Goal: Task Accomplishment & Management: Manage account settings

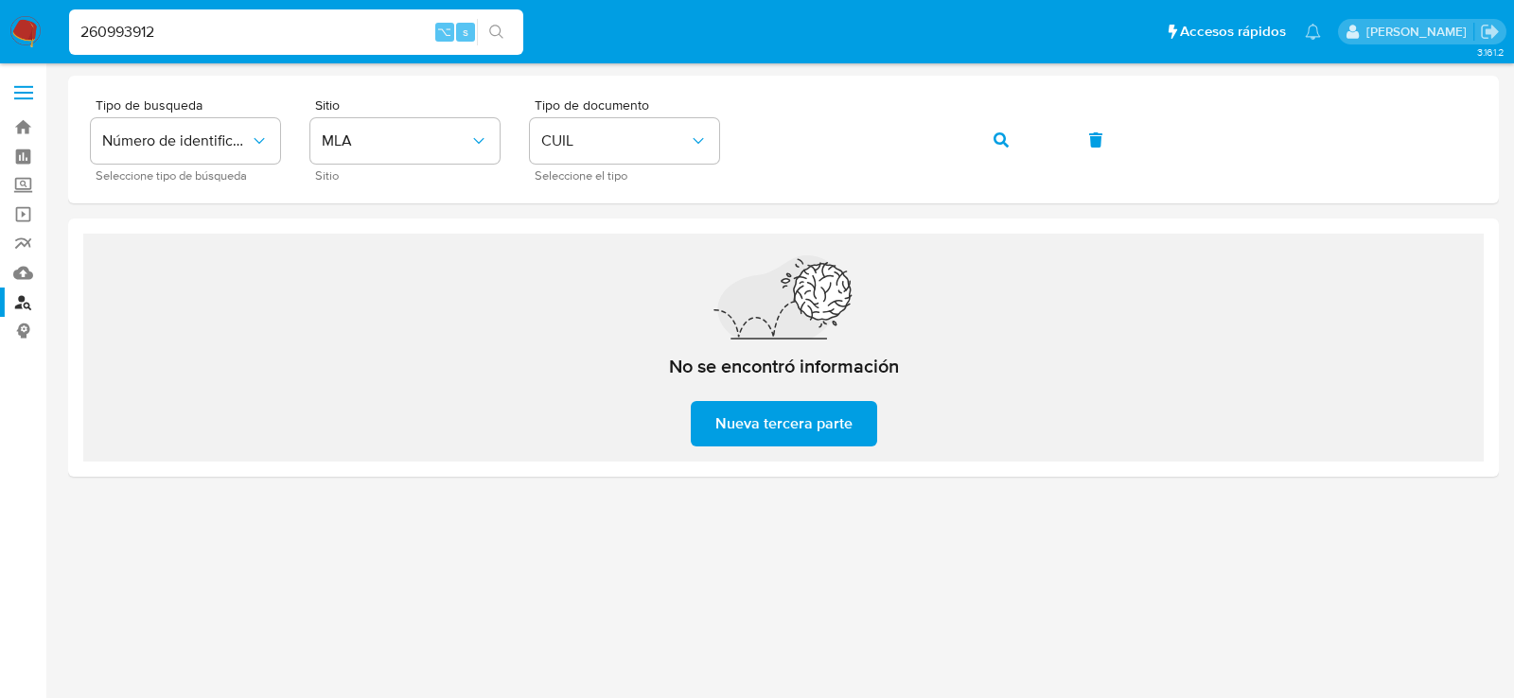
type input "260993912"
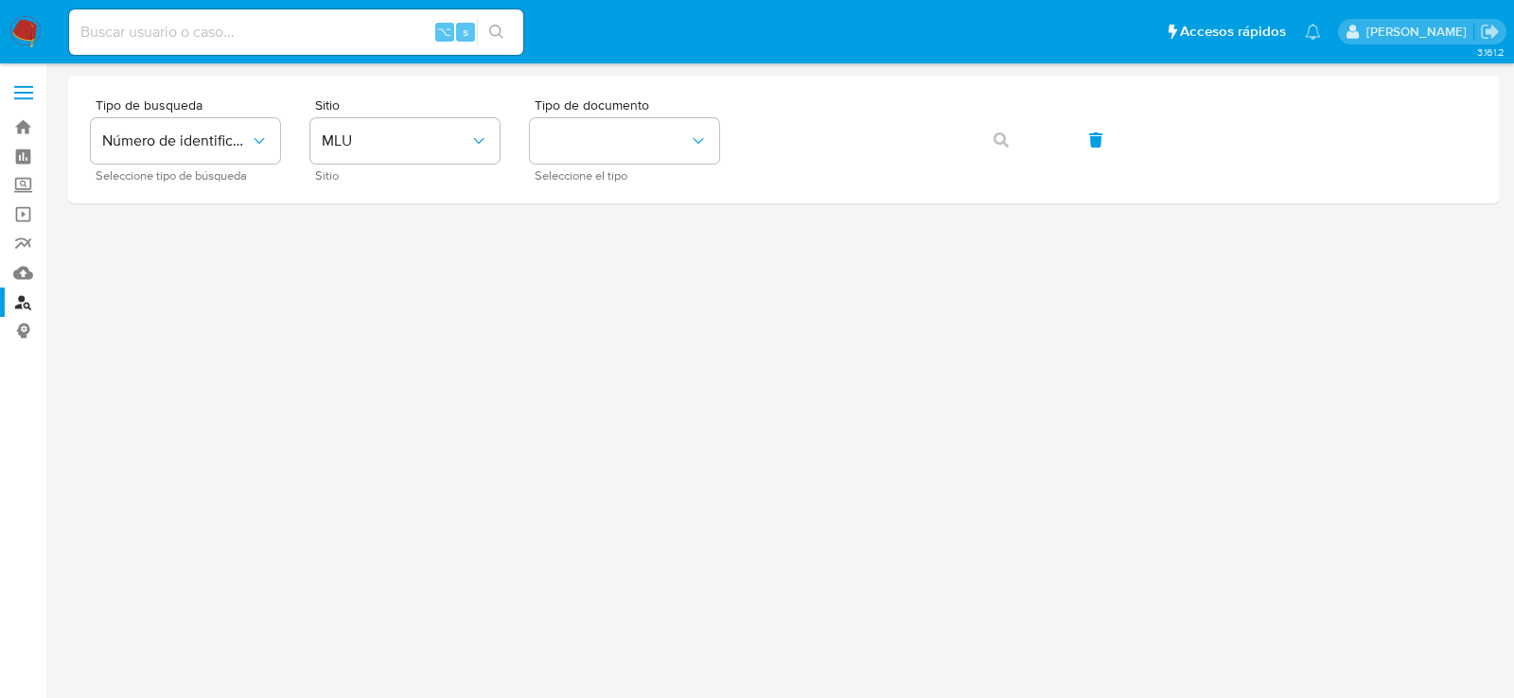
click at [381, 21] on input at bounding box center [296, 32] width 454 height 25
paste input "260993912"
type input "260993912"
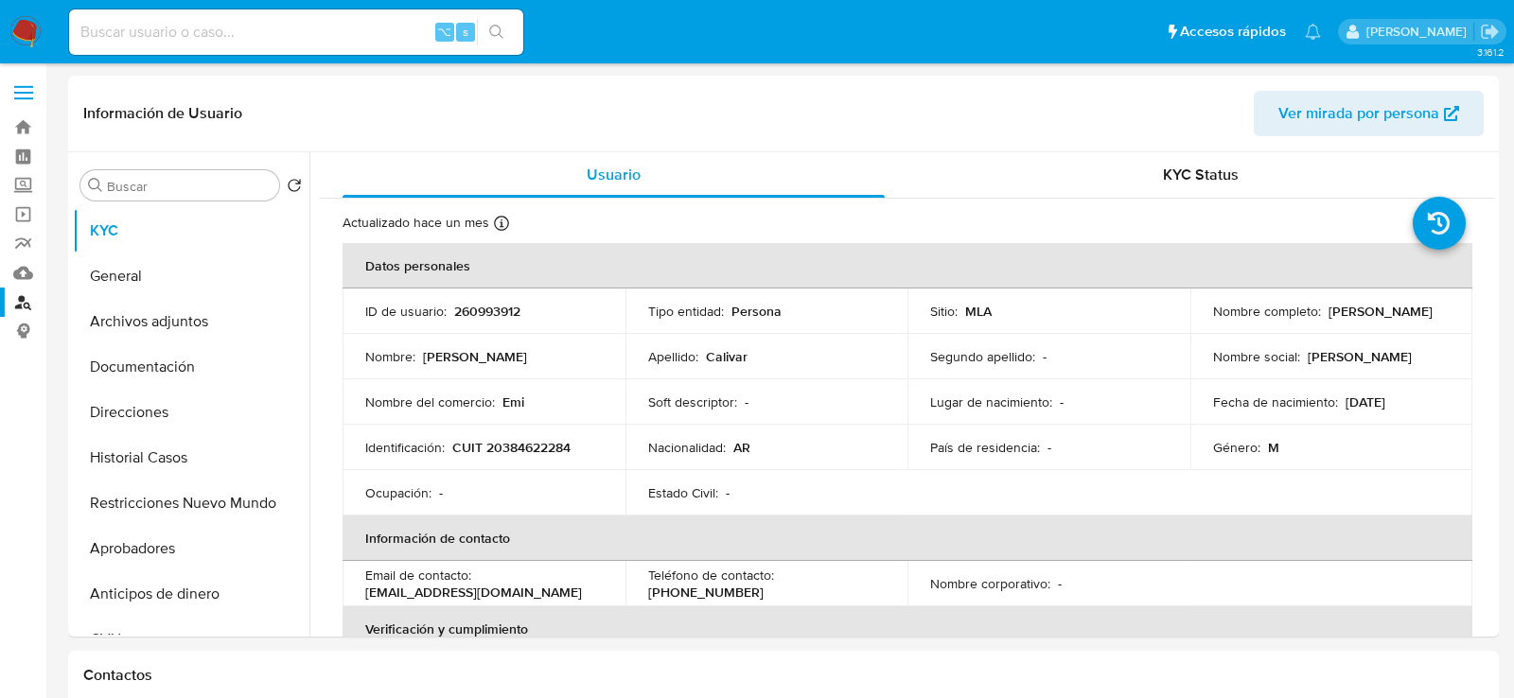
select select "10"
click at [180, 465] on button "Historial Casos" at bounding box center [183, 457] width 221 height 45
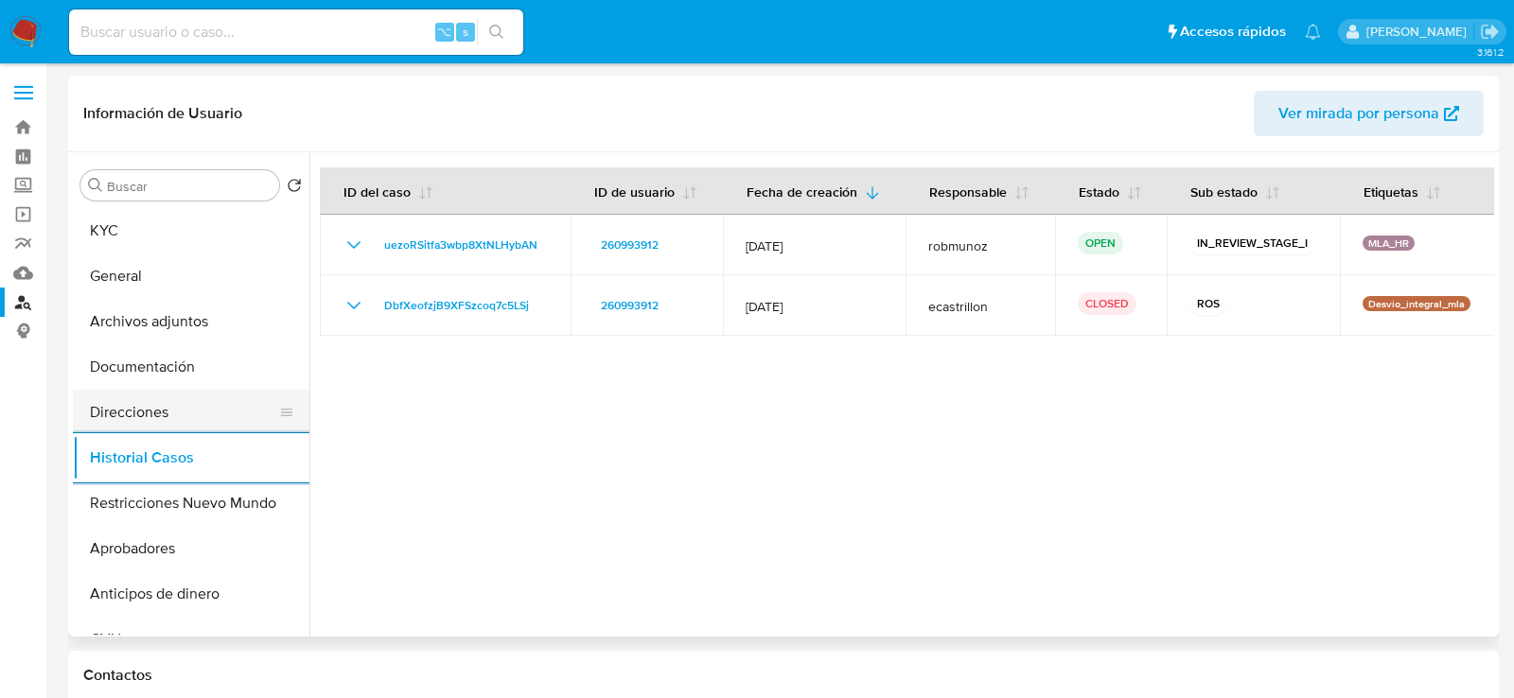
scroll to position [7, 0]
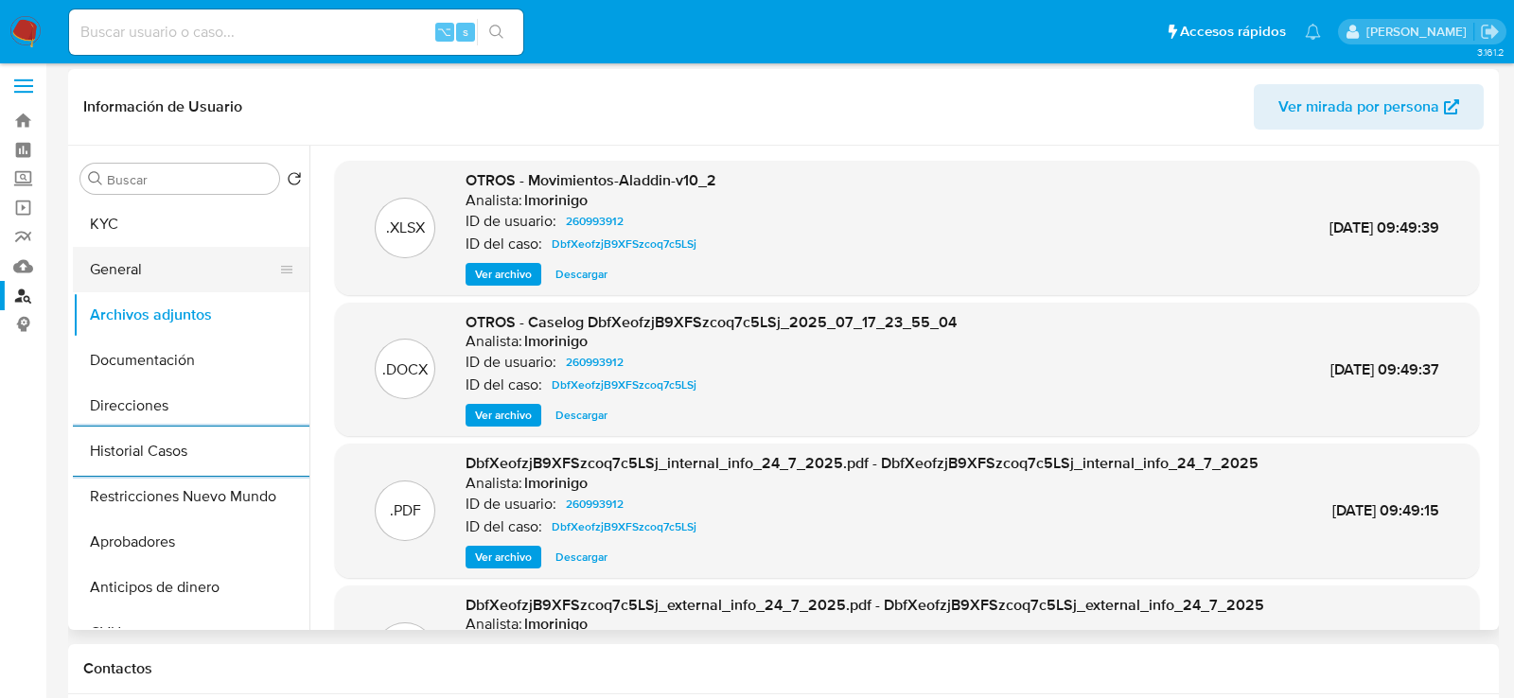
click at [167, 273] on button "General" at bounding box center [183, 269] width 221 height 45
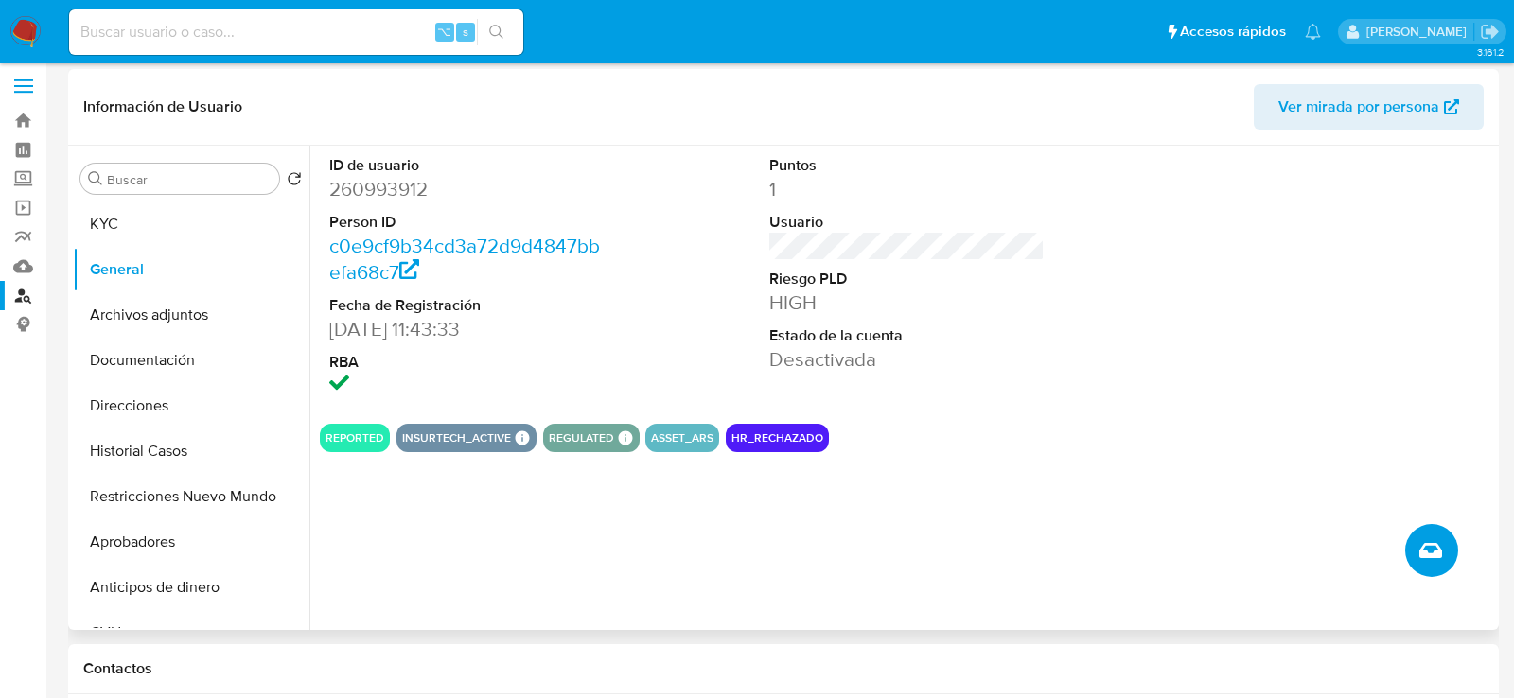
click at [1441, 564] on button "Crear caso manual" at bounding box center [1431, 550] width 53 height 53
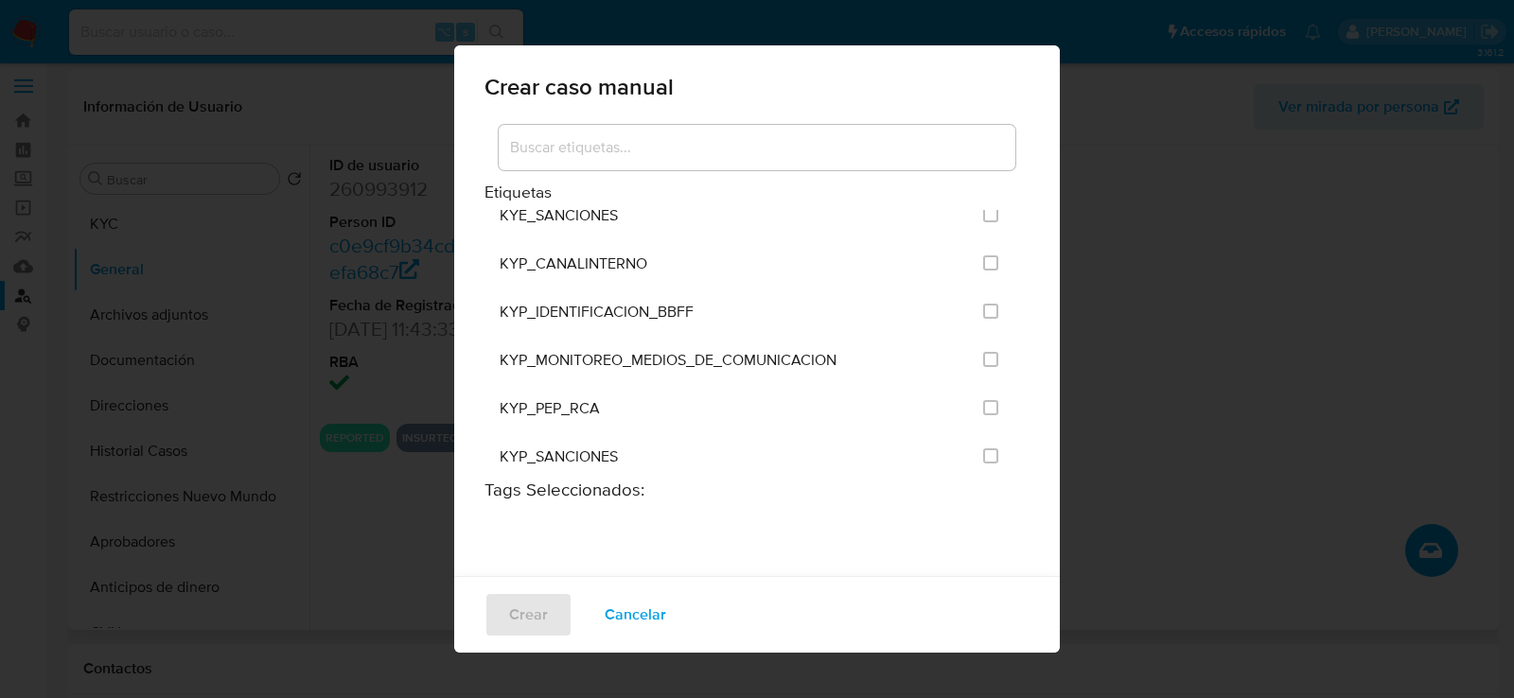
scroll to position [1394, 0]
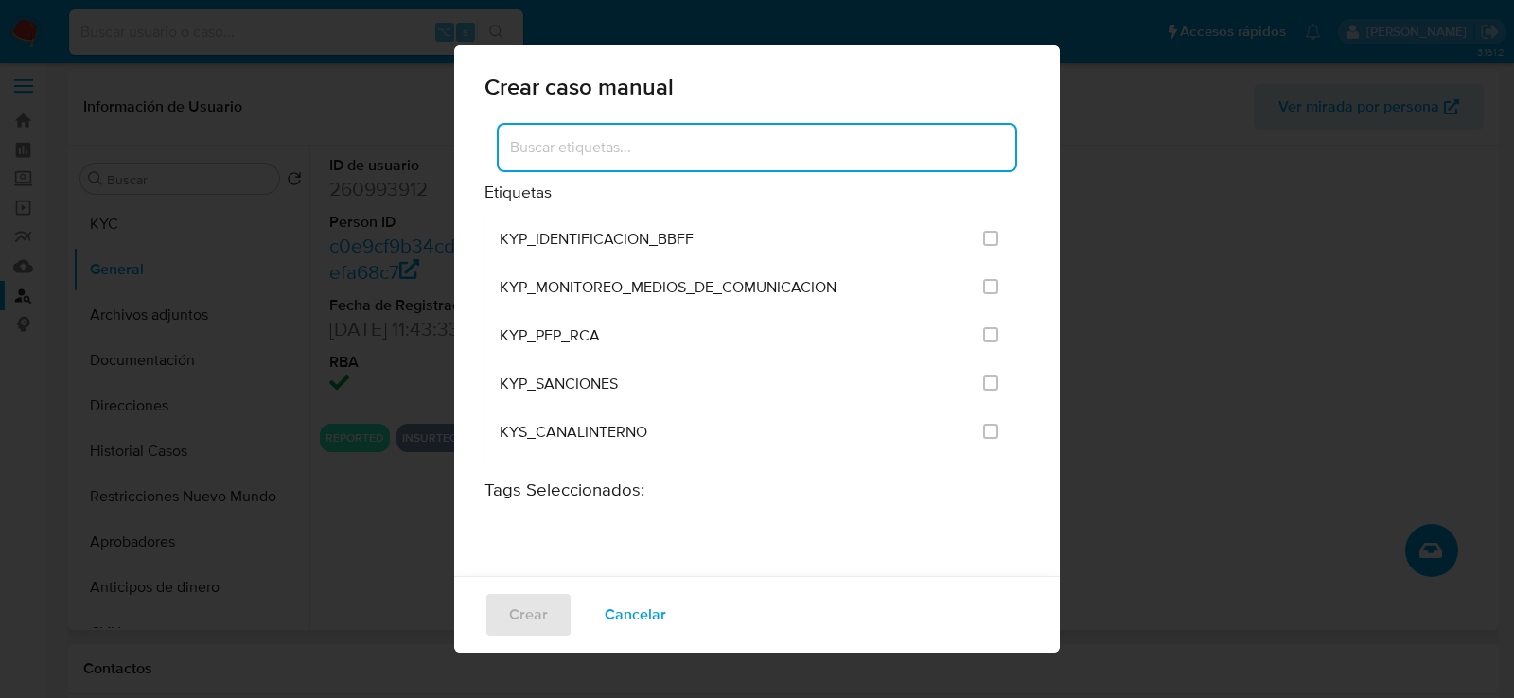
click at [714, 141] on input at bounding box center [757, 147] width 517 height 25
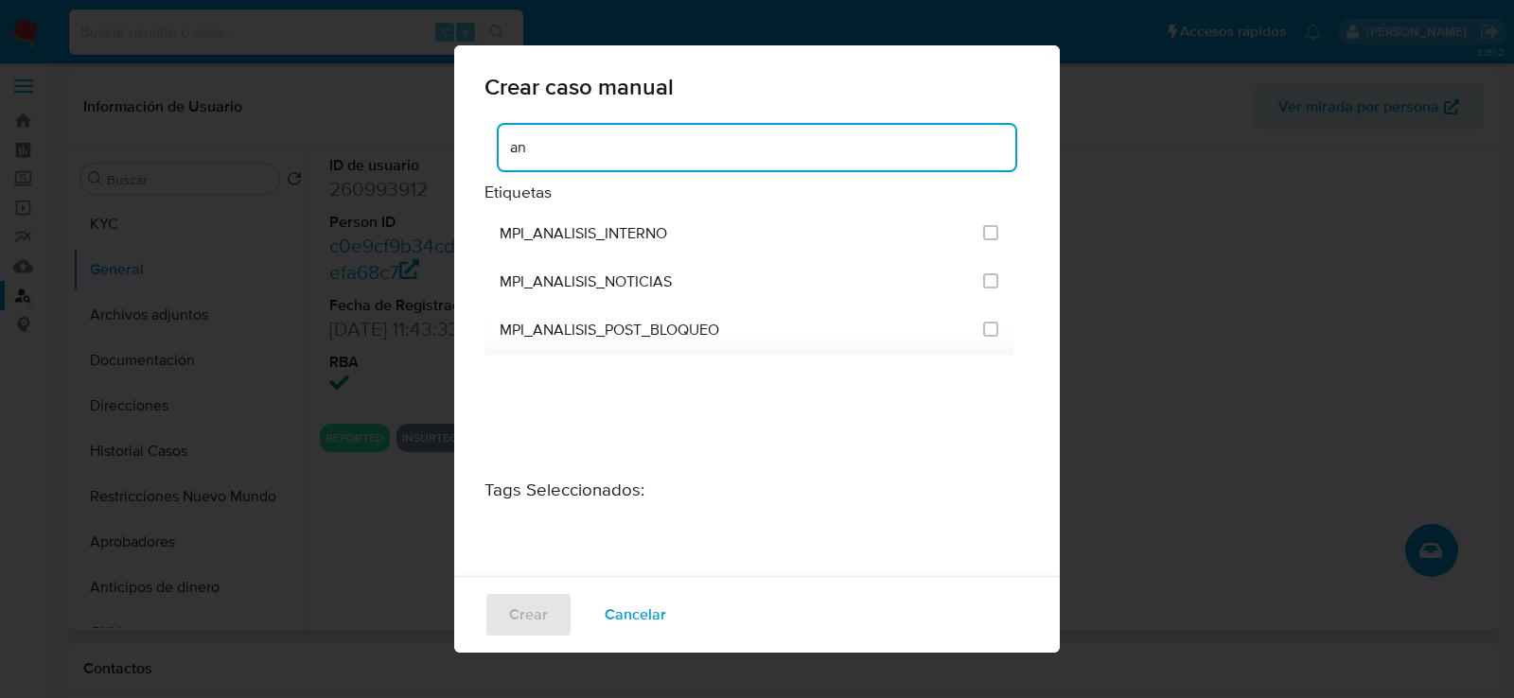
type input "a"
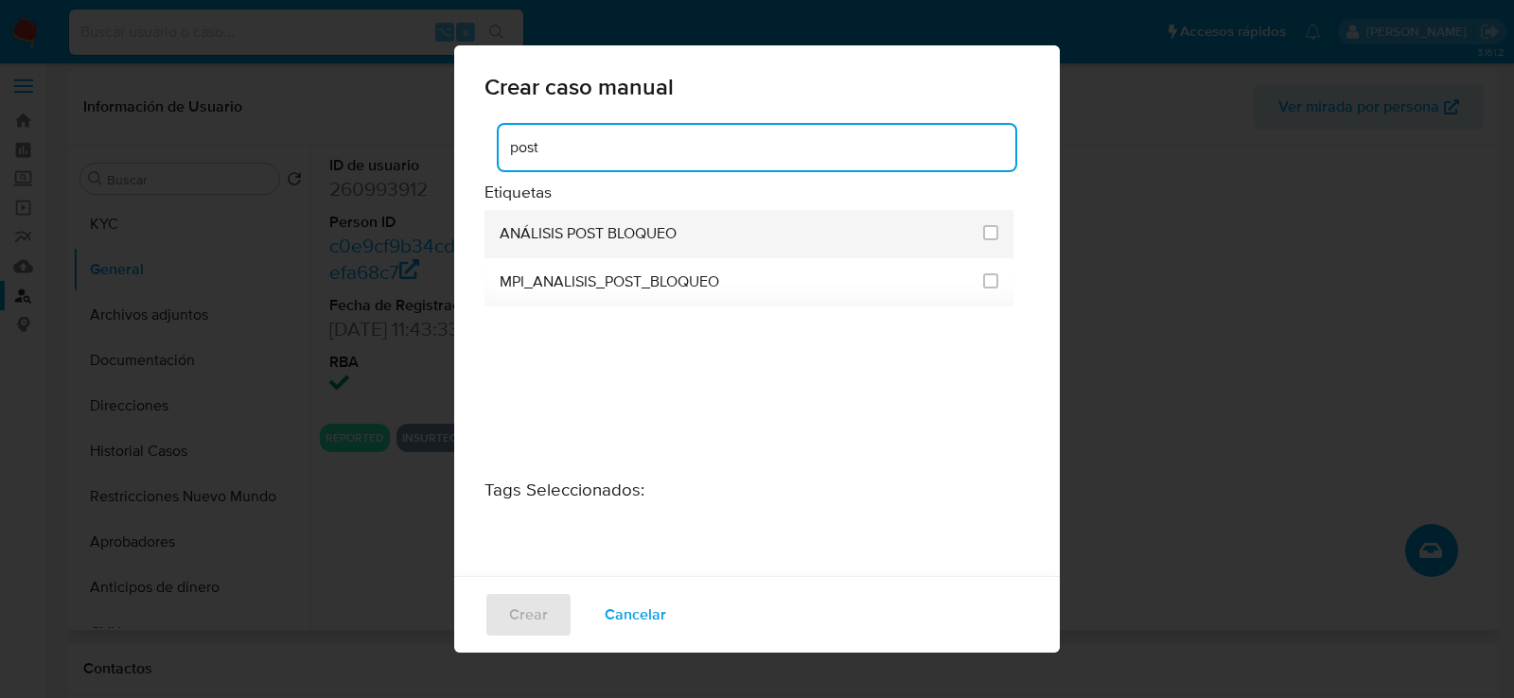
type input "post"
click at [714, 243] on div "ANÁLISIS POST BLOQUEO" at bounding box center [736, 234] width 472 height 48
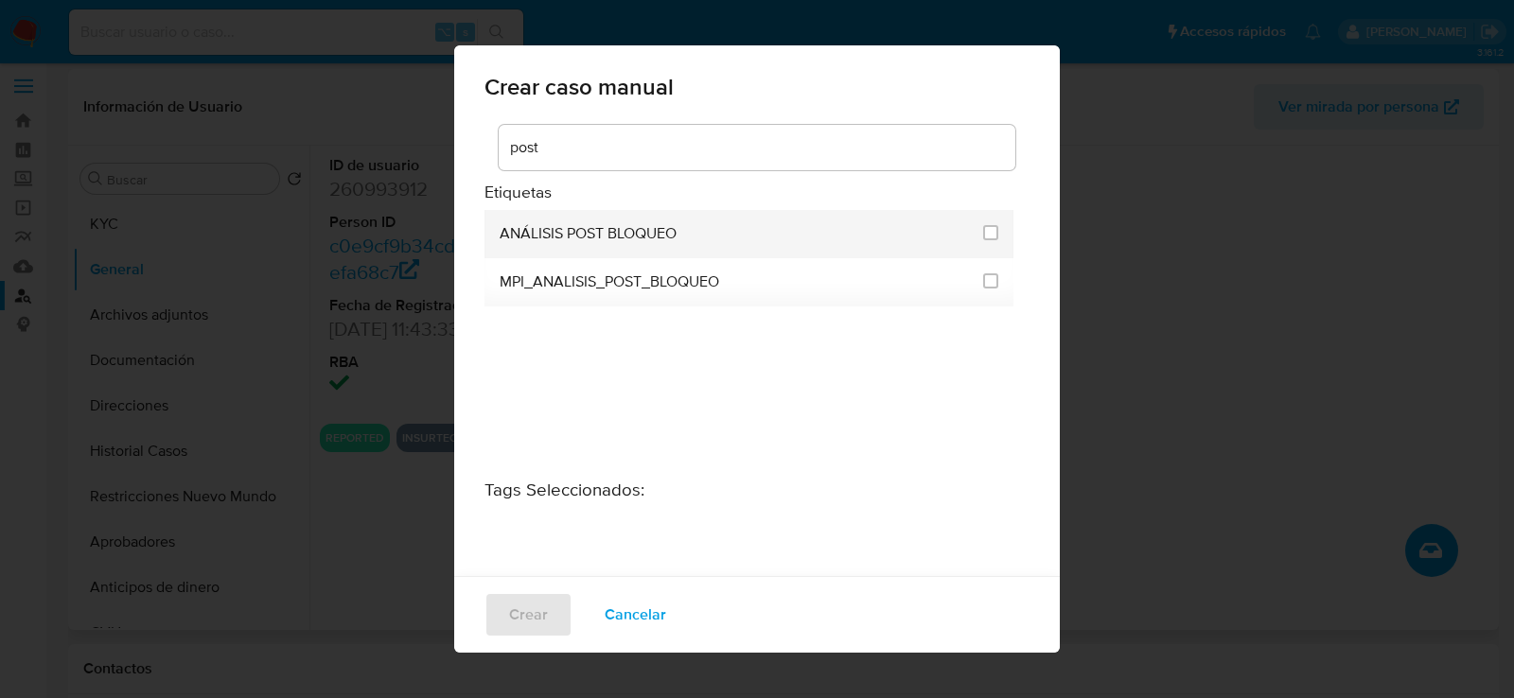
click at [995, 227] on li "ANÁLISIS POST BLOQUEO" at bounding box center [749, 234] width 529 height 48
click at [990, 229] on input "3249" at bounding box center [990, 232] width 15 height 15
checkbox input "true"
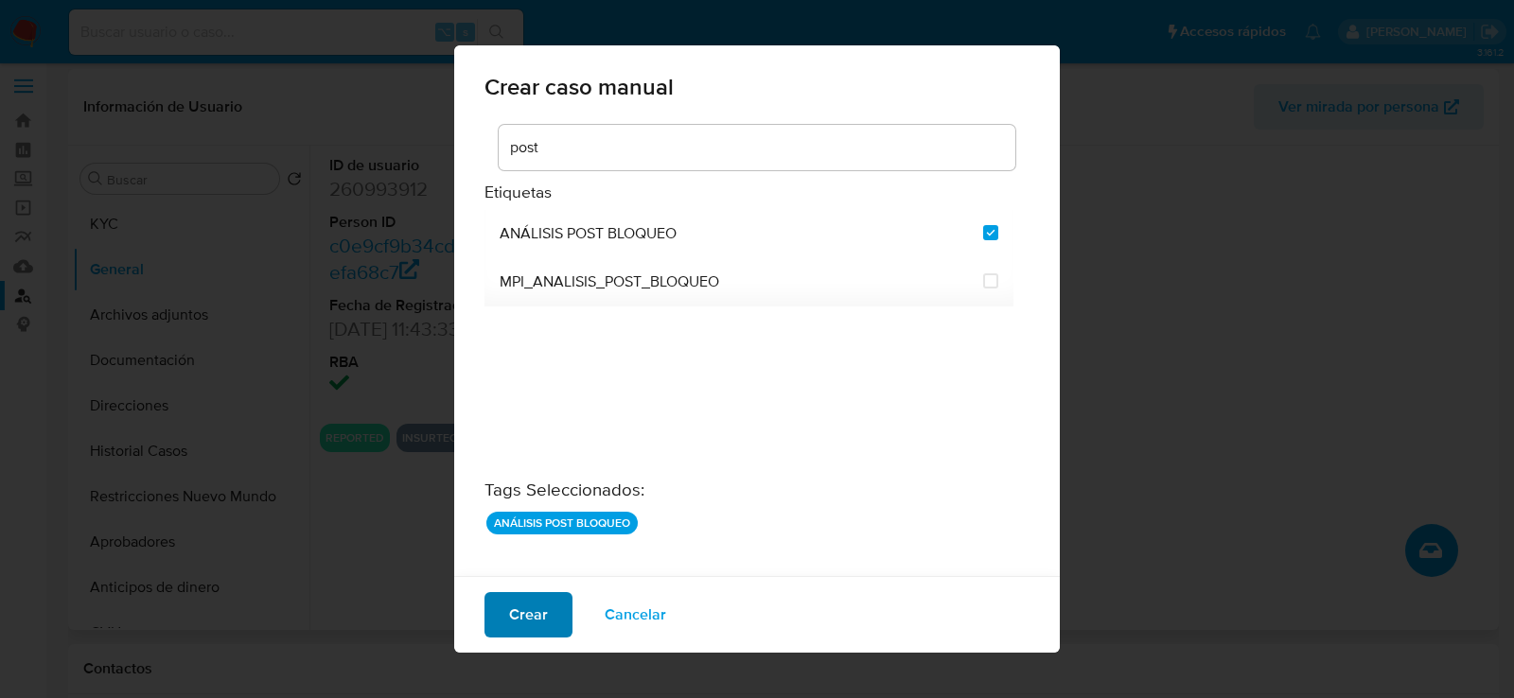
click at [533, 628] on span "Crear" at bounding box center [528, 615] width 39 height 42
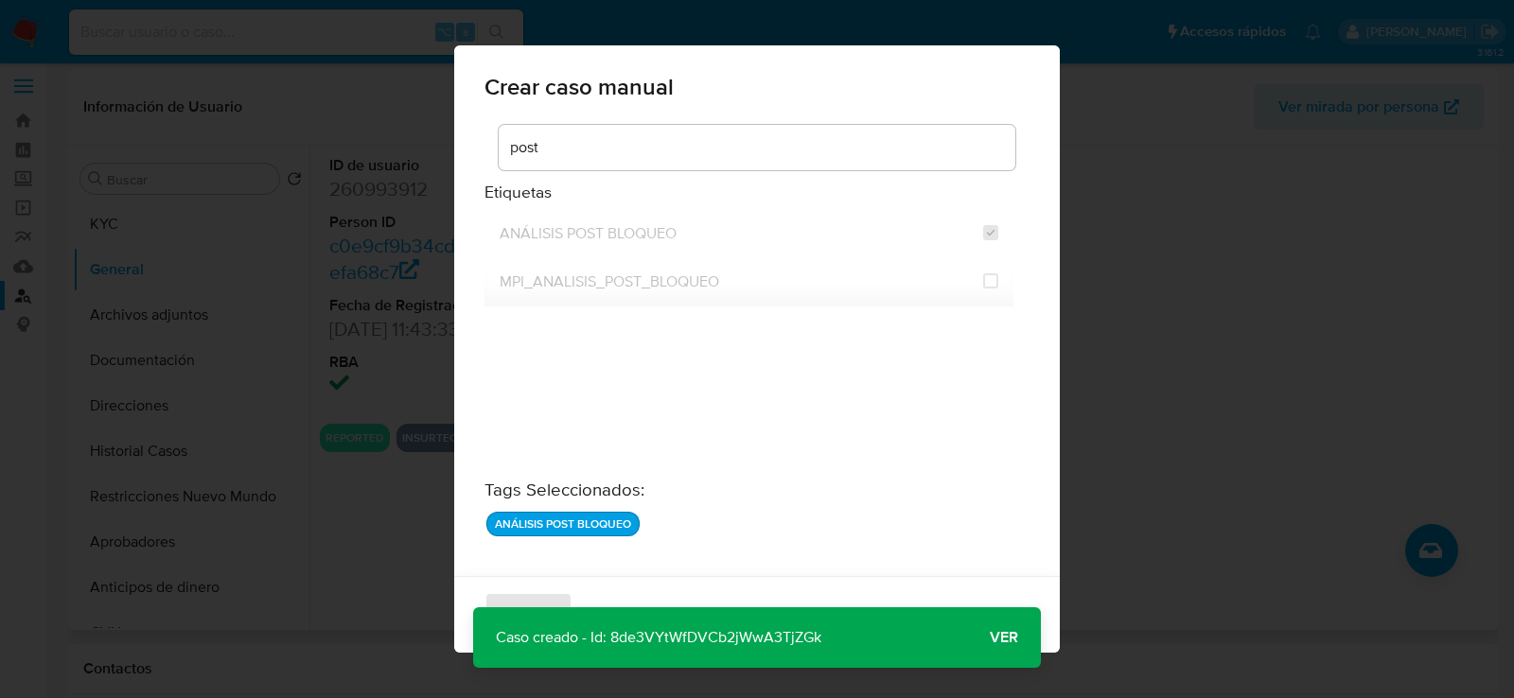
click at [1014, 638] on span "Ver" at bounding box center [1004, 638] width 28 height 0
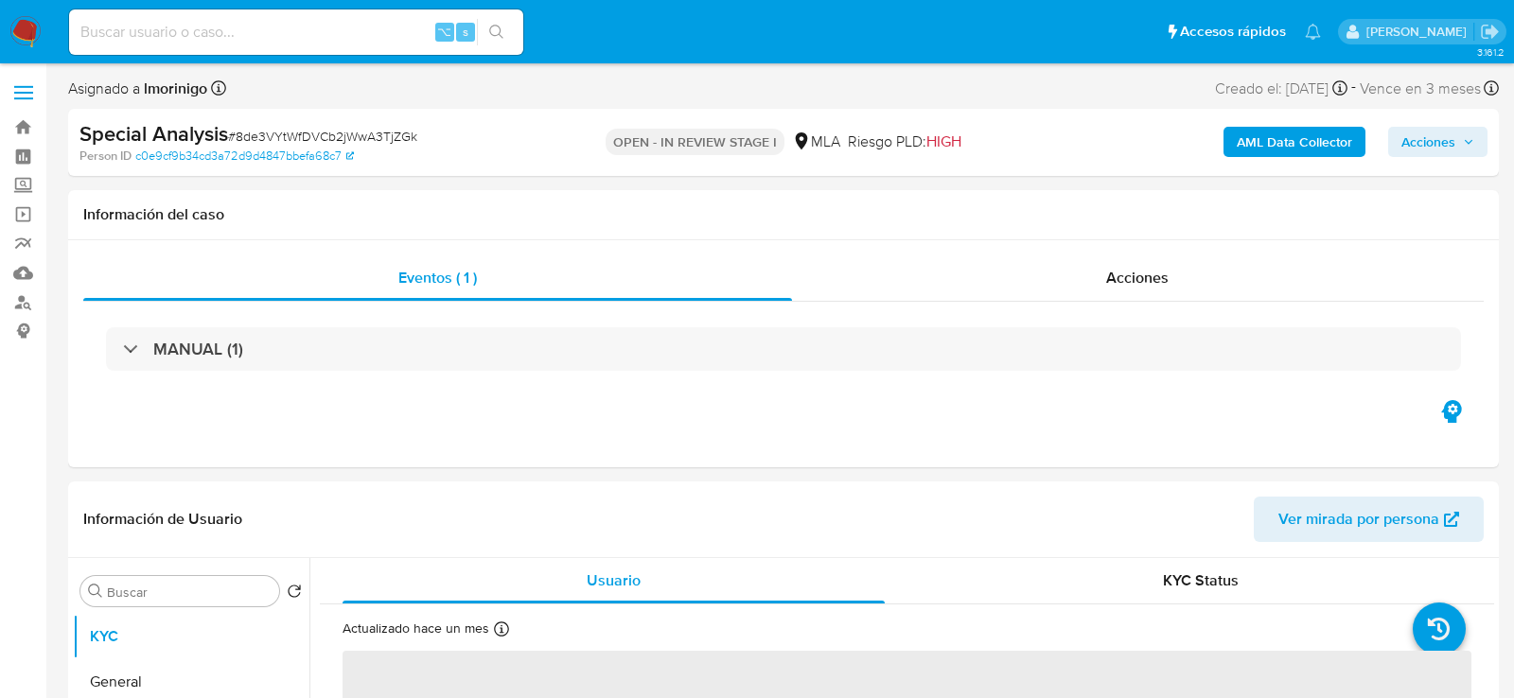
select select "10"
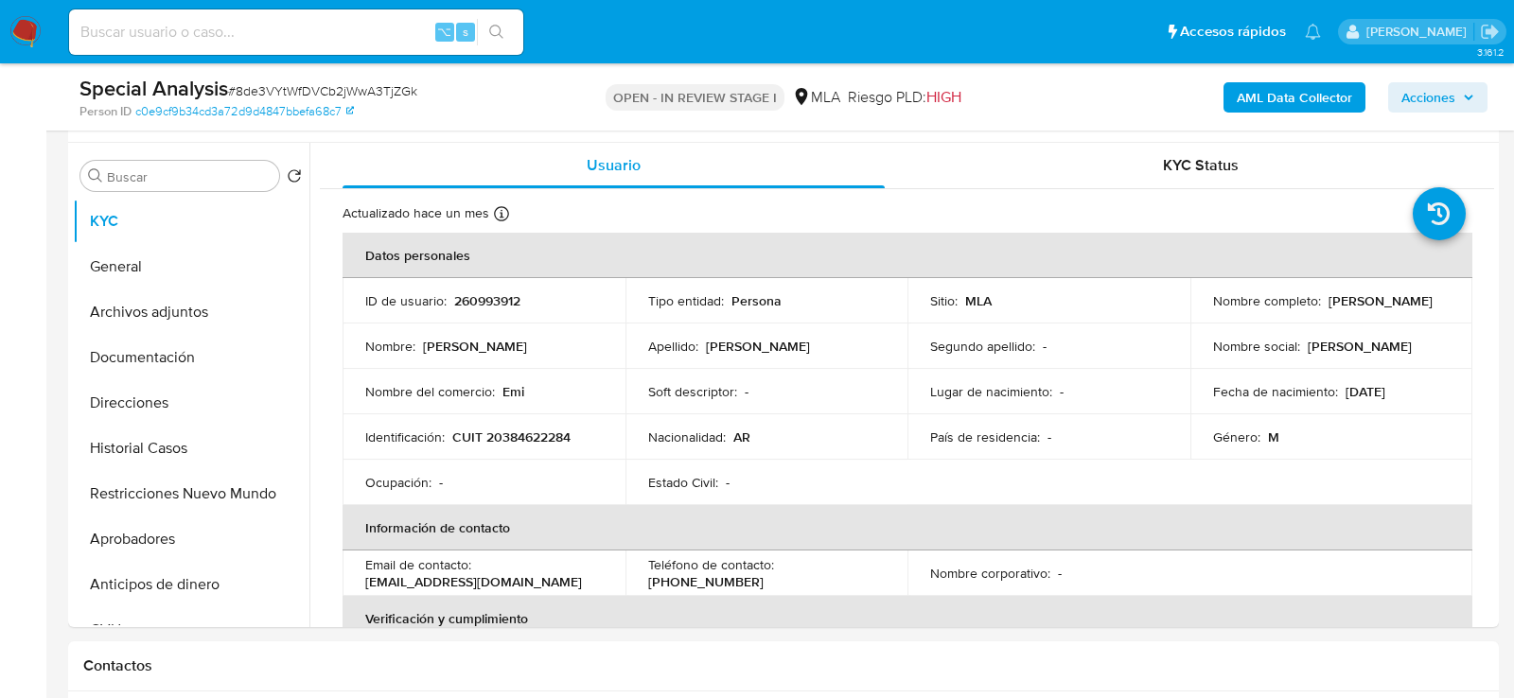
scroll to position [345, 0]
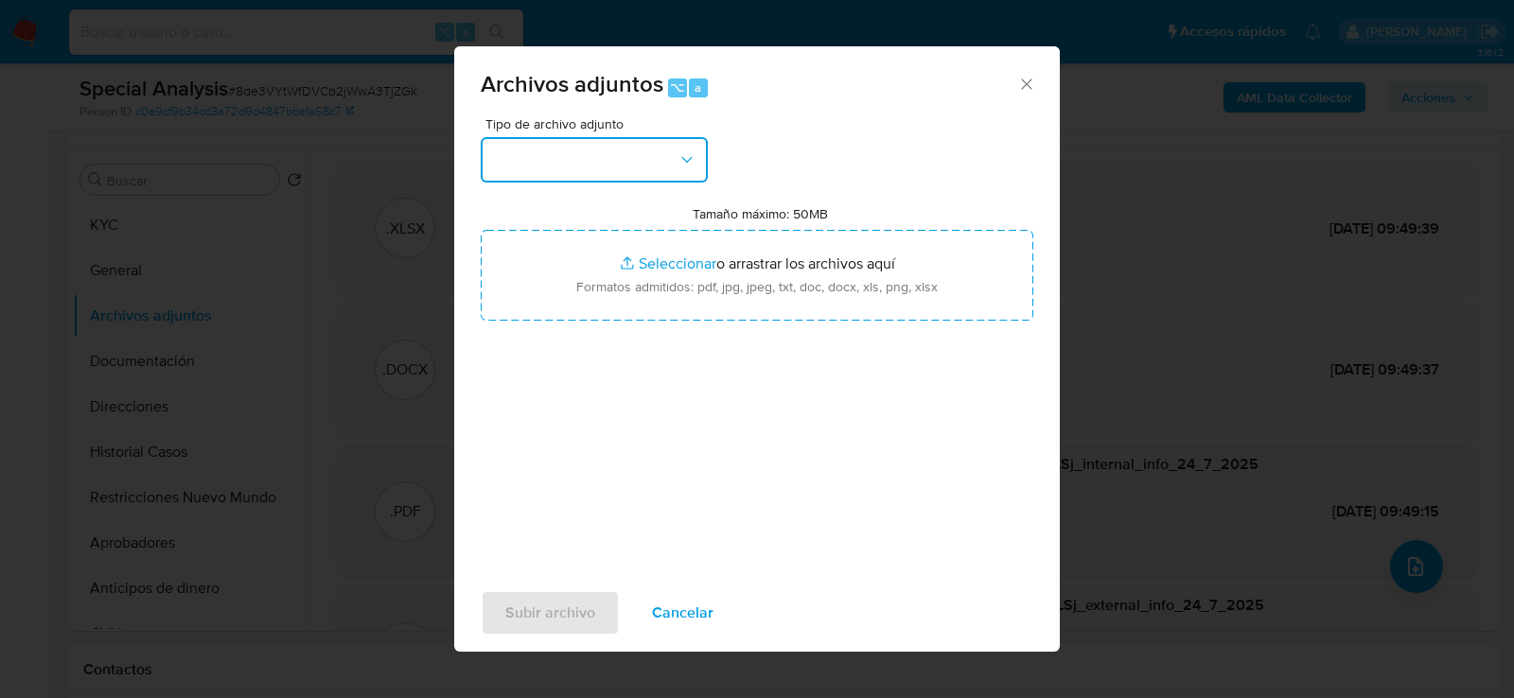
click at [686, 162] on icon "button" at bounding box center [686, 159] width 10 height 6
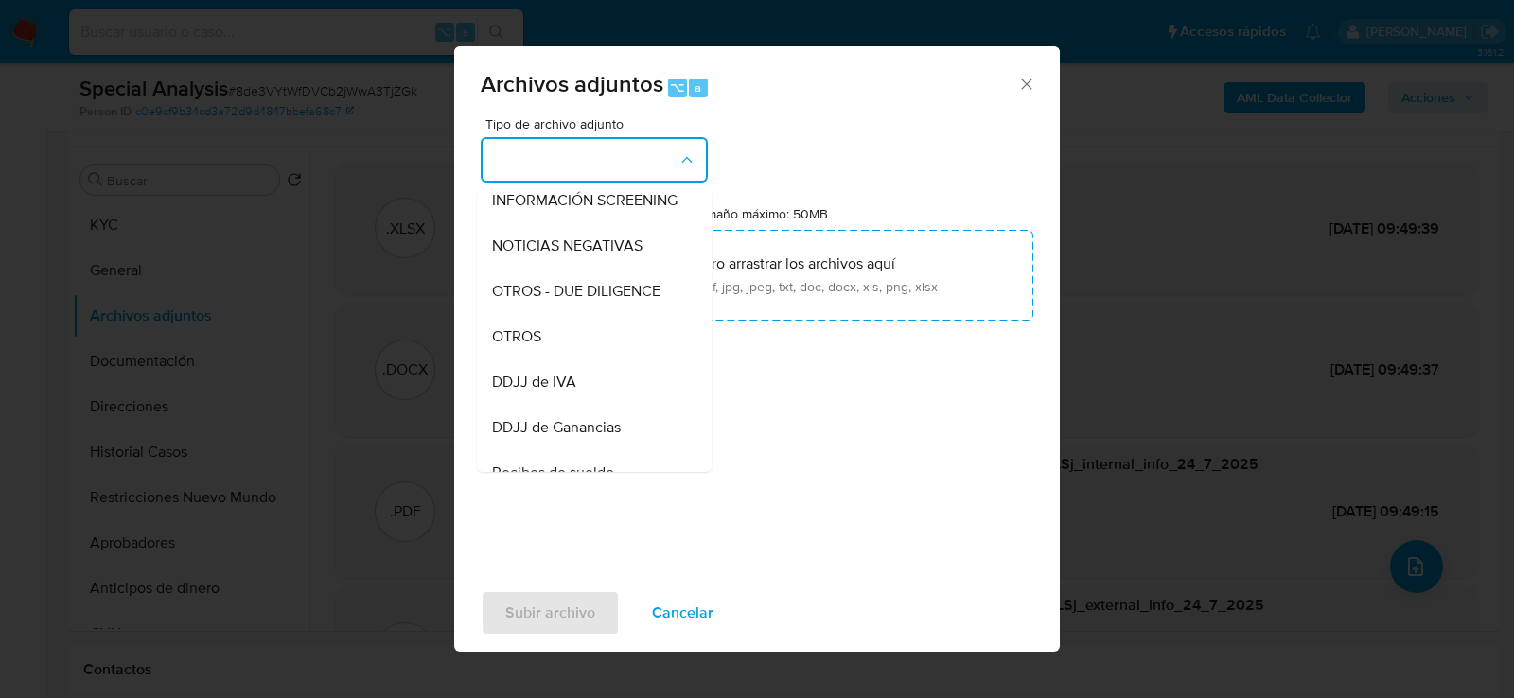
scroll to position [268, 0]
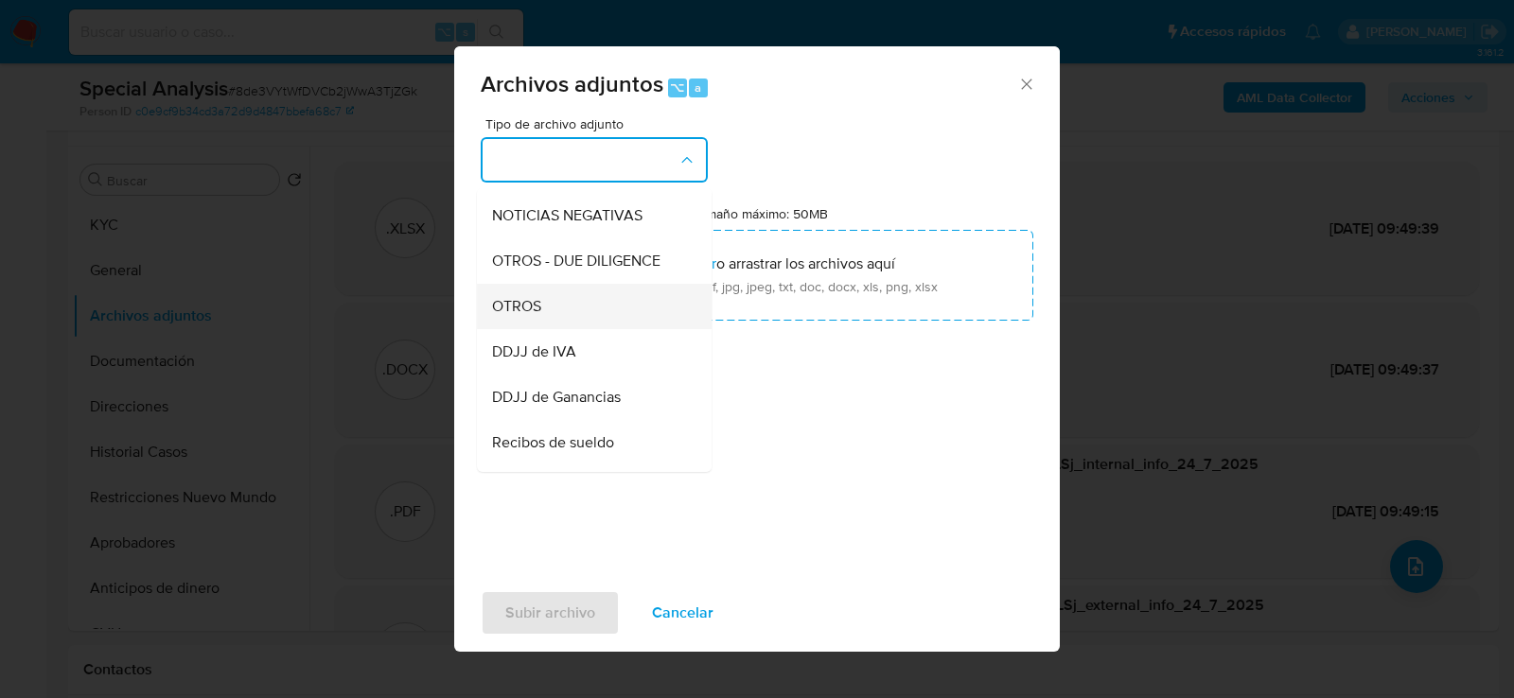
click at [610, 309] on div "OTROS" at bounding box center [588, 305] width 193 height 45
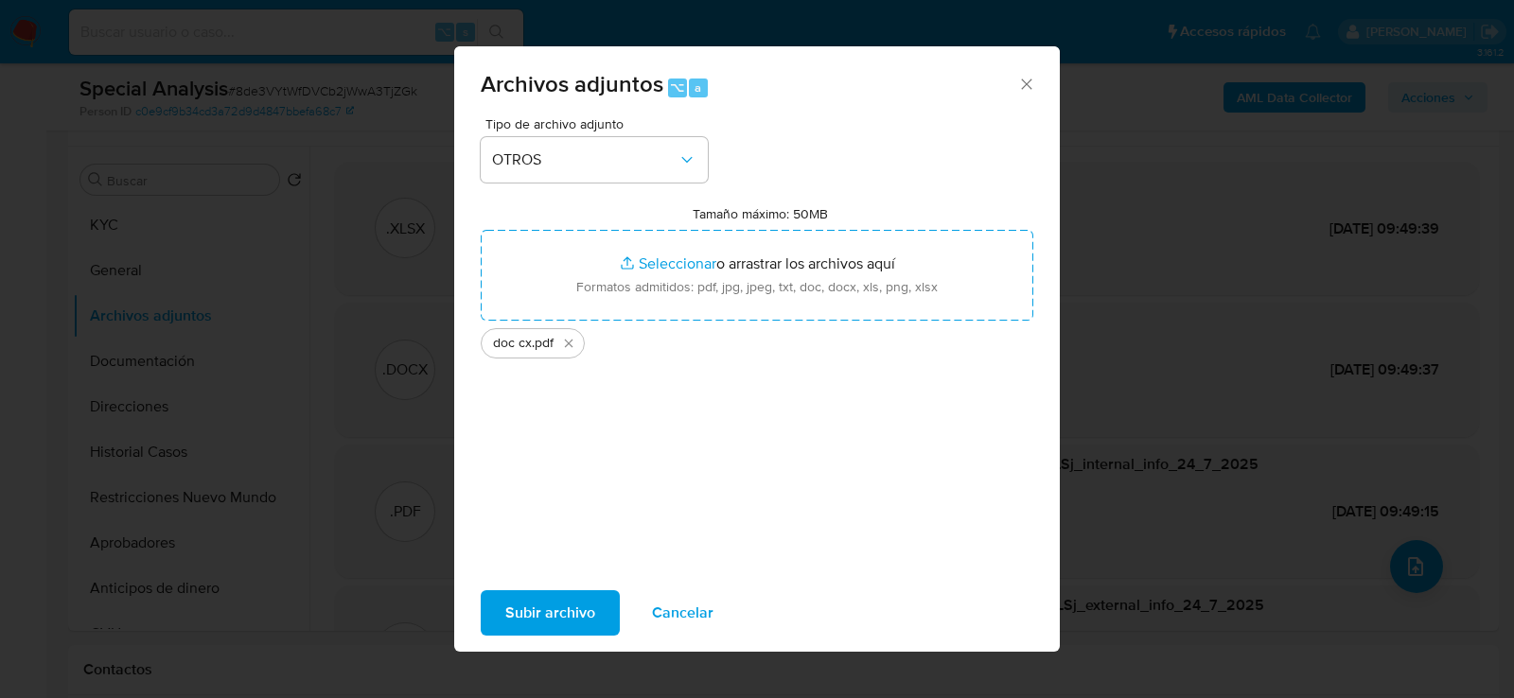
click at [566, 615] on span "Subir archivo" at bounding box center [550, 613] width 90 height 42
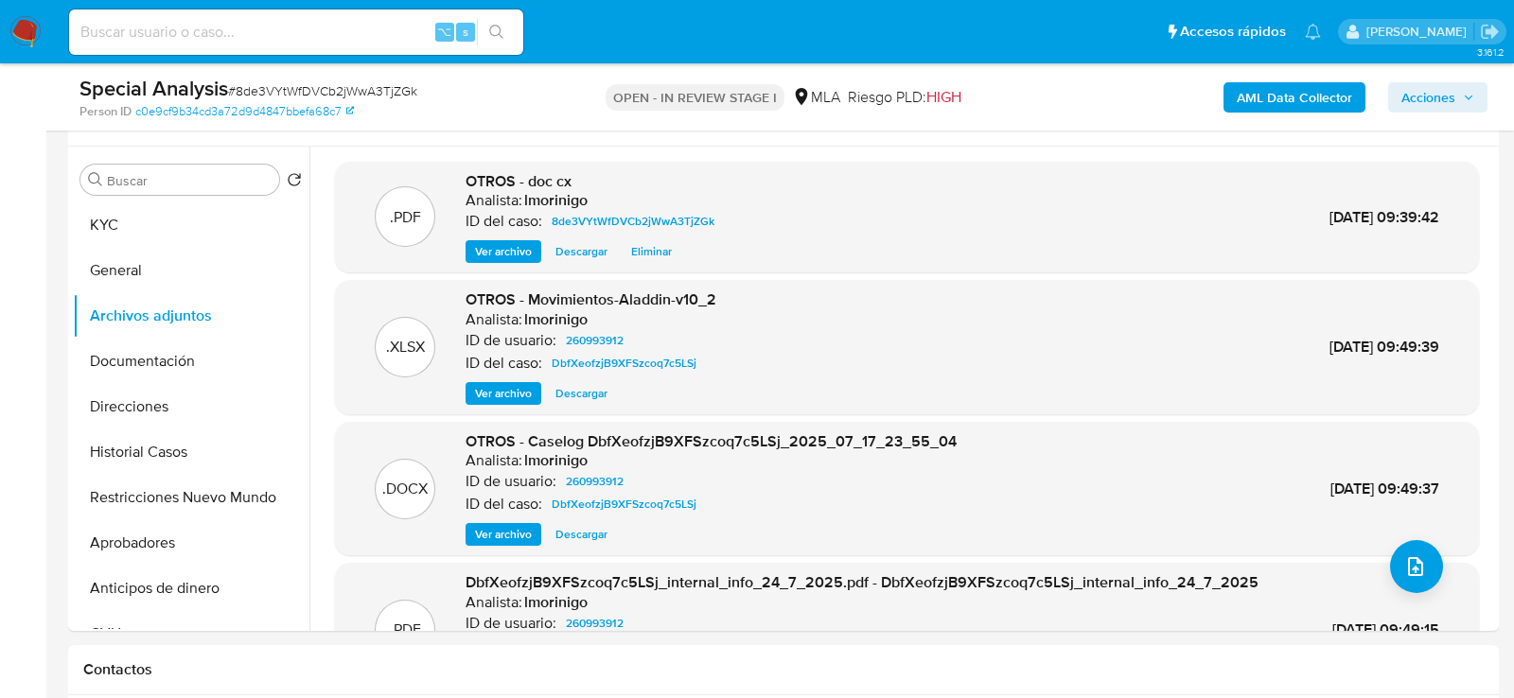
click at [1441, 104] on span "Acciones" at bounding box center [1429, 97] width 54 height 30
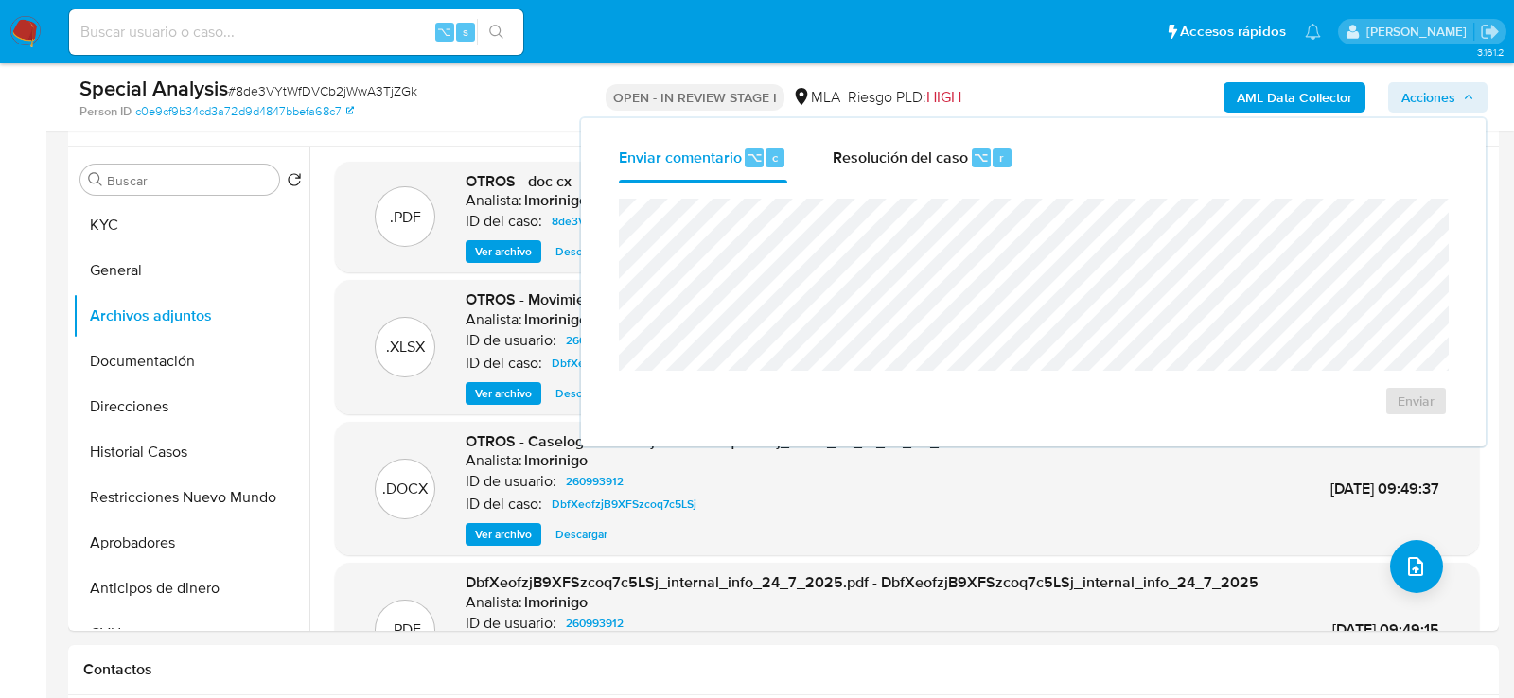
click at [944, 187] on div "Enviar" at bounding box center [1033, 308] width 875 height 248
click at [944, 163] on span "Resolución del caso" at bounding box center [900, 157] width 135 height 22
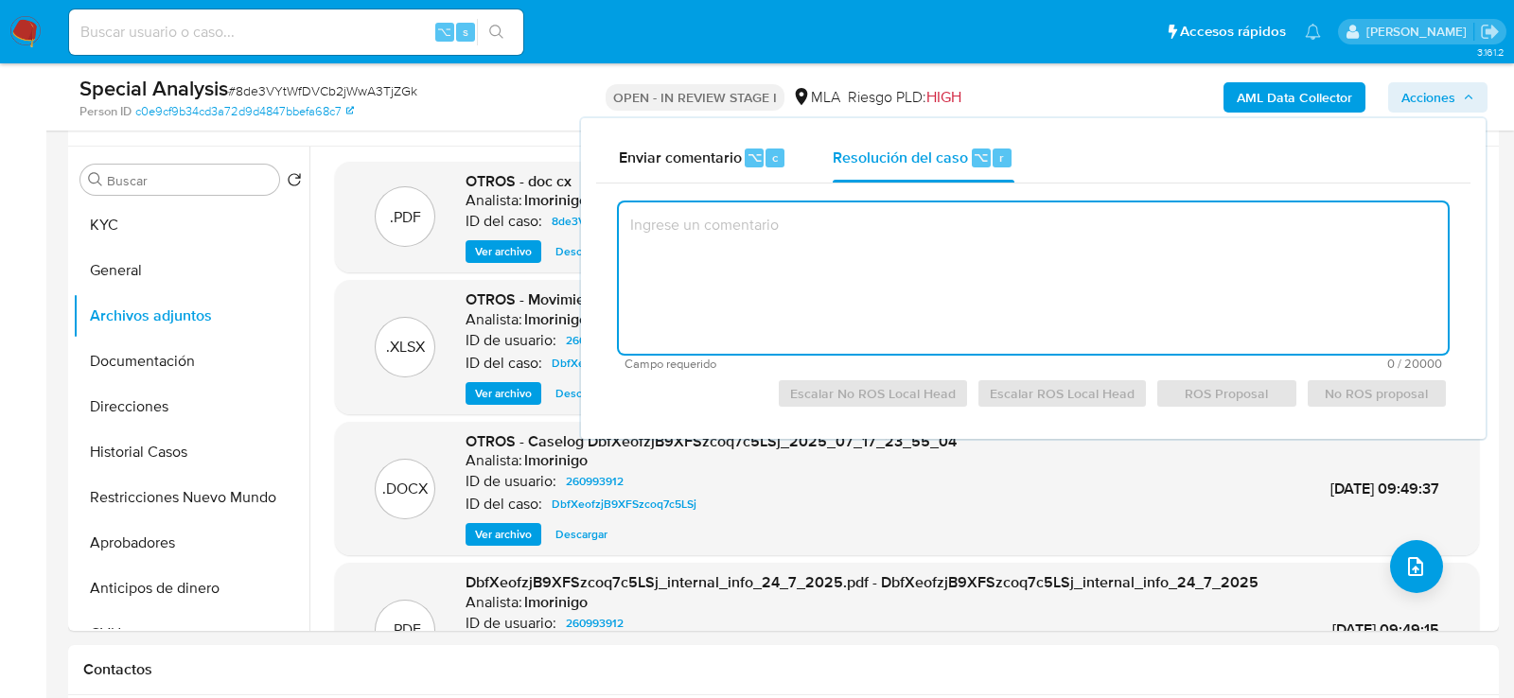
click at [963, 277] on textarea at bounding box center [1033, 278] width 829 height 151
type textarea "c"
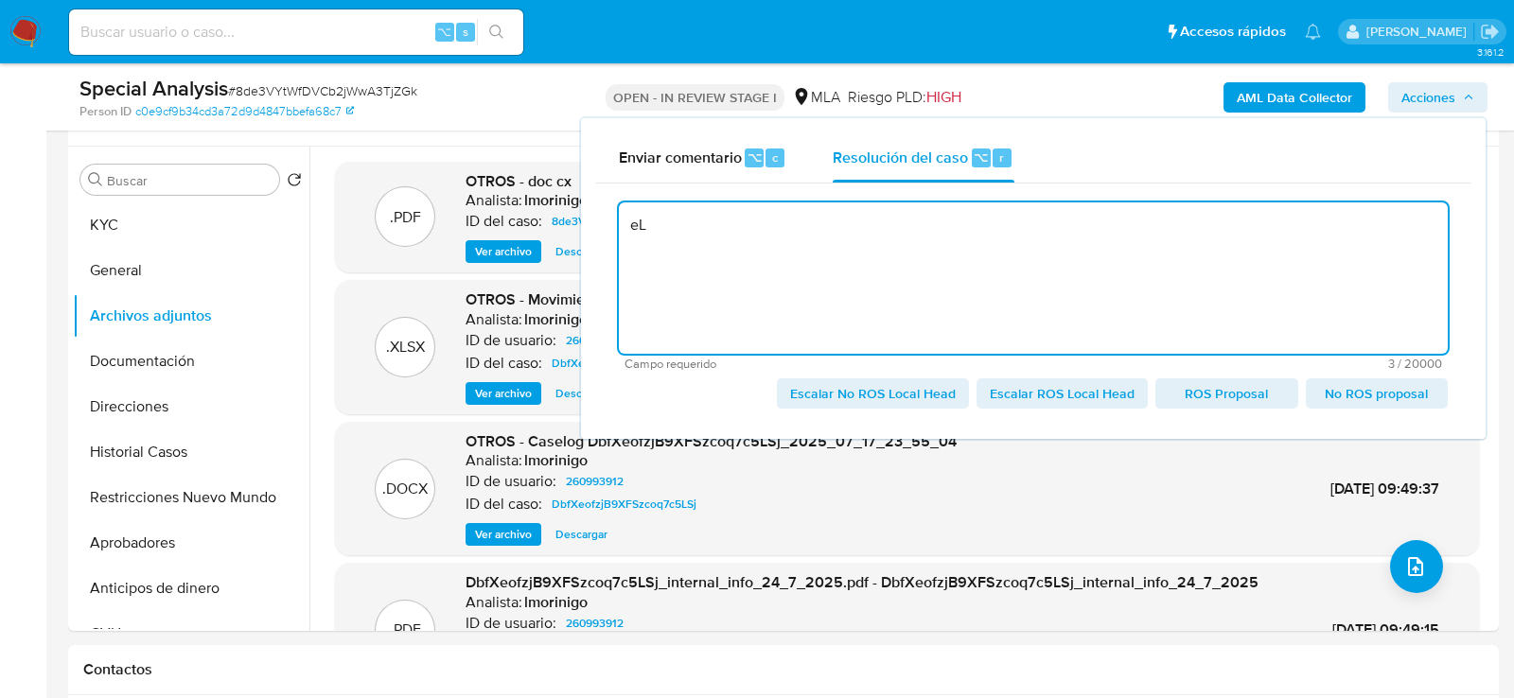
type textarea "e"
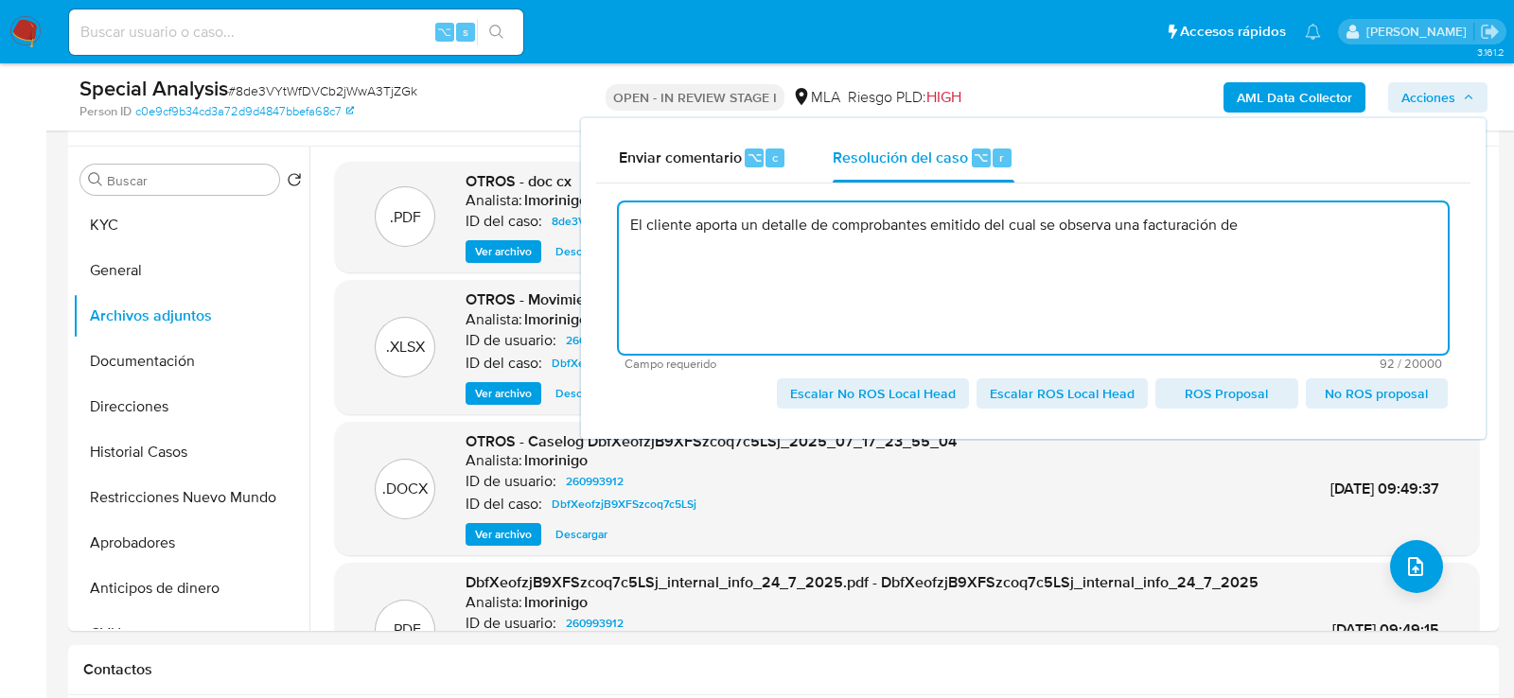
paste textarea "$ 17,998,825"
click at [1395, 228] on textarea "El cliente aporta un detalle de comprobantes emitido del cual se observa una fa…" at bounding box center [1033, 278] width 829 height 151
paste textarea "BOLETO DE COMPRA VENTA AUTOMOTOR"
click at [1356, 221] on textarea "El cliente aporta un detalle de comprobantes emitido del cual se observa una fa…" at bounding box center [1033, 278] width 829 height 151
click at [1129, 245] on textarea "El cliente aporta un detalle de comprobantes emitido del cual se observa una fa…" at bounding box center [1033, 278] width 829 height 151
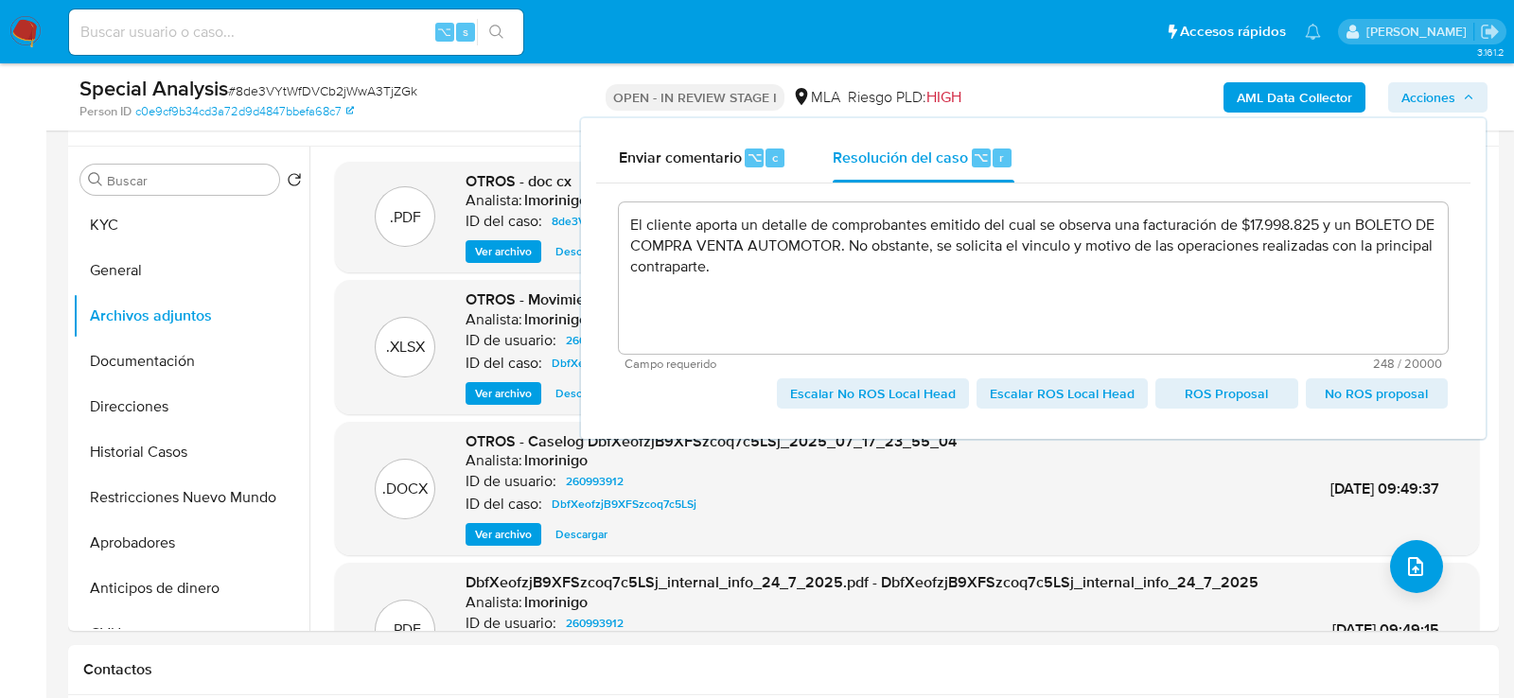
click at [939, 398] on span "Escalar No ROS Local Head" at bounding box center [873, 393] width 166 height 27
type textarea "El cliente aporta un detalle de comprobantes emitido del cual se observa una fa…"
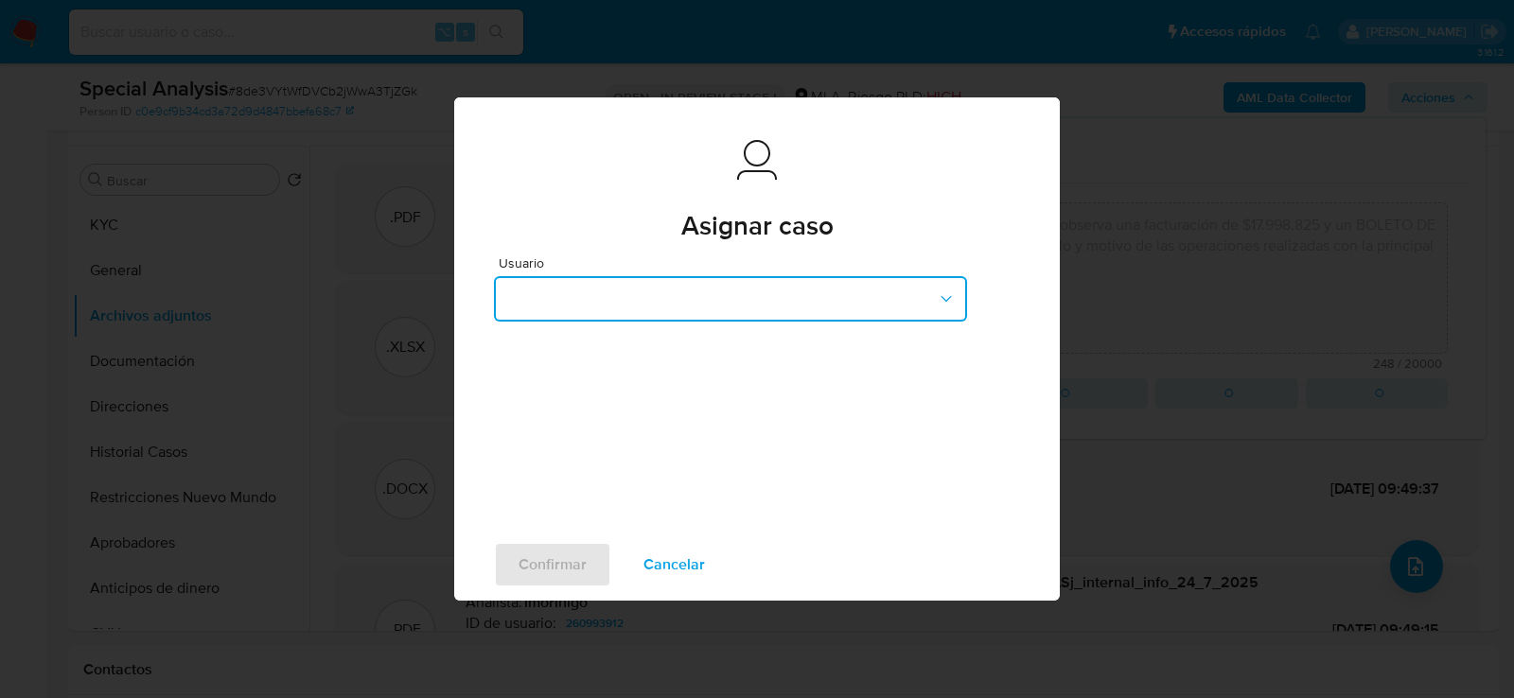
click at [651, 285] on button "button" at bounding box center [730, 298] width 473 height 45
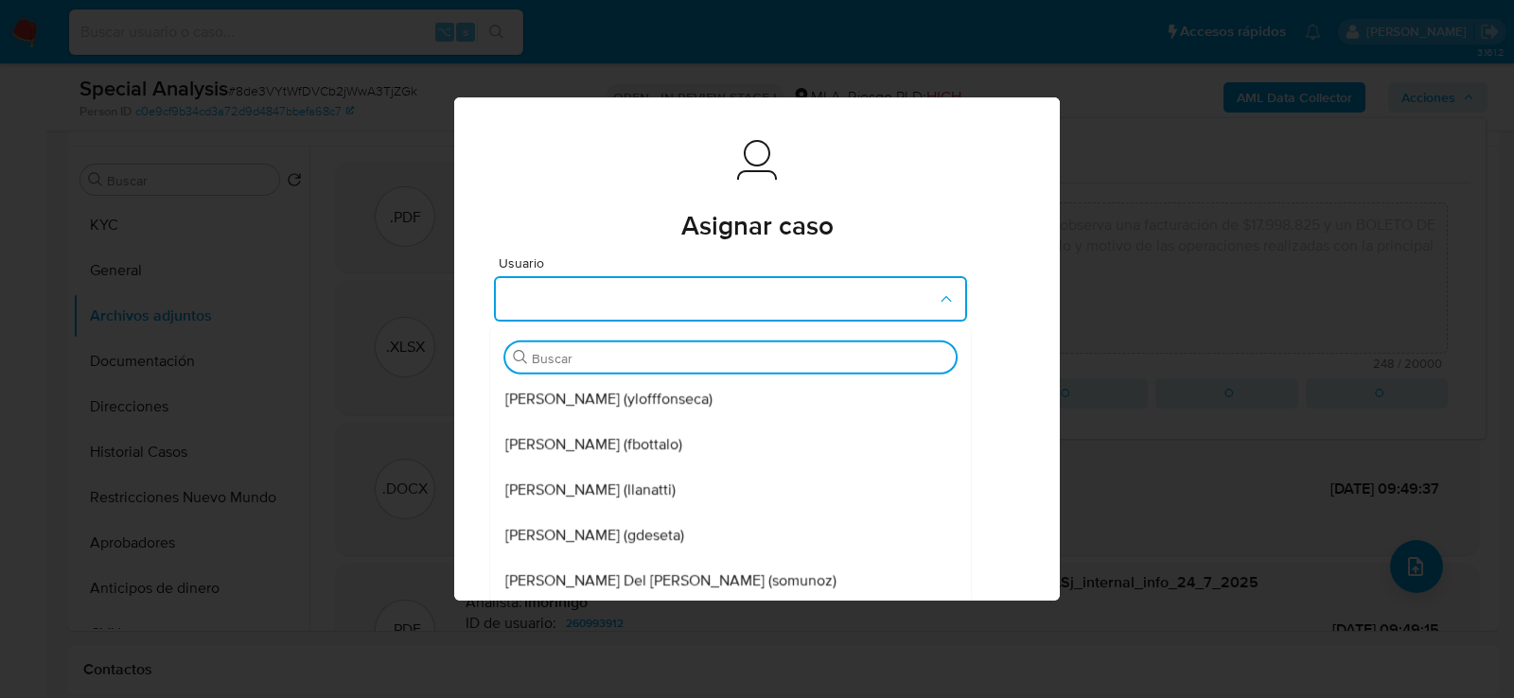
type input "e"
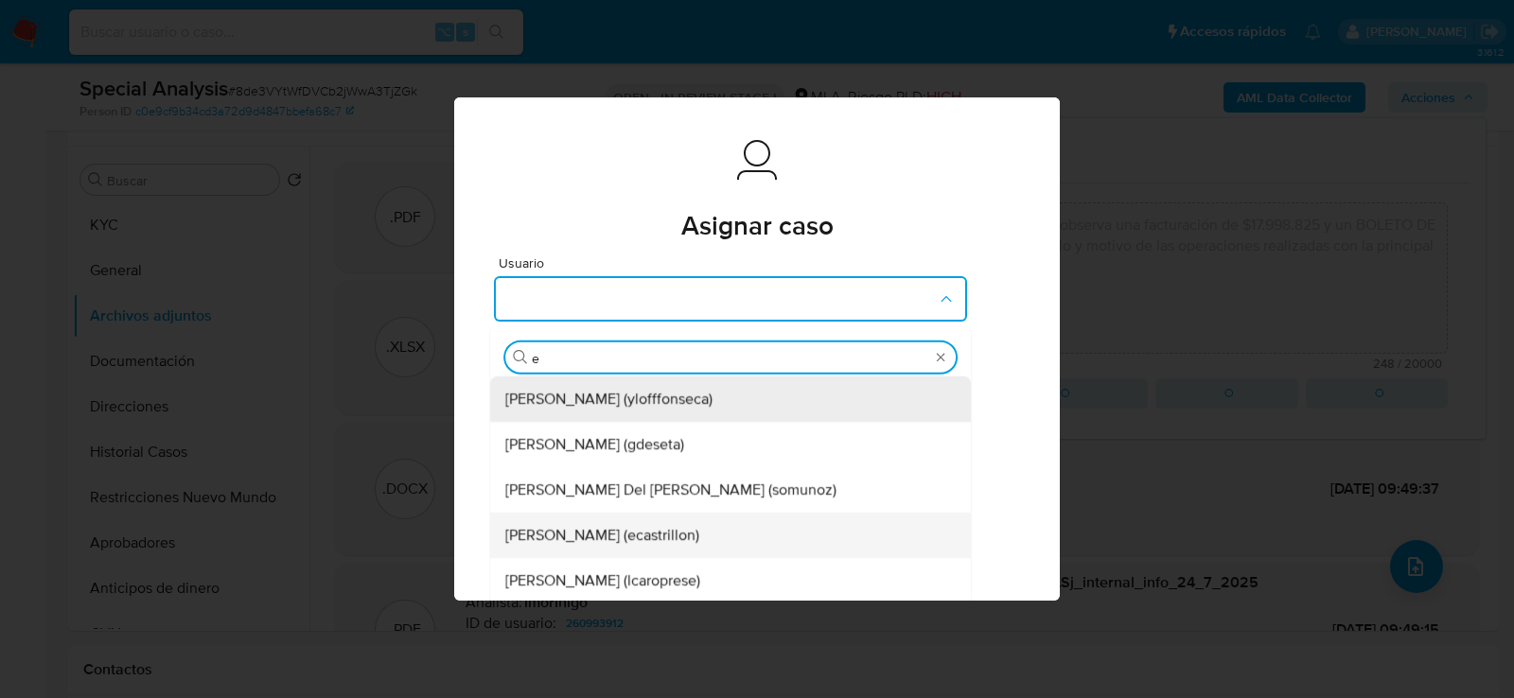
click at [599, 538] on span "Ezequiel Gonzalo Castrillon (ecastrillon)" at bounding box center [602, 535] width 194 height 19
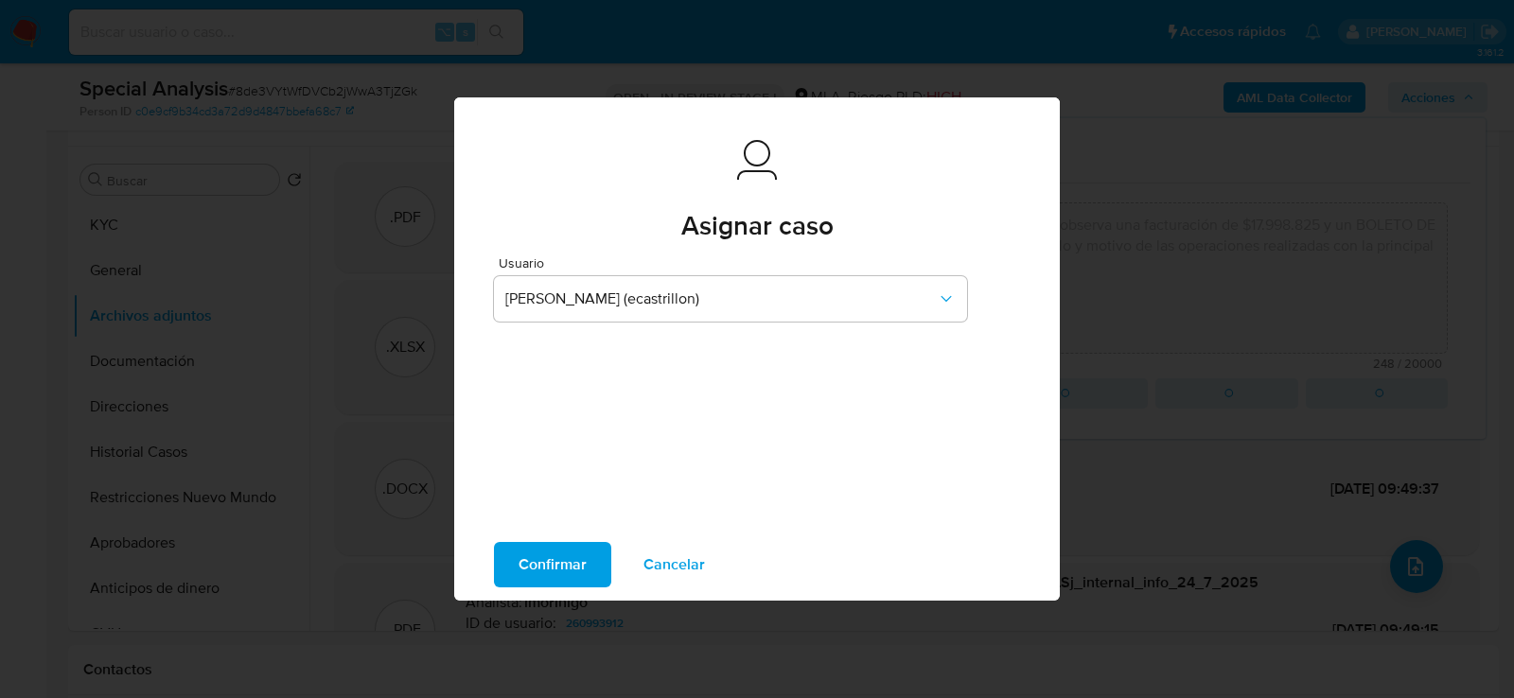
click at [562, 576] on span "Confirmar" at bounding box center [553, 565] width 68 height 42
type textarea "El cliente aporta un detalle de comprobantes emitido del cual se observa una fa…"
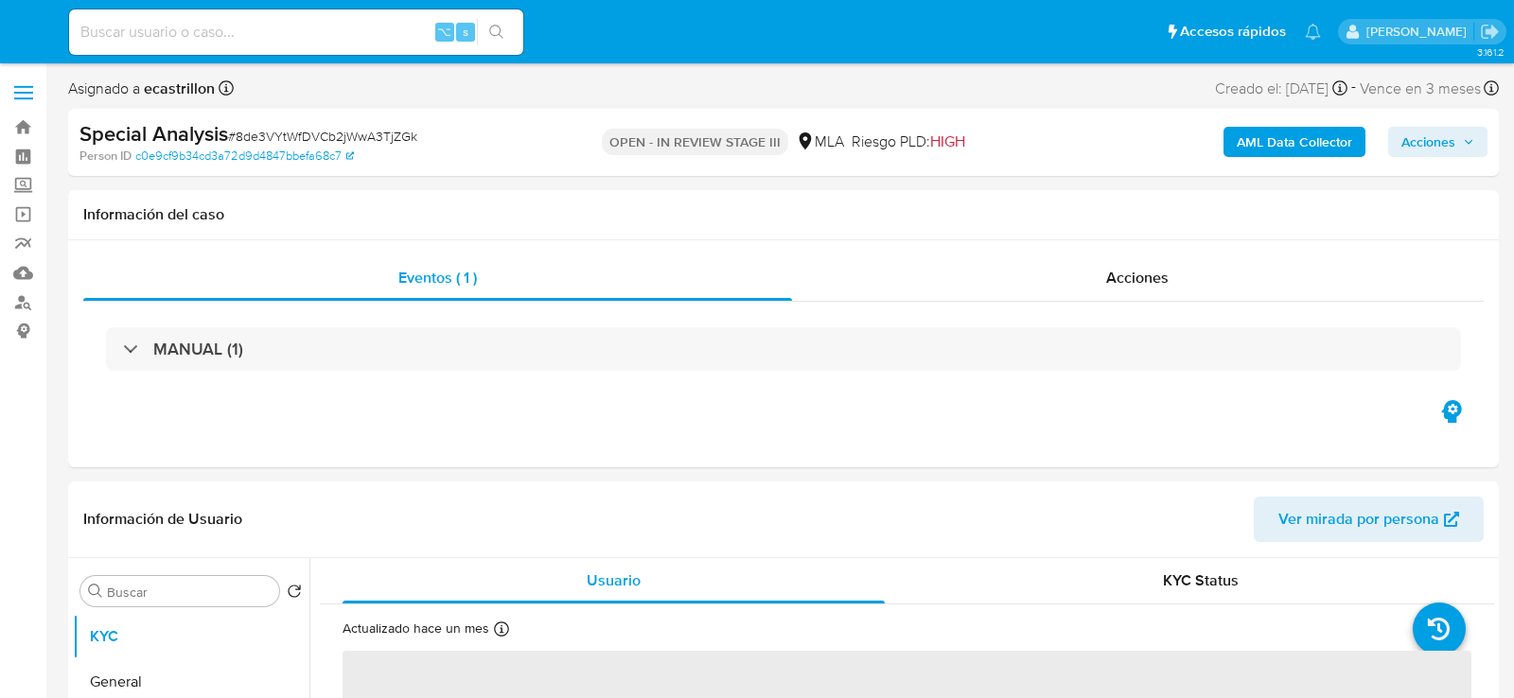
select select "10"
click at [234, 28] on input at bounding box center [296, 32] width 454 height 25
paste input "31659526"
type input "31659526"
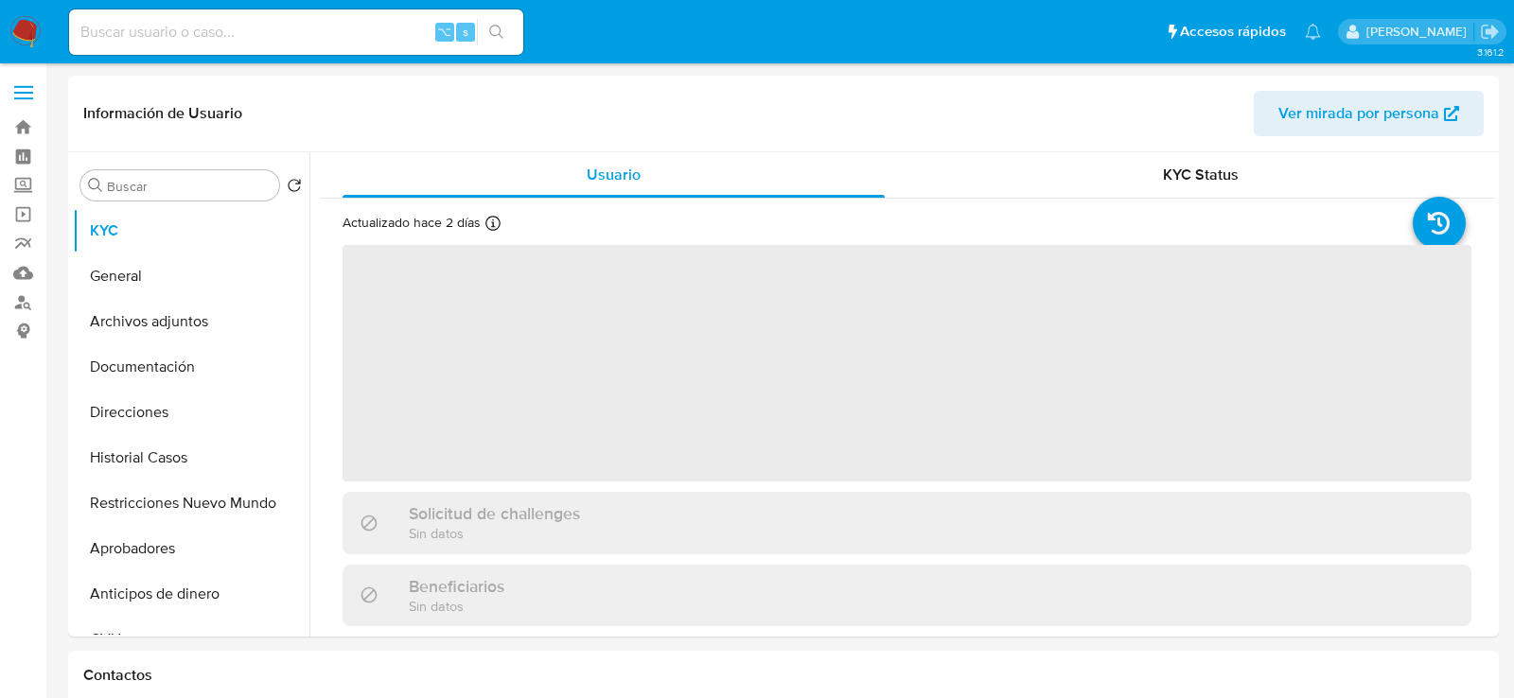
select select "10"
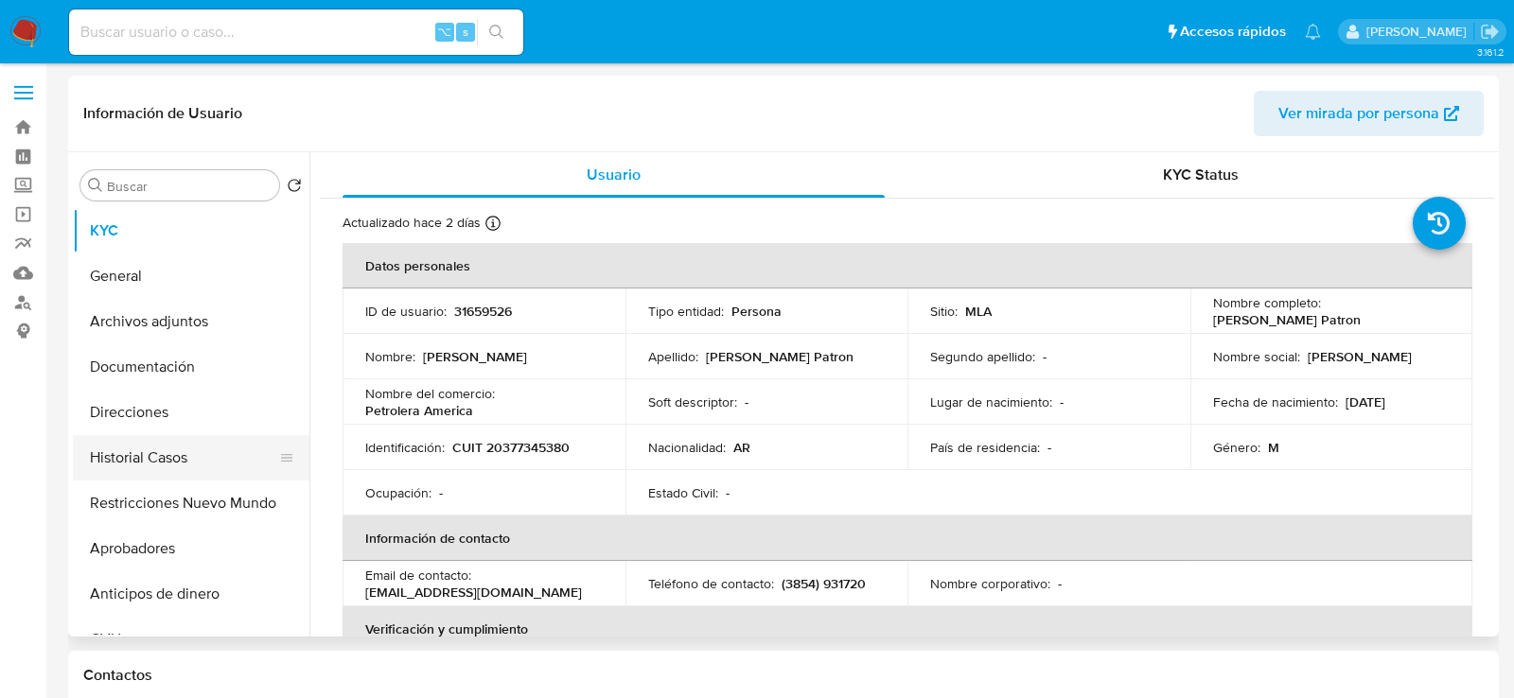
click at [115, 444] on button "Historial Casos" at bounding box center [183, 457] width 221 height 45
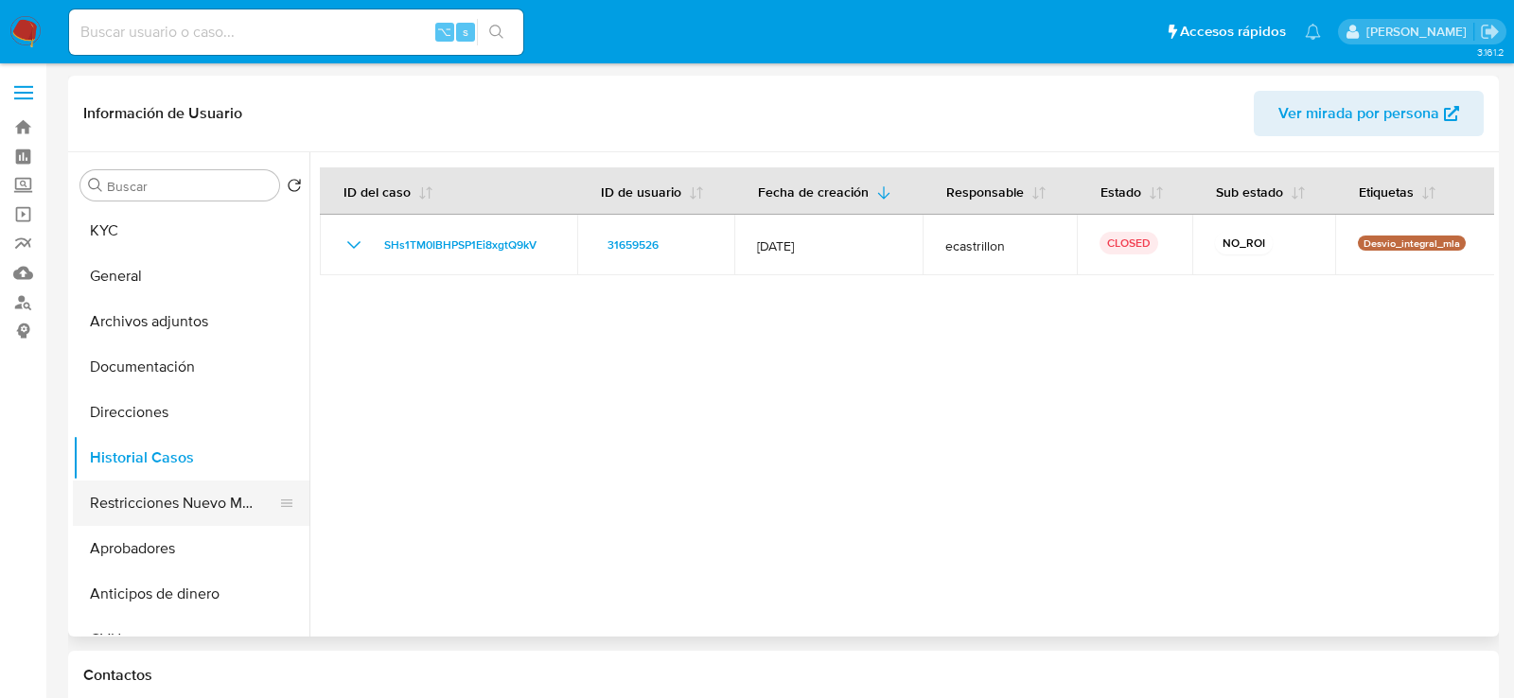
click at [128, 511] on button "Restricciones Nuevo Mundo" at bounding box center [183, 503] width 221 height 45
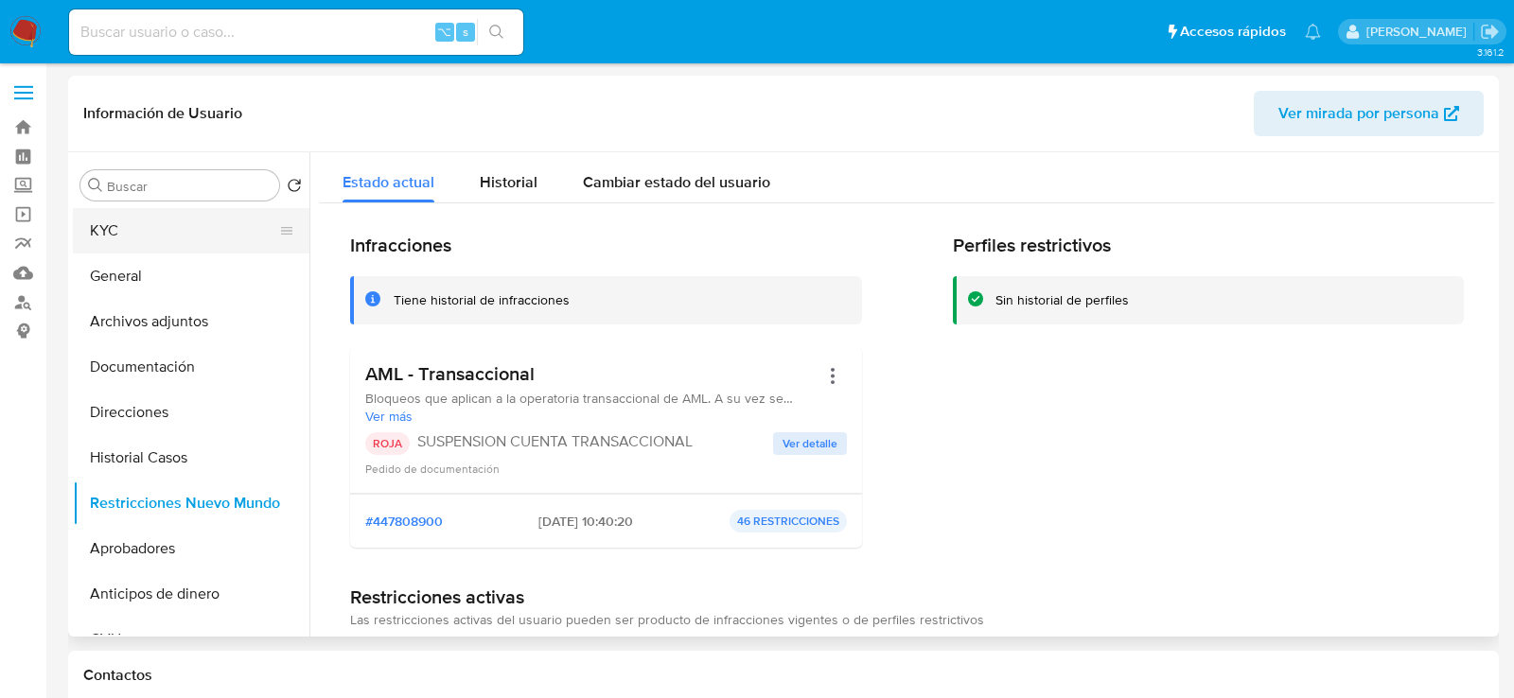
click at [166, 227] on button "KYC" at bounding box center [183, 230] width 221 height 45
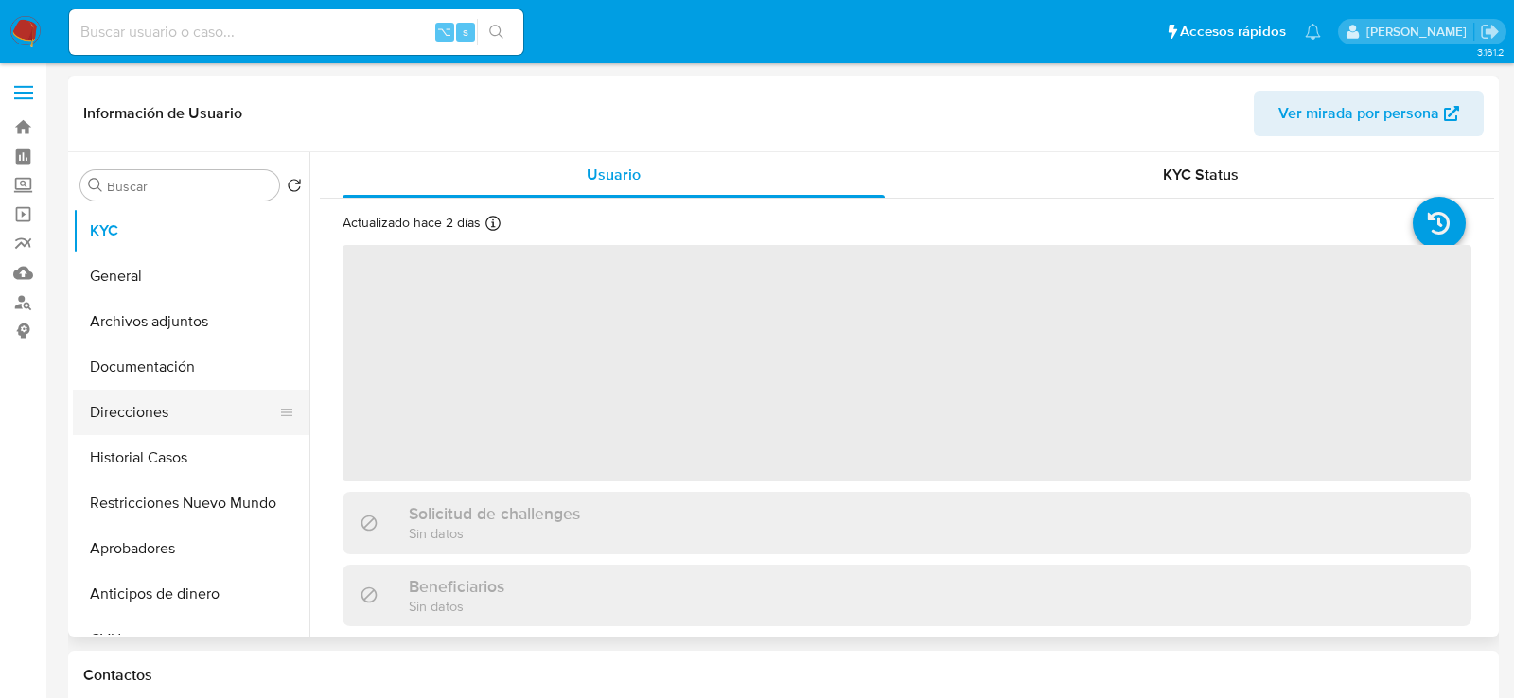
click at [137, 414] on button "Direcciones" at bounding box center [183, 412] width 221 height 45
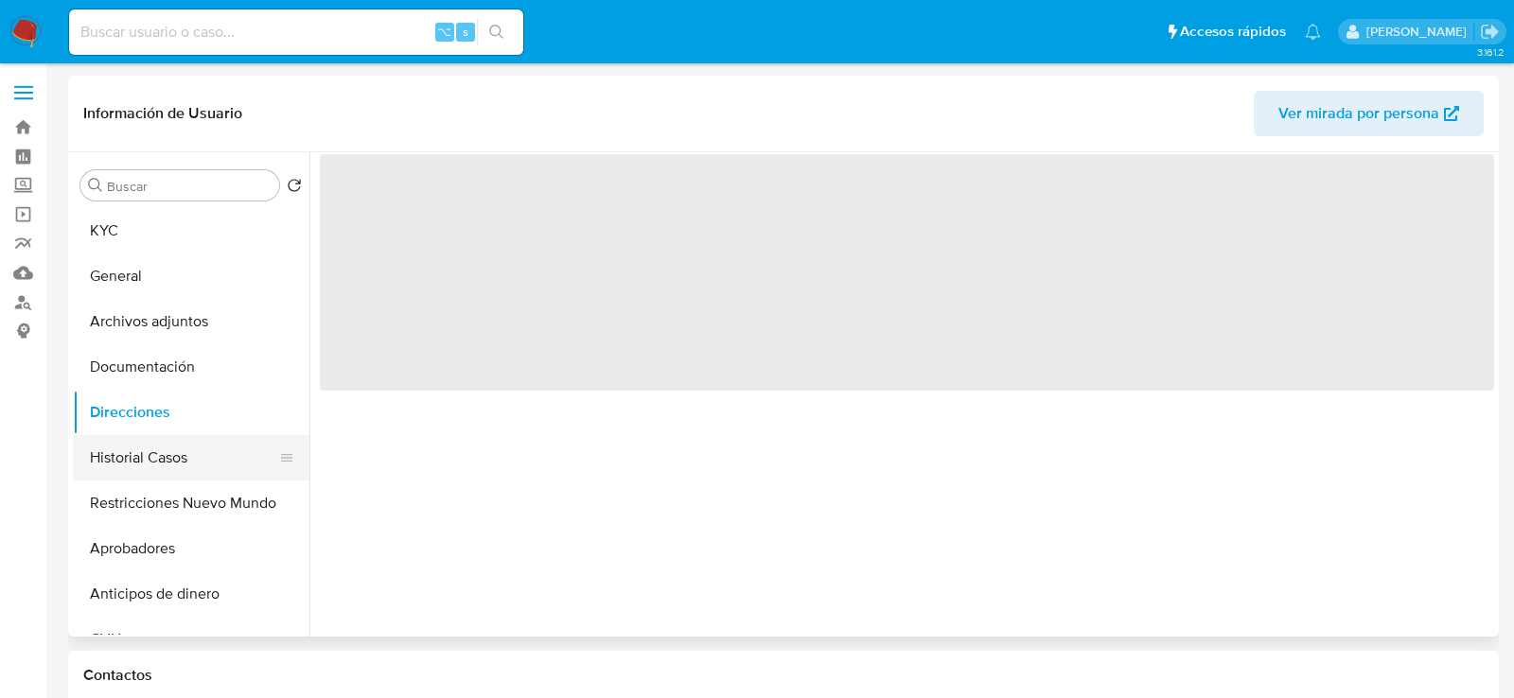
click at [137, 436] on button "Historial Casos" at bounding box center [183, 457] width 221 height 45
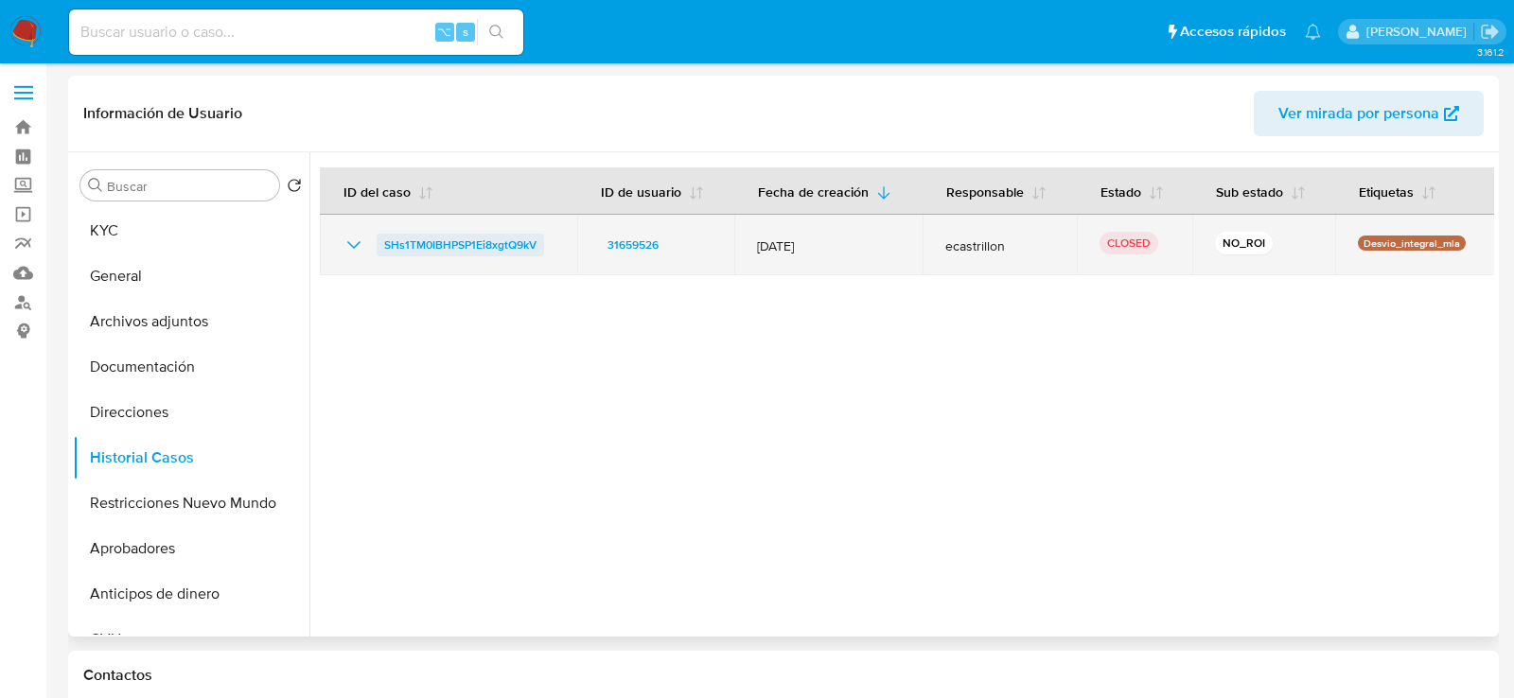
click at [521, 242] on span "SHs1TM0IBHPSP1Ei8xgtQ9kV" at bounding box center [460, 245] width 152 height 23
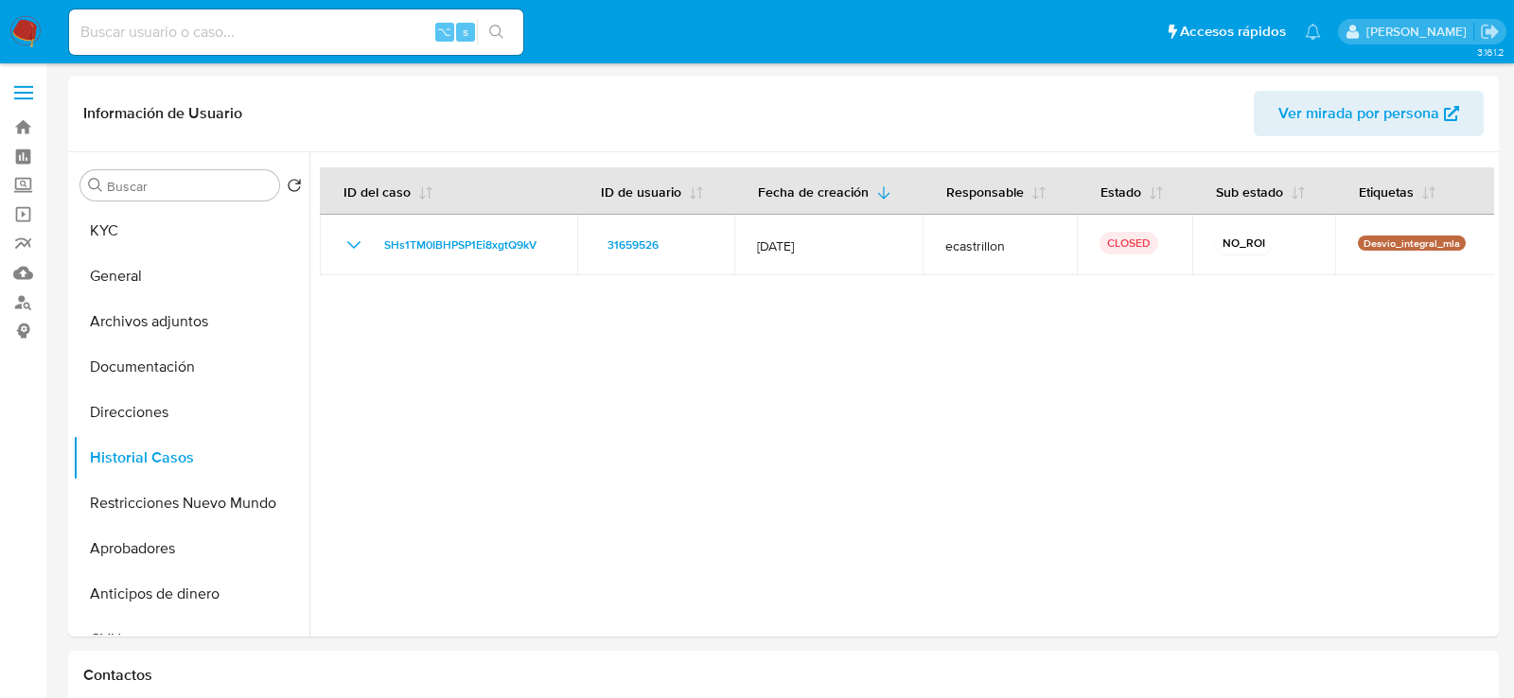
click at [282, 34] on input at bounding box center [296, 32] width 454 height 25
paste input "543617615"
type input "543617615"
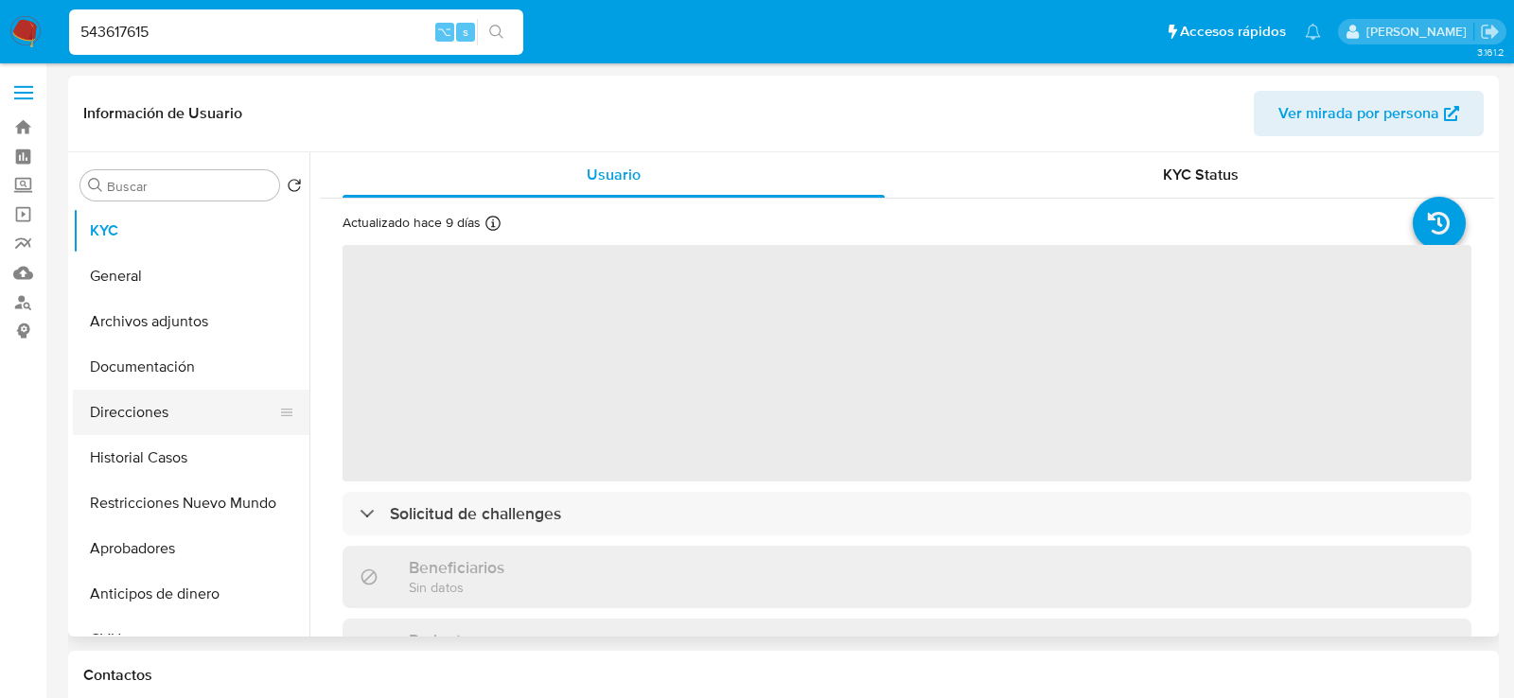
select select "10"
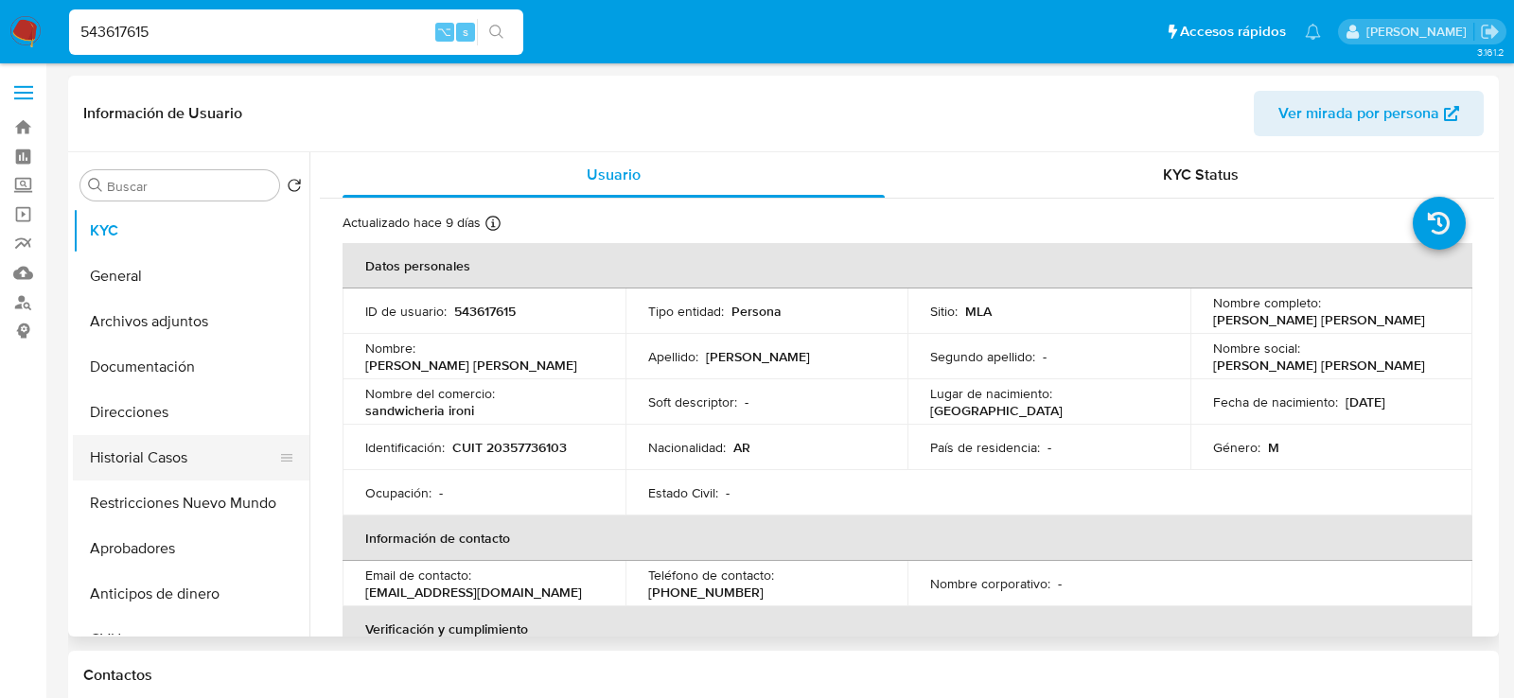
click at [173, 450] on button "Historial Casos" at bounding box center [183, 457] width 221 height 45
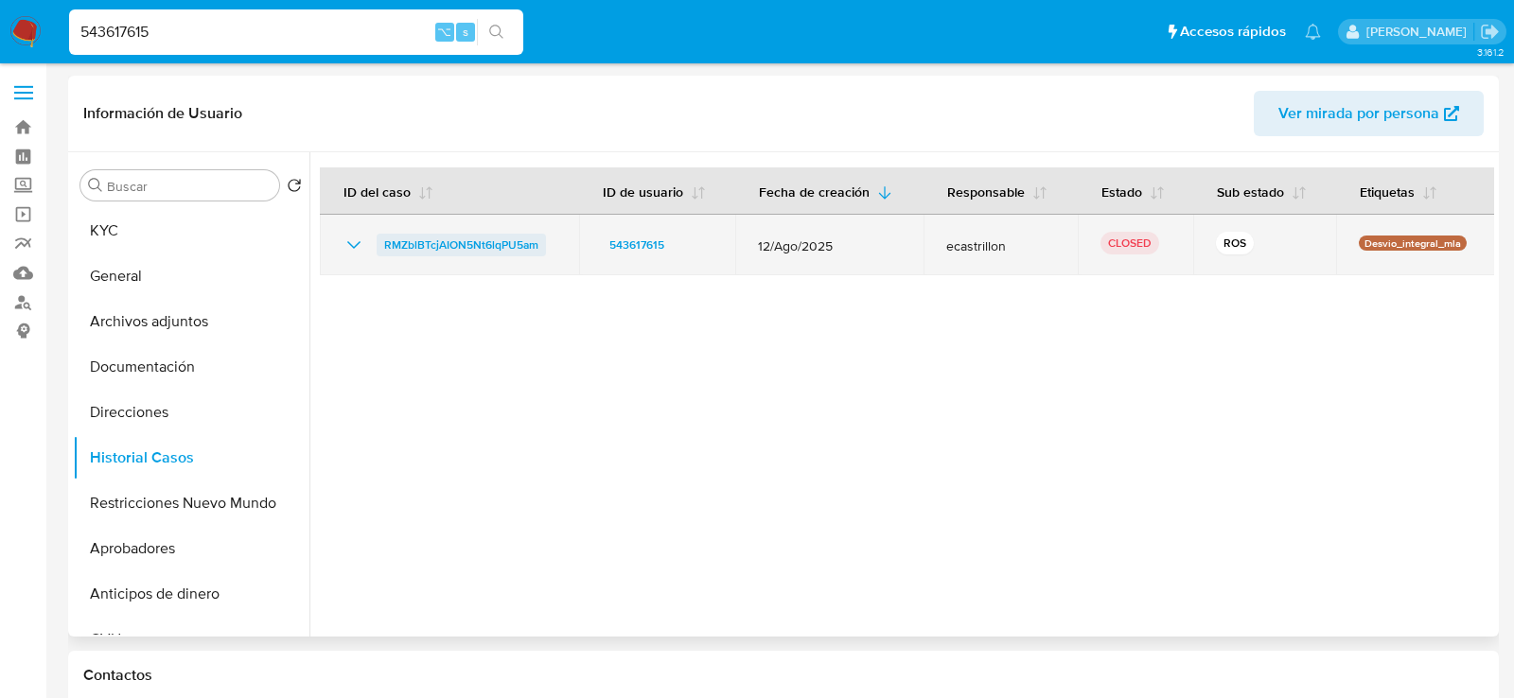
click at [395, 246] on span "RMZblBTcjAION5Nt6lqPU5am" at bounding box center [461, 245] width 154 height 23
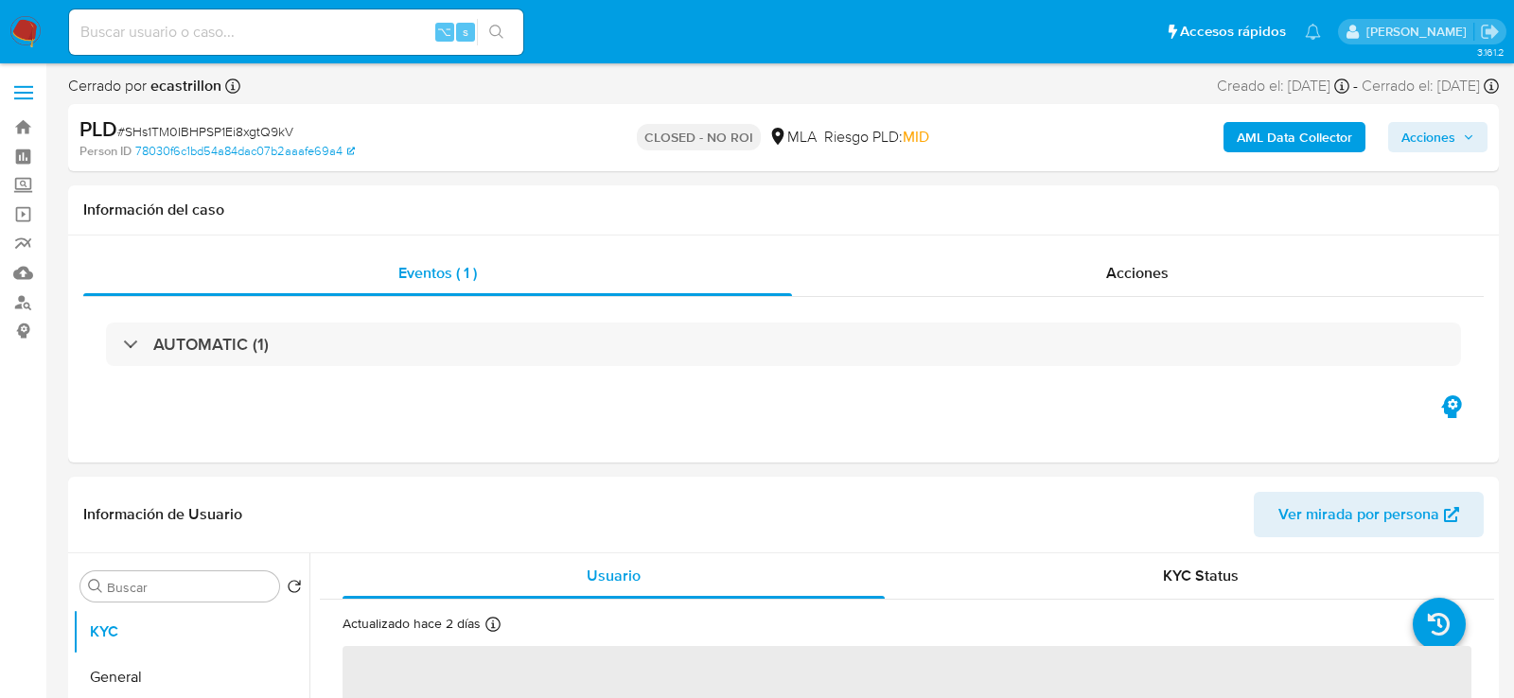
select select "10"
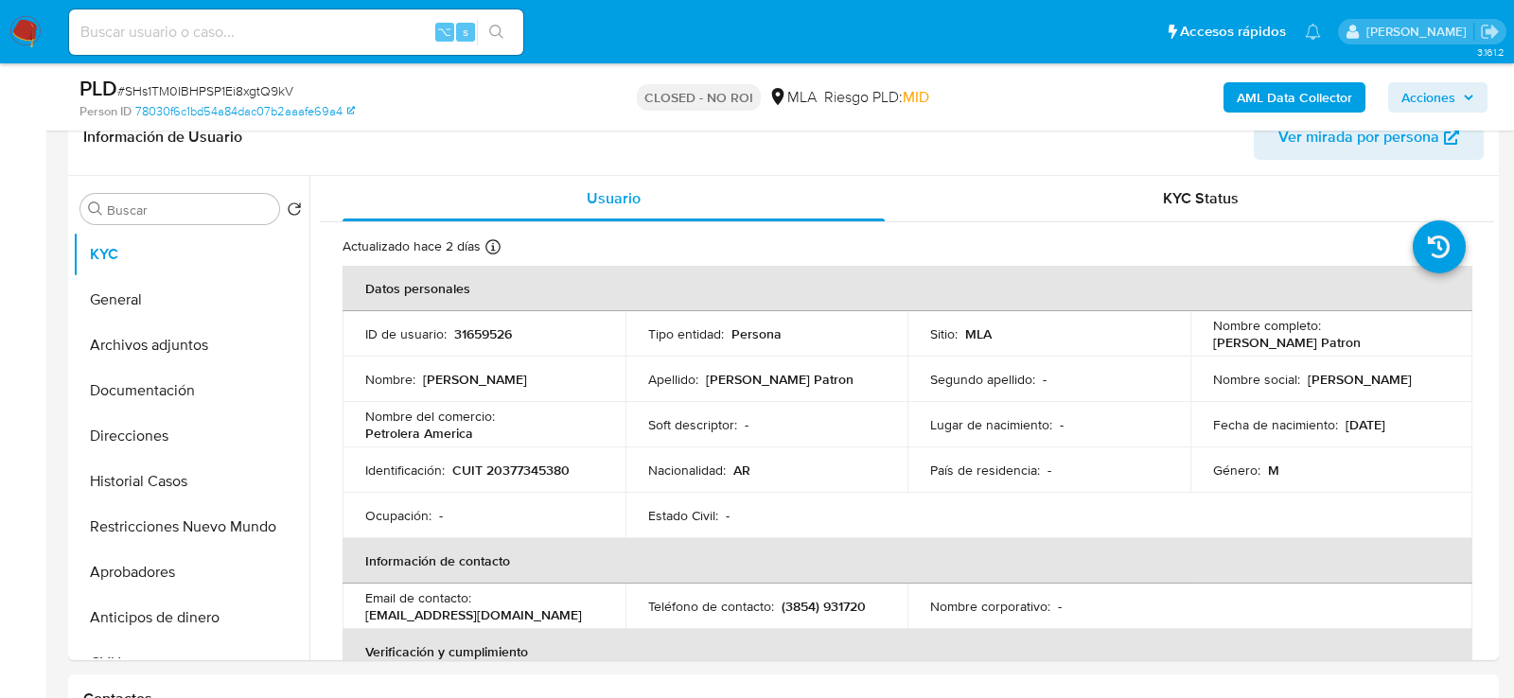
scroll to position [314, 0]
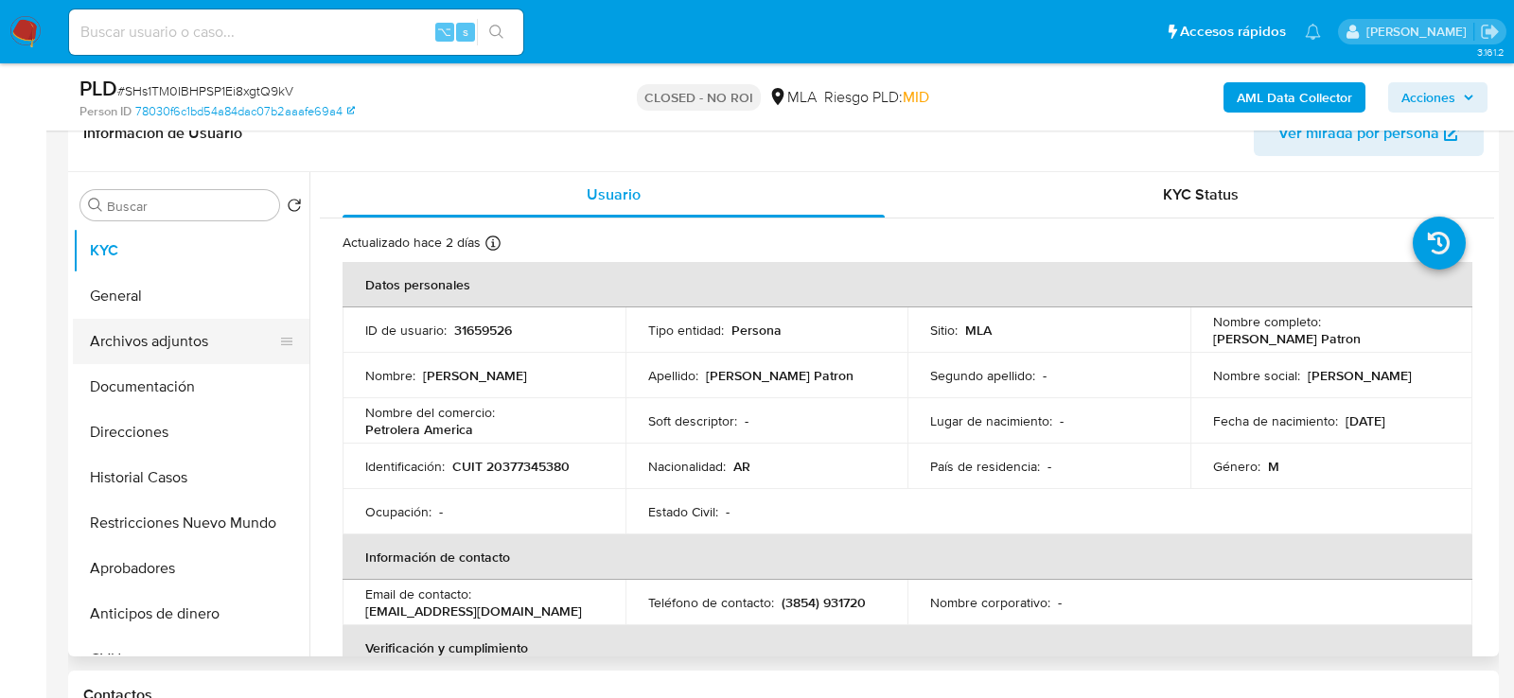
click at [151, 344] on button "Archivos adjuntos" at bounding box center [183, 341] width 221 height 45
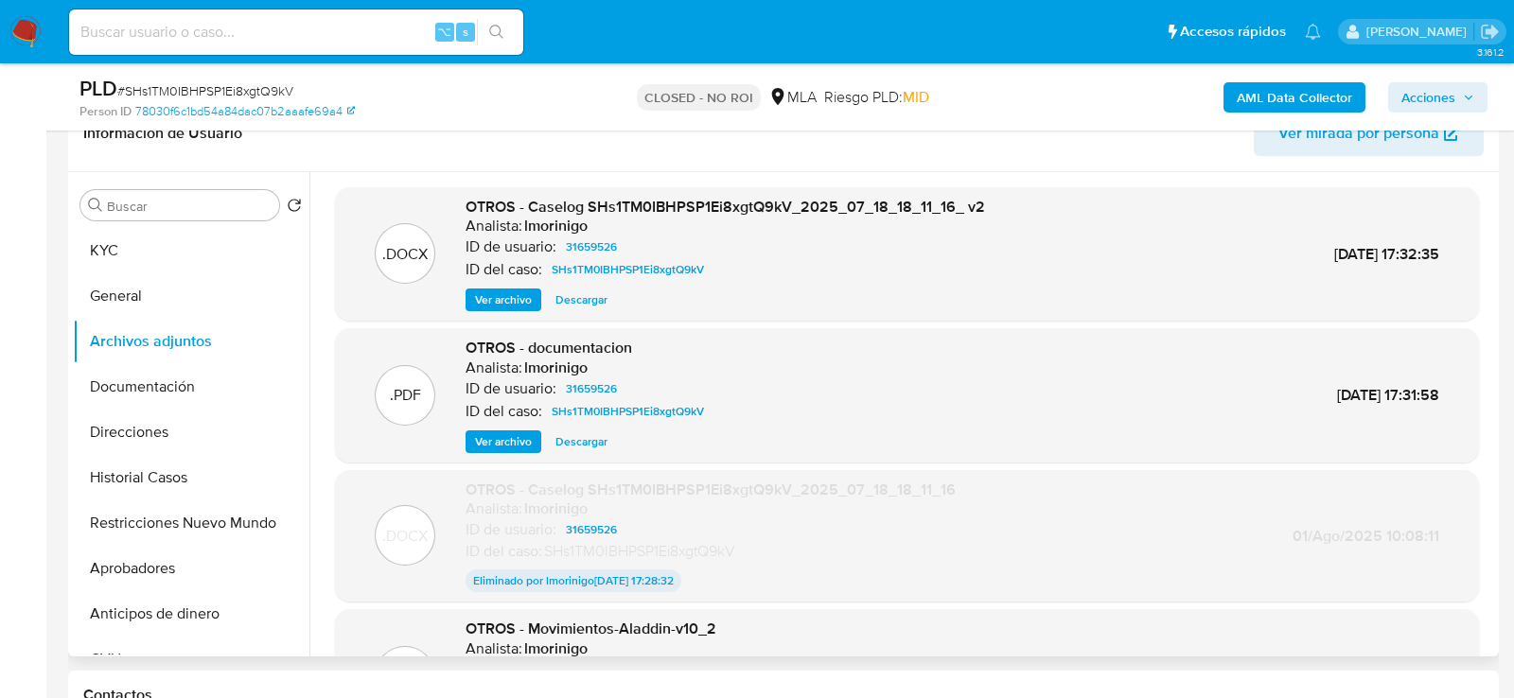
click at [514, 300] on span "Ver archivo" at bounding box center [503, 300] width 57 height 19
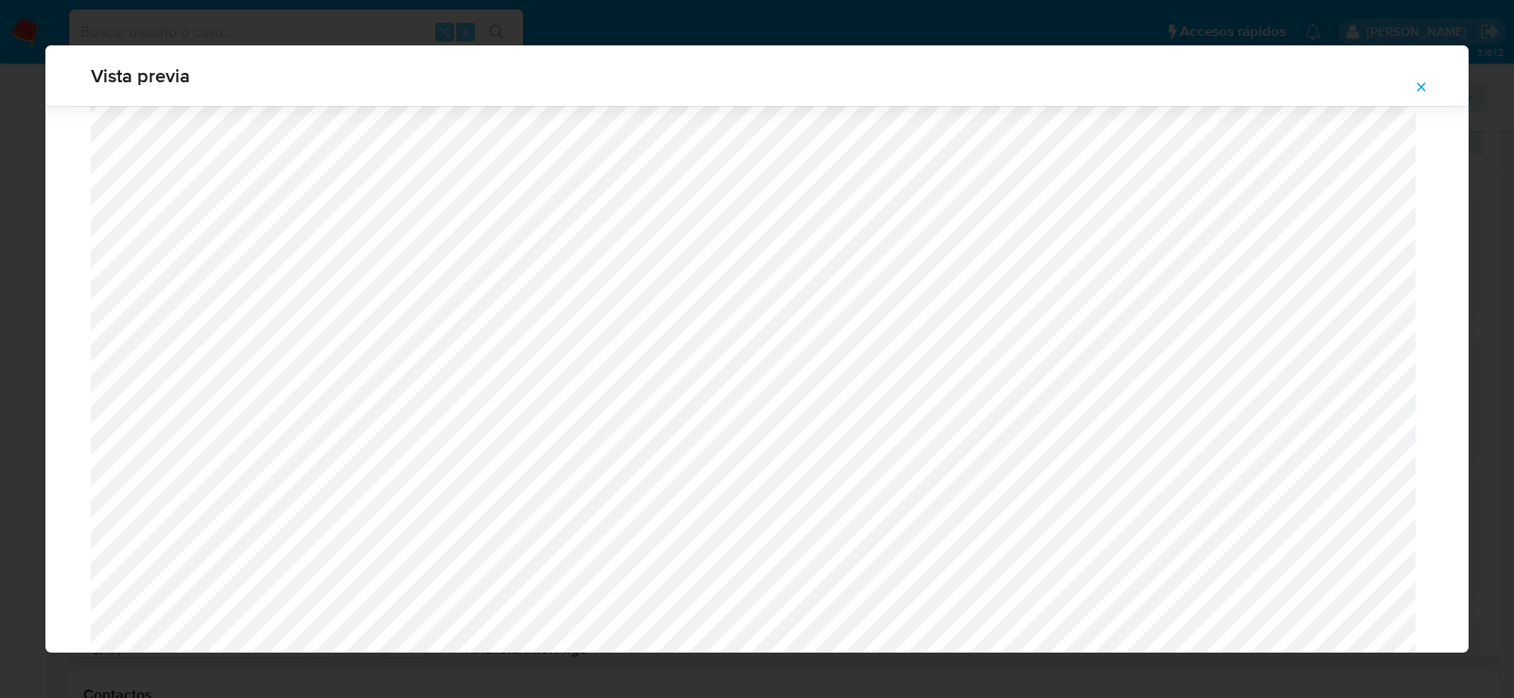
scroll to position [1918, 0]
click at [1427, 76] on span "Attachment preview" at bounding box center [1421, 87] width 15 height 27
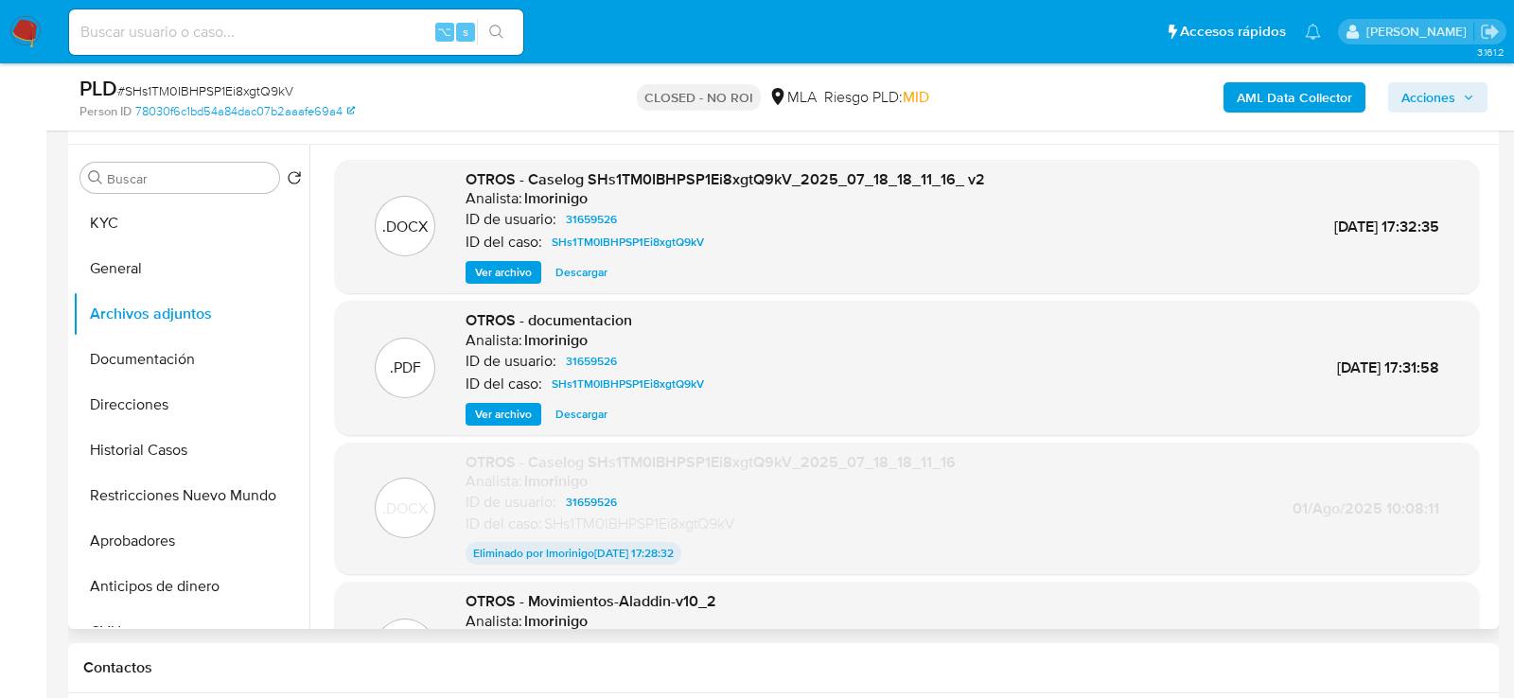
scroll to position [308, 0]
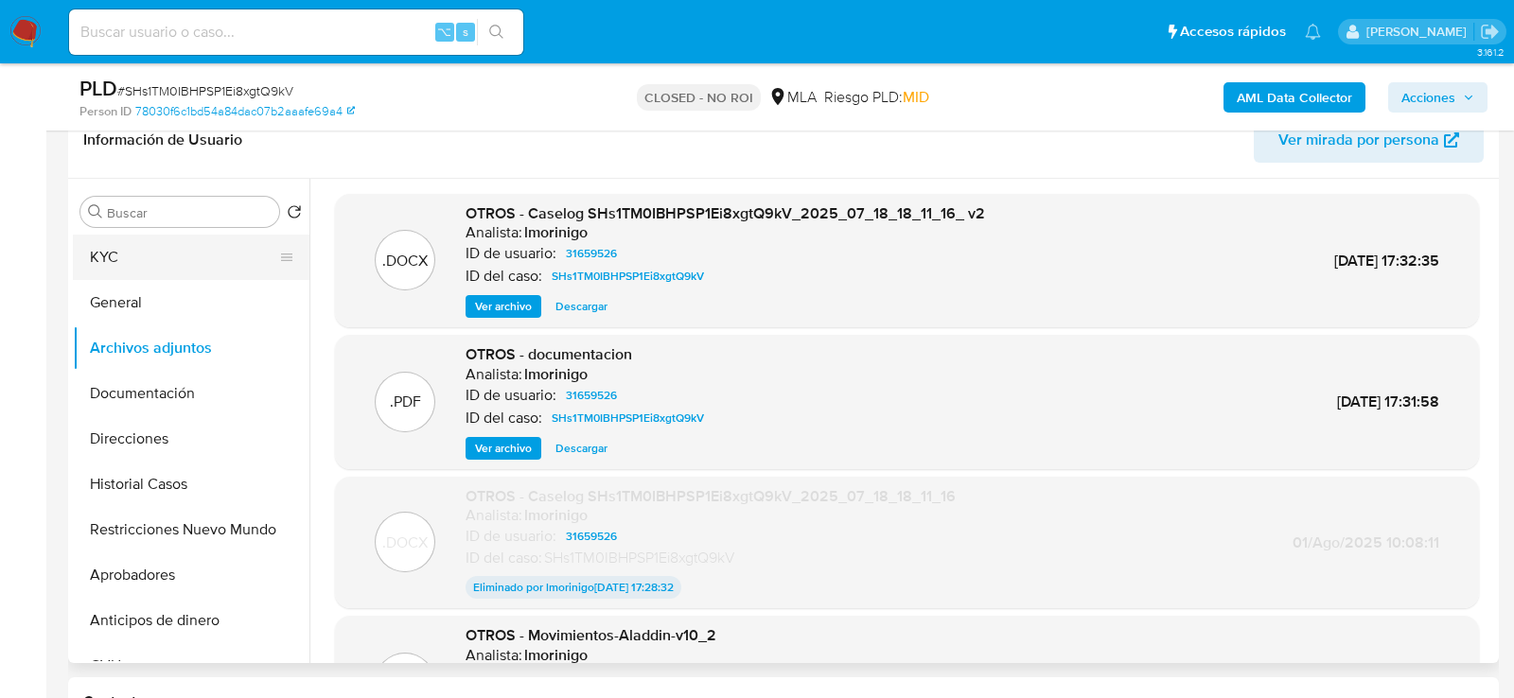
click at [146, 251] on button "KYC" at bounding box center [183, 257] width 221 height 45
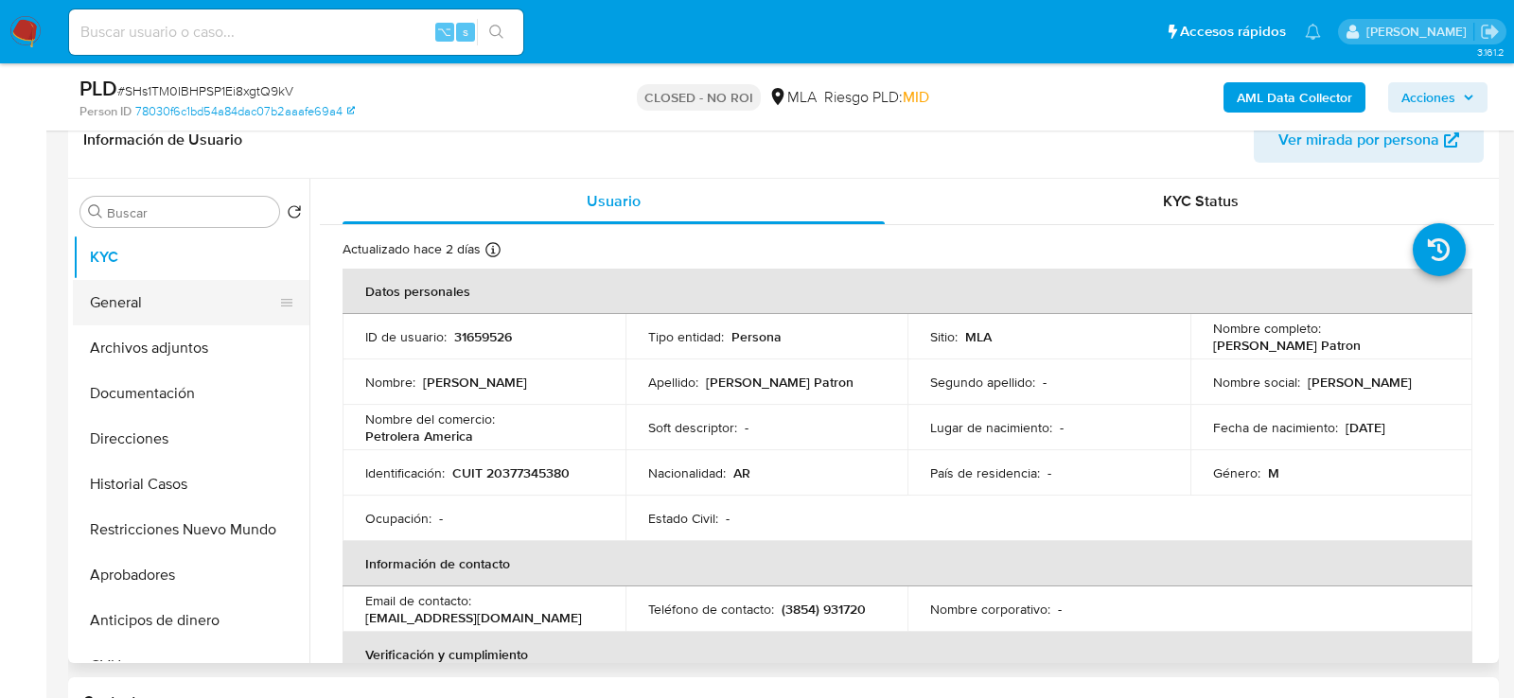
click at [107, 312] on button "General" at bounding box center [183, 302] width 221 height 45
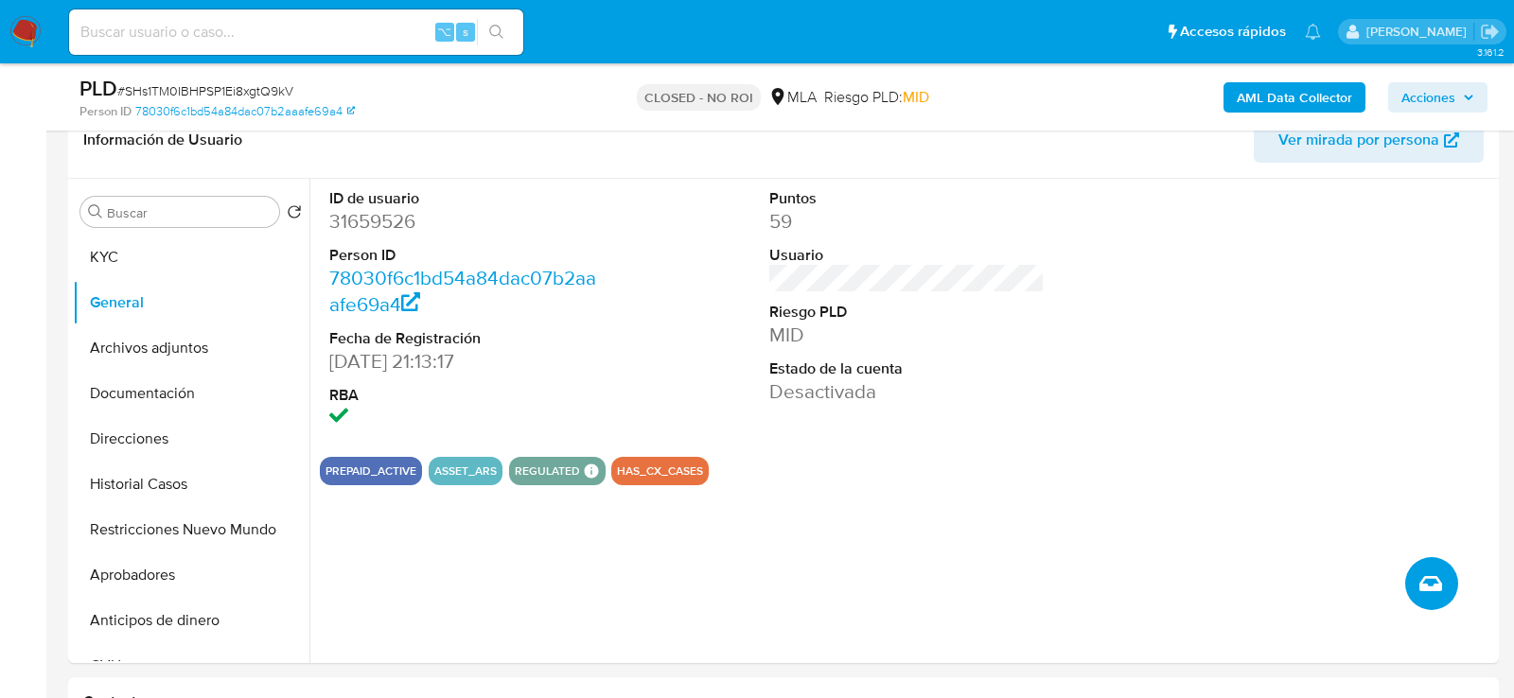
click at [1416, 573] on button "Crear caso manual" at bounding box center [1431, 583] width 53 height 53
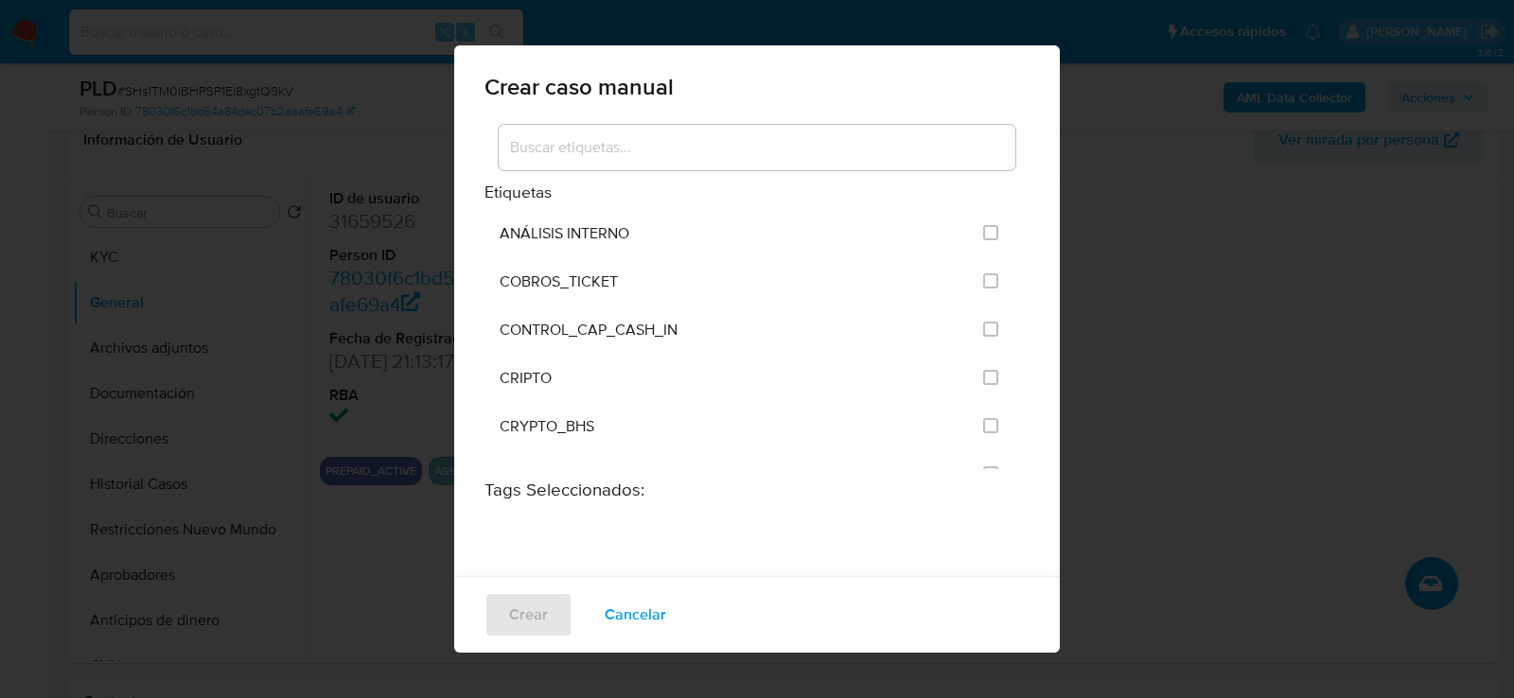
click at [765, 168] on div at bounding box center [757, 147] width 517 height 45
click at [765, 149] on input at bounding box center [757, 147] width 517 height 25
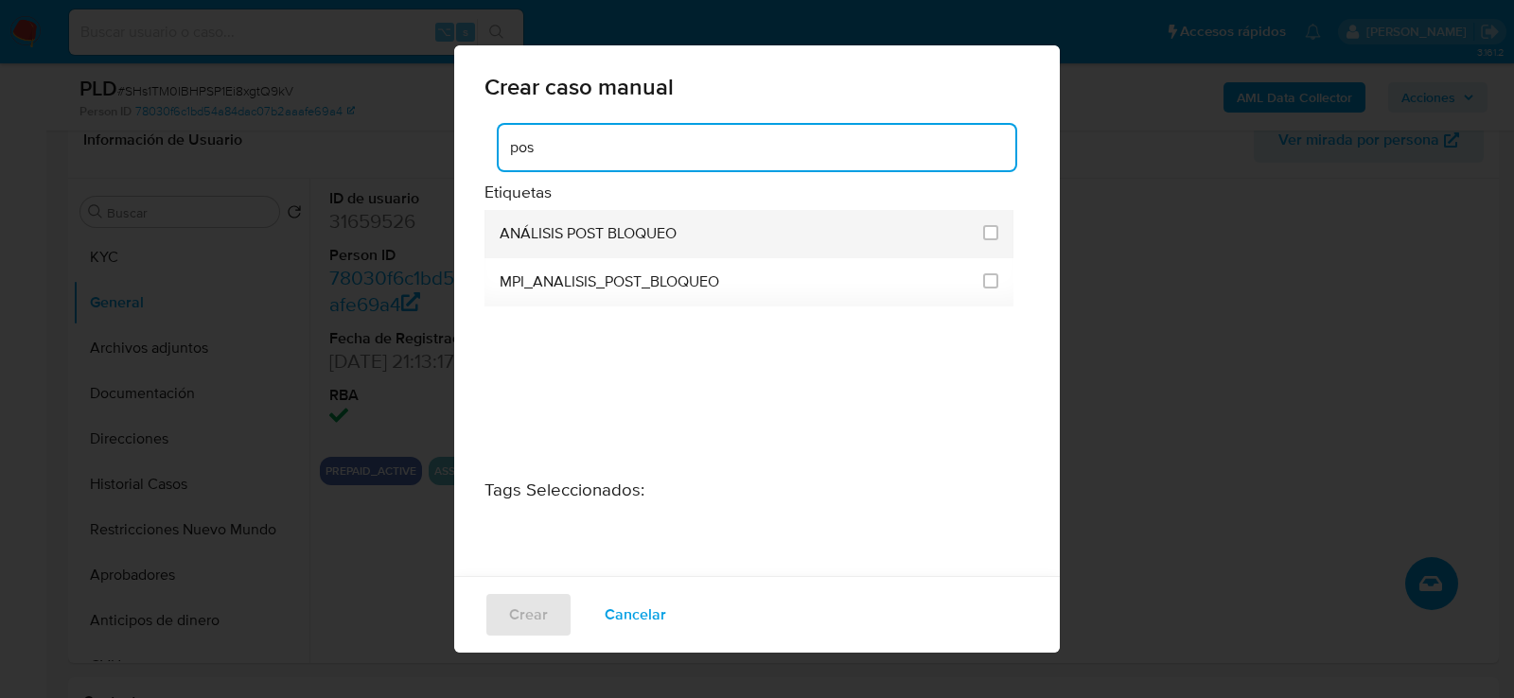
type input "pos"
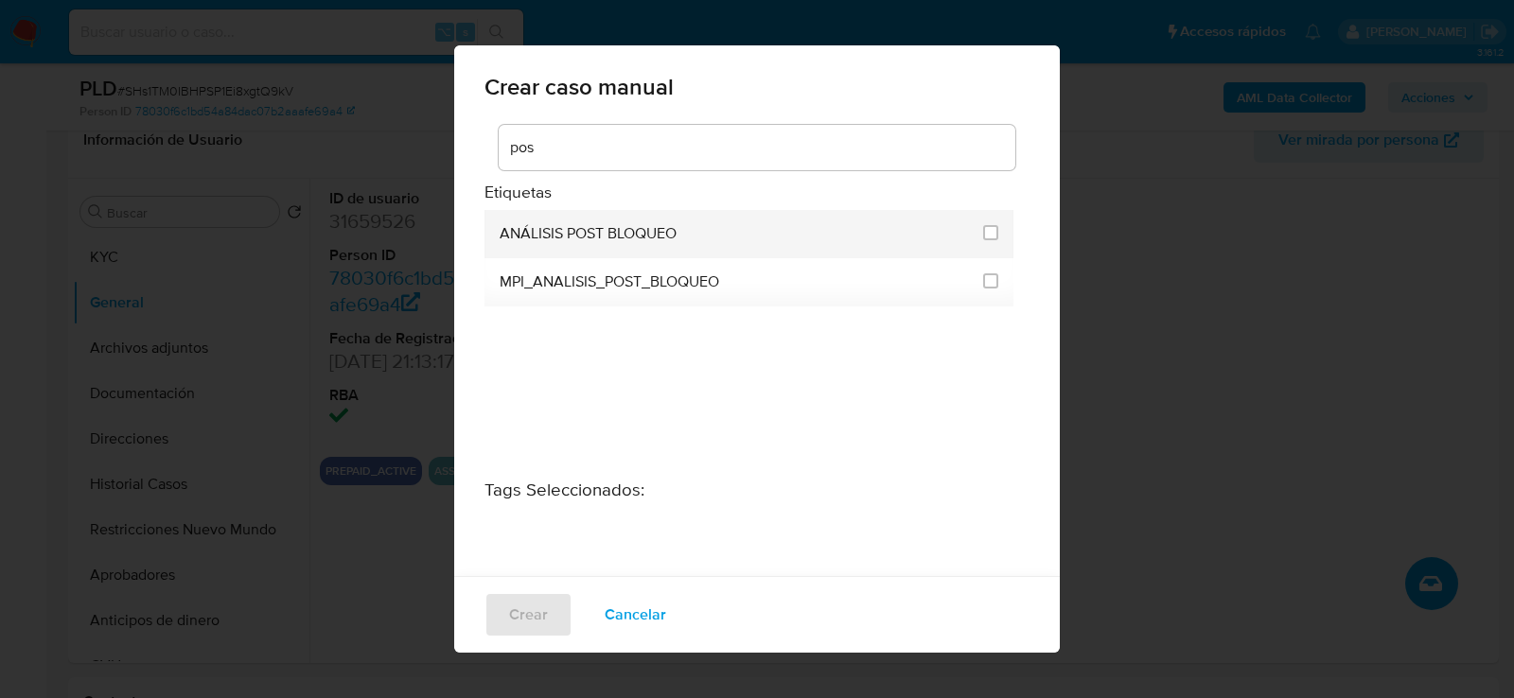
click at [498, 241] on li "ANÁLISIS POST BLOQUEO" at bounding box center [749, 234] width 529 height 48
click at [983, 225] on input "3249" at bounding box center [990, 232] width 15 height 15
checkbox input "true"
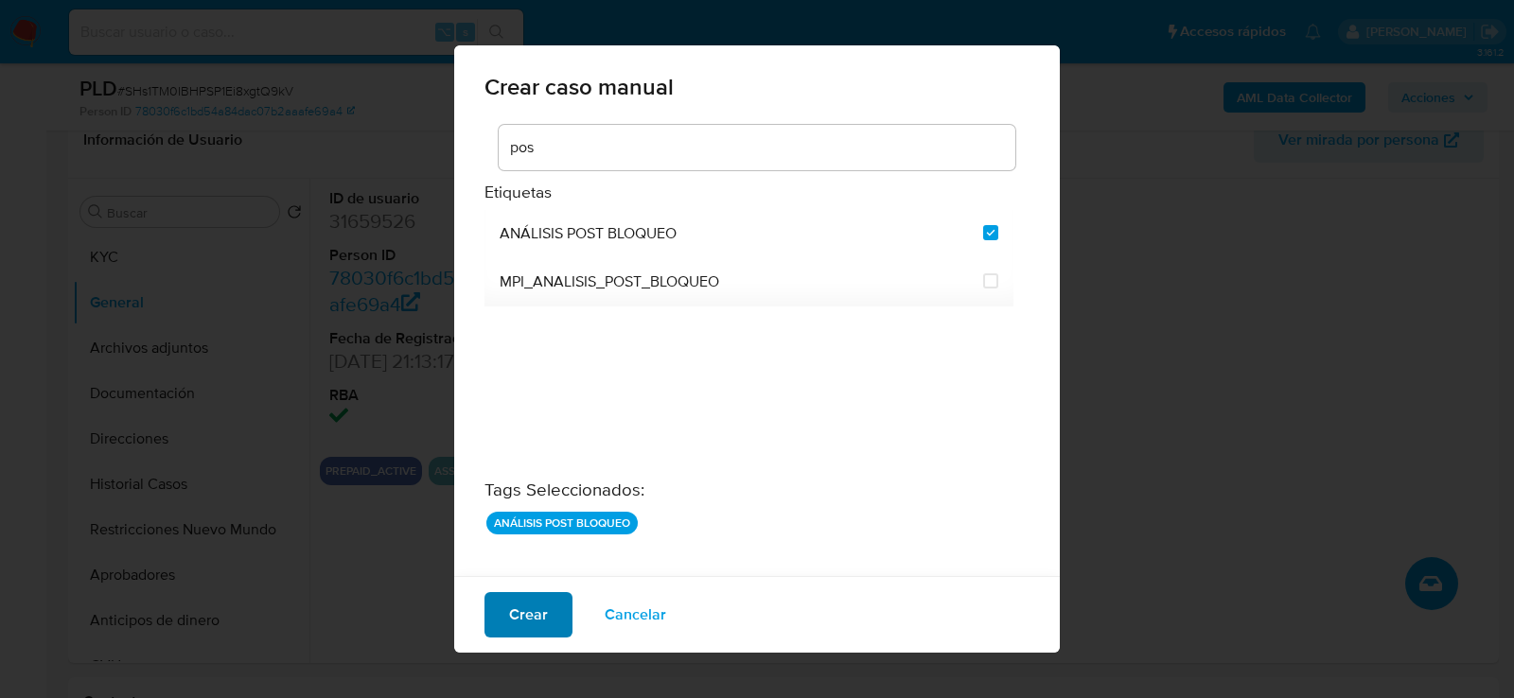
click at [542, 604] on span "Crear" at bounding box center [528, 615] width 39 height 42
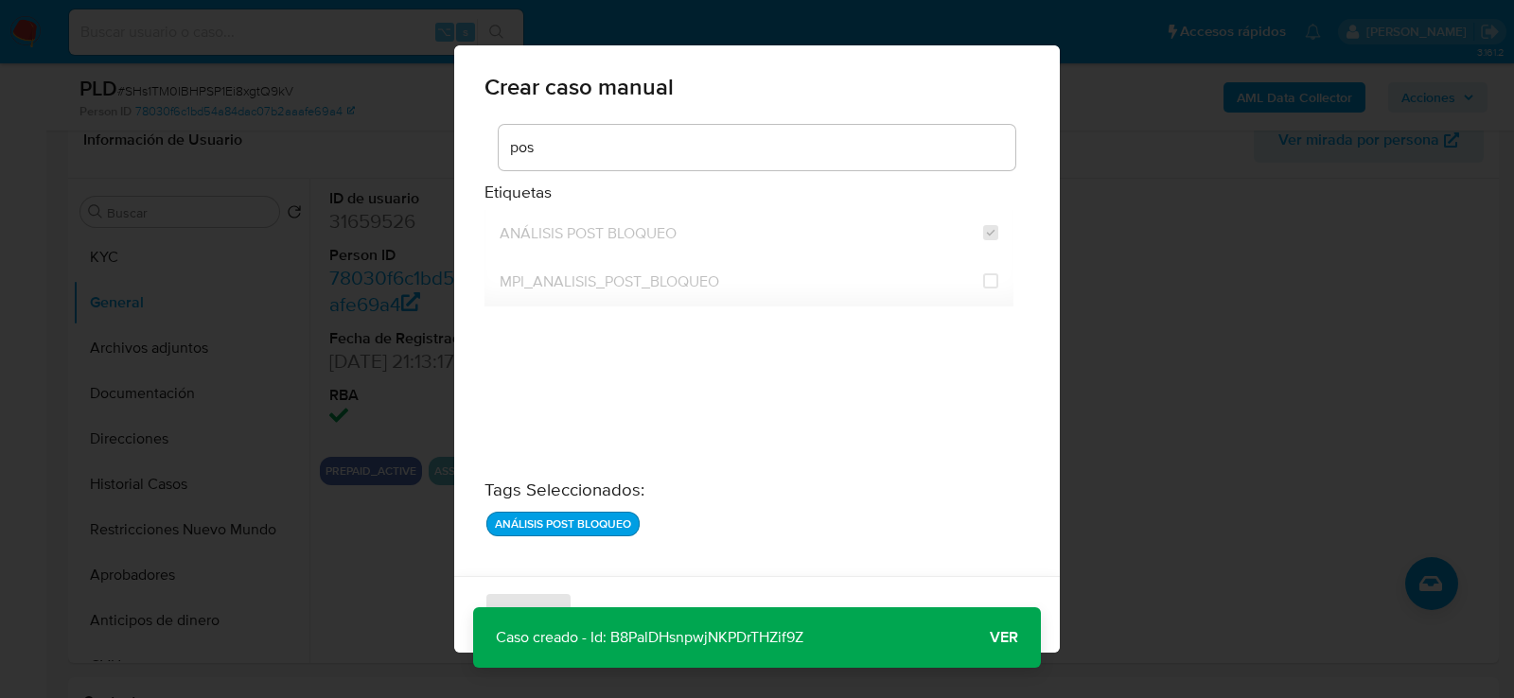
click at [1002, 638] on span "Ver" at bounding box center [1004, 638] width 28 height 0
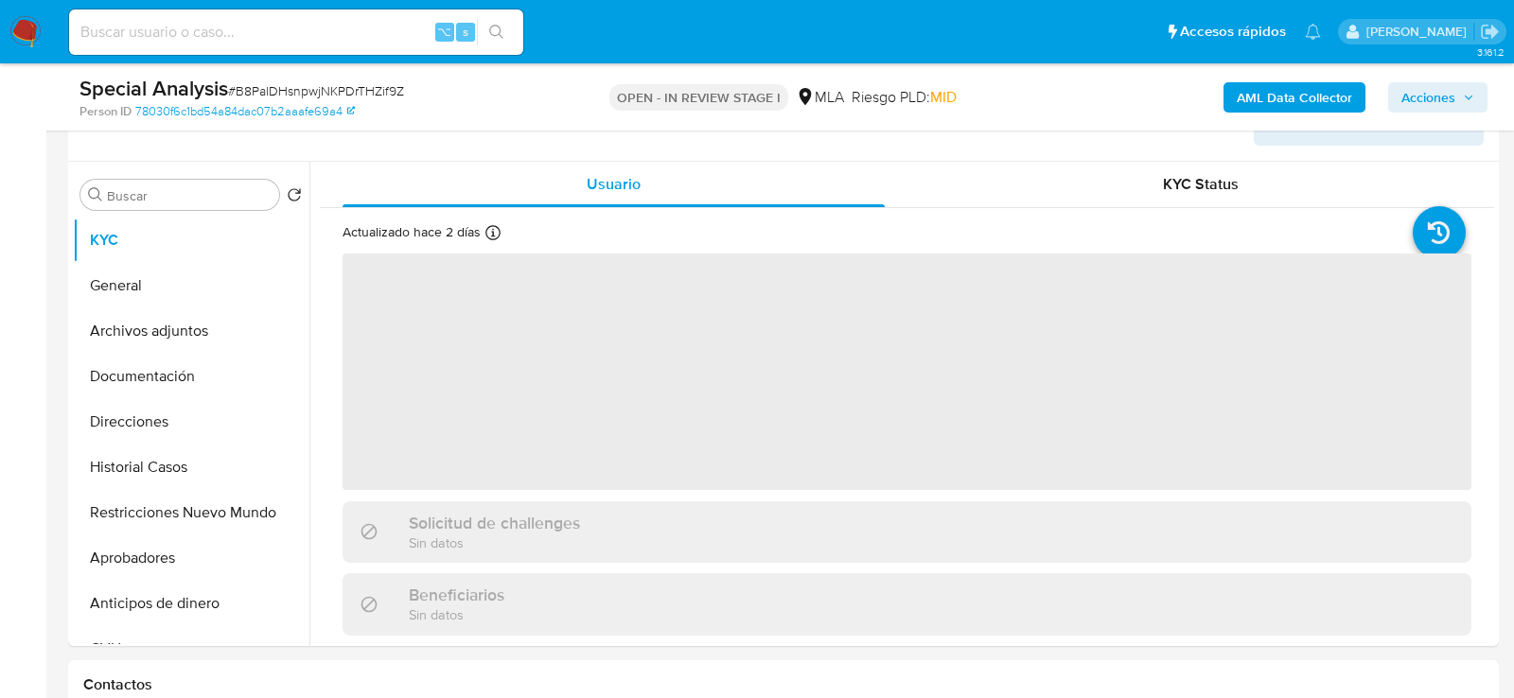
scroll to position [549, 0]
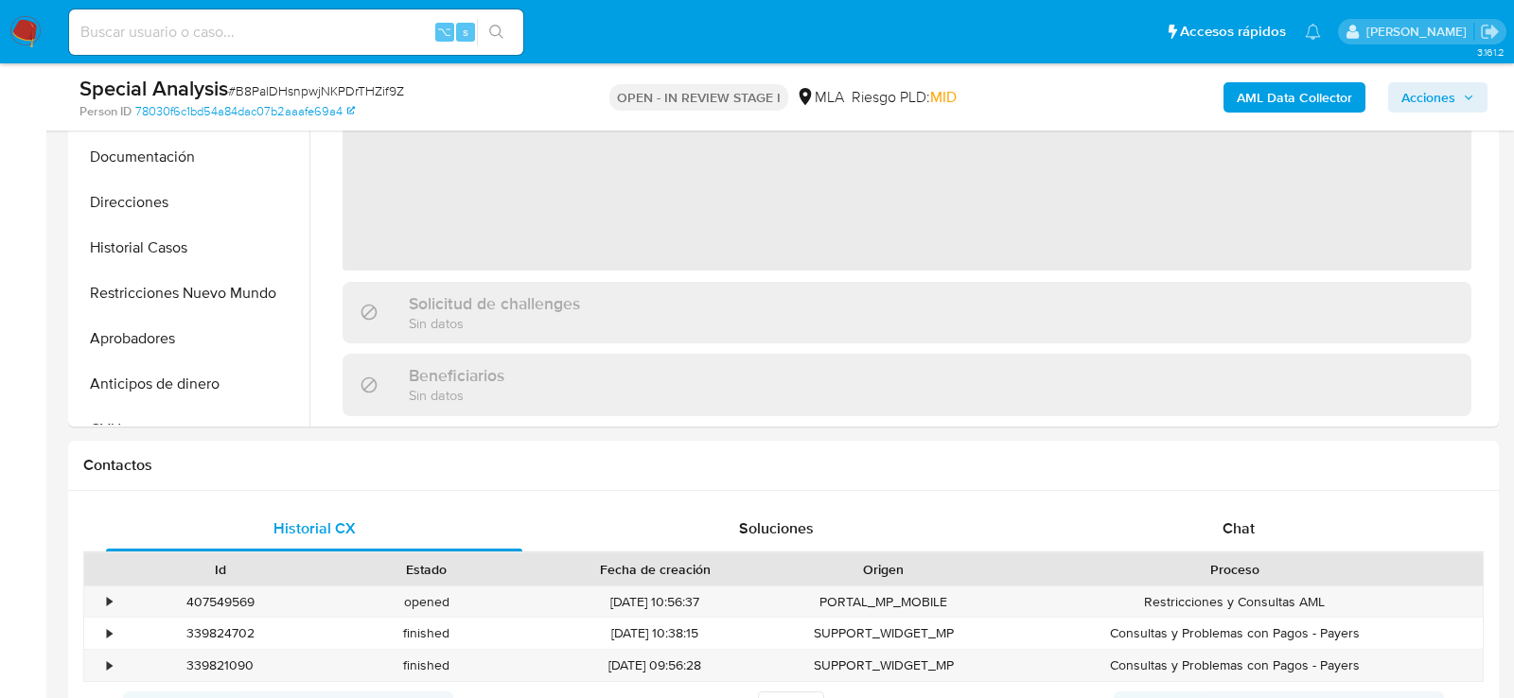
select select "10"
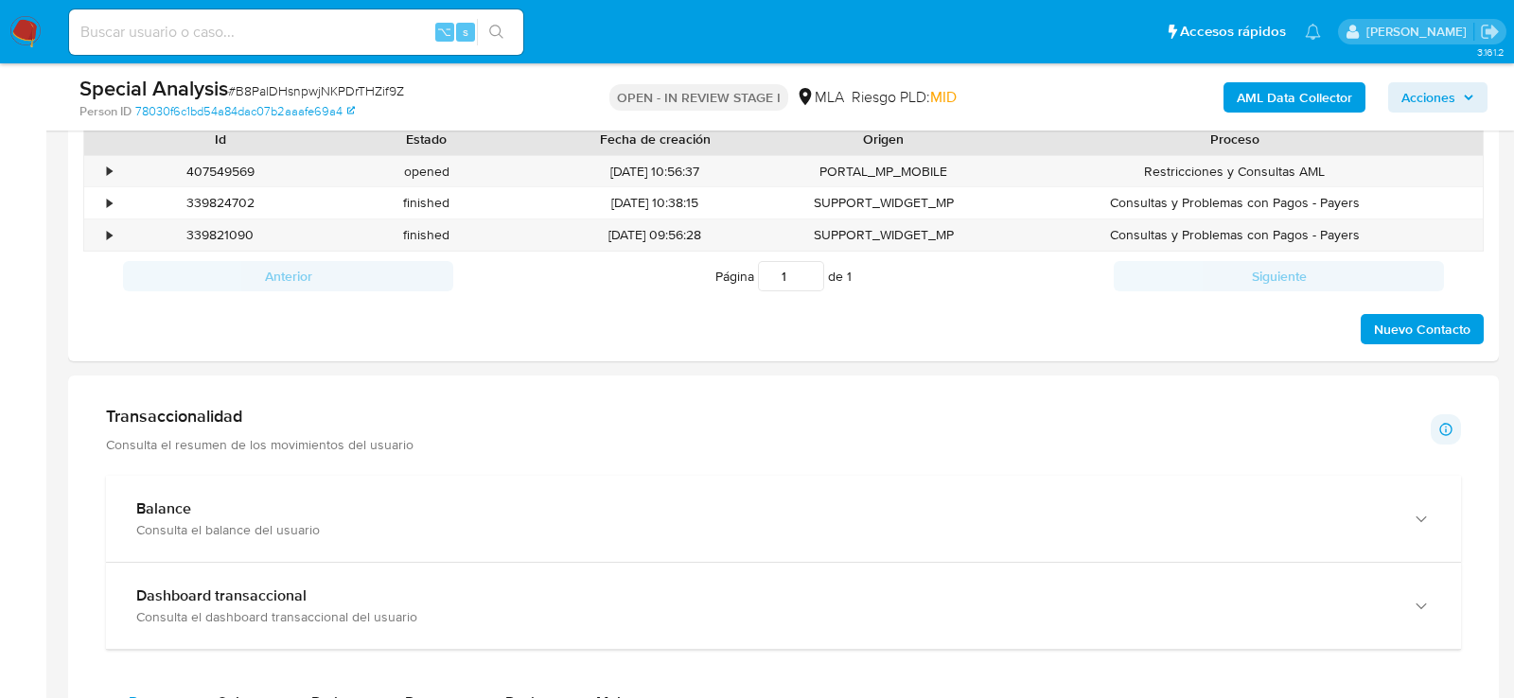
scroll to position [575, 0]
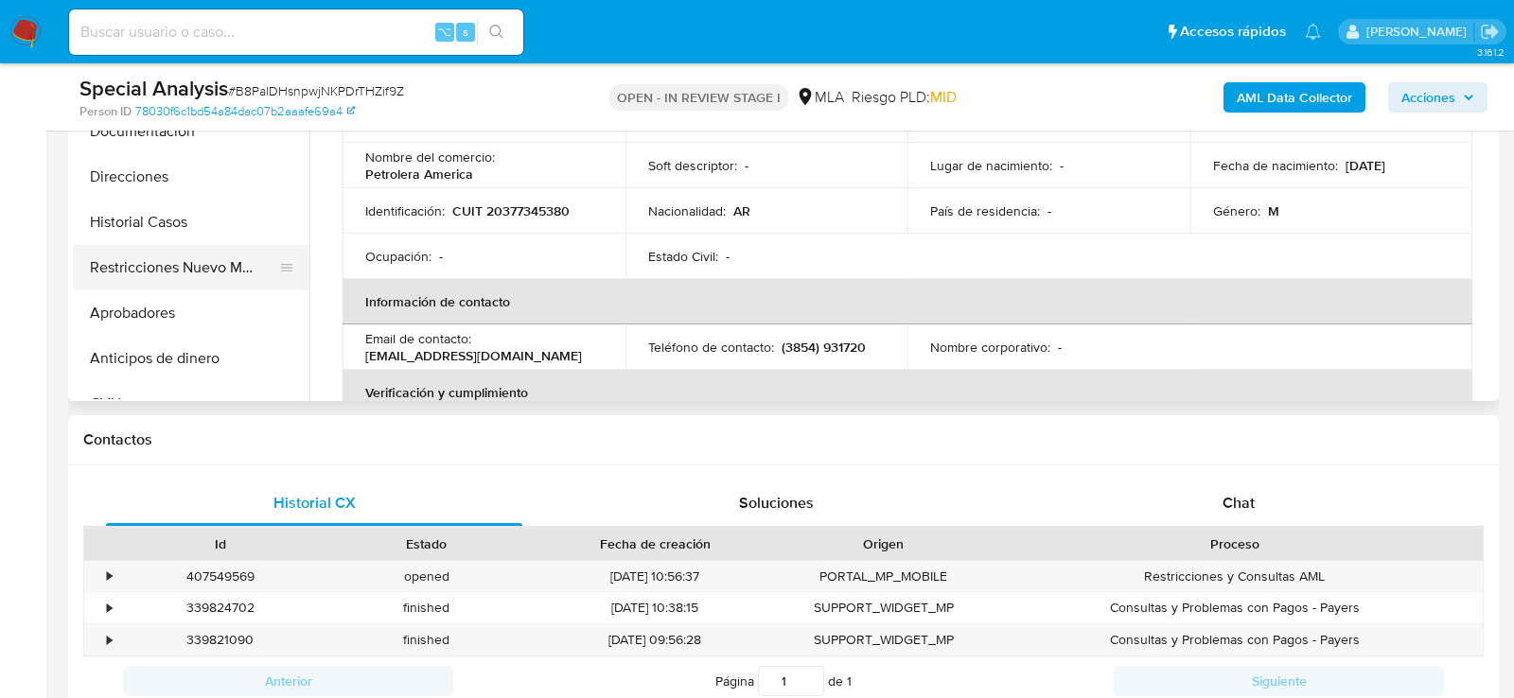
click at [175, 265] on button "Restricciones Nuevo Mundo" at bounding box center [183, 267] width 221 height 45
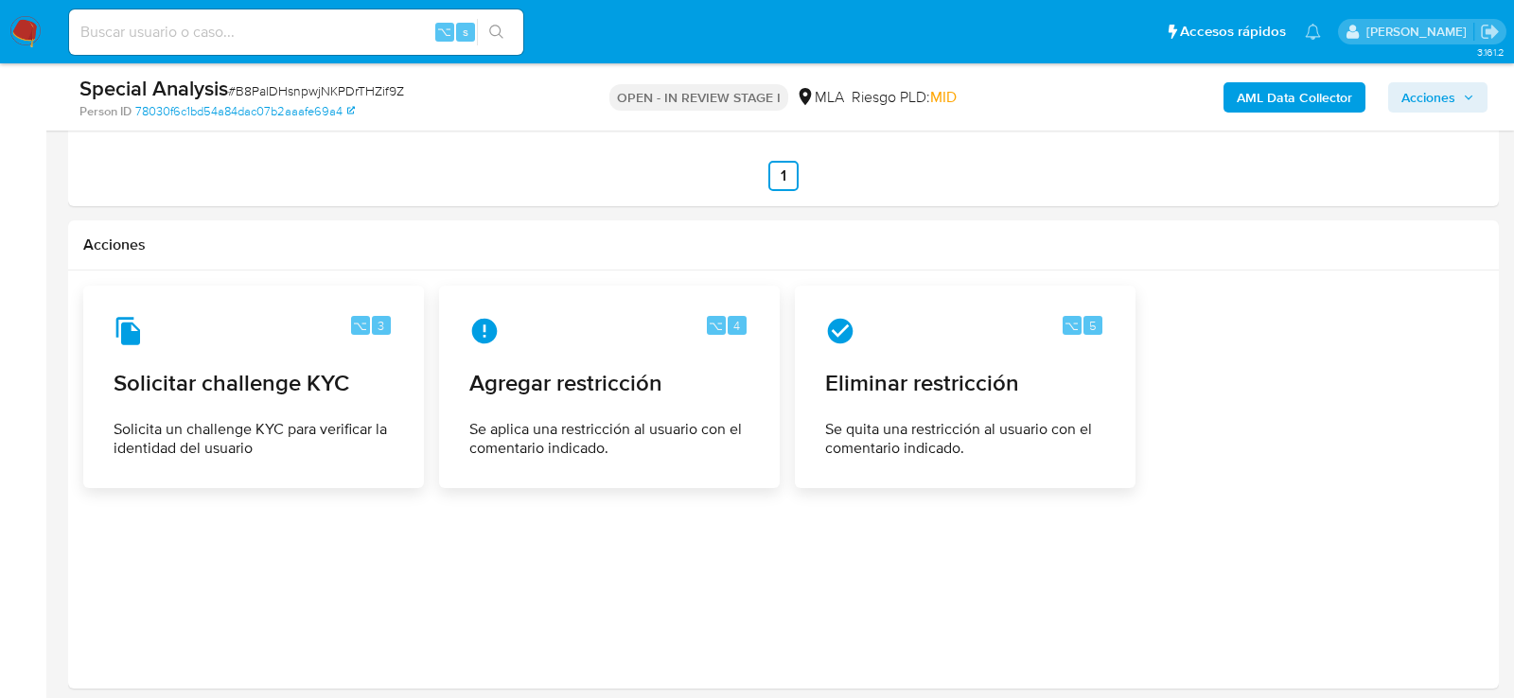
scroll to position [2406, 0]
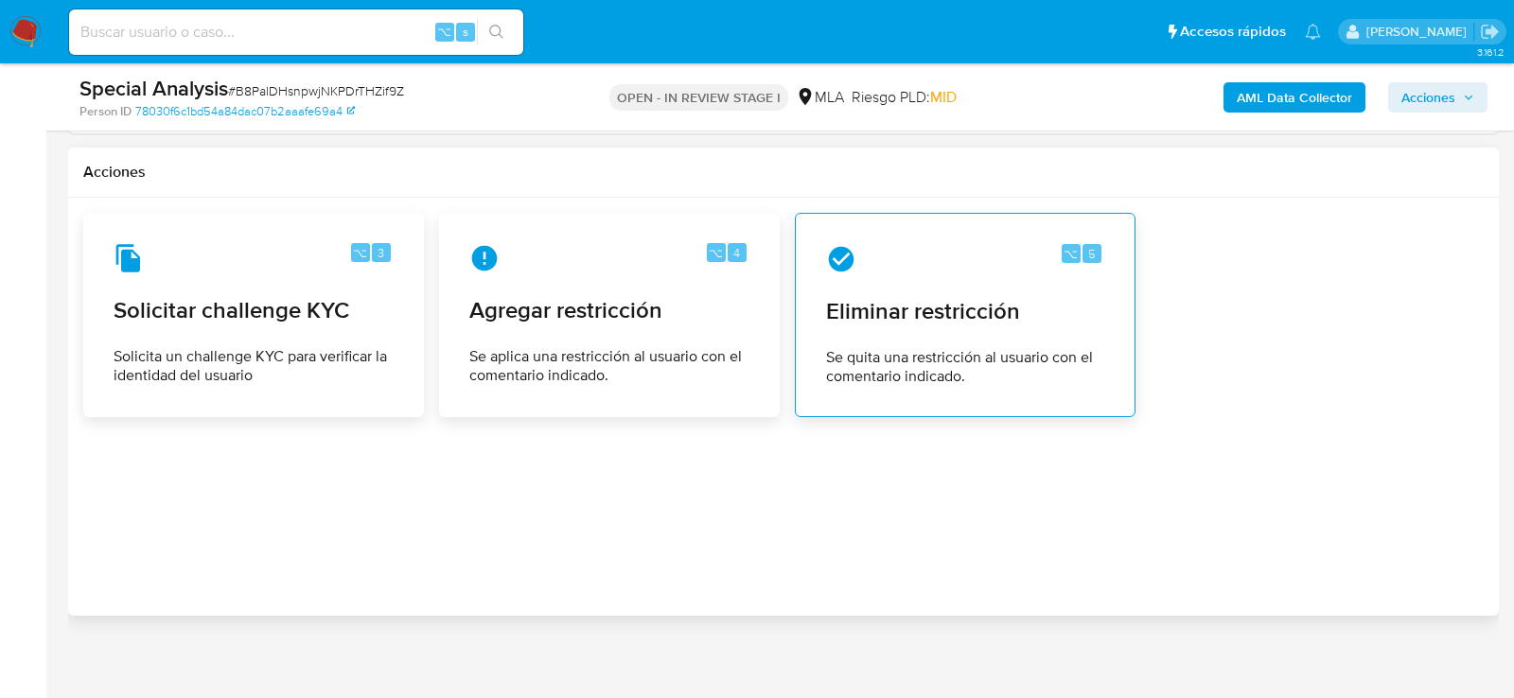
click at [1017, 322] on div "⌥ 5 Eliminar restricción Se quita una restricción al usuario con el comentario …" at bounding box center [965, 315] width 309 height 172
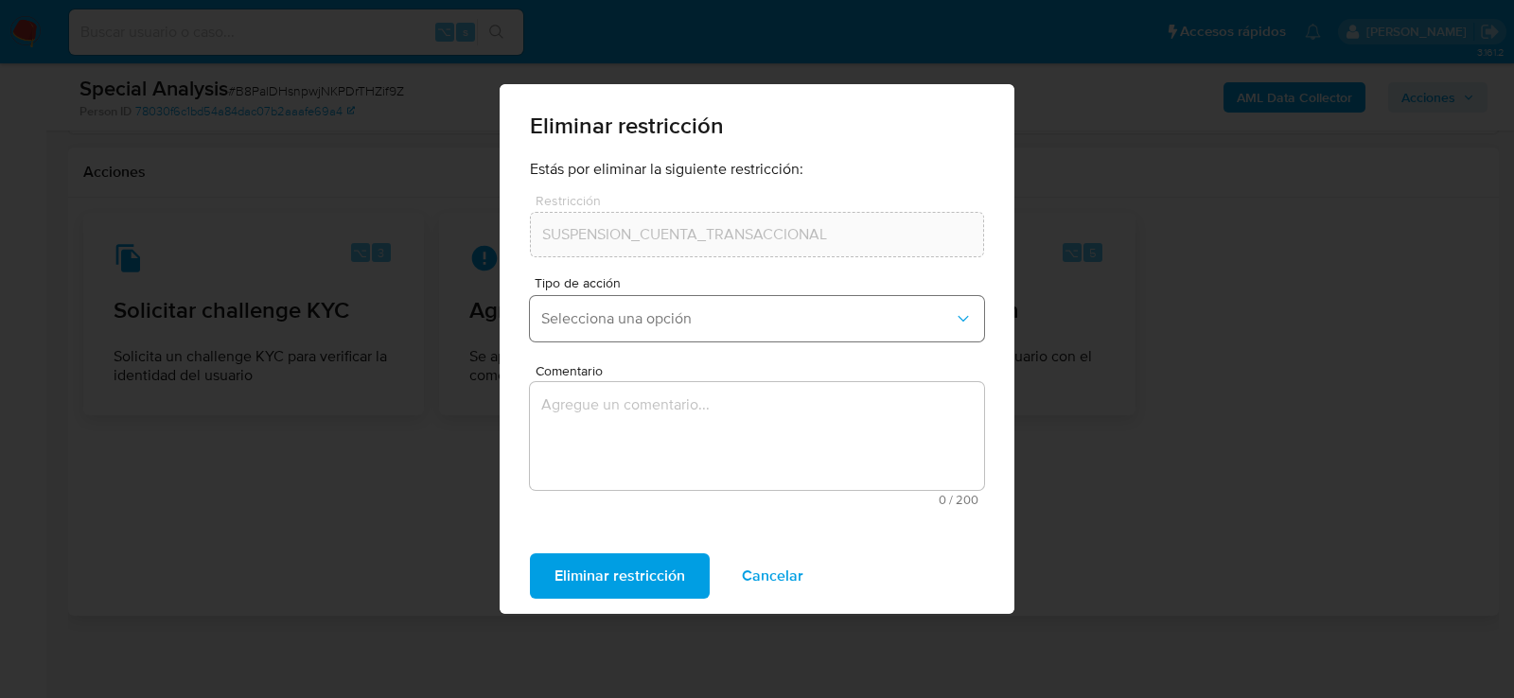
click at [587, 326] on span "Selecciona una opción" at bounding box center [747, 318] width 413 height 19
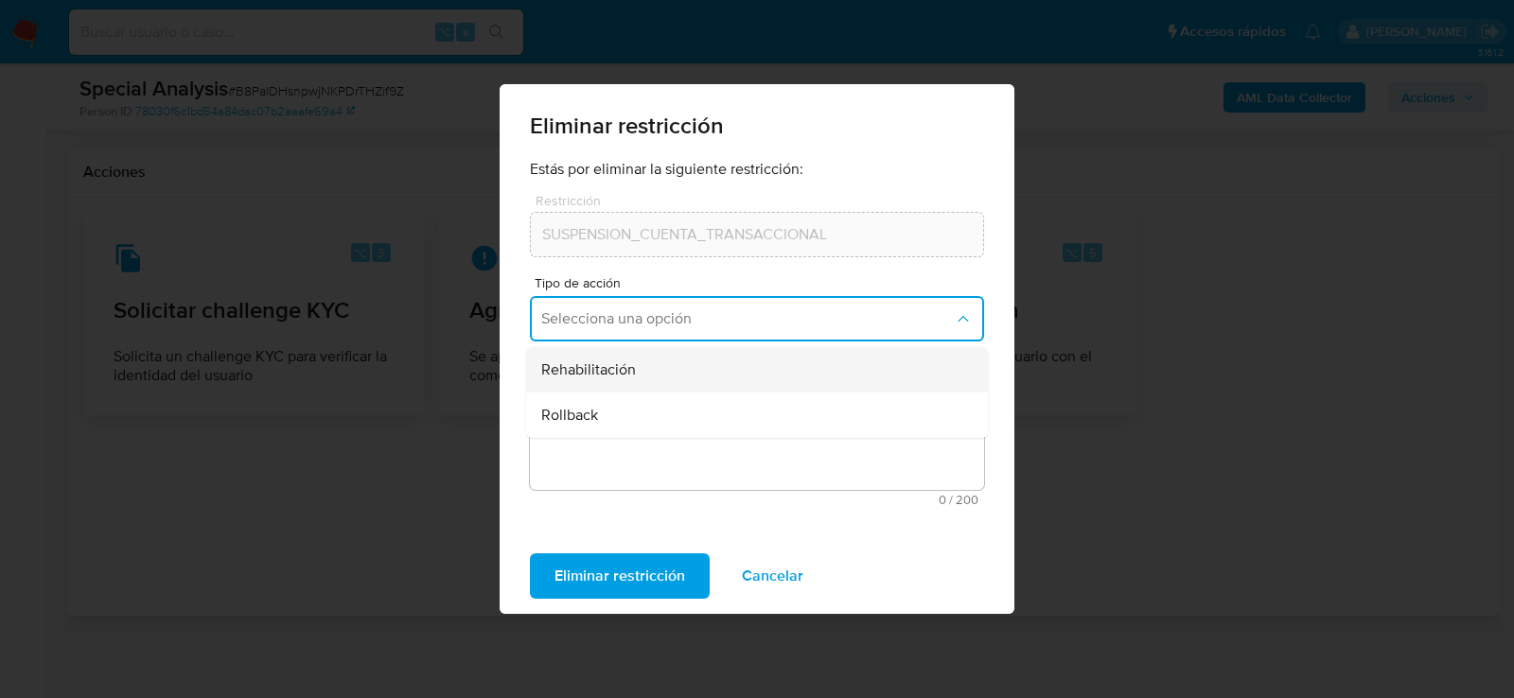
click at [588, 367] on span "Rehabilitación" at bounding box center [588, 370] width 95 height 19
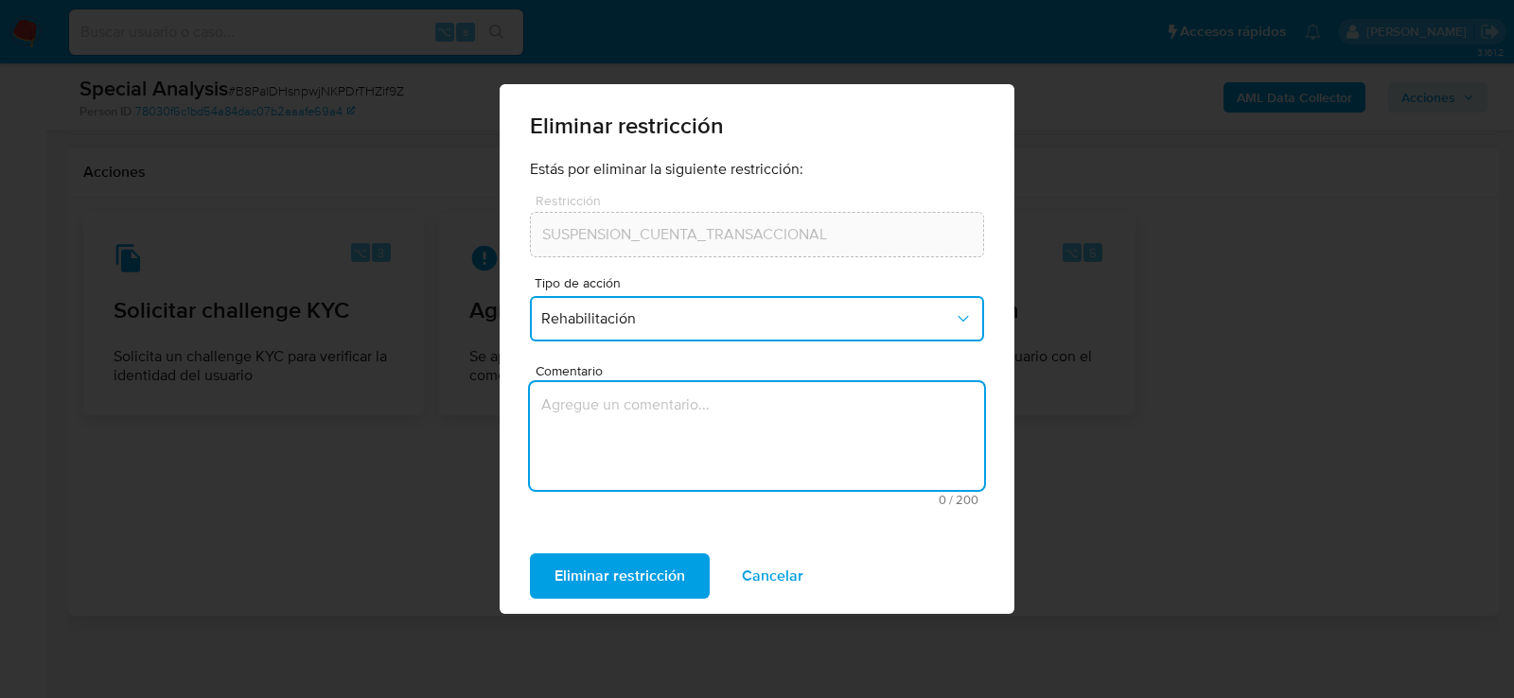
click at [588, 411] on textarea "Comentario" at bounding box center [757, 436] width 454 height 108
type textarea "aml"
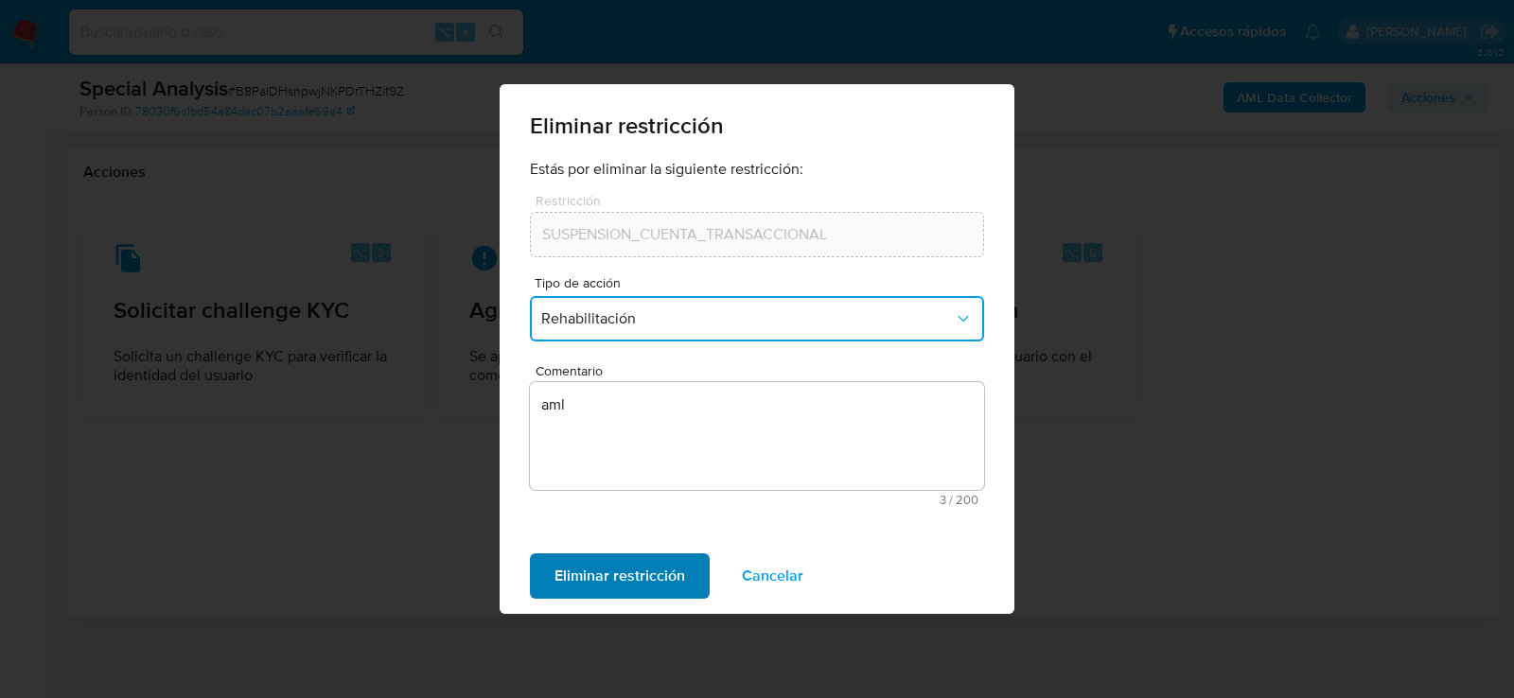
click at [556, 581] on span "Eliminar restricción" at bounding box center [620, 577] width 131 height 42
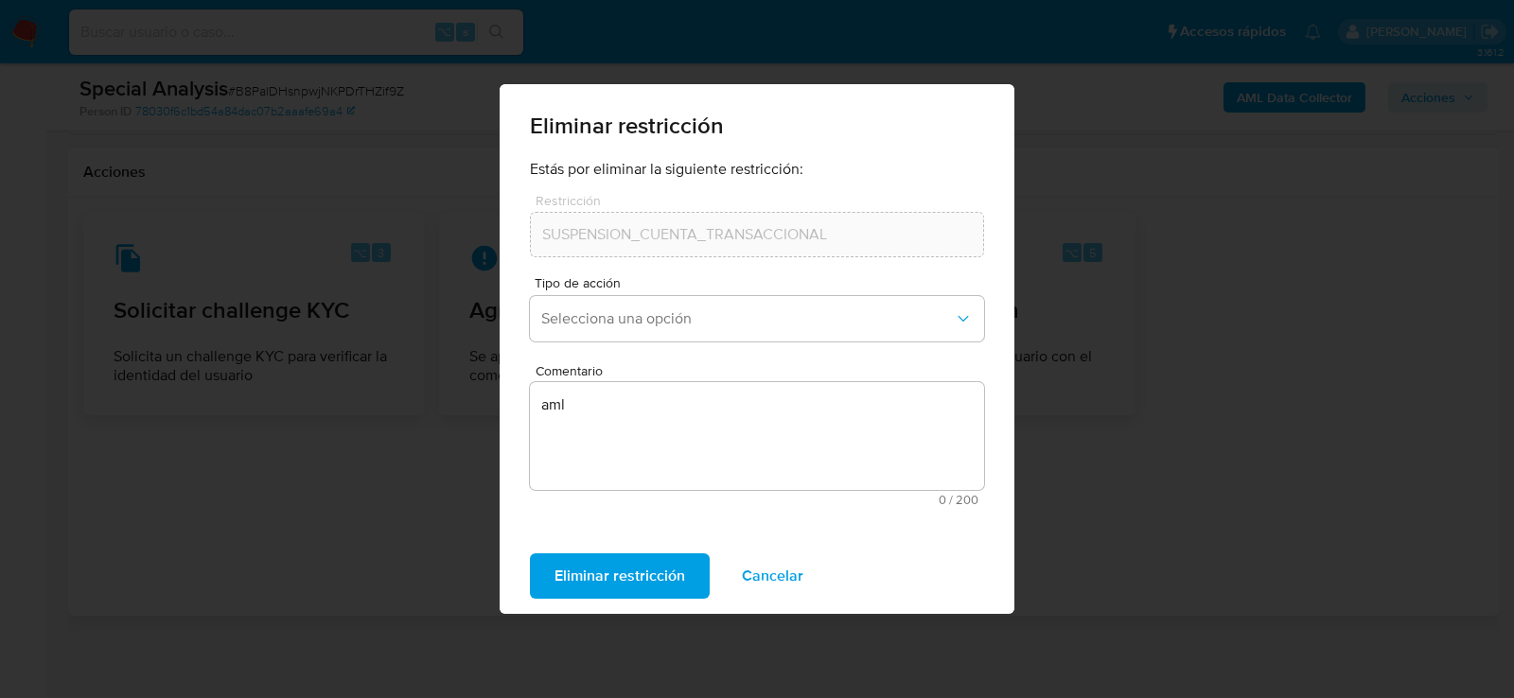
click at [748, 591] on span "Cancelar" at bounding box center [773, 577] width 62 height 42
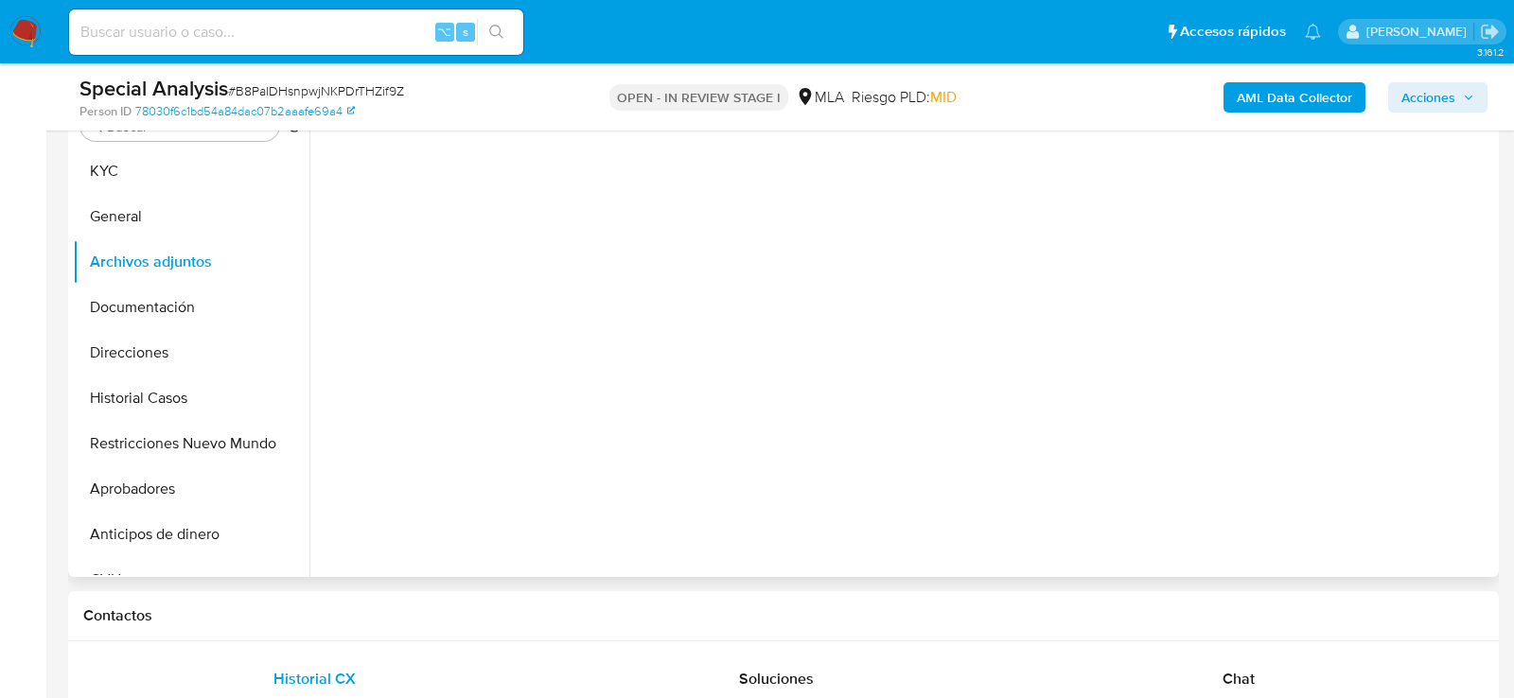
scroll to position [345, 0]
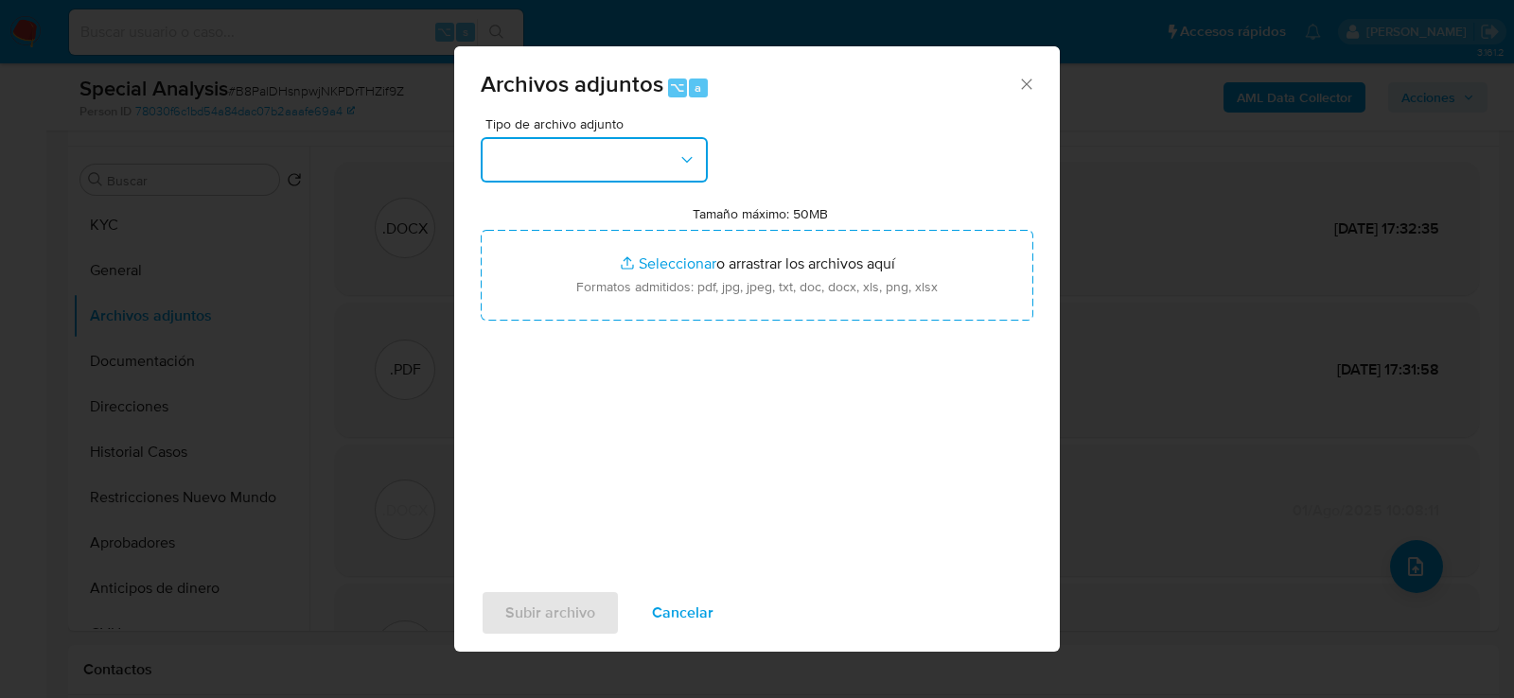
click at [694, 161] on icon "button" at bounding box center [687, 159] width 19 height 19
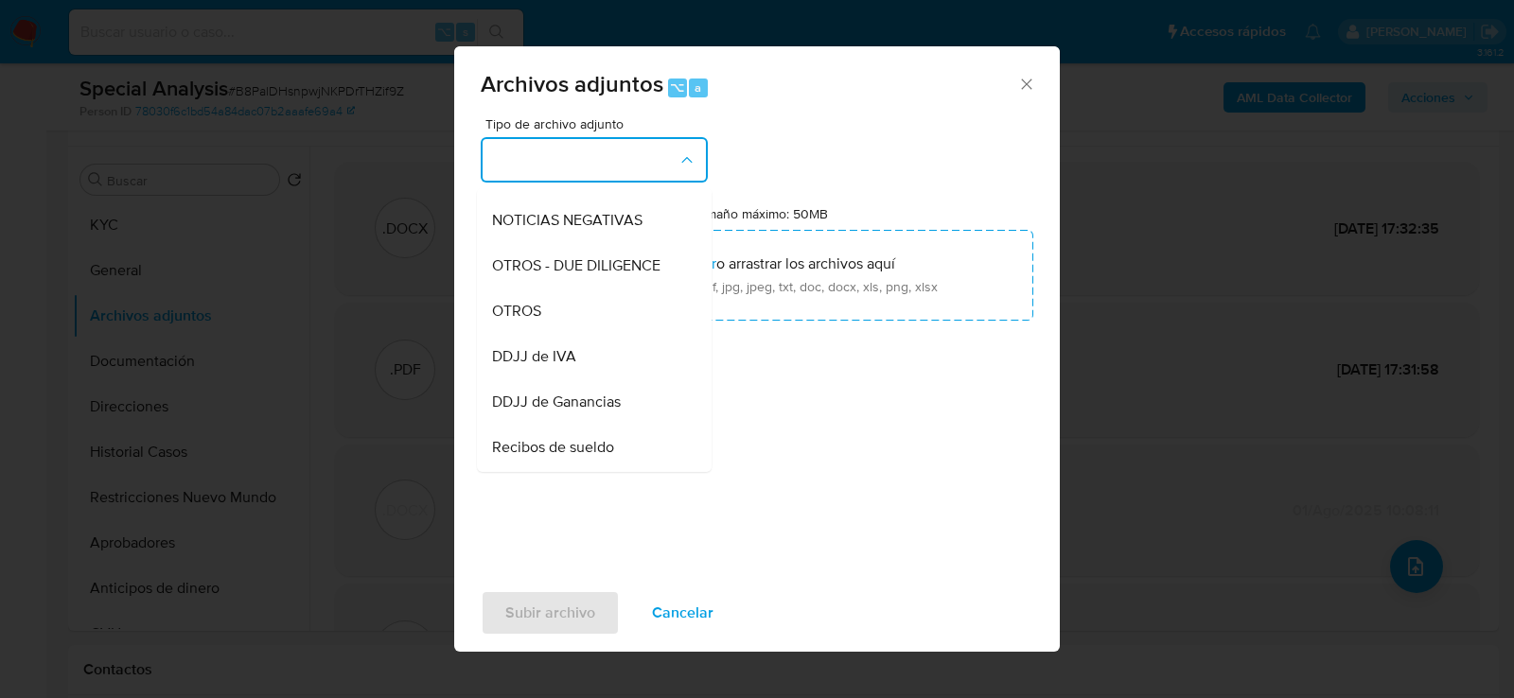
scroll to position [276, 0]
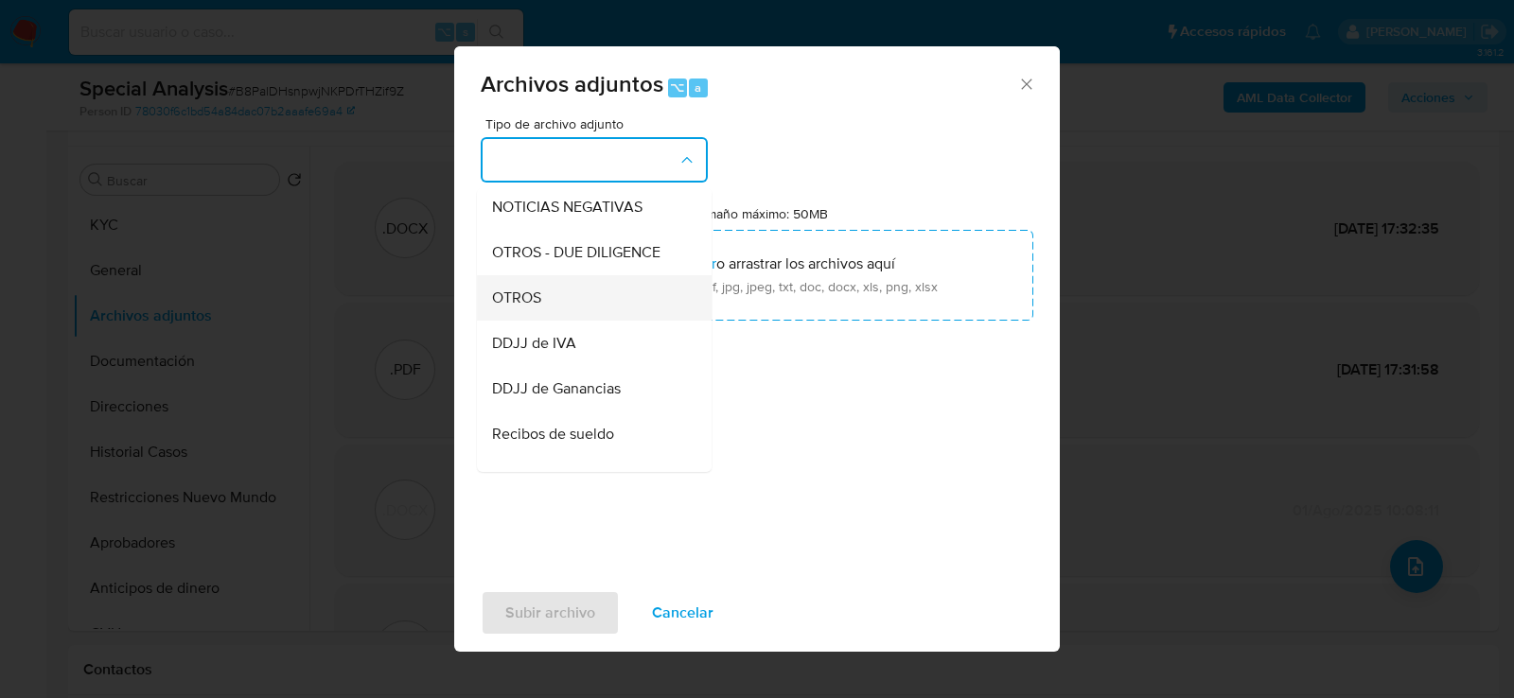
click at [597, 289] on div "OTROS" at bounding box center [588, 296] width 193 height 45
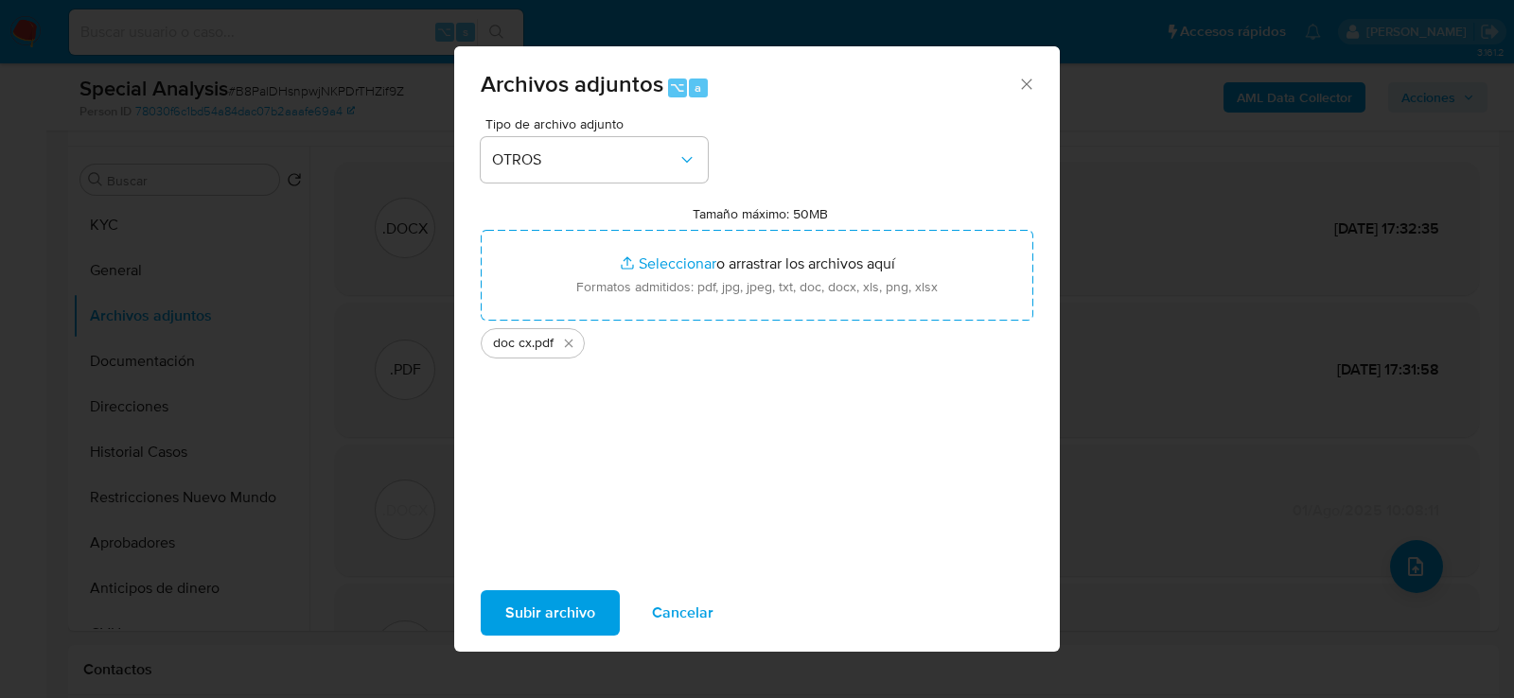
click at [544, 616] on span "Subir archivo" at bounding box center [550, 613] width 90 height 42
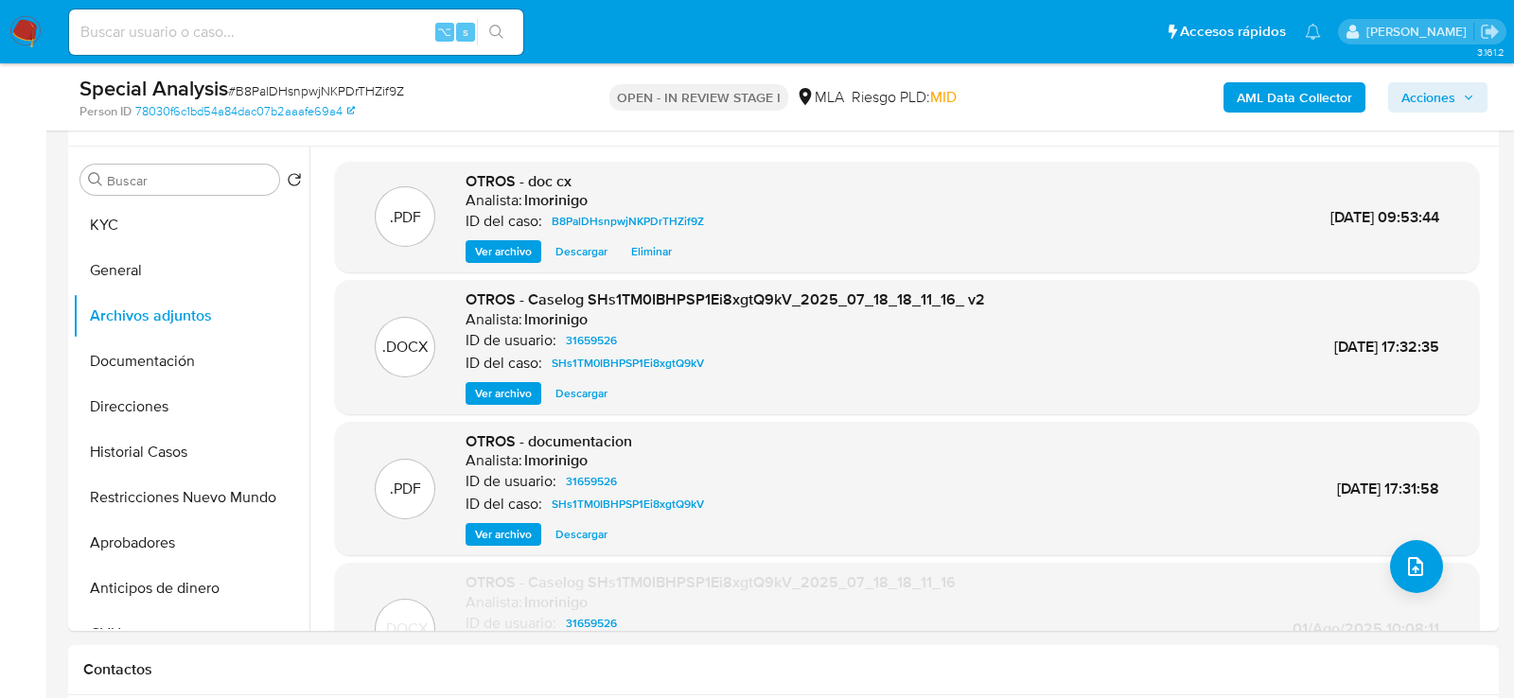
click at [1441, 96] on span "Acciones" at bounding box center [1429, 97] width 54 height 30
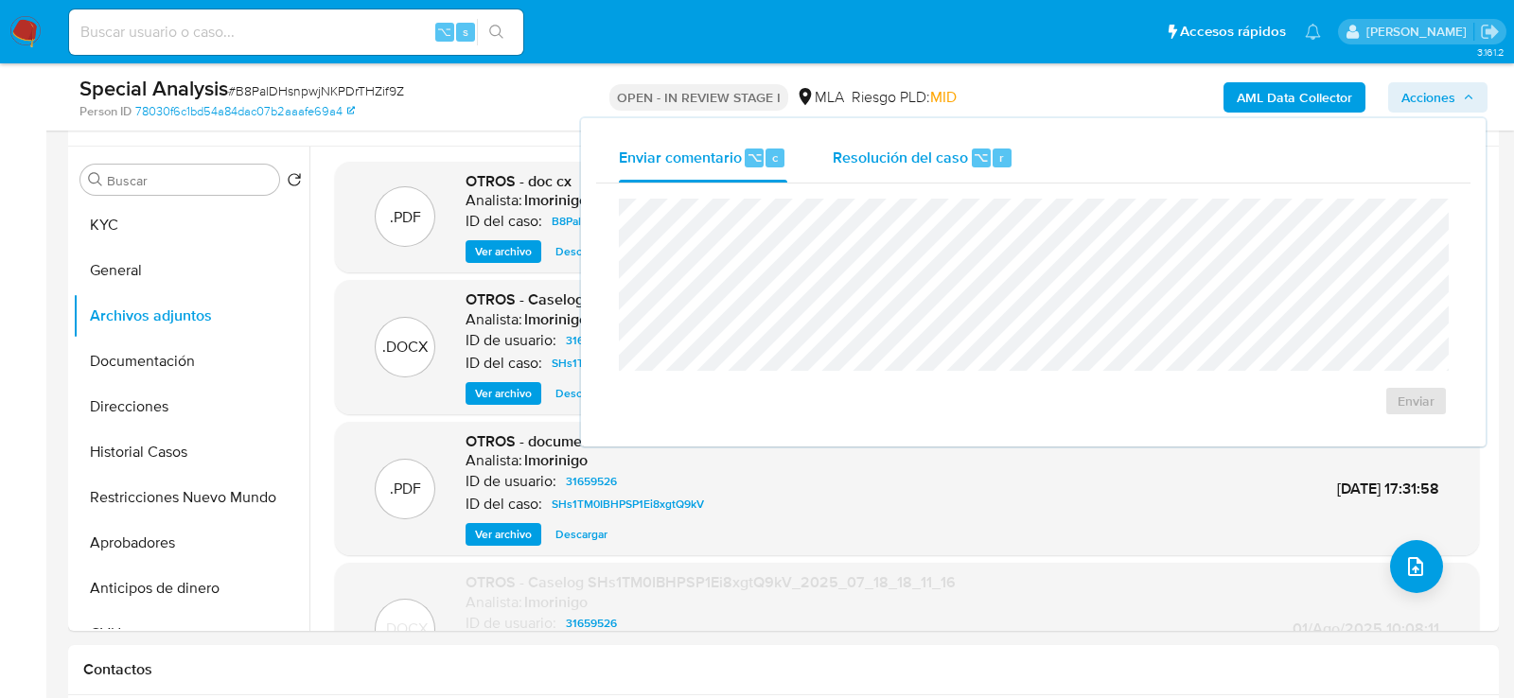
click at [915, 150] on span "Resolución del caso" at bounding box center [900, 157] width 135 height 22
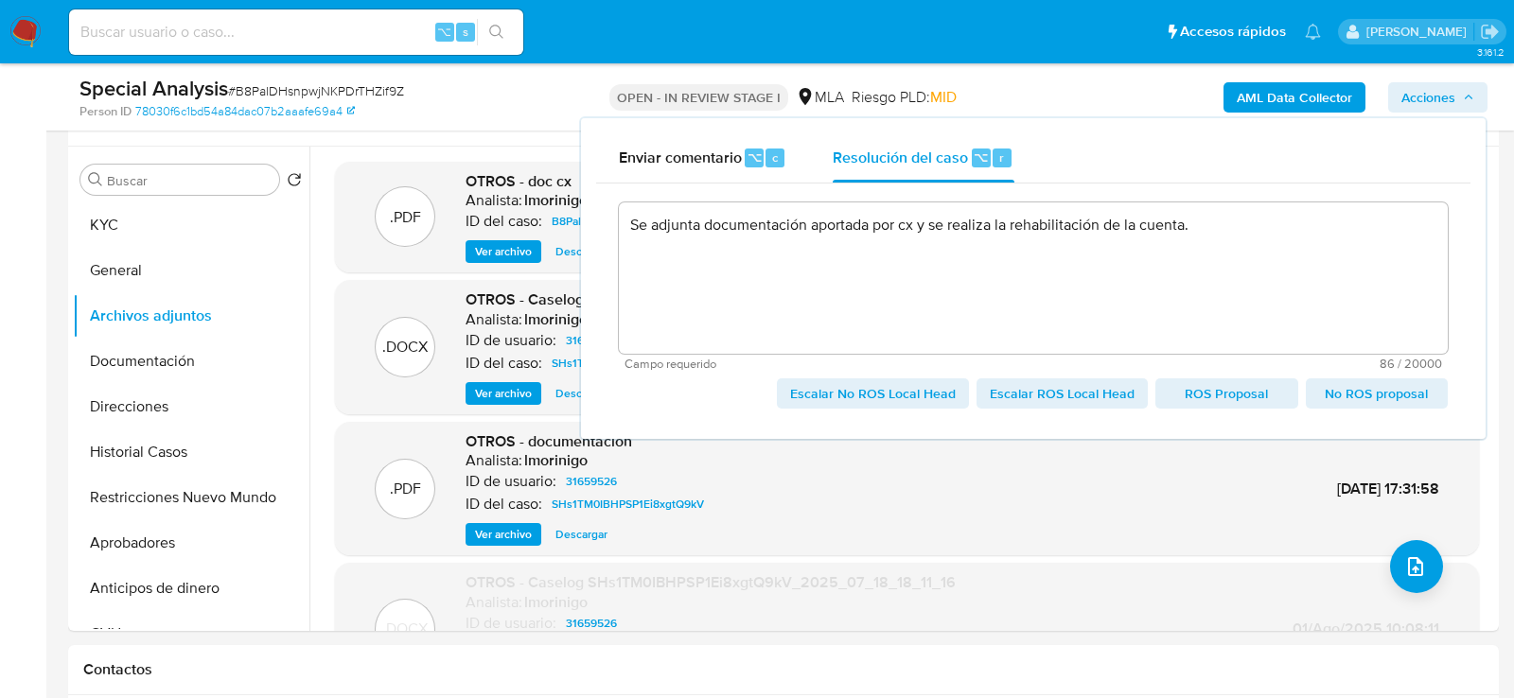
click at [903, 398] on span "Escalar No ROS Local Head" at bounding box center [873, 393] width 166 height 27
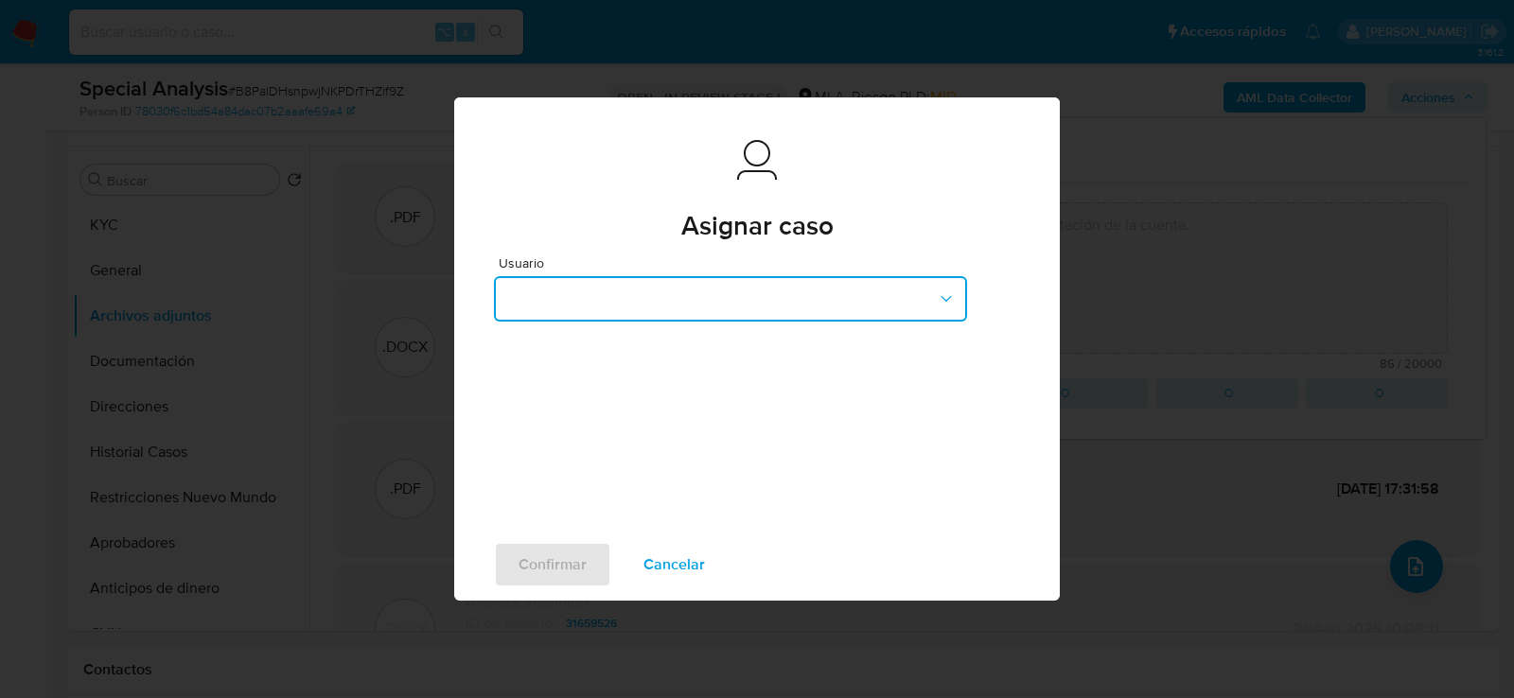
click at [734, 308] on button "button" at bounding box center [730, 298] width 473 height 45
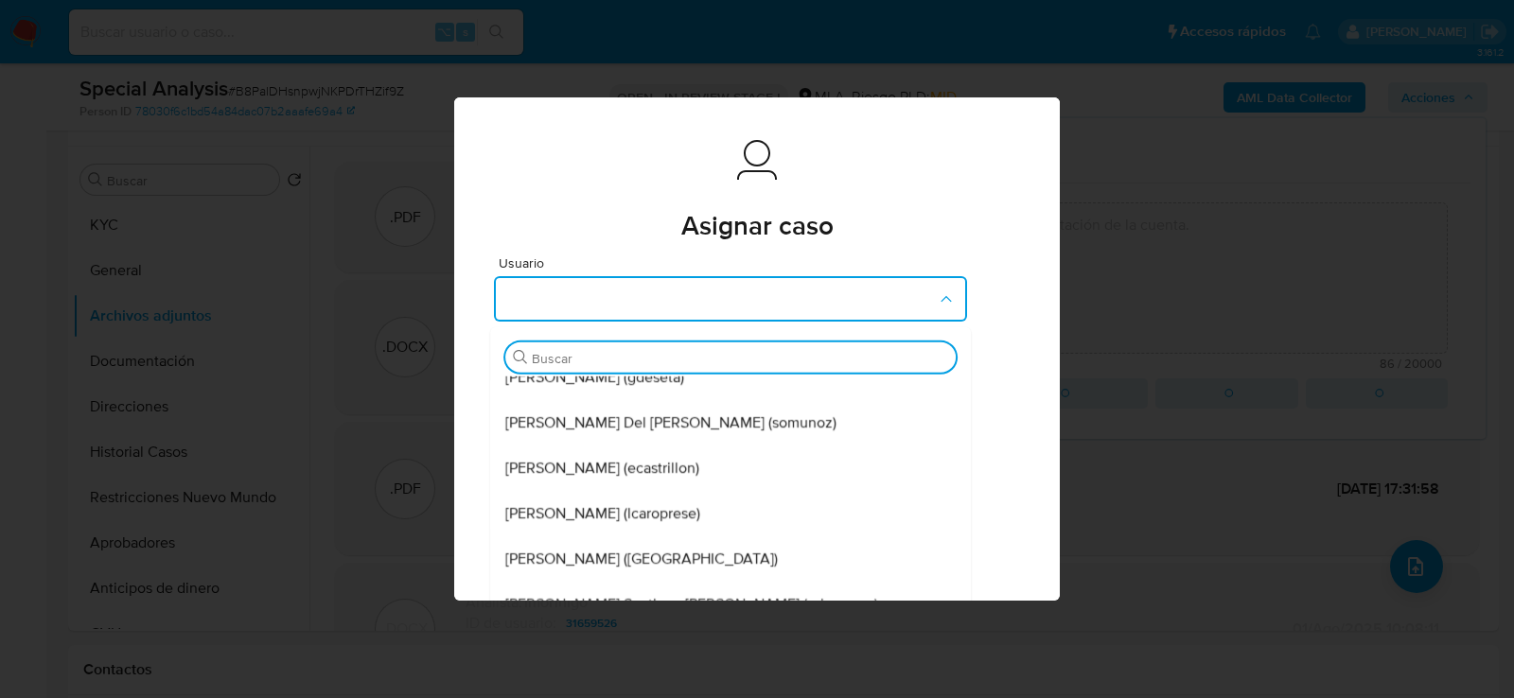
scroll to position [163, 0]
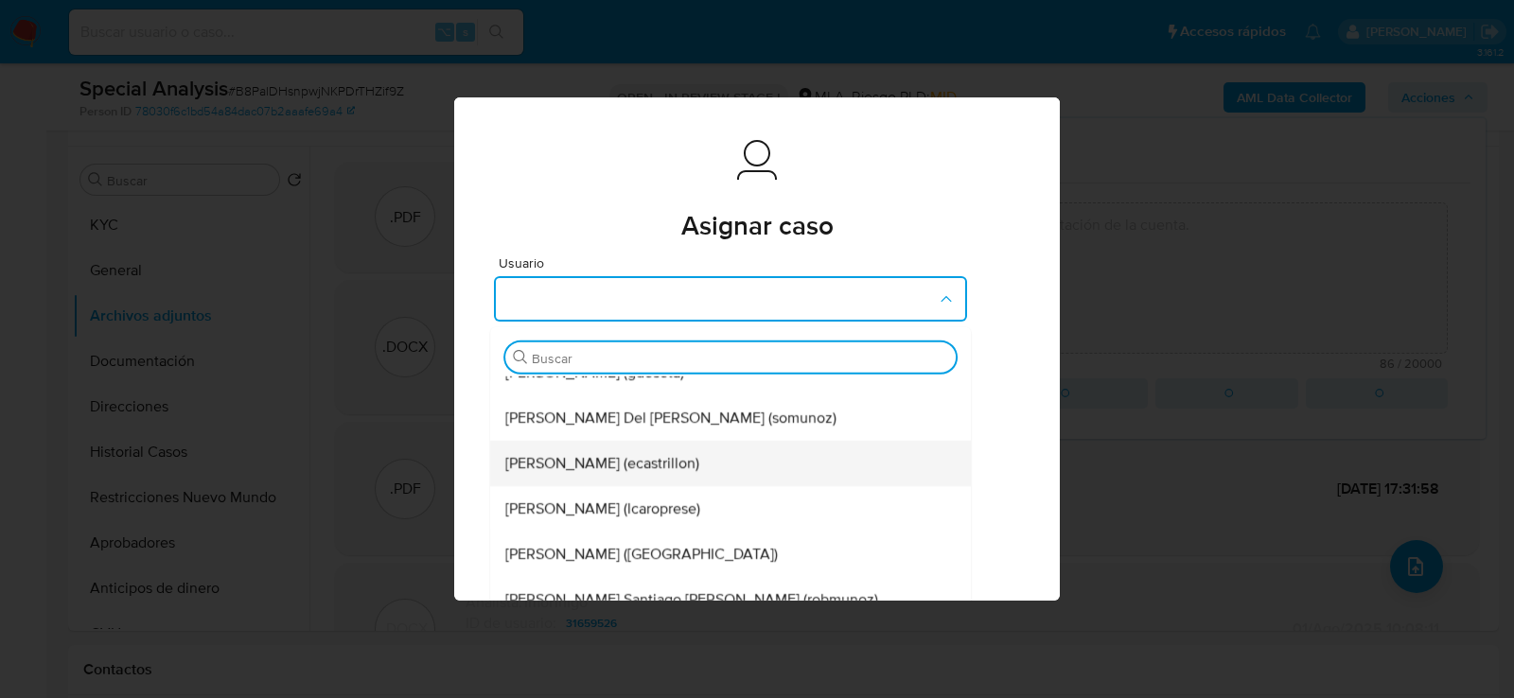
click at [691, 456] on span "Ezequiel Gonzalo Castrillon (ecastrillon)" at bounding box center [602, 463] width 194 height 19
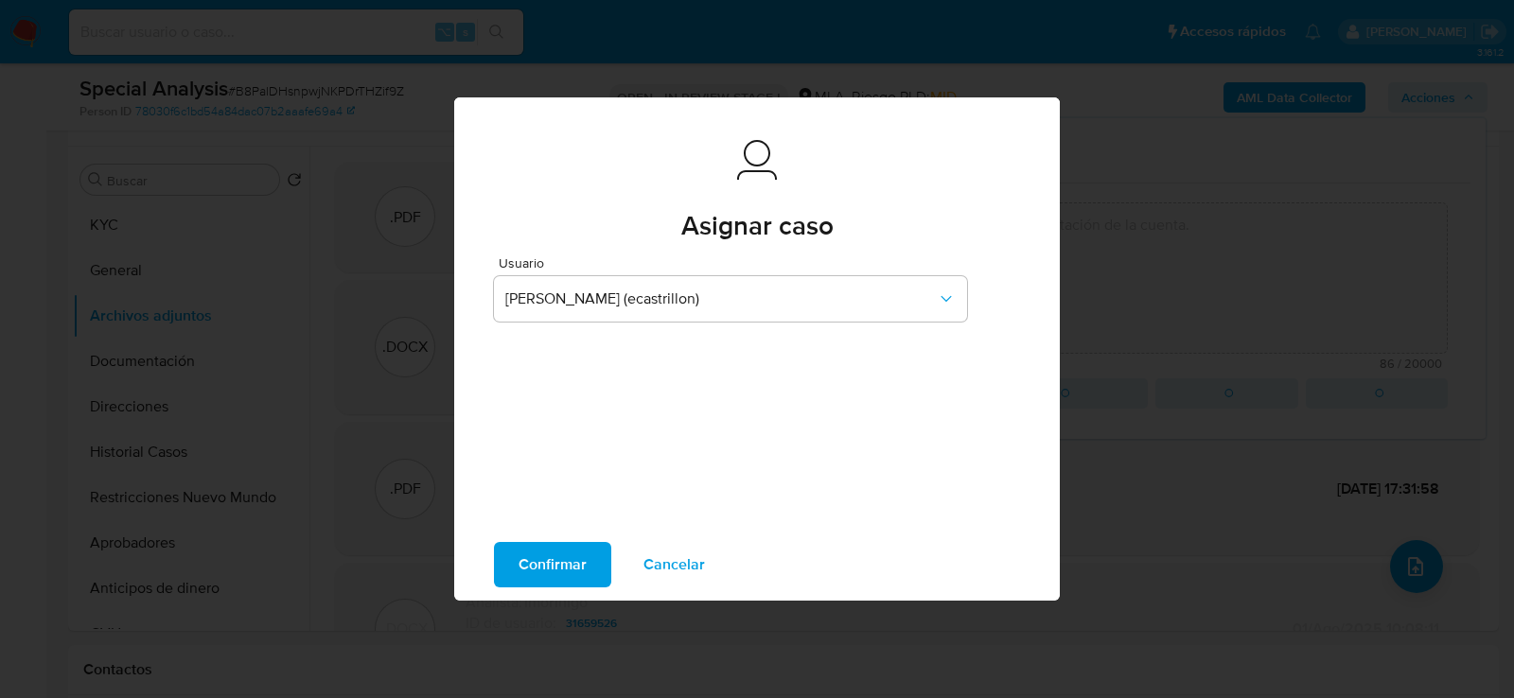
click at [559, 553] on span "Confirmar" at bounding box center [553, 565] width 68 height 42
type textarea "Se adjunta documentación aportada por cx y se realiza la rehabilitación de la c…"
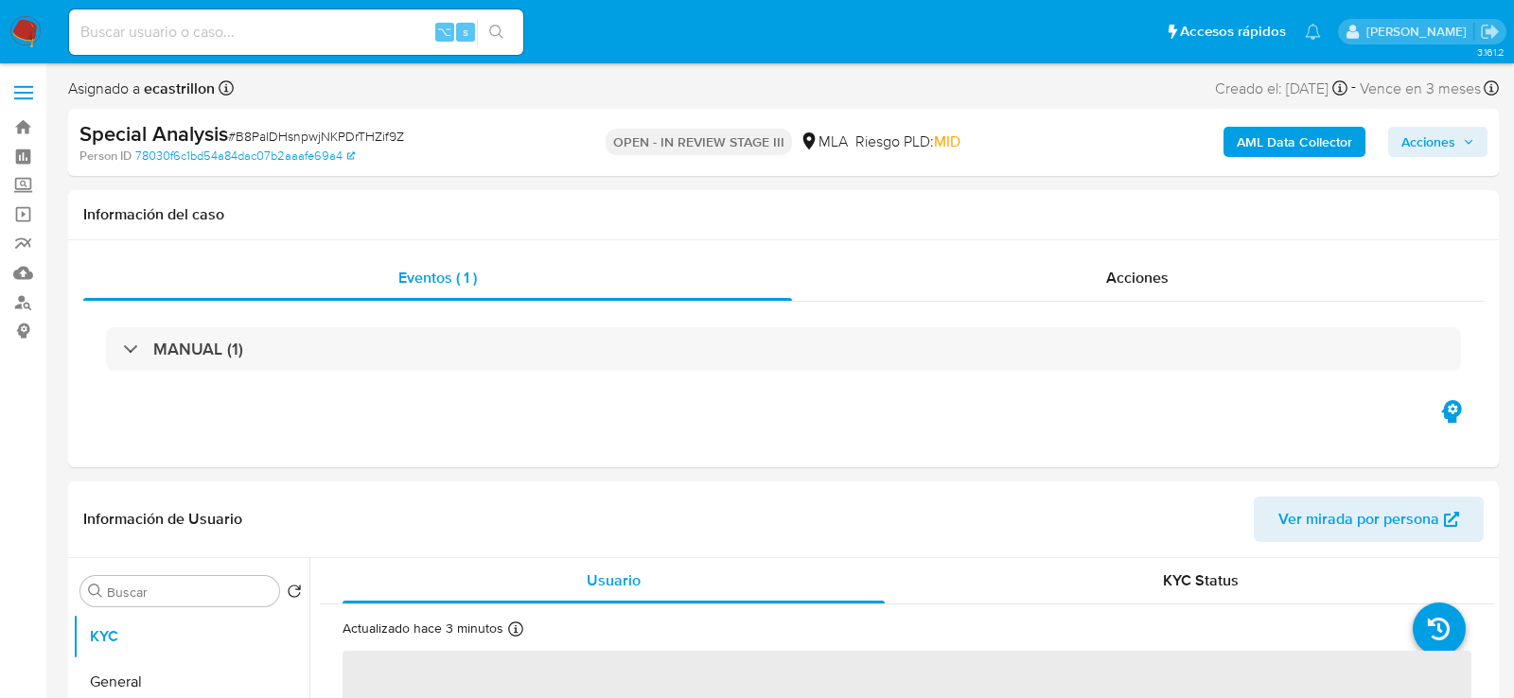
select select "10"
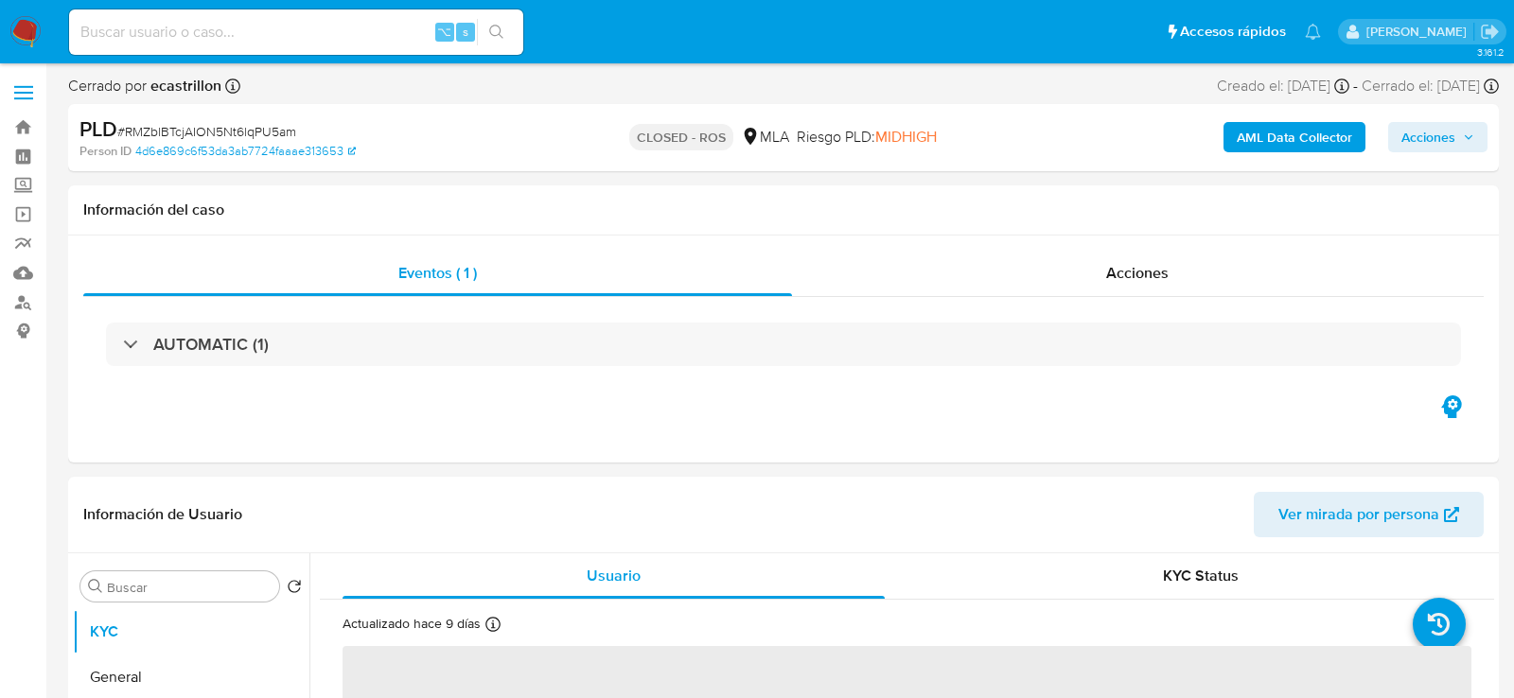
select select "10"
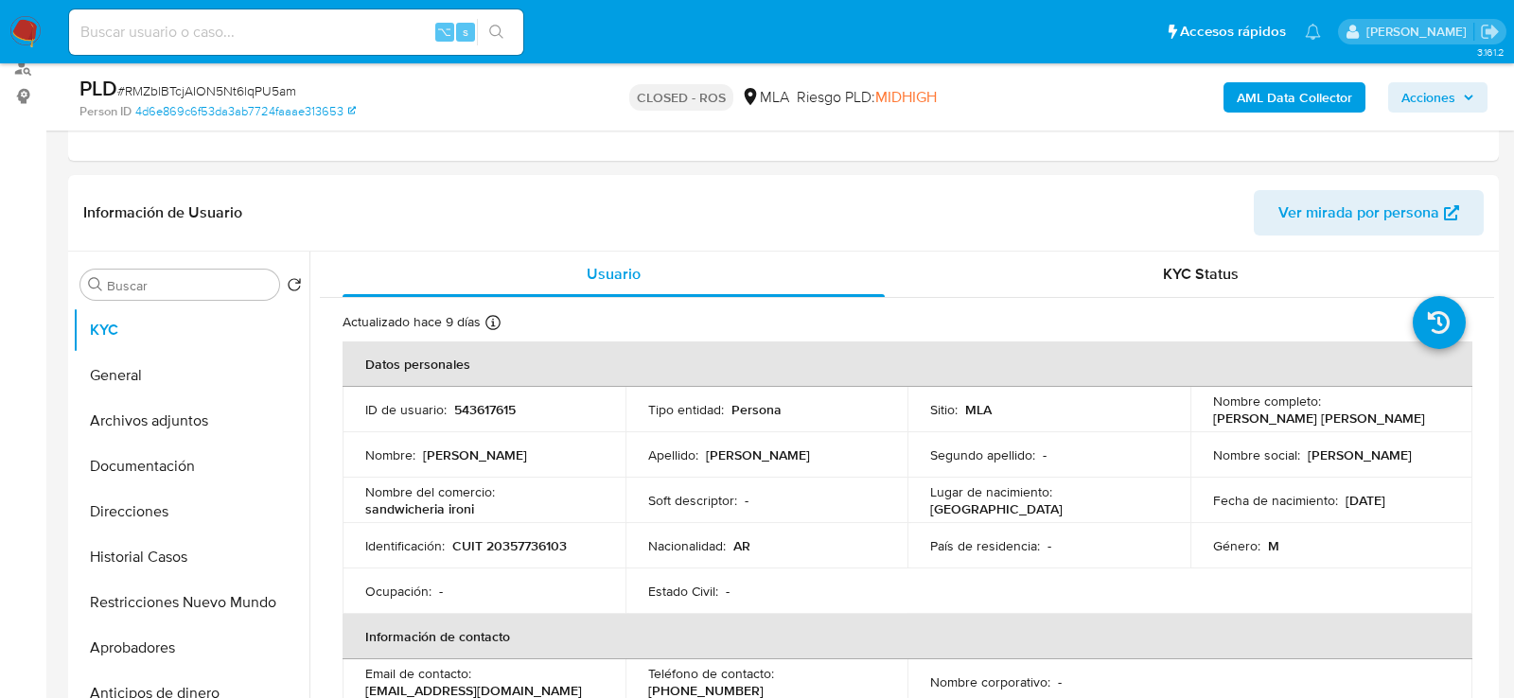
scroll to position [234, 0]
click at [479, 402] on p "543617615" at bounding box center [485, 410] width 62 height 17
copy p "543617615"
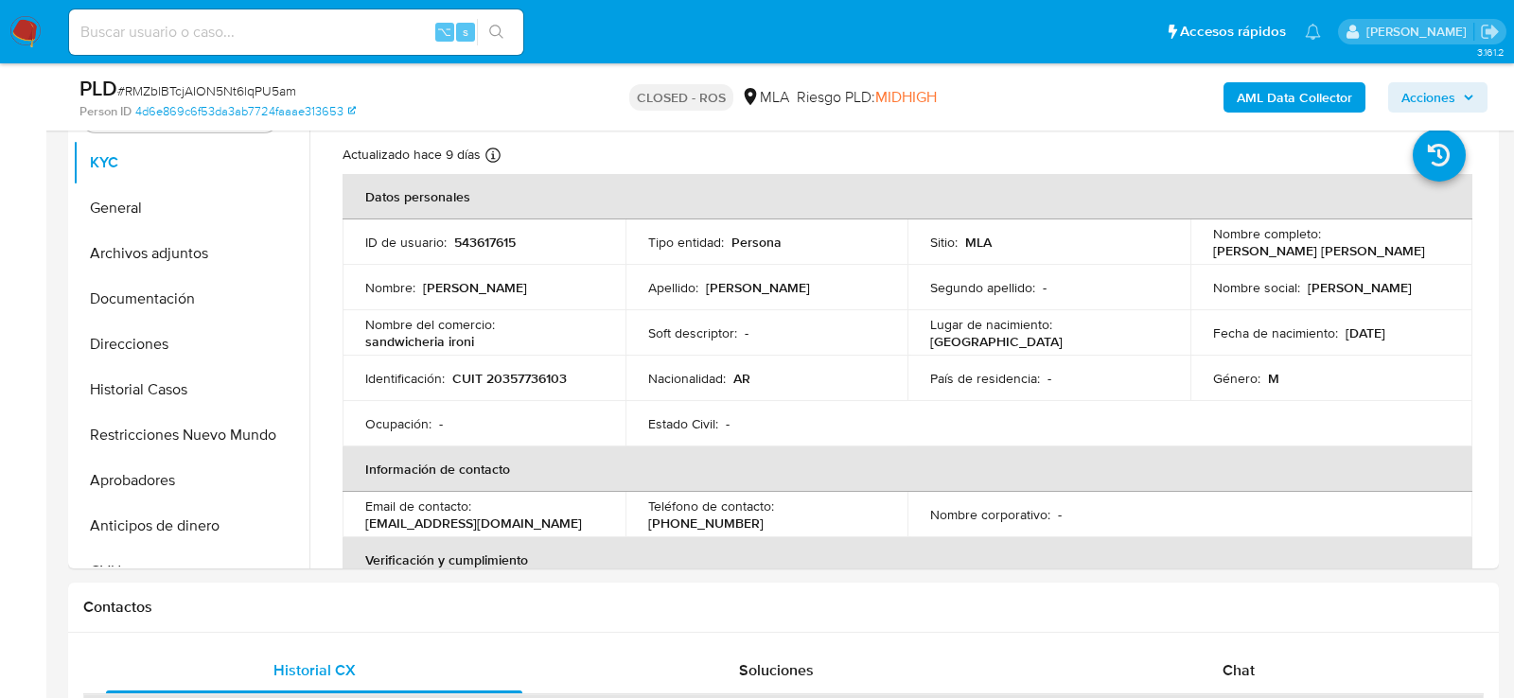
scroll to position [408, 0]
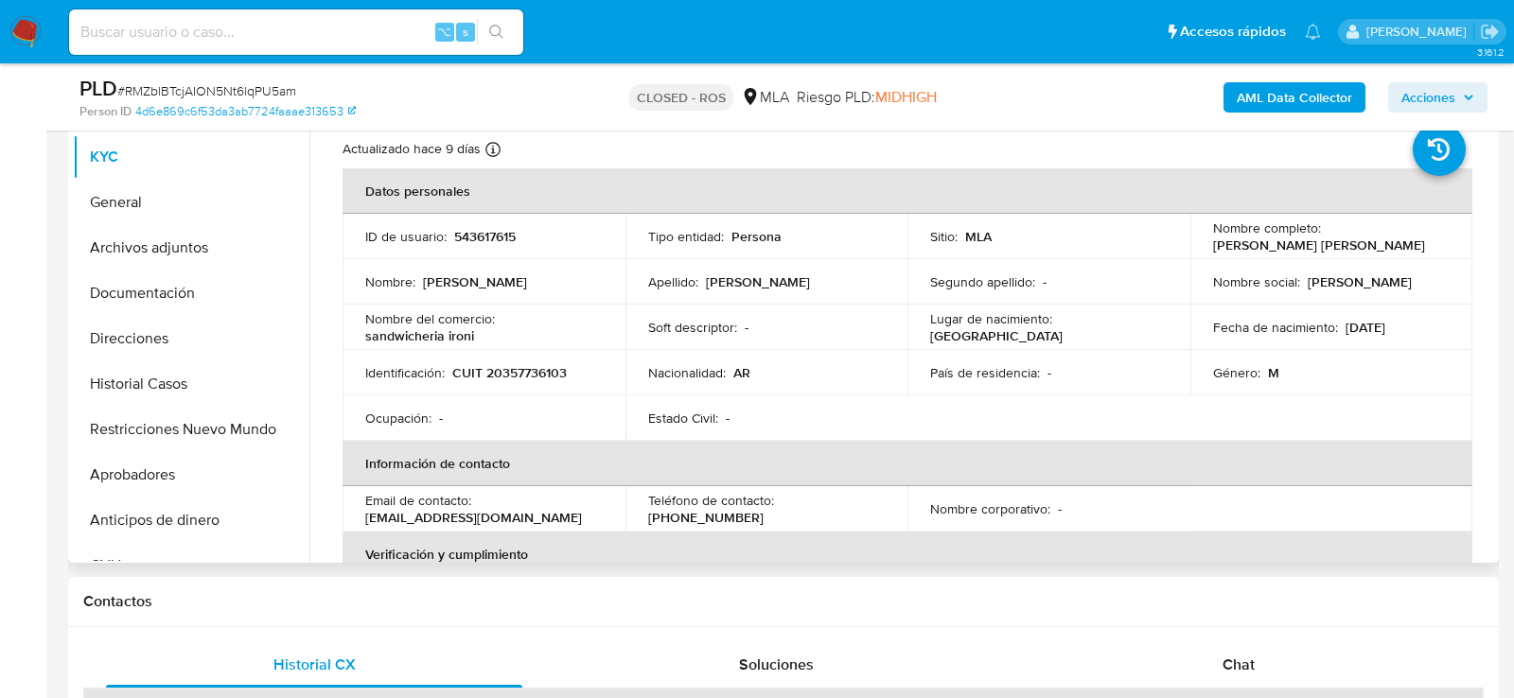
click at [479, 243] on p "543617615" at bounding box center [485, 236] width 62 height 17
copy p "543617615"
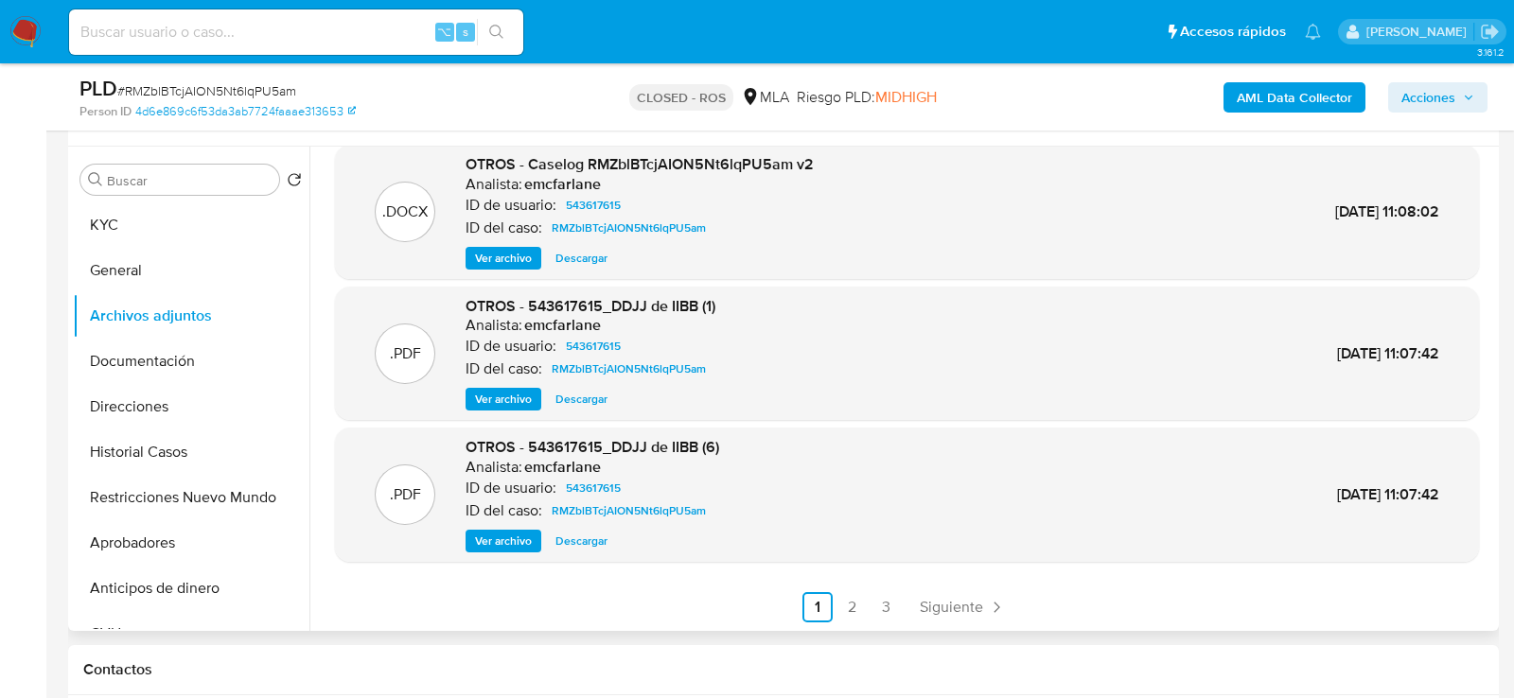
scroll to position [0, 0]
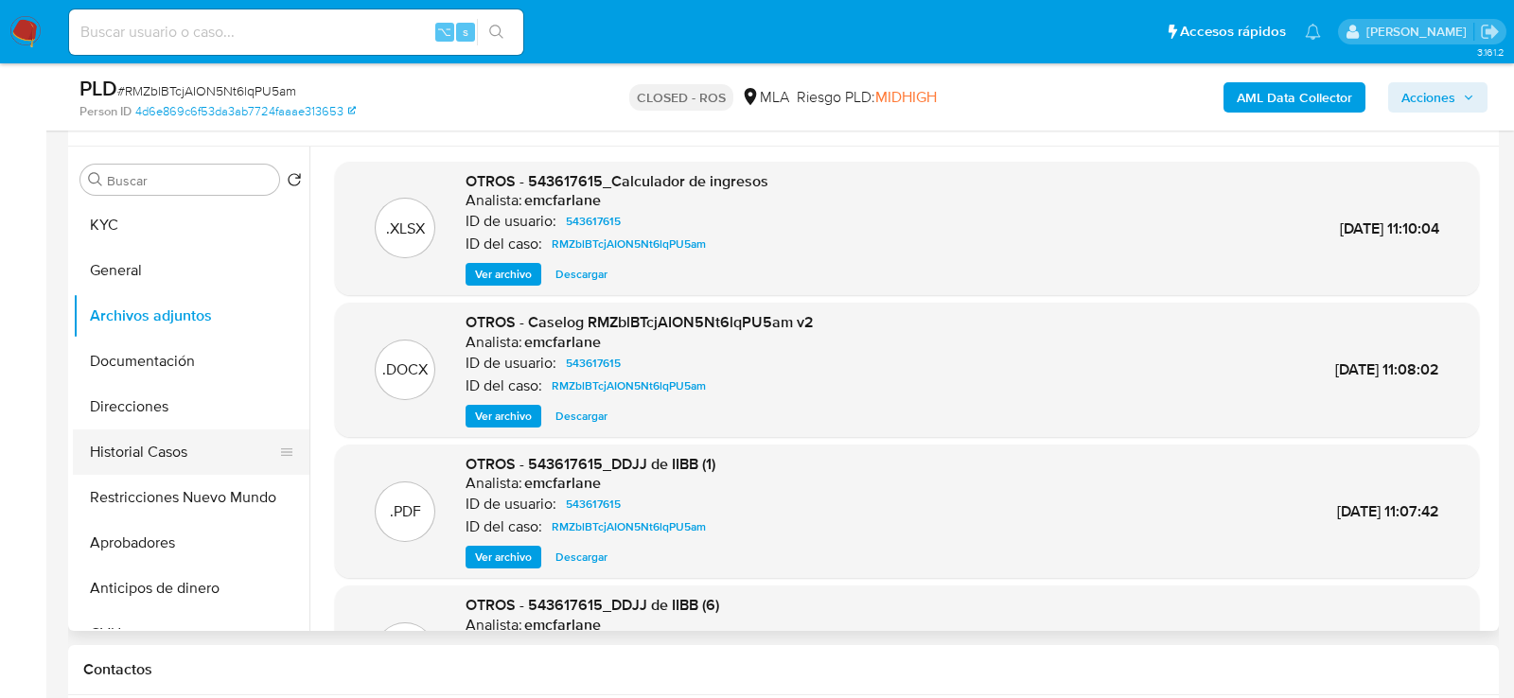
click at [155, 444] on button "Historial Casos" at bounding box center [183, 452] width 221 height 45
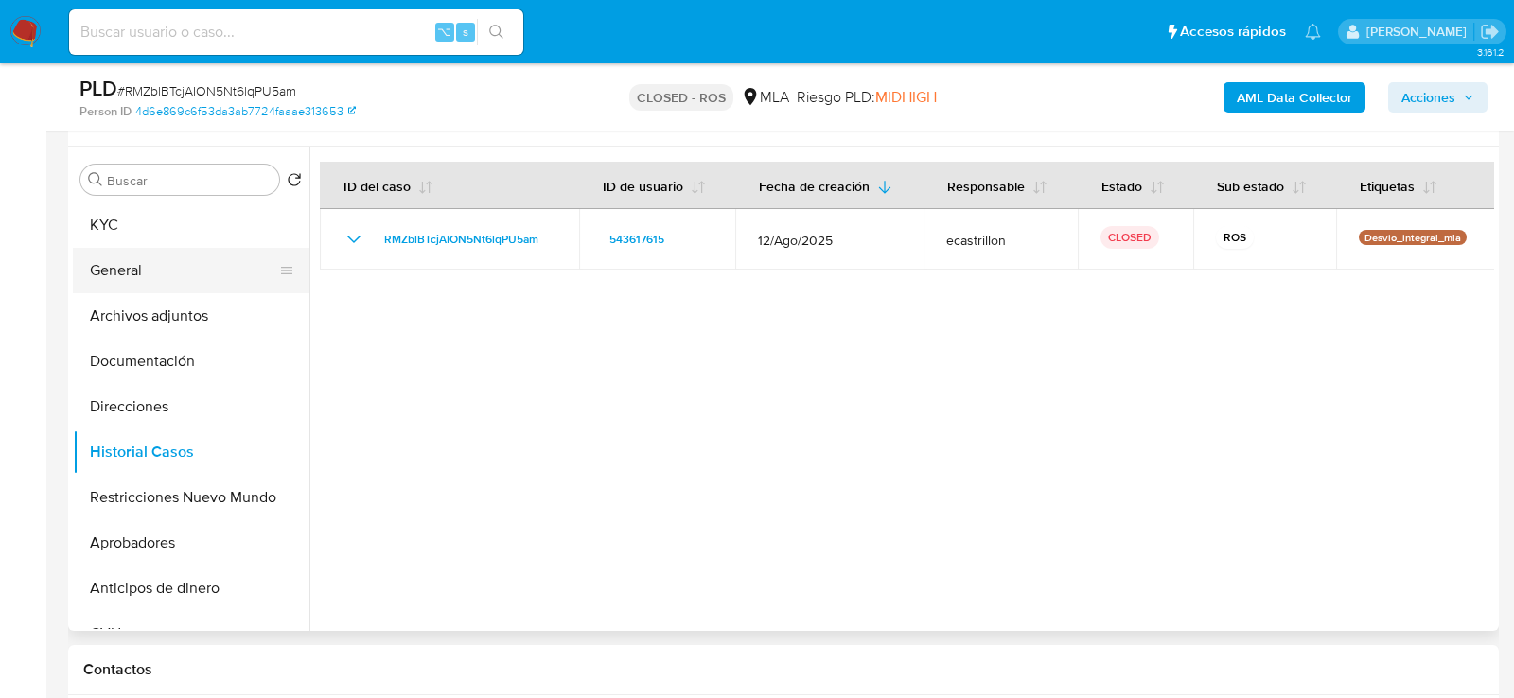
click at [186, 268] on button "General" at bounding box center [183, 270] width 221 height 45
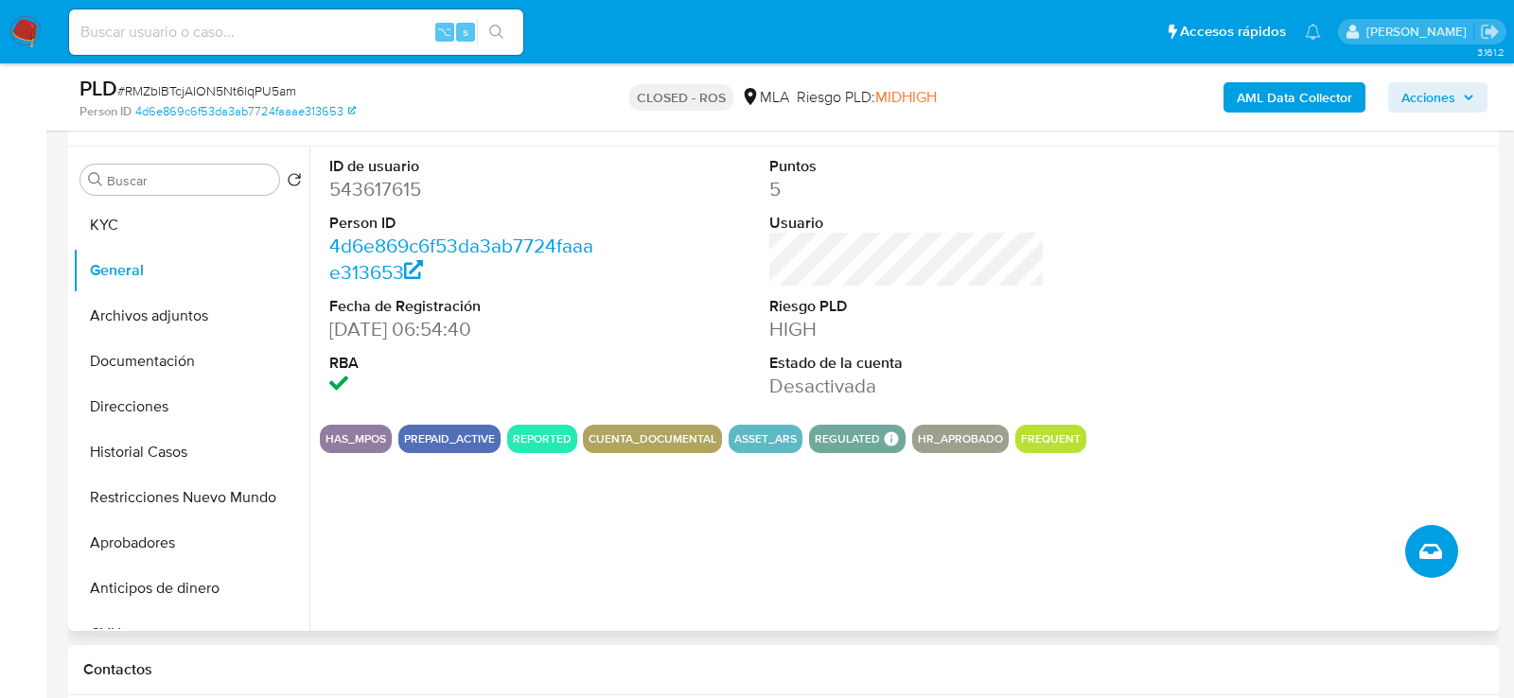
click at [1441, 550] on icon "Crear caso manual" at bounding box center [1431, 551] width 23 height 23
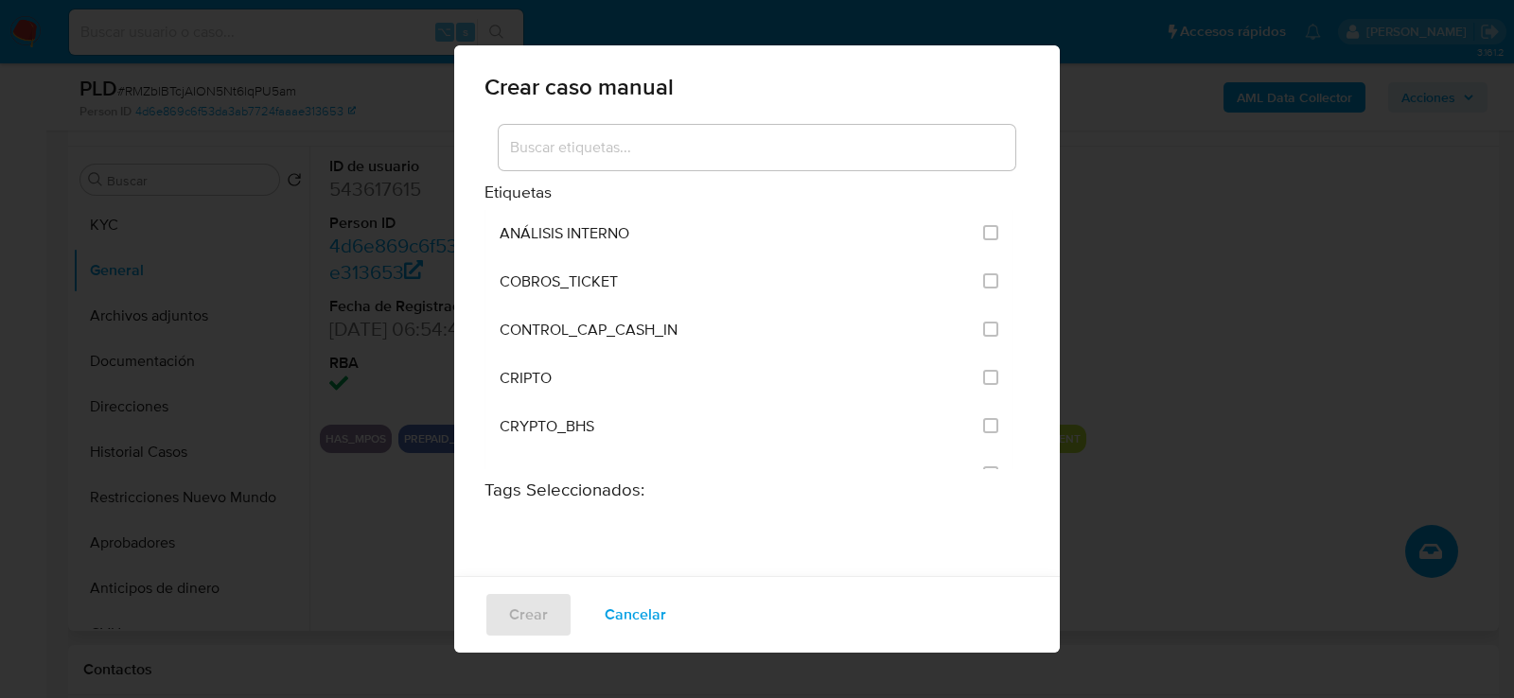
click at [736, 153] on input at bounding box center [757, 147] width 517 height 25
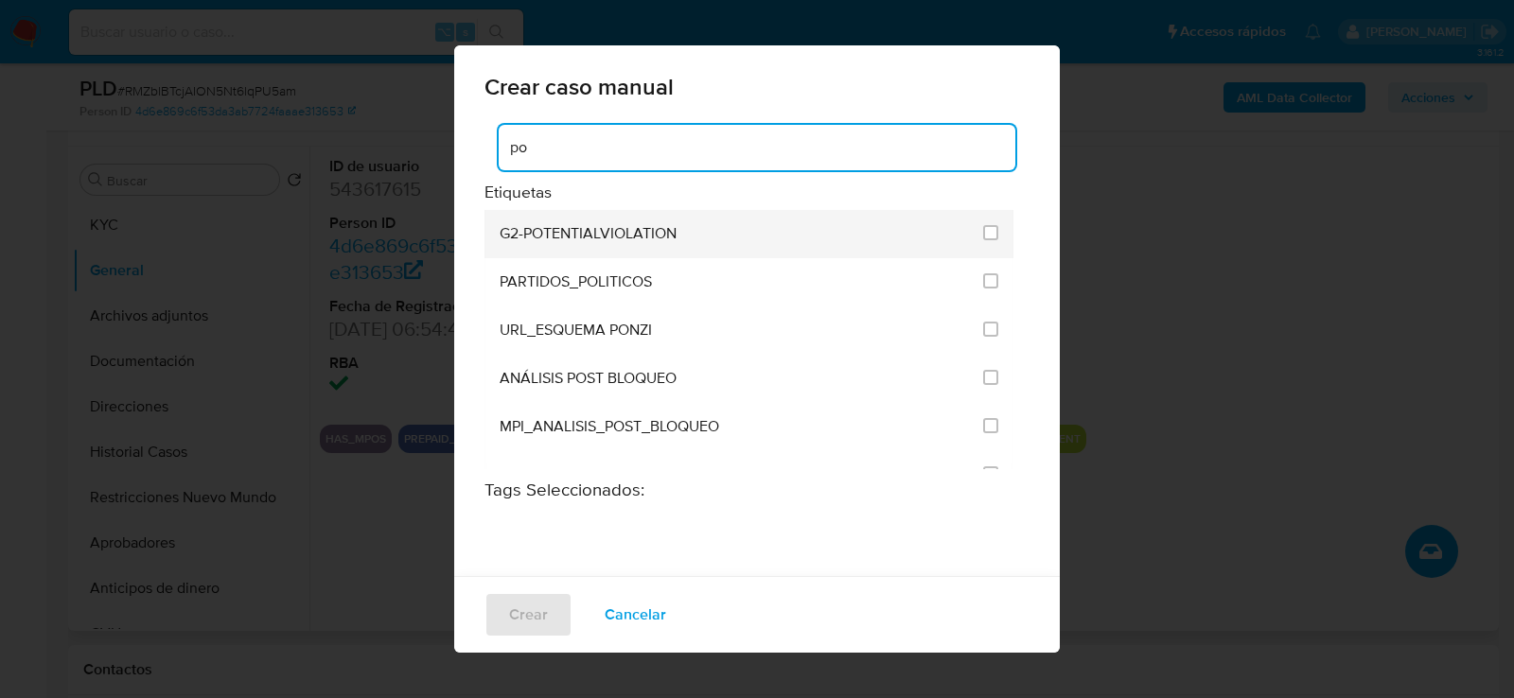
type input "pos"
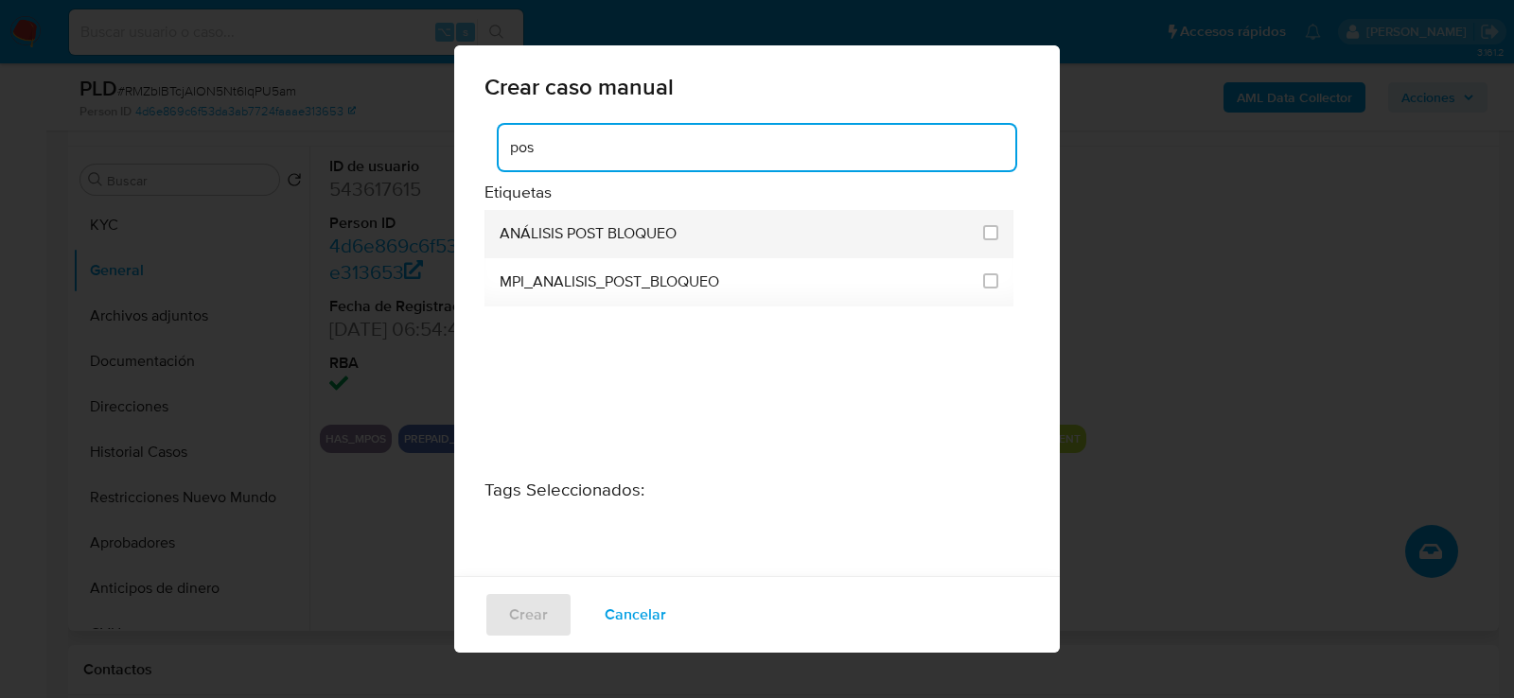
click at [616, 246] on div "ANÁLISIS POST BLOQUEO" at bounding box center [736, 234] width 472 height 48
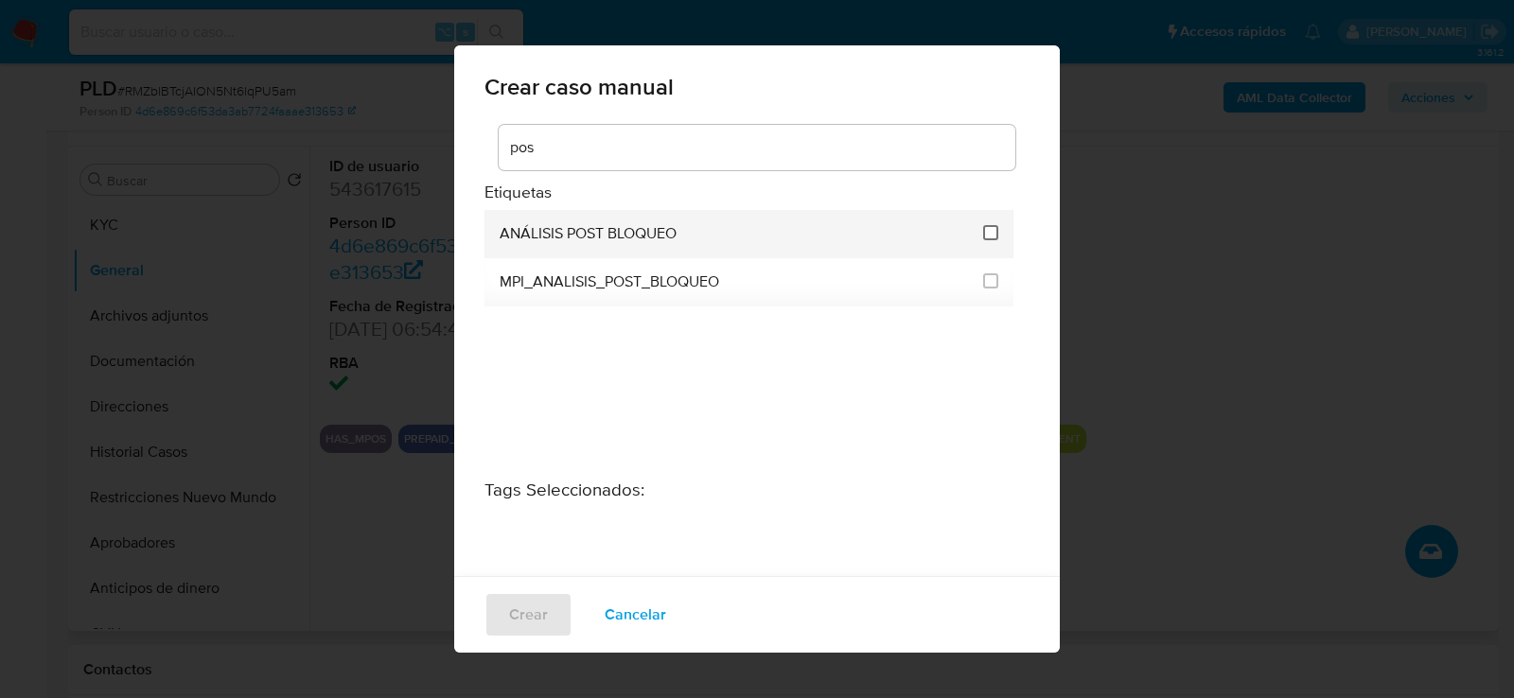
click at [985, 230] on input "3249" at bounding box center [990, 232] width 15 height 15
checkbox input "true"
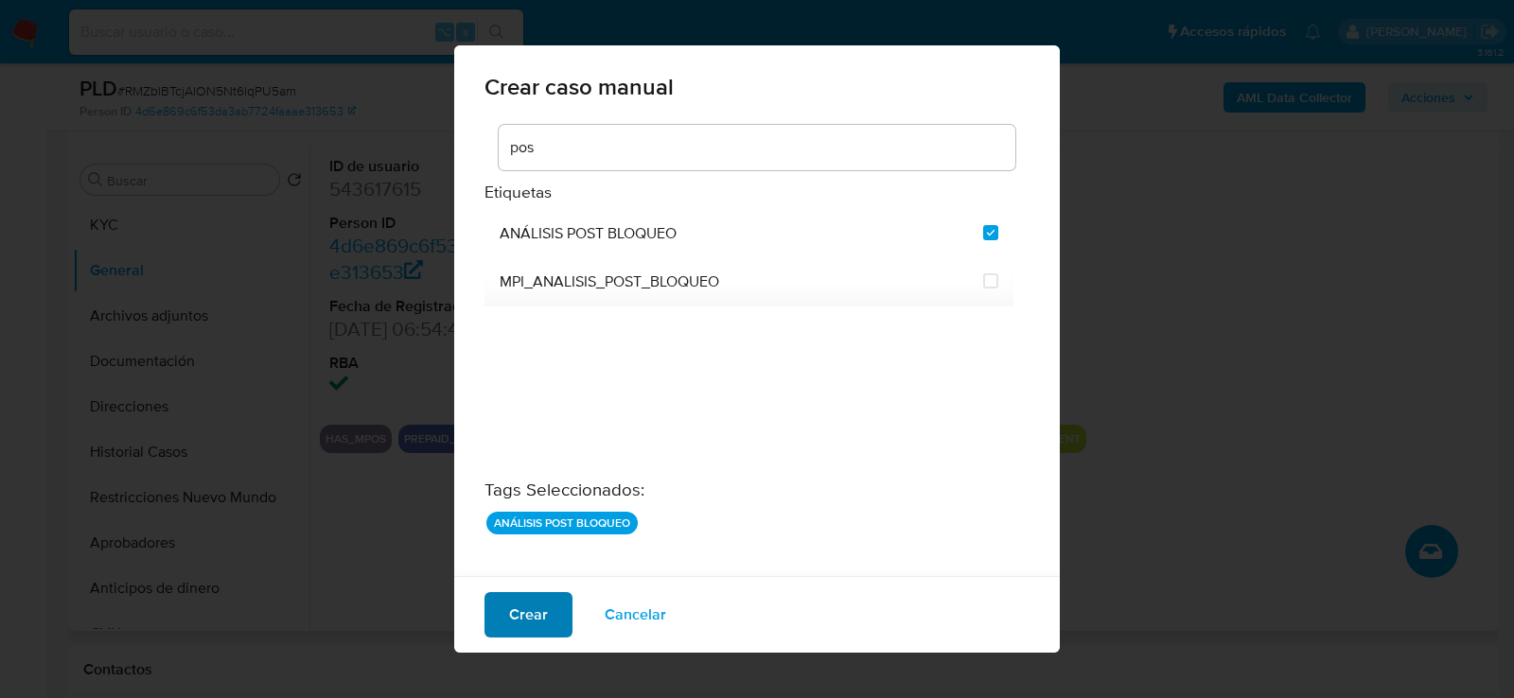
click at [520, 618] on span "Crear" at bounding box center [528, 615] width 39 height 42
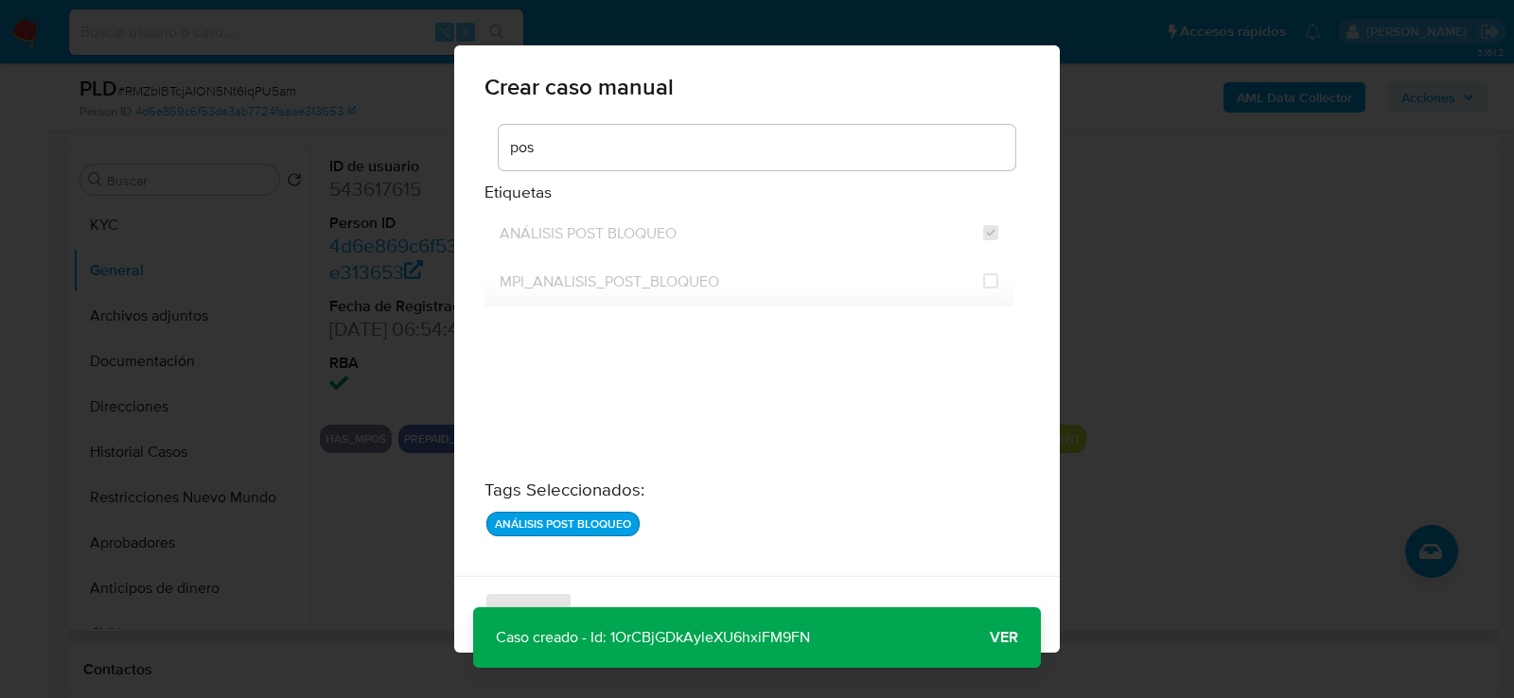
click at [1001, 638] on span "Ver" at bounding box center [1004, 638] width 28 height 0
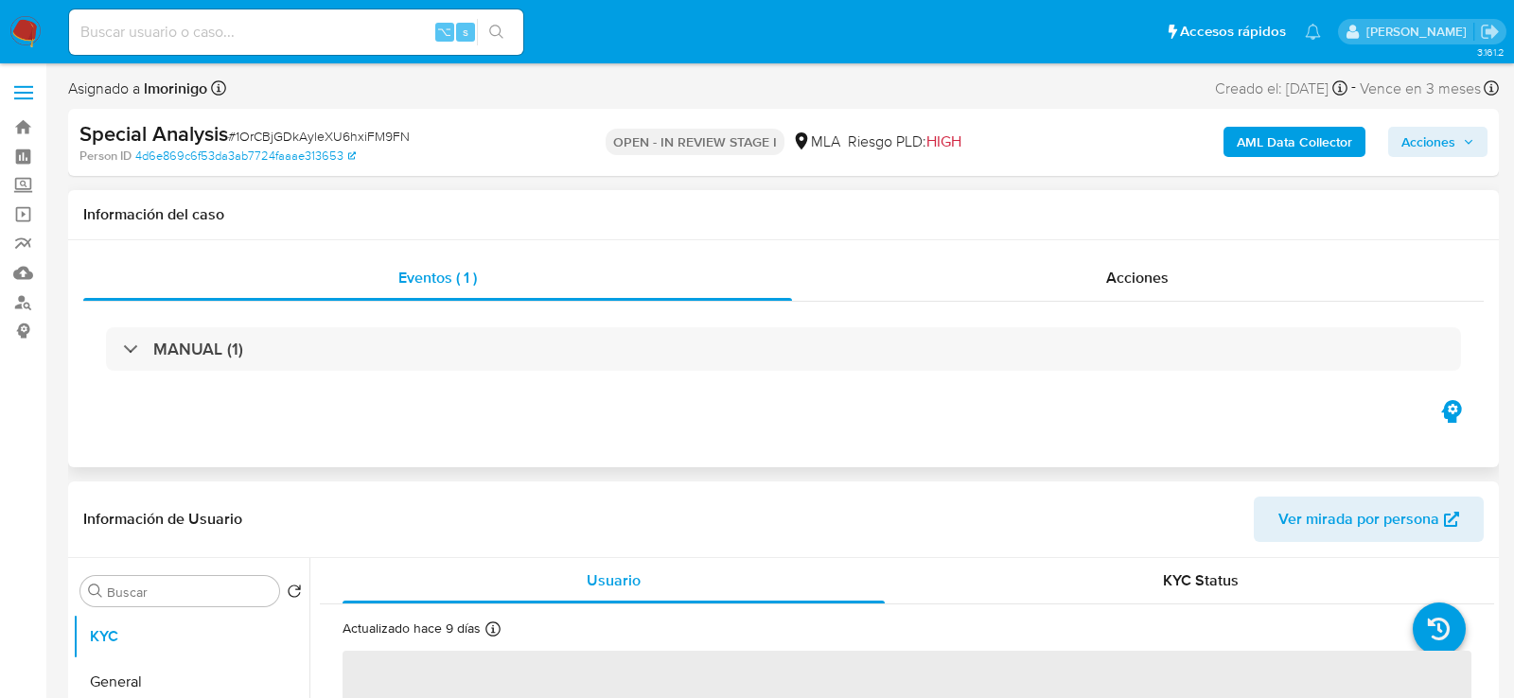
select select "10"
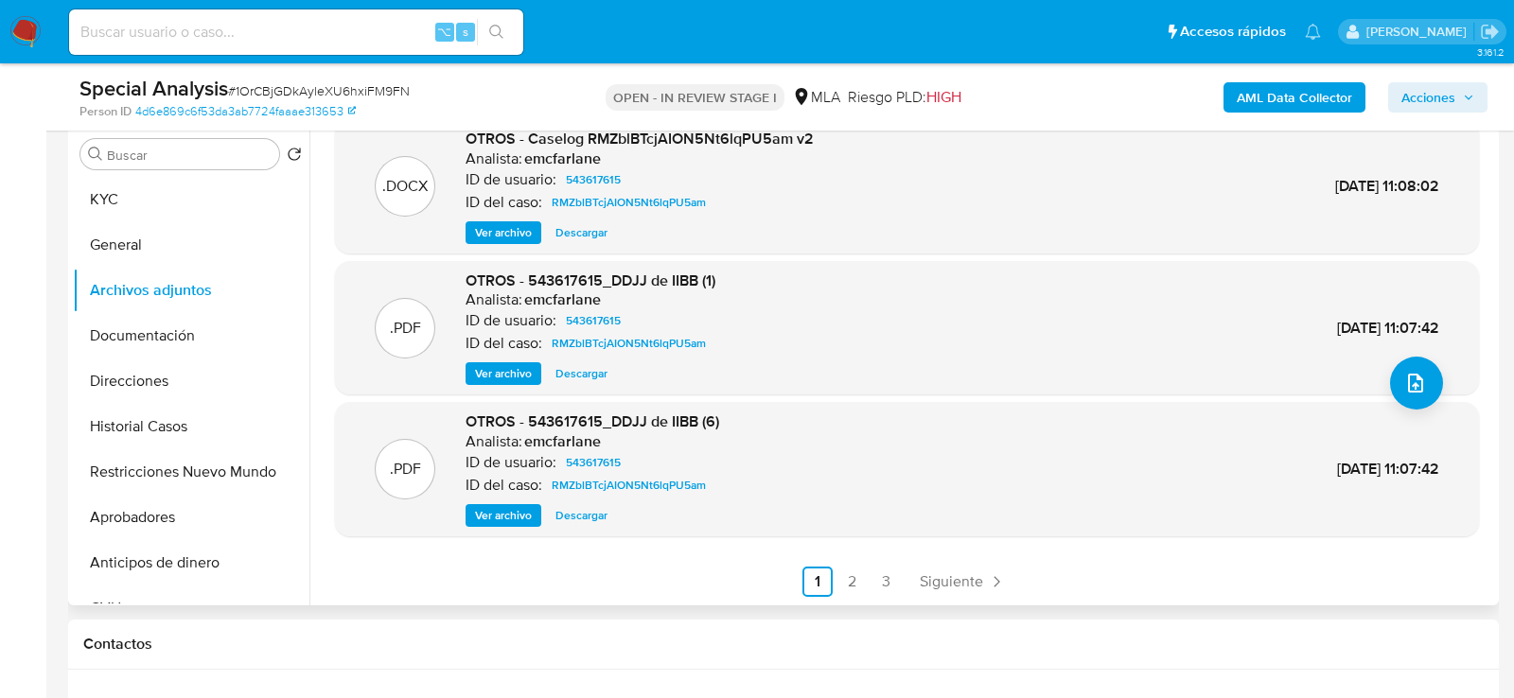
scroll to position [367, 0]
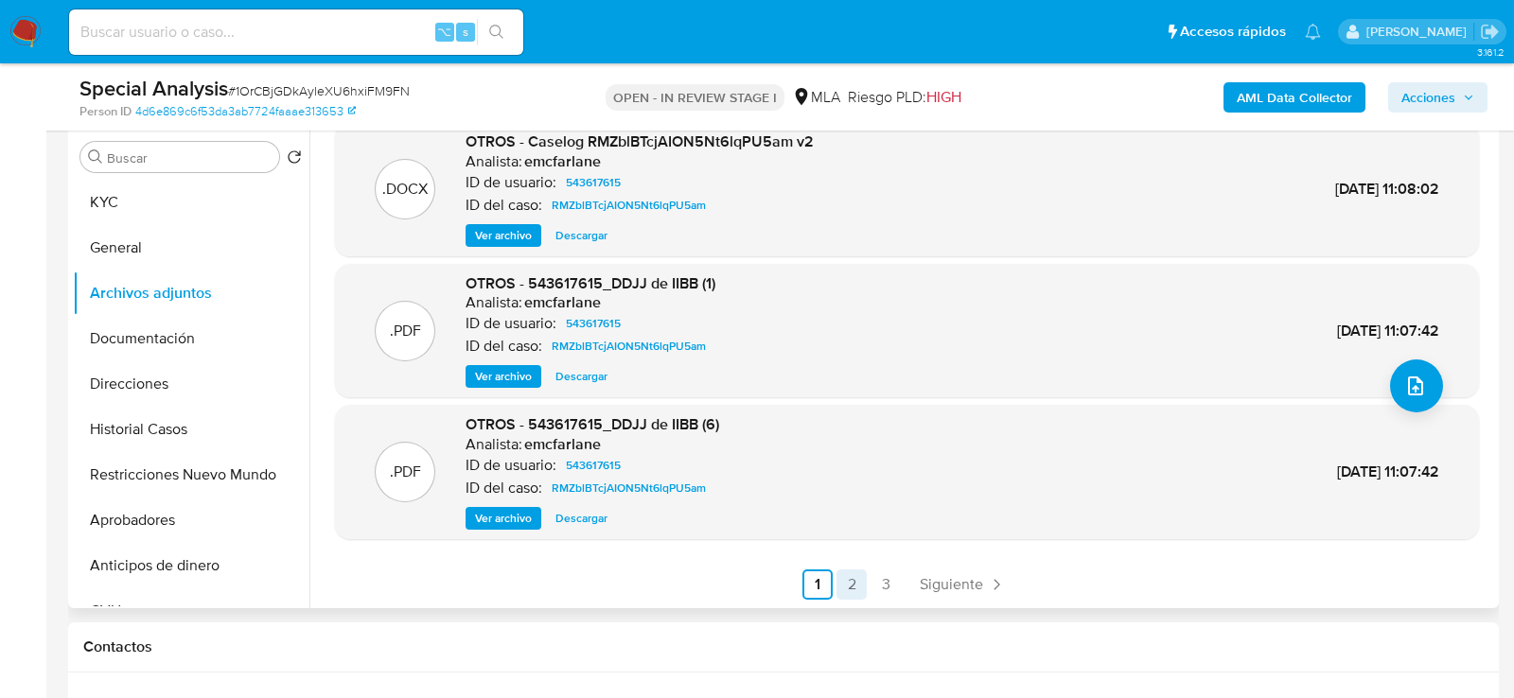
click at [850, 578] on link "2" at bounding box center [852, 585] width 30 height 30
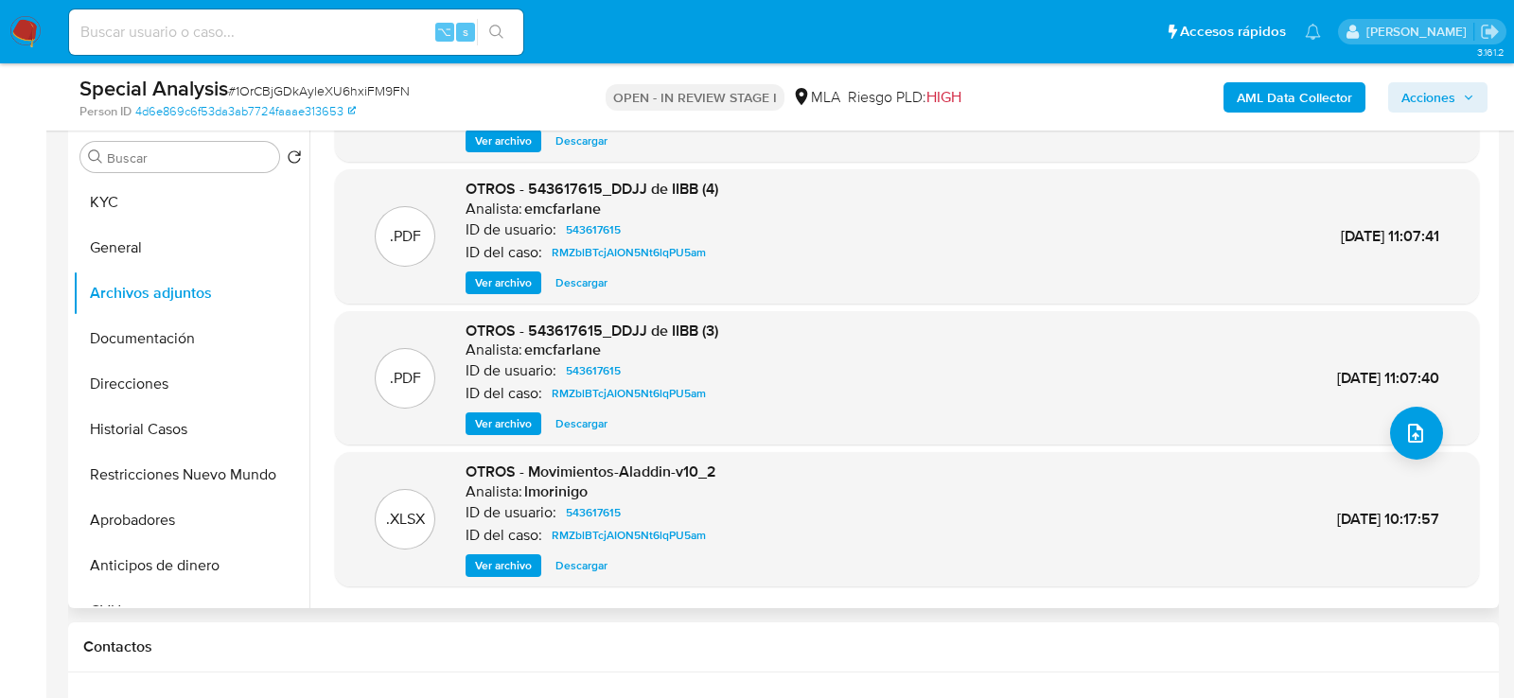
scroll to position [158, 0]
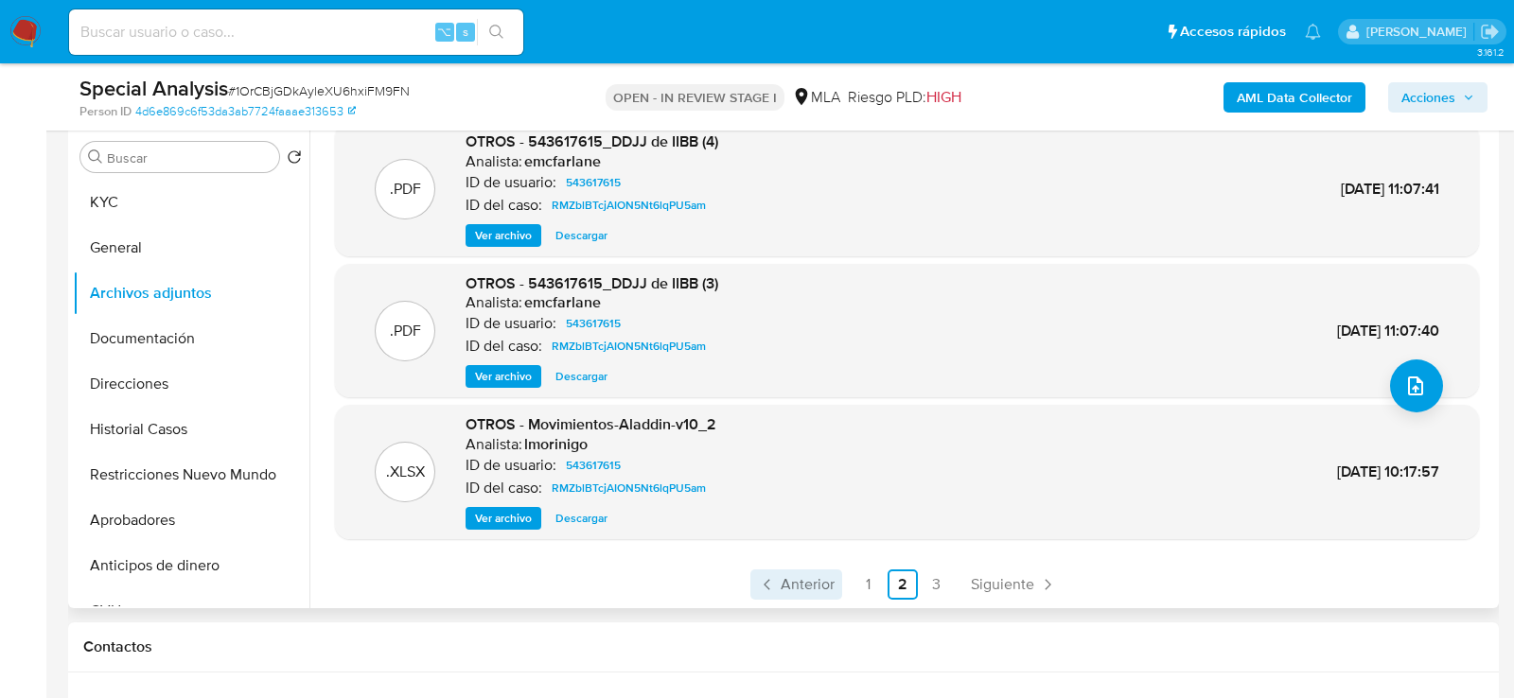
click at [823, 584] on span "Anterior" at bounding box center [808, 584] width 54 height 15
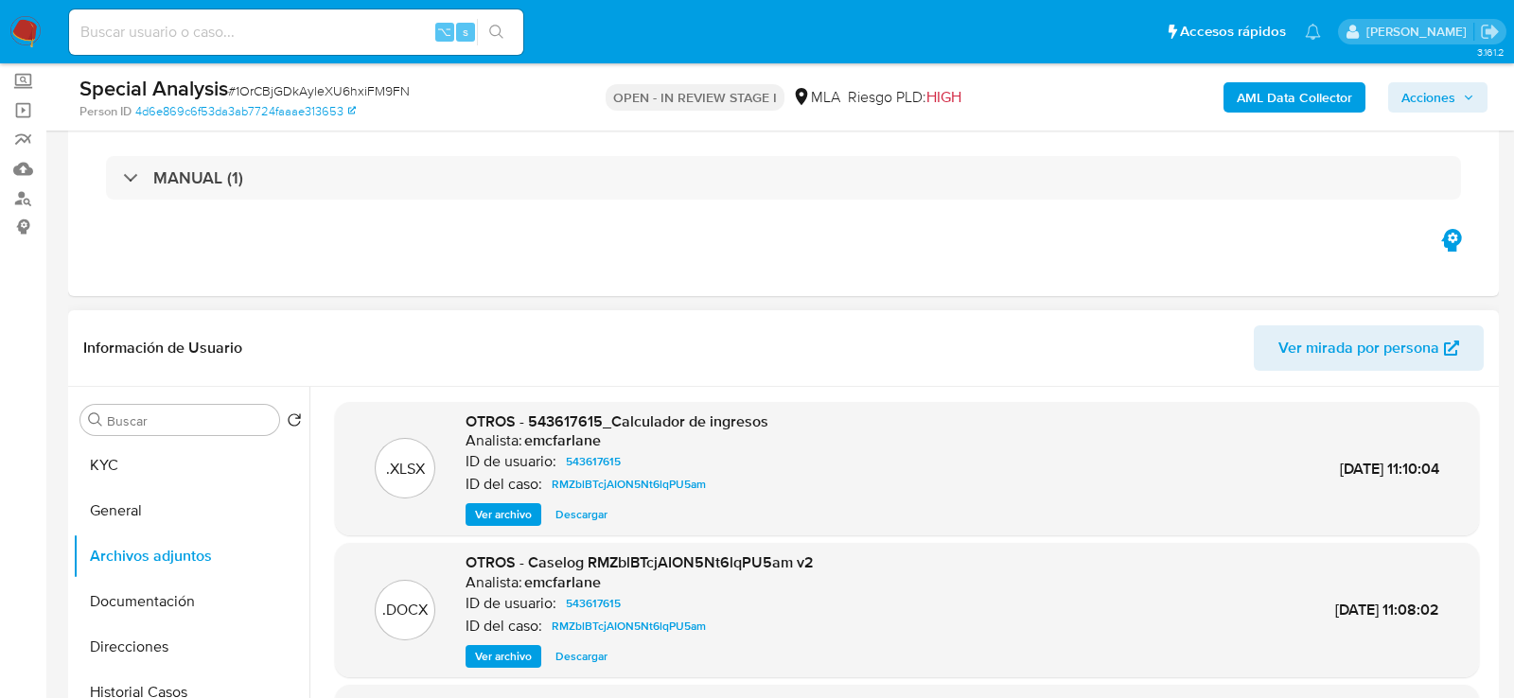
scroll to position [93, 0]
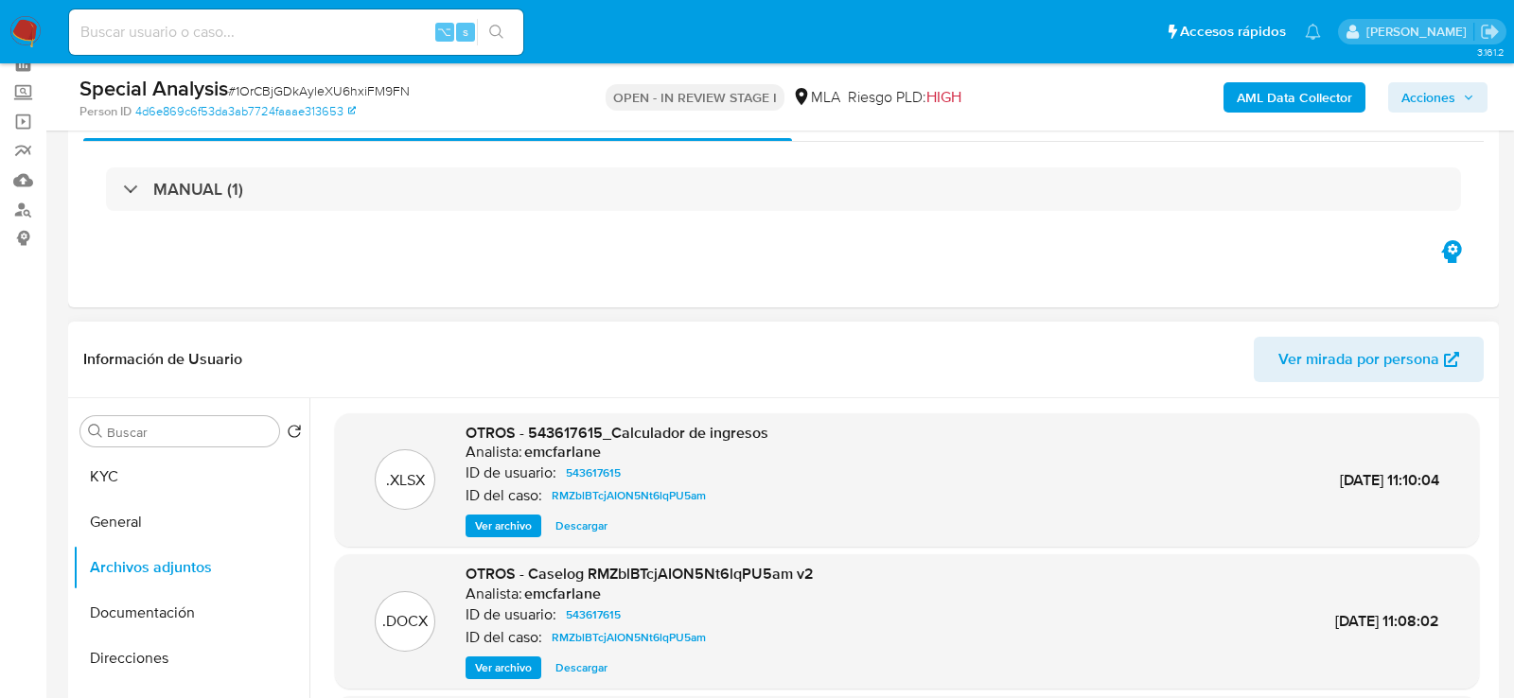
click at [503, 527] on span "Ver archivo" at bounding box center [503, 526] width 57 height 19
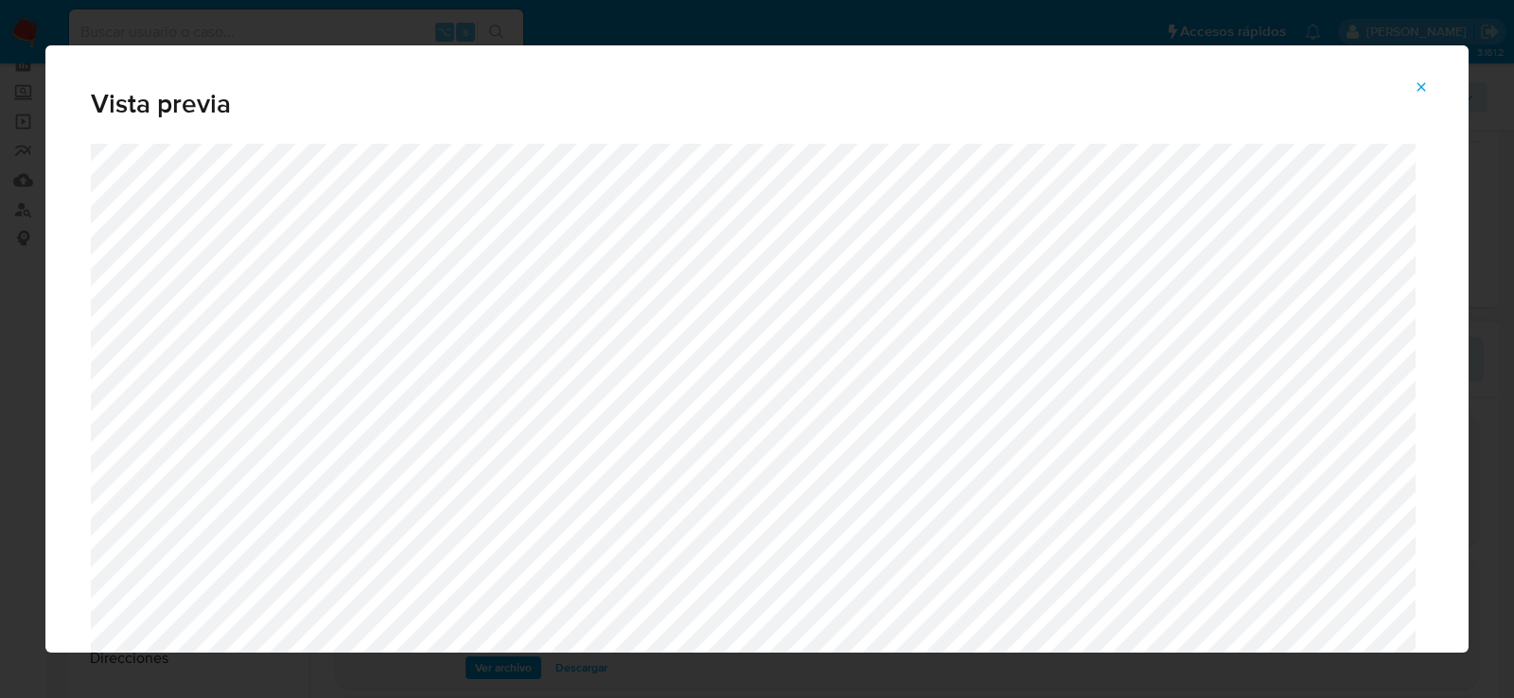
scroll to position [3, 0]
click at [1425, 84] on icon "Attachment preview" at bounding box center [1421, 87] width 15 height 15
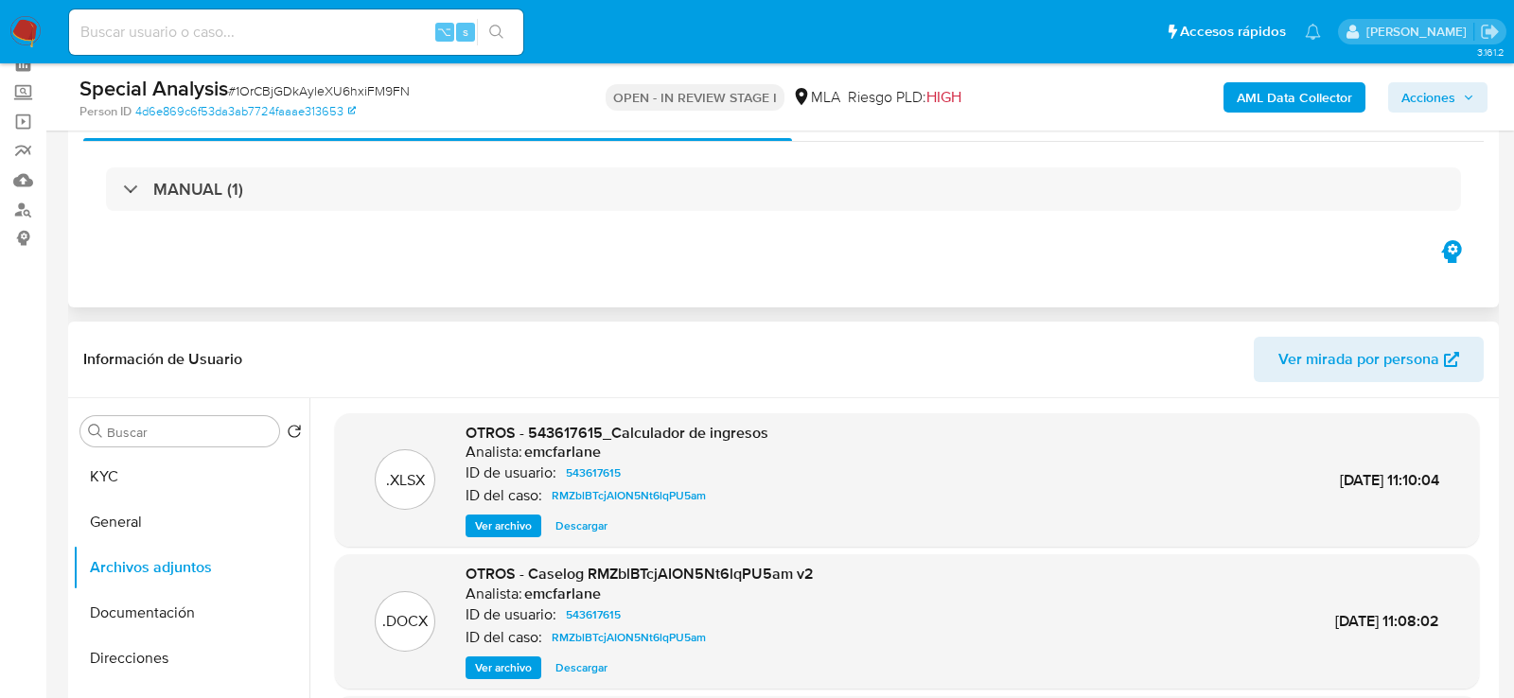
scroll to position [345, 0]
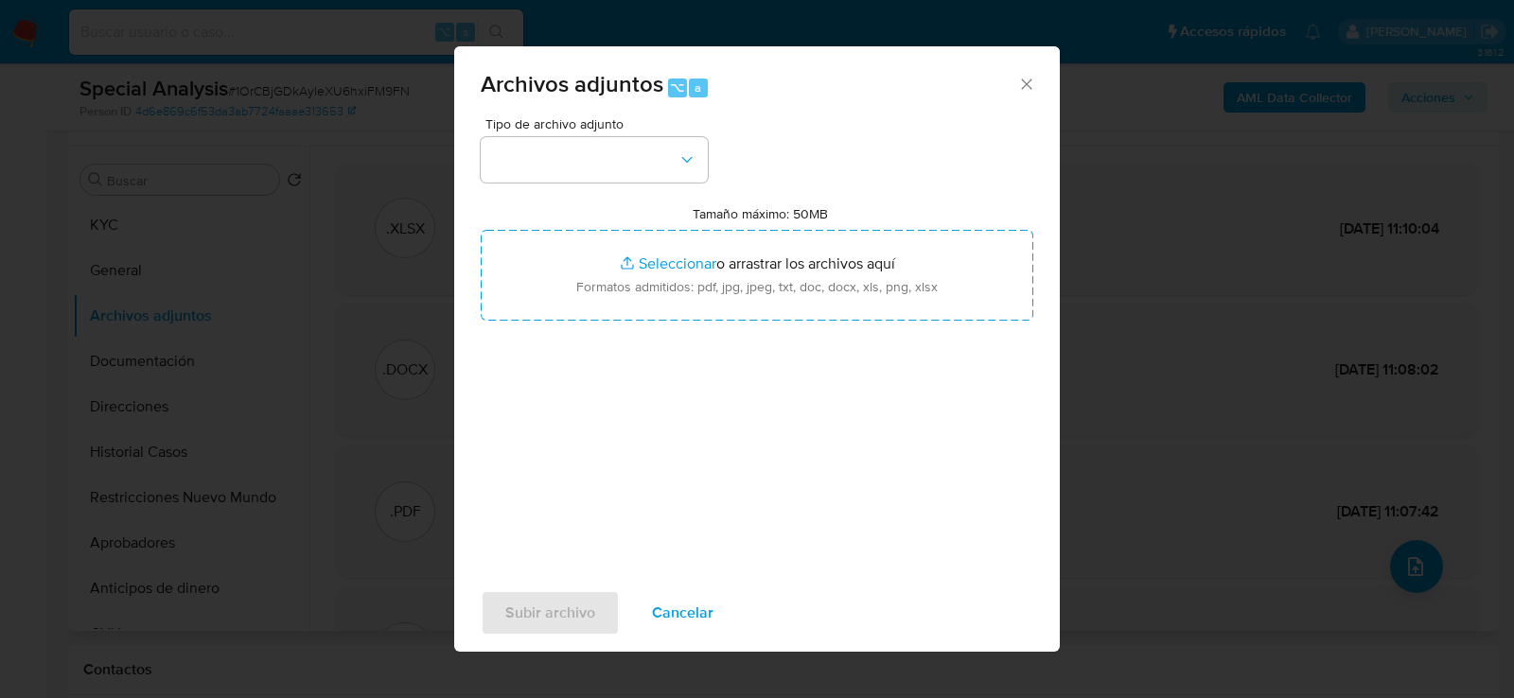
click at [649, 184] on div "Tipo de archivo adjunto Tamaño máximo: 50MB Seleccionar archivos Seleccionar o …" at bounding box center [757, 340] width 553 height 447
click at [649, 157] on button "button" at bounding box center [594, 159] width 227 height 45
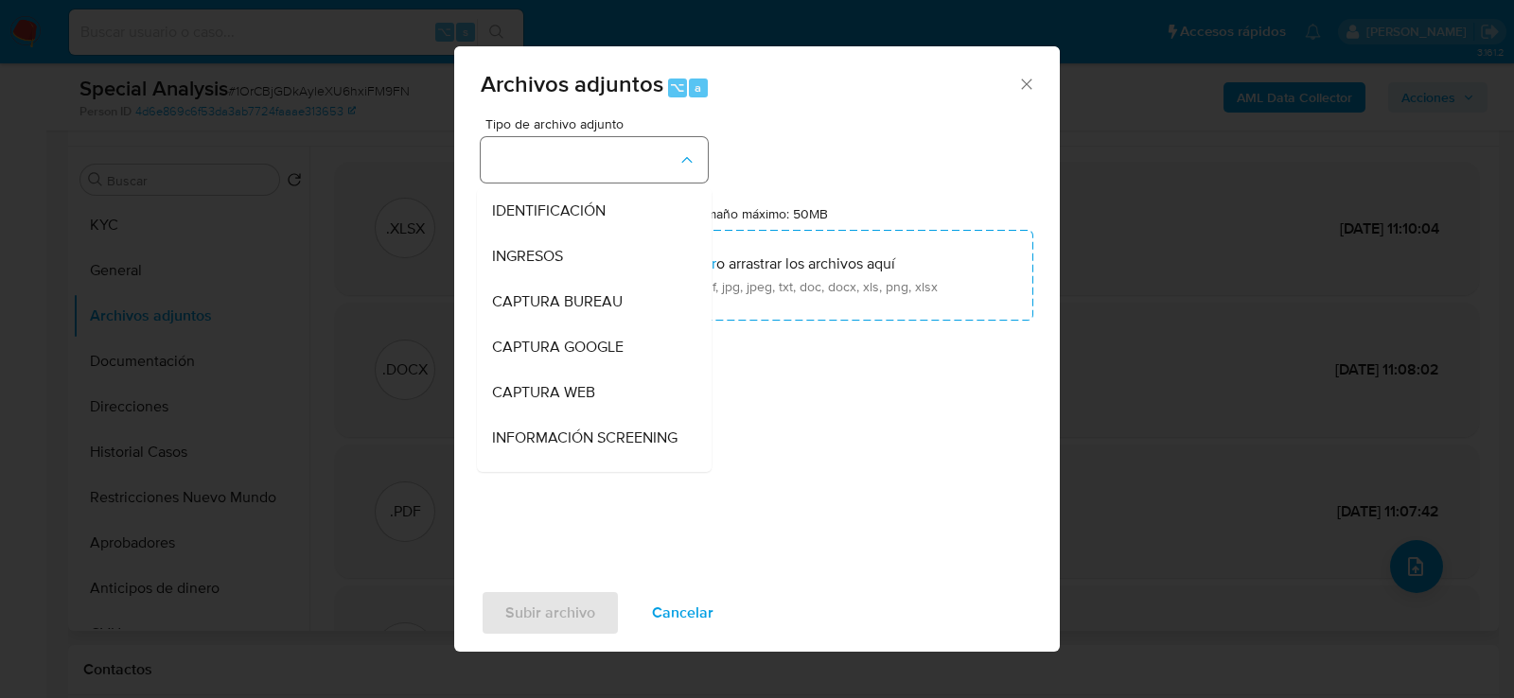
scroll to position [241, 0]
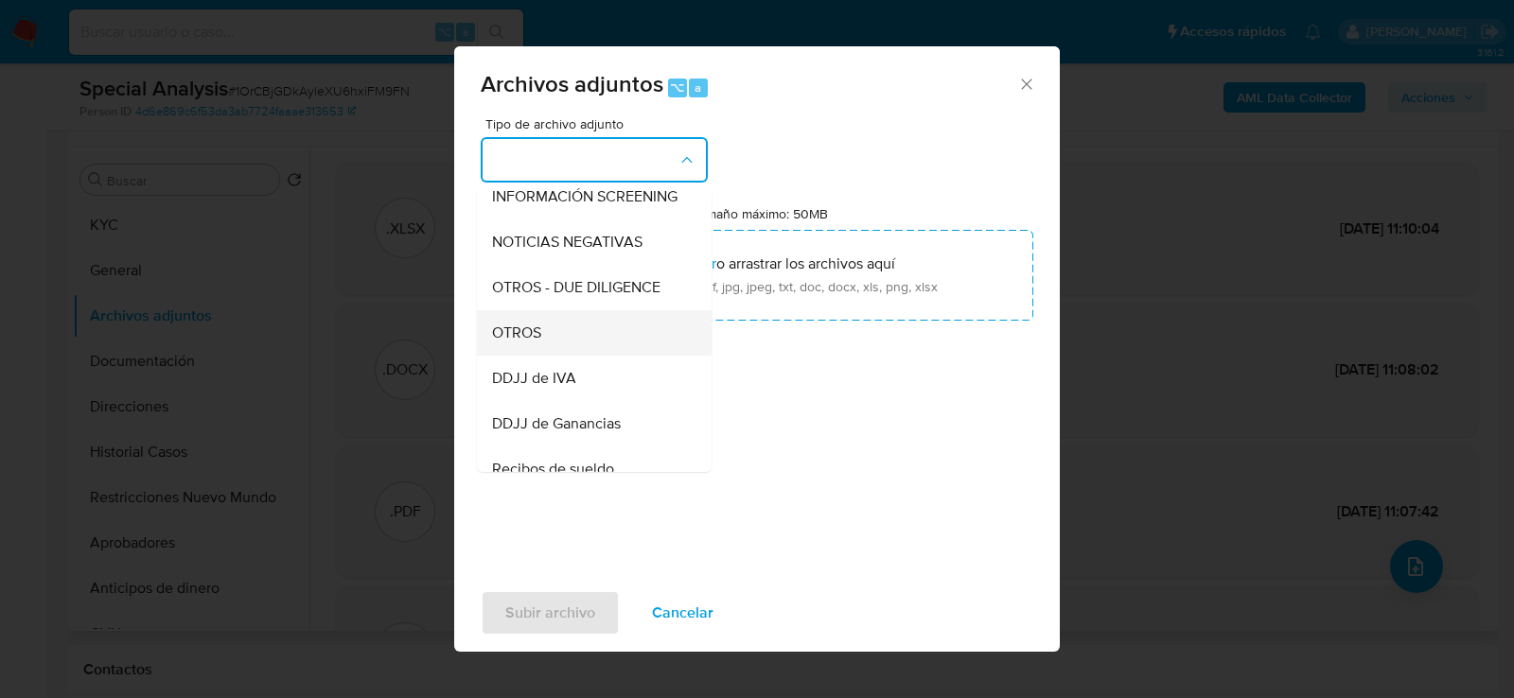
click at [573, 327] on div "OTROS" at bounding box center [588, 331] width 193 height 45
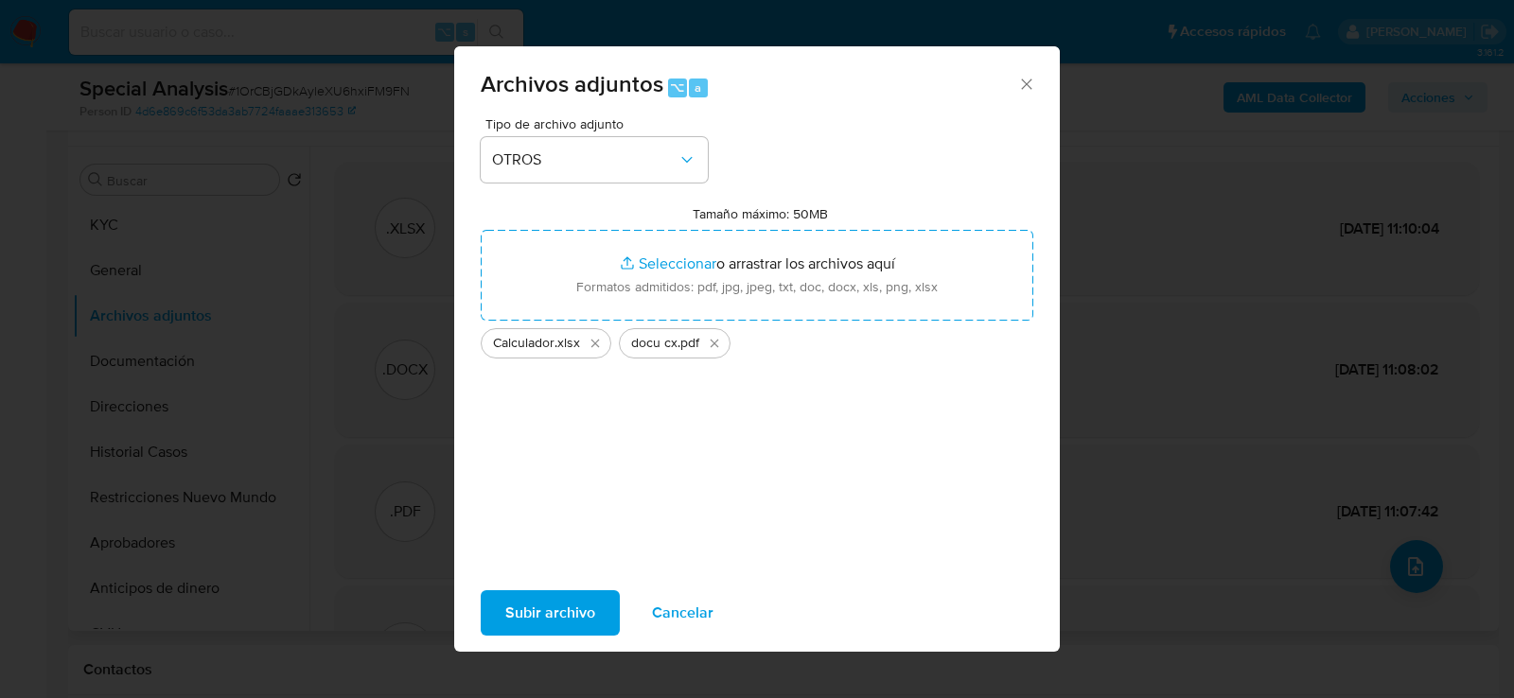
click at [580, 602] on span "Subir archivo" at bounding box center [550, 613] width 90 height 42
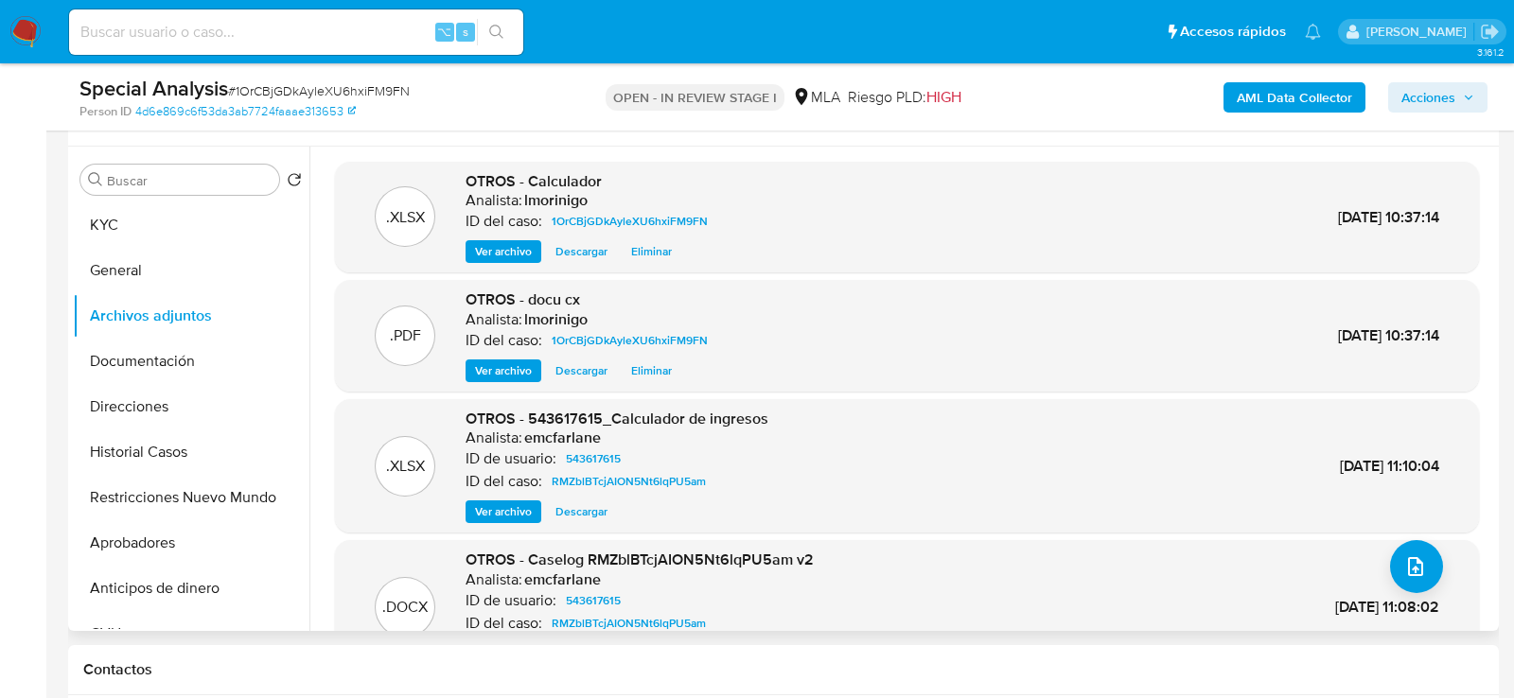
click at [1437, 98] on span "Acciones" at bounding box center [1429, 97] width 54 height 30
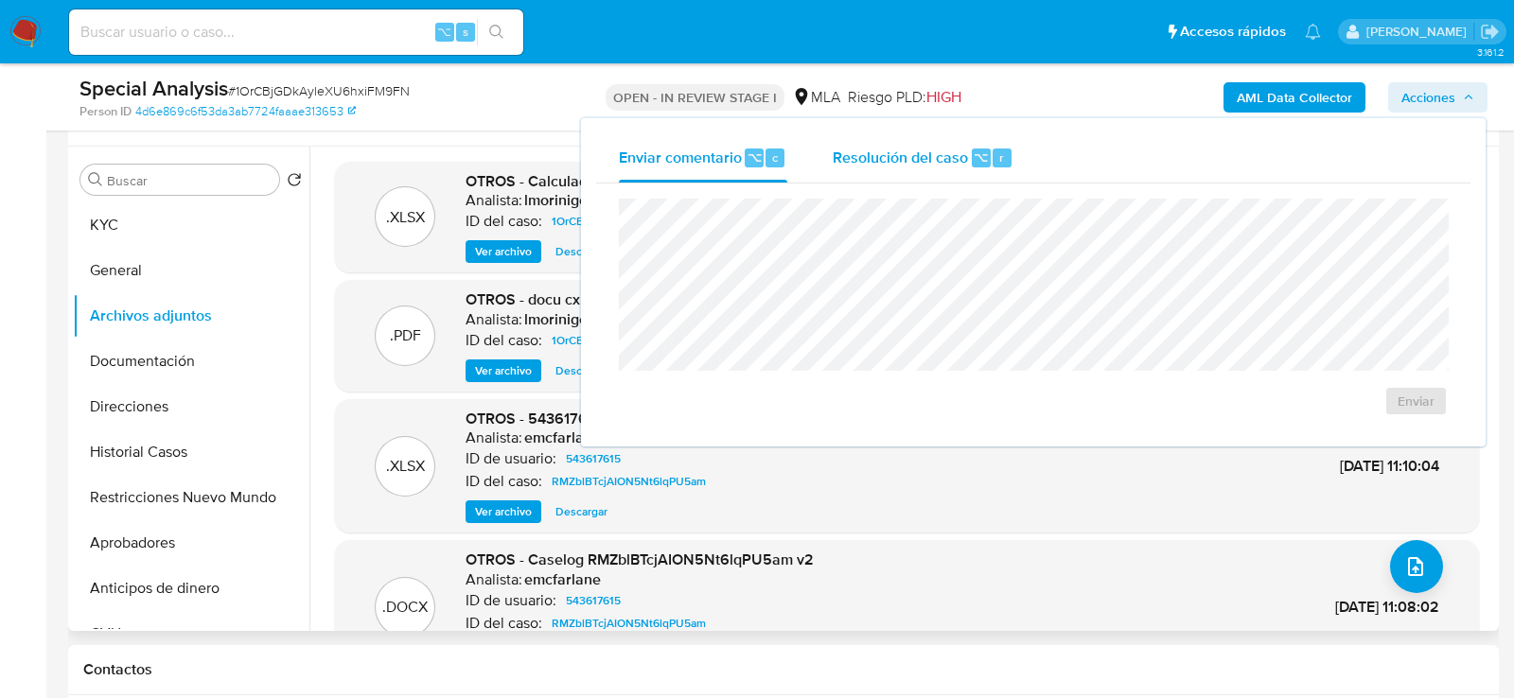
click at [961, 158] on span "Resolución del caso" at bounding box center [900, 157] width 135 height 22
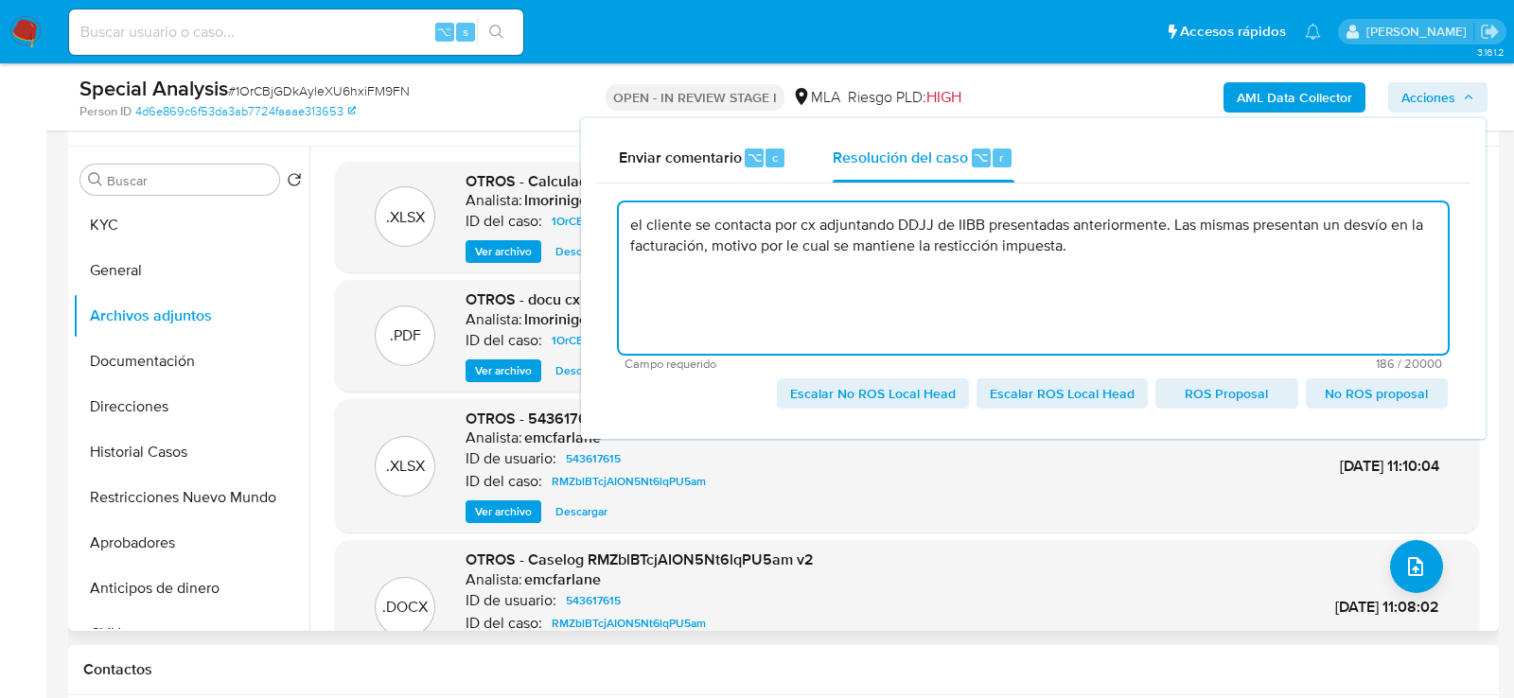
click at [965, 243] on textarea "el cliente se contacta por cx adjuntando DDJJ de IIBB presentadas anteriormente…" at bounding box center [1033, 278] width 829 height 151
click at [1183, 271] on textarea "el cliente se contacta por cx adjuntando DDJJ de IIBB presentadas anteriormente…" at bounding box center [1033, 278] width 829 height 151
click at [963, 252] on textarea "el cliente se contacta por cx adjuntando DDJJ de IIBB presentadas anteriormente…" at bounding box center [1033, 278] width 829 height 151
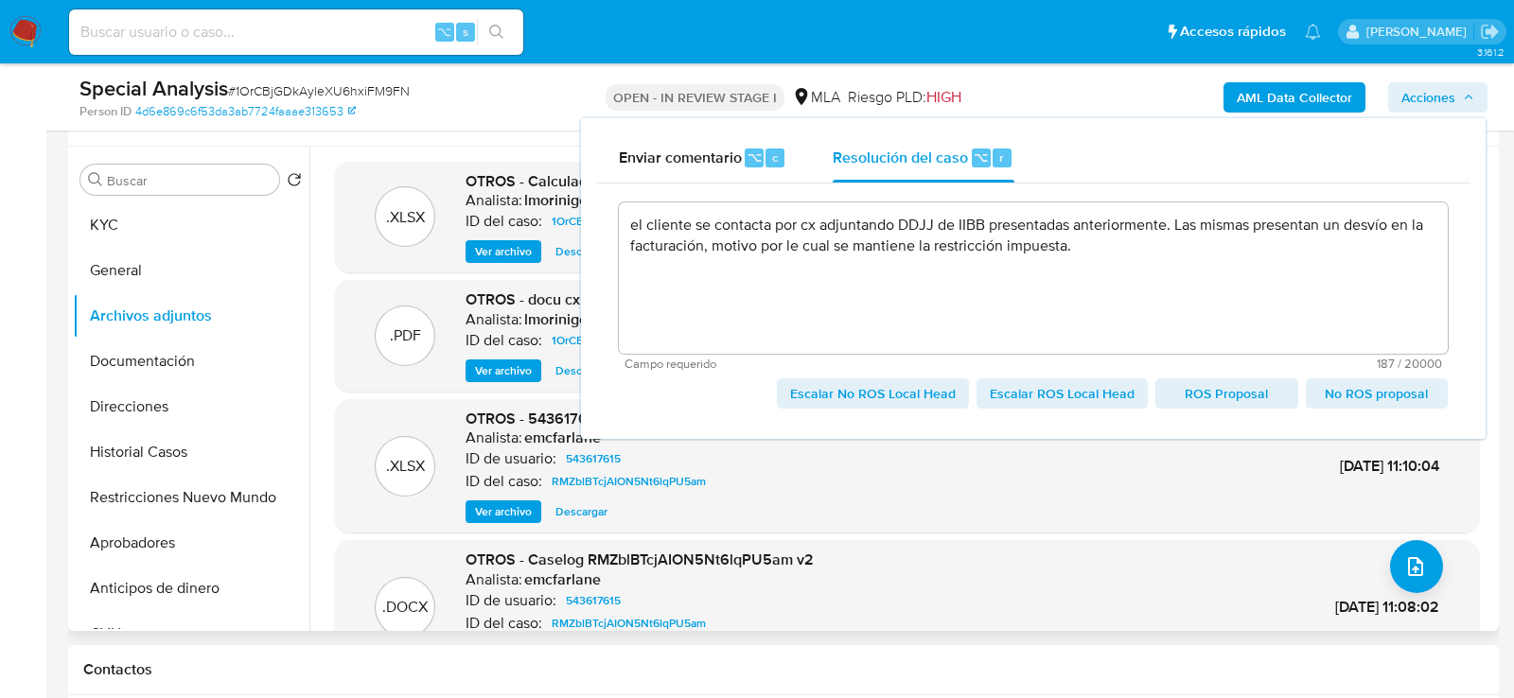
click at [901, 399] on span "Escalar No ROS Local Head" at bounding box center [873, 393] width 166 height 27
type textarea "el cliente se contacta por cx adjuntando DDJJ de IIBB presentadas anteriormente…"
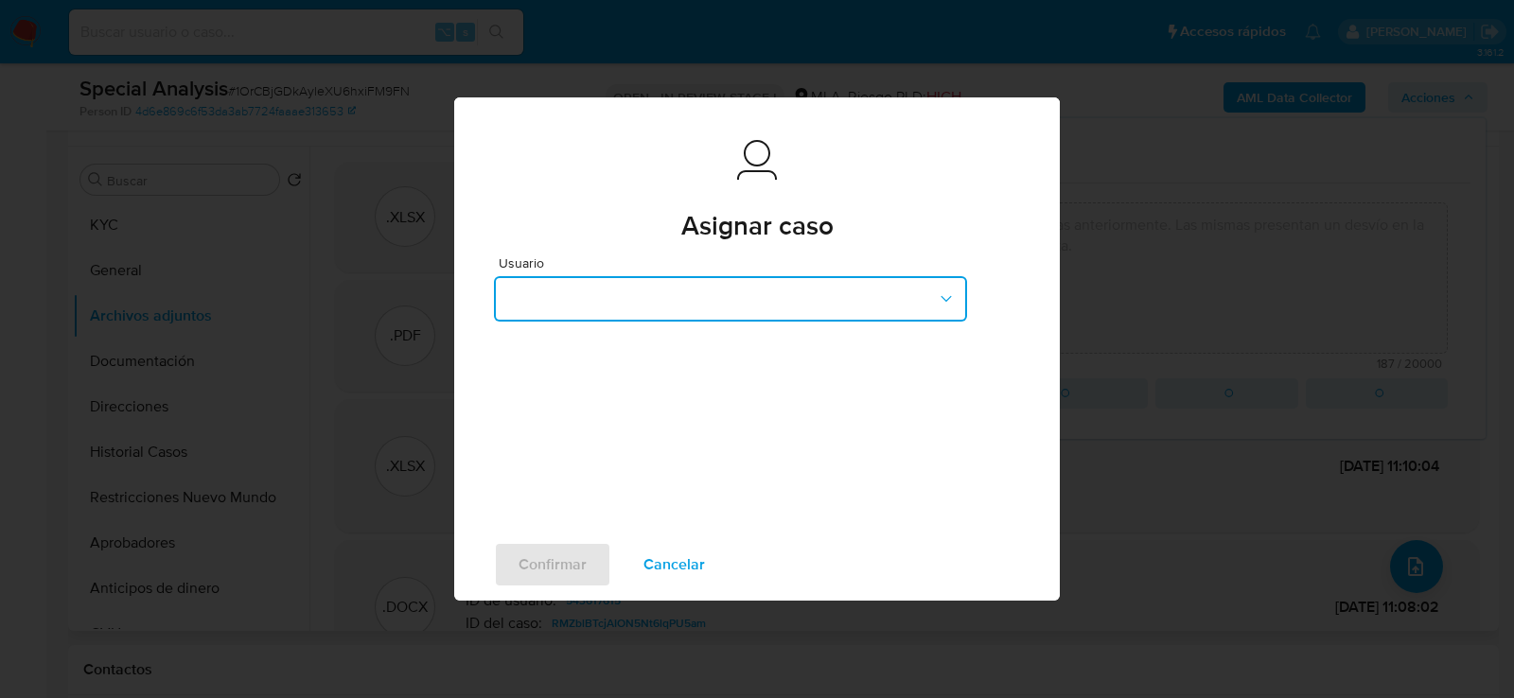
click at [602, 292] on button "button" at bounding box center [730, 298] width 473 height 45
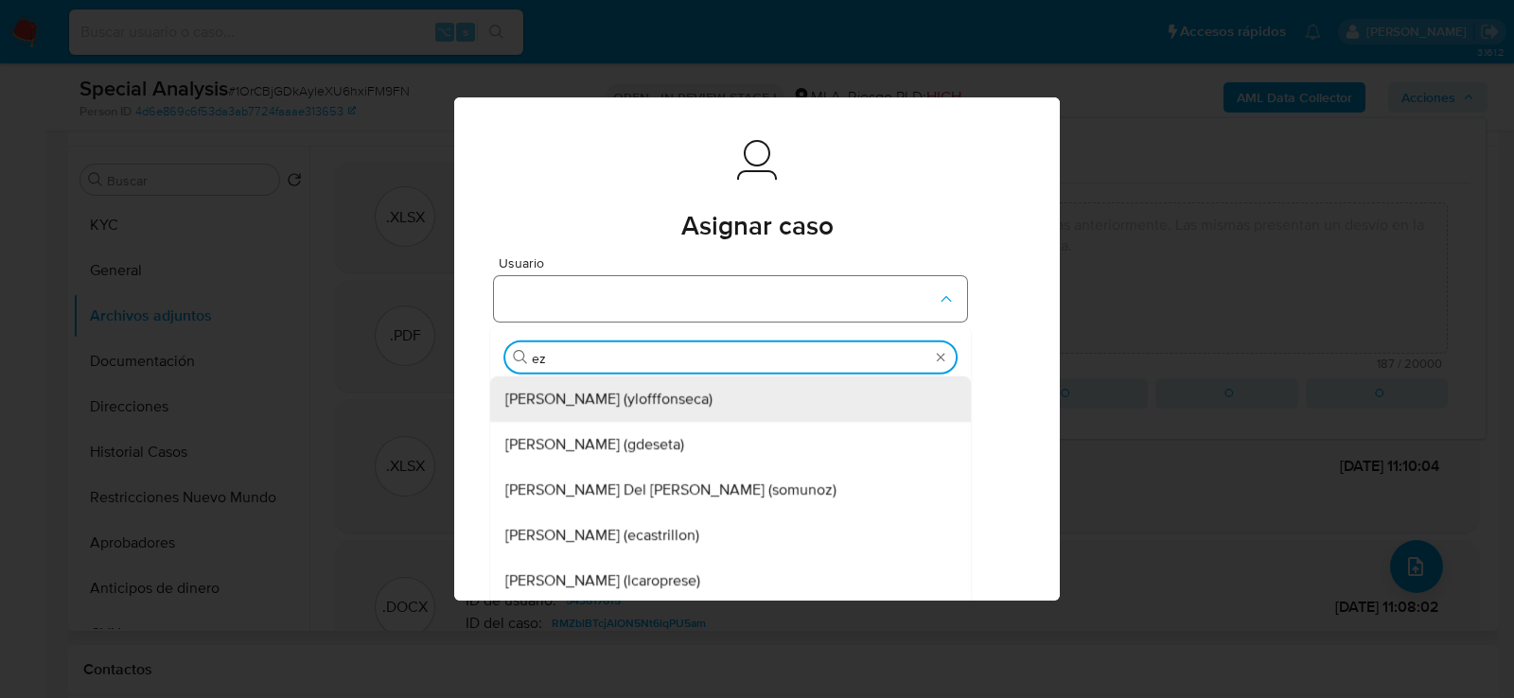
type input "eze"
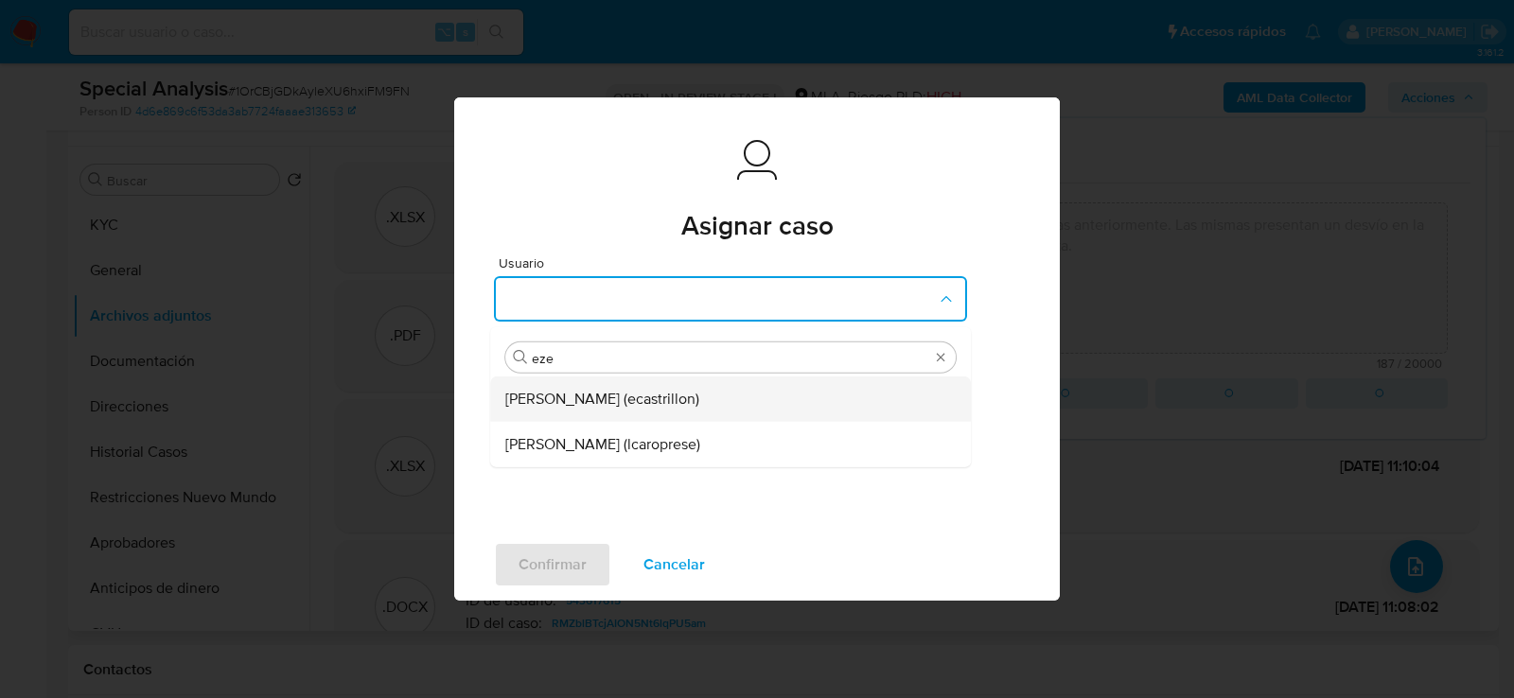
click at [573, 403] on span "Ezequiel Gonzalo Castrillon (ecastrillon)" at bounding box center [602, 399] width 194 height 19
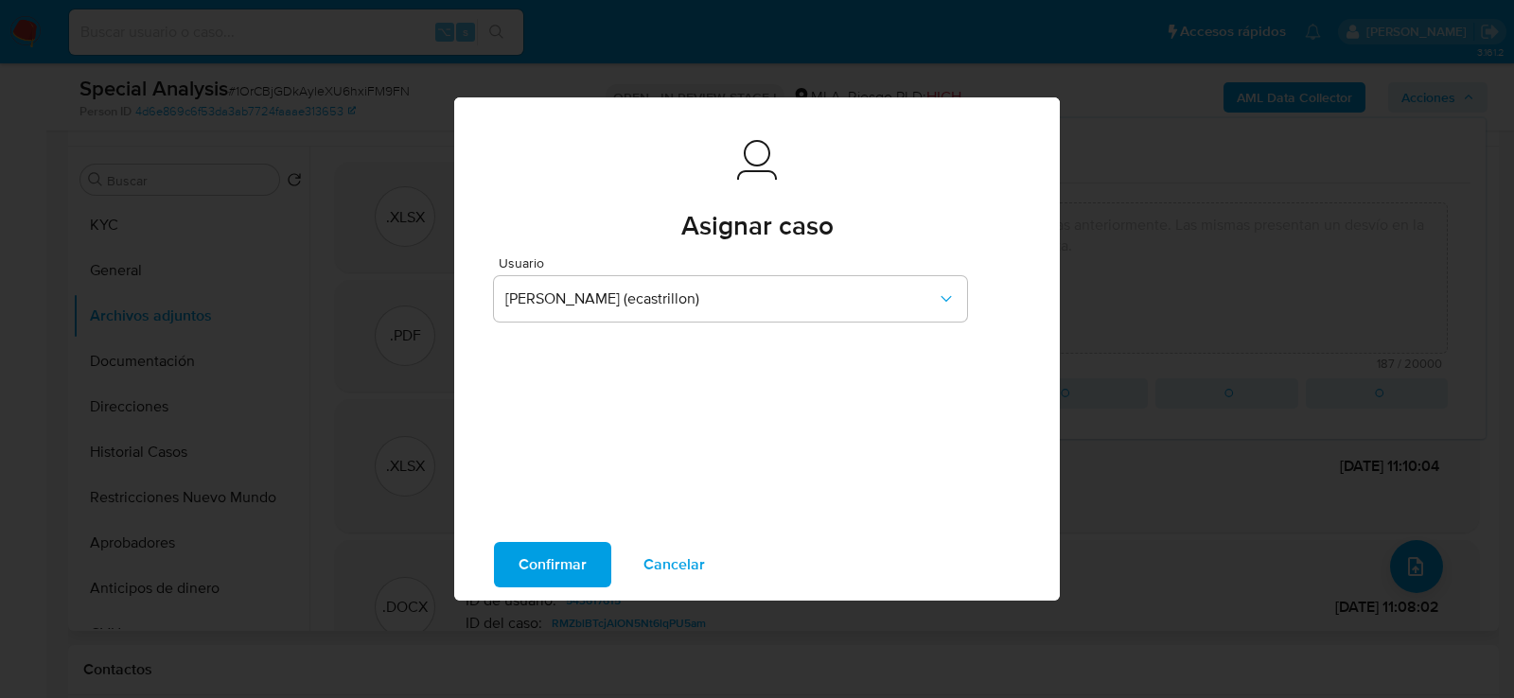
click at [525, 568] on span "Confirmar" at bounding box center [553, 565] width 68 height 42
type textarea "el cliente se contacta por cx adjuntando DDJJ de IIBB presentadas anteriormente…"
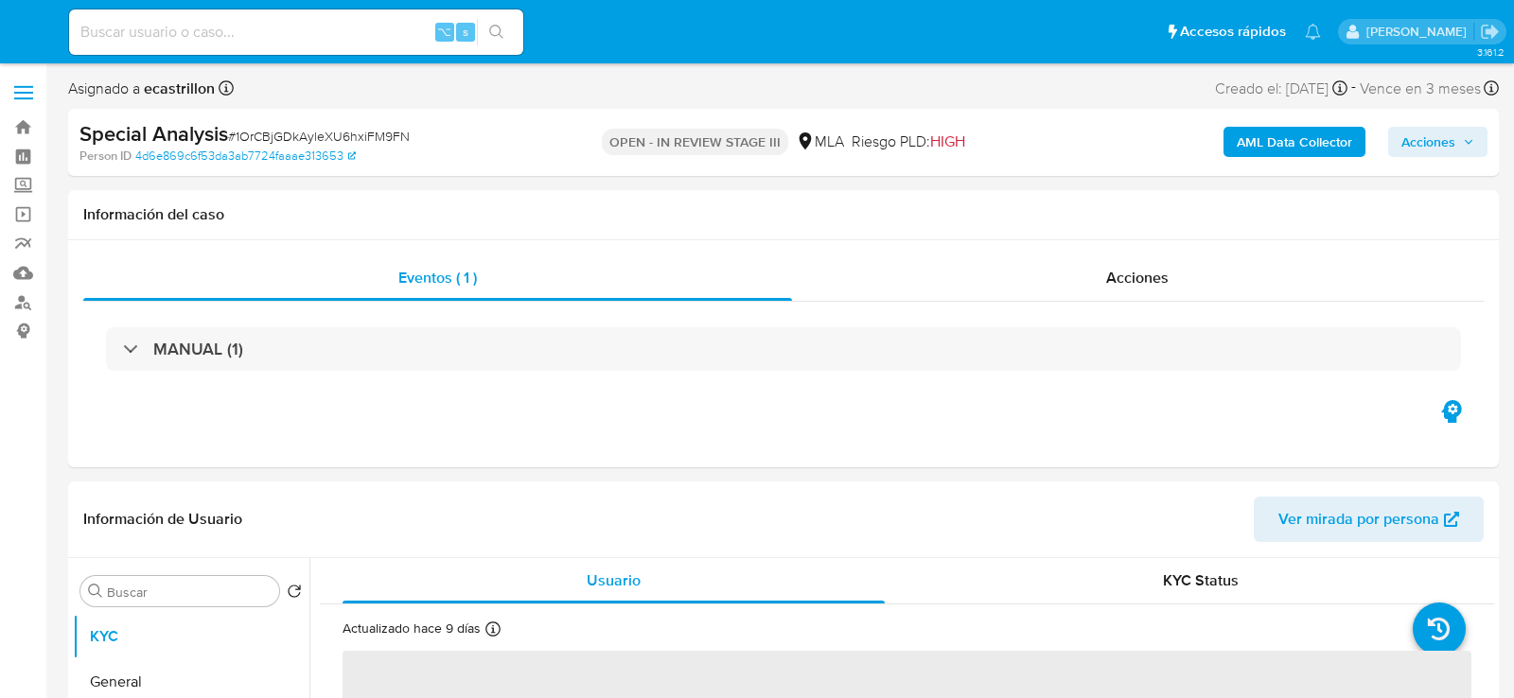
select select "10"
click at [282, 27] on input at bounding box center [296, 32] width 454 height 25
paste input "78600663"
type input "78600663"
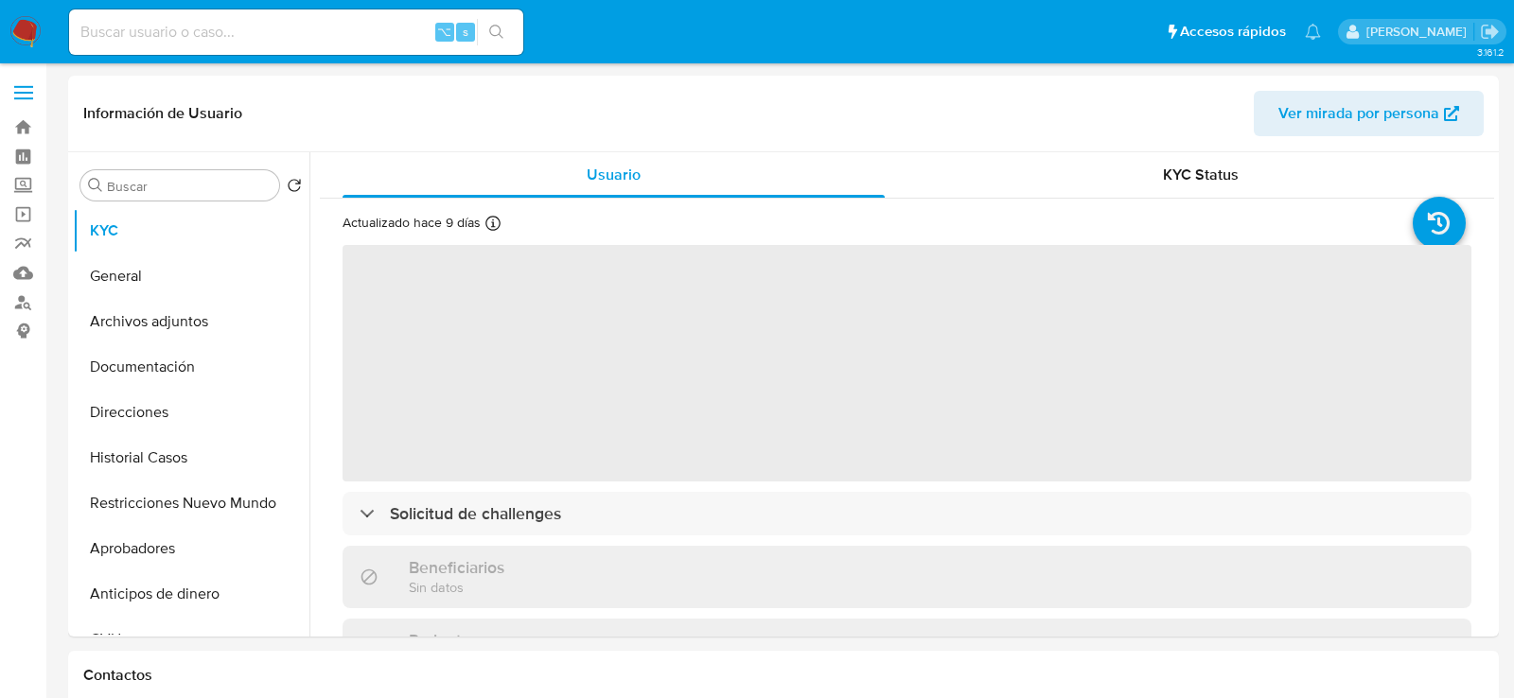
select select "10"
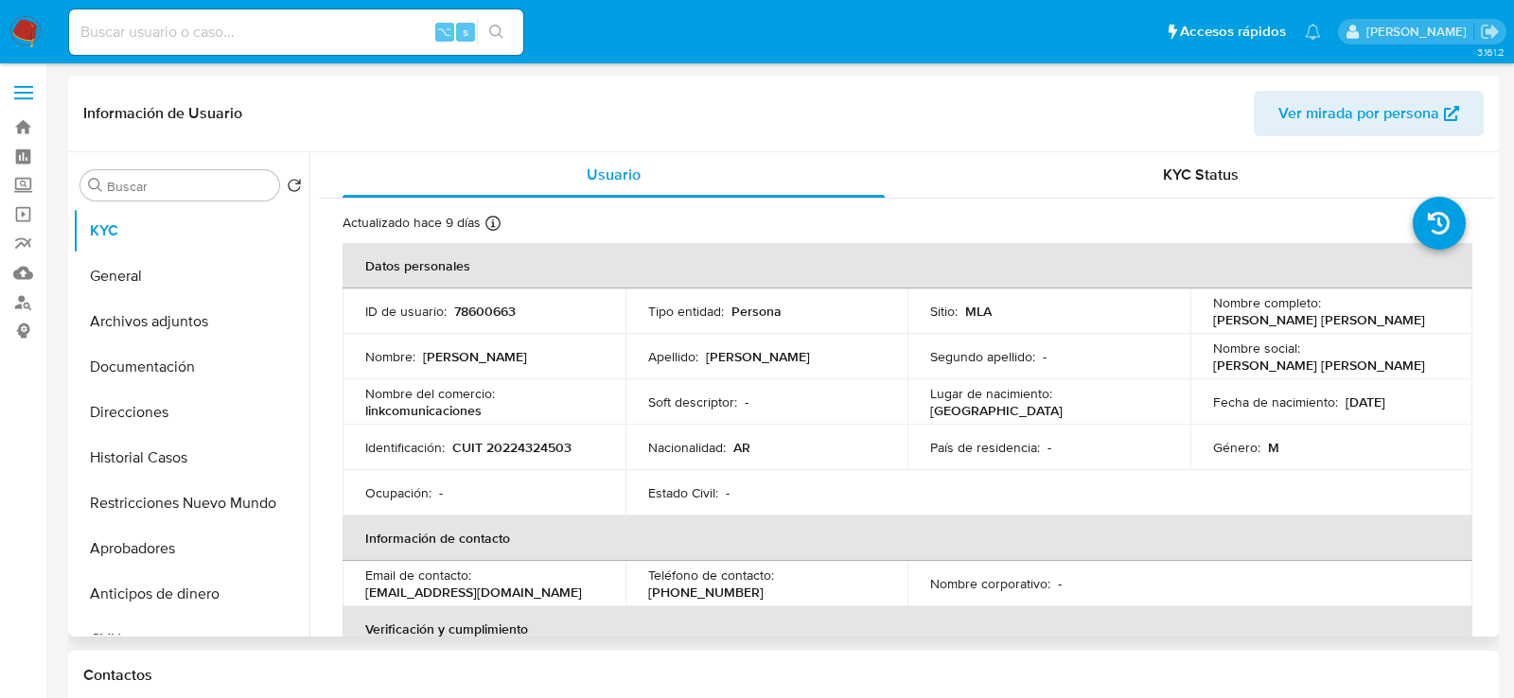
click at [480, 310] on p "78600663" at bounding box center [485, 311] width 62 height 17
copy p "78600663"
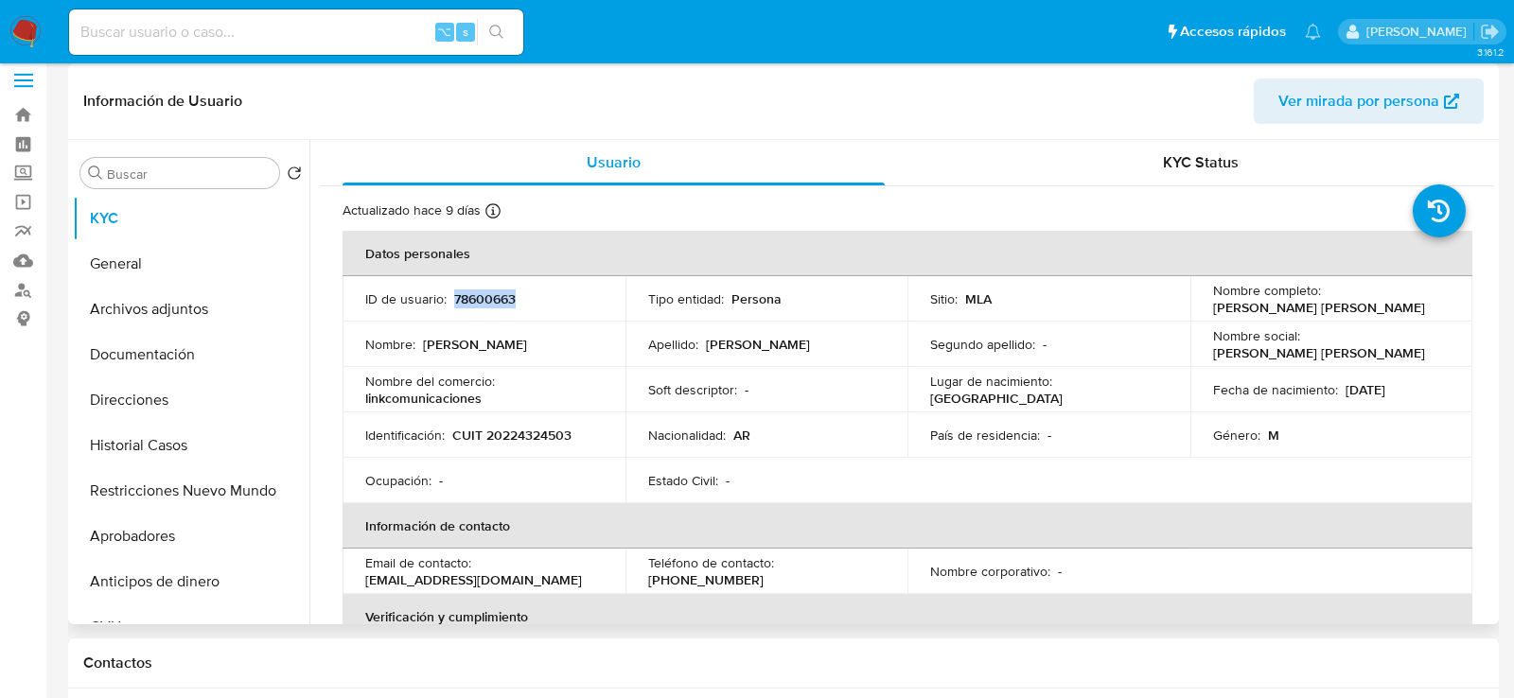
scroll to position [20, 0]
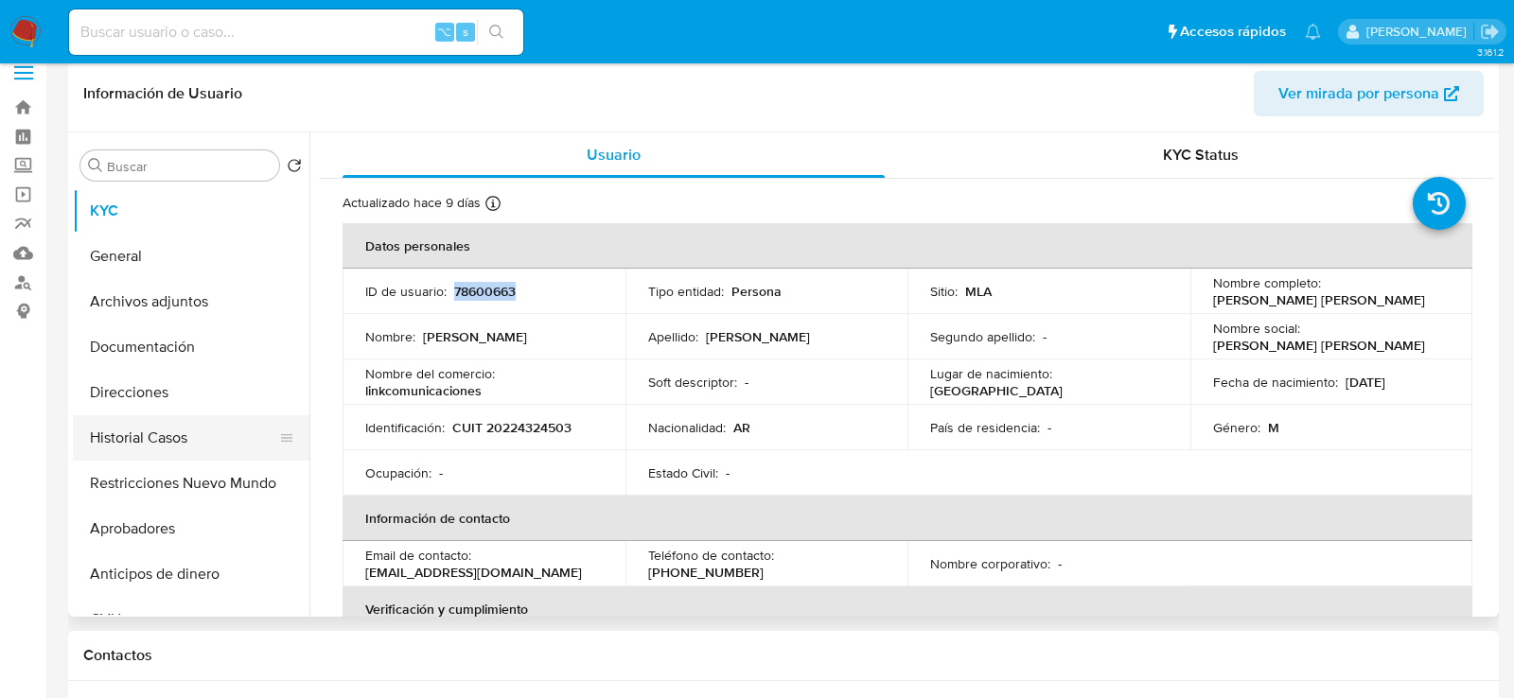
click at [170, 431] on button "Historial Casos" at bounding box center [183, 437] width 221 height 45
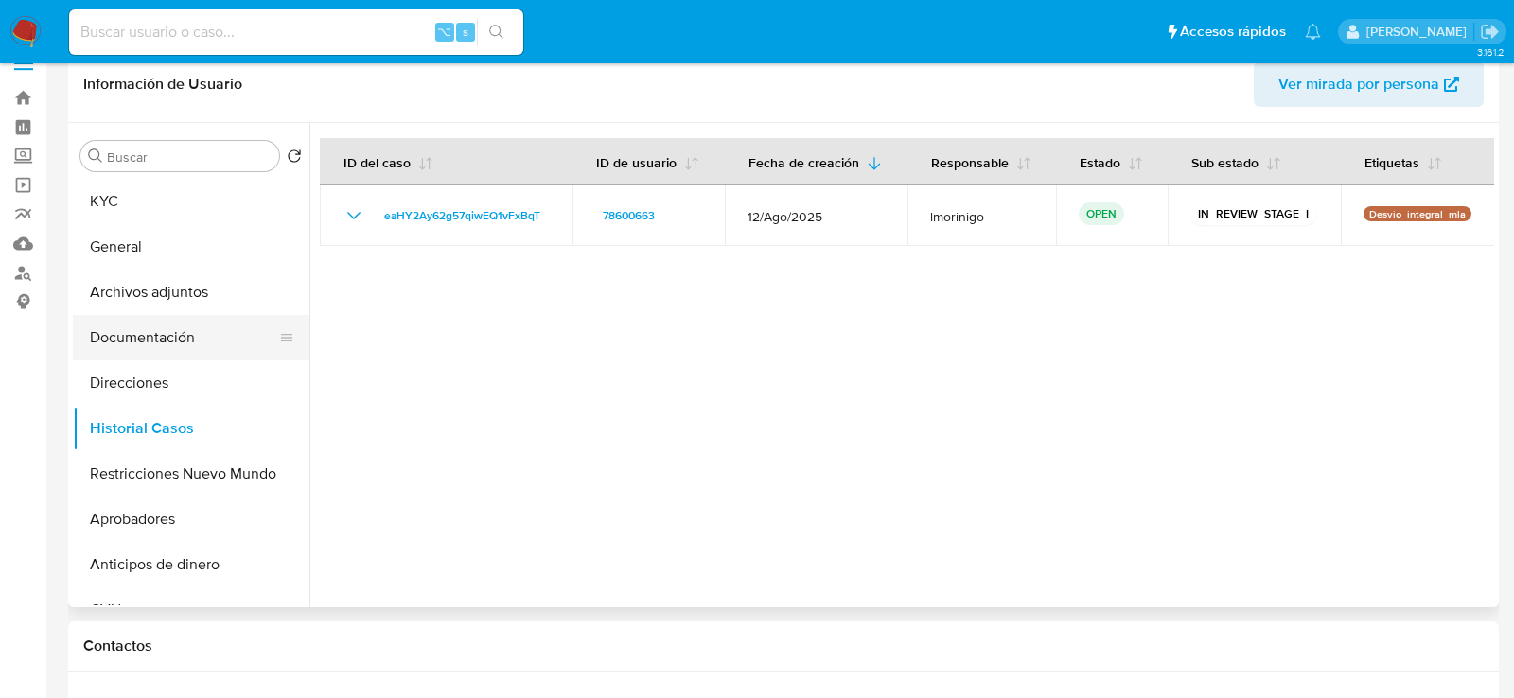
scroll to position [16, 0]
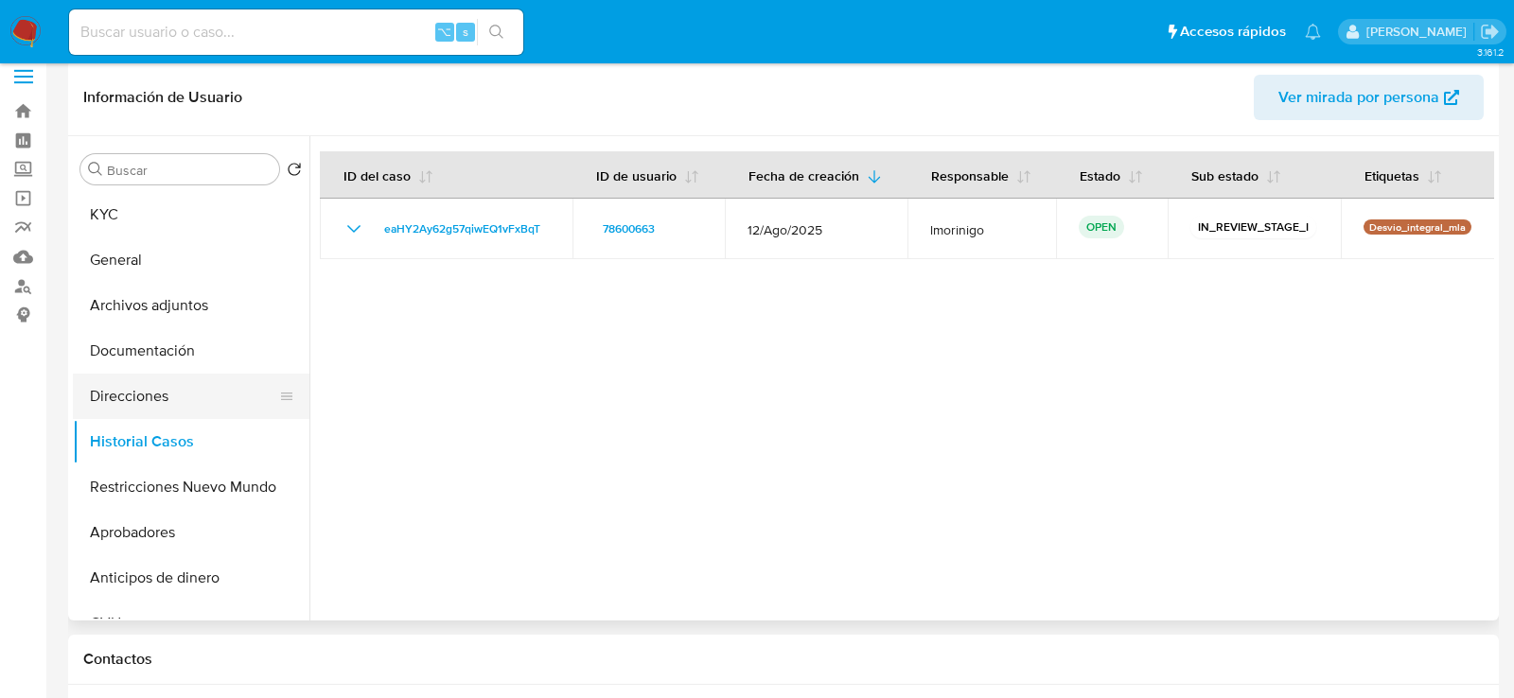
click at [183, 391] on button "Direcciones" at bounding box center [183, 396] width 221 height 45
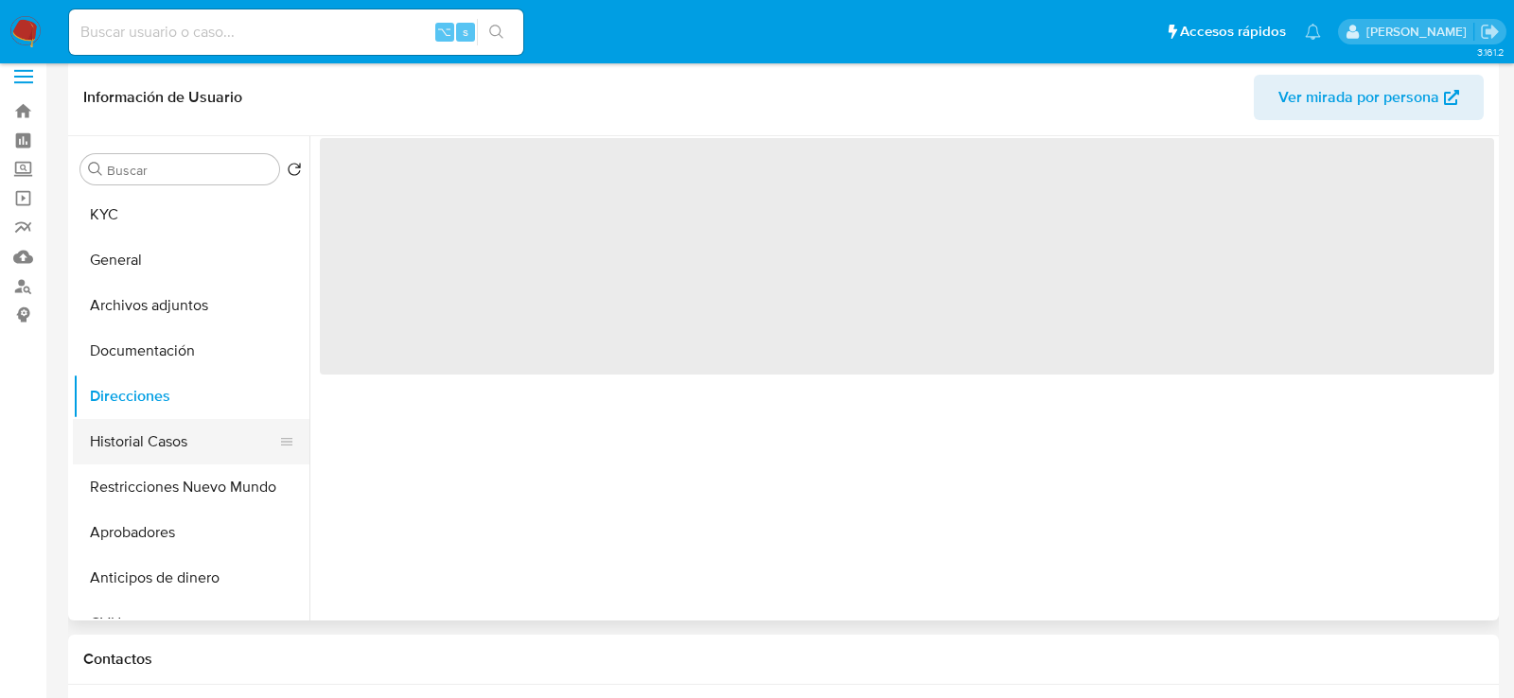
click at [183, 433] on button "Historial Casos" at bounding box center [183, 441] width 221 height 45
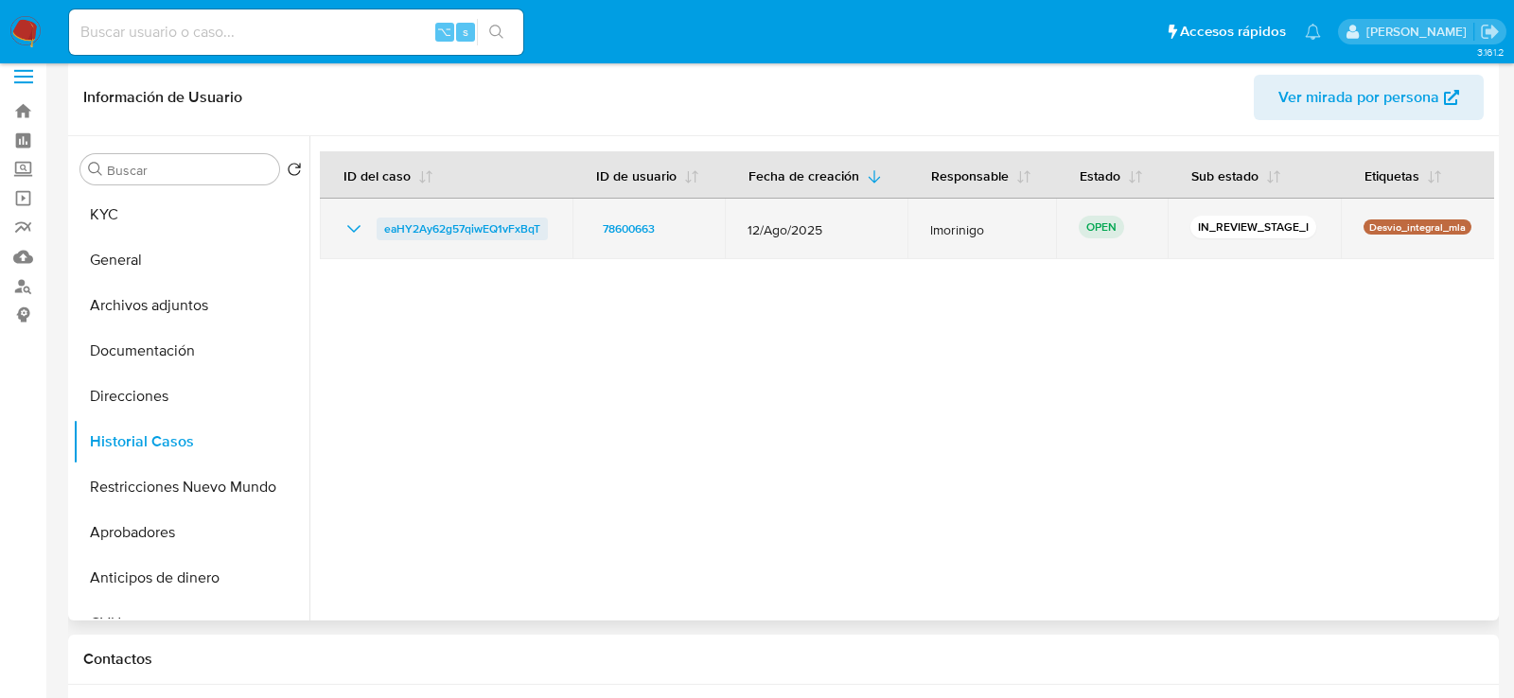
click at [411, 231] on span "eaHY2Ay62g57qiwEQ1vFxBqT" at bounding box center [462, 229] width 156 height 23
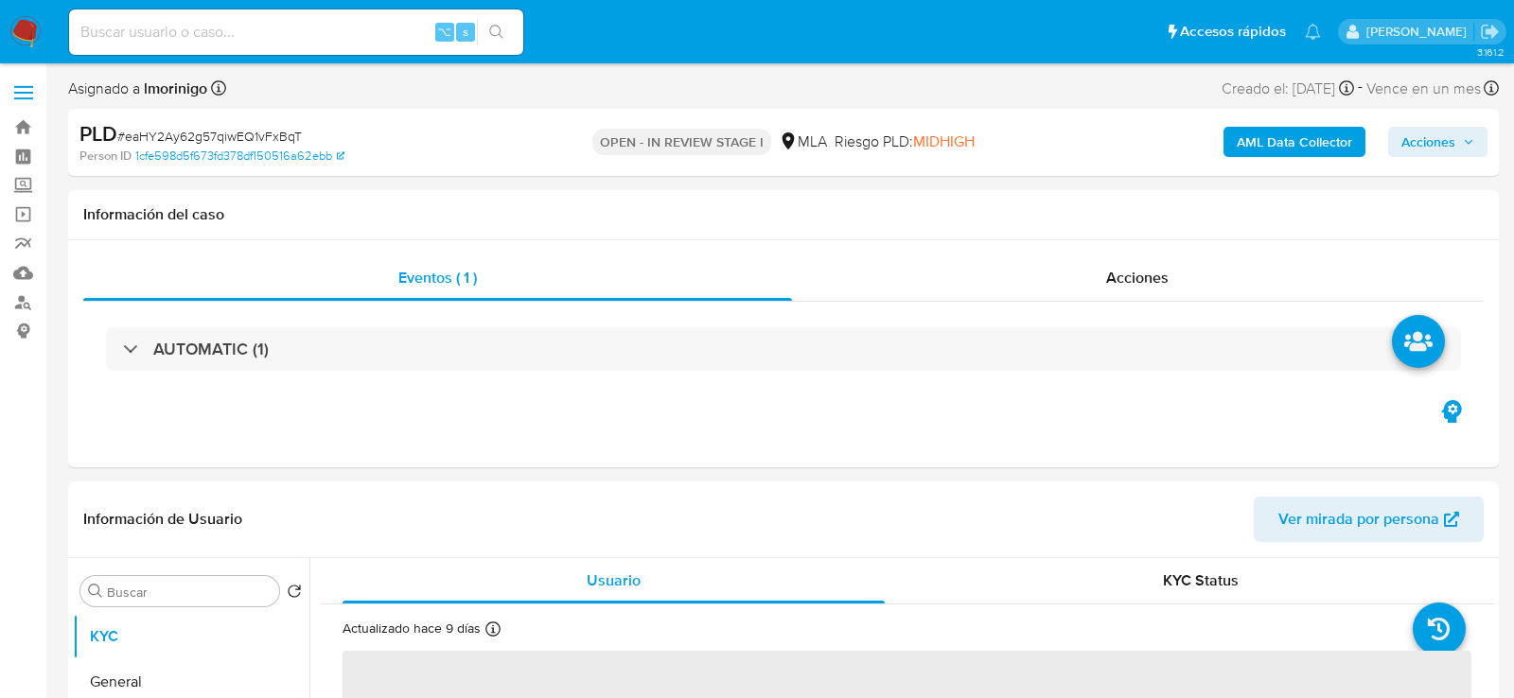
select select "10"
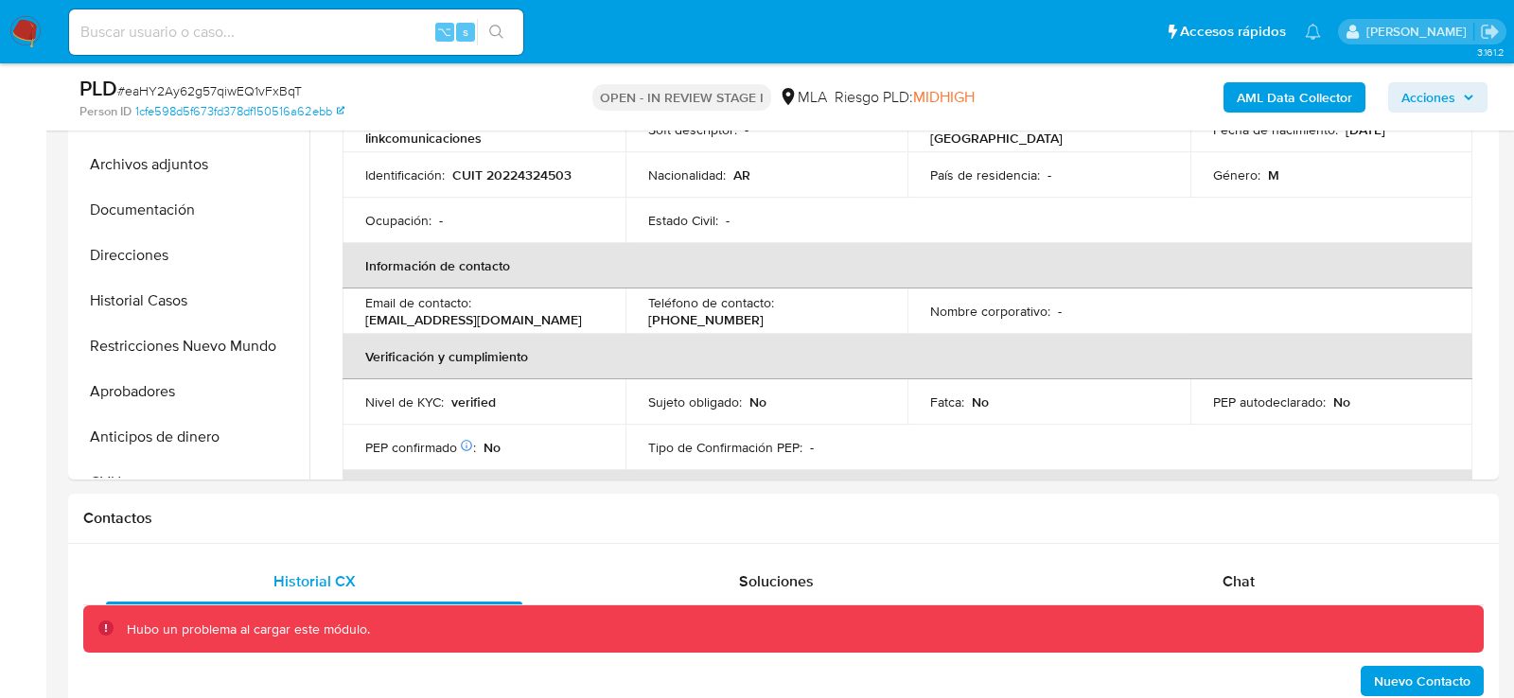
scroll to position [117, 0]
click at [1261, 610] on div "Hubo un problema al cargar este módulo." at bounding box center [783, 630] width 1401 height 48
click at [1261, 585] on div "Chat" at bounding box center [1239, 581] width 416 height 45
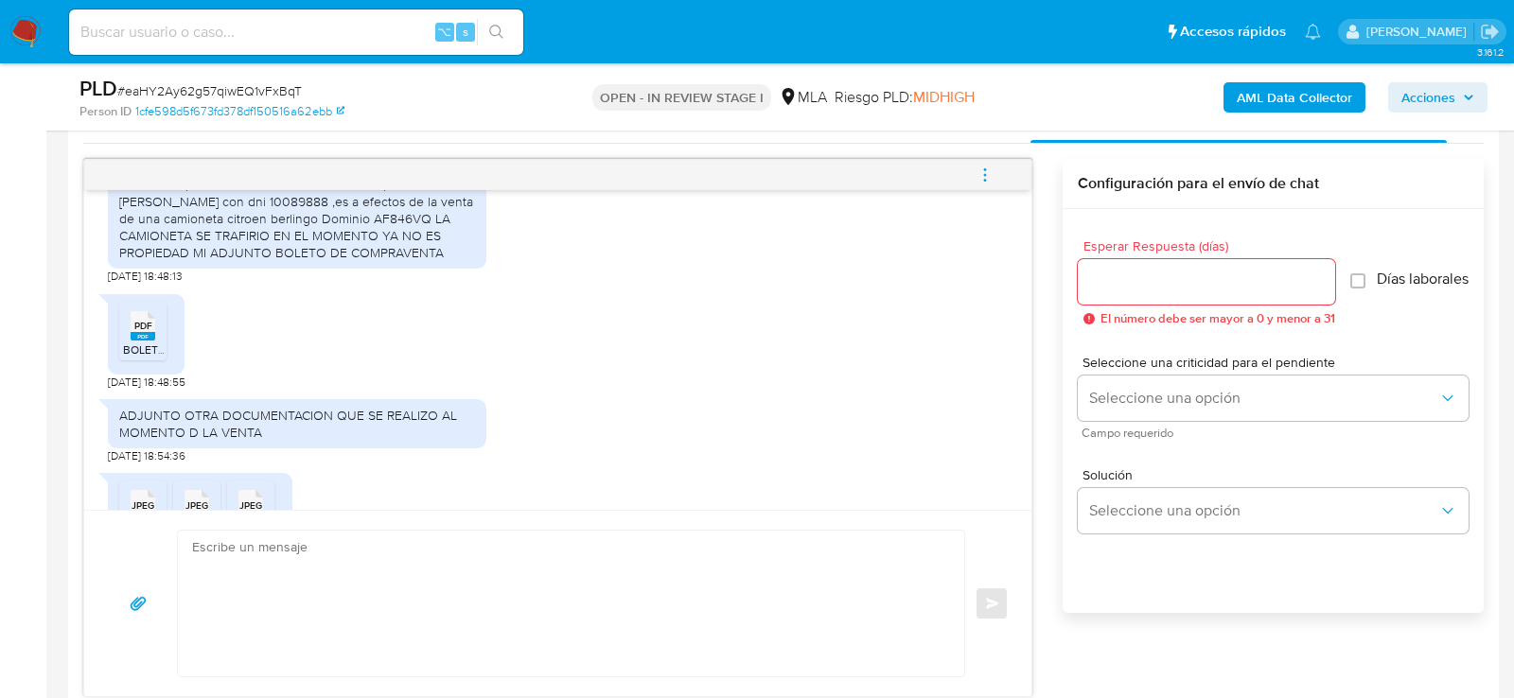
scroll to position [1294, 0]
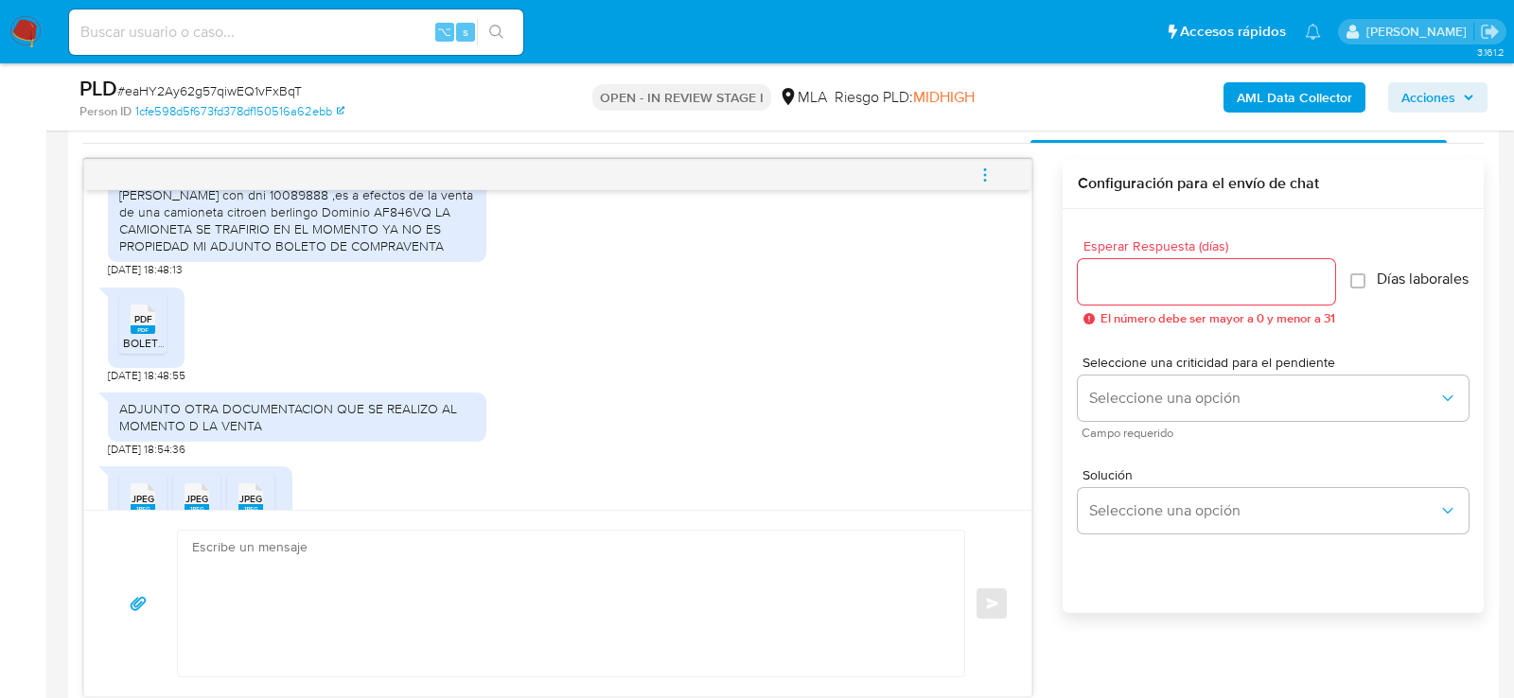
click at [157, 325] on div "PDF PDF" at bounding box center [143, 317] width 40 height 37
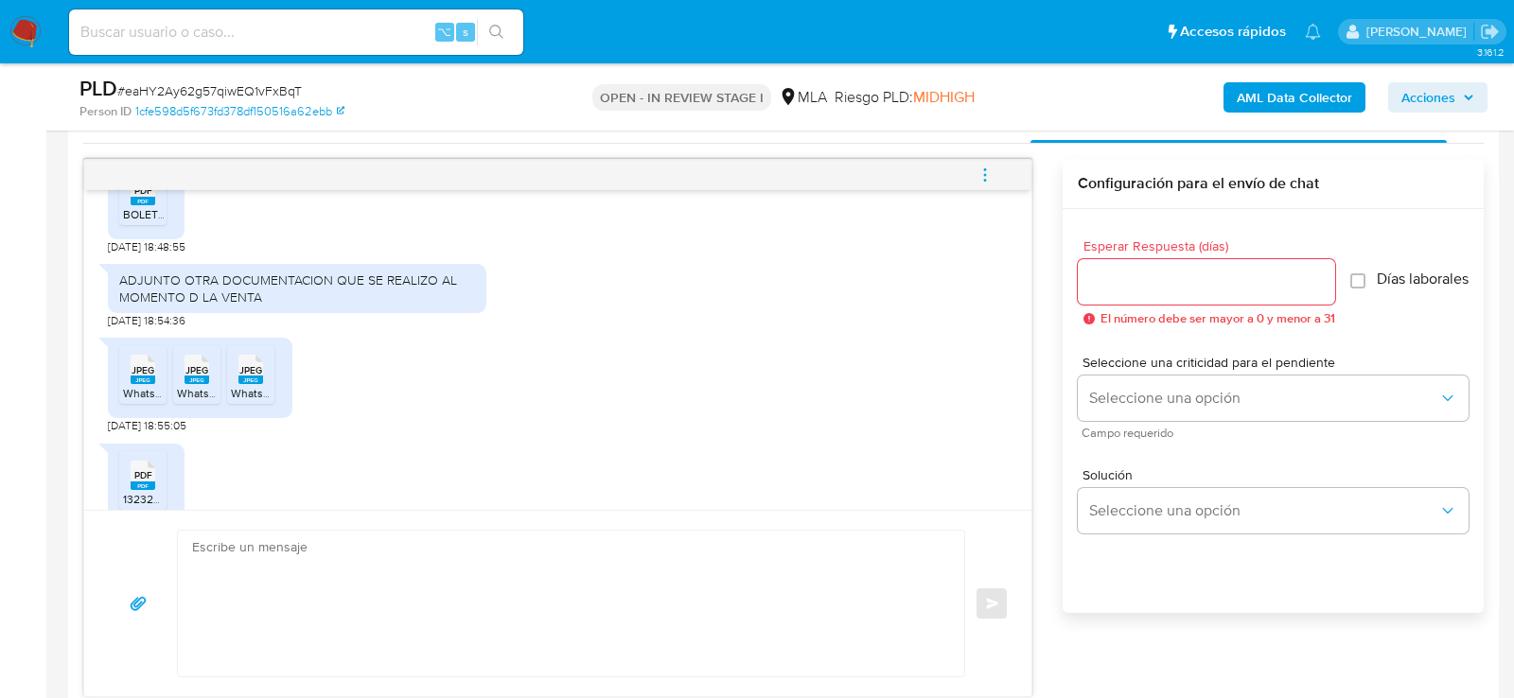
scroll to position [1437, 0]
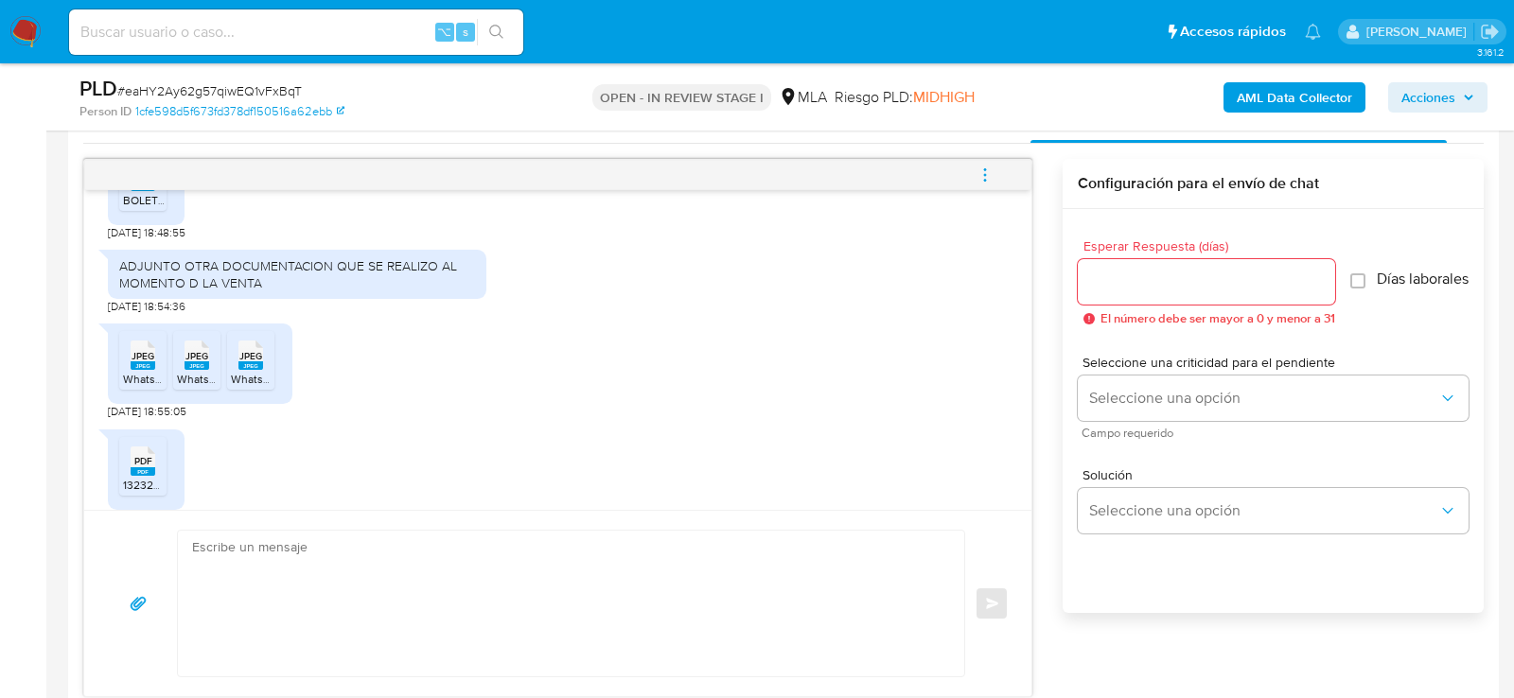
click at [150, 355] on span "JPEG" at bounding box center [143, 356] width 23 height 12
click at [198, 362] on rect at bounding box center [197, 366] width 25 height 9
click at [247, 362] on rect at bounding box center [251, 366] width 25 height 9
click at [146, 481] on span "13232520 (1).pdf" at bounding box center [163, 485] width 81 height 16
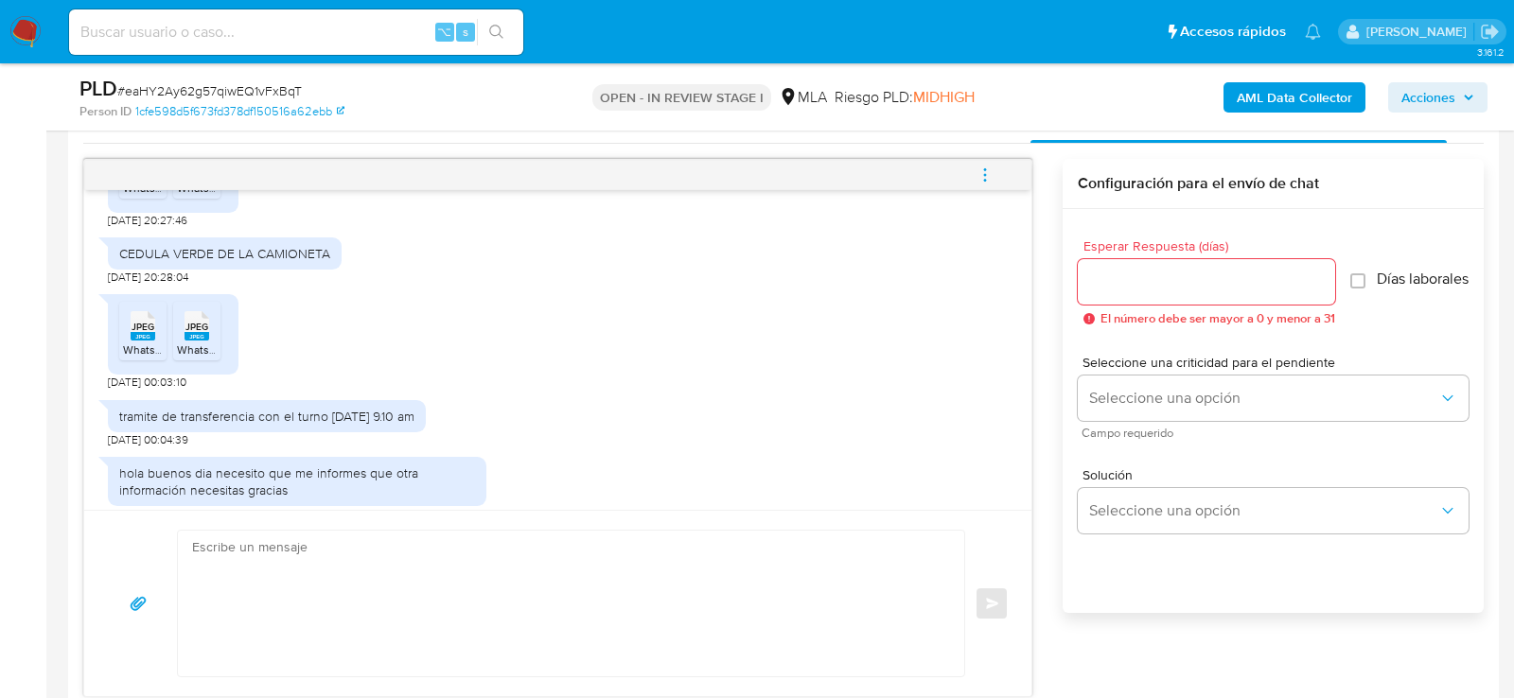
scroll to position [2267, 0]
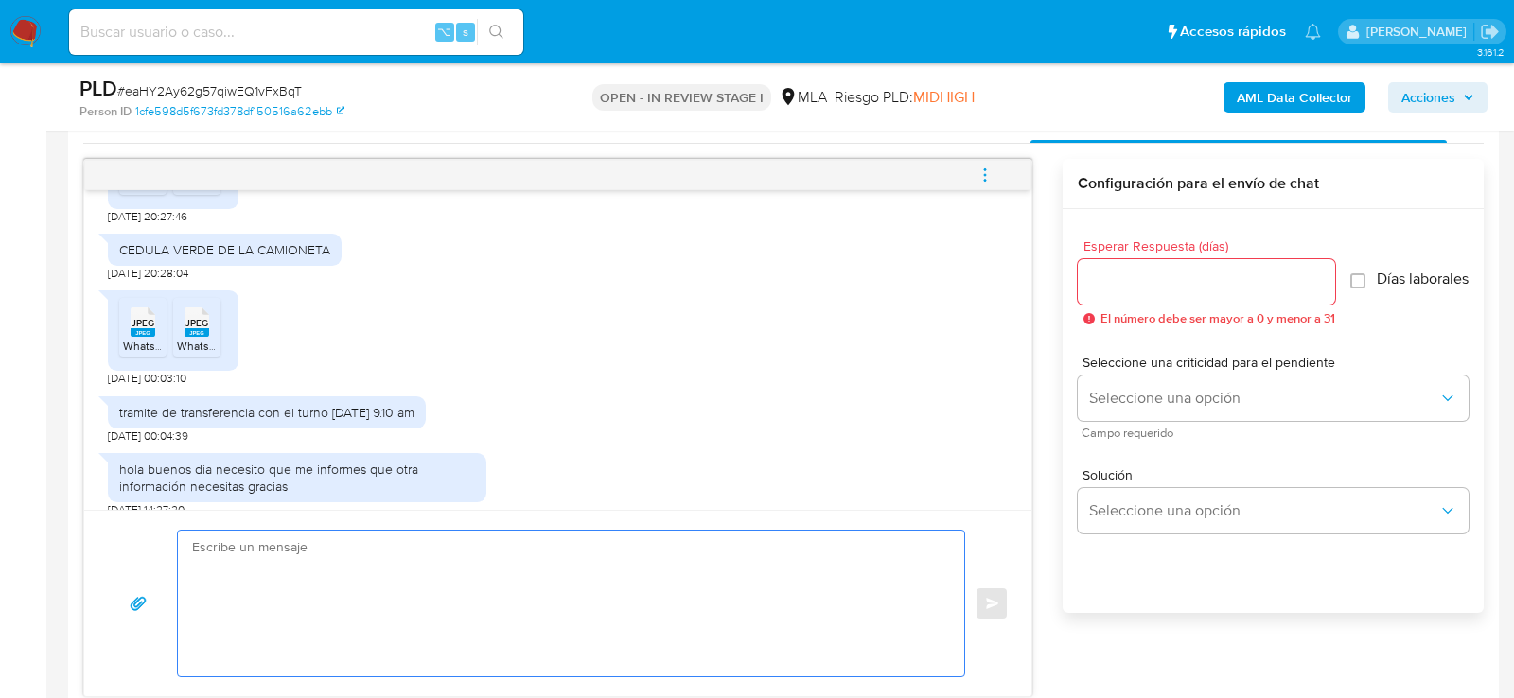
click at [348, 623] on textarea at bounding box center [566, 604] width 749 height 146
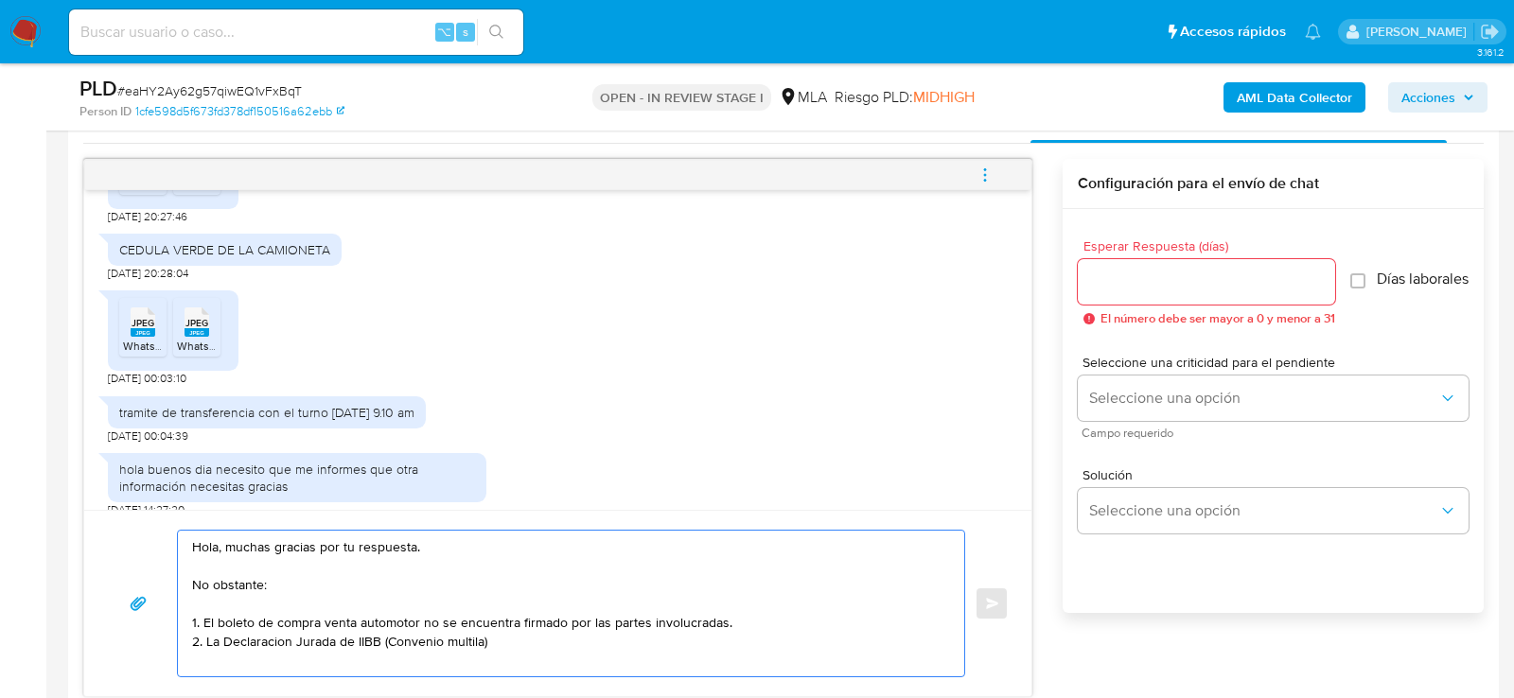
drag, startPoint x: 523, startPoint y: 638, endPoint x: 380, endPoint y: 645, distance: 143.1
click at [380, 645] on textarea "Hola, muchas gracias por tu respuesta. No obstante: 1. El boleto de compra vent…" at bounding box center [566, 604] width 749 height 146
click at [211, 639] on textarea "Hola, muchas gracias por tu respuesta. No obstante: 1. El boleto de compra vent…" at bounding box center [566, 604] width 749 height 146
click at [417, 646] on textarea "Hola, muchas gracias por tu respuesta. No obstante: 1. El boleto de compra vent…" at bounding box center [566, 604] width 749 height 146
click at [673, 635] on textarea "Hola, muchas gracias por tu respuesta. No obstante: 1. El boleto de compra vent…" at bounding box center [566, 604] width 749 height 146
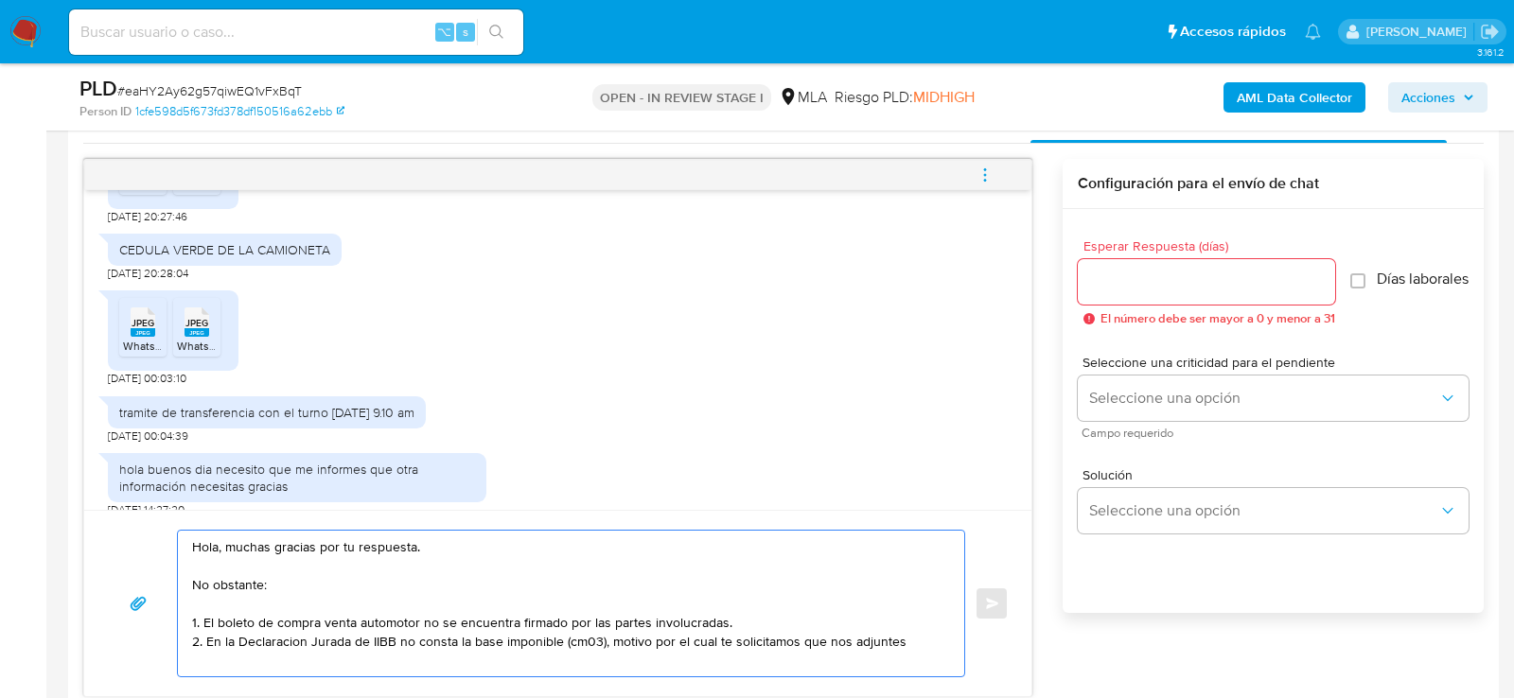
paste textarea "Resumen de Comprobantes Electrónicos emitido en 2025 Si tienes dudas, consulta …"
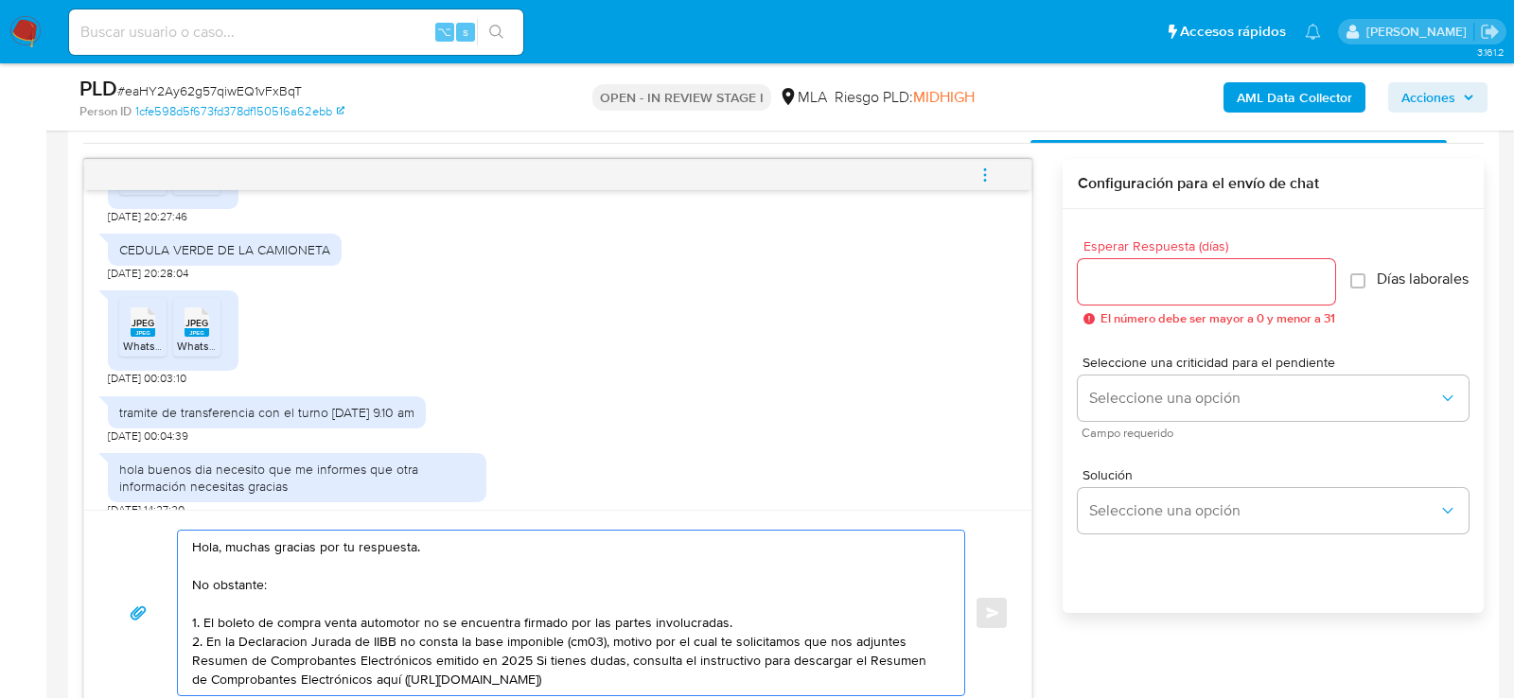
click at [193, 657] on textarea "Hola, muchas gracias por tu respuesta. No obstante: 1. El boleto de compra vent…" at bounding box center [566, 613] width 749 height 165
click at [531, 661] on textarea "Hola, muchas gracias por tu respuesta. No obstante: 1. El boleto de compra vent…" at bounding box center [566, 612] width 749 height 165
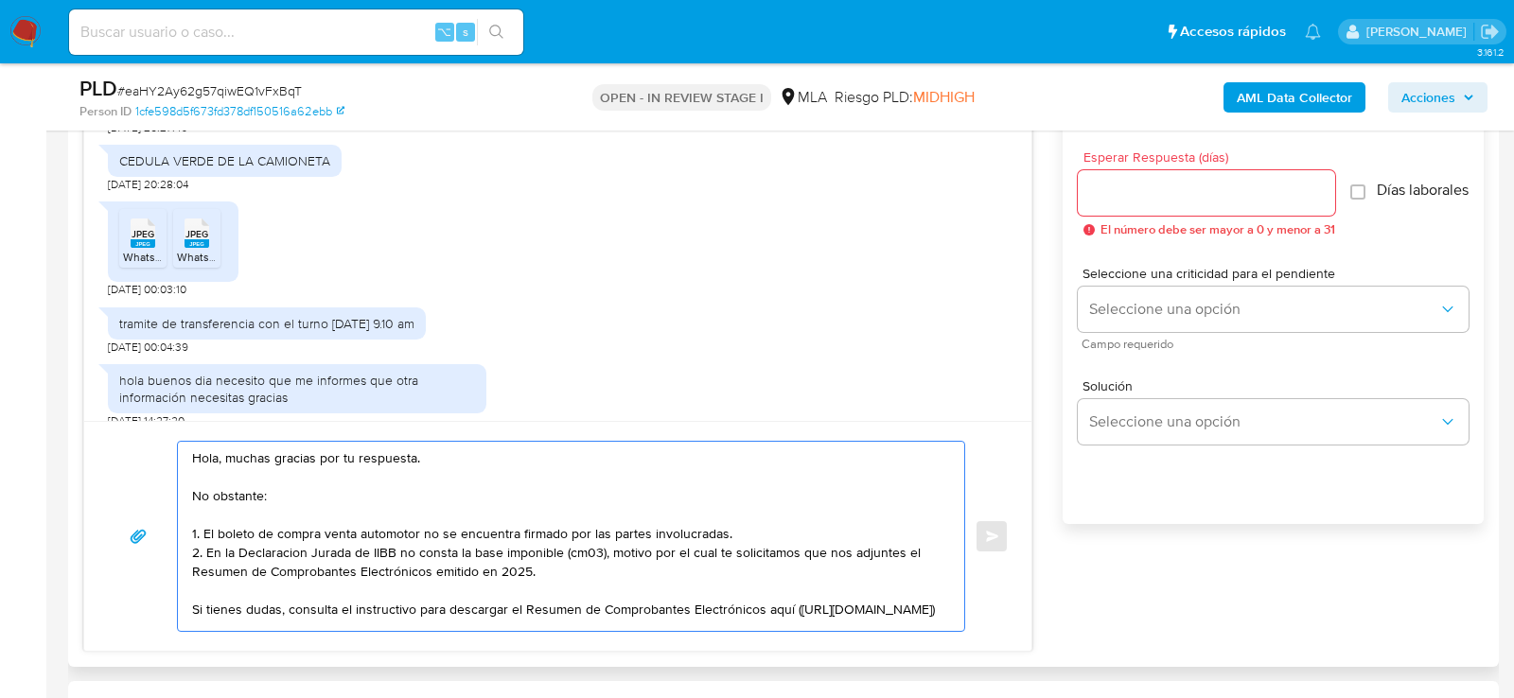
scroll to position [1072, 0]
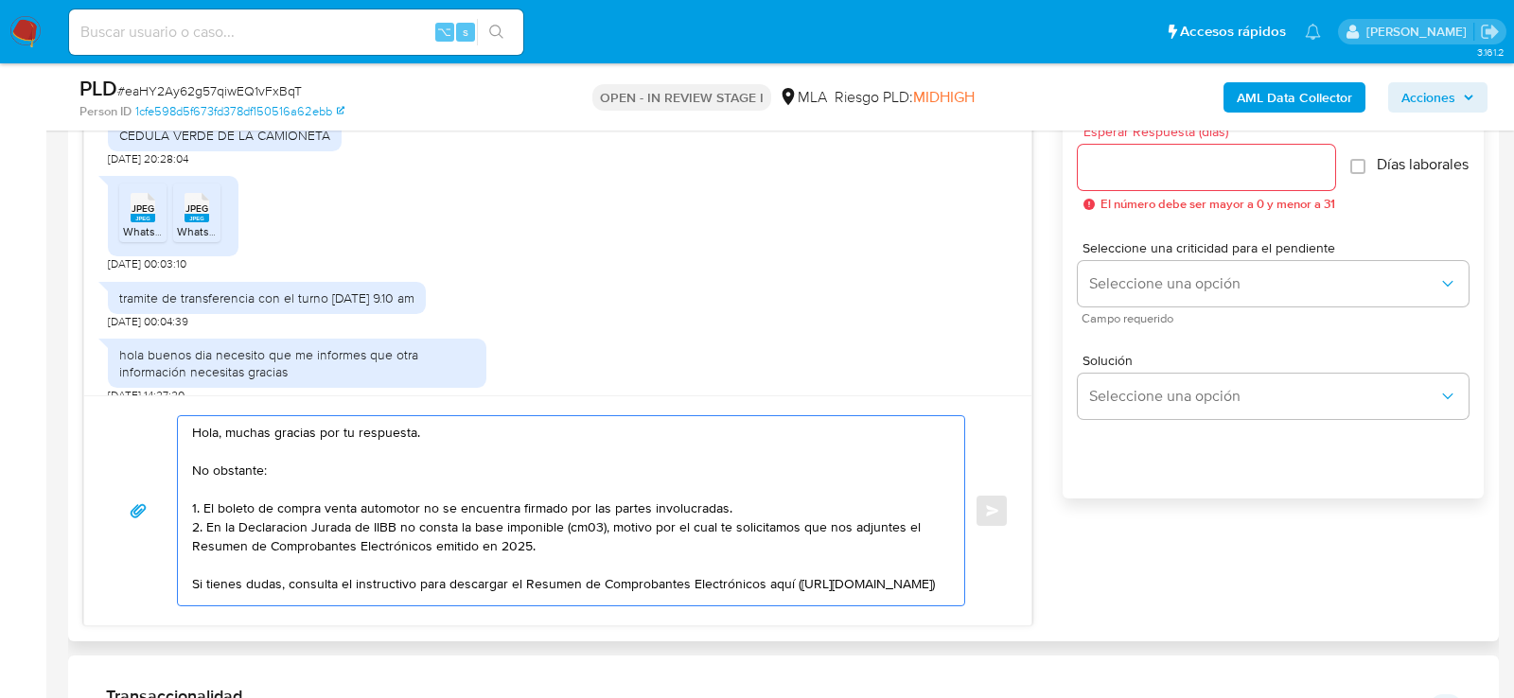
click at [621, 593] on textarea "Hola, muchas gracias por tu respuesta. No obstante: 1. El boleto de compra vent…" at bounding box center [566, 510] width 749 height 189
paste textarea "Quedamos aguardando por la información solicitada Muchas gracias. Saludos, Equi…"
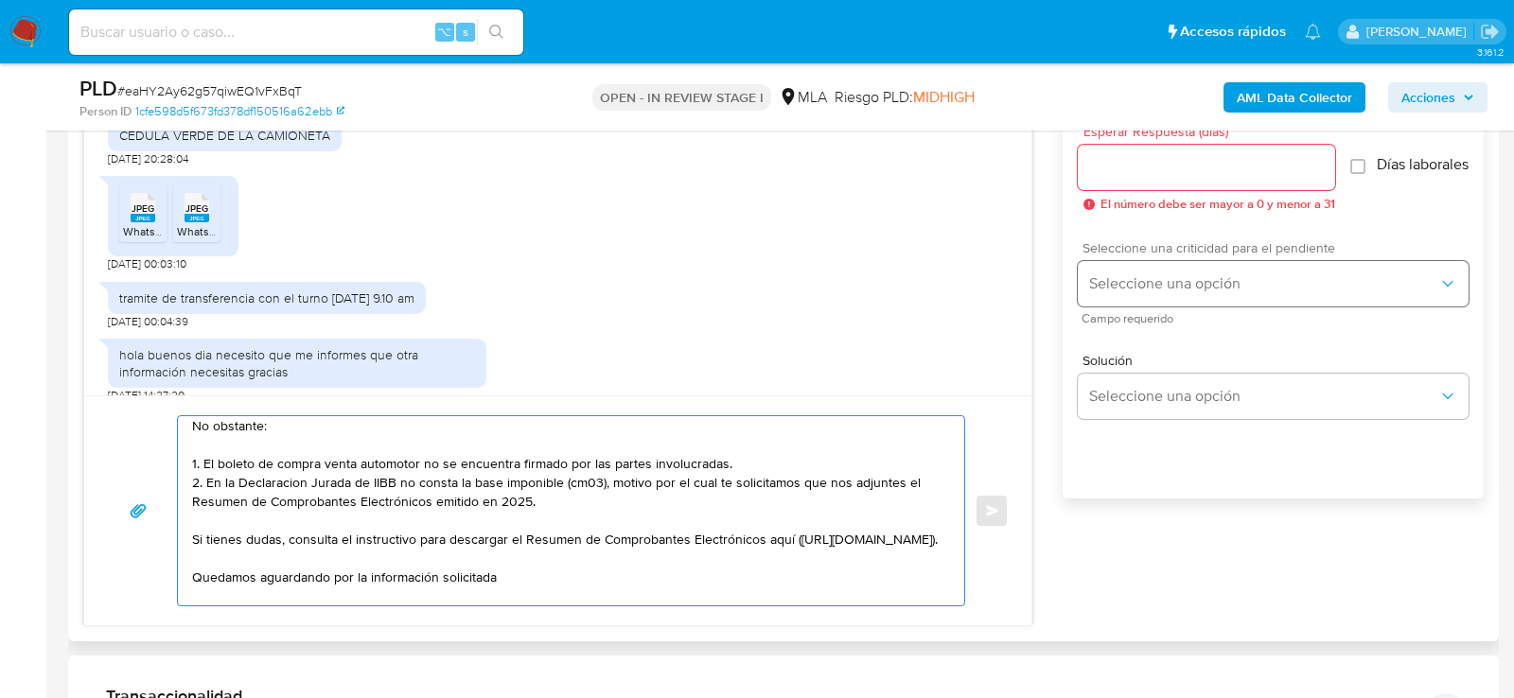
type textarea "Hola, muchas gracias por tu respuesta. No obstante: 1. El boleto de compra vent…"
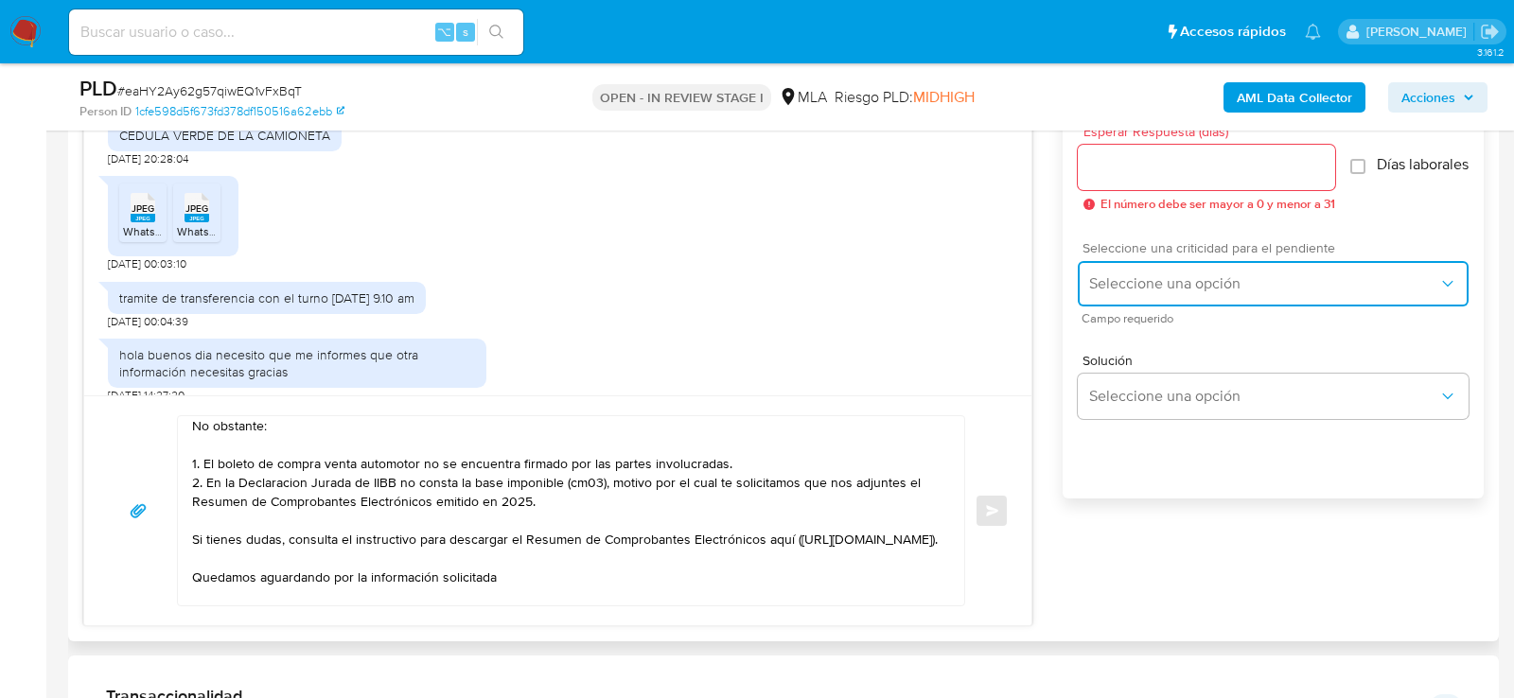
click at [1140, 284] on span "Seleccione una opción" at bounding box center [1263, 283] width 349 height 19
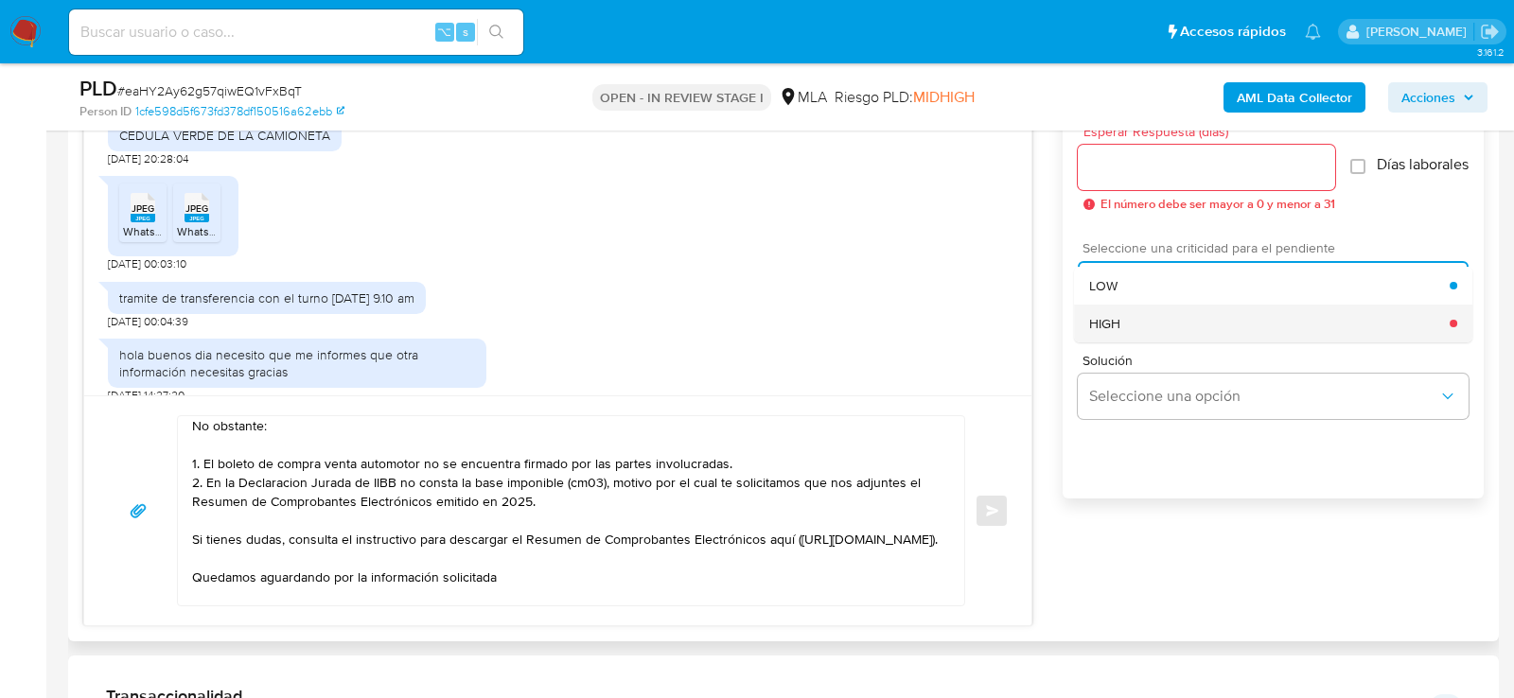
click at [1124, 321] on div "HIGH" at bounding box center [1269, 324] width 361 height 38
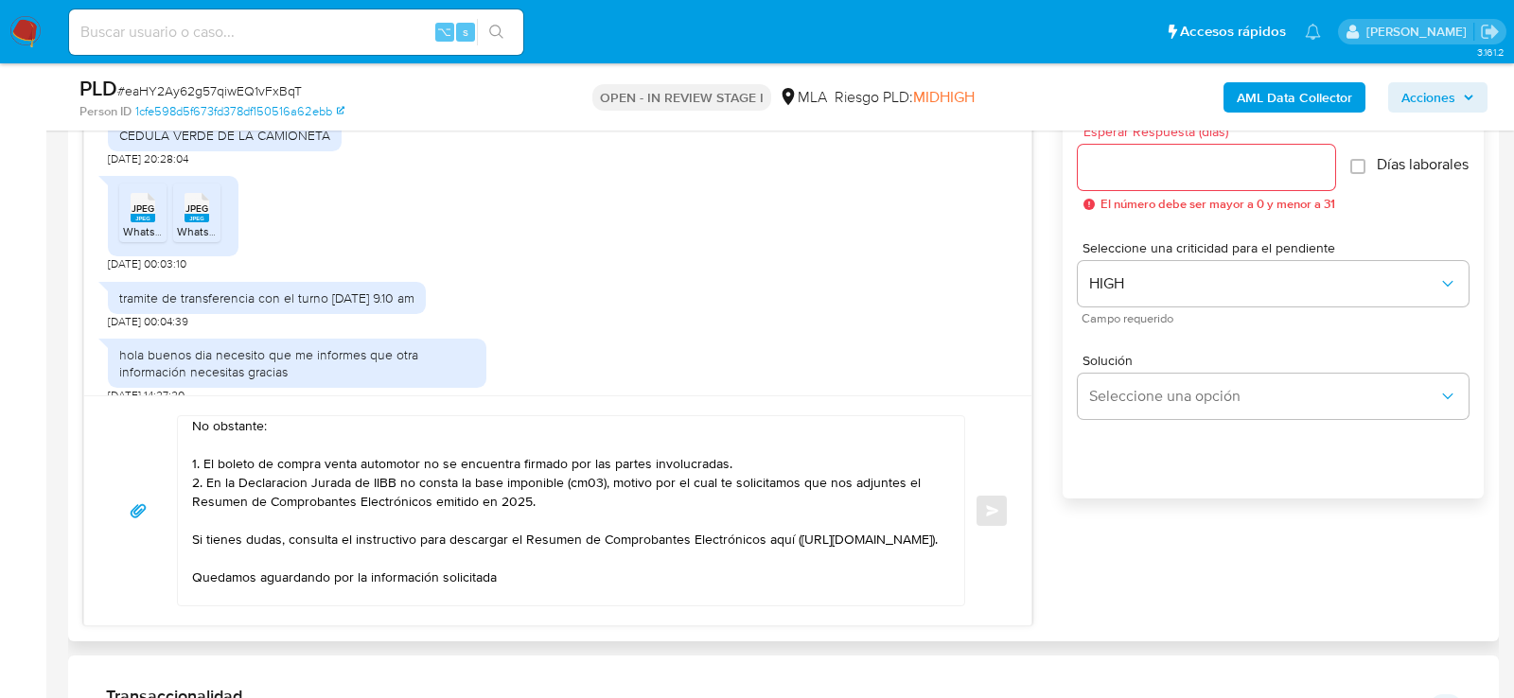
click at [1125, 151] on div at bounding box center [1206, 167] width 257 height 45
click at [1125, 165] on input "Esperar Respuesta (días)" at bounding box center [1206, 167] width 257 height 25
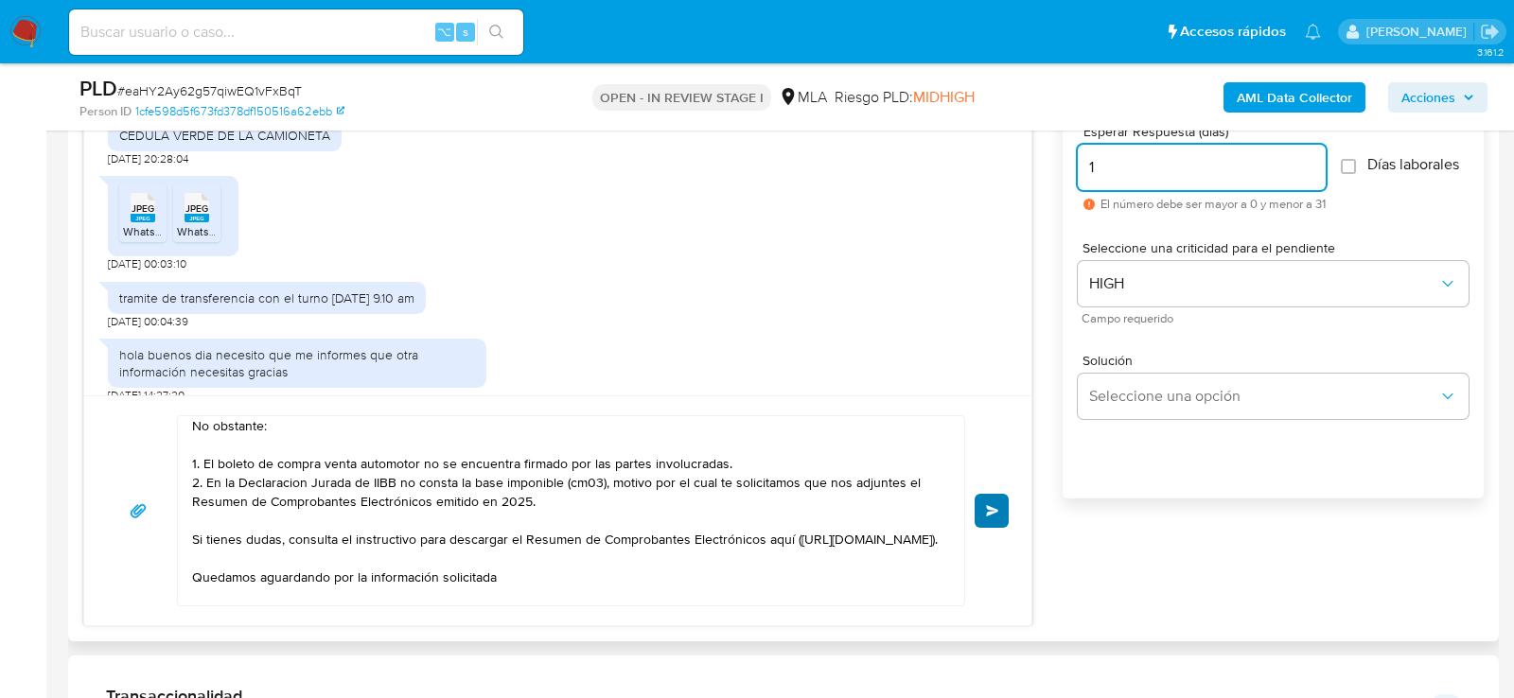
type input "1"
click at [1003, 508] on button "Enviar" at bounding box center [992, 511] width 34 height 34
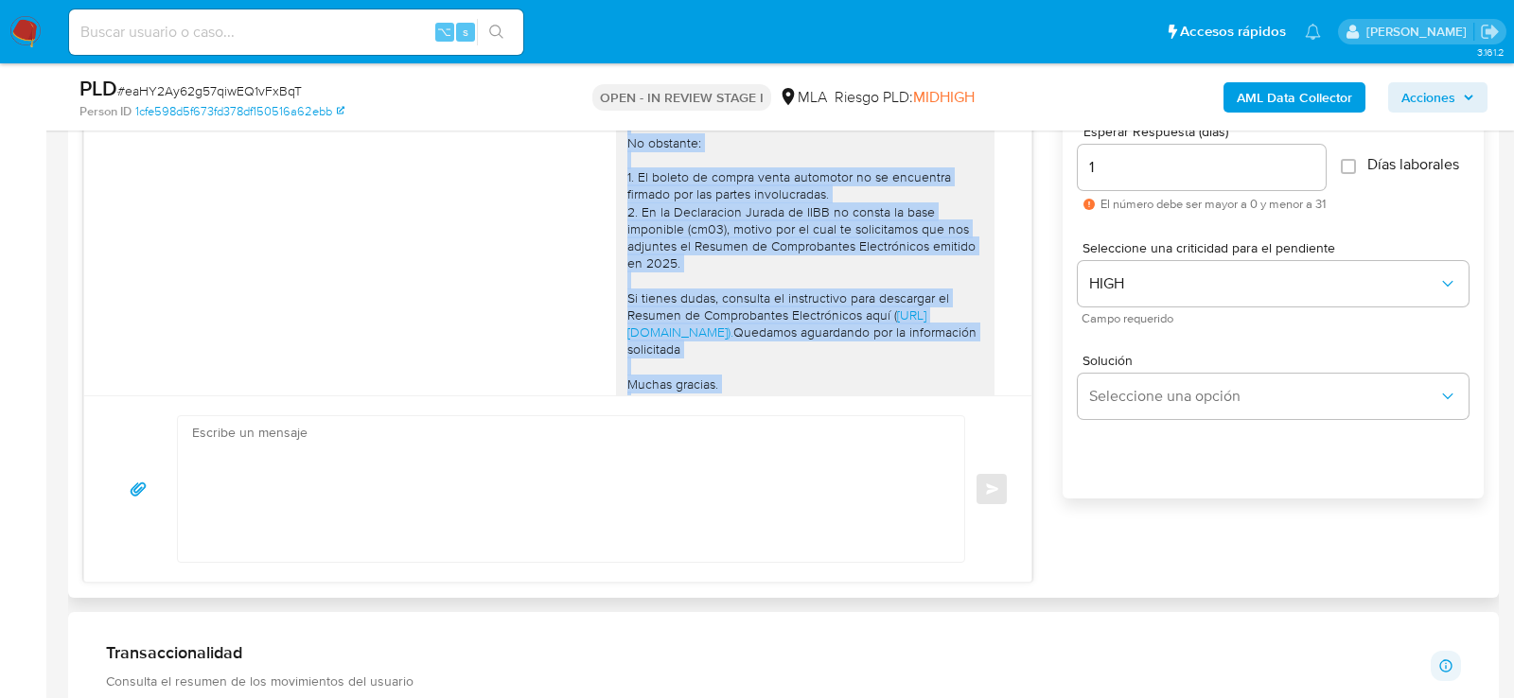
scroll to position [2700, 0]
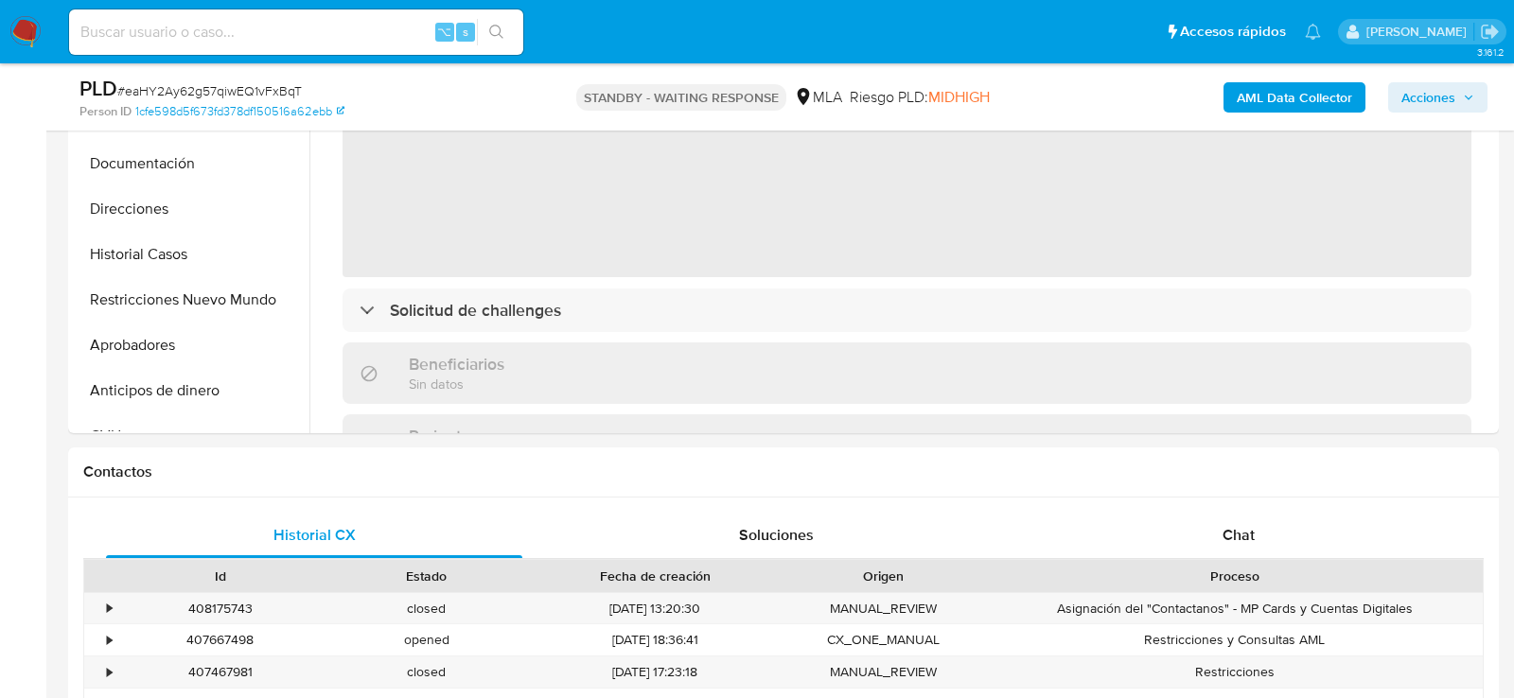
scroll to position [598, 0]
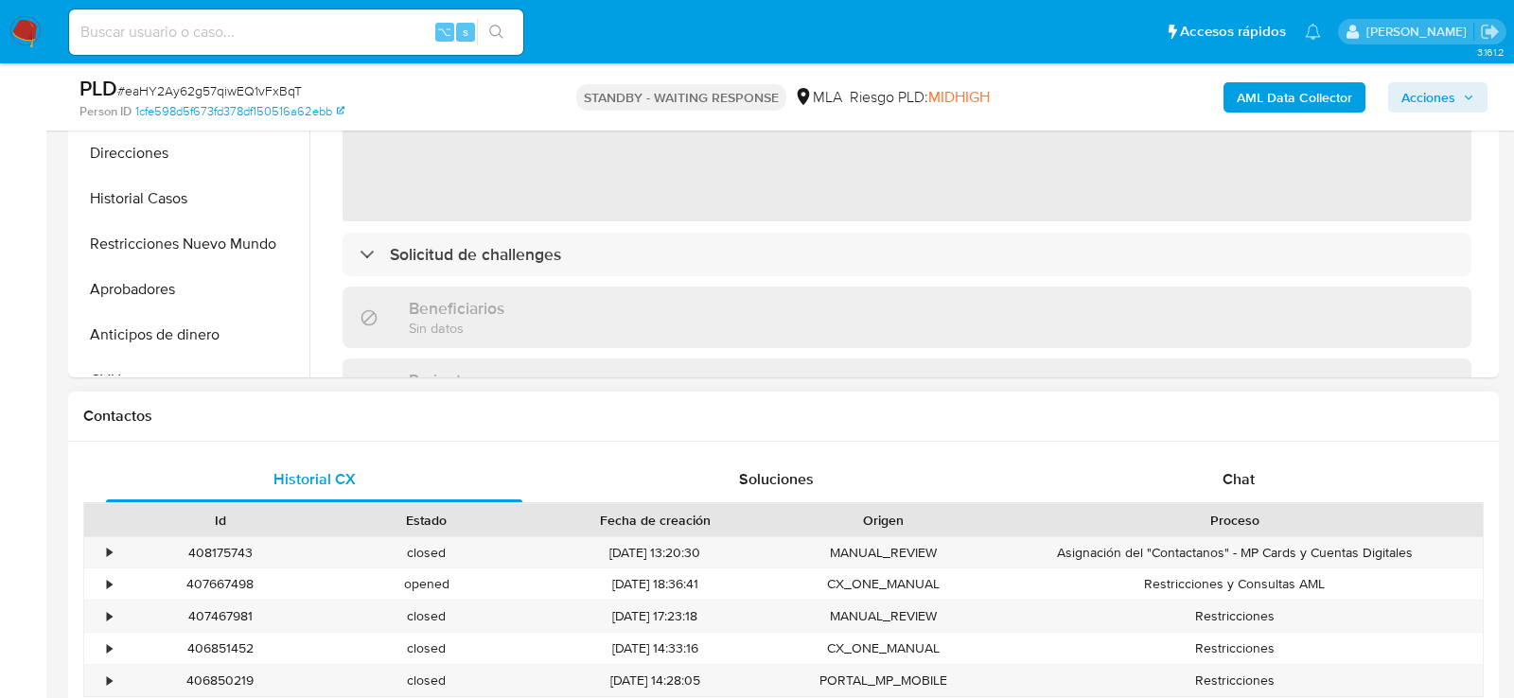
select select "10"
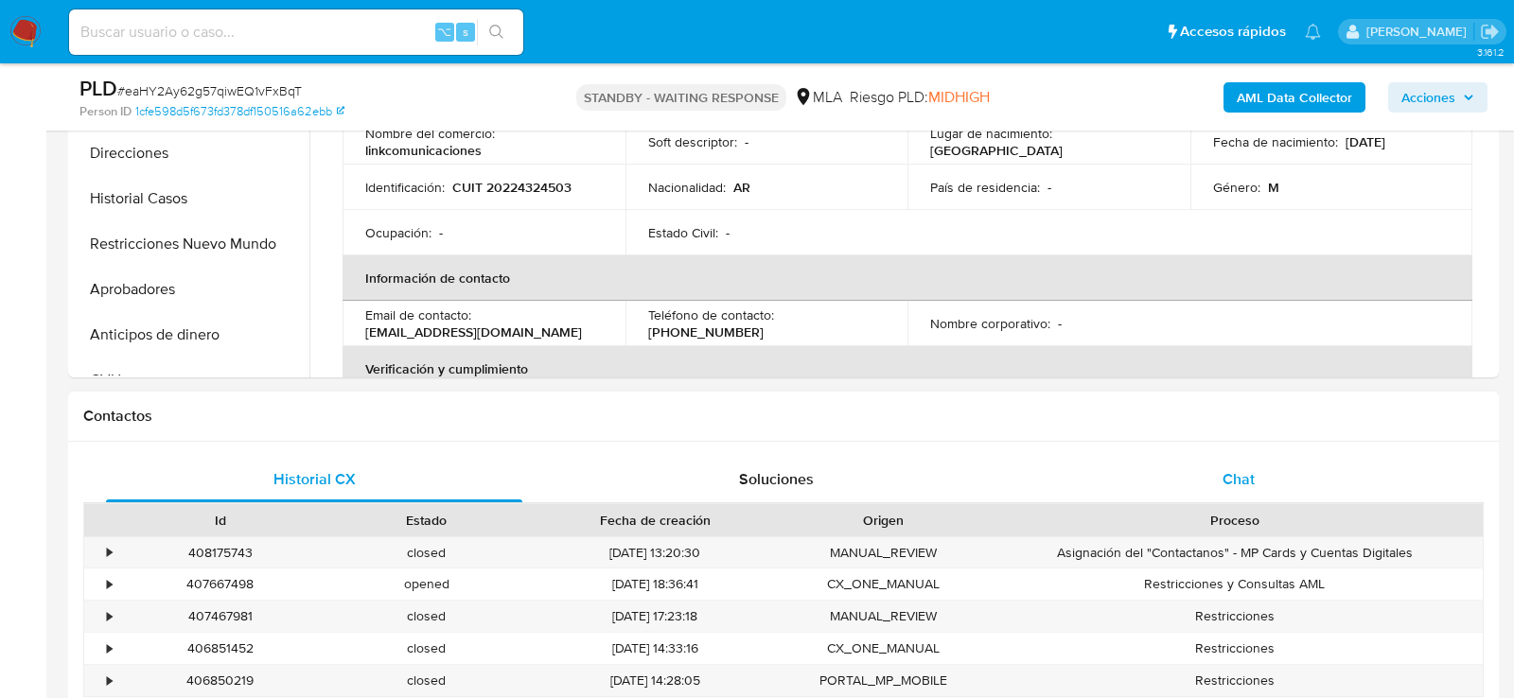
click at [1170, 457] on div "Chat" at bounding box center [1239, 479] width 416 height 45
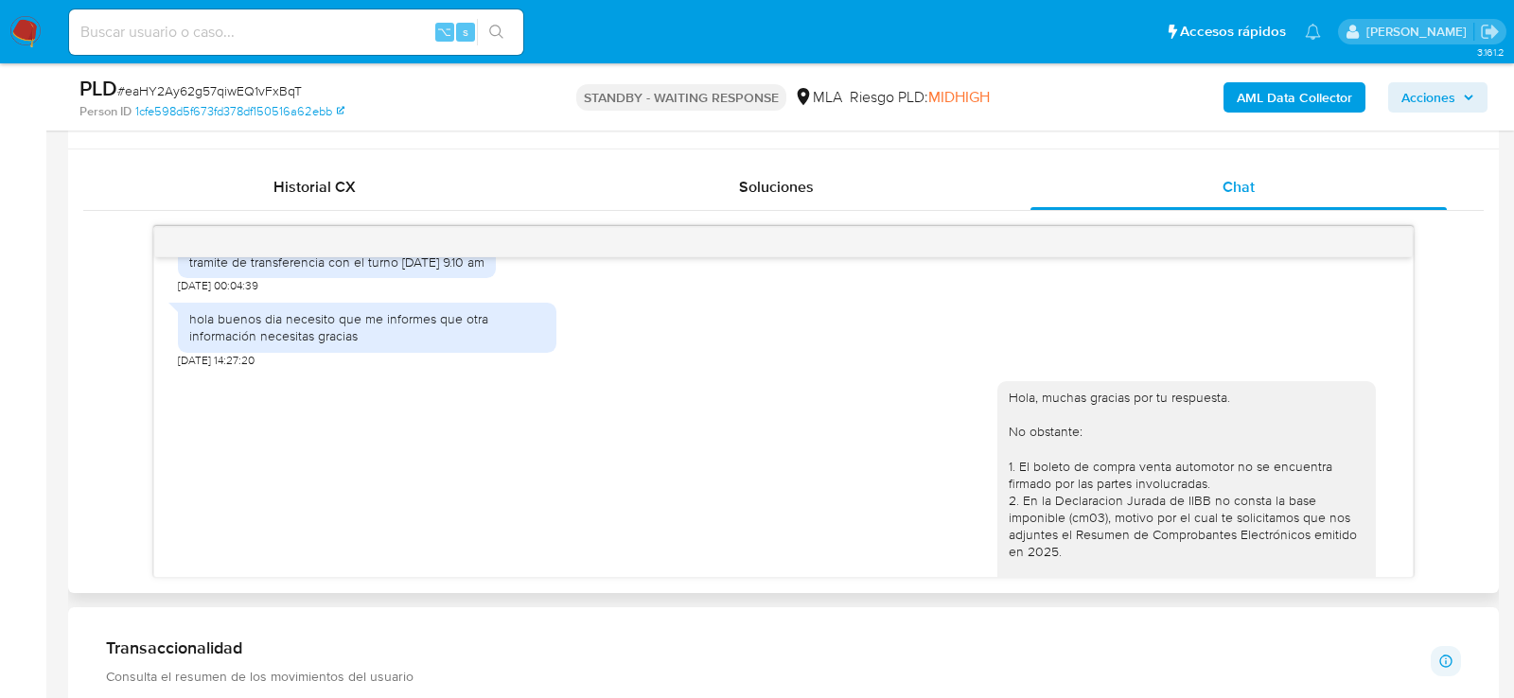
scroll to position [892, 0]
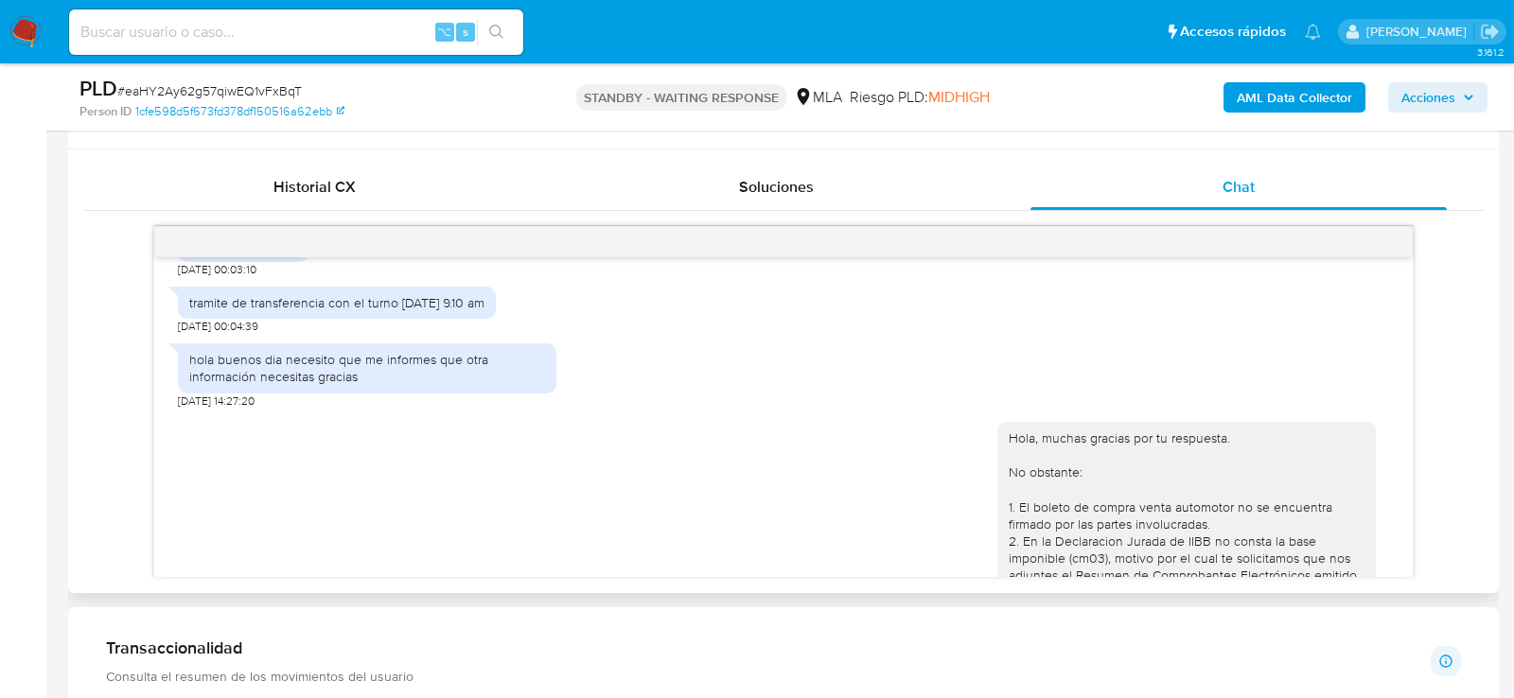
click at [1008, 422] on div "Hola, muchas gracias por tu respuesta. No obstante: 1. El boleto de compra vent…" at bounding box center [1187, 610] width 379 height 377
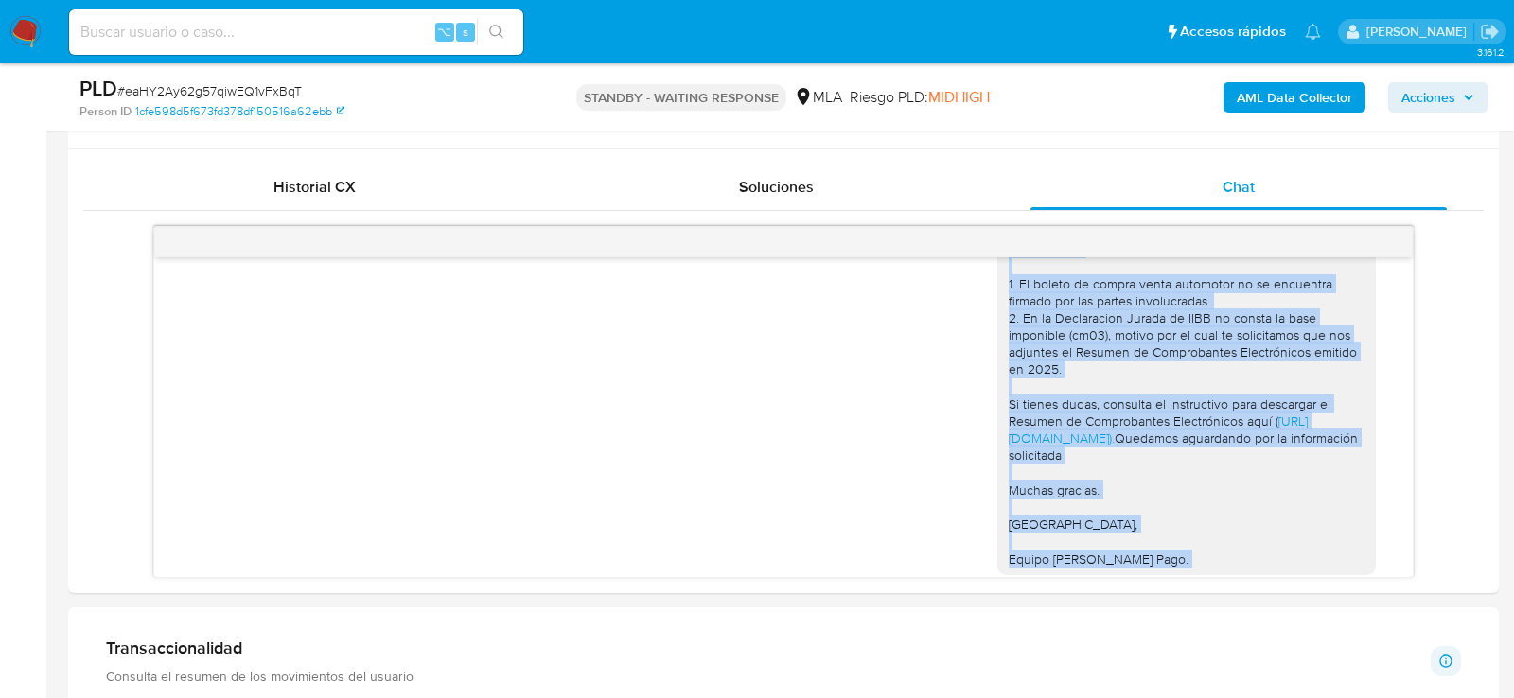
scroll to position [1149, 0]
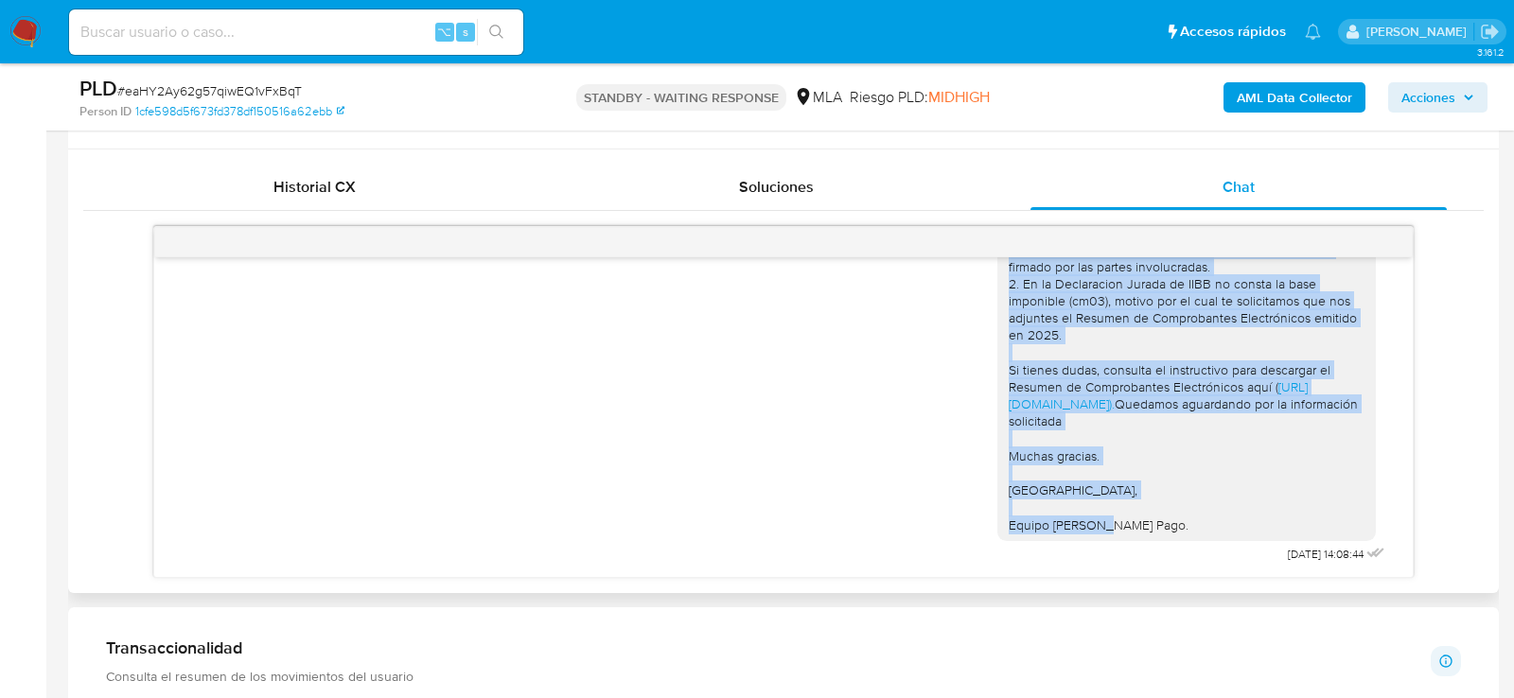
drag, startPoint x: 1010, startPoint y: 419, endPoint x: 1162, endPoint y: 520, distance: 182.4
click at [1162, 520] on div "Hola, muchas gracias por tu respuesta. No obstante: 1. El boleto de compra vent…" at bounding box center [1187, 353] width 356 height 362
copy div "Hola, muchas gracias por tu respuesta. No obstante: 1. El boleto de compra vent…"
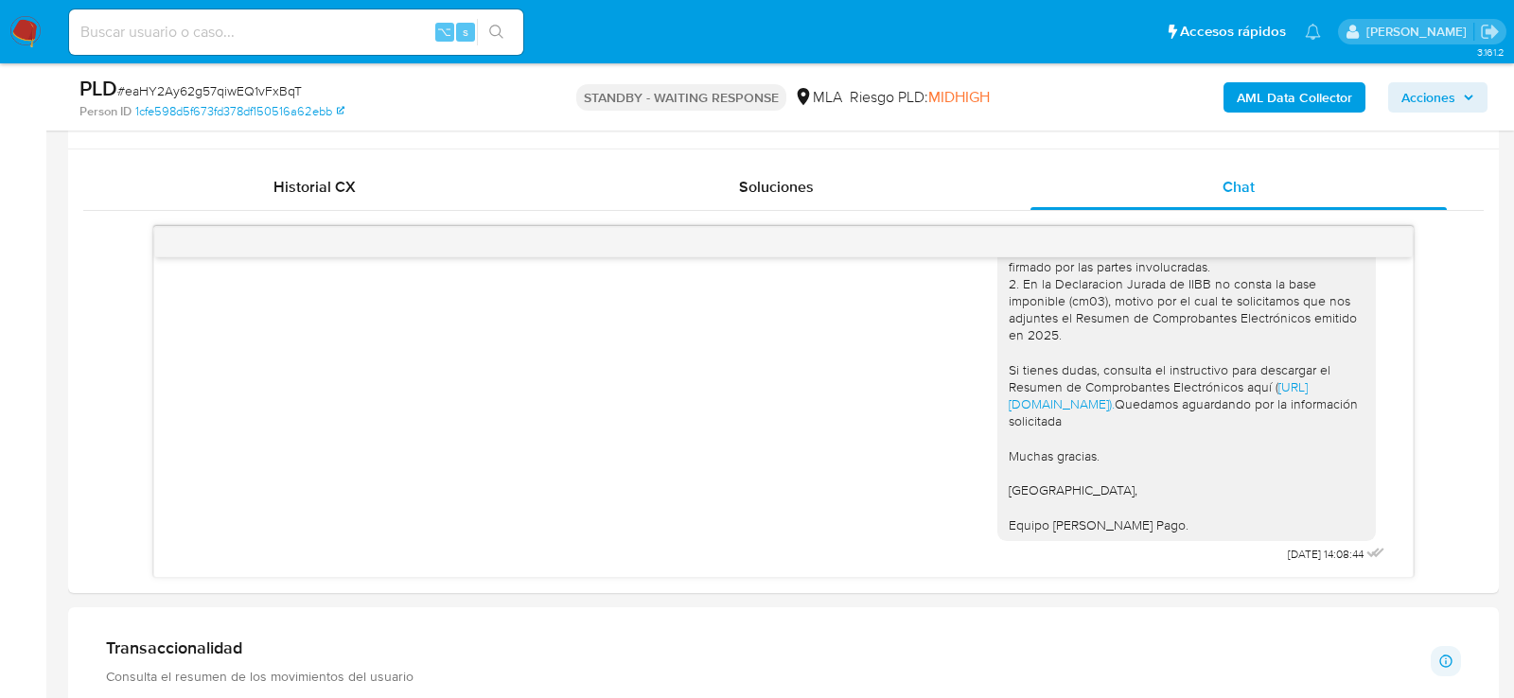
click at [314, 27] on input at bounding box center [296, 32] width 454 height 25
paste input "7kaXDk4en7WYaMqvZ2JjWpYE"
type input "7kaXDk4en7WYaMqvZ2JjWpYE"
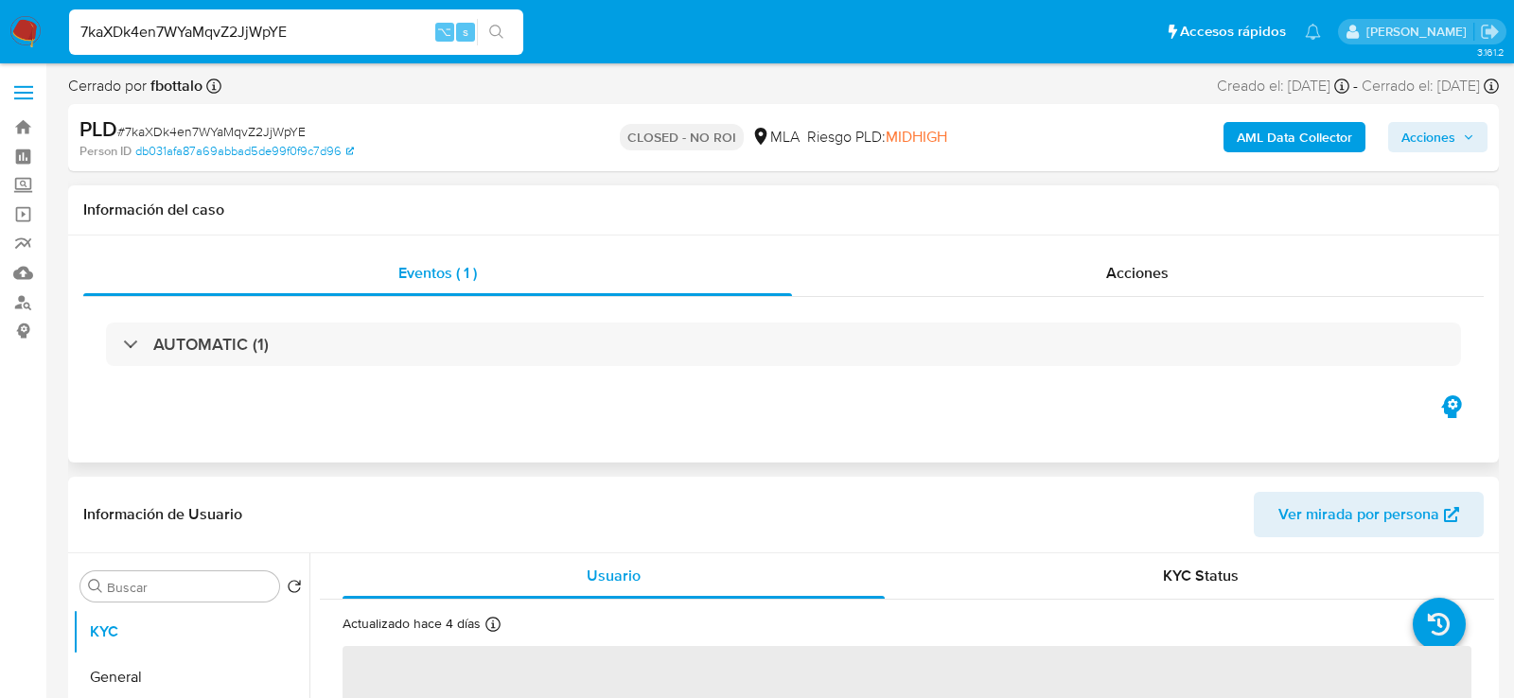
select select "10"
click at [1110, 308] on div "AUTOMATIC (1)" at bounding box center [783, 344] width 1401 height 95
click at [1110, 292] on div "Acciones" at bounding box center [1138, 273] width 693 height 45
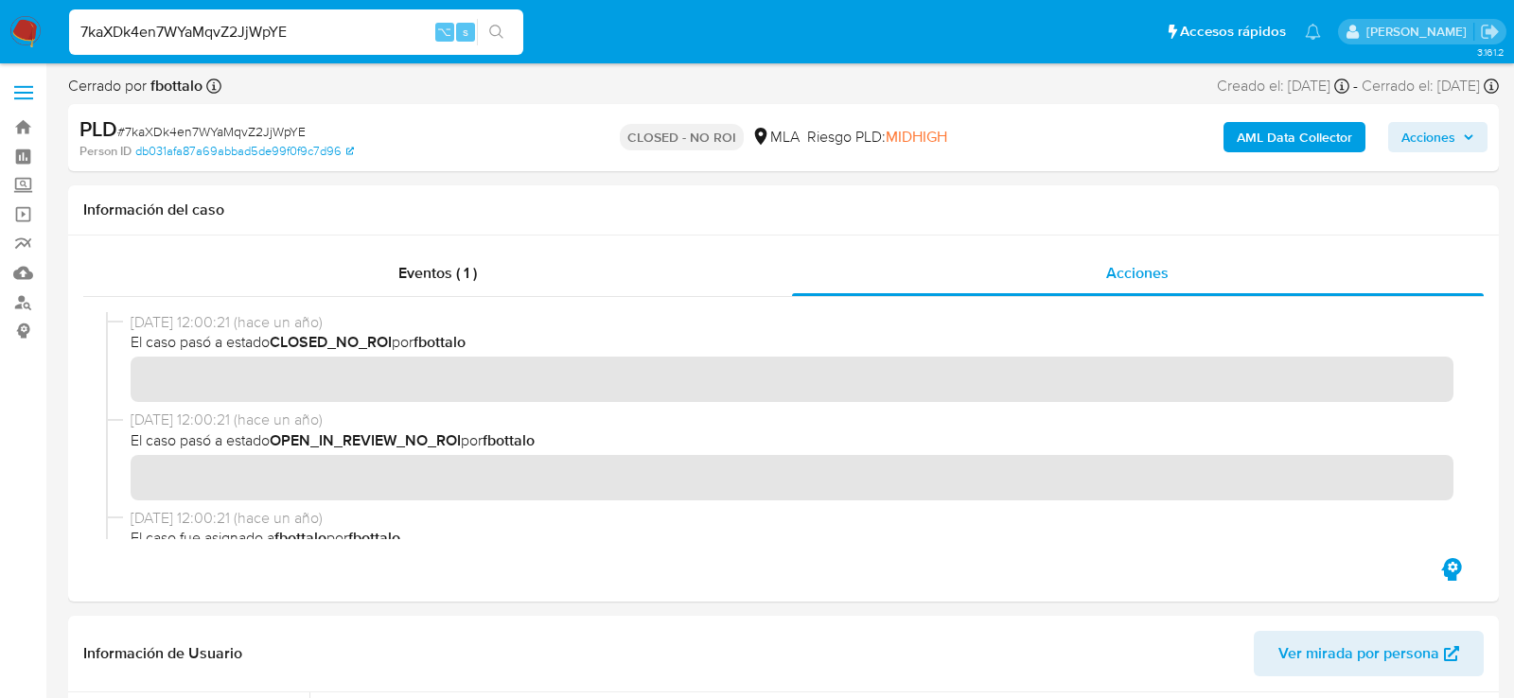
click at [313, 30] on input "7kaXDk4en7WYaMqvZ2JjWpYE" at bounding box center [296, 32] width 454 height 25
paste input "hOFcBrC8SHdVn16zFmVWwKLz"
type input "hOFcBrC8SHdVn16zFmVWwKLz"
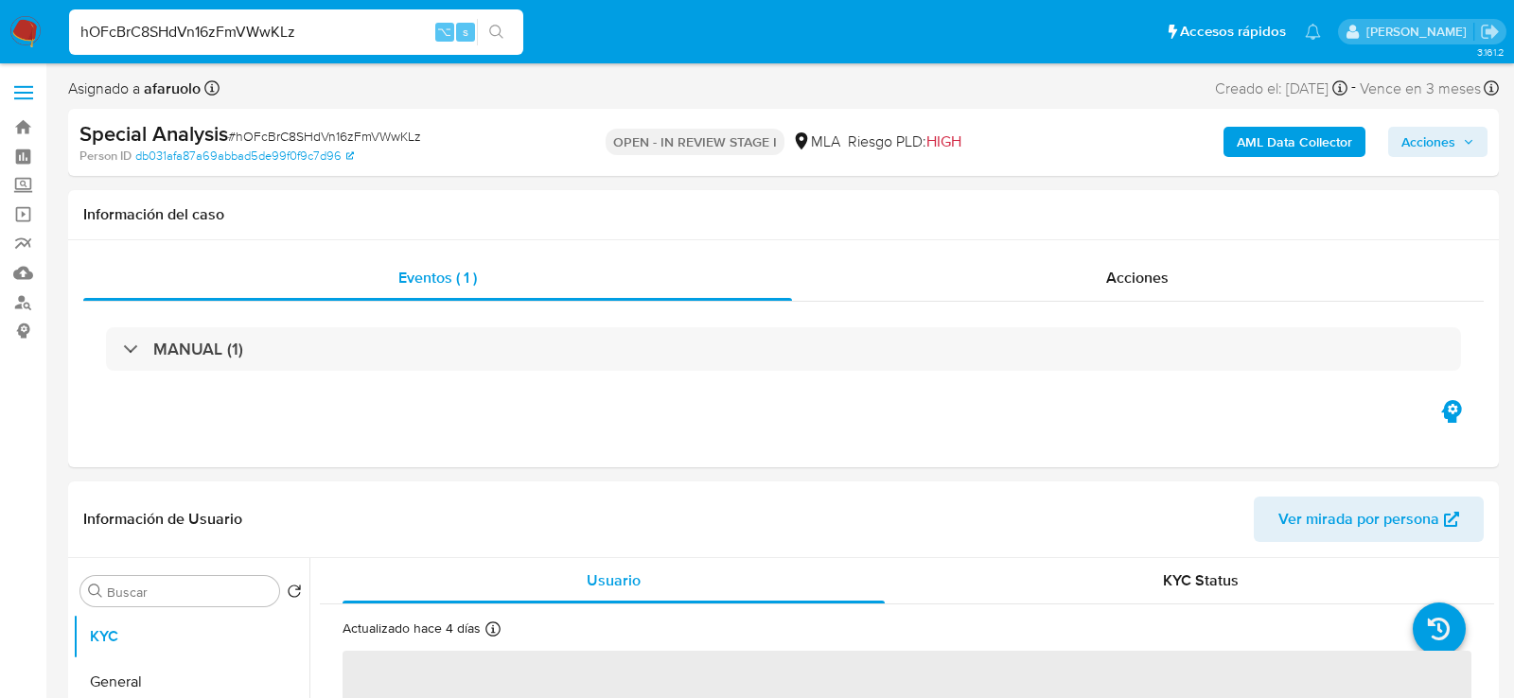
select select "10"
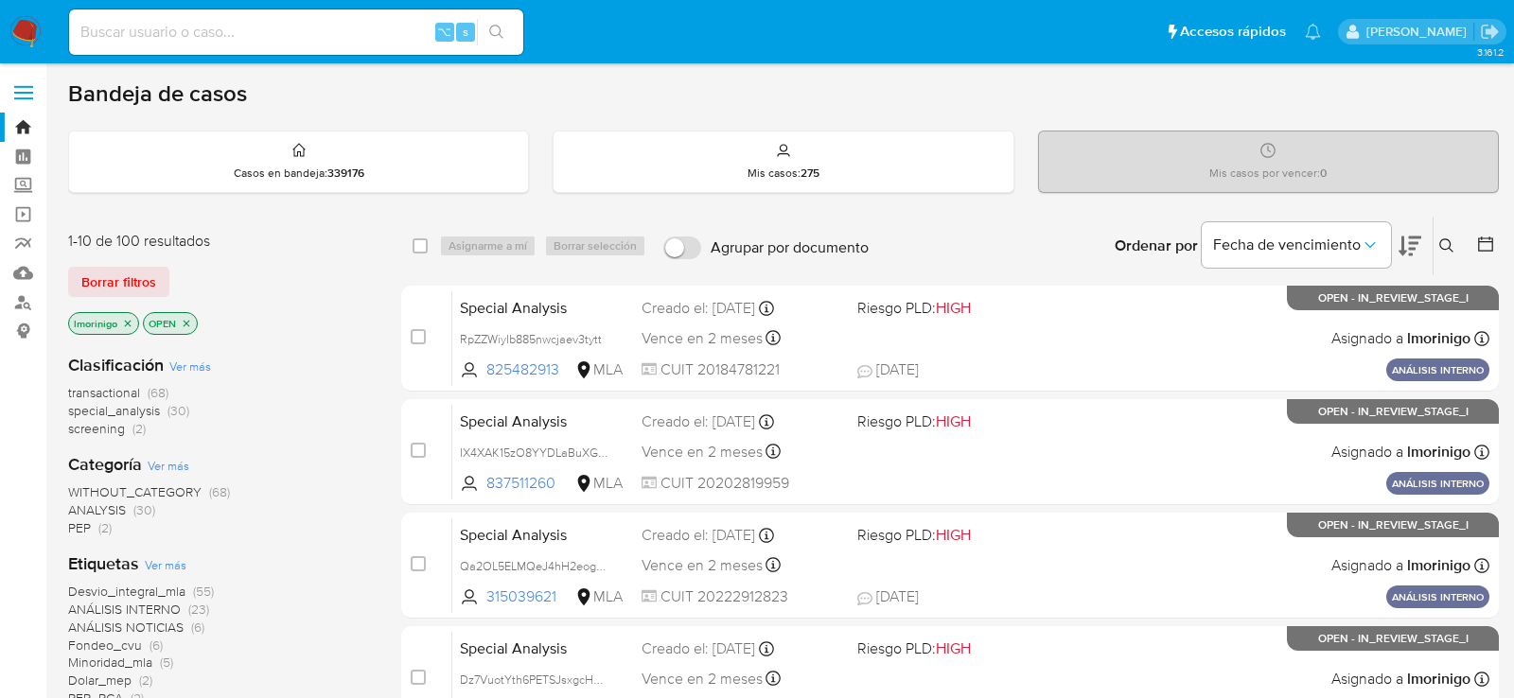
click at [300, 27] on input at bounding box center [296, 32] width 454 height 25
paste input "31SujwpOcC7RRLW5pdwXdmAq"
type input "31SujwpOcC7RRLW5pdwXdmAq"
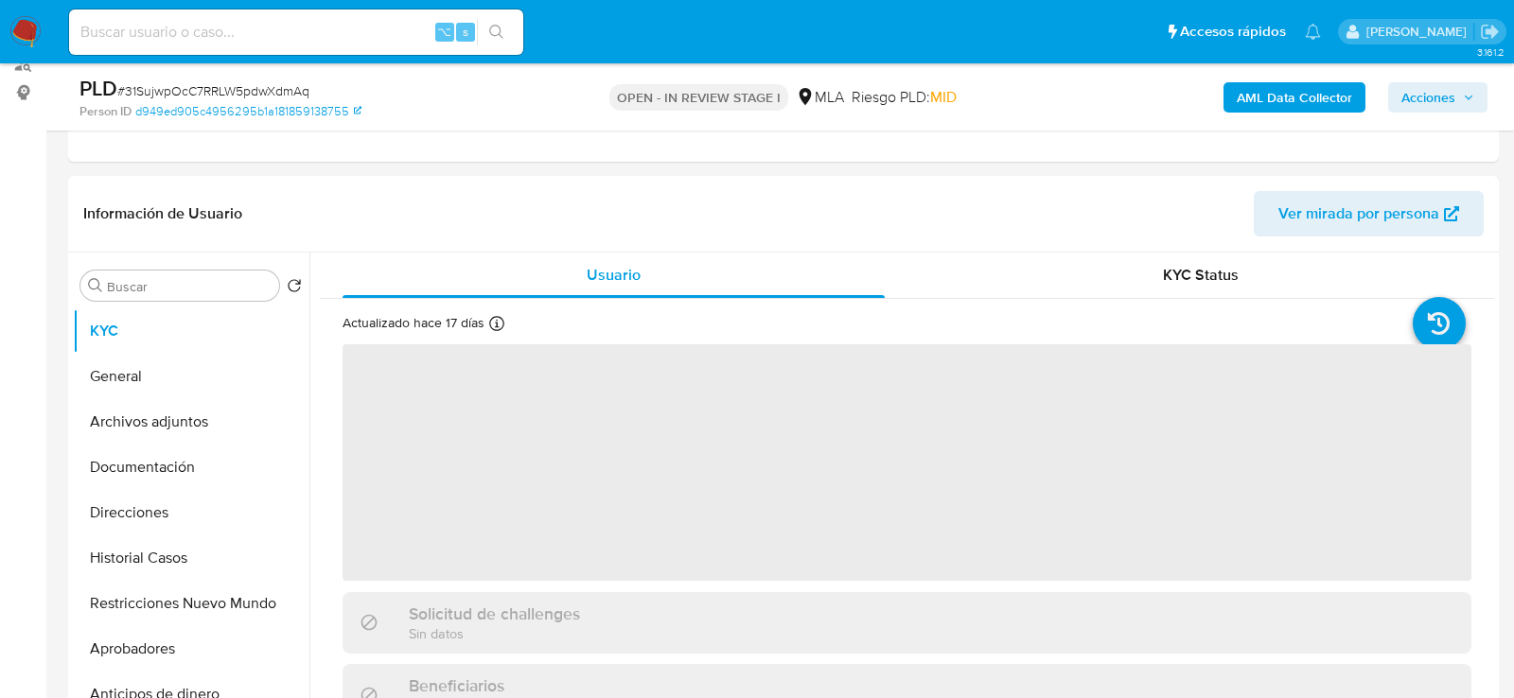
scroll to position [407, 0]
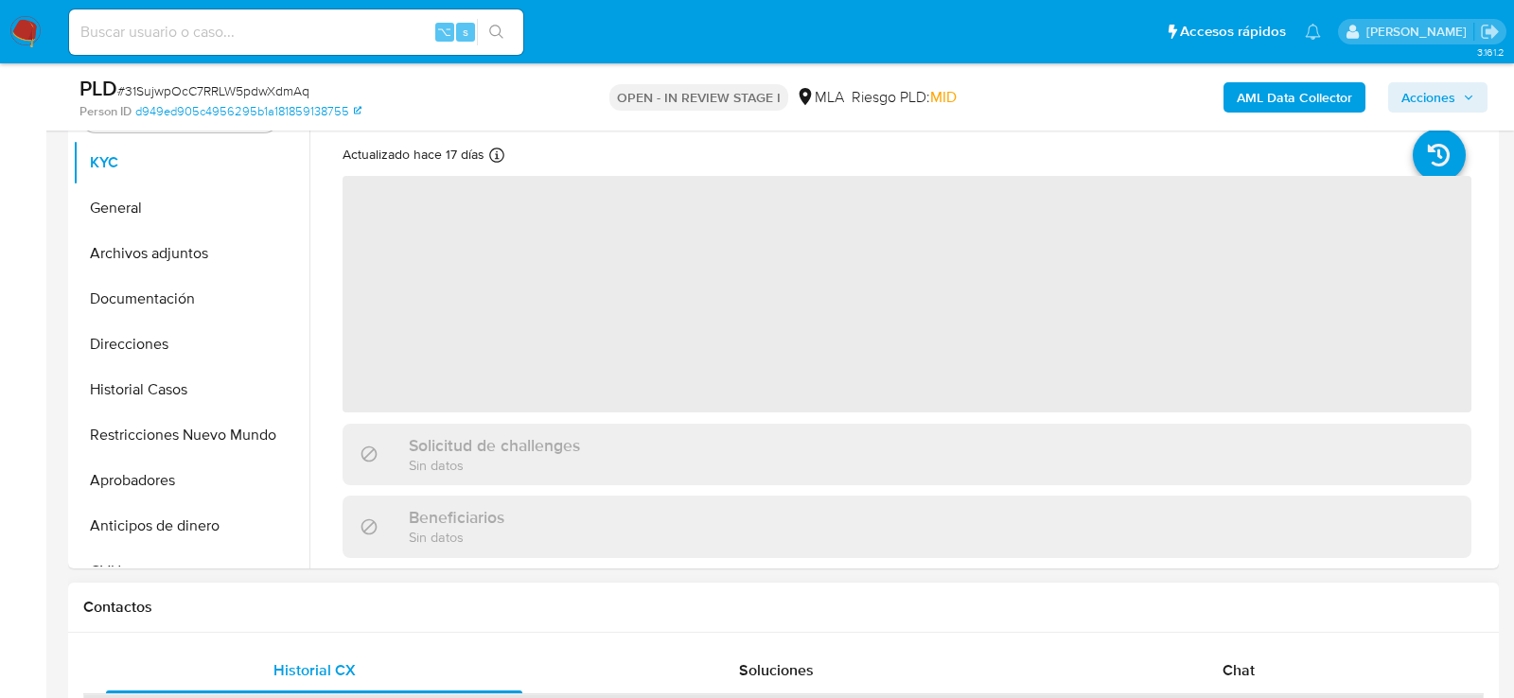
select select "10"
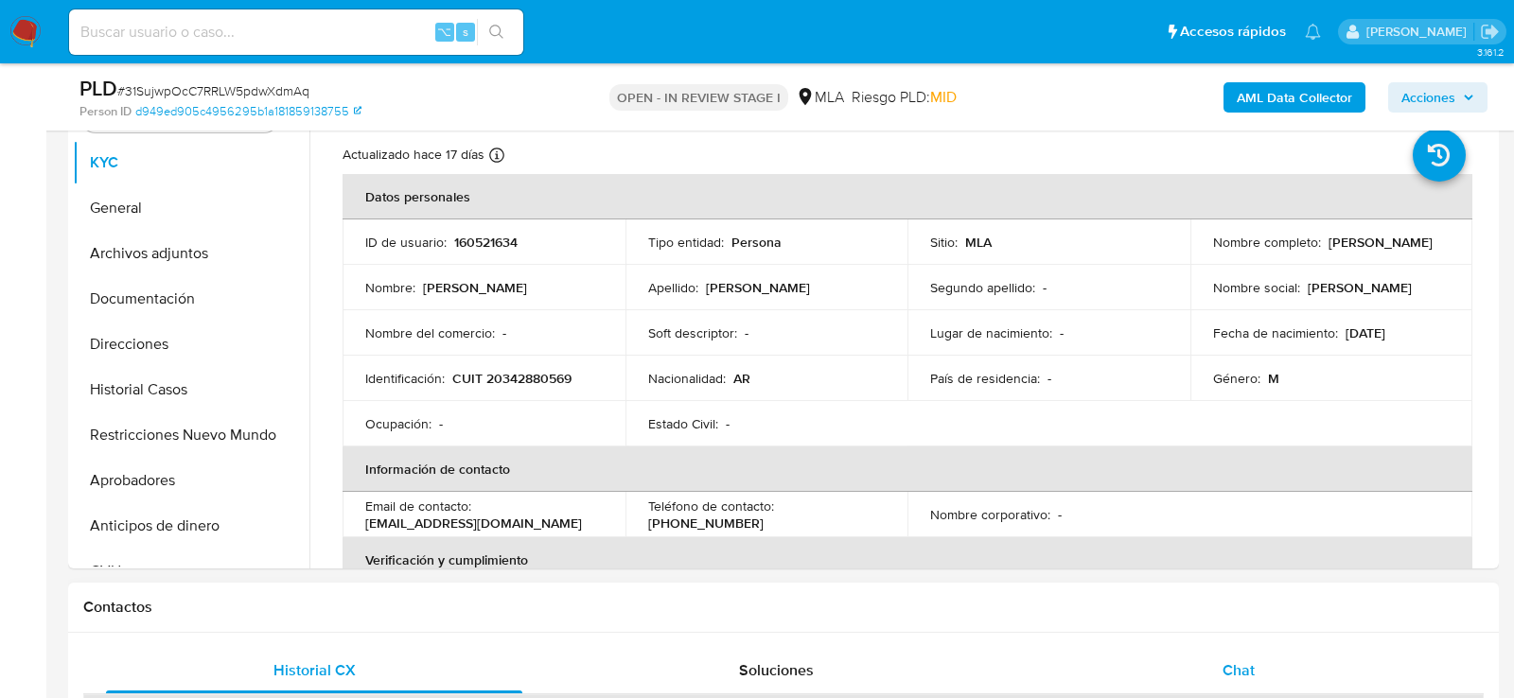
click at [1191, 656] on div "Chat" at bounding box center [1239, 670] width 416 height 45
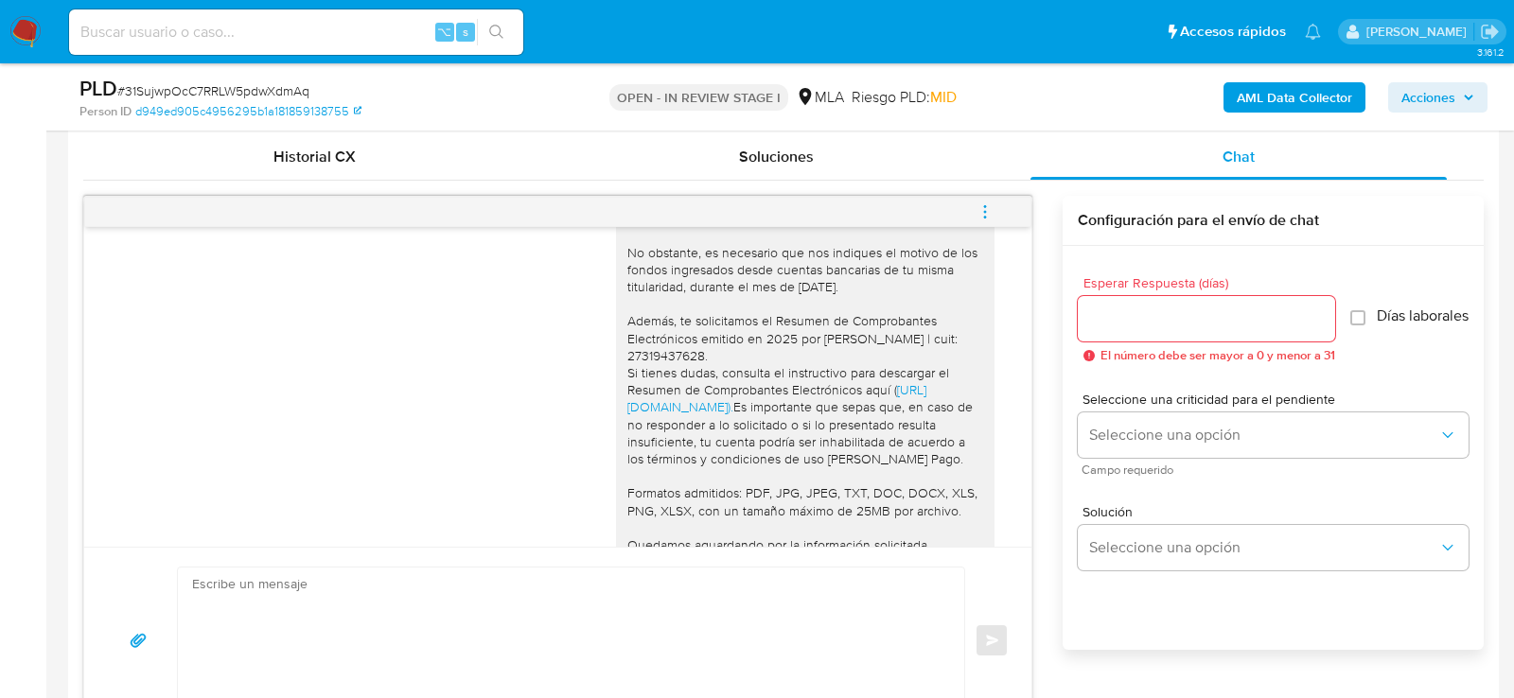
scroll to position [1758, 0]
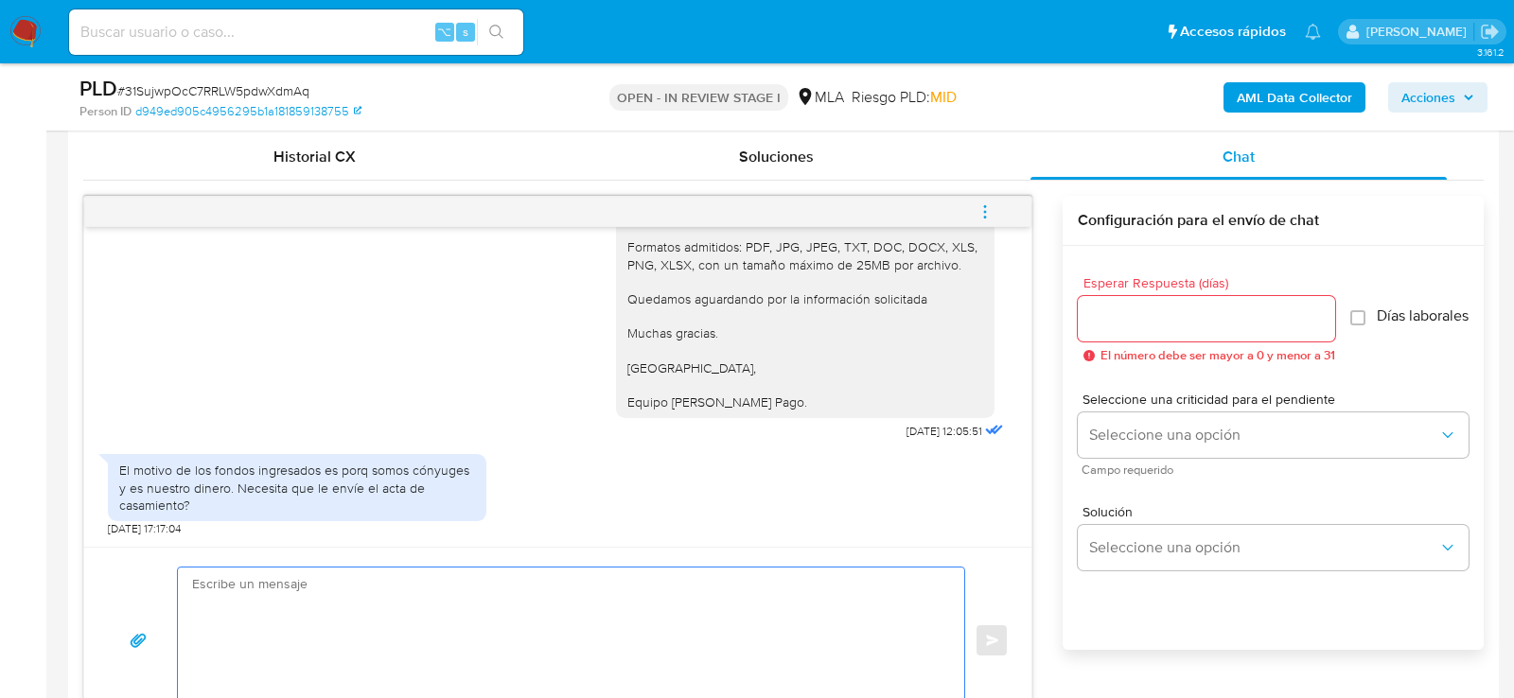
click at [466, 646] on textarea at bounding box center [566, 641] width 749 height 146
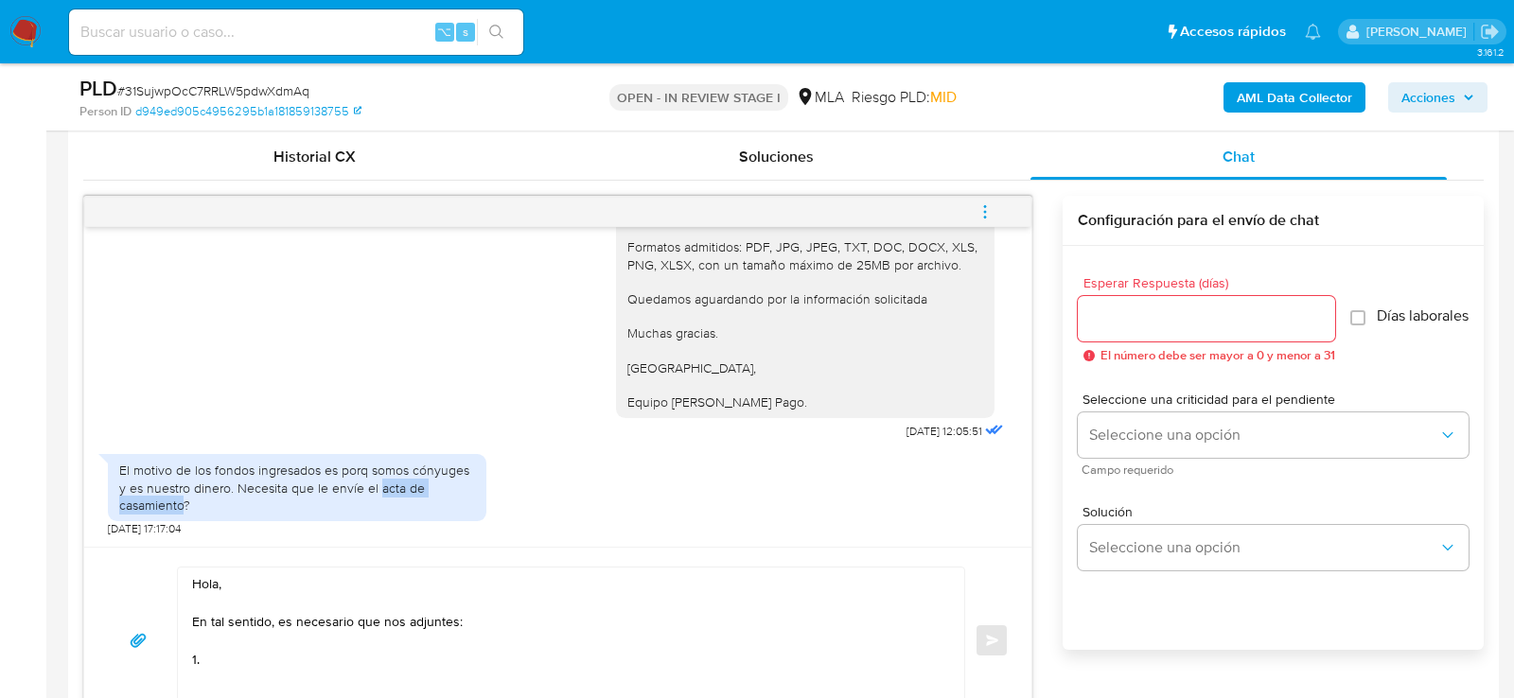
drag, startPoint x: 379, startPoint y: 487, endPoint x: 186, endPoint y: 507, distance: 193.2
click at [186, 507] on div "El motivo de los fondos ingresados es porq somos cónyuges y es nuestro dinero. …" at bounding box center [297, 488] width 356 height 52
copy div "acta de casamiento"
click at [246, 674] on textarea "Hola, En tal sentido, es necesario que nos adjuntes: 1." at bounding box center [566, 641] width 749 height 146
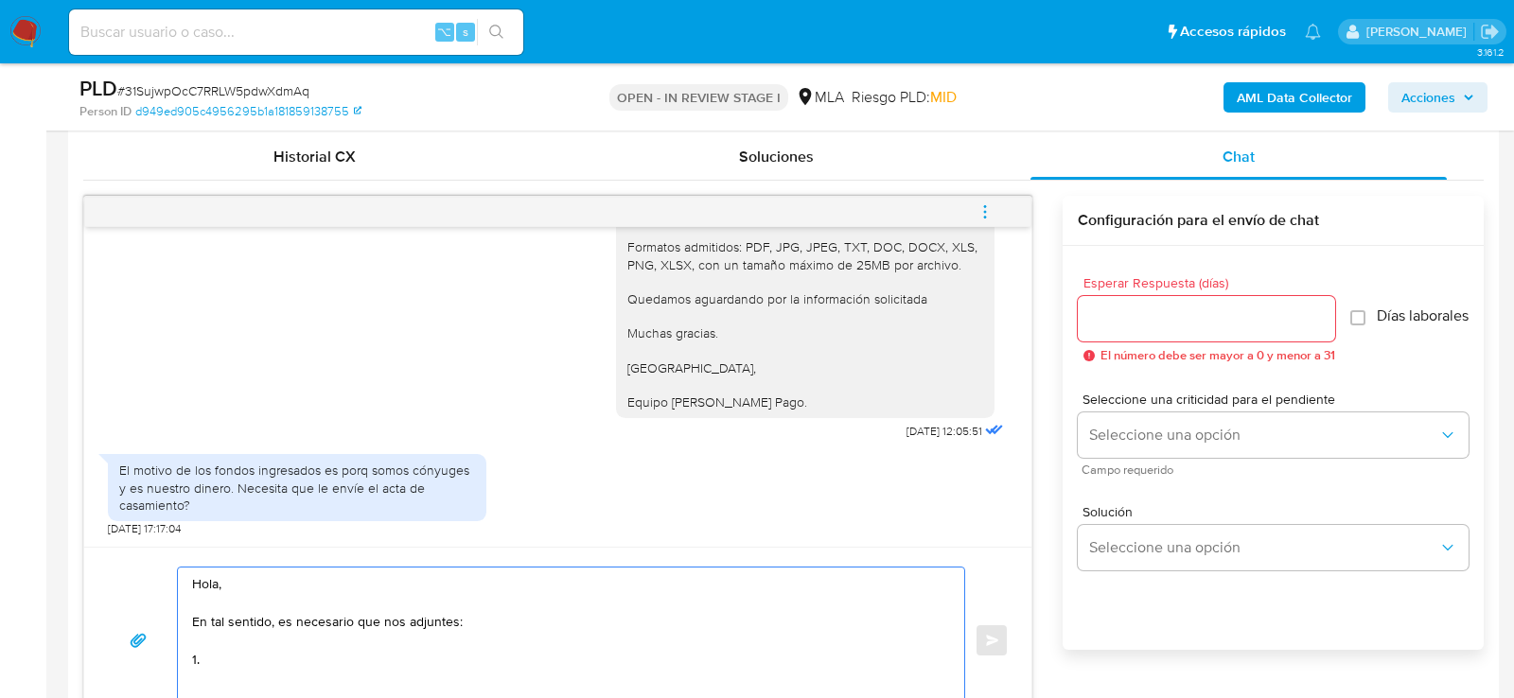
paste textarea "acta de casamiento"
click at [282, 663] on textarea "Hola, En tal sentido, es necesario que nos adjuntes: 1. acta de casamiento" at bounding box center [566, 641] width 749 height 146
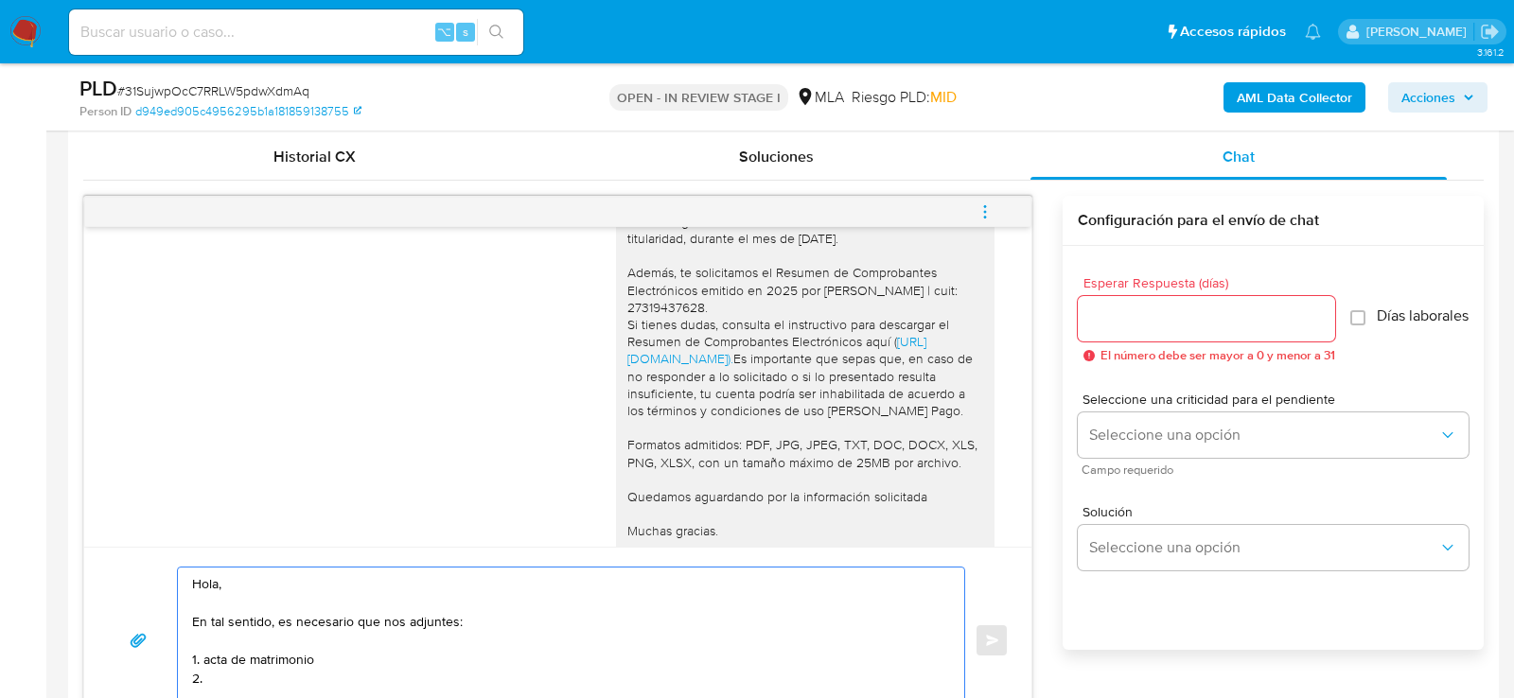
scroll to position [1541, 0]
drag, startPoint x: 777, startPoint y: 254, endPoint x: 936, endPoint y: 336, distance: 179.1
click at [936, 336] on div "Hola, muchas gracias por tu respuesta. No obstante, es necesario que nos indiqu…" at bounding box center [806, 388] width 356 height 448
copy div "Resumen de Comprobantes Electrónicos emitido en 2025 por Gisela Beatriz Rodrigu…"
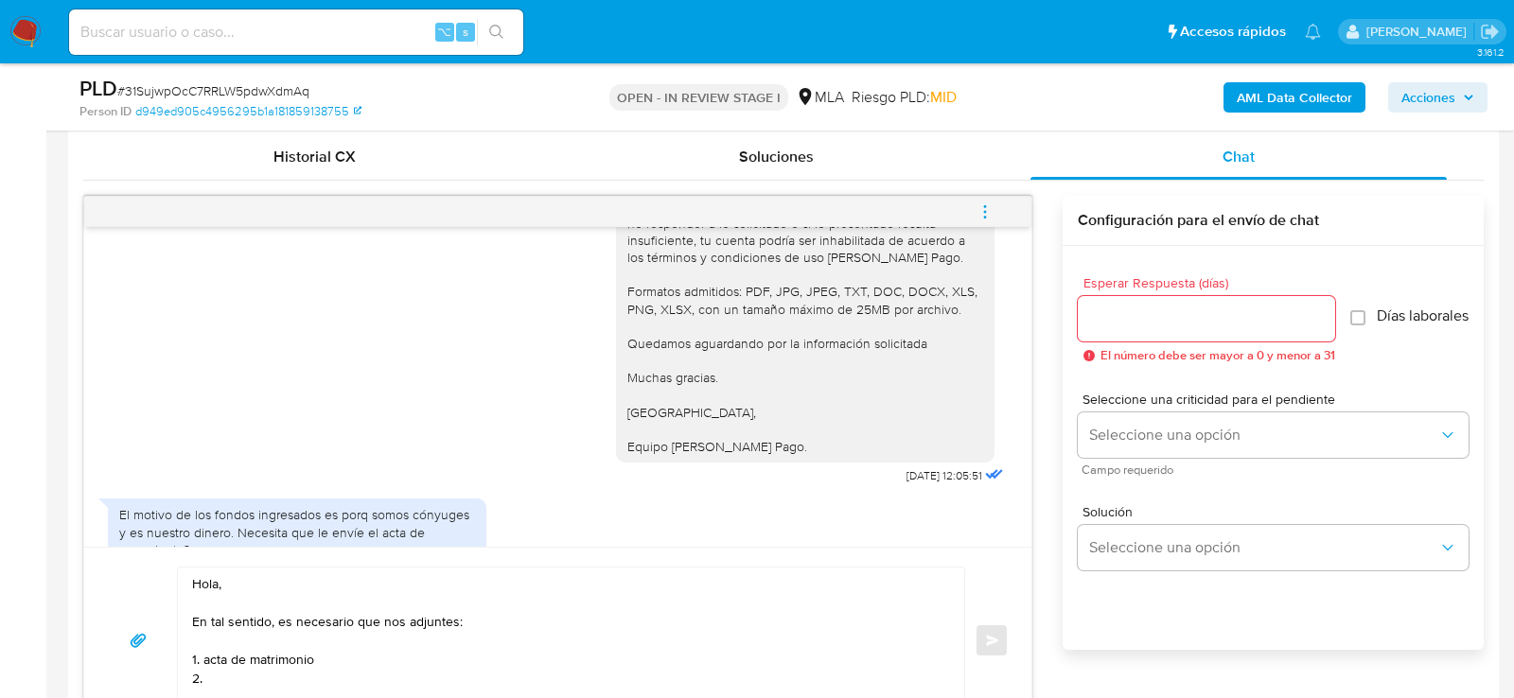
scroll to position [1758, 0]
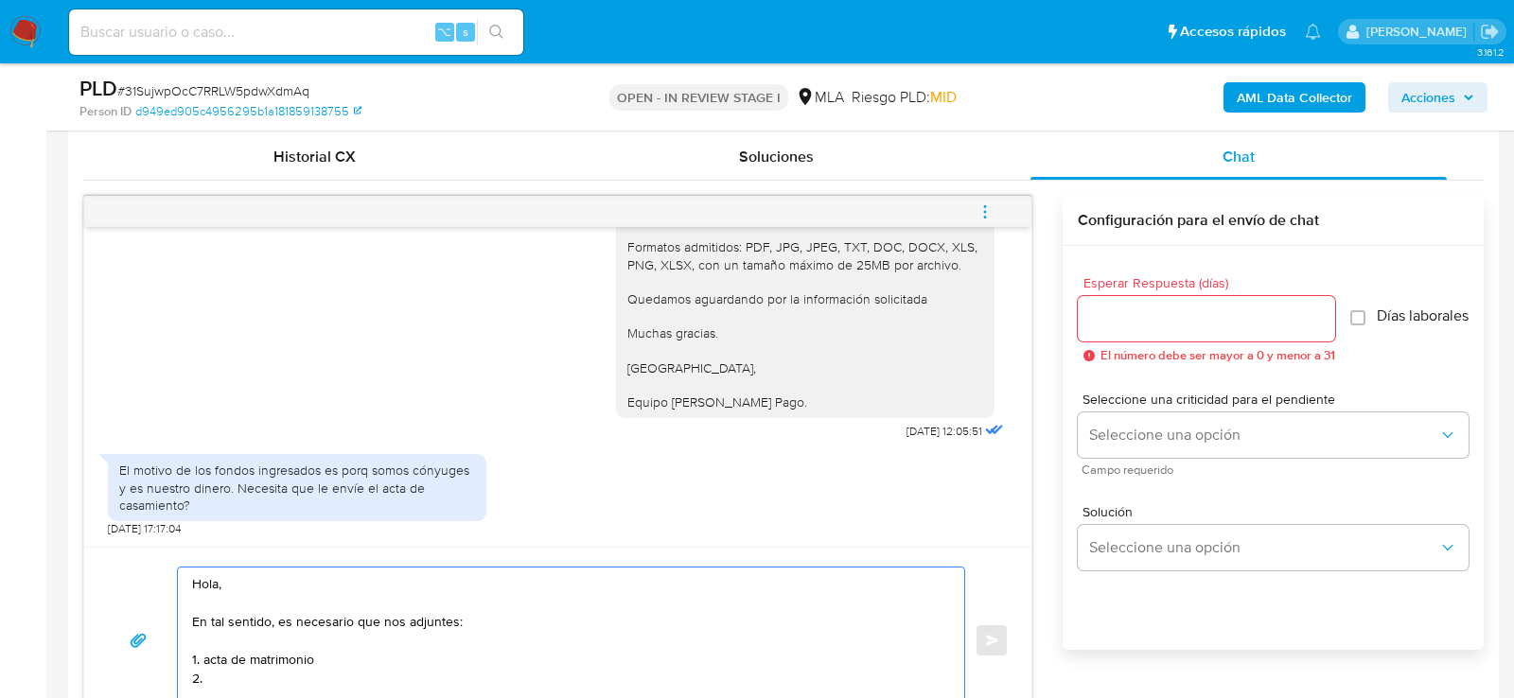
click at [521, 677] on textarea "Hola, En tal sentido, es necesario que nos adjuntes: 1. acta de matrimonio 2." at bounding box center [566, 641] width 749 height 146
paste textarea "Resumen de Comprobantes Electrónicos emitido en 2025 por Gisela Beatriz Rodrigu…"
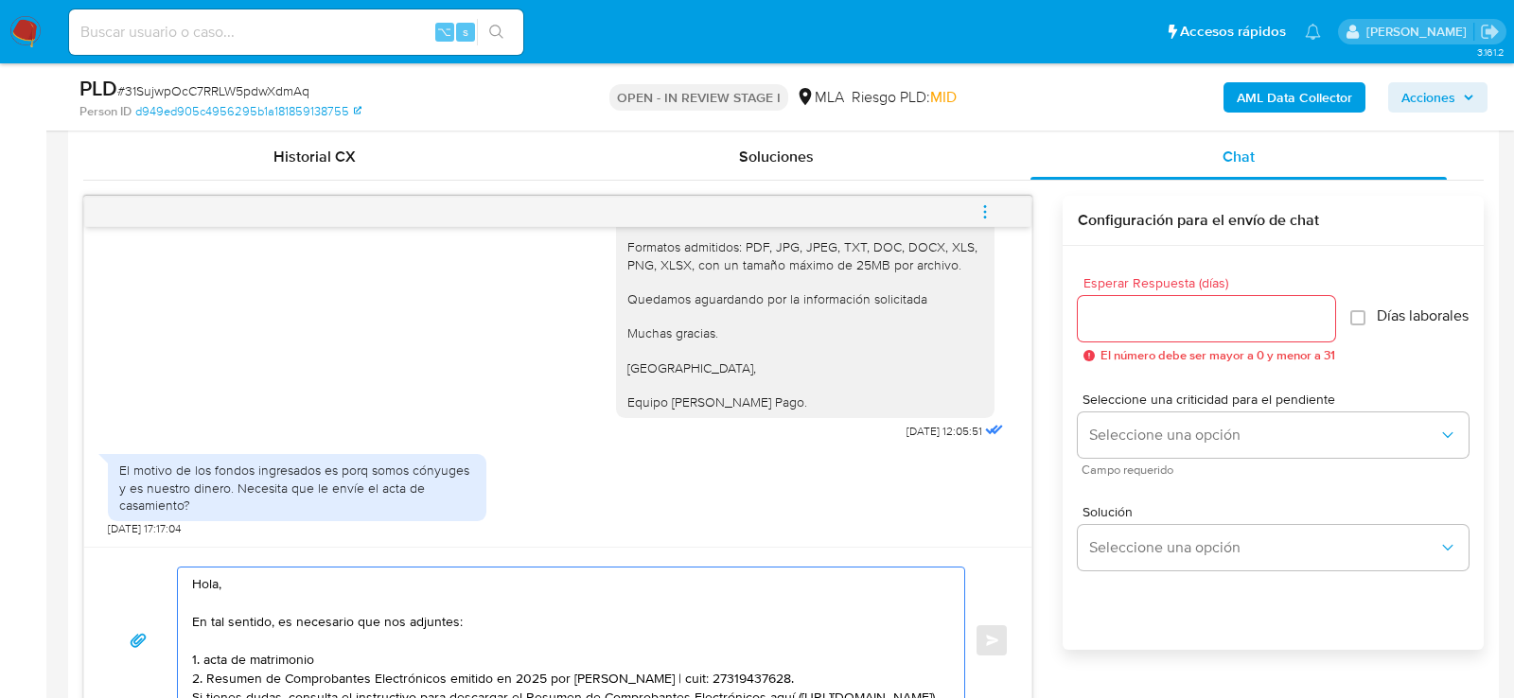
scroll to position [945, 0]
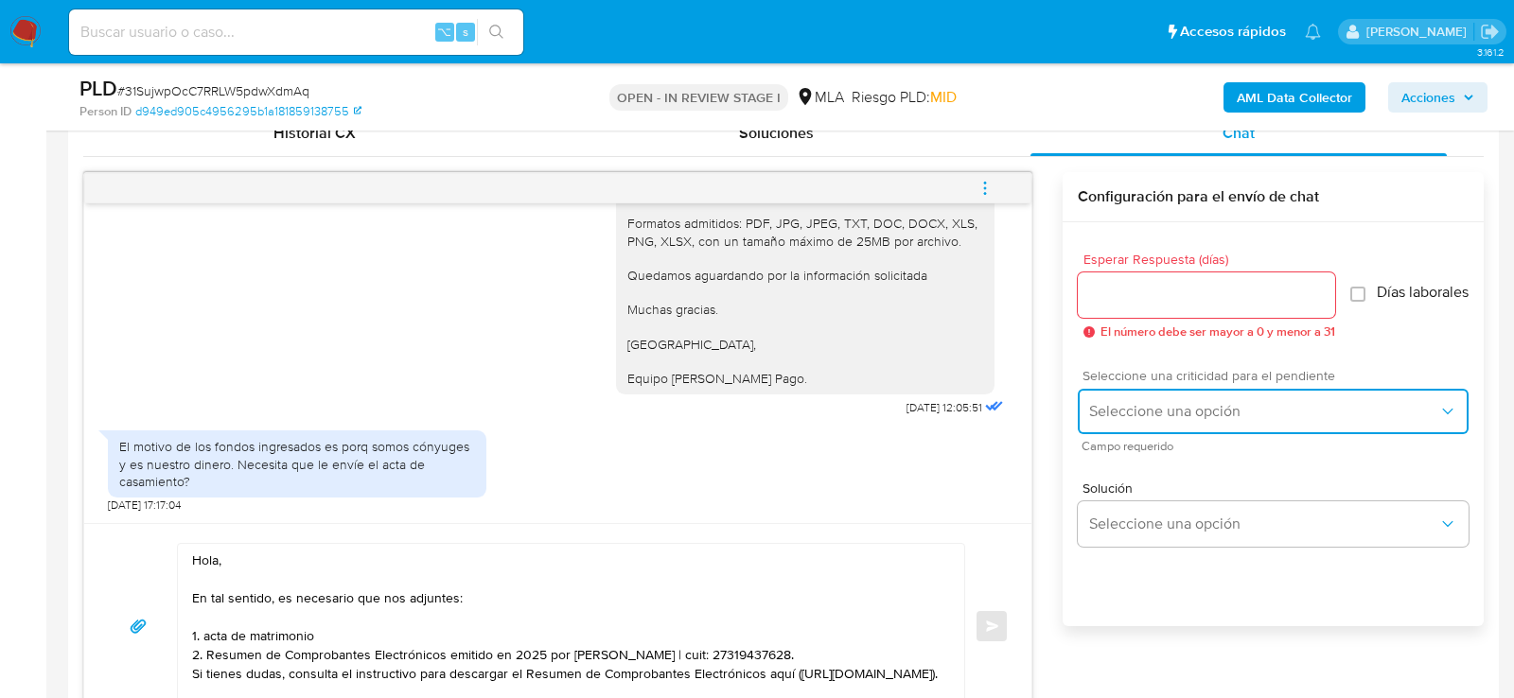
click at [1175, 418] on span "Seleccione una opción" at bounding box center [1263, 411] width 349 height 19
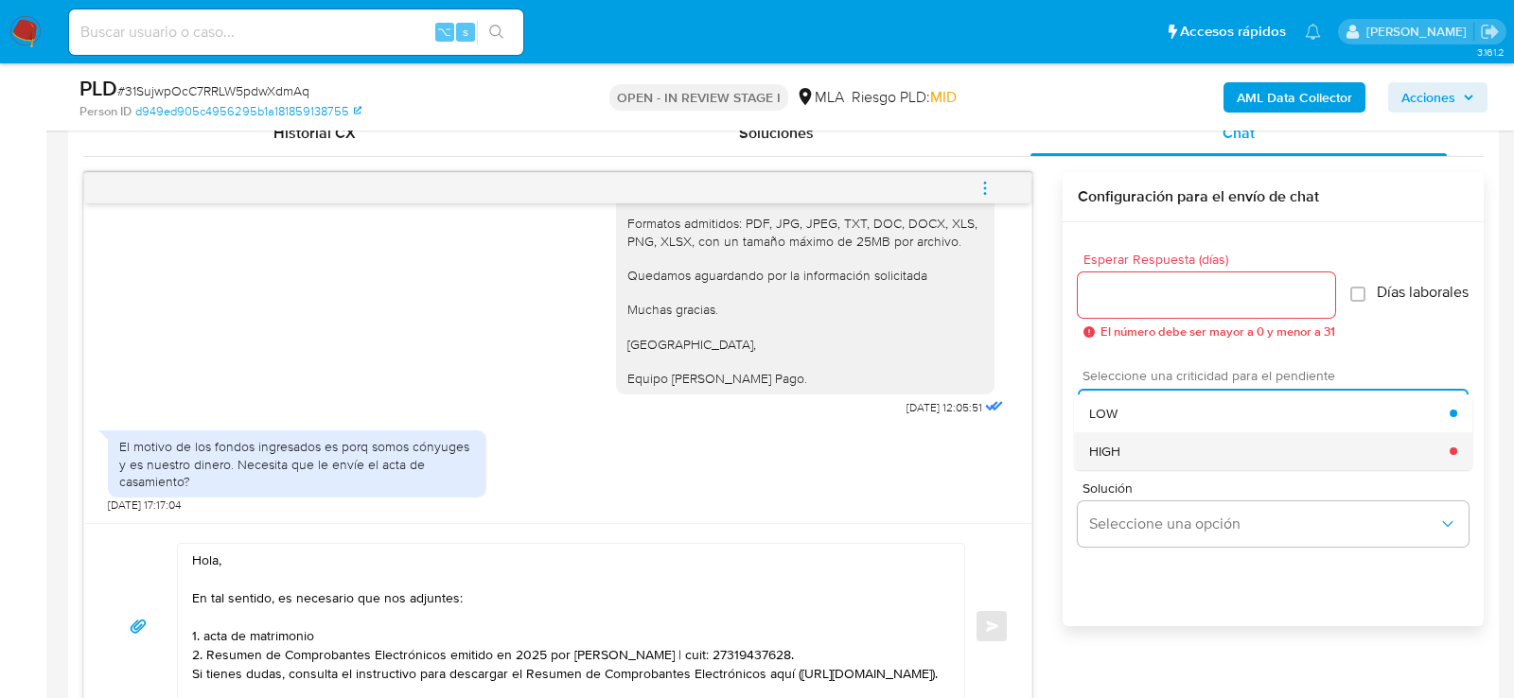
click at [1143, 452] on div "HIGH" at bounding box center [1269, 452] width 361 height 38
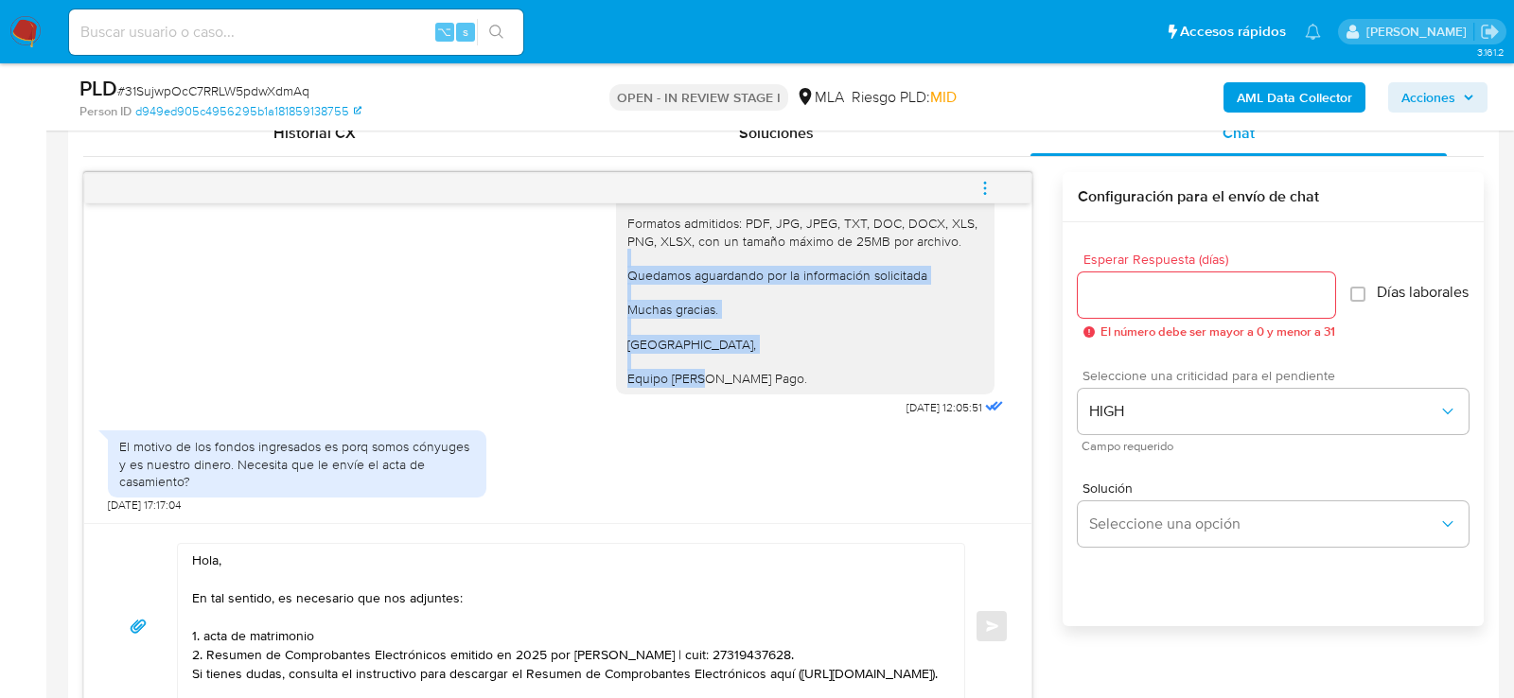
drag, startPoint x: 630, startPoint y: 272, endPoint x: 794, endPoint y: 381, distance: 197.1
click at [795, 381] on div "Hola, muchas gracias por tu respuesta. No obstante, es necesario que nos indiqu…" at bounding box center [806, 163] width 356 height 448
copy div "Quedamos aguardando por la información solicitada Muchas gracias. Saludos, Equi…"
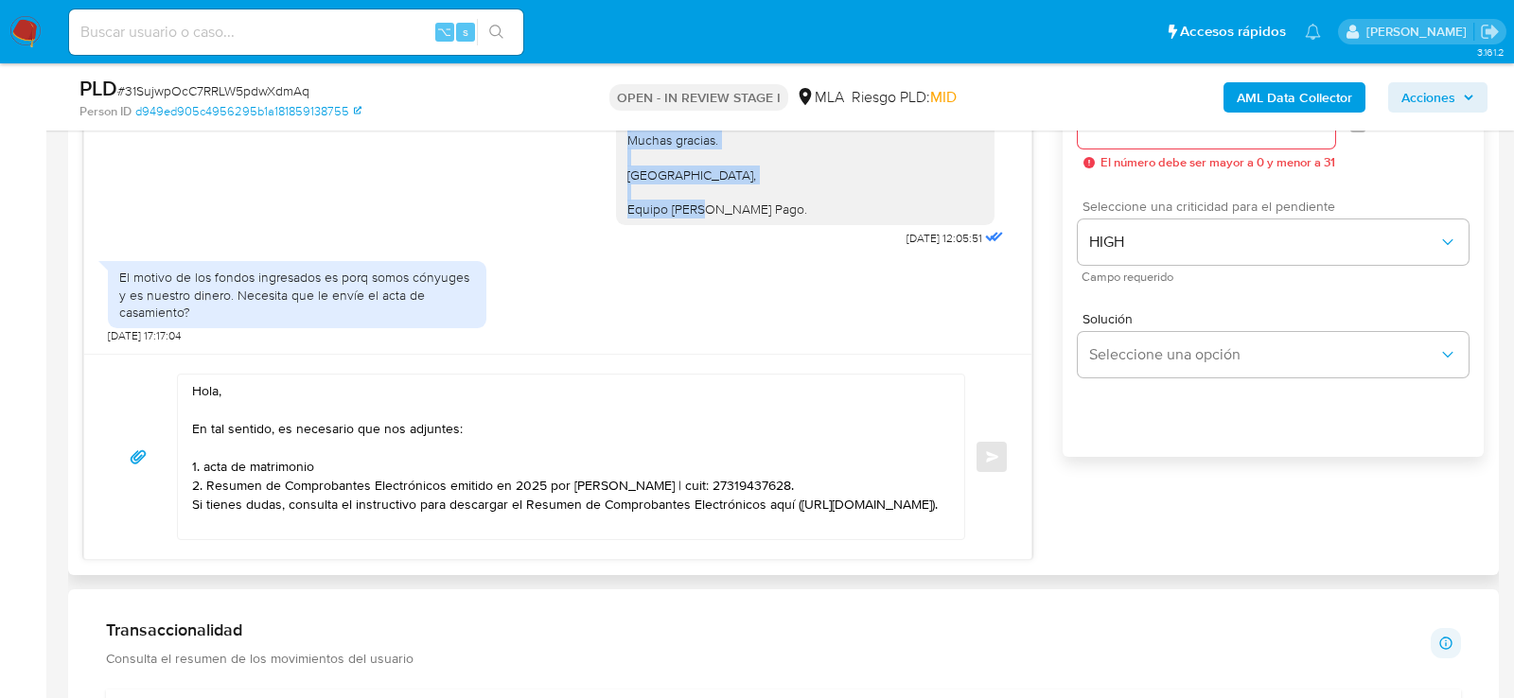
scroll to position [1171, 0]
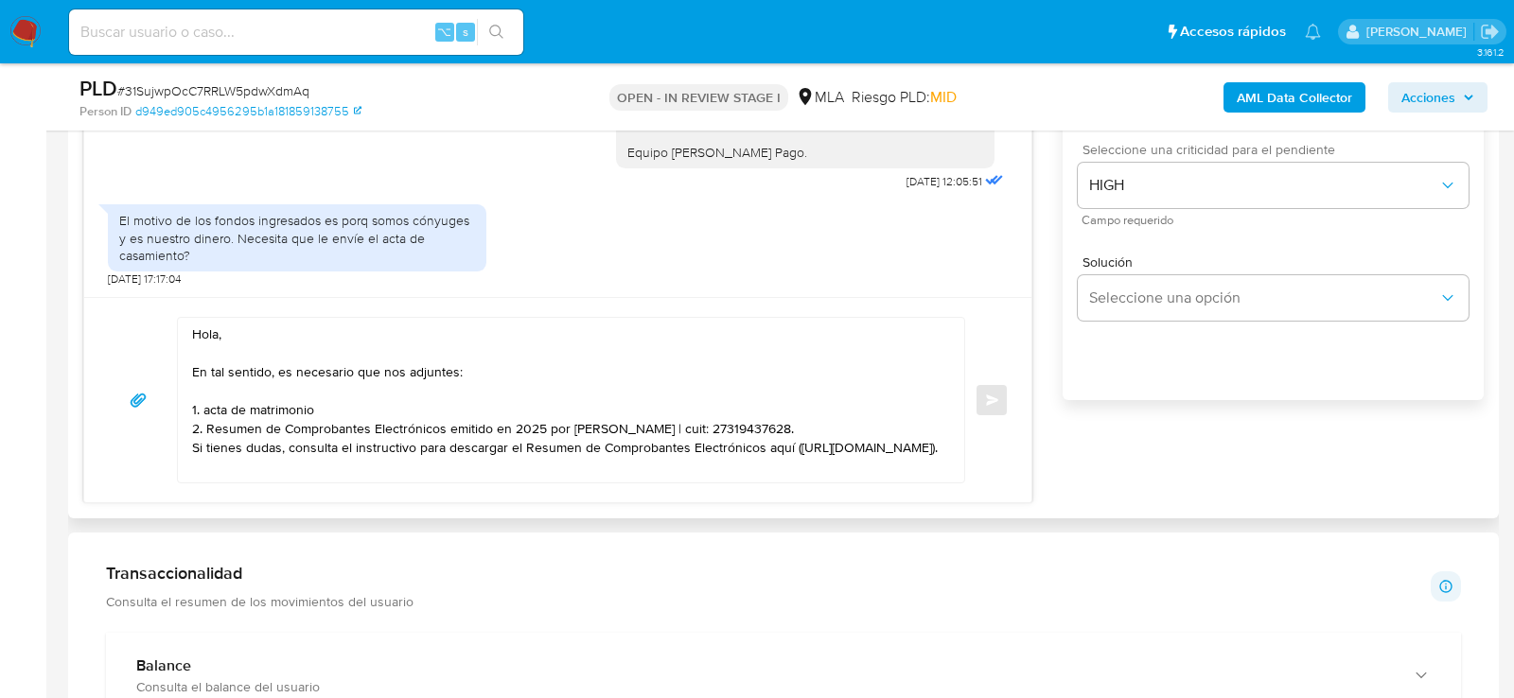
click at [806, 482] on div "Hola, En tal sentido, es necesario que nos adjuntes: 1. acta de matrimonio 2. R…" at bounding box center [557, 399] width 947 height 205
click at [806, 476] on textarea "Hola, En tal sentido, es necesario que nos adjuntes: 1. acta de matrimonio 2. R…" at bounding box center [566, 400] width 749 height 165
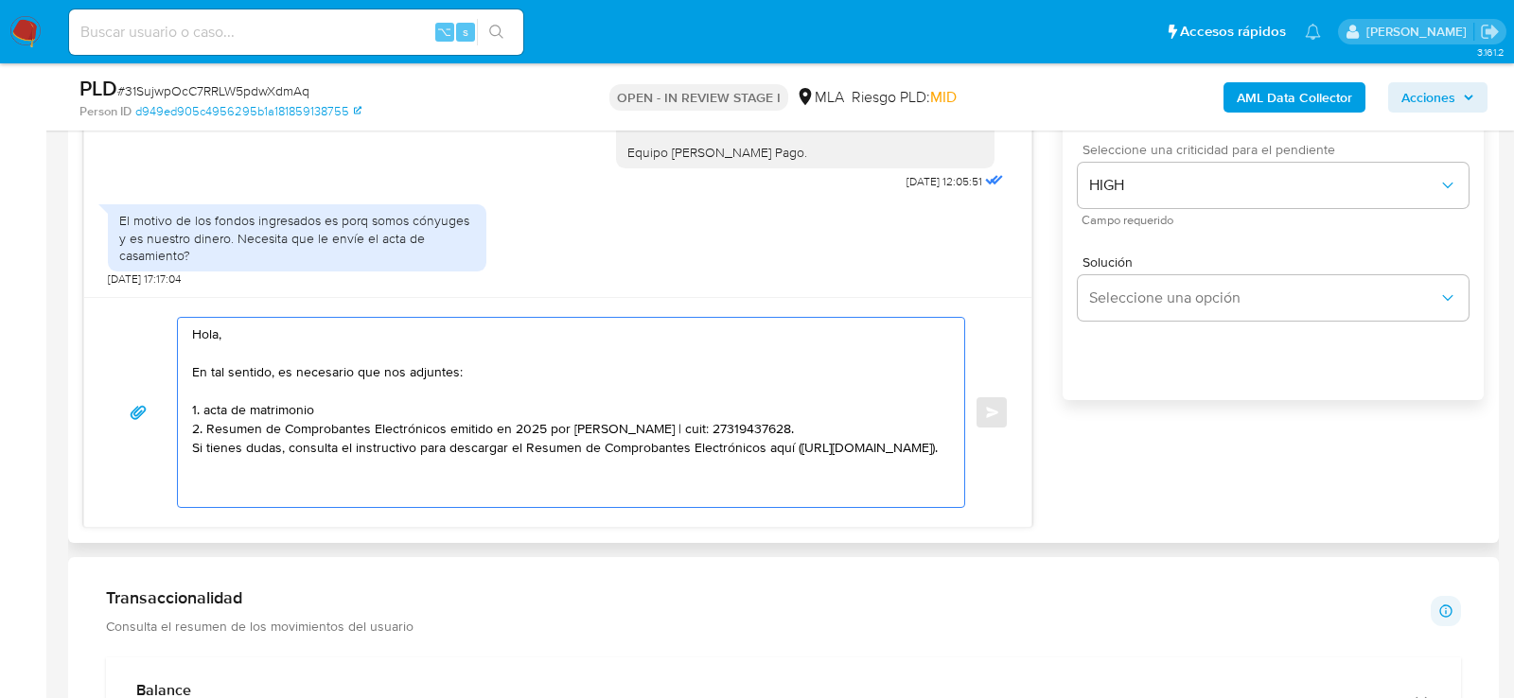
paste textarea "Quedamos aguardando por la información solicitada Muchas gracias. Saludos, Equi…"
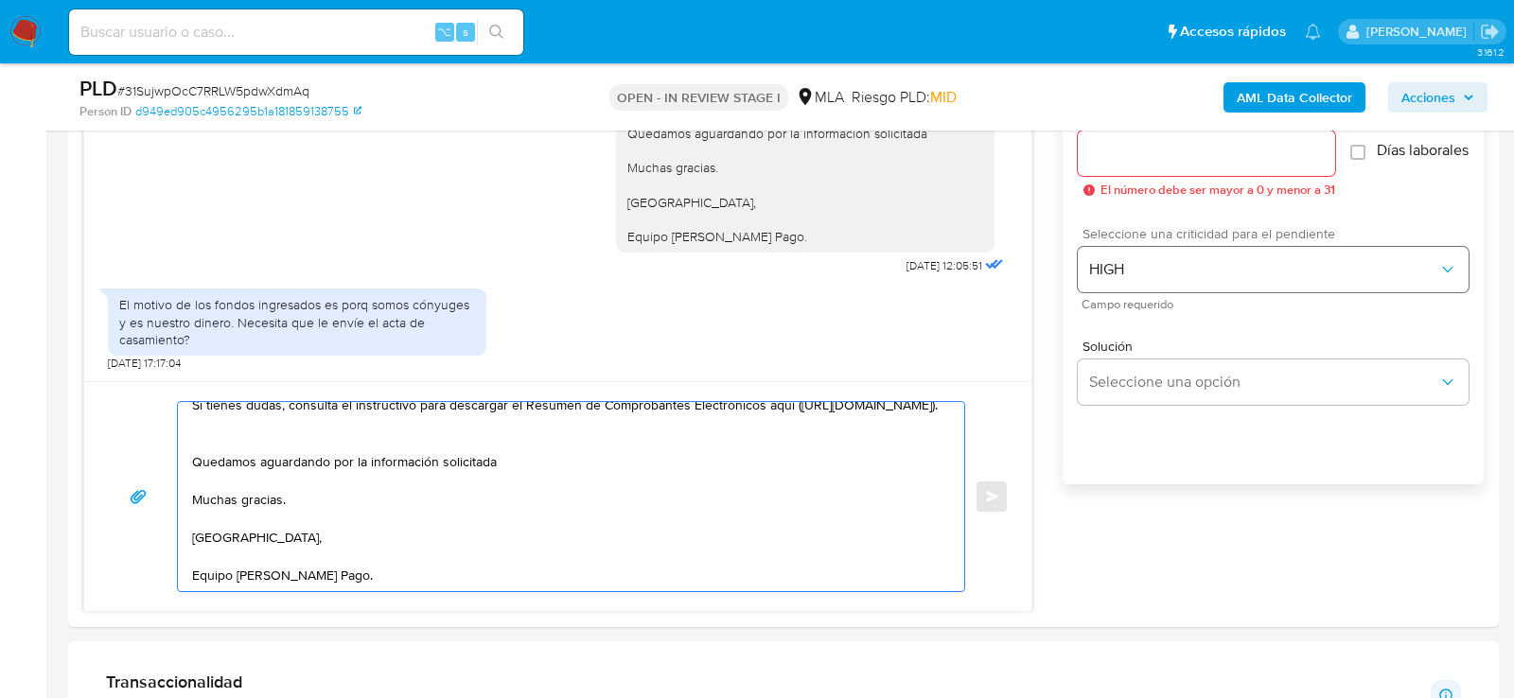
scroll to position [1076, 0]
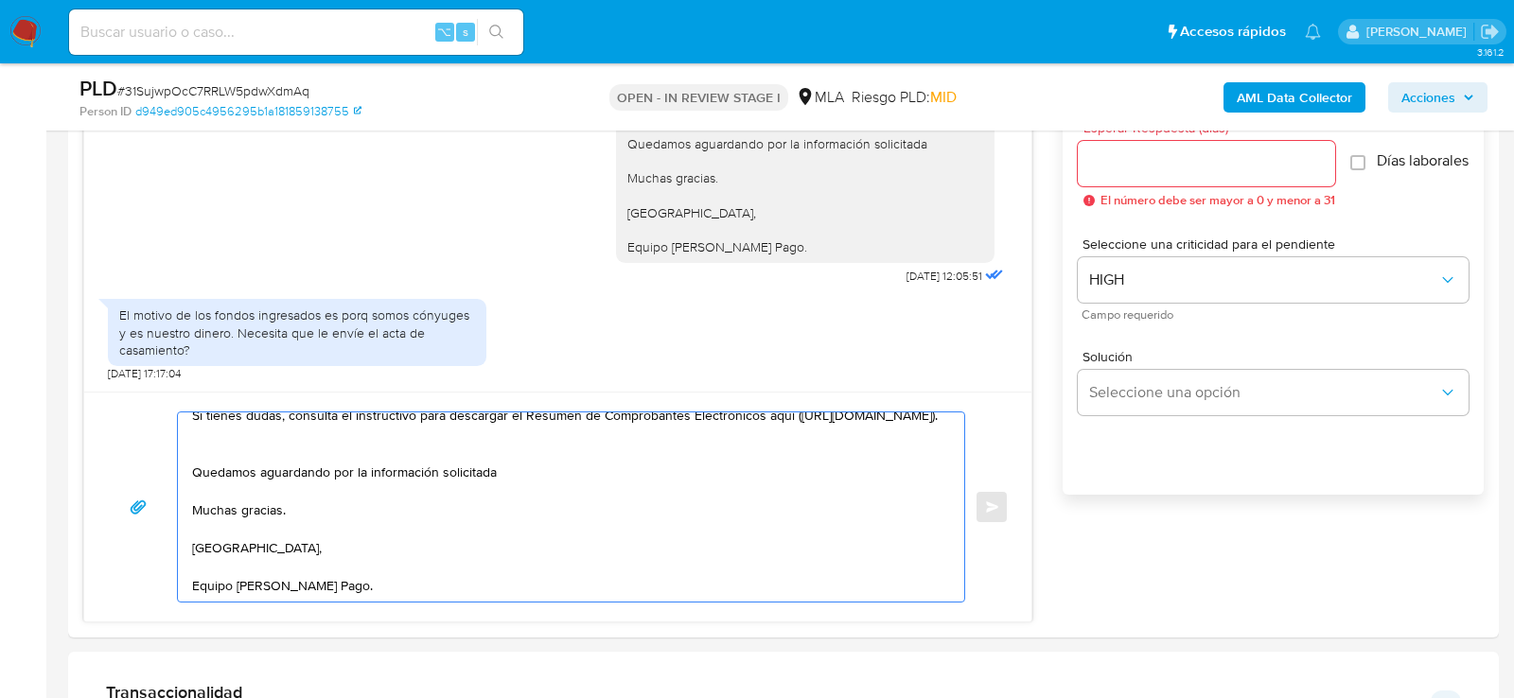
type textarea "Hola, En tal sentido, es necesario que nos adjuntes: 1. acta de matrimonio 2. R…"
click at [1098, 182] on div at bounding box center [1206, 163] width 257 height 45
click at [1098, 159] on input "Esperar Respuesta (días)" at bounding box center [1206, 163] width 257 height 25
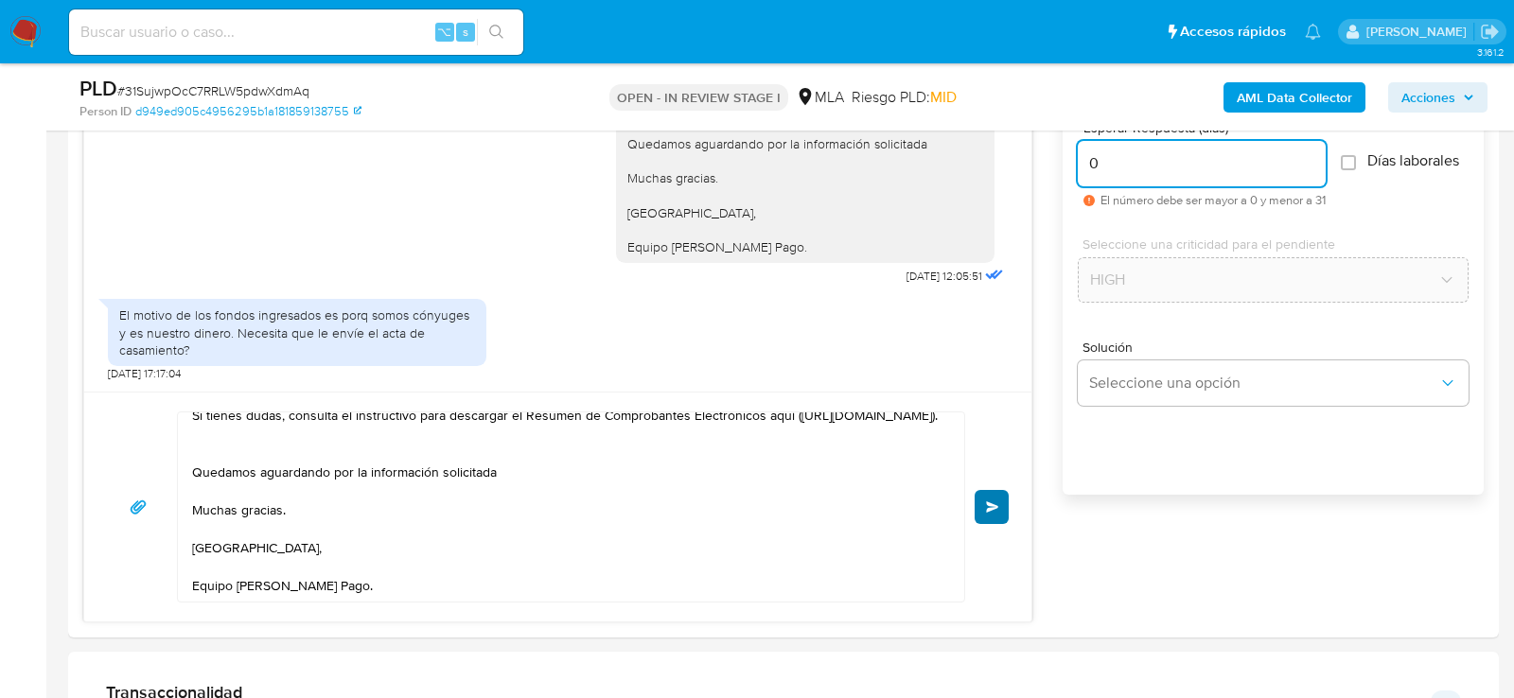
type input "0"
click at [987, 514] on button "Enviar" at bounding box center [992, 507] width 34 height 34
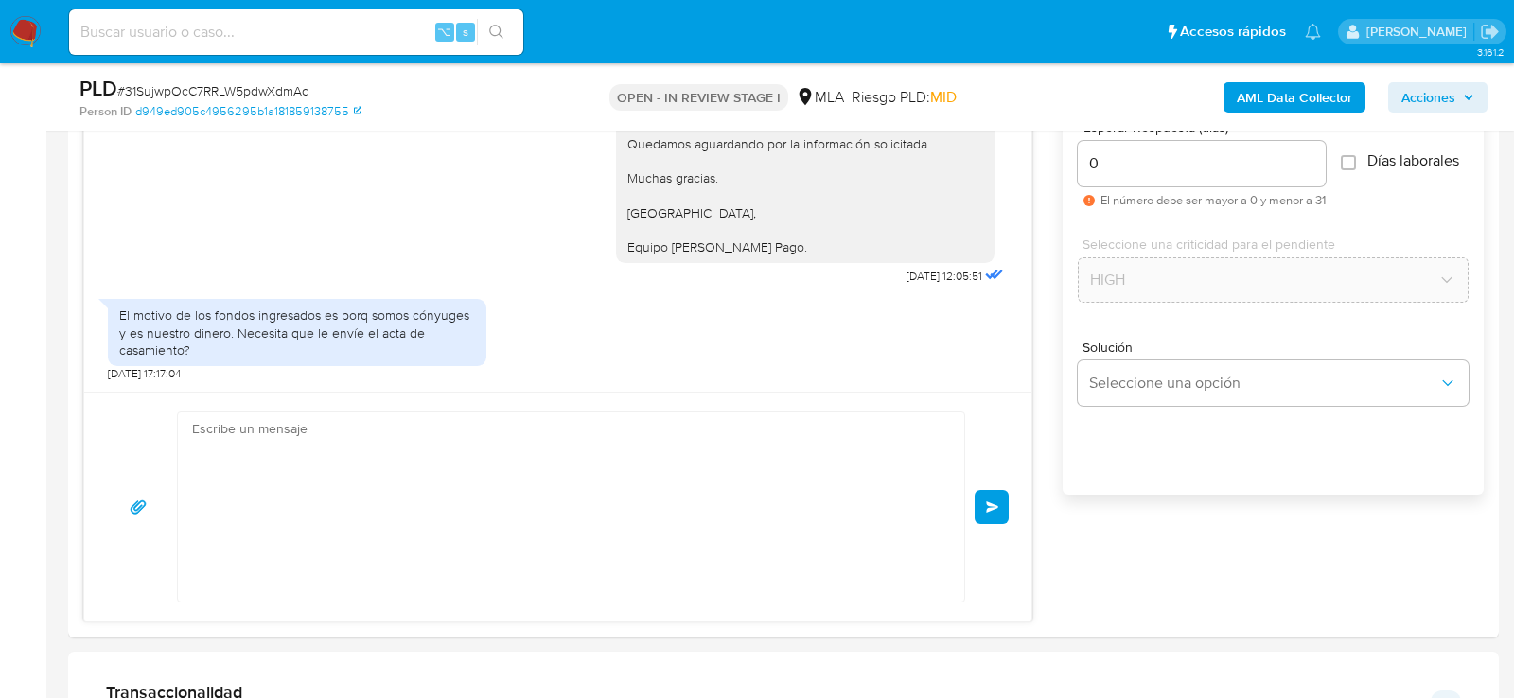
scroll to position [0, 0]
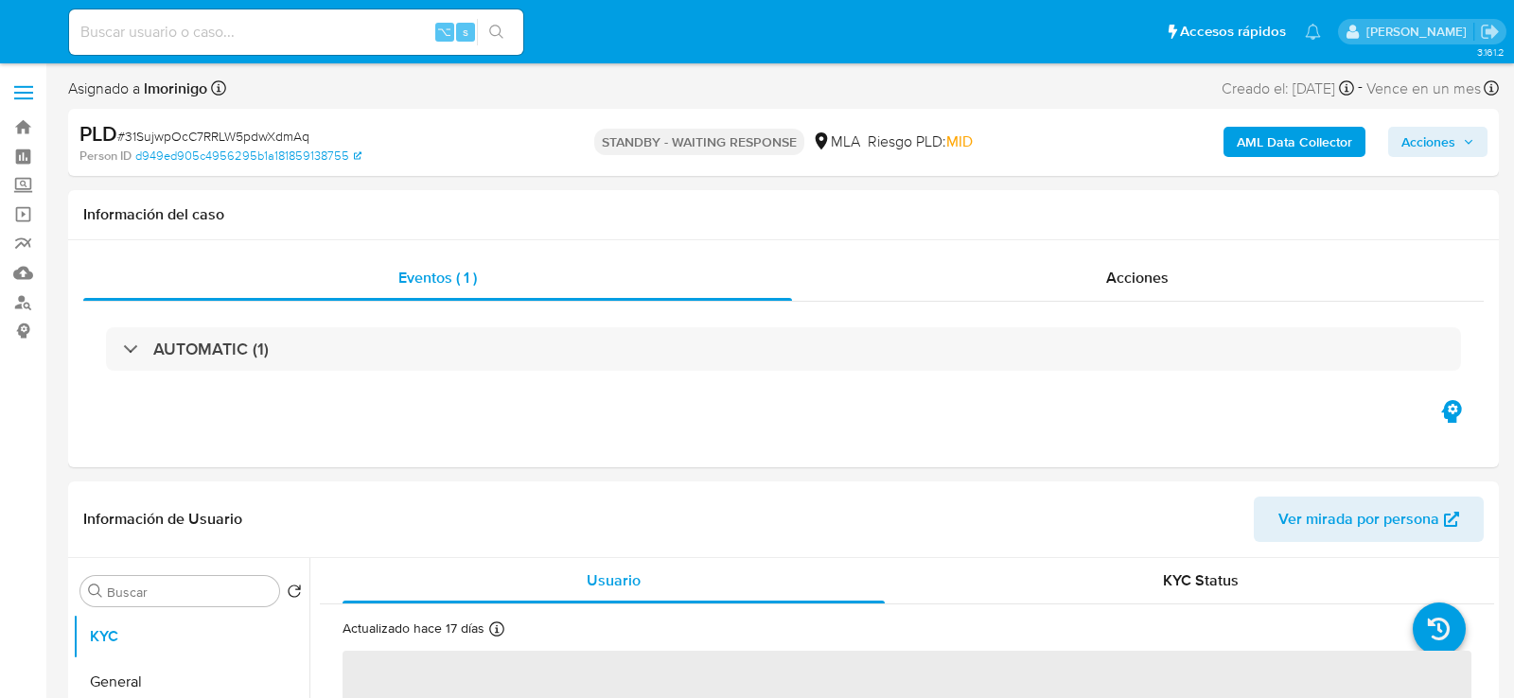
select select "10"
click at [276, 17] on div "⌥ s" at bounding box center [296, 31] width 454 height 45
click at [276, 32] on input at bounding box center [296, 32] width 454 height 25
paste input "kIYtmFUx3iFyITl3StXBQeGk"
type input "kIYtmFUx3iFyITl3StXBQeGk"
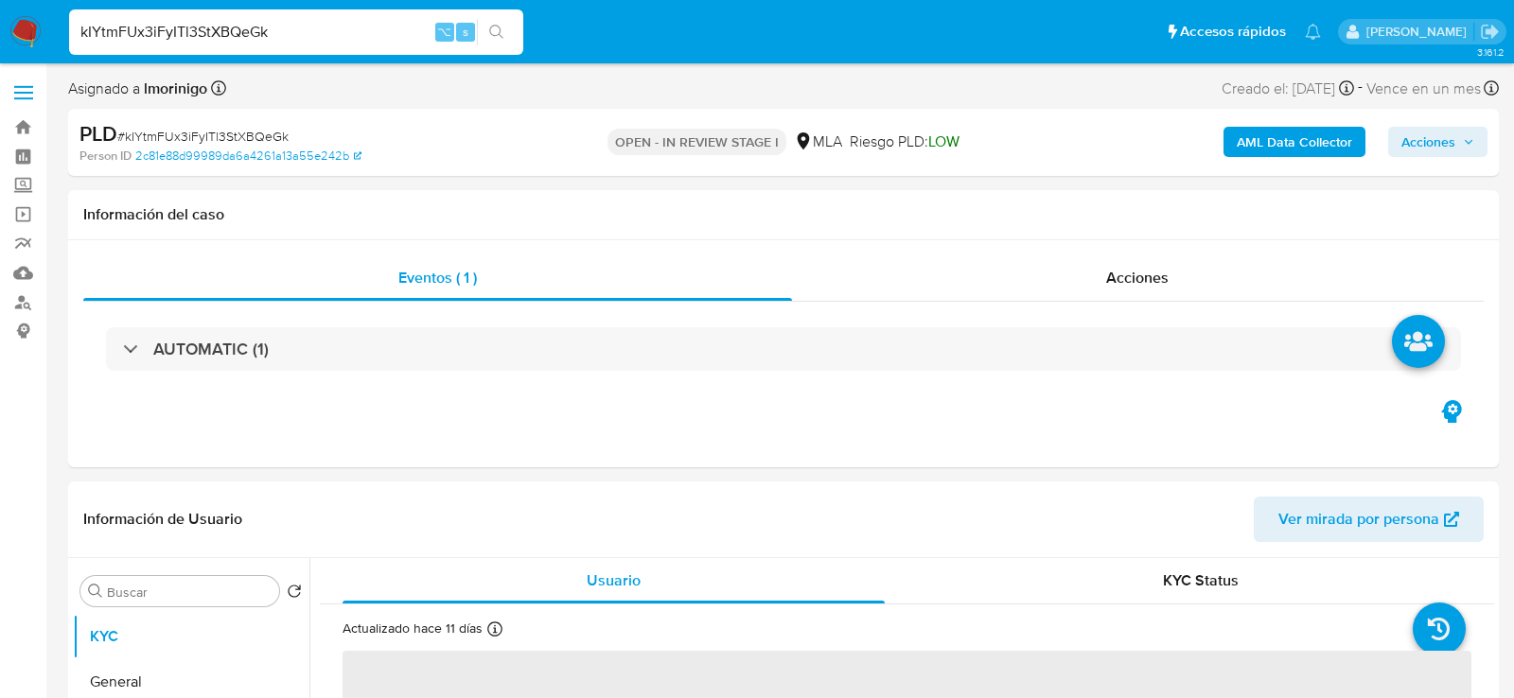
select select "10"
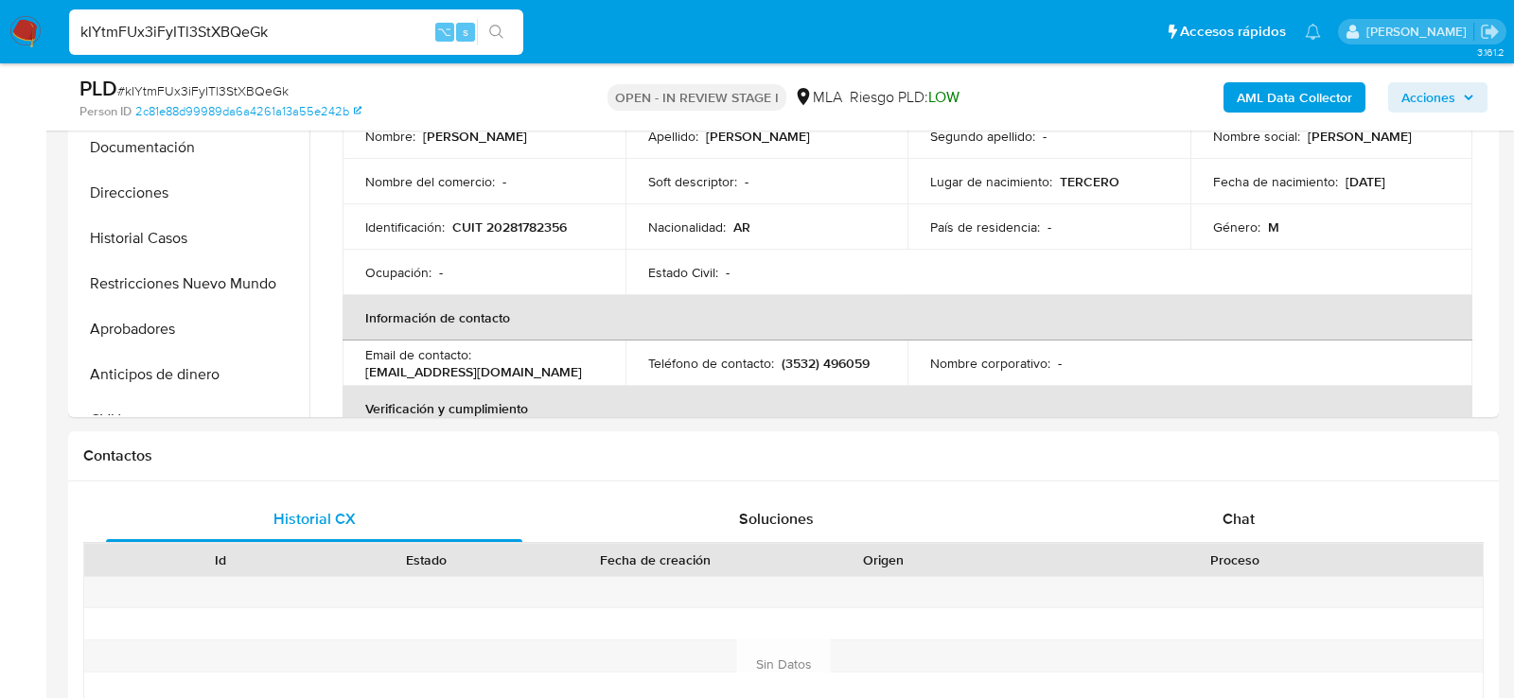
scroll to position [732, 0]
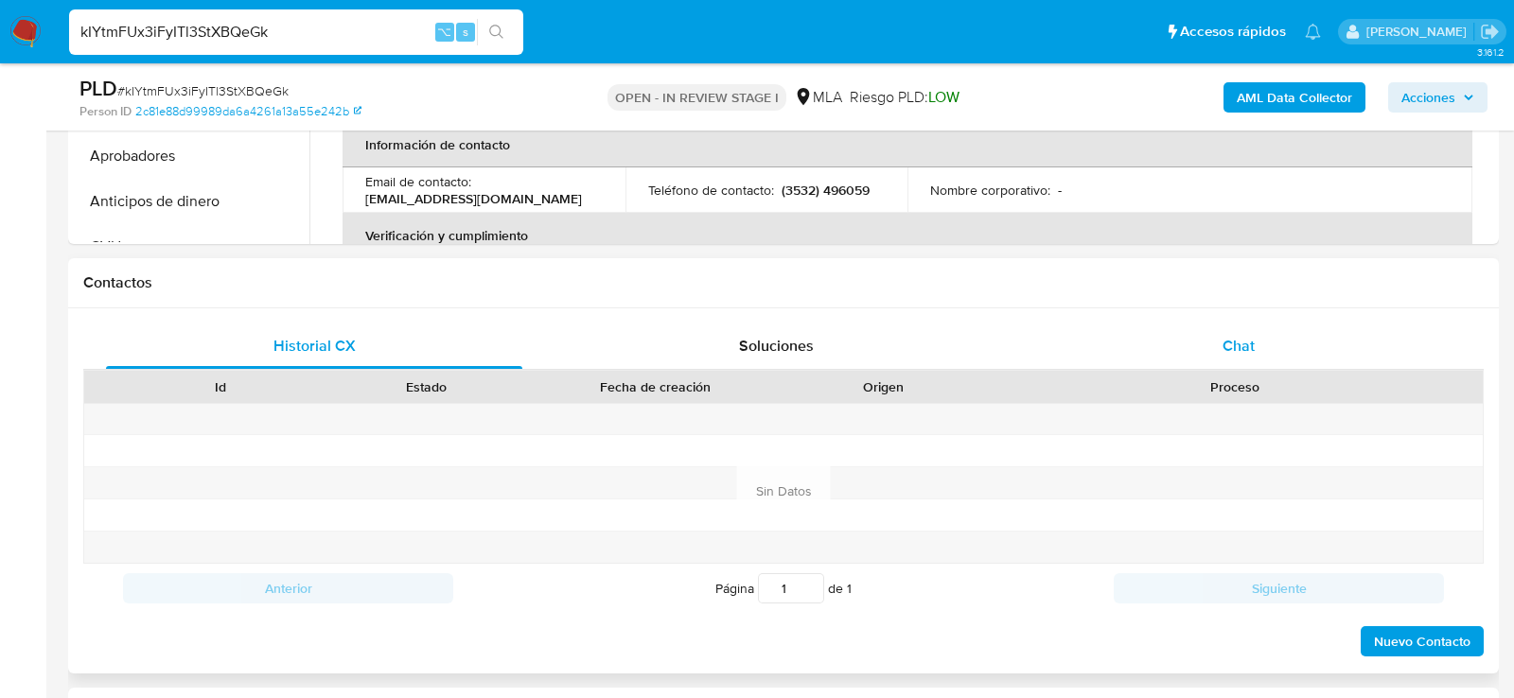
click at [1281, 324] on div "Chat" at bounding box center [1239, 346] width 416 height 45
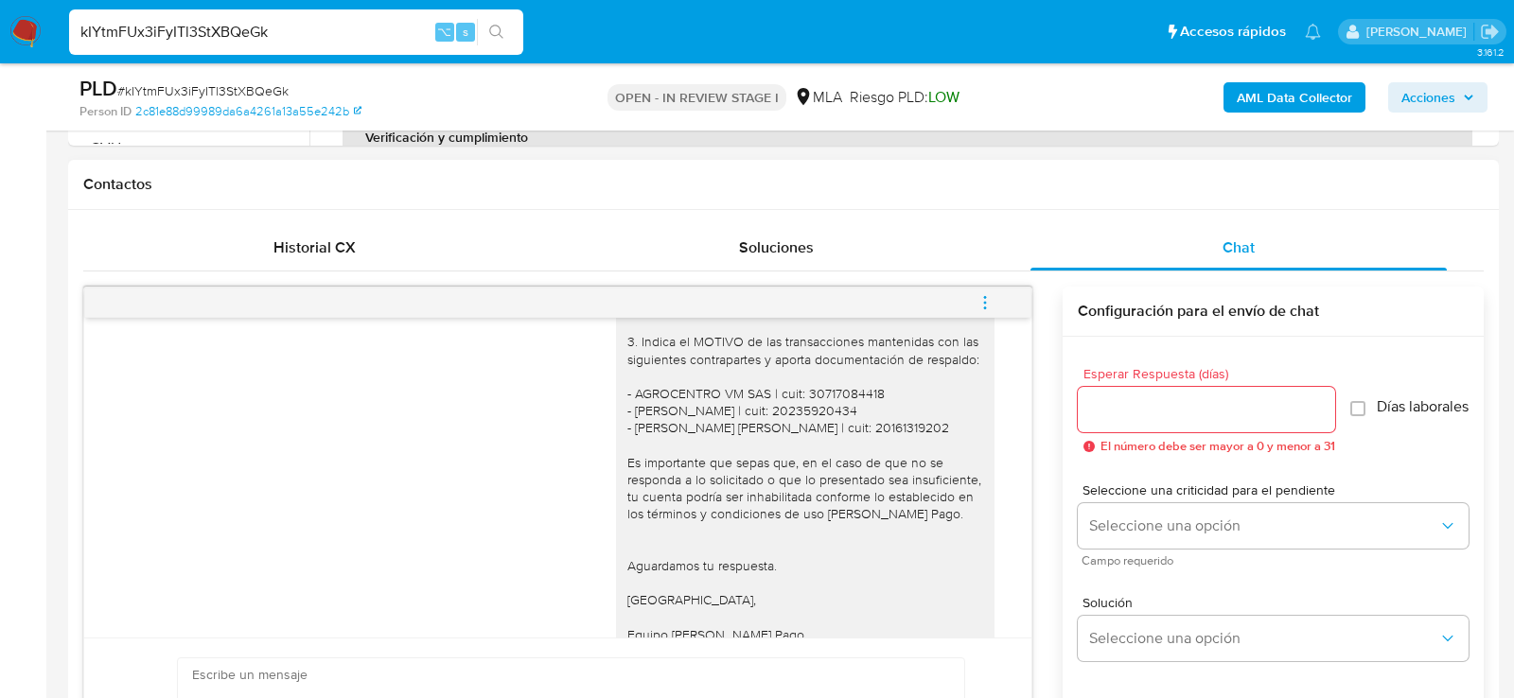
scroll to position [1886, 0]
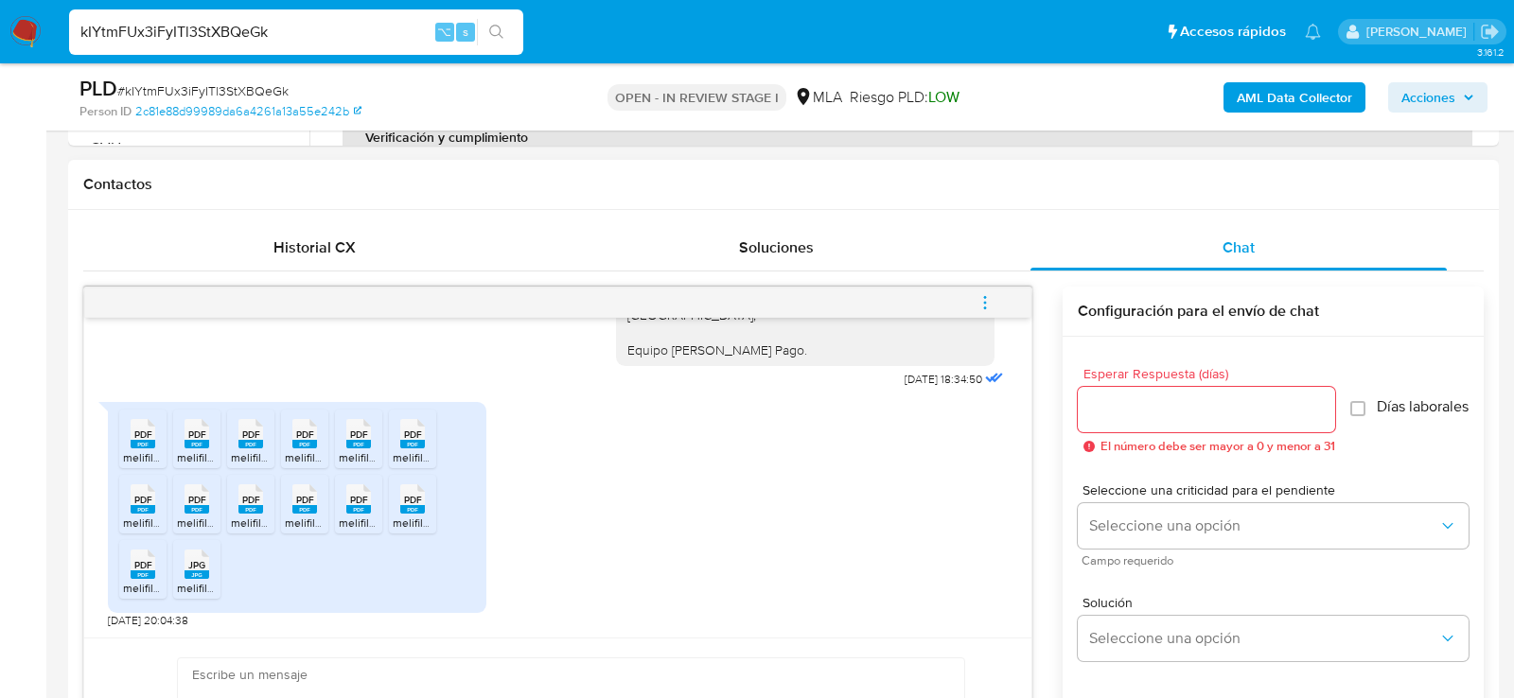
click at [142, 445] on icon "PDF" at bounding box center [143, 433] width 25 height 33
click at [186, 446] on icon "PDF" at bounding box center [197, 433] width 25 height 33
click at [259, 450] on span "melifile3963914182603559248.pdf" at bounding box center [319, 458] width 176 height 16
click at [304, 450] on span "melifile8893829727420903961.pdf" at bounding box center [373, 458] width 177 height 16
click at [357, 450] on span "melifile771680016918750247.pdf" at bounding box center [420, 458] width 162 height 16
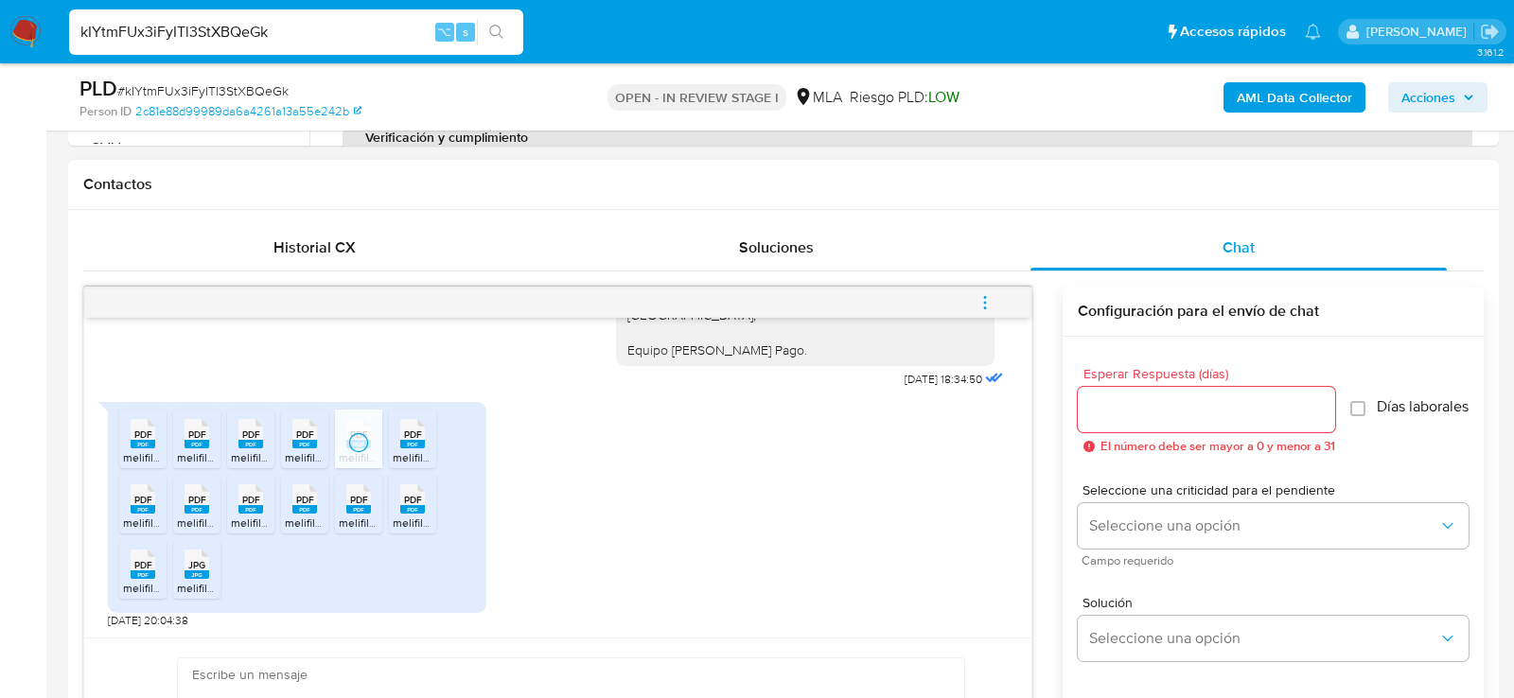
click at [416, 450] on span "melifile396818820960870508.pdf" at bounding box center [478, 458] width 171 height 16
click at [150, 510] on icon "PDF" at bounding box center [143, 499] width 25 height 33
click at [185, 511] on icon "PDF" at bounding box center [197, 499] width 25 height 33
drag, startPoint x: 226, startPoint y: 511, endPoint x: 292, endPoint y: 592, distance: 105.0
click at [292, 592] on ul "PDF PDF melifile6565275488896891102.pdf PDF PDF melifile8357840457166456834.pdf…" at bounding box center [297, 508] width 356 height 196
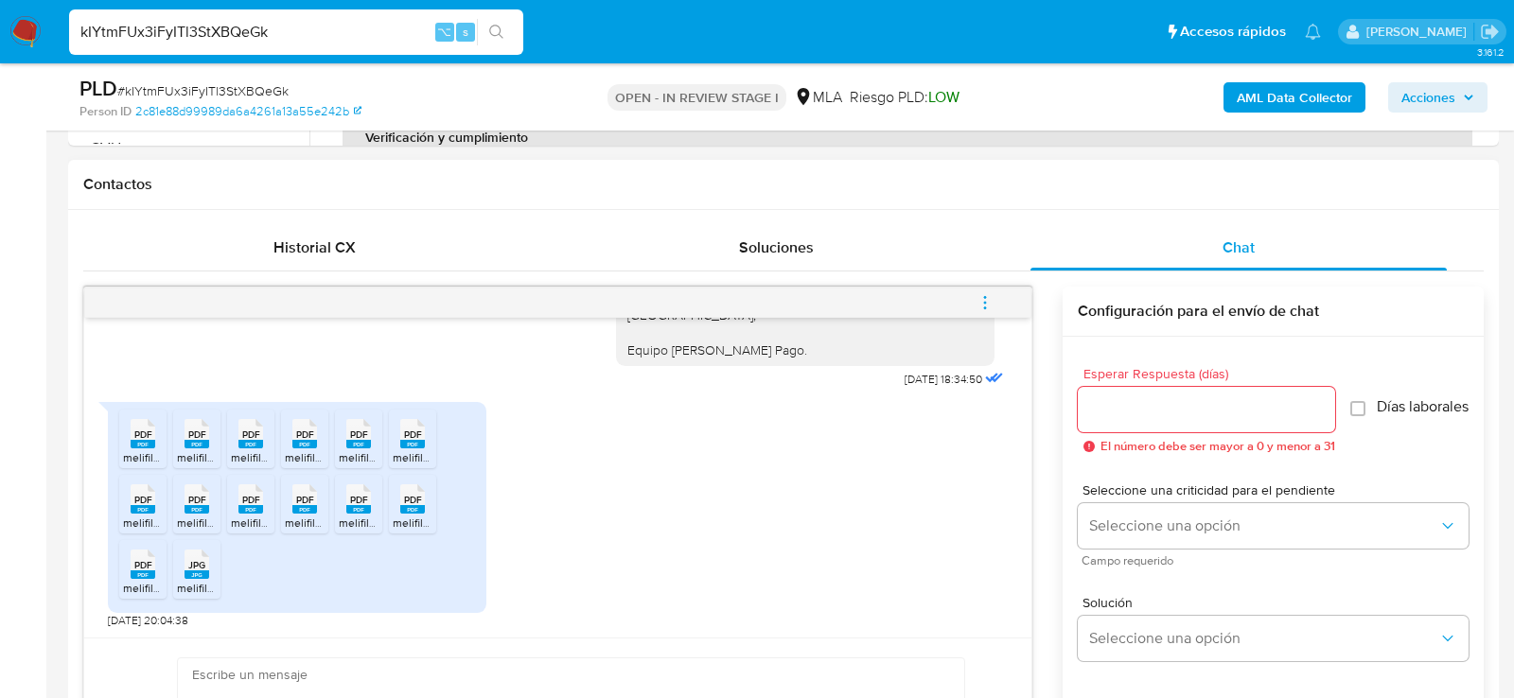
click at [234, 510] on div "PDF PDF" at bounding box center [251, 497] width 40 height 37
click at [303, 511] on icon "PDF" at bounding box center [304, 499] width 25 height 33
click at [352, 515] on span "melifile4545804875537126437.pdf" at bounding box center [426, 523] width 175 height 16
click at [403, 511] on icon "PDF" at bounding box center [412, 499] width 25 height 33
click at [144, 581] on span "melifile4088667236736924487.pdf" at bounding box center [212, 588] width 178 height 16
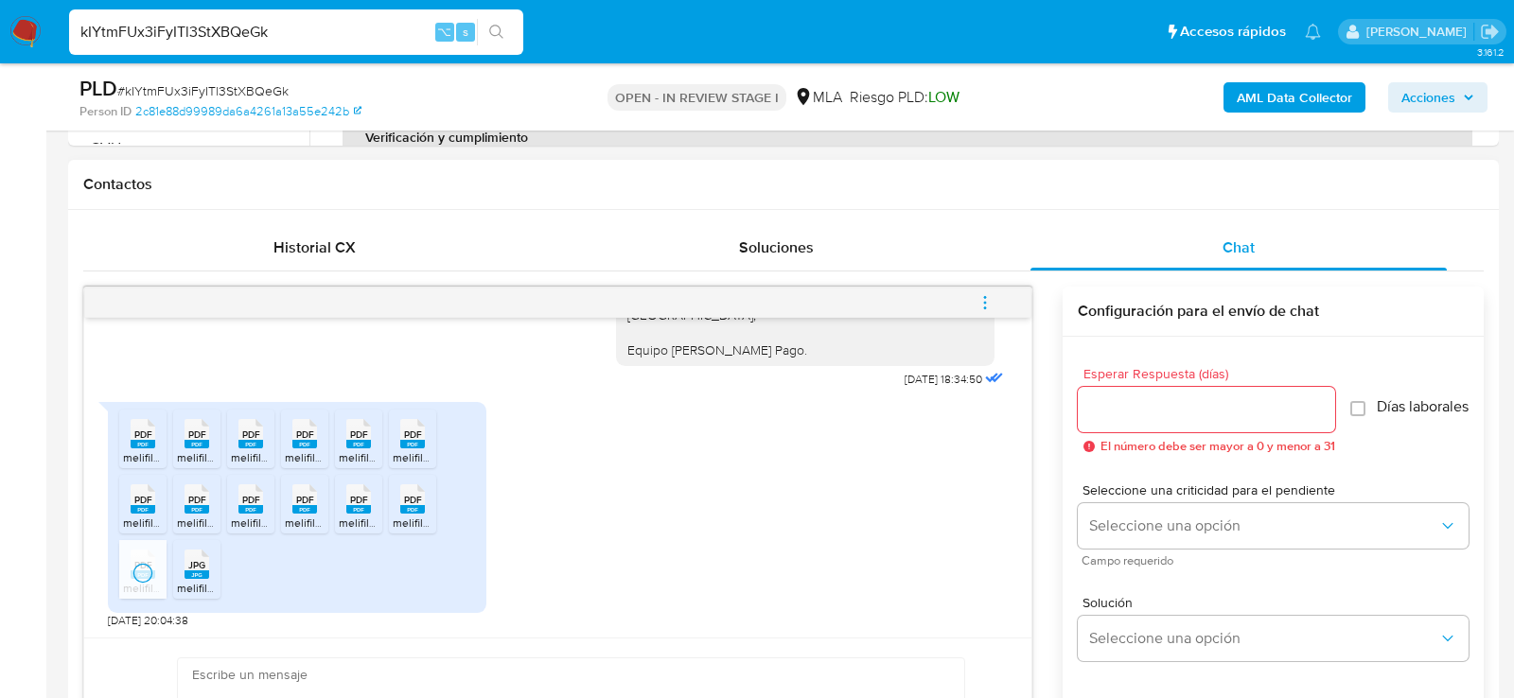
click at [187, 581] on span "melifile61879810567273968.jpg" at bounding box center [257, 588] width 160 height 16
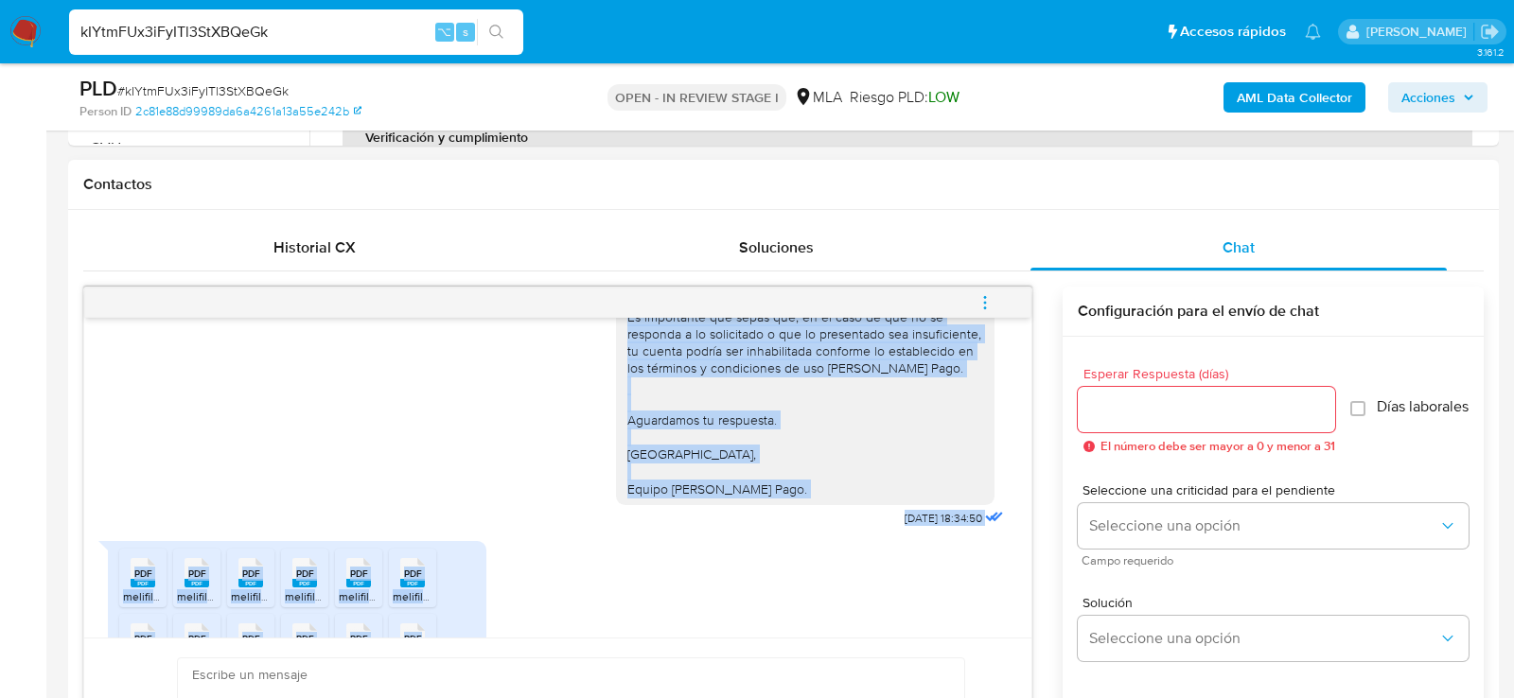
scroll to position [1751, 0]
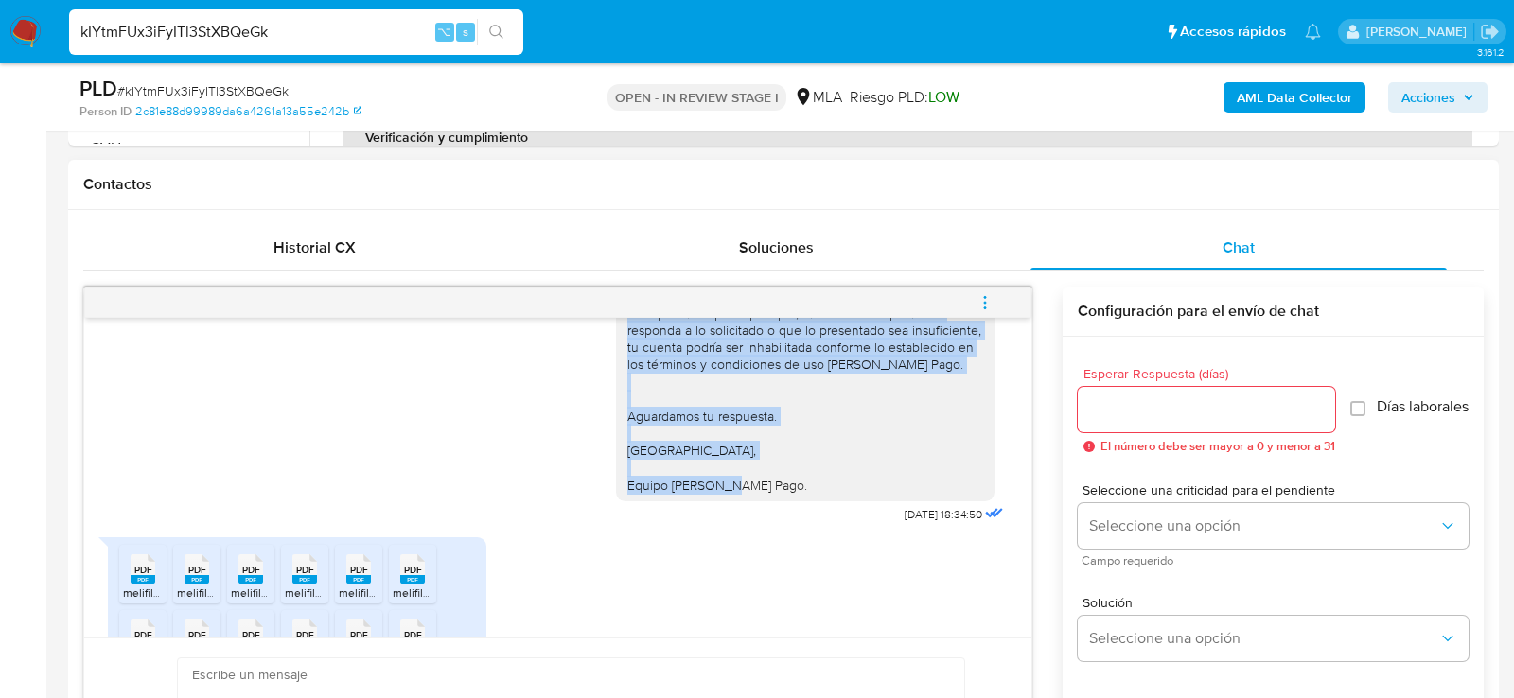
drag, startPoint x: 627, startPoint y: 405, endPoint x: 945, endPoint y: 488, distance: 328.7
click at [945, 488] on div "Hola, muchas gracias por tu respuesta. No obstante, la misma no responde comple…" at bounding box center [805, 227] width 379 height 549
copy div "Hola, muchas gracias por tu respuesta. No obstante, la misma no responde comple…"
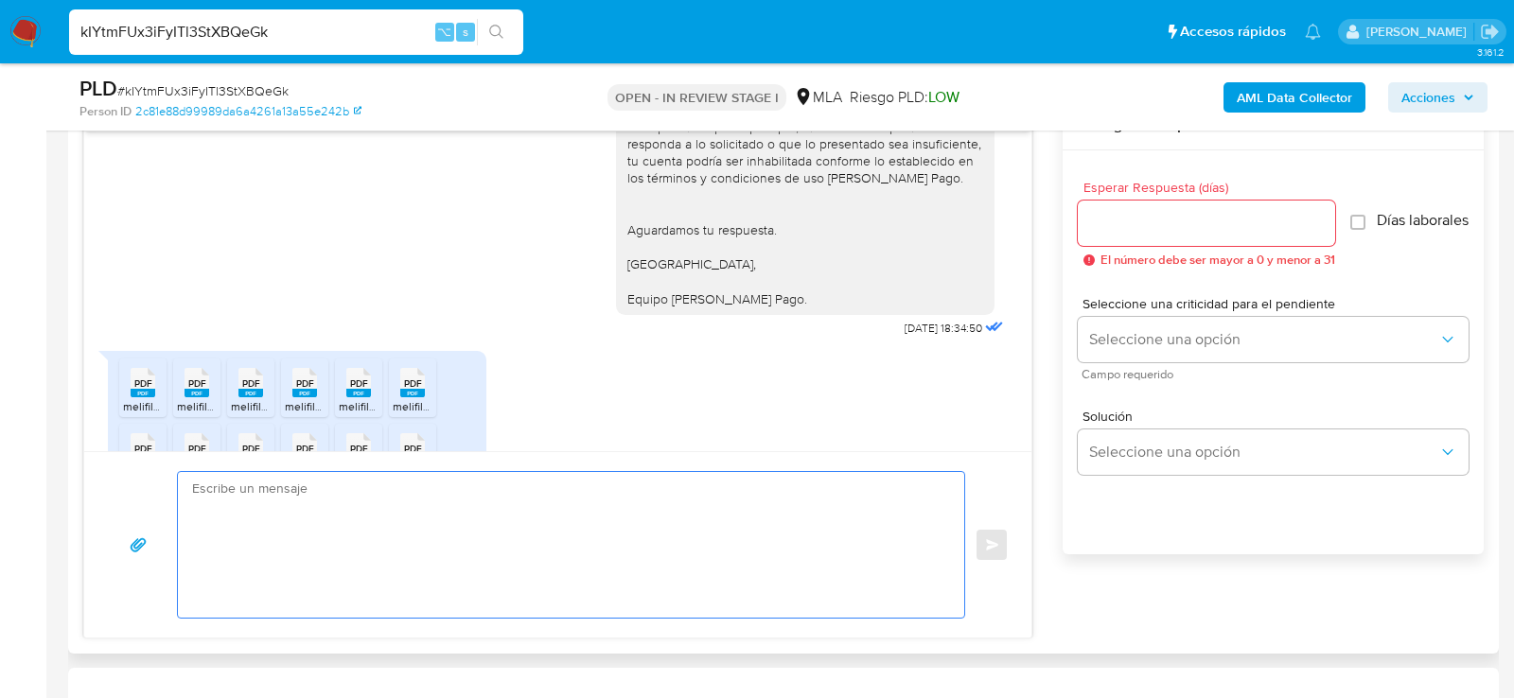
scroll to position [1029, 0]
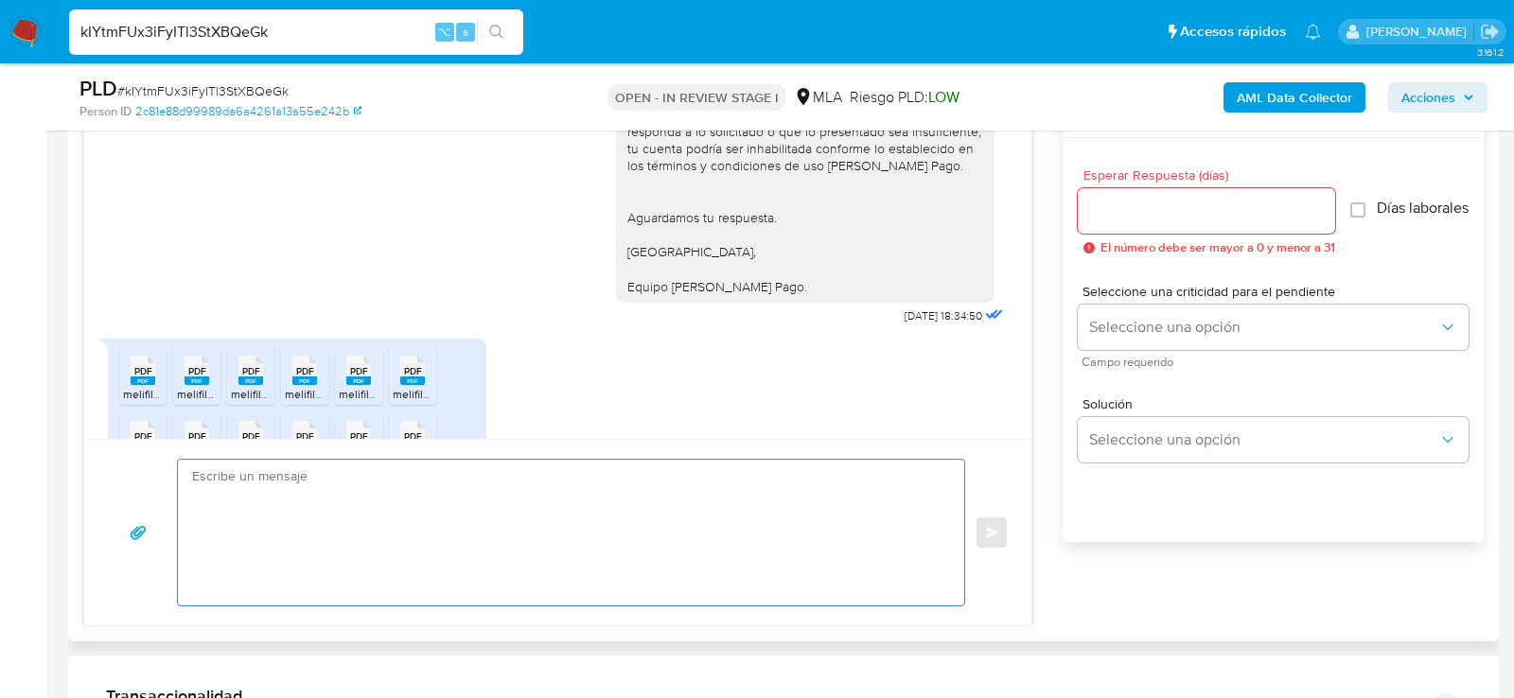
paste textarea "Hola, muchas gracias por tu respuesta. No obstante, la misma no responde comple…"
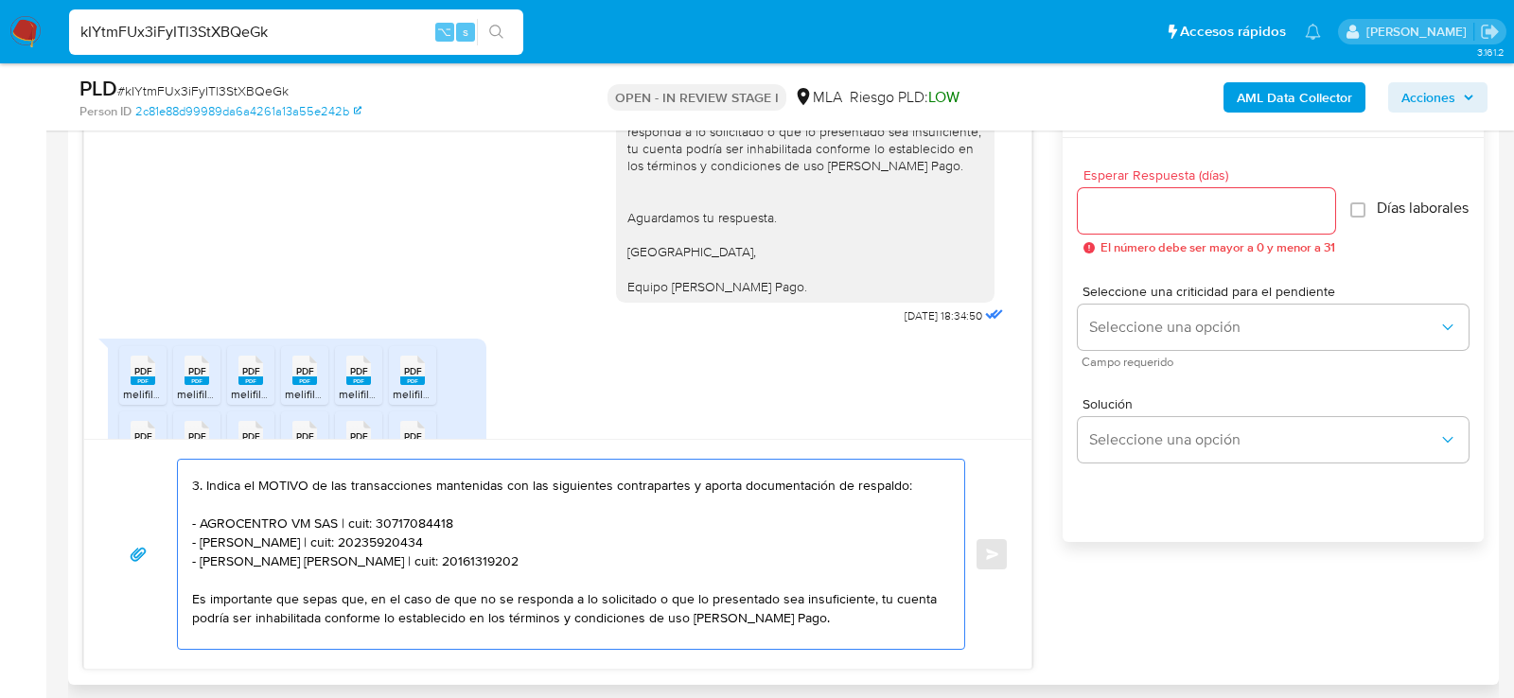
scroll to position [186, 0]
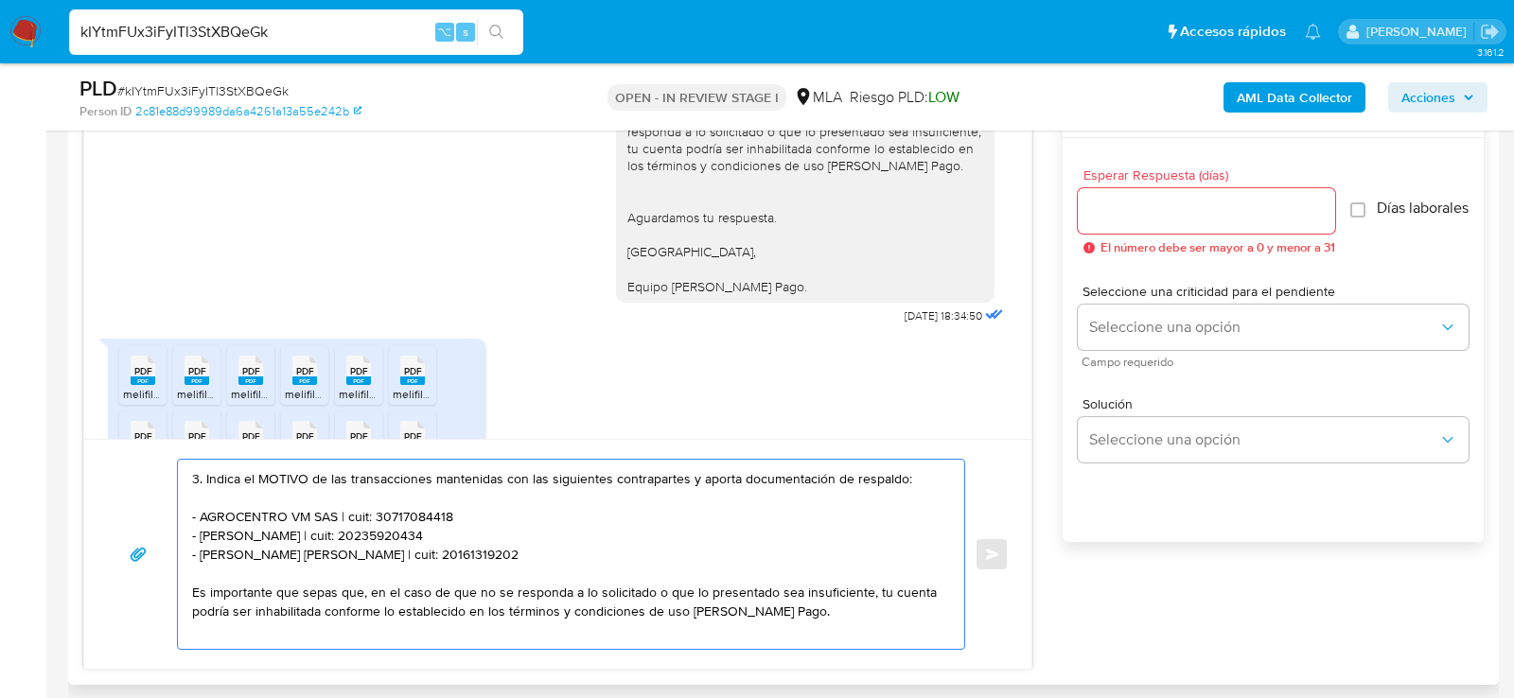
click at [269, 474] on textarea "Hola, muchas gracias por tu respuesta. No obstante, la misma no responde comple…" at bounding box center [566, 554] width 749 height 189
click at [269, 475] on textarea "Hola, muchas gracias por tu respuesta. No obstante, la misma no responde comple…" at bounding box center [566, 554] width 749 height 189
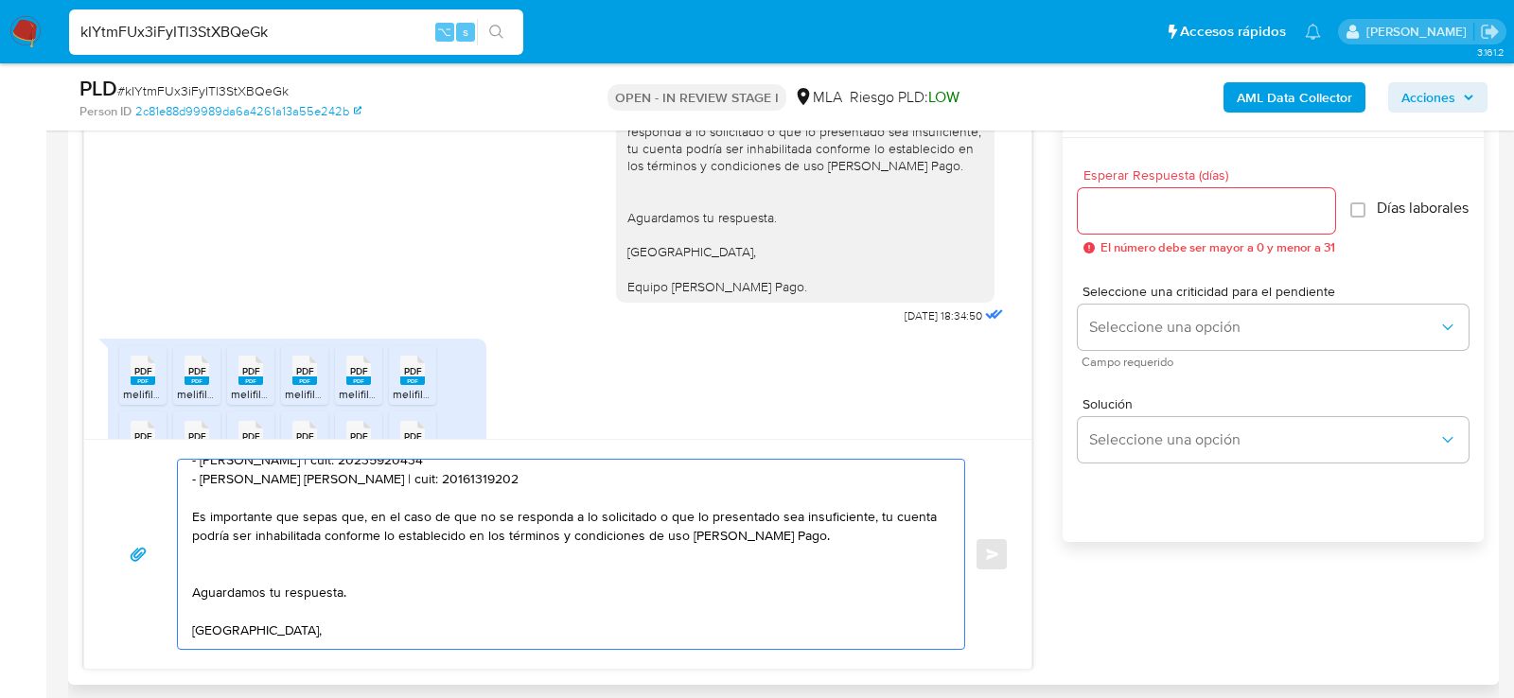
scroll to position [296, 0]
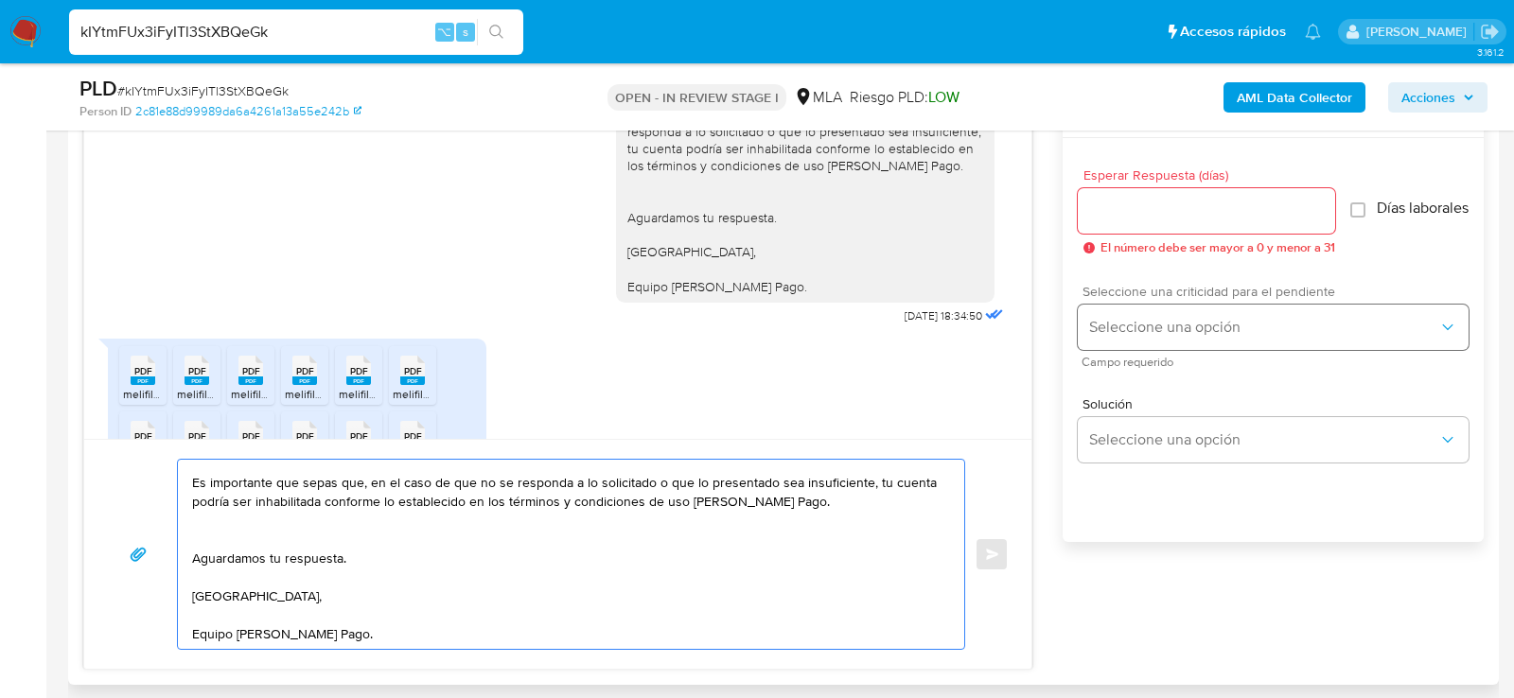
type textarea "Hola, muchas gracias por tu respuesta. No obstante, la misma no responde comple…"
click at [1155, 337] on span "Seleccione una opción" at bounding box center [1263, 327] width 349 height 19
click at [1147, 378] on div "HIGH" at bounding box center [1269, 367] width 361 height 38
click at [1124, 212] on input "Esperar Respuesta (días)" at bounding box center [1206, 211] width 257 height 25
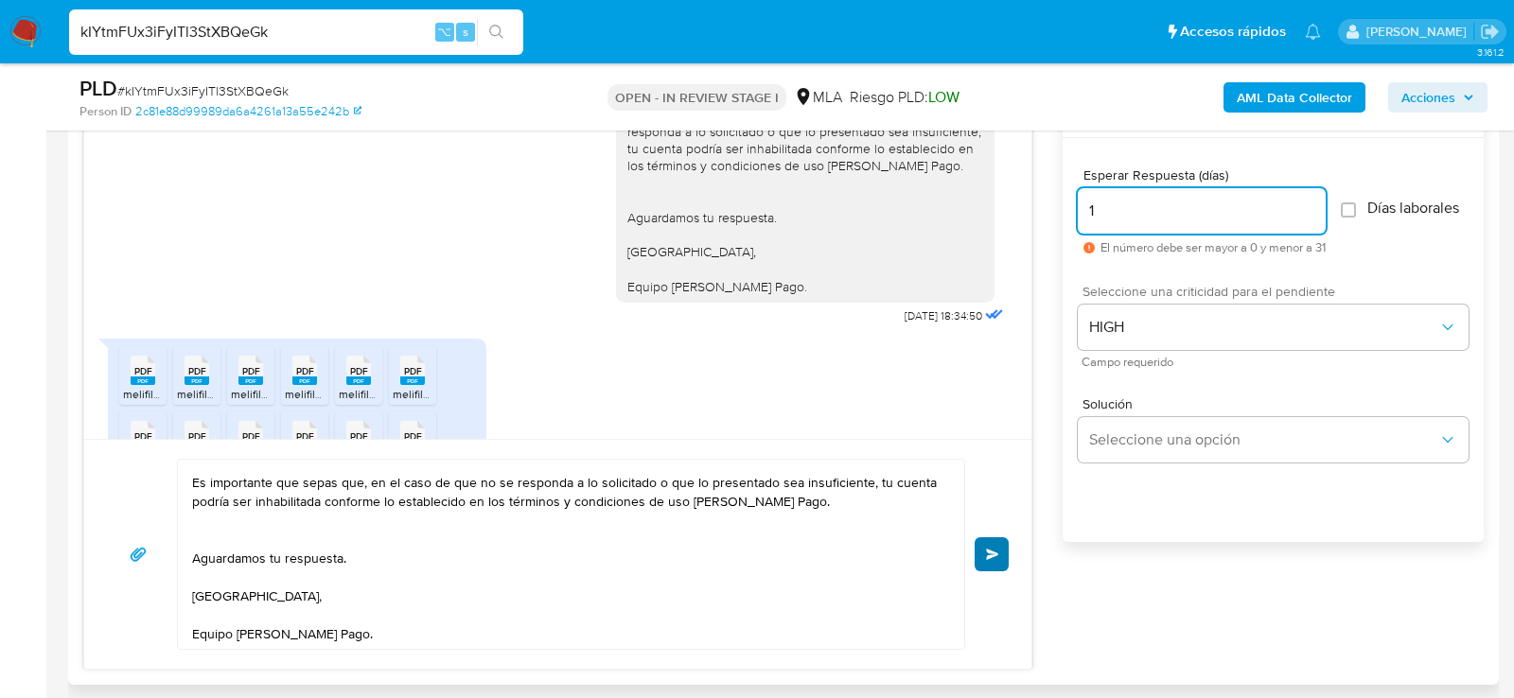
type input "1"
click at [997, 542] on button "Enviar" at bounding box center [992, 555] width 34 height 34
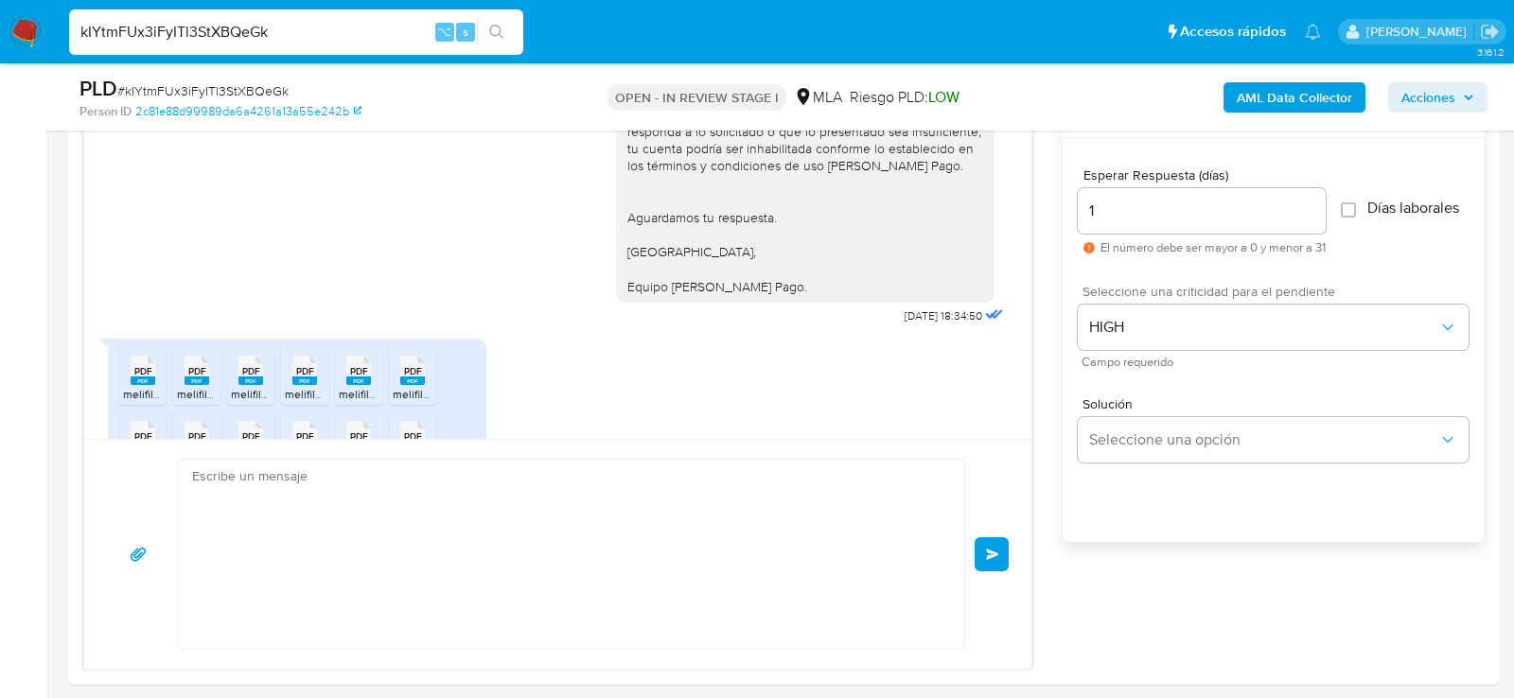
scroll to position [0, 0]
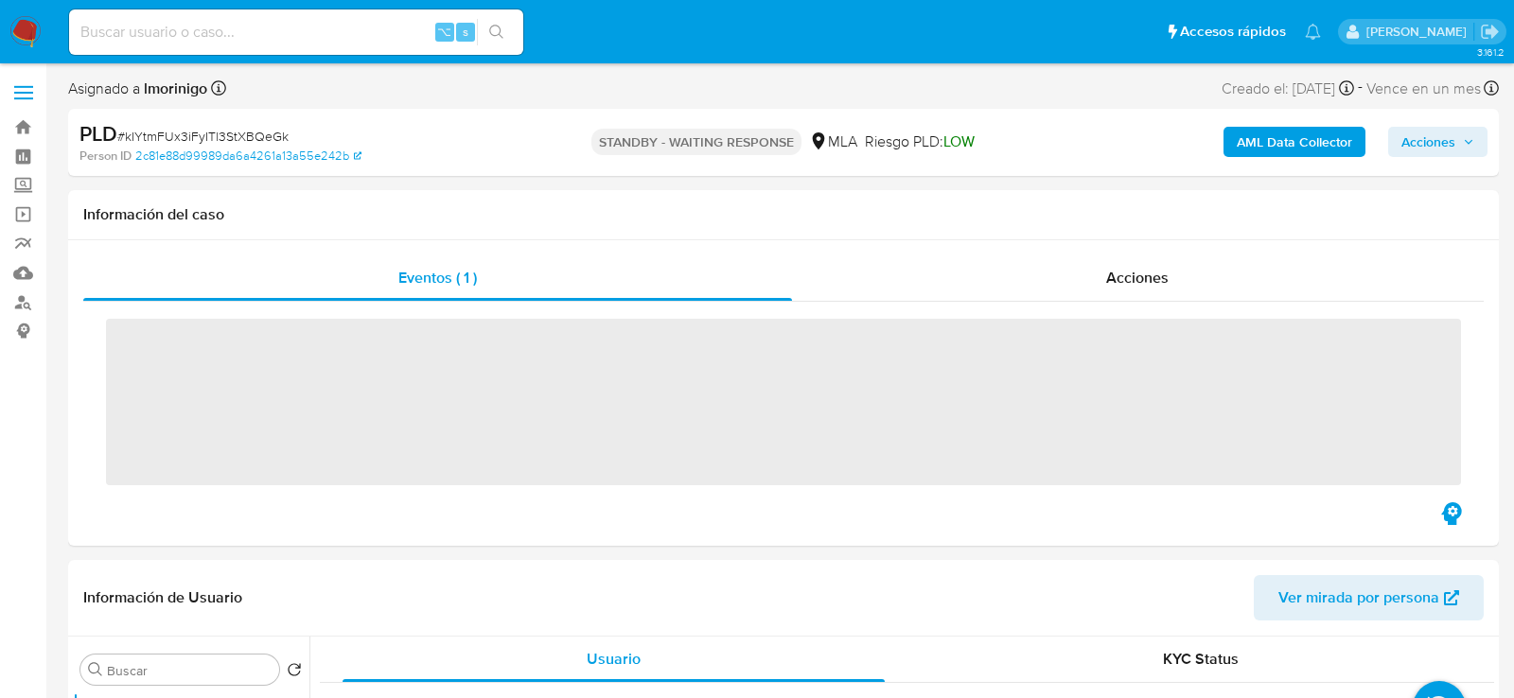
click at [272, 37] on input at bounding box center [296, 32] width 454 height 25
paste input "tFPaCBrtjsusYhG65NMOQWJs"
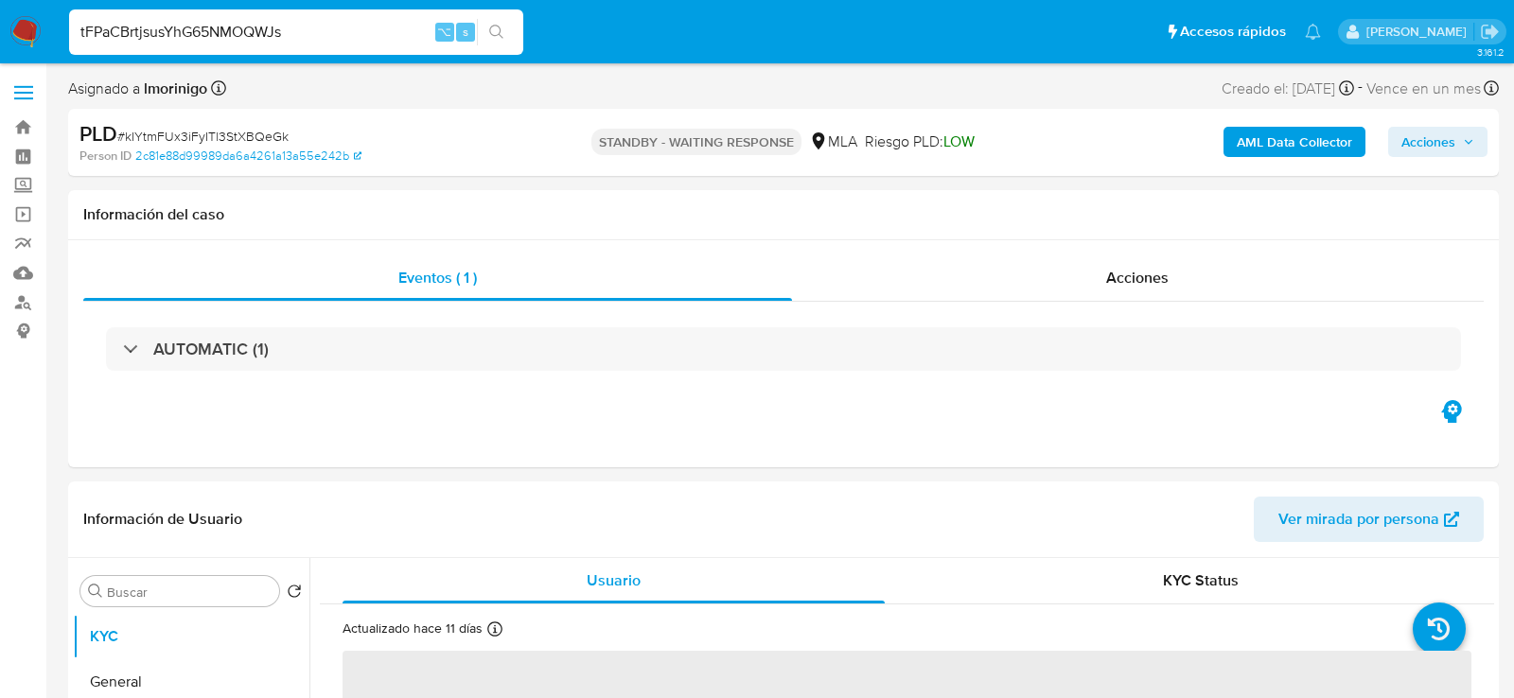
type input "tFPaCBrtjsusYhG65NMOQWJs"
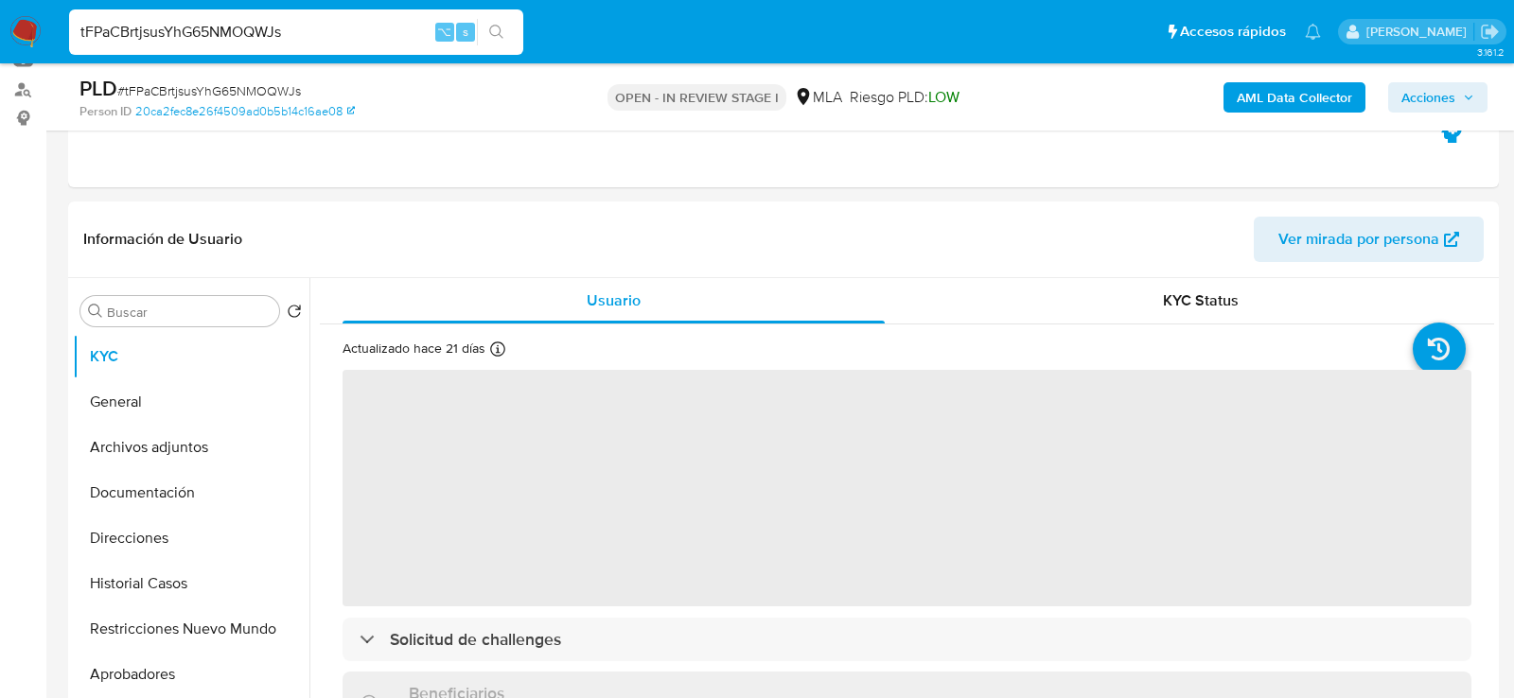
scroll to position [312, 0]
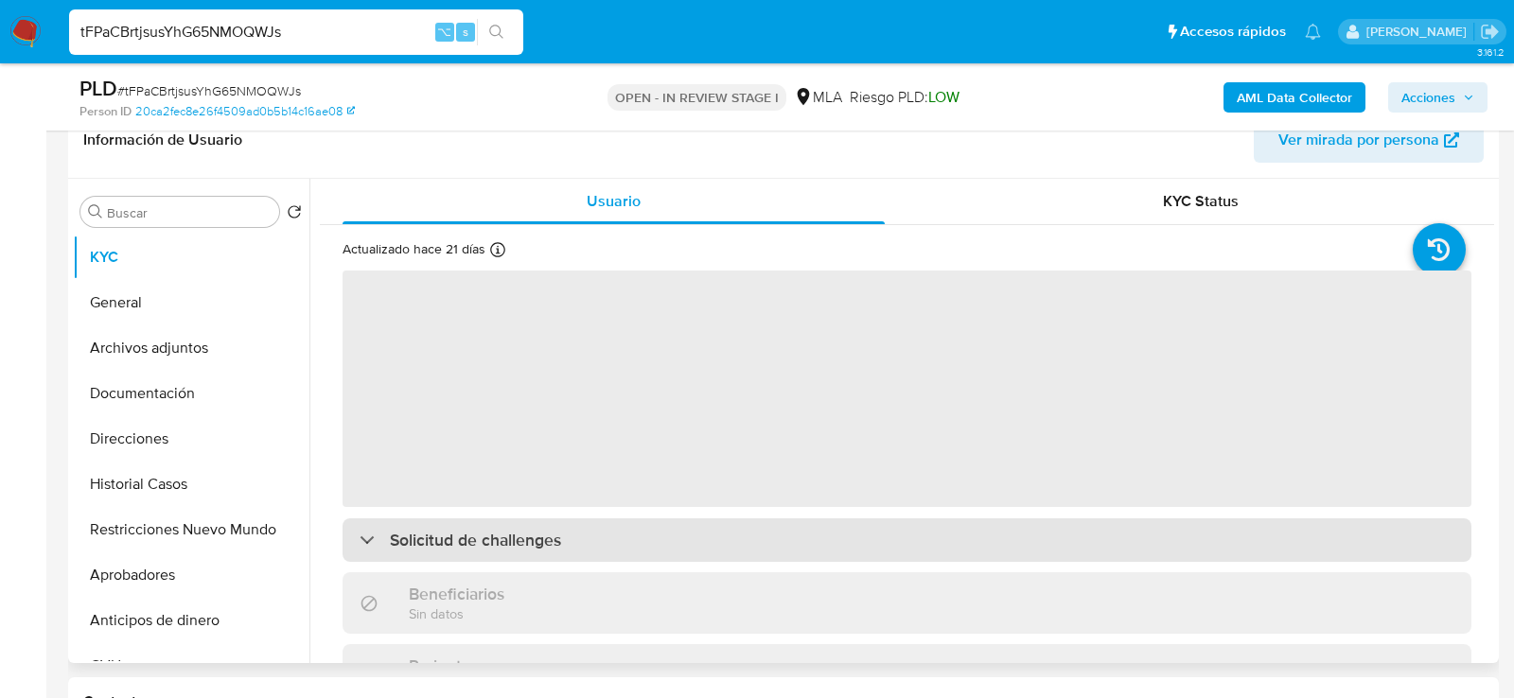
select select "10"
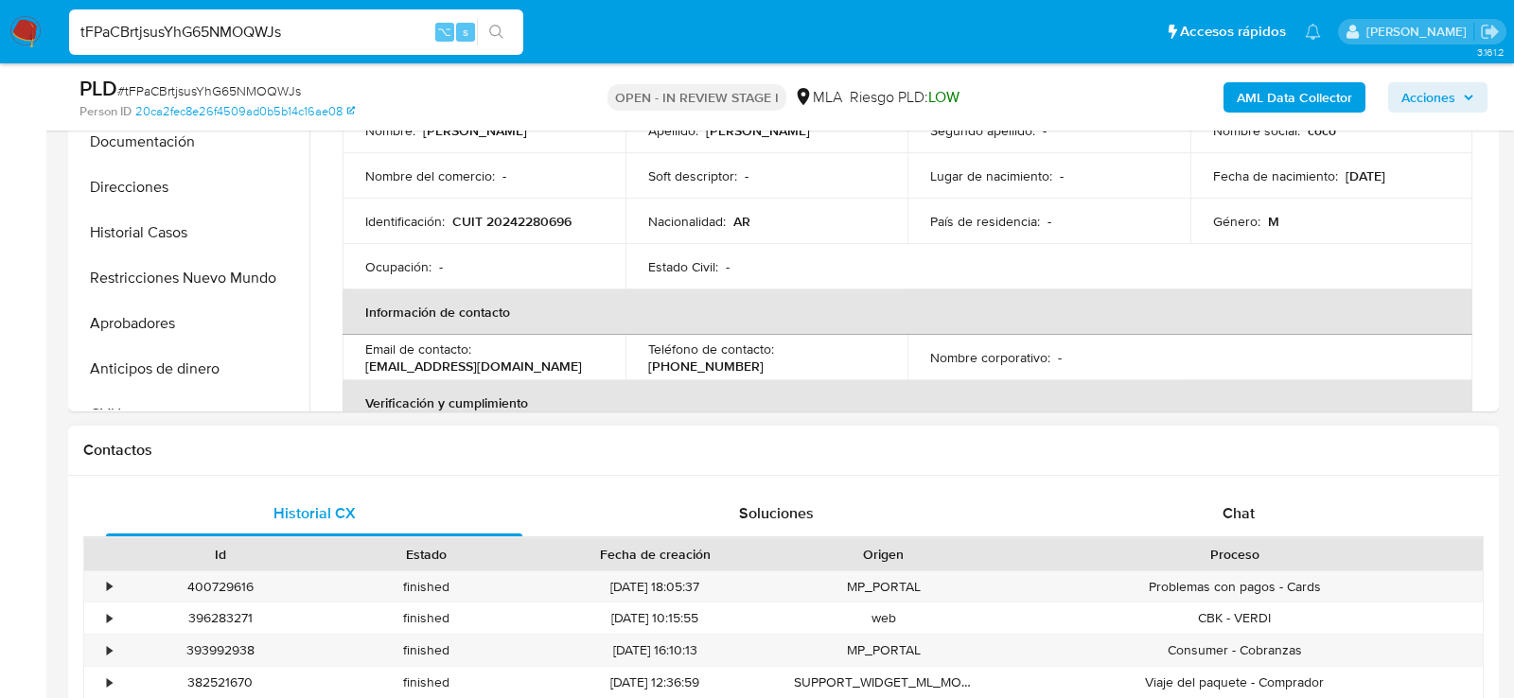
scroll to position [615, 0]
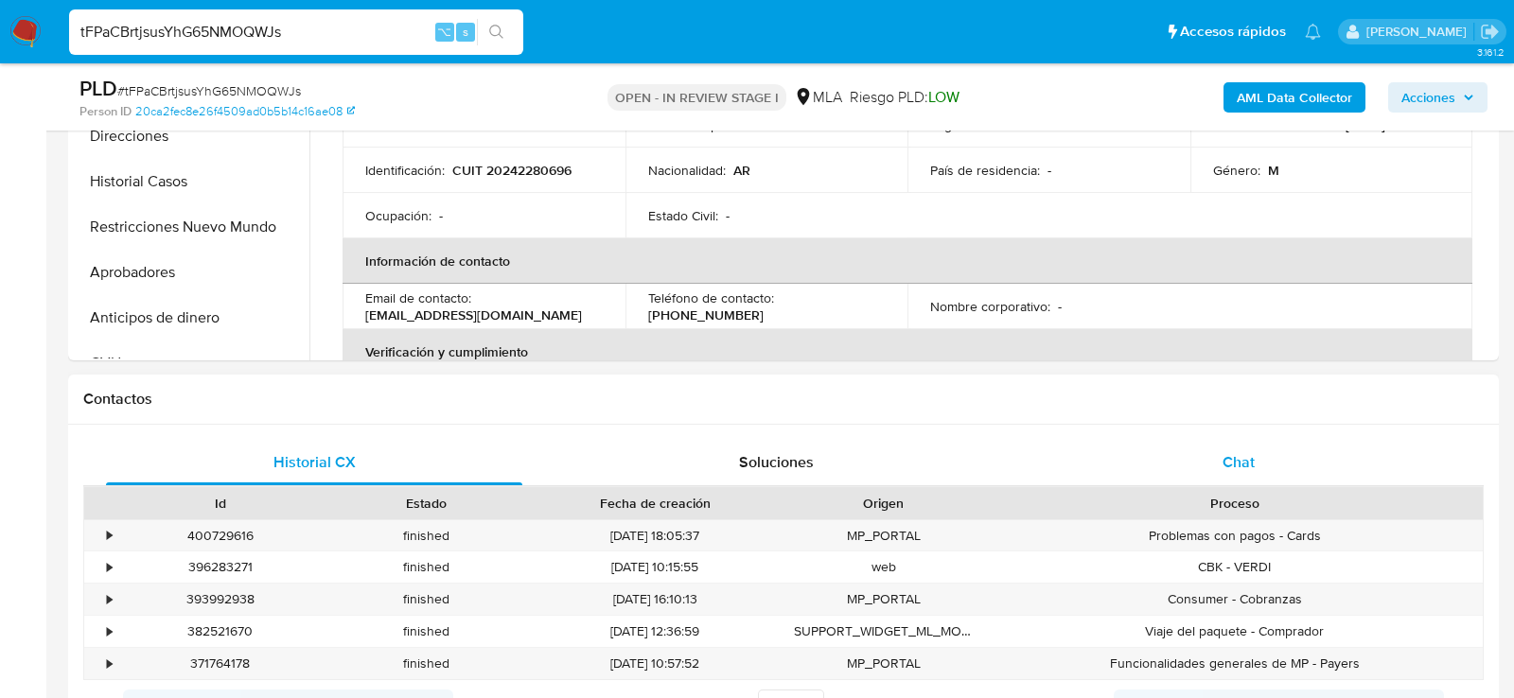
click at [1299, 466] on div "Chat" at bounding box center [1239, 462] width 416 height 45
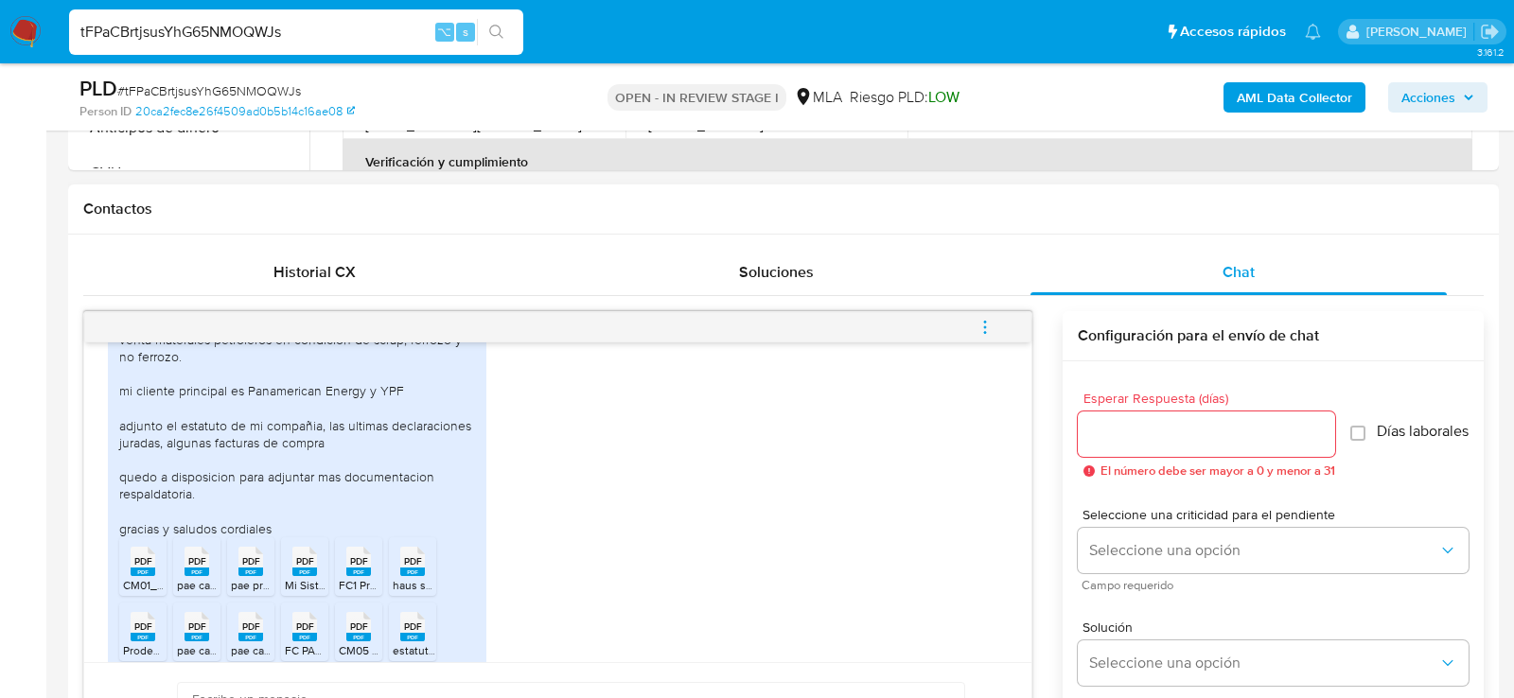
scroll to position [1282, 0]
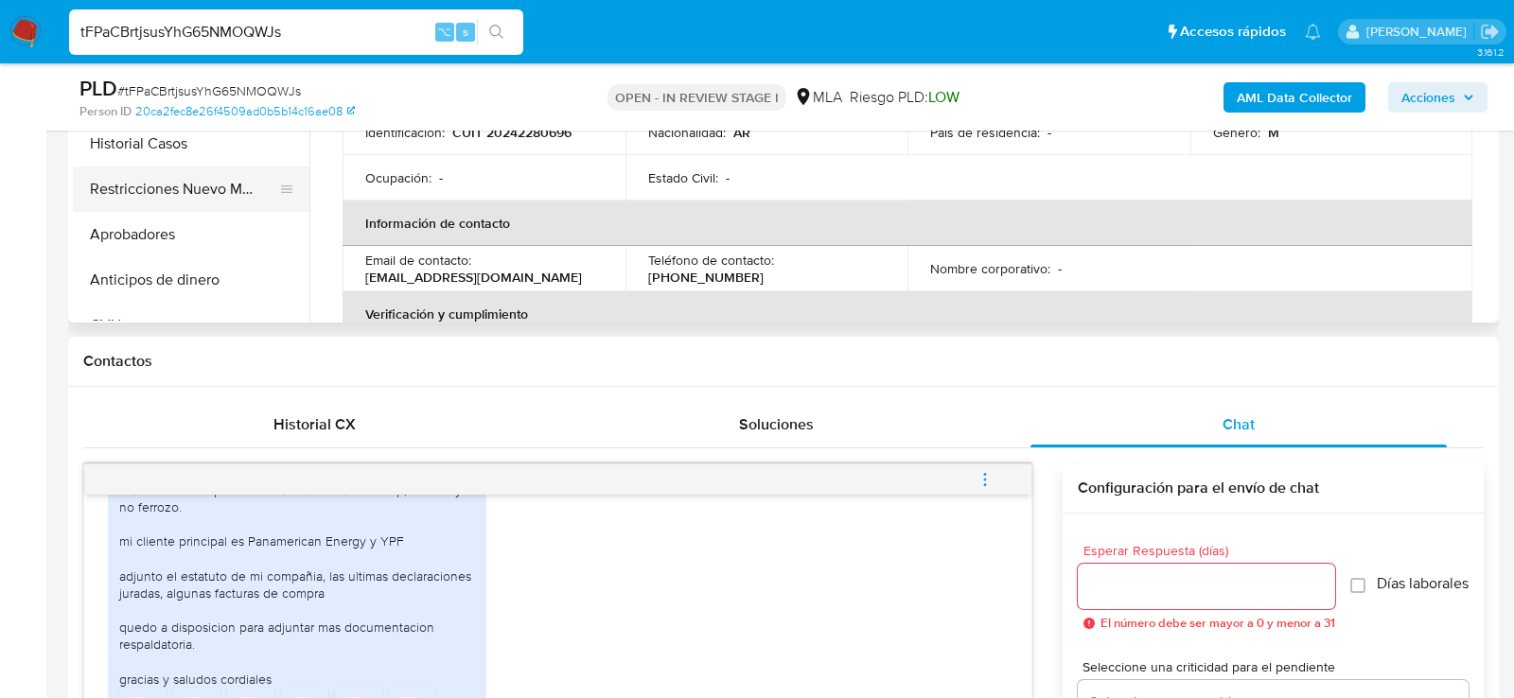
click at [201, 182] on button "Restricciones Nuevo Mundo" at bounding box center [183, 189] width 221 height 45
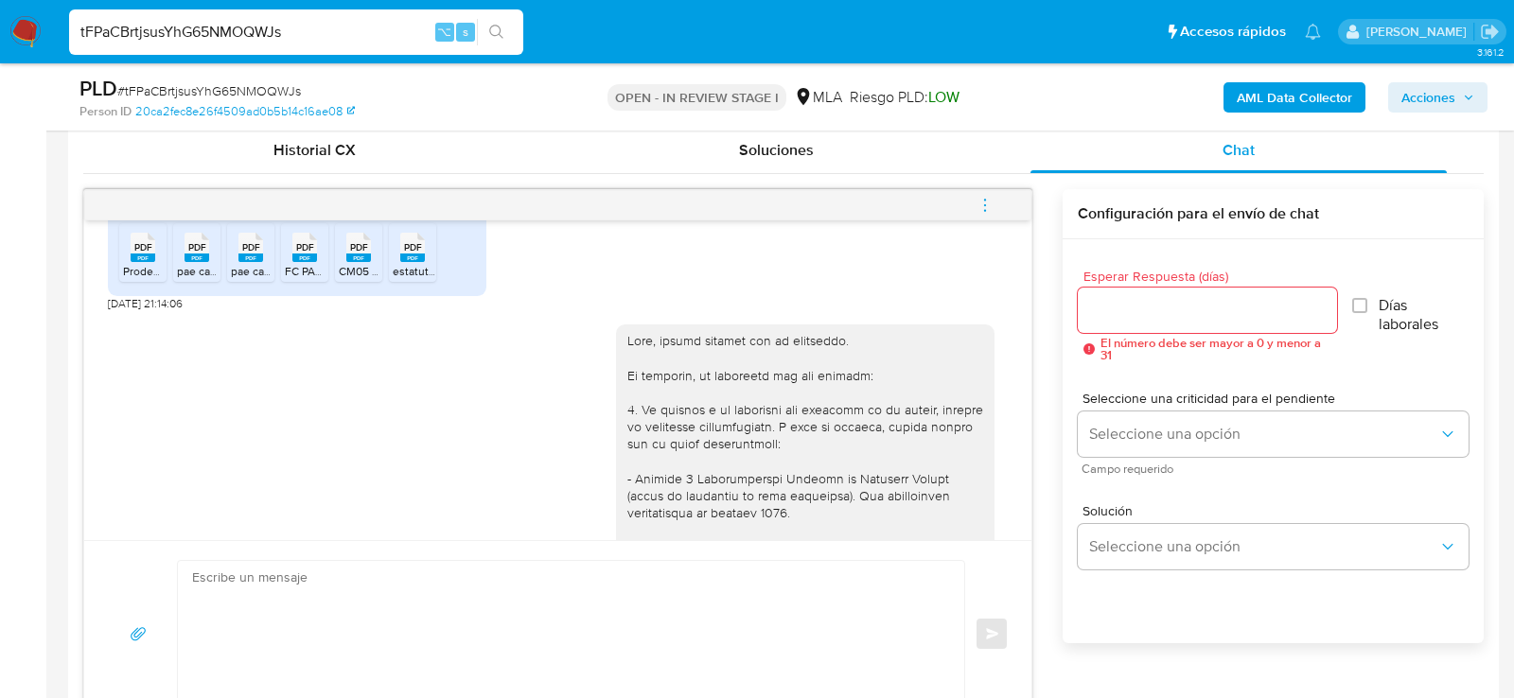
scroll to position [1543, 0]
drag, startPoint x: 166, startPoint y: 333, endPoint x: 94, endPoint y: 331, distance: 72.0
click at [94, 331] on div "[DATE] 17:35:40 buenas tardes la cuenta [PERSON_NAME] pago la utilizo basicamen…" at bounding box center [557, 381] width 947 height 320
copy span "[DATE]"
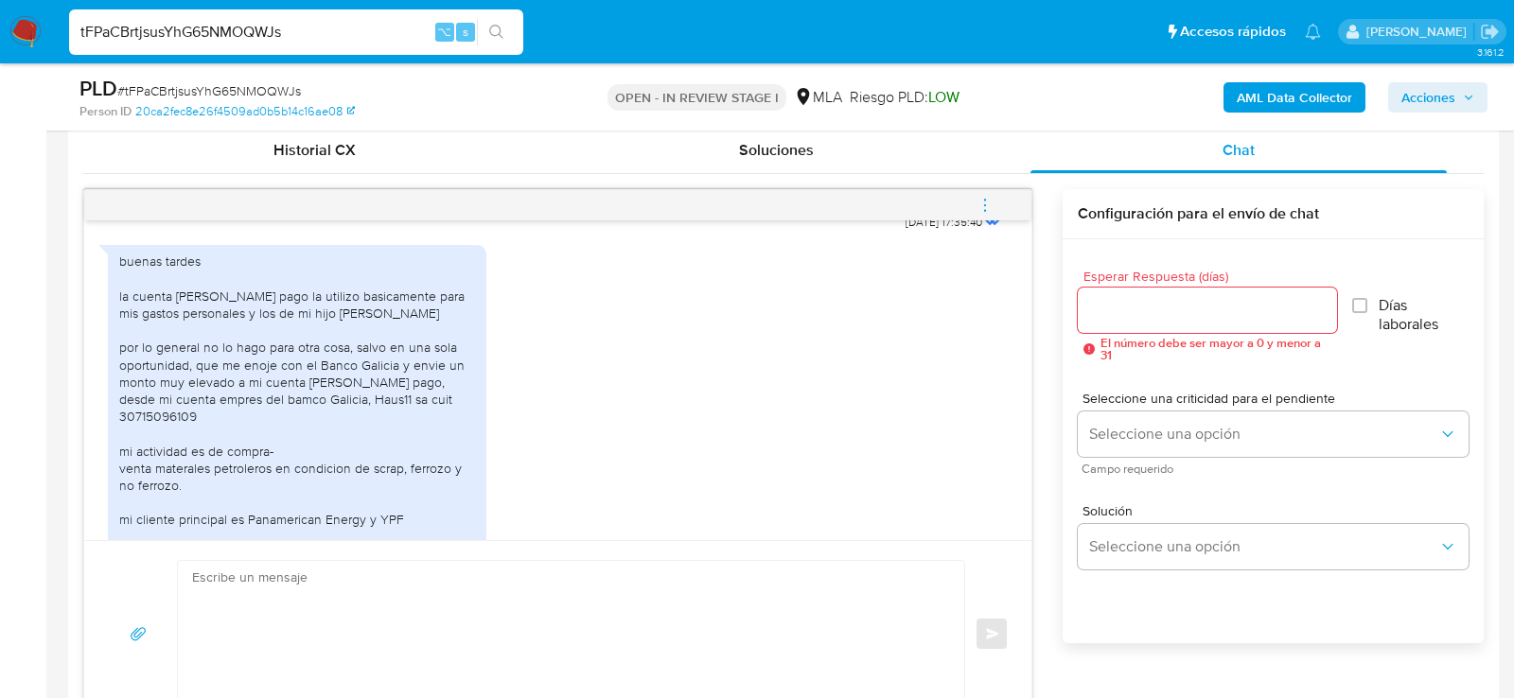
scroll to position [1028, 0]
click at [406, 350] on div "buenas tardes la cuenta [PERSON_NAME] pago la utilizo basicamente para mis gast…" at bounding box center [297, 462] width 356 height 414
click at [406, 350] on div "buenas tardes la cuenta de mercado pago la utilizo basicamente para mis gastos …" at bounding box center [297, 462] width 356 height 414
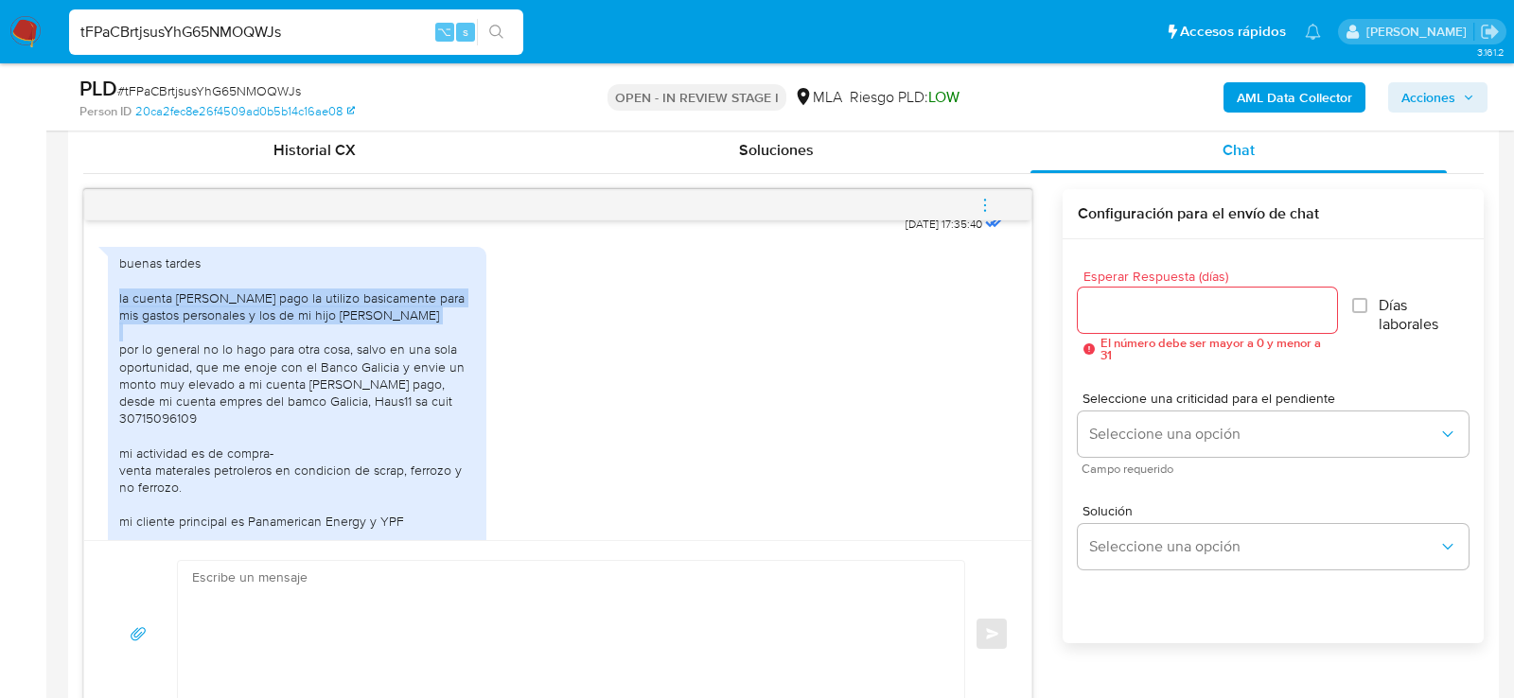
click at [406, 350] on div "buenas tardes la cuenta de mercado pago la utilizo basicamente para mis gastos …" at bounding box center [297, 462] width 356 height 414
copy div "la cuenta de mercado pago la utilizo basicamente para mis gastos personales y l…"
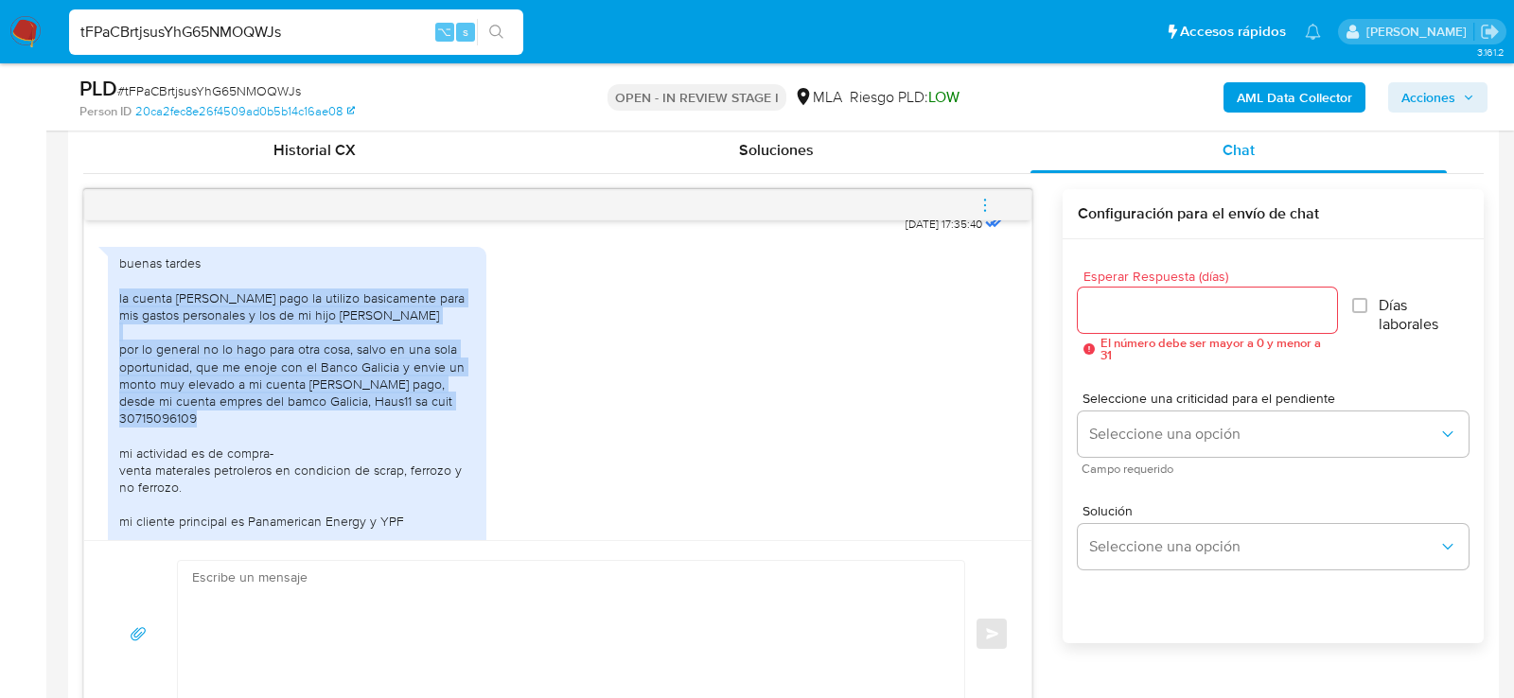
copy div "la cuenta de mercado pago la utilizo basicamente para mis gastos personales y l…"
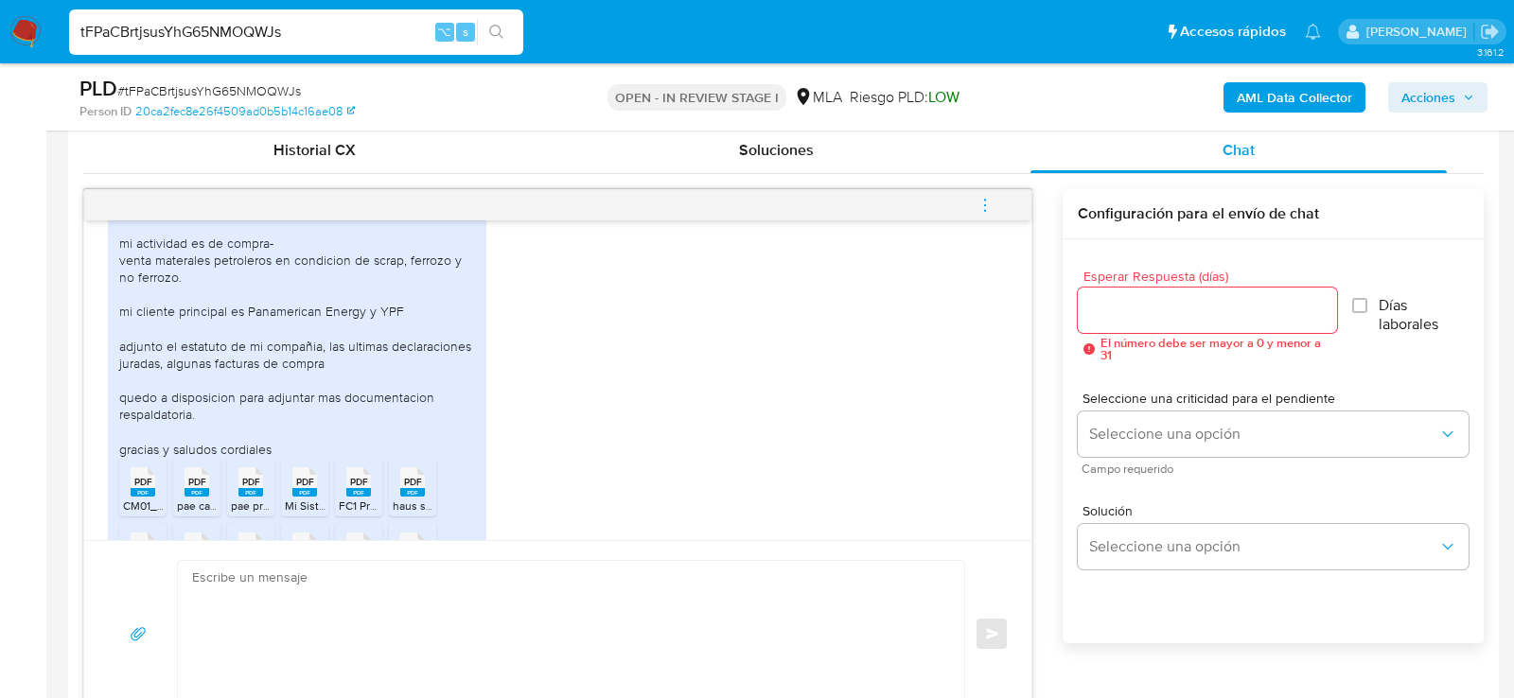
scroll to position [1246, 0]
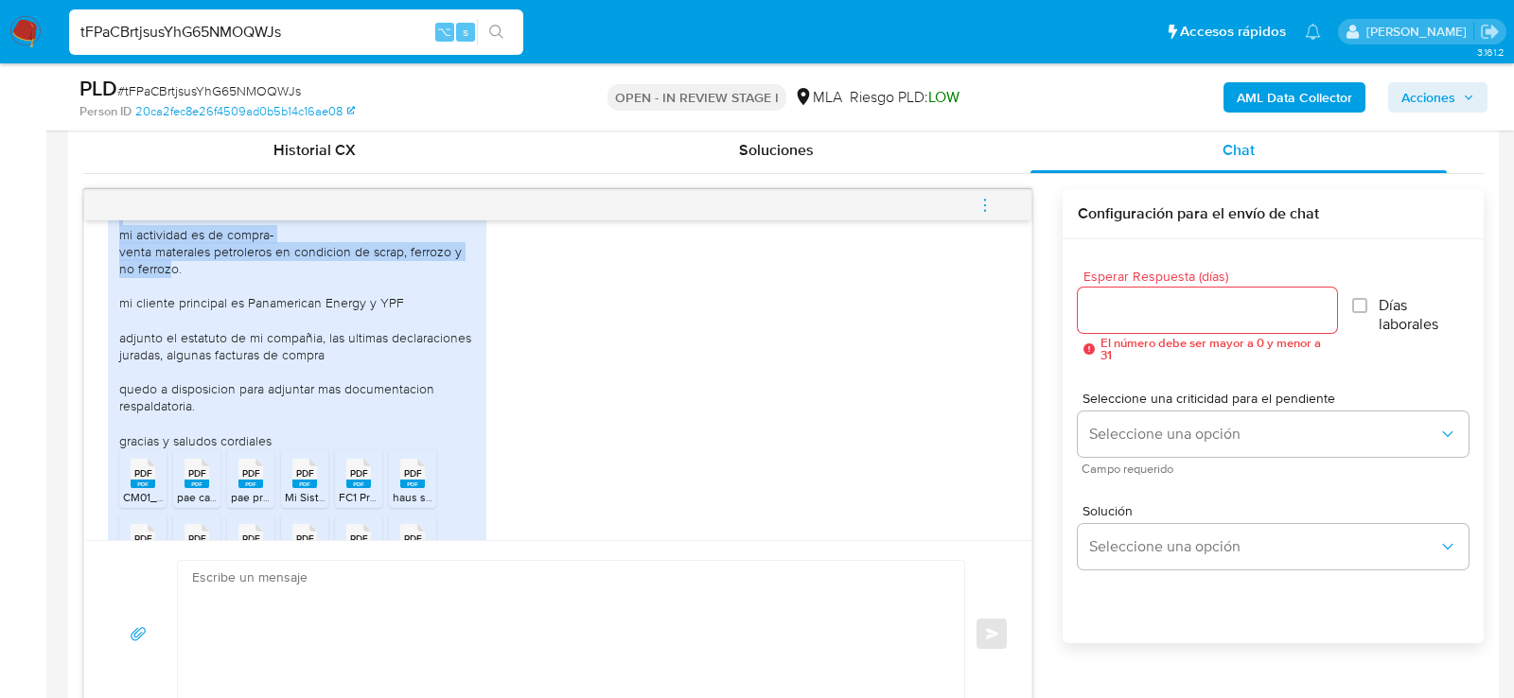
drag, startPoint x: 115, startPoint y: 249, endPoint x: 210, endPoint y: 281, distance: 100.0
click at [210, 281] on div "buenas tardes la cuenta de mercado pago la utilizo basicamente para mis gastos …" at bounding box center [297, 307] width 379 height 559
copy div "mi actividad es de compra- venta materales petroleros en condicion de scrap, fe…"
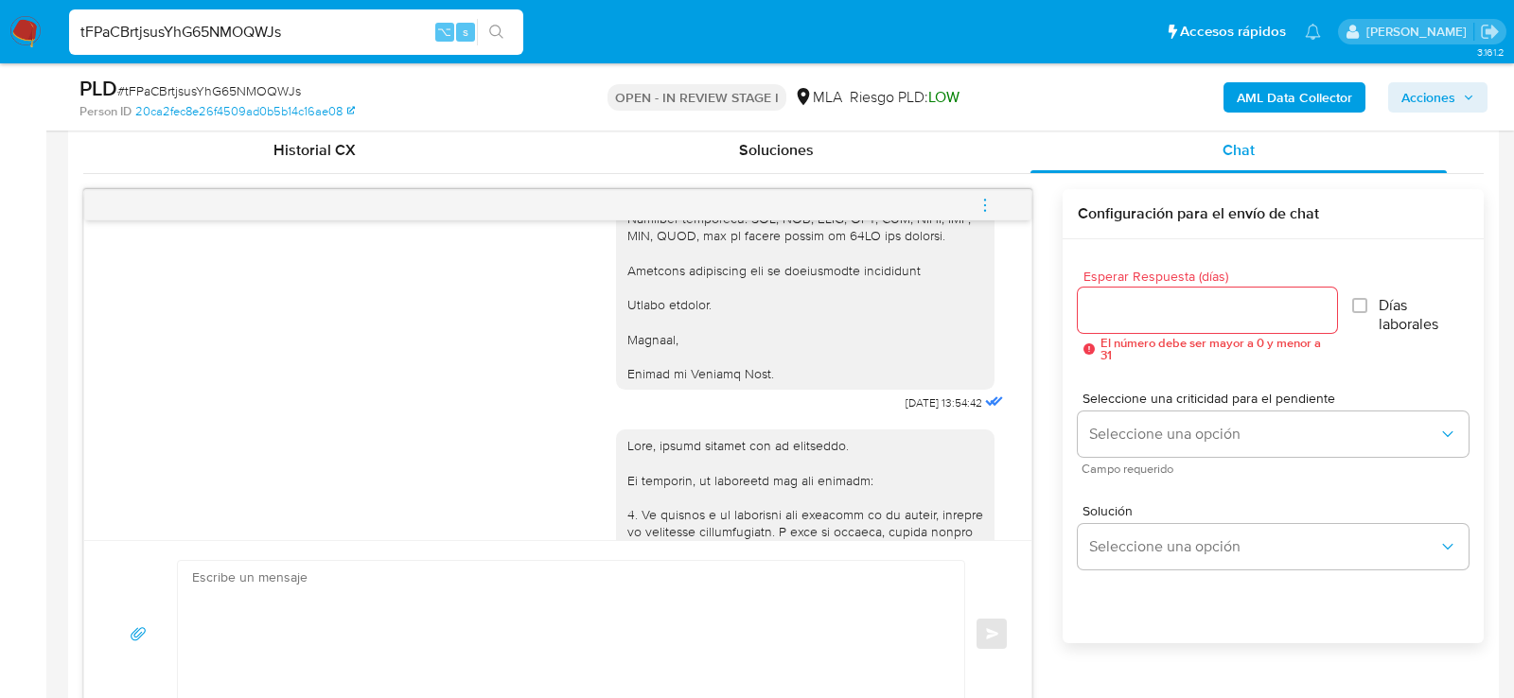
scroll to position [2123, 0]
drag, startPoint x: 940, startPoint y: 454, endPoint x: 873, endPoint y: 453, distance: 67.2
click at [873, 418] on div "15/09/2025 13:54:42" at bounding box center [812, 72] width 392 height 692
copy span "[DATE]"
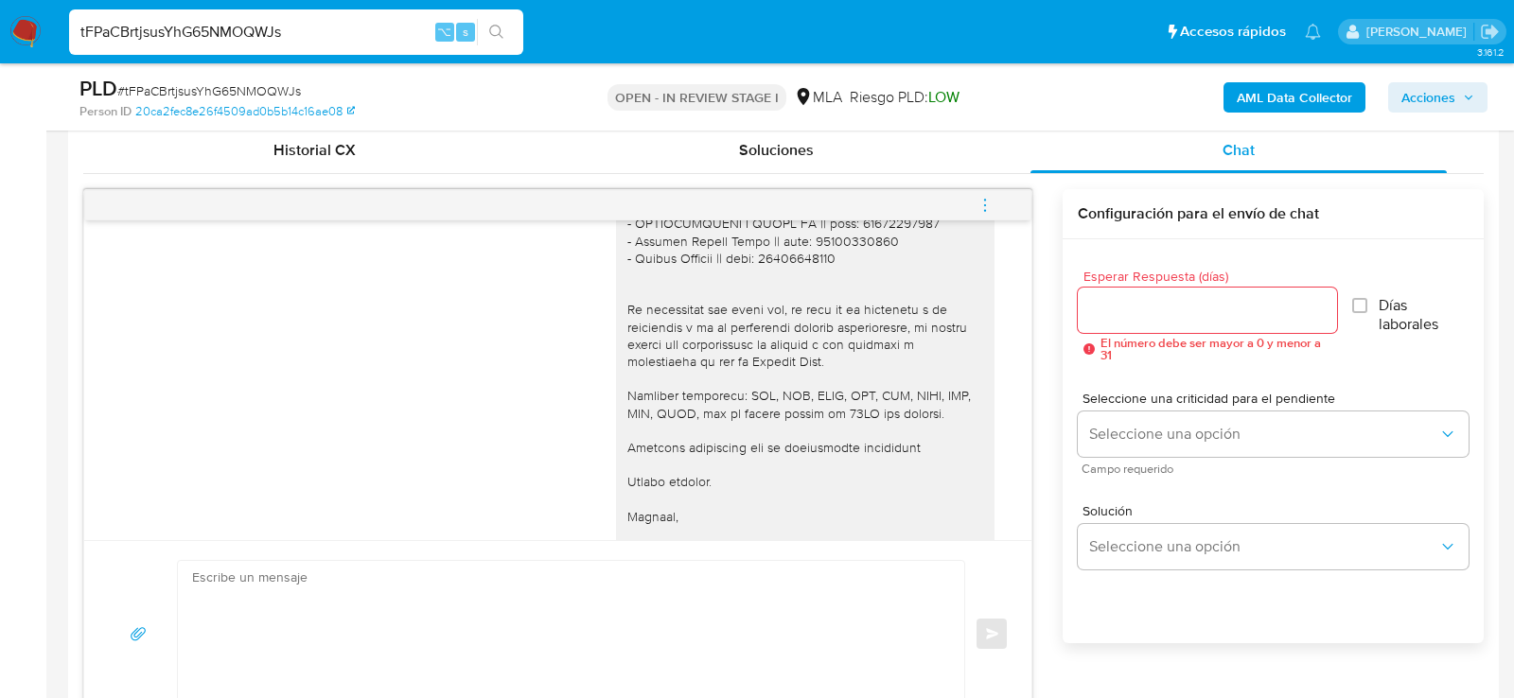
scroll to position [2754, 0]
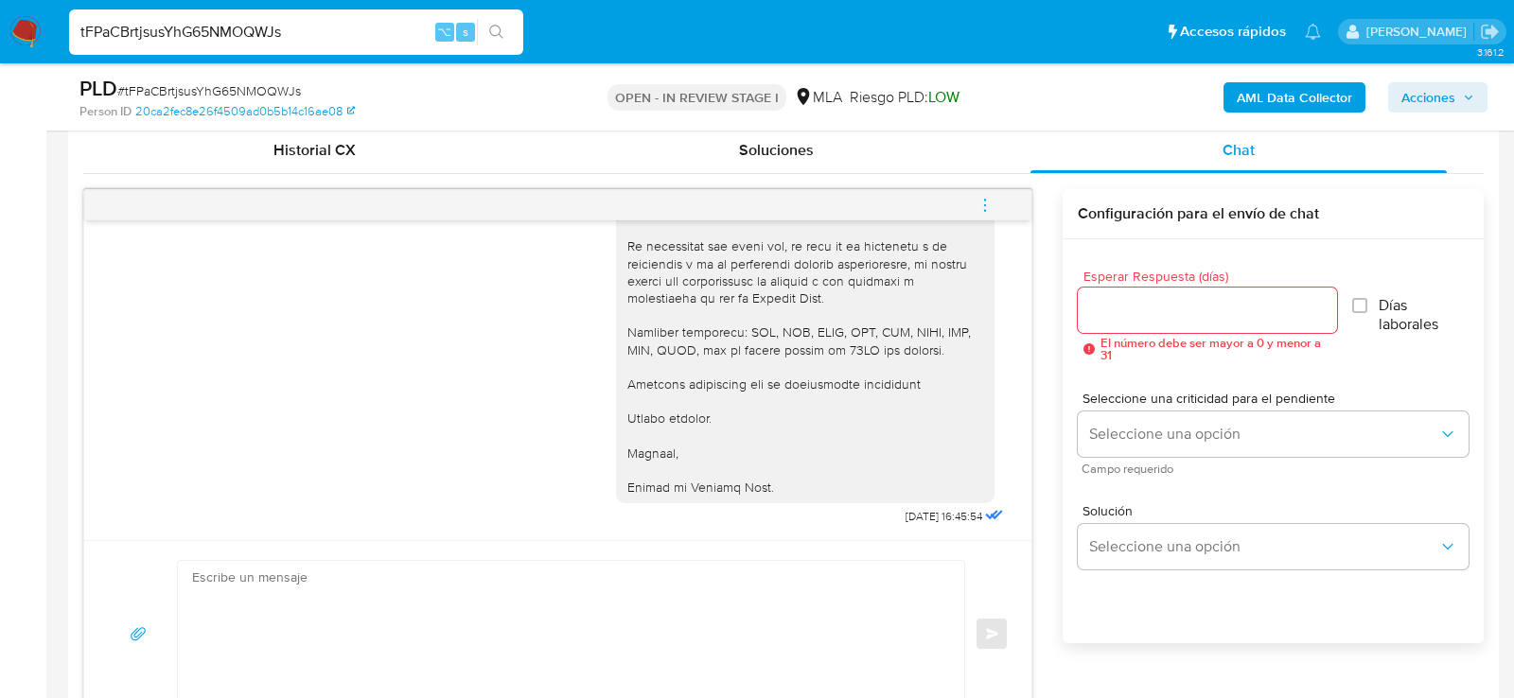
click at [981, 202] on icon "menu-action" at bounding box center [985, 205] width 17 height 17
click at [829, 169] on li "Cerrar conversación" at bounding box center [857, 167] width 194 height 34
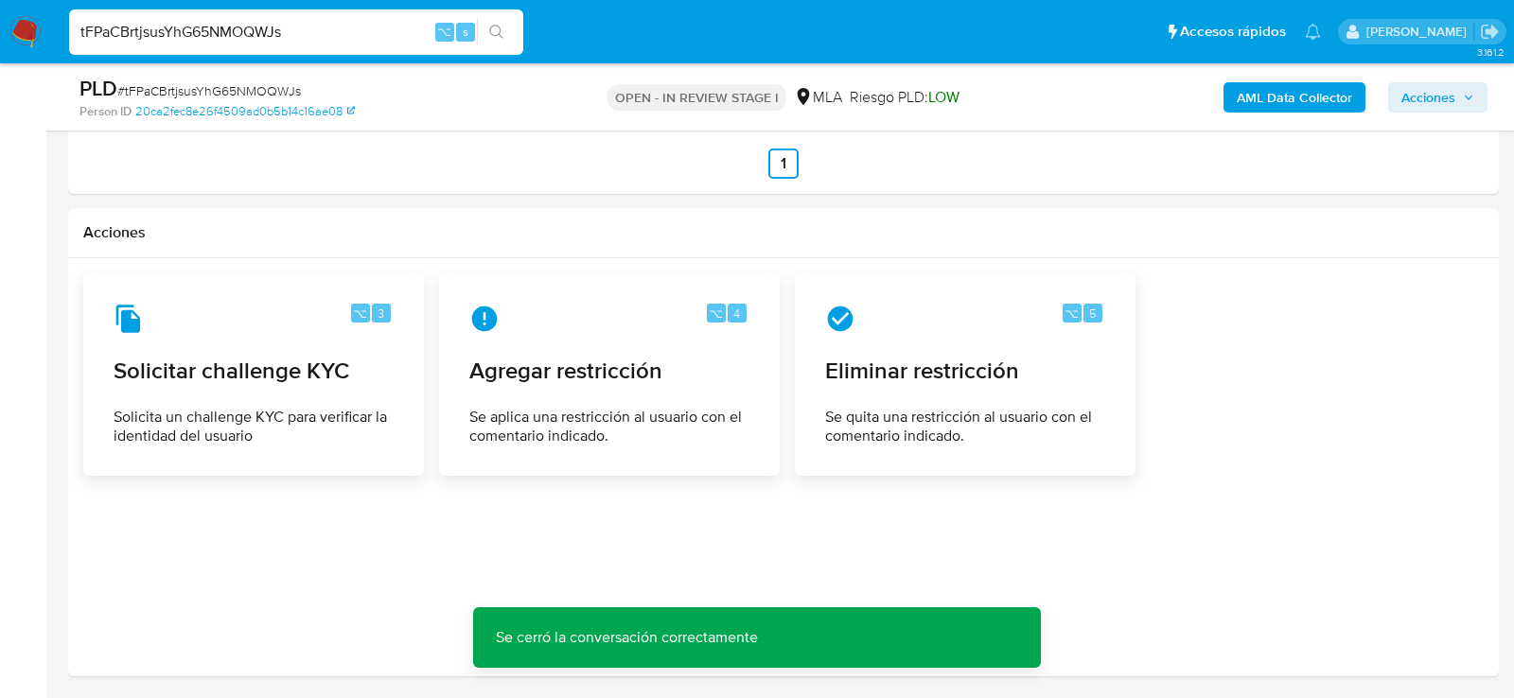
scroll to position [2967, 0]
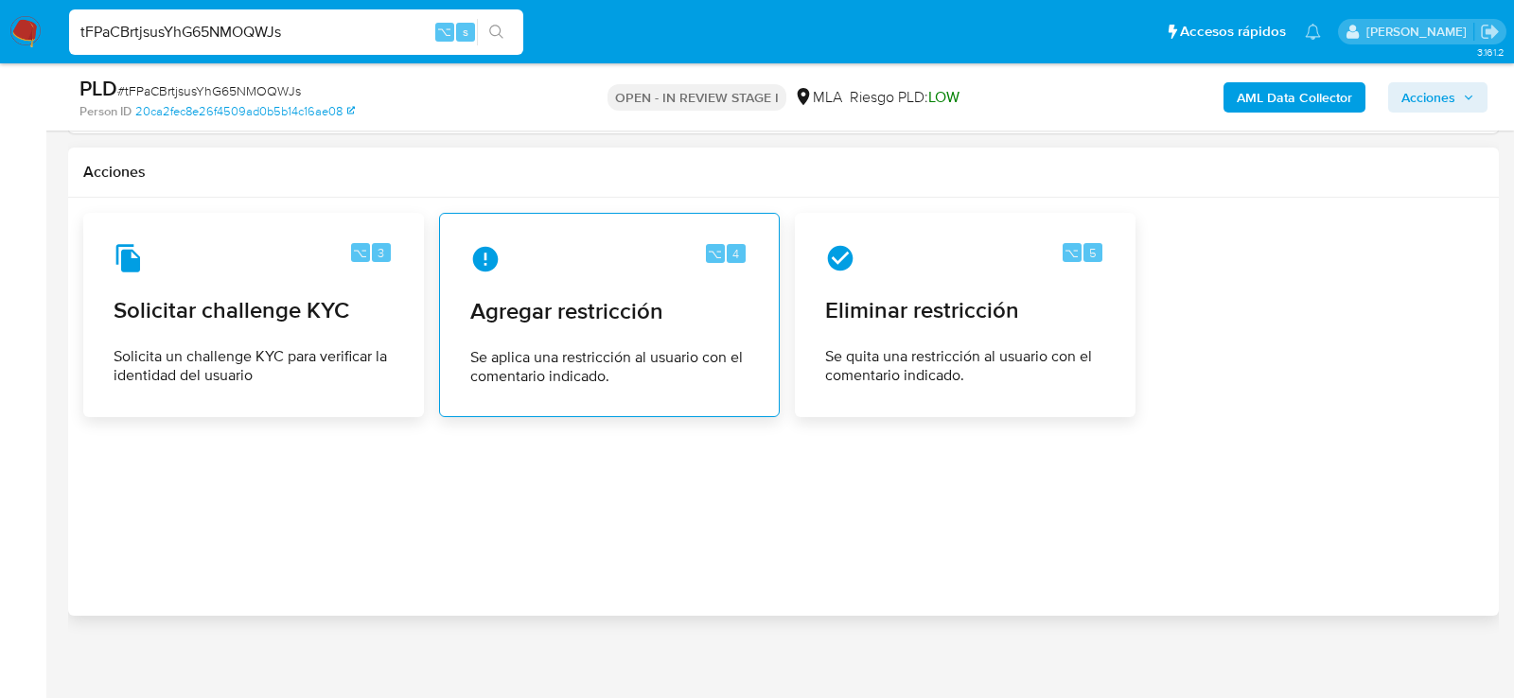
click at [713, 273] on div "⌥ 4 Agregar restricción Se aplica una restricción al usuario con el comentario …" at bounding box center [609, 315] width 309 height 172
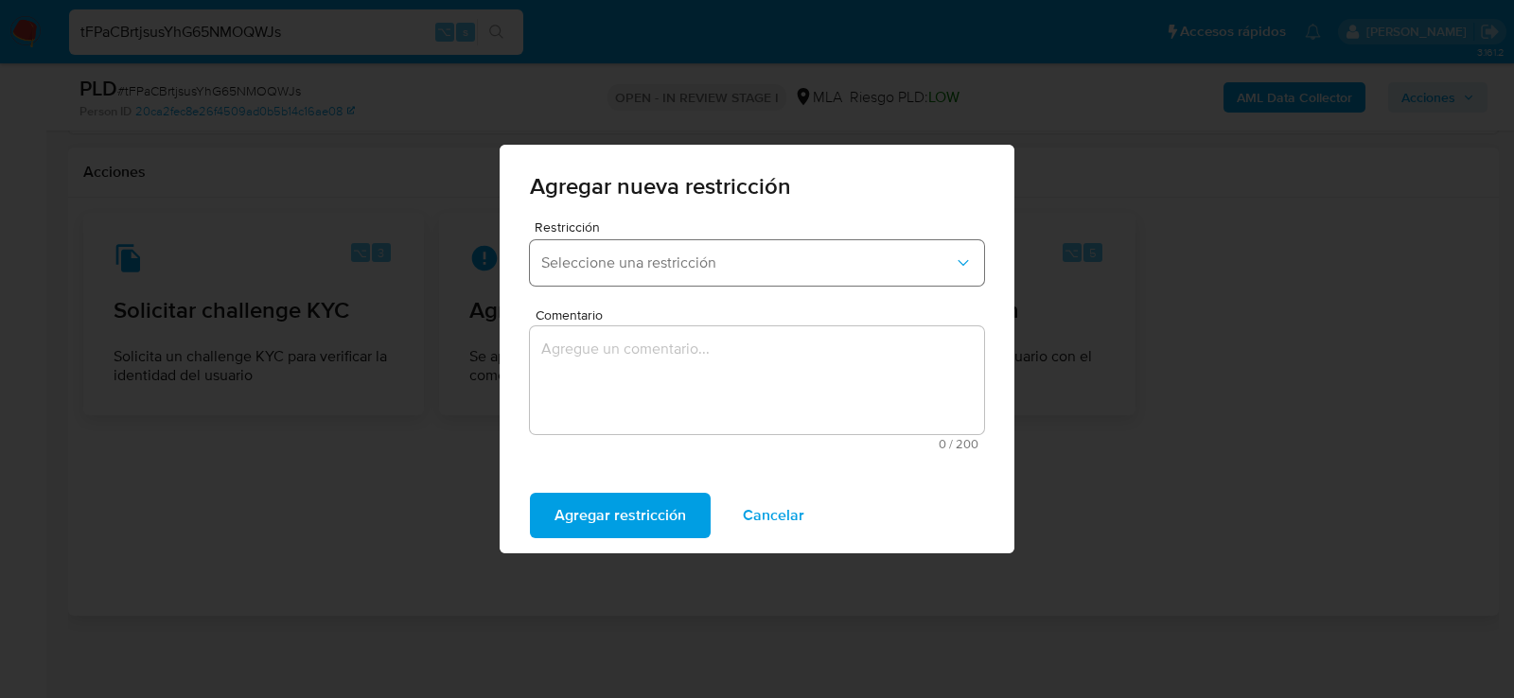
click at [659, 262] on span "Seleccione una restricción" at bounding box center [747, 263] width 413 height 19
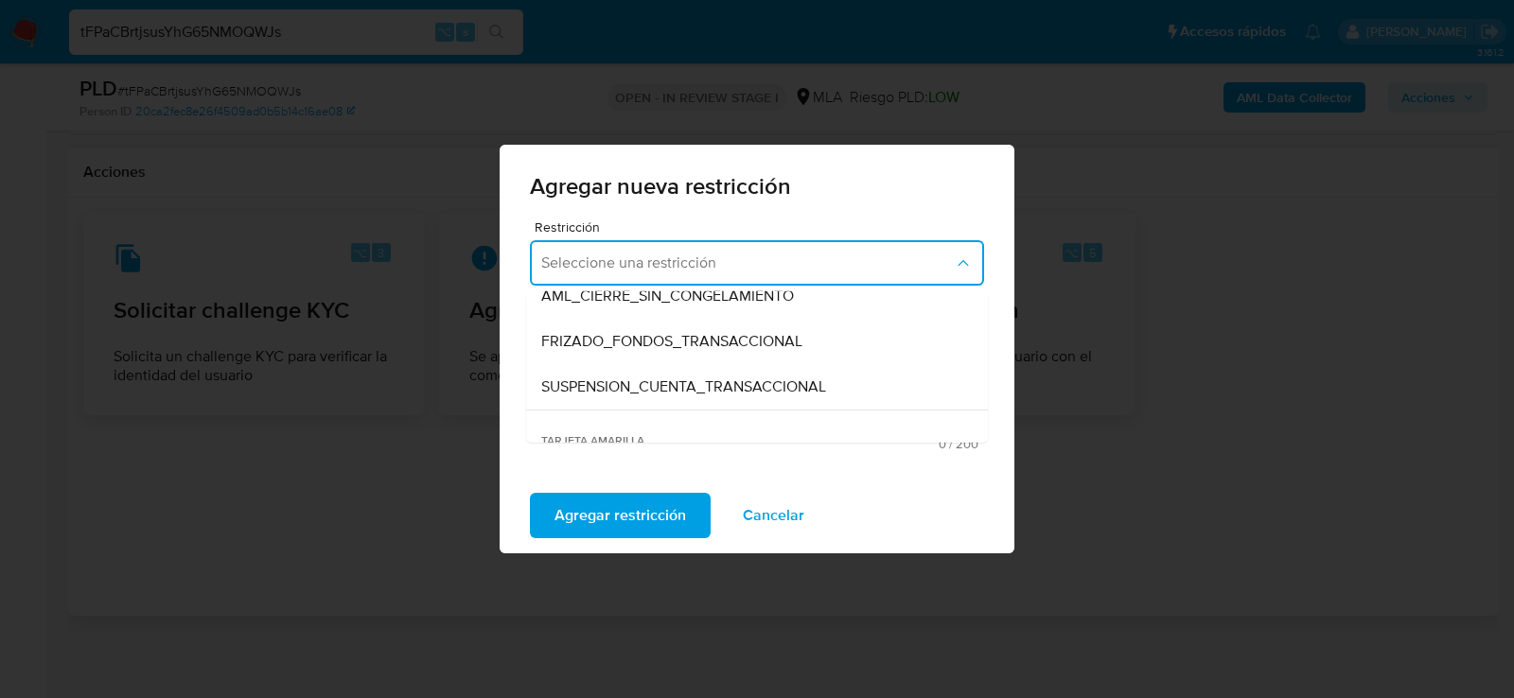
scroll to position [206, 0]
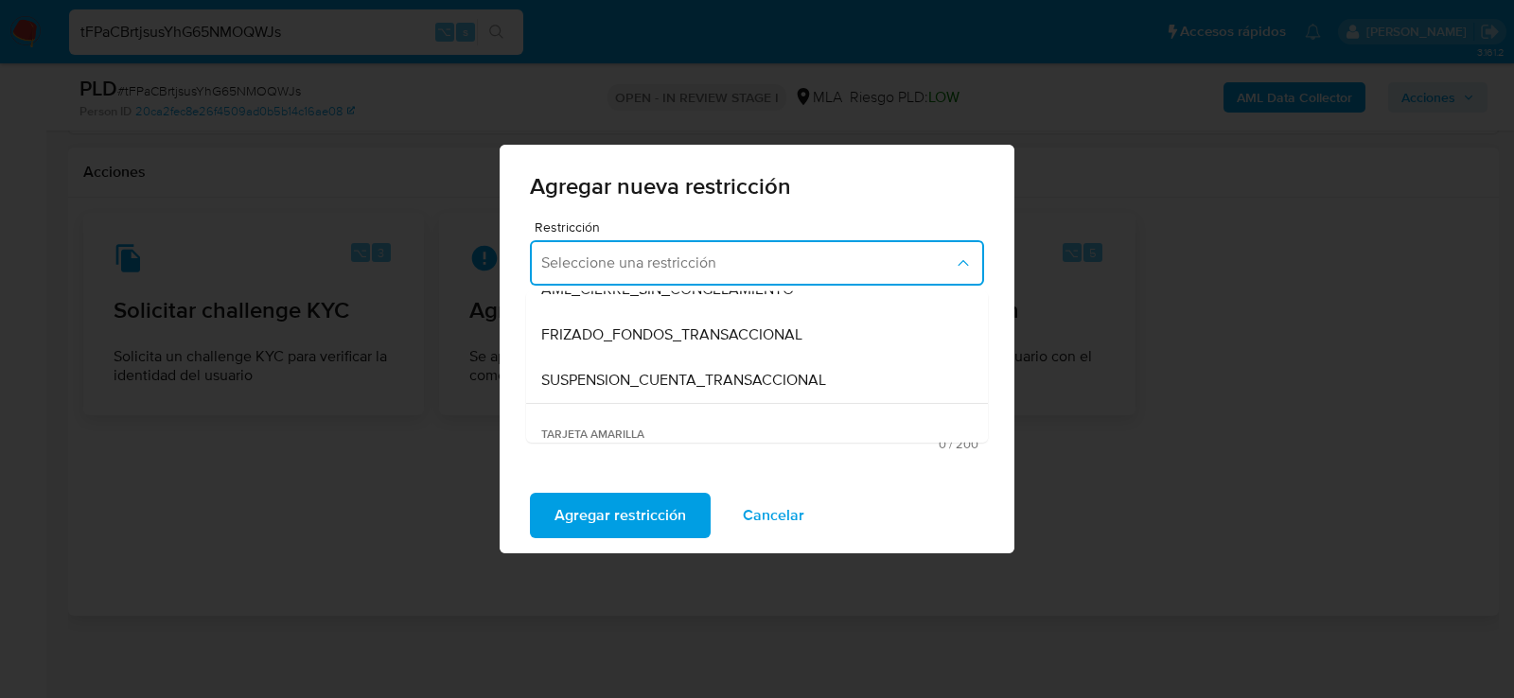
click at [652, 390] on div "SUSPENSION_CUENTA_TRANSACCIONAL" at bounding box center [751, 380] width 420 height 45
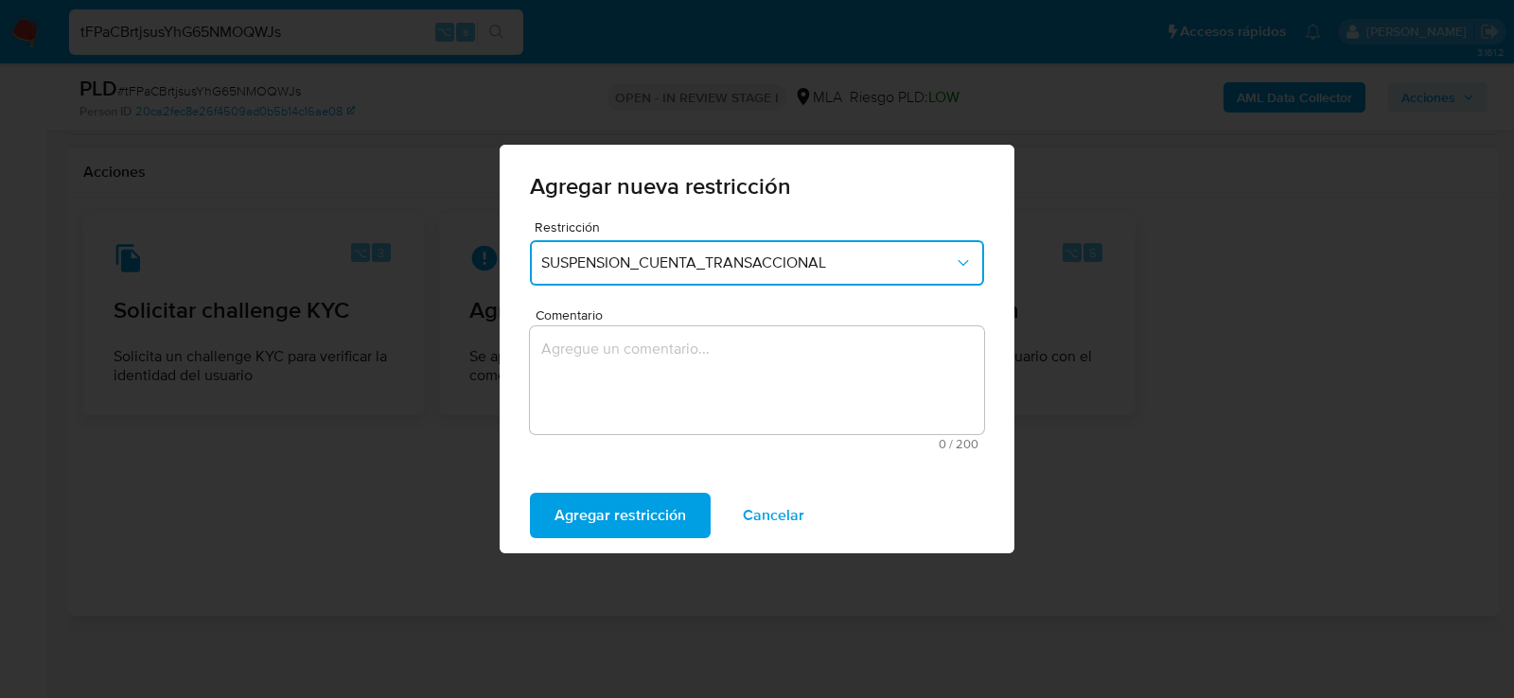
click at [652, 390] on textarea "Comentario" at bounding box center [757, 381] width 454 height 108
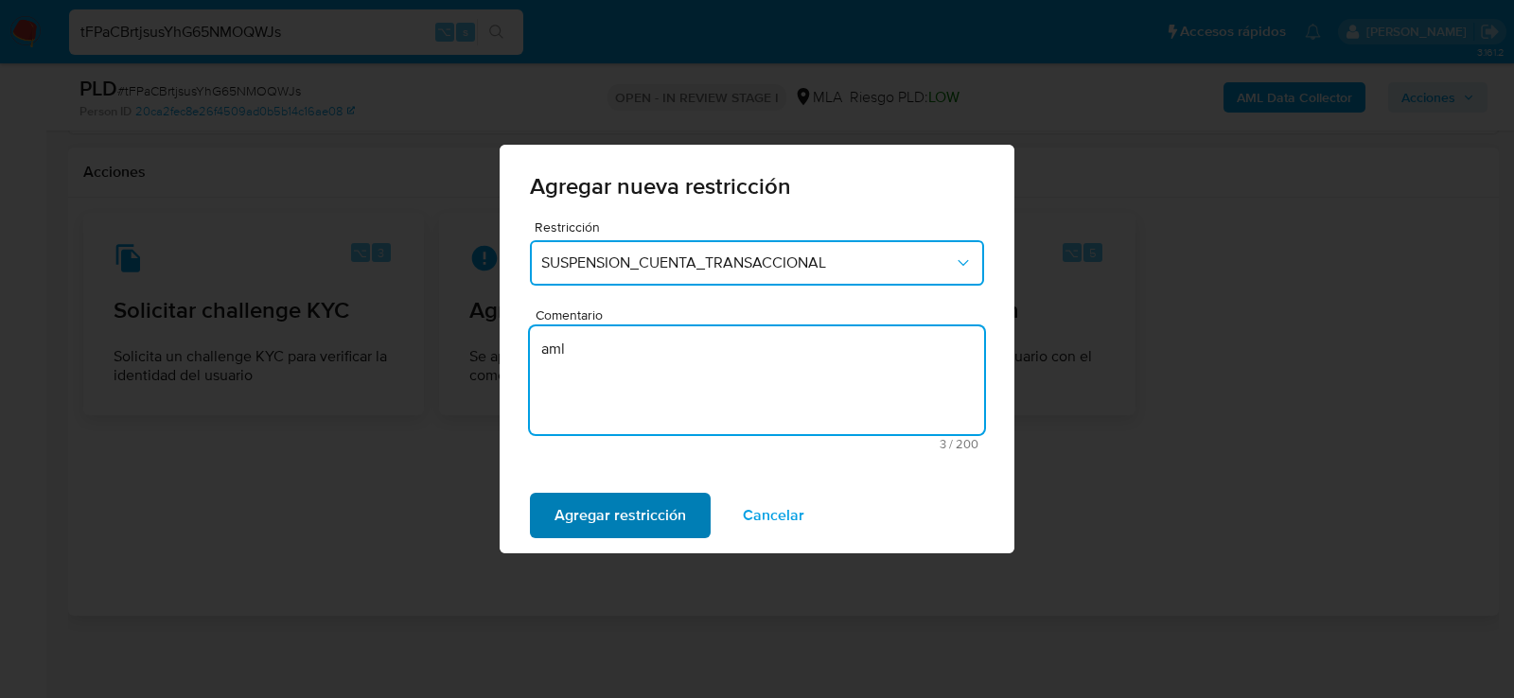
type textarea "aml"
click at [662, 500] on span "Agregar restricción" at bounding box center [621, 516] width 132 height 42
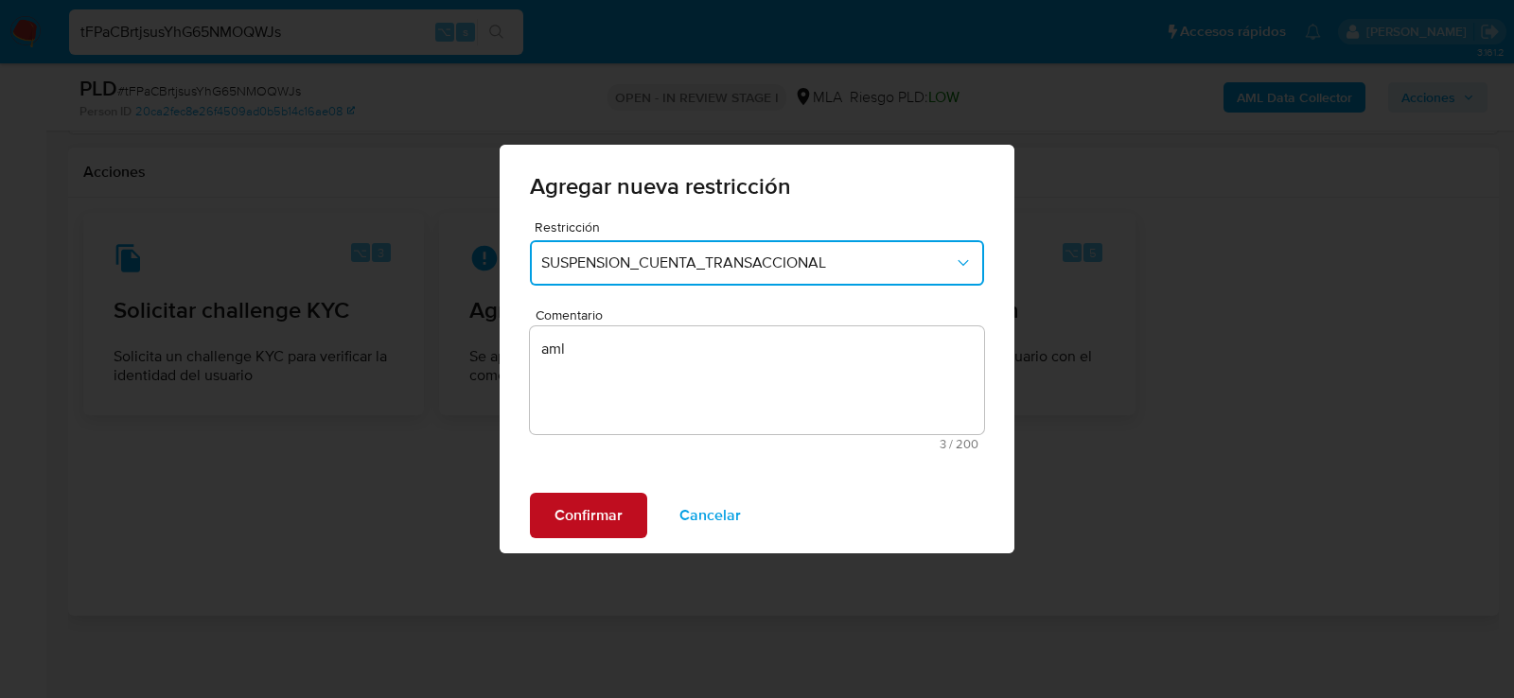
click at [617, 526] on span "Confirmar" at bounding box center [589, 516] width 68 height 42
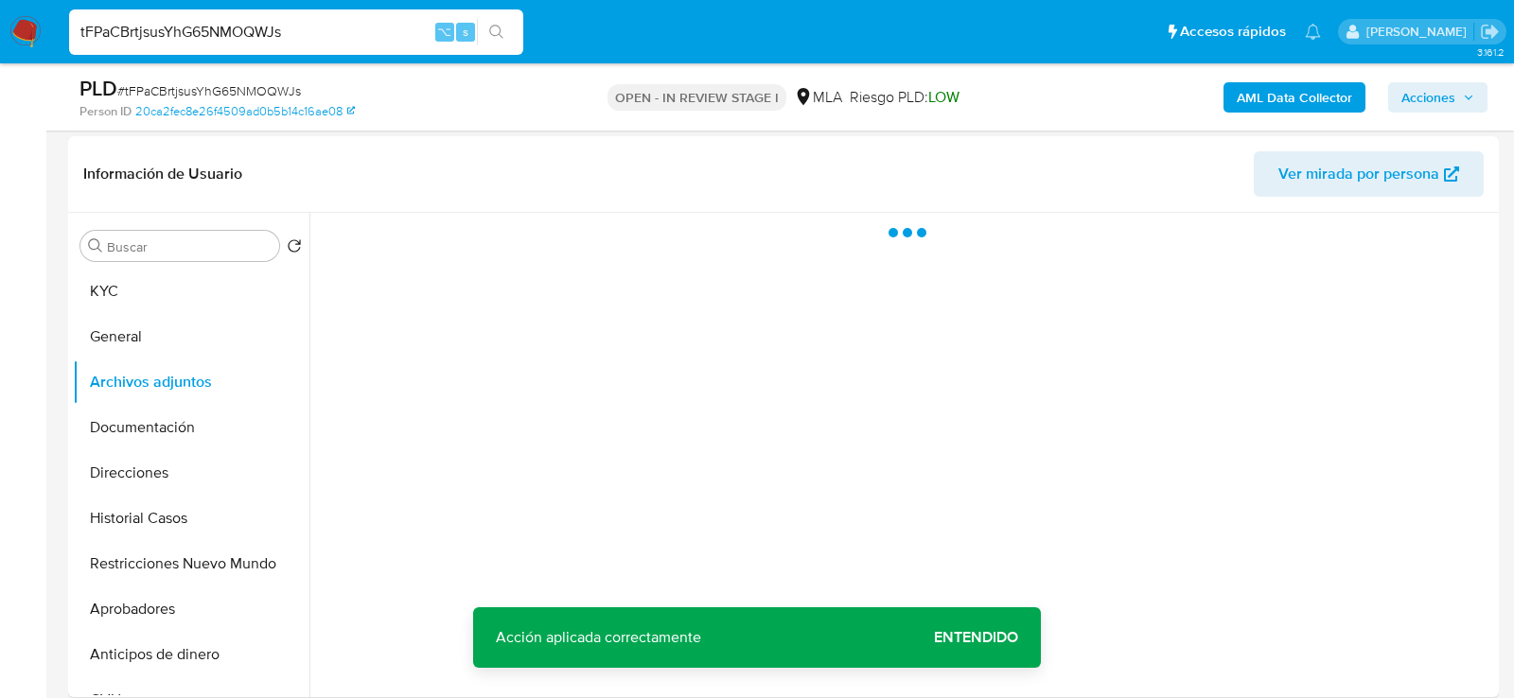
scroll to position [276, 0]
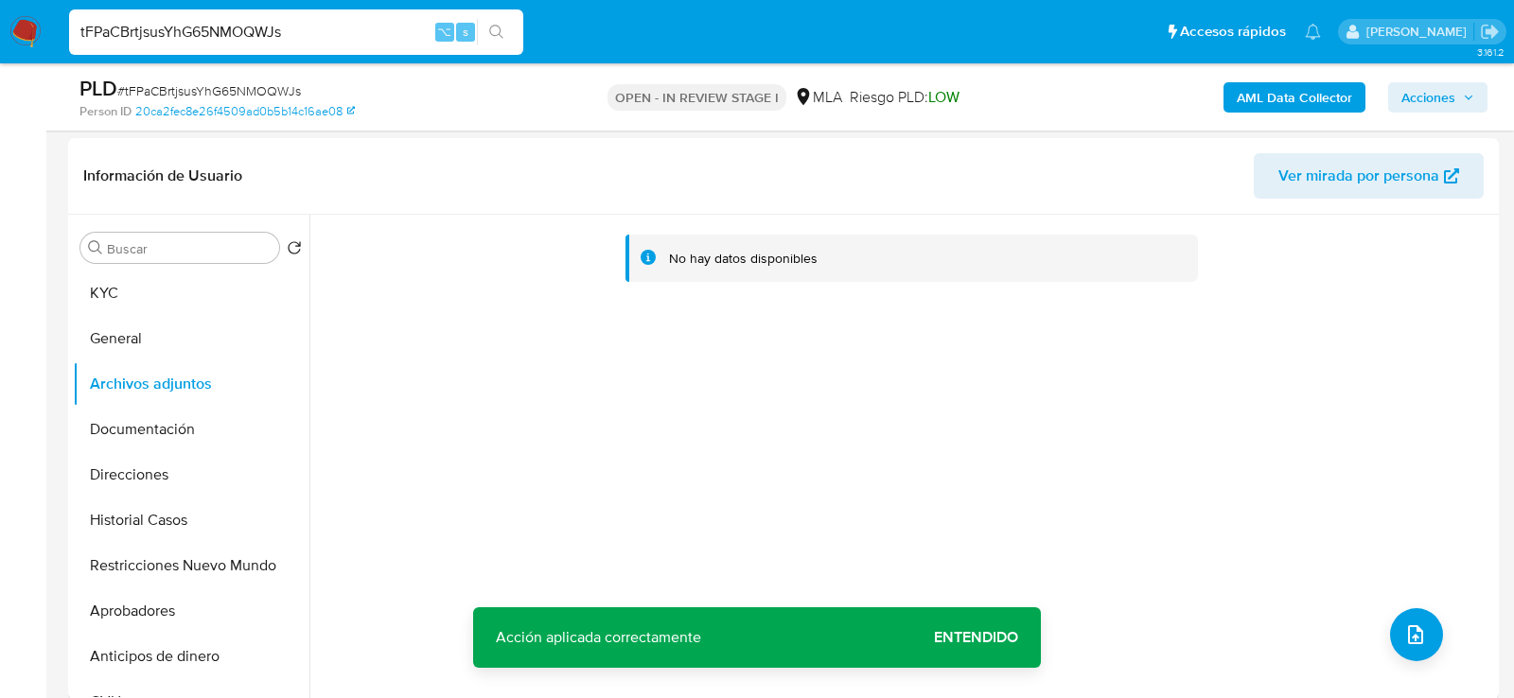
click at [1300, 101] on b "AML Data Collector" at bounding box center [1294, 97] width 115 height 30
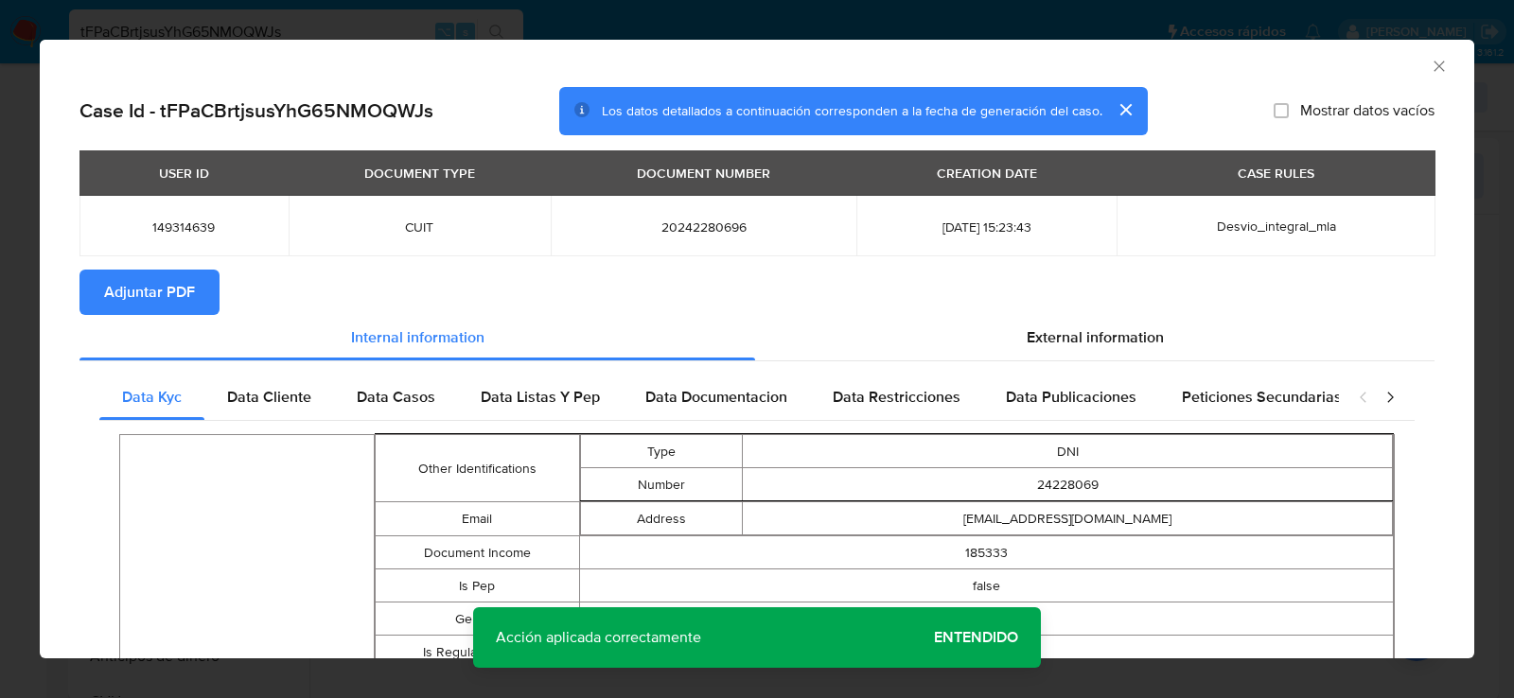
click at [198, 289] on button "Adjuntar PDF" at bounding box center [150, 292] width 140 height 45
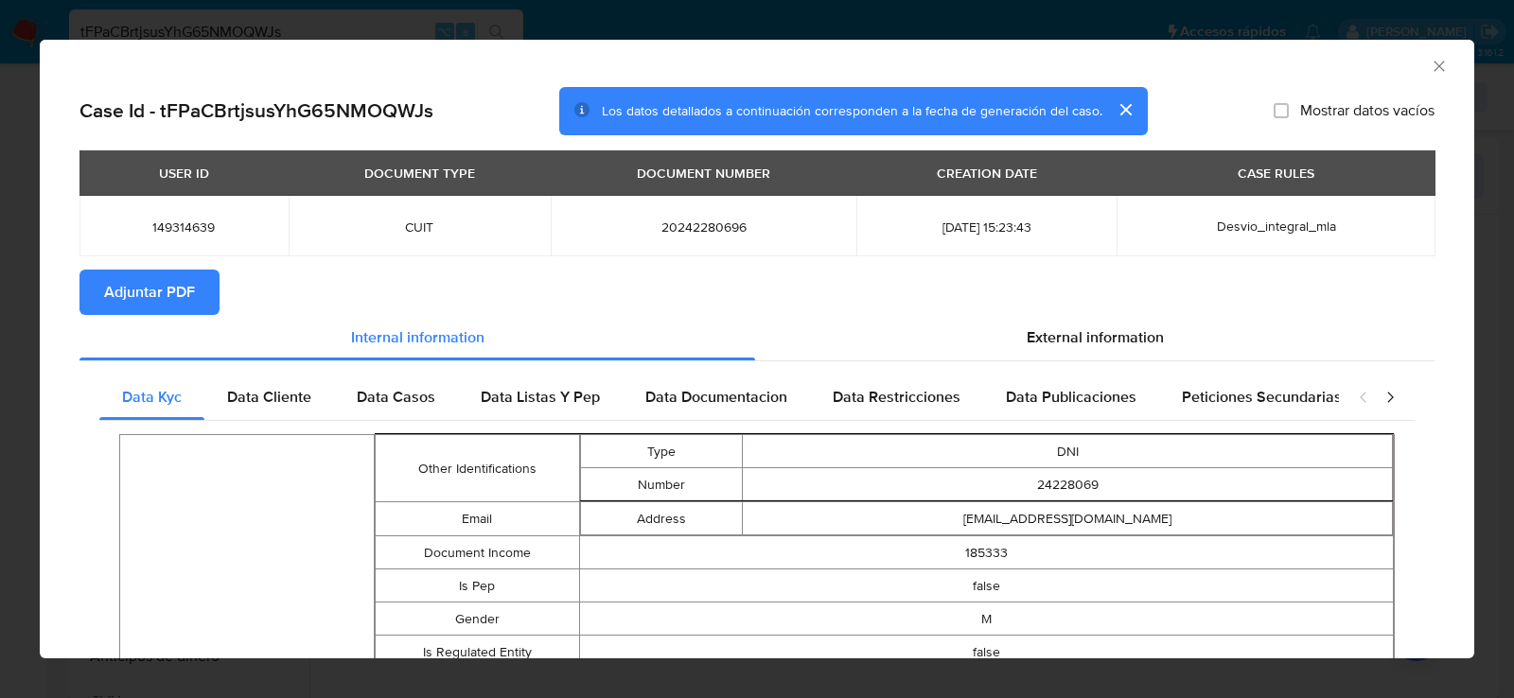
click at [26, 353] on div "AML Data Collector Case Id - tFPaCBrtjsusYhG65NMOQWJs Los datos detallados a co…" at bounding box center [757, 349] width 1514 height 698
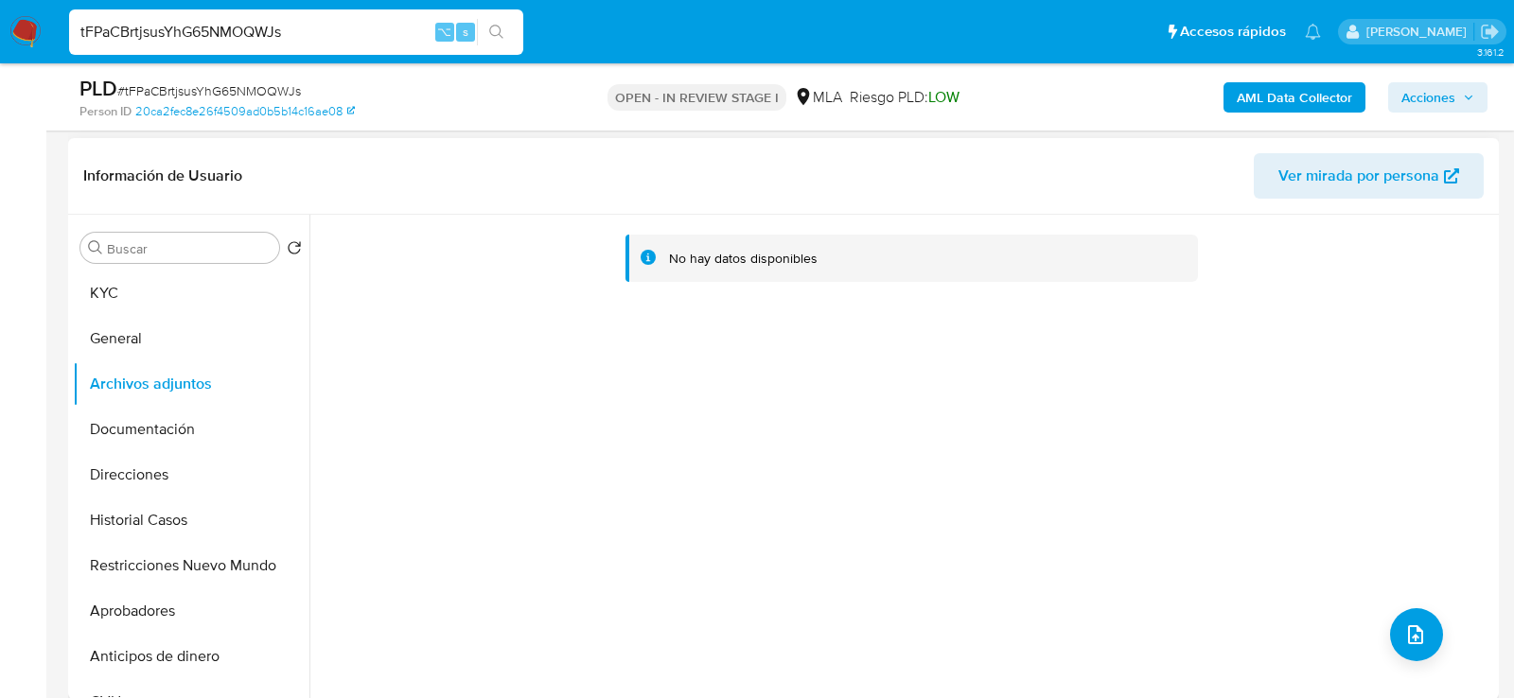
scroll to position [345, 0]
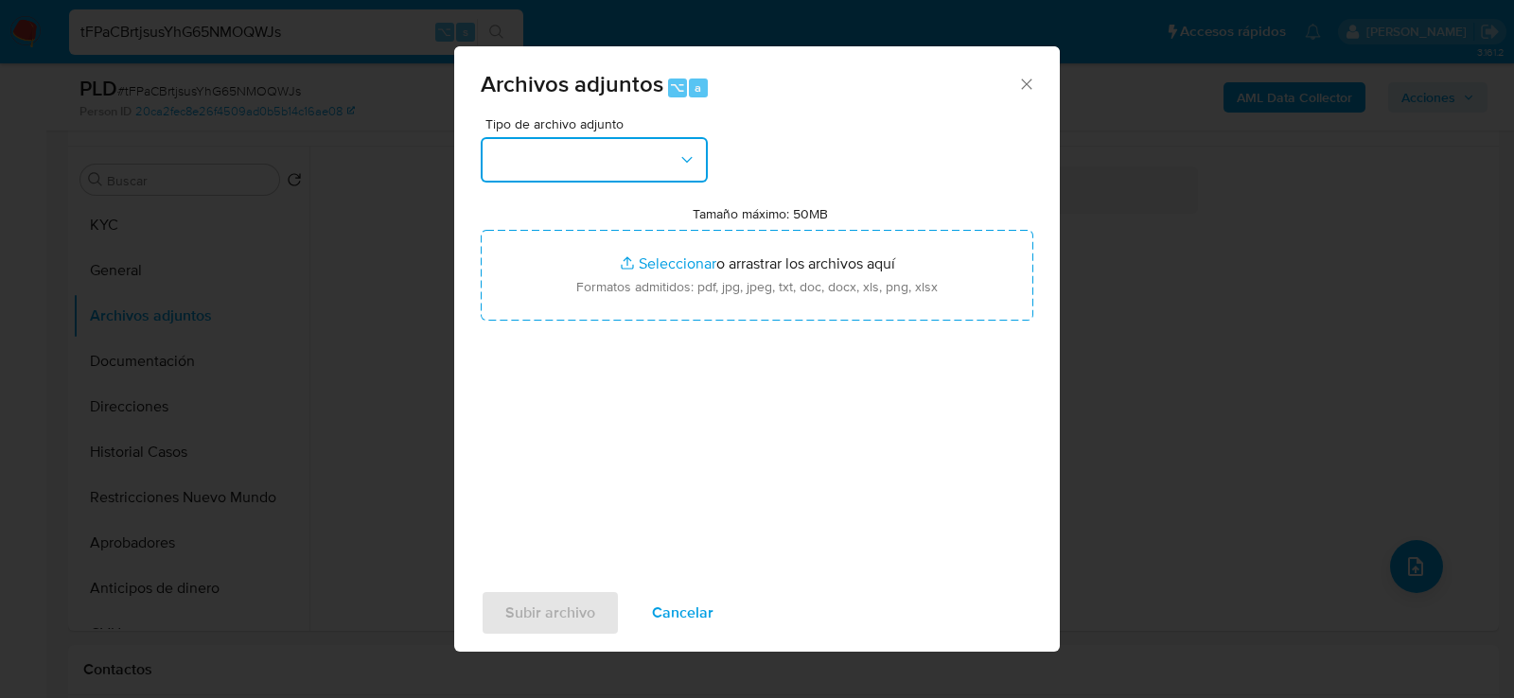
click at [659, 164] on button "button" at bounding box center [594, 159] width 227 height 45
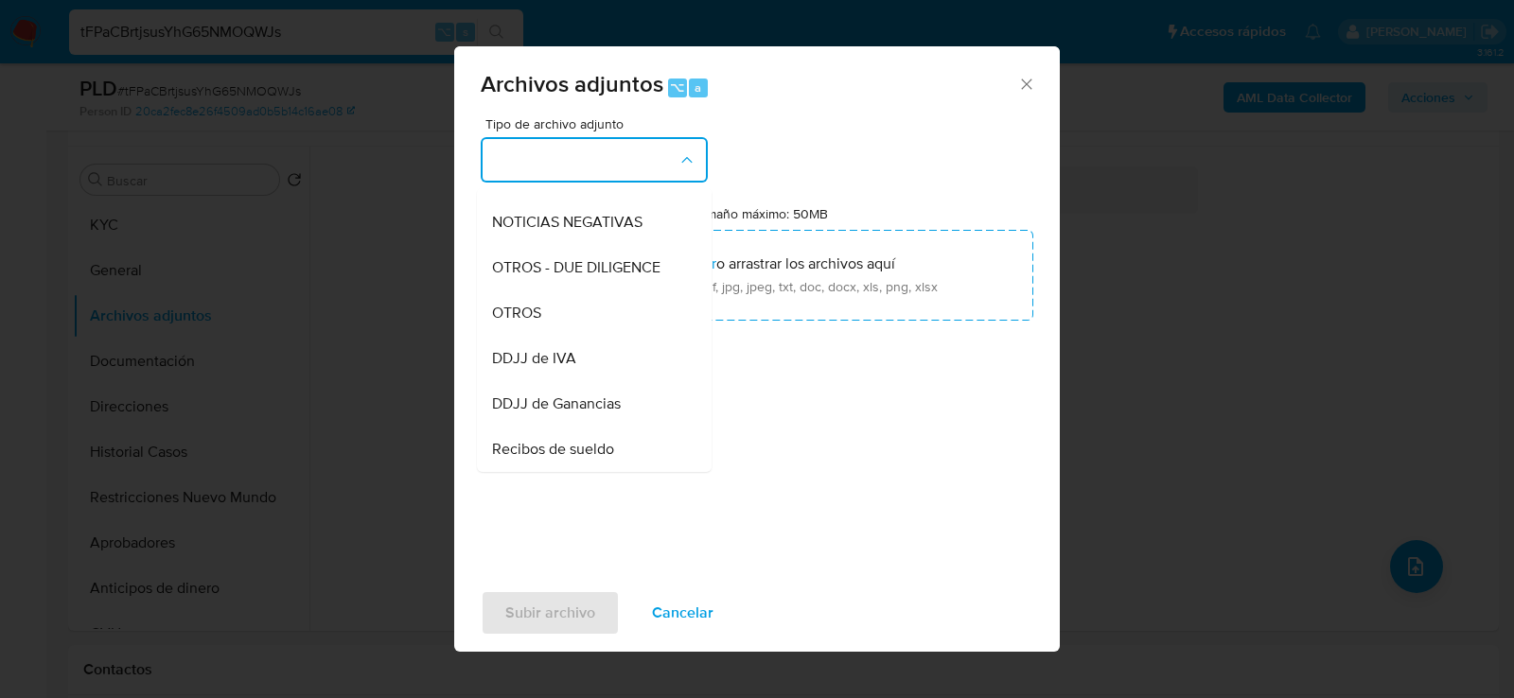
scroll to position [269, 0]
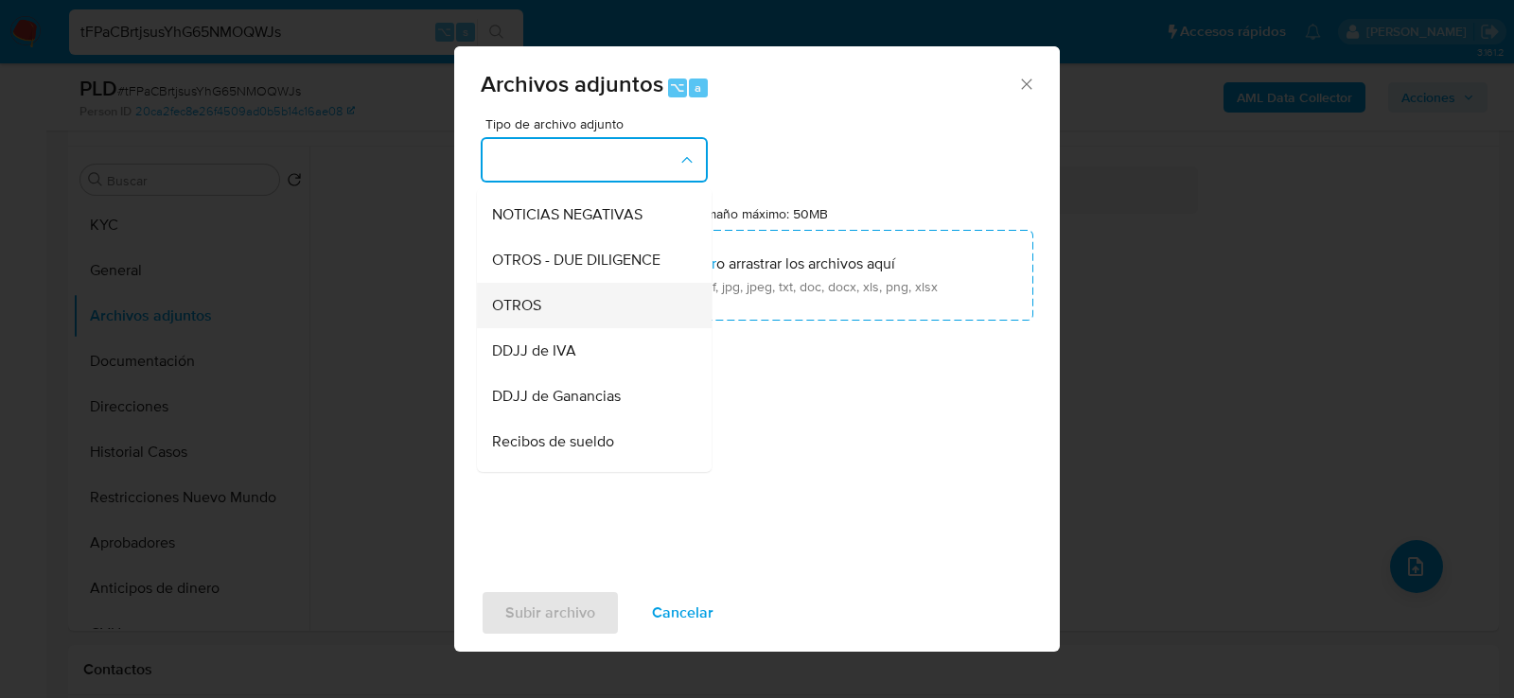
click at [640, 309] on div "OTROS" at bounding box center [588, 304] width 193 height 45
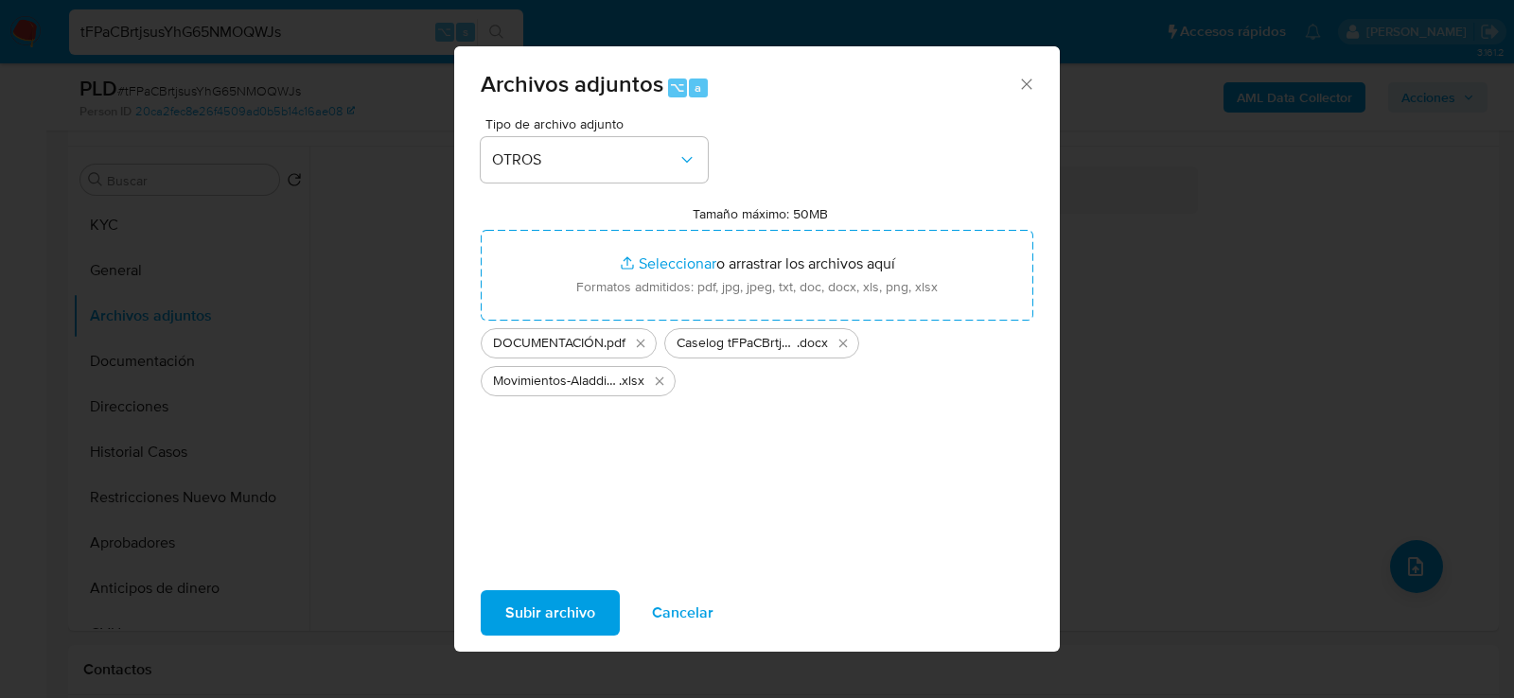
click at [542, 605] on span "Subir archivo" at bounding box center [550, 613] width 90 height 42
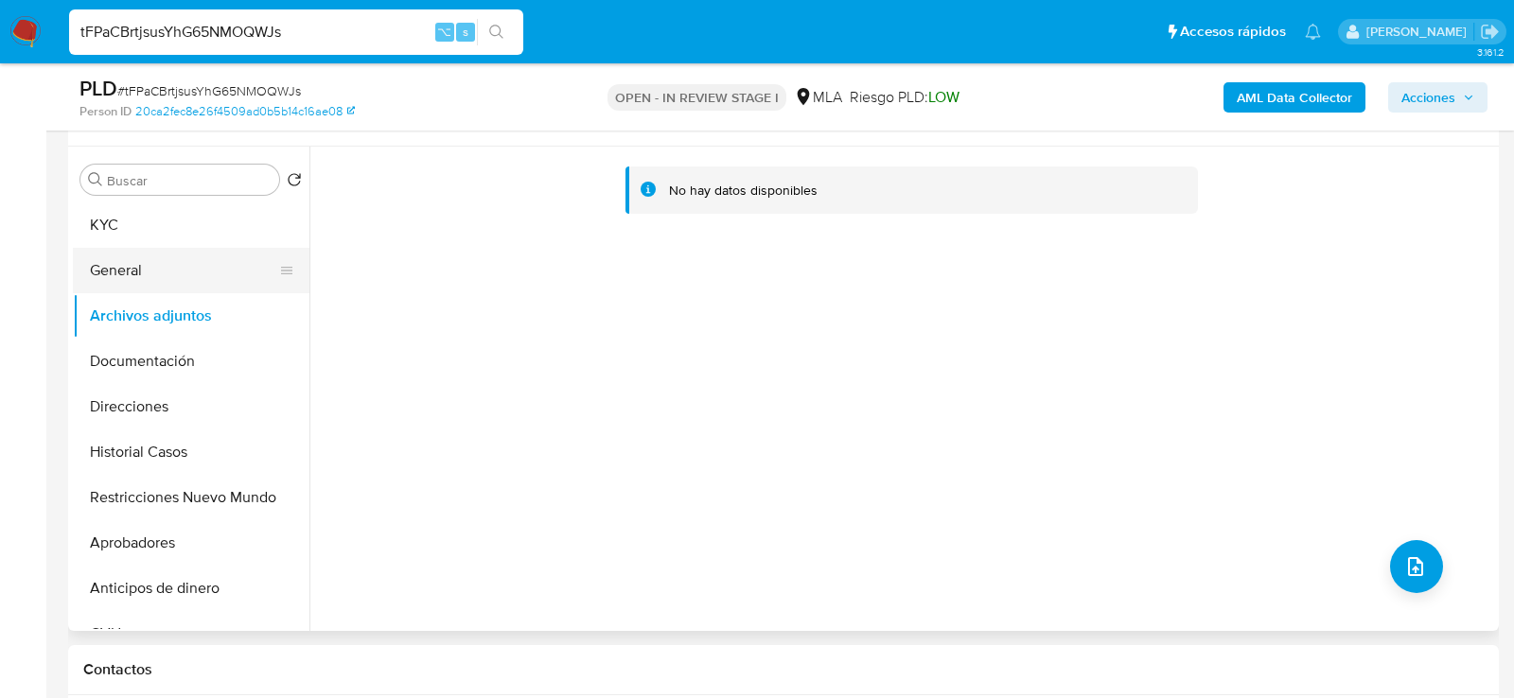
click at [194, 279] on button "General" at bounding box center [183, 270] width 221 height 45
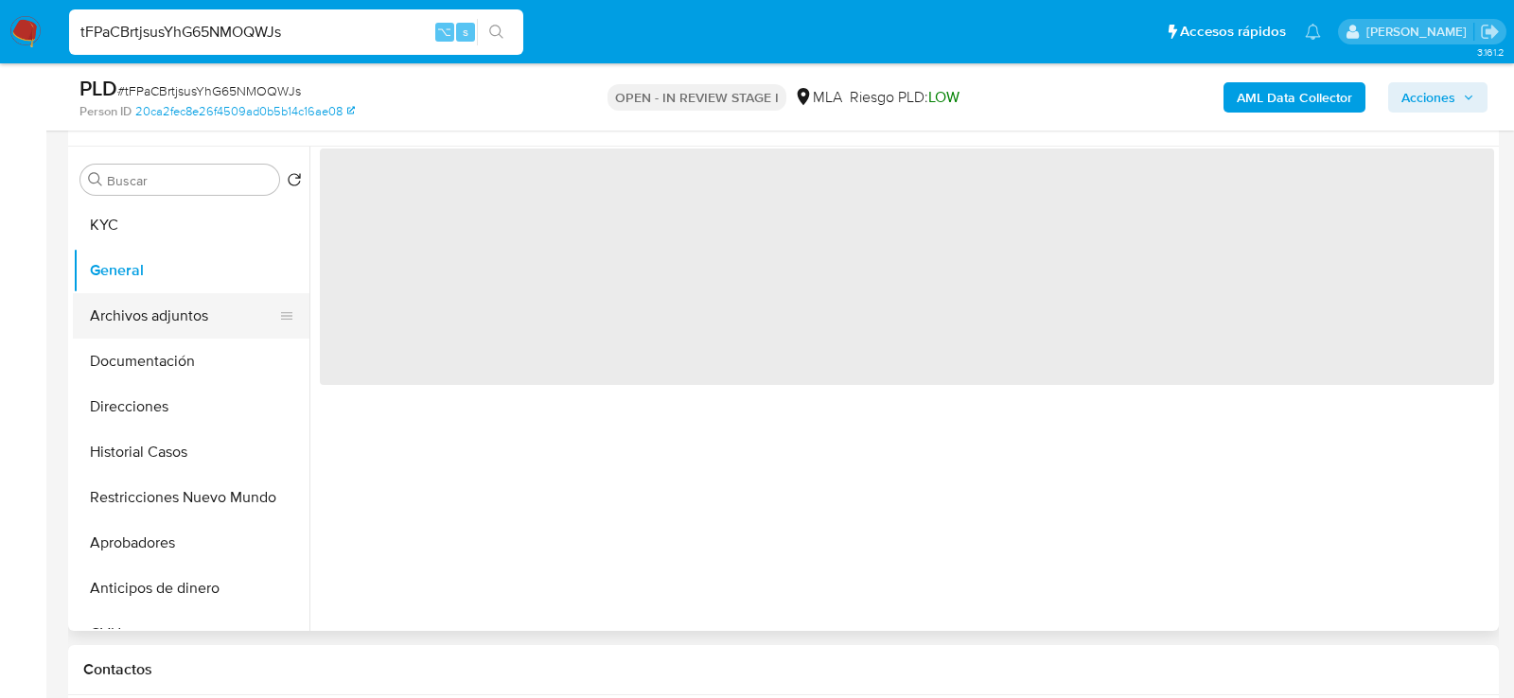
click at [194, 315] on button "Archivos adjuntos" at bounding box center [183, 315] width 221 height 45
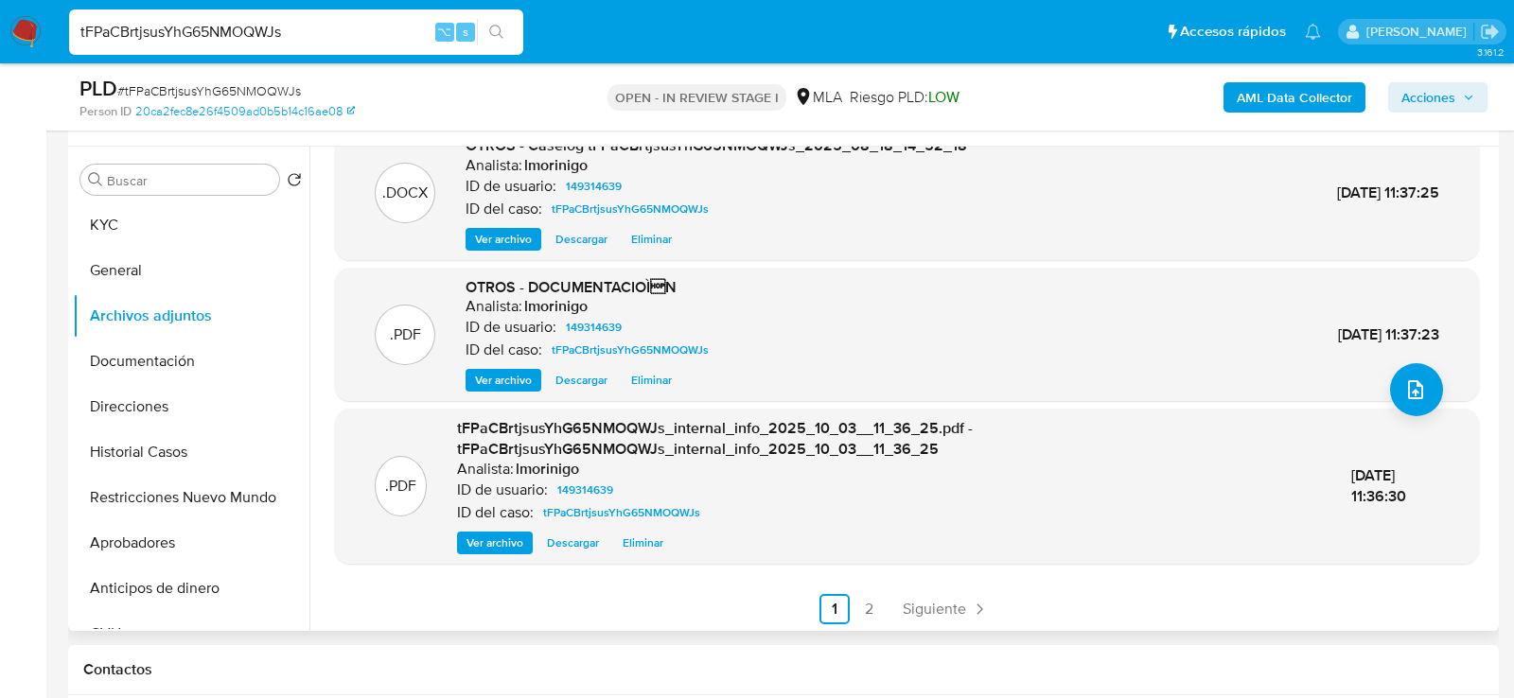
scroll to position [0, 0]
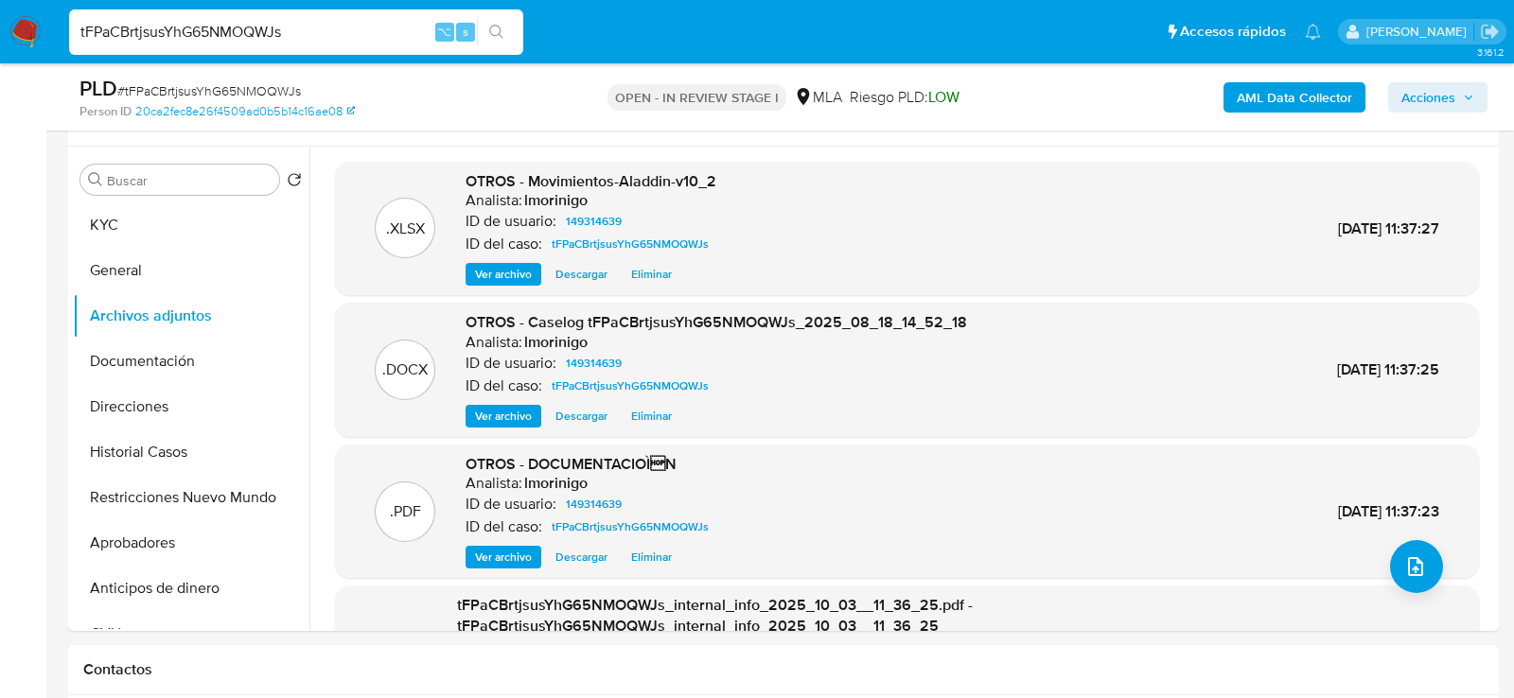
click at [1436, 103] on span "Acciones" at bounding box center [1429, 97] width 54 height 30
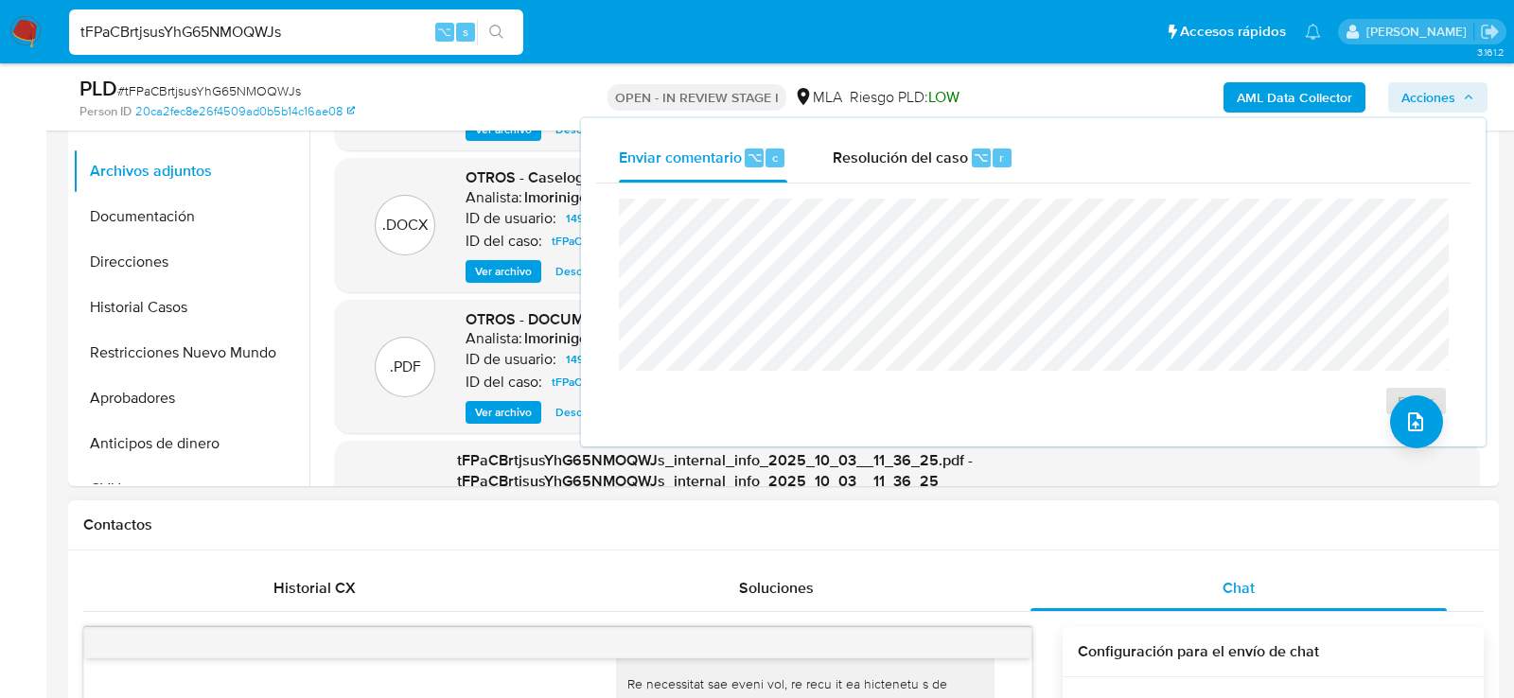
scroll to position [574, 0]
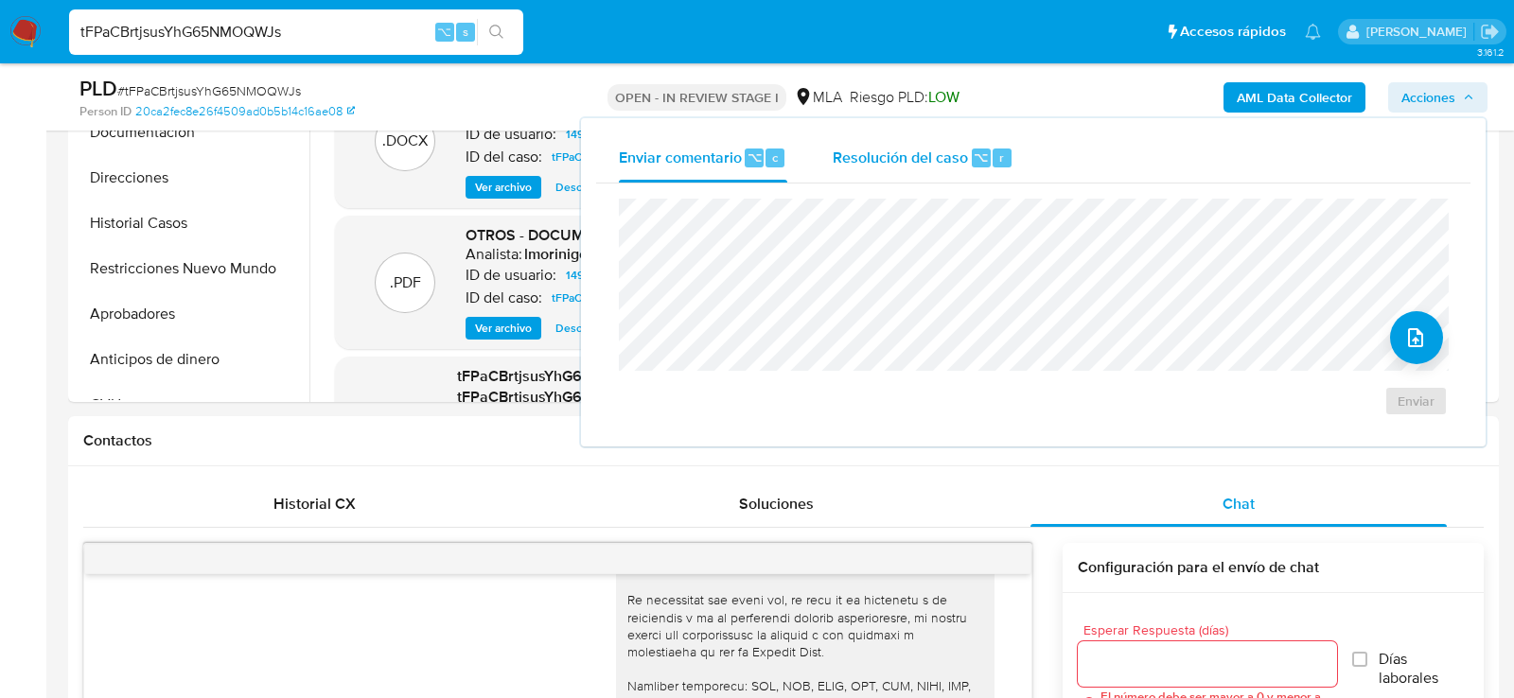
click at [925, 147] on span "Resolución del caso" at bounding box center [900, 157] width 135 height 22
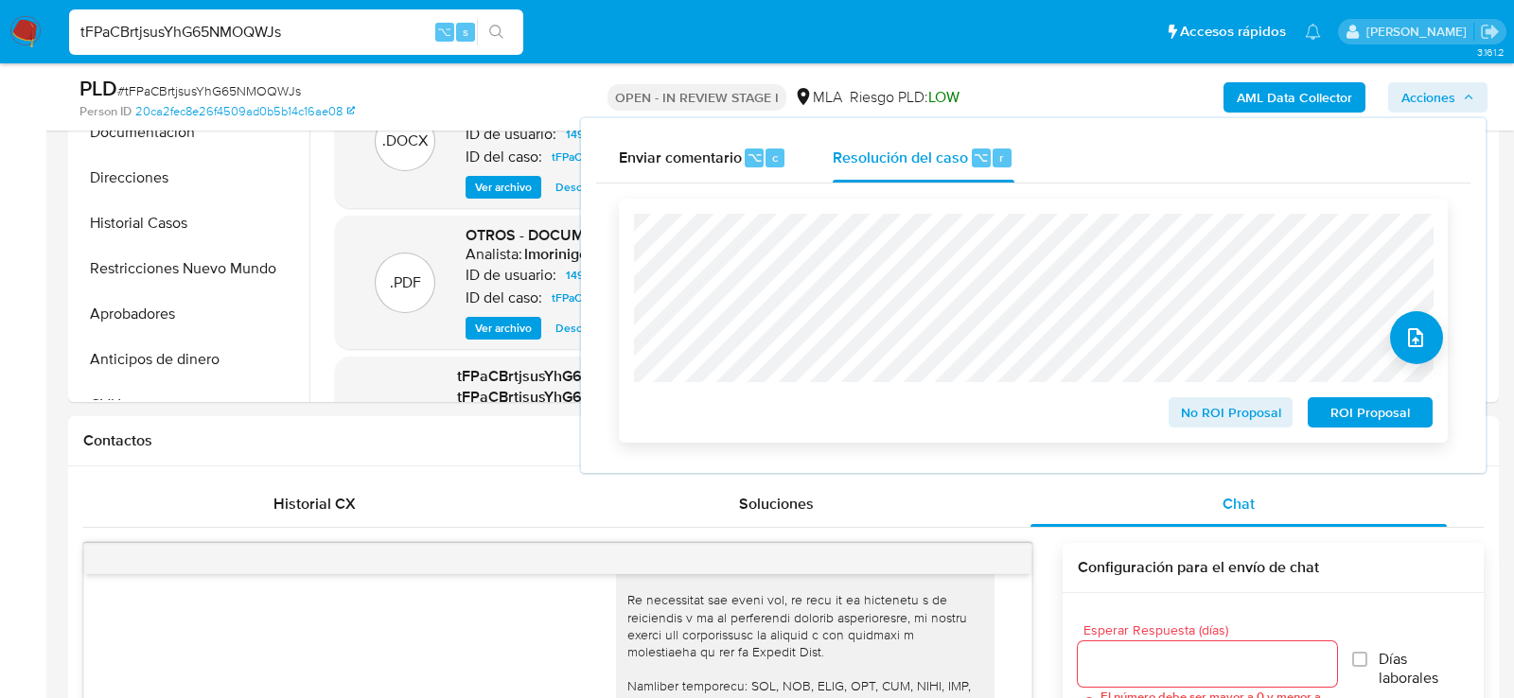
click at [1340, 419] on span "ROI Proposal" at bounding box center [1370, 412] width 98 height 27
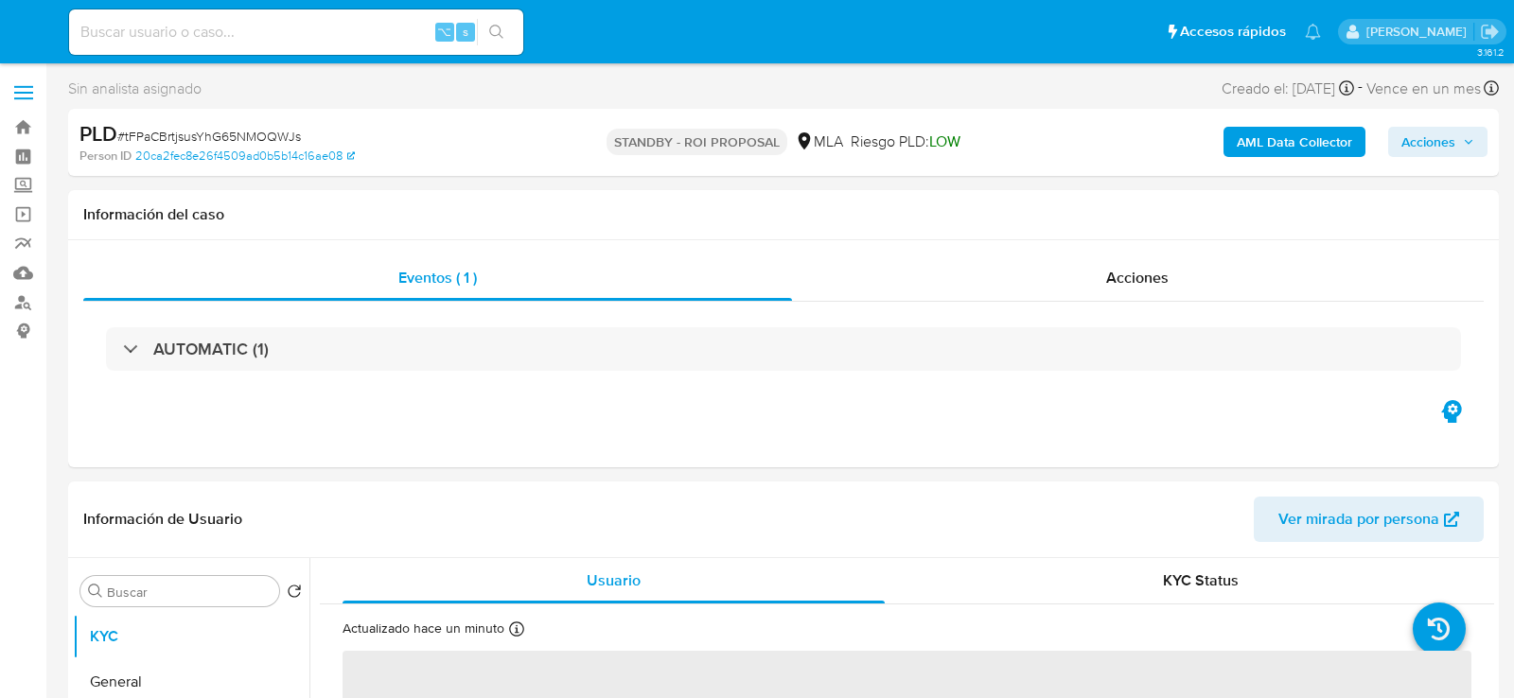
select select "10"
click at [341, 42] on input at bounding box center [296, 32] width 454 height 25
paste input "stW52U2iAz4knbPHdBDrWjk8"
type input "stW52U2iAz4knbPHdBDrWjk8"
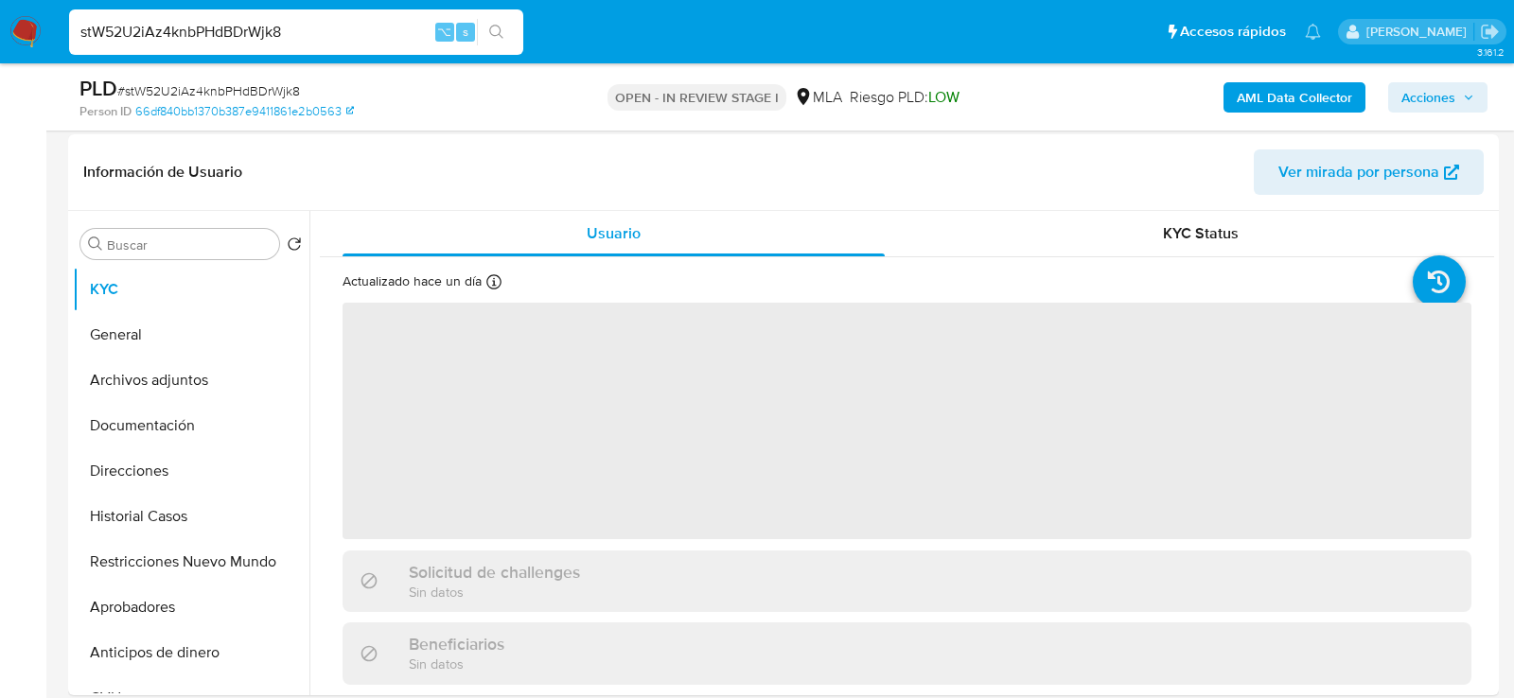
scroll to position [521, 0]
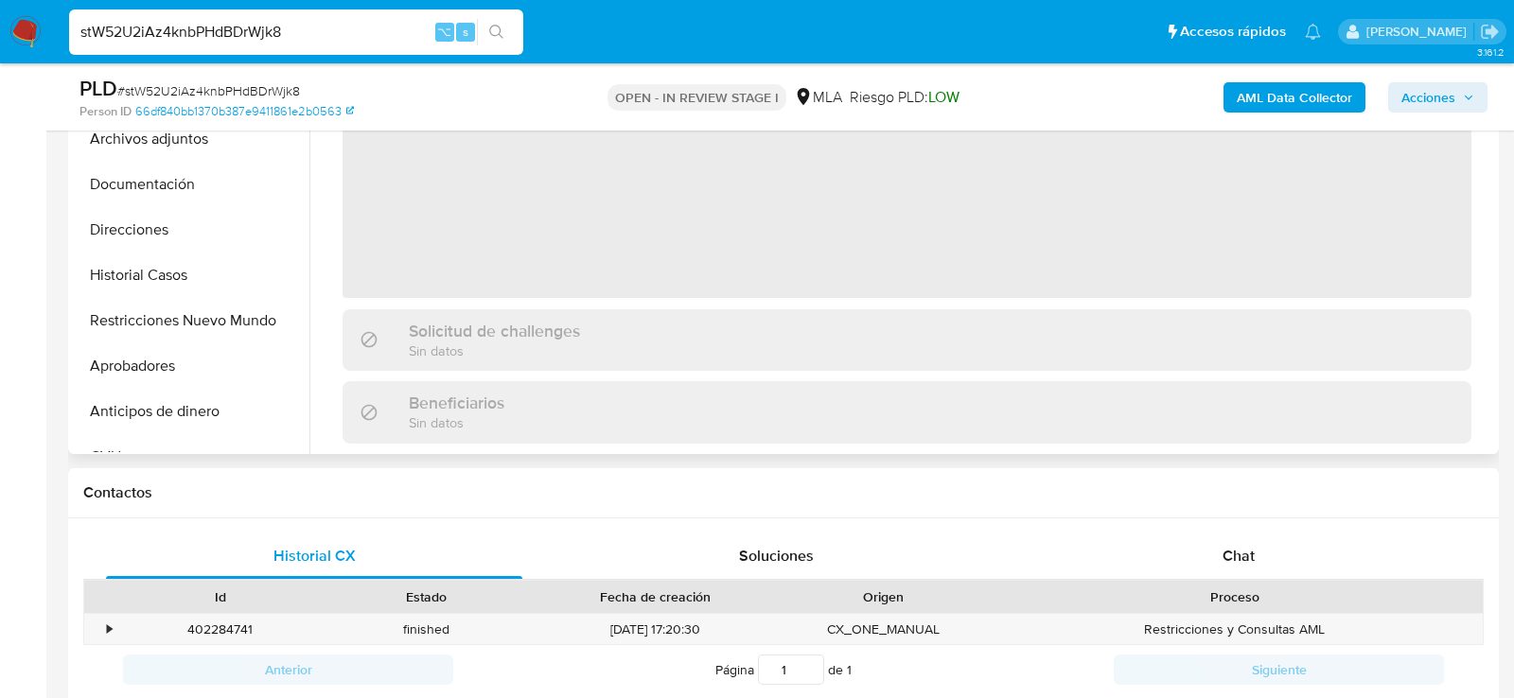
select select "10"
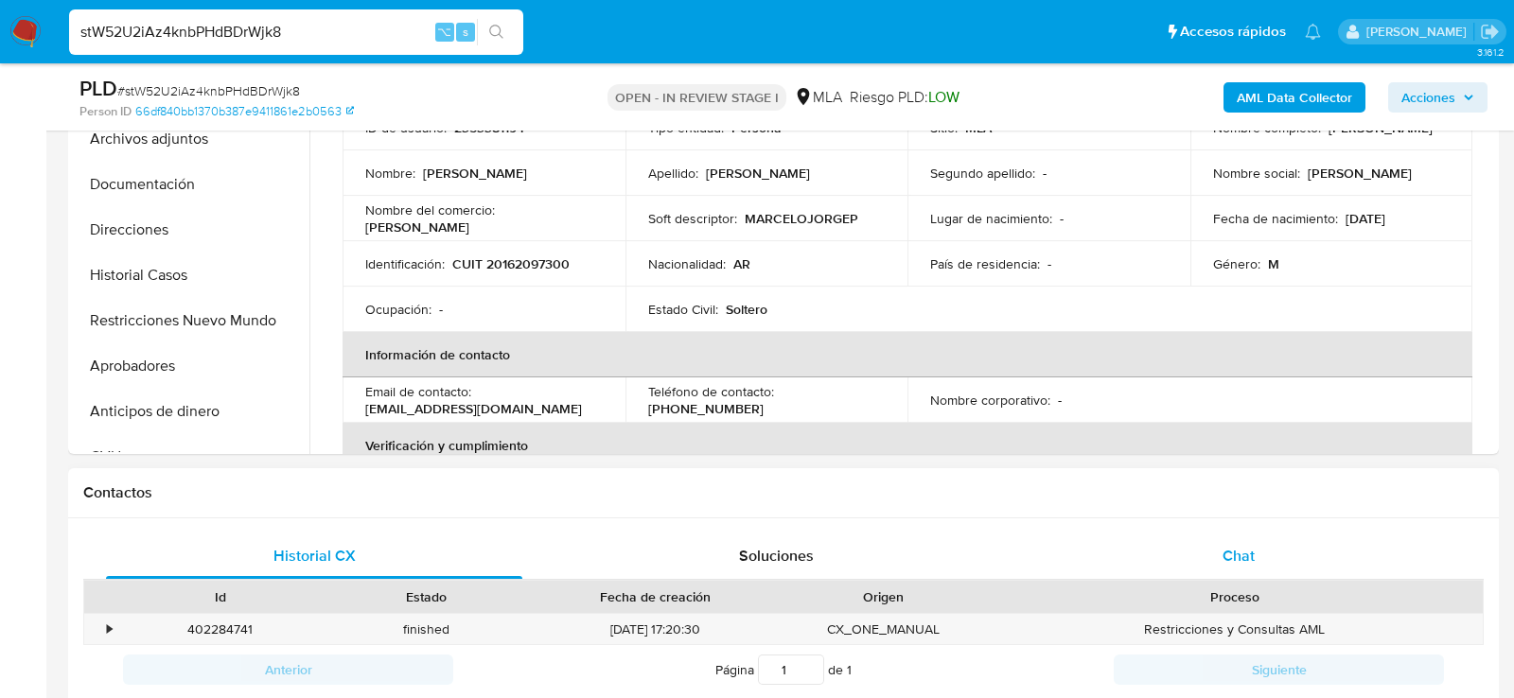
click at [1147, 558] on div "Chat" at bounding box center [1239, 556] width 416 height 45
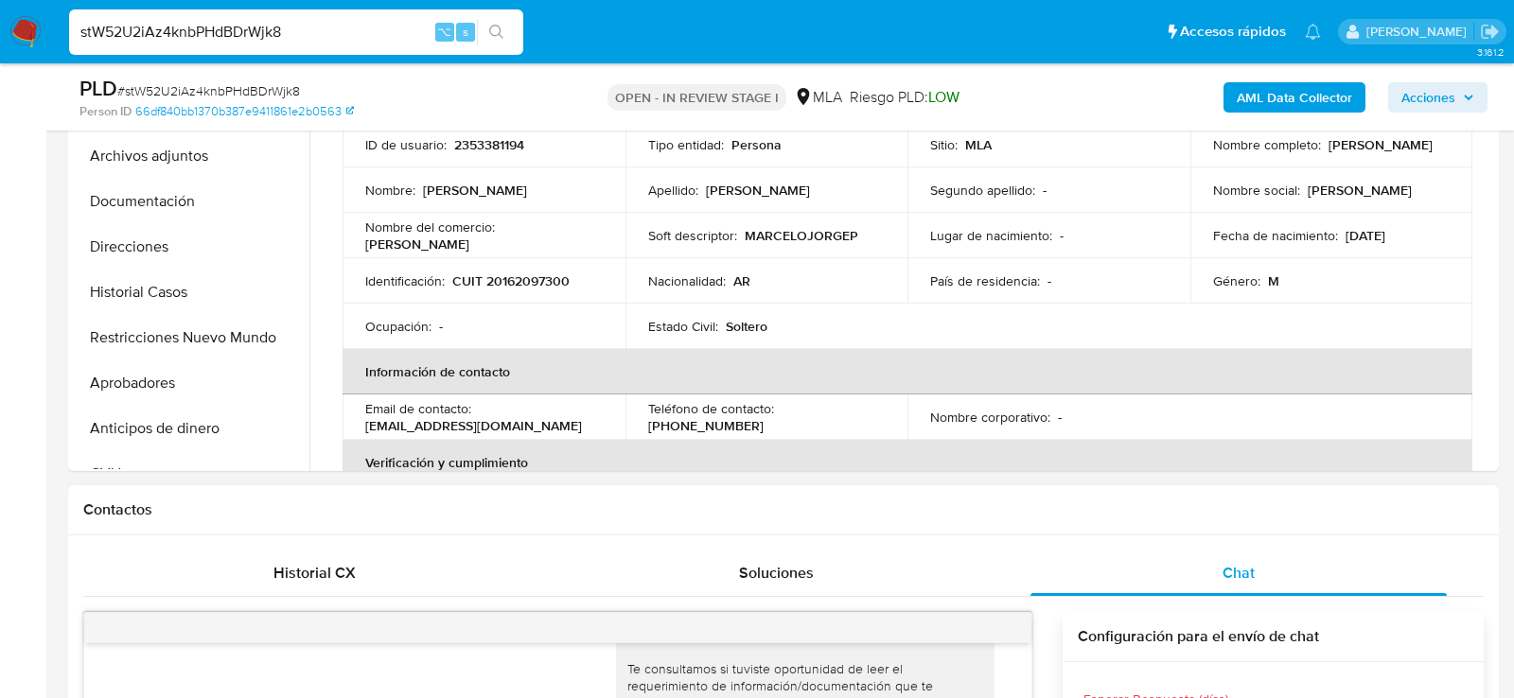
scroll to position [396, 0]
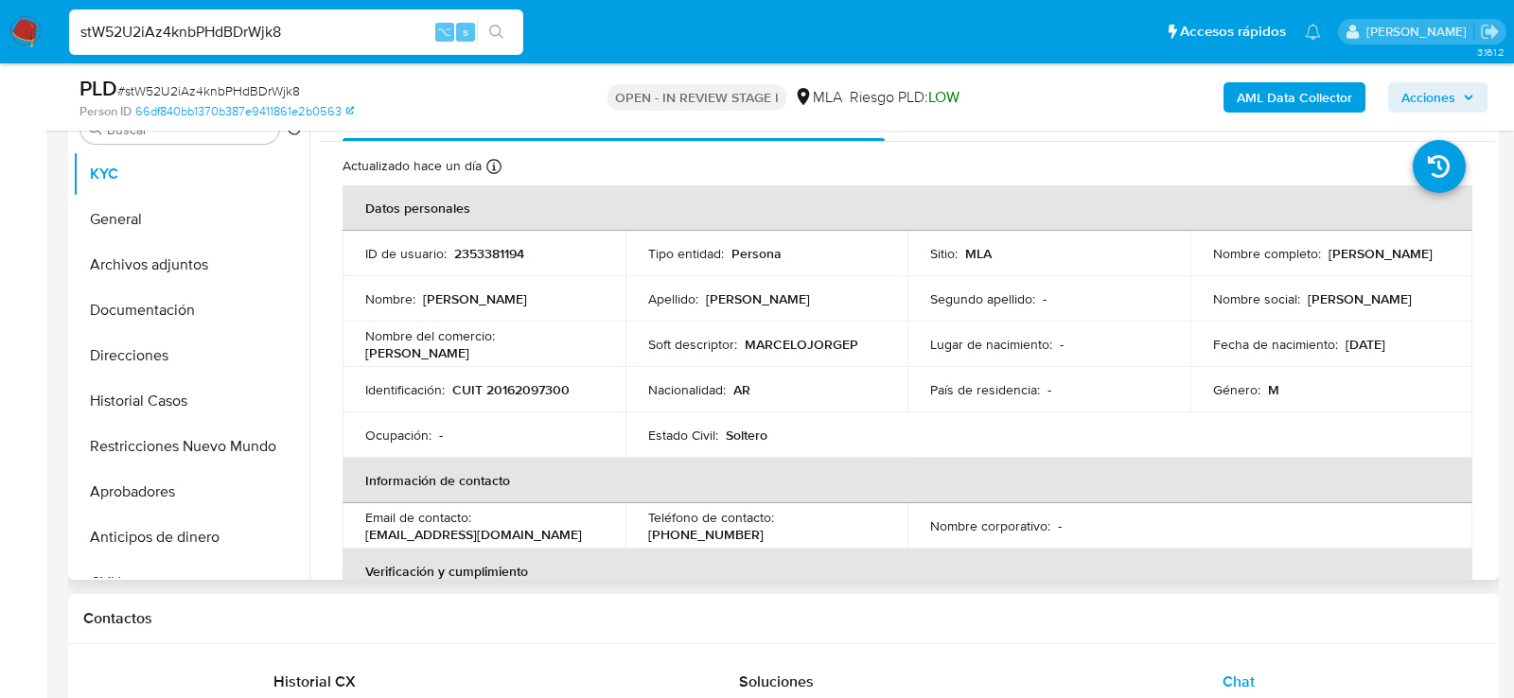
click at [506, 389] on p "CUIT 20162097300" at bounding box center [510, 389] width 117 height 17
copy p "20162097300"
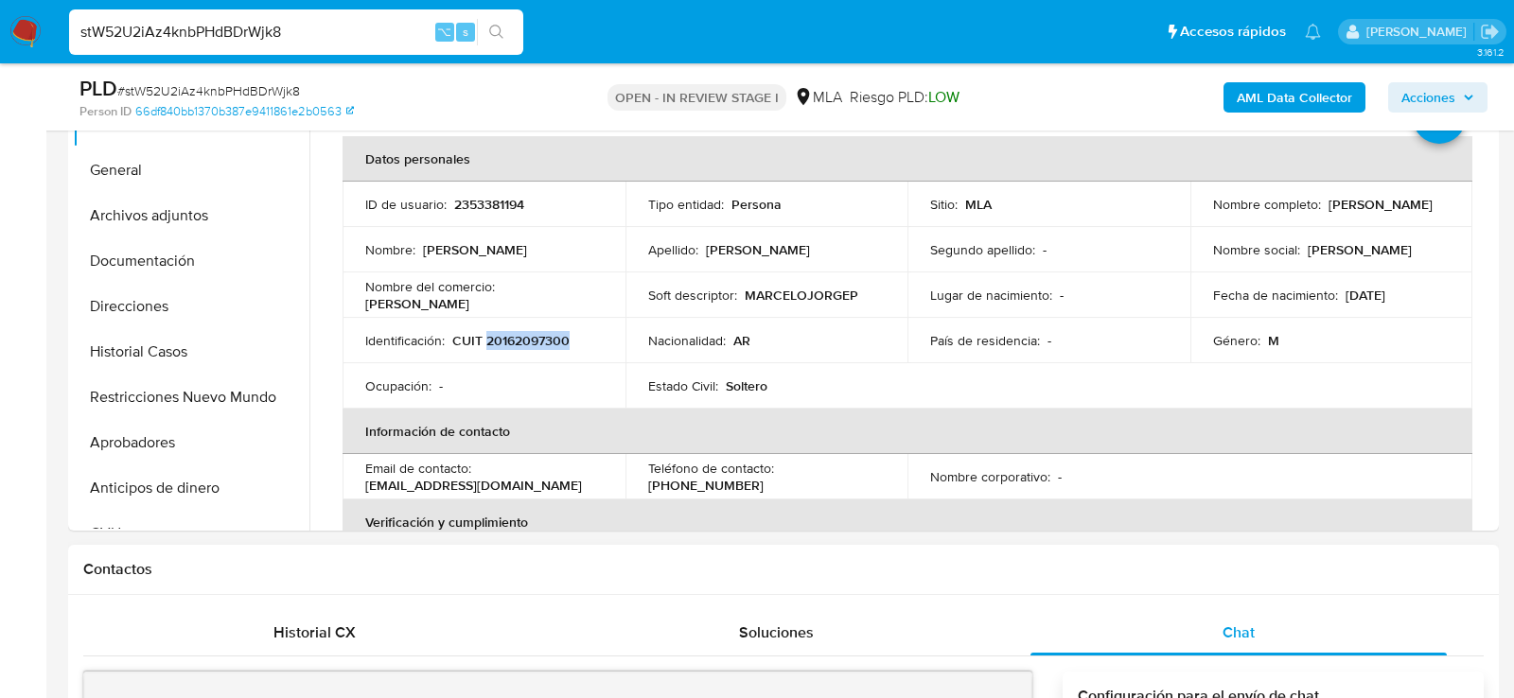
scroll to position [381, 0]
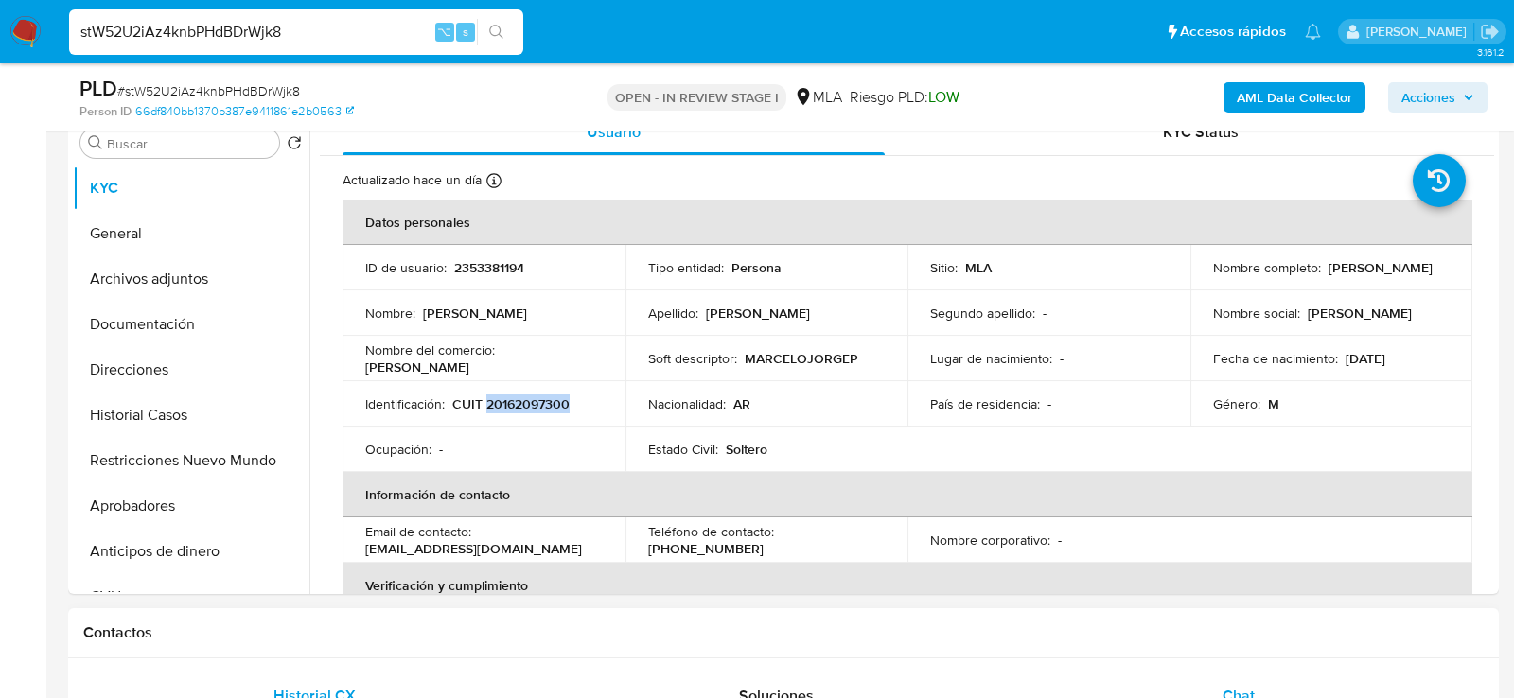
click at [301, 685] on span "Historial CX" at bounding box center [315, 696] width 82 height 22
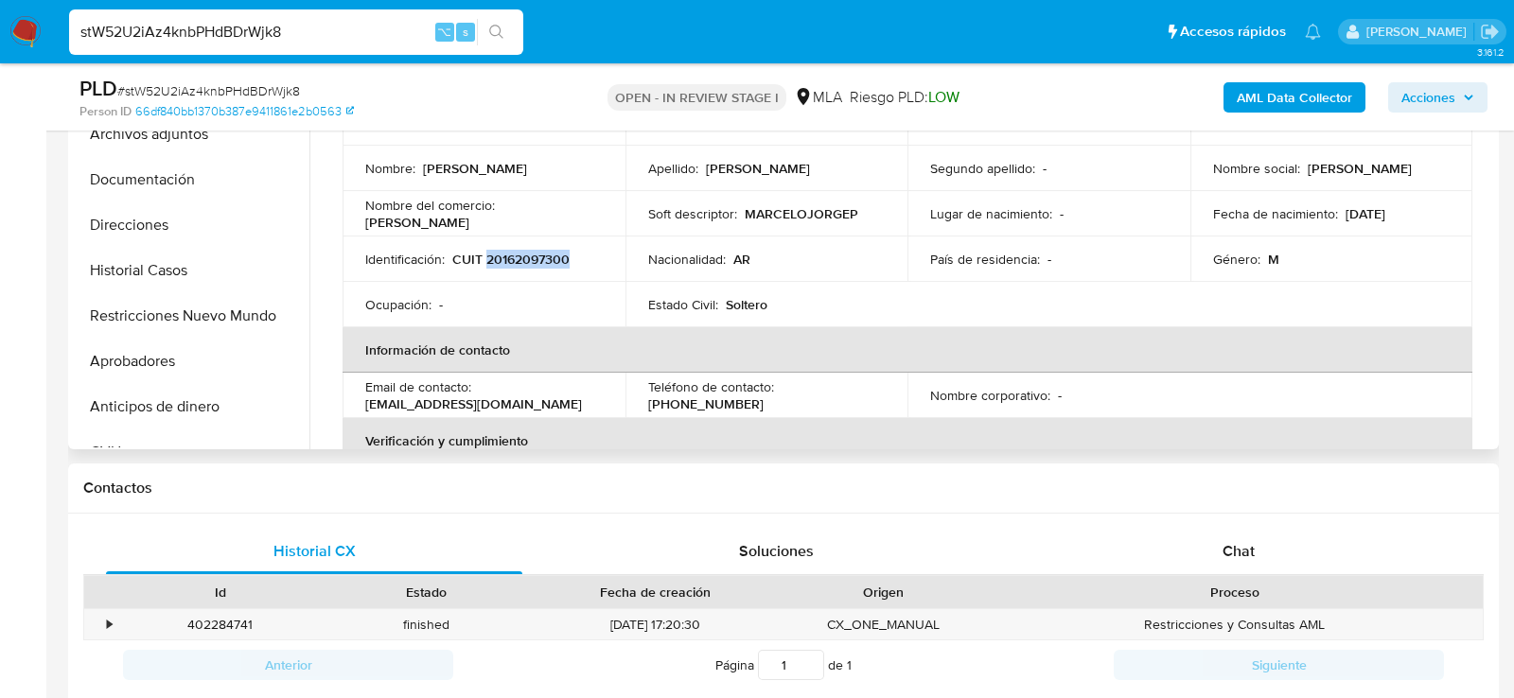
scroll to position [594, 0]
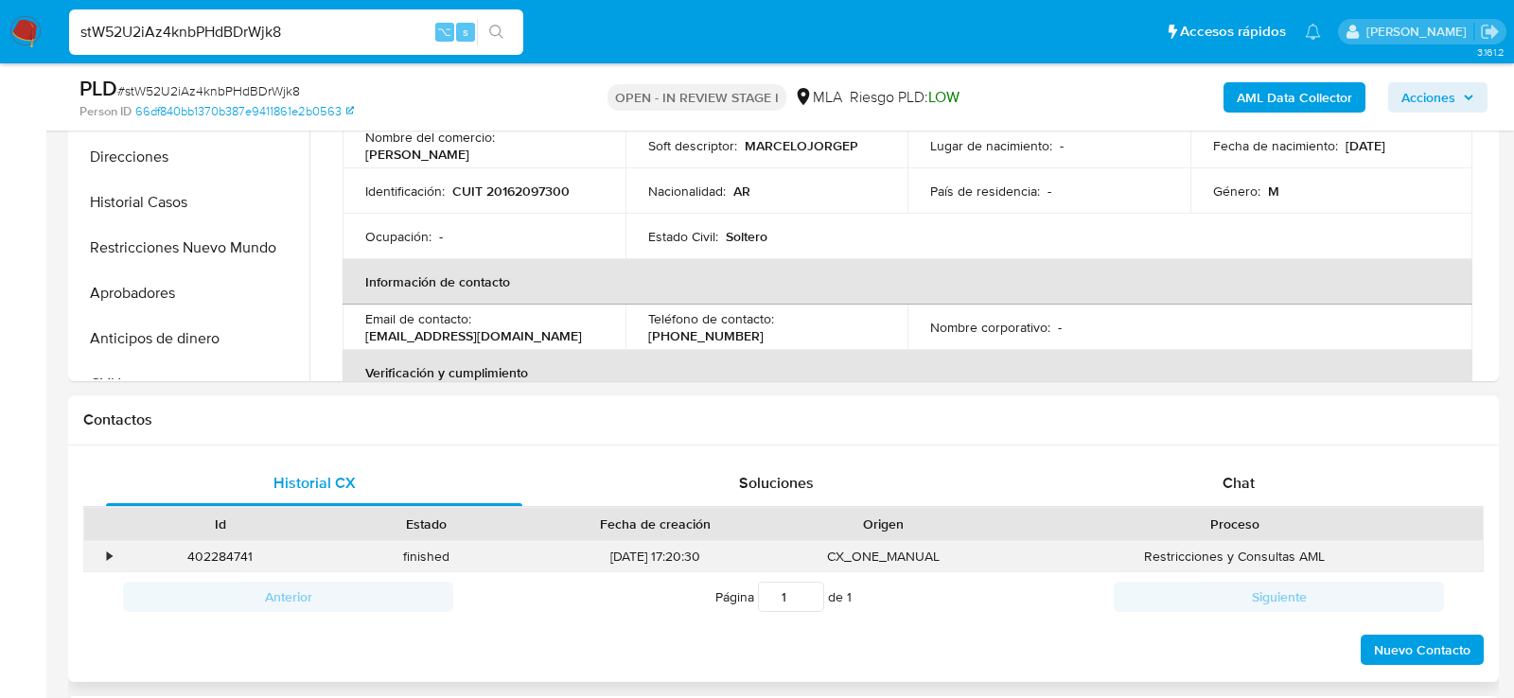
click at [220, 548] on div "402284741" at bounding box center [220, 556] width 206 height 31
copy div "402284741"
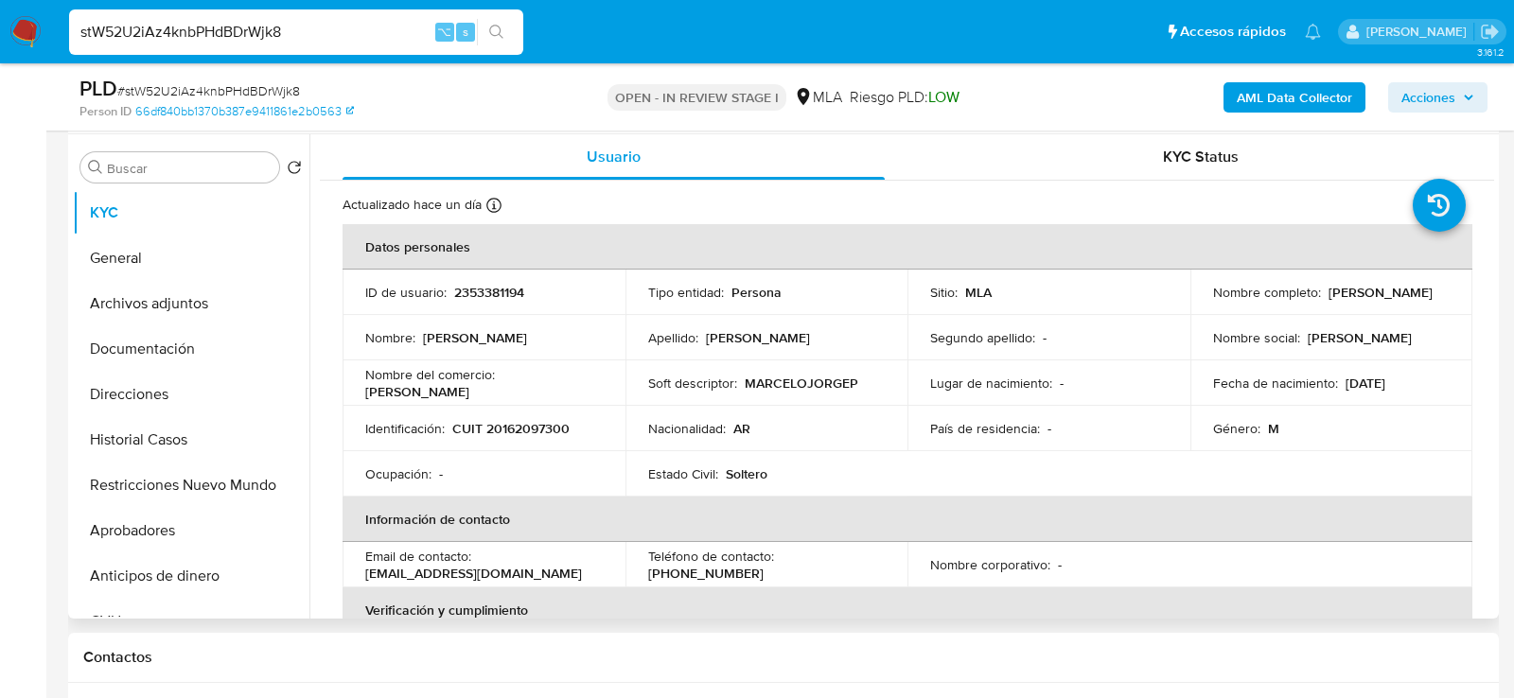
scroll to position [351, 0]
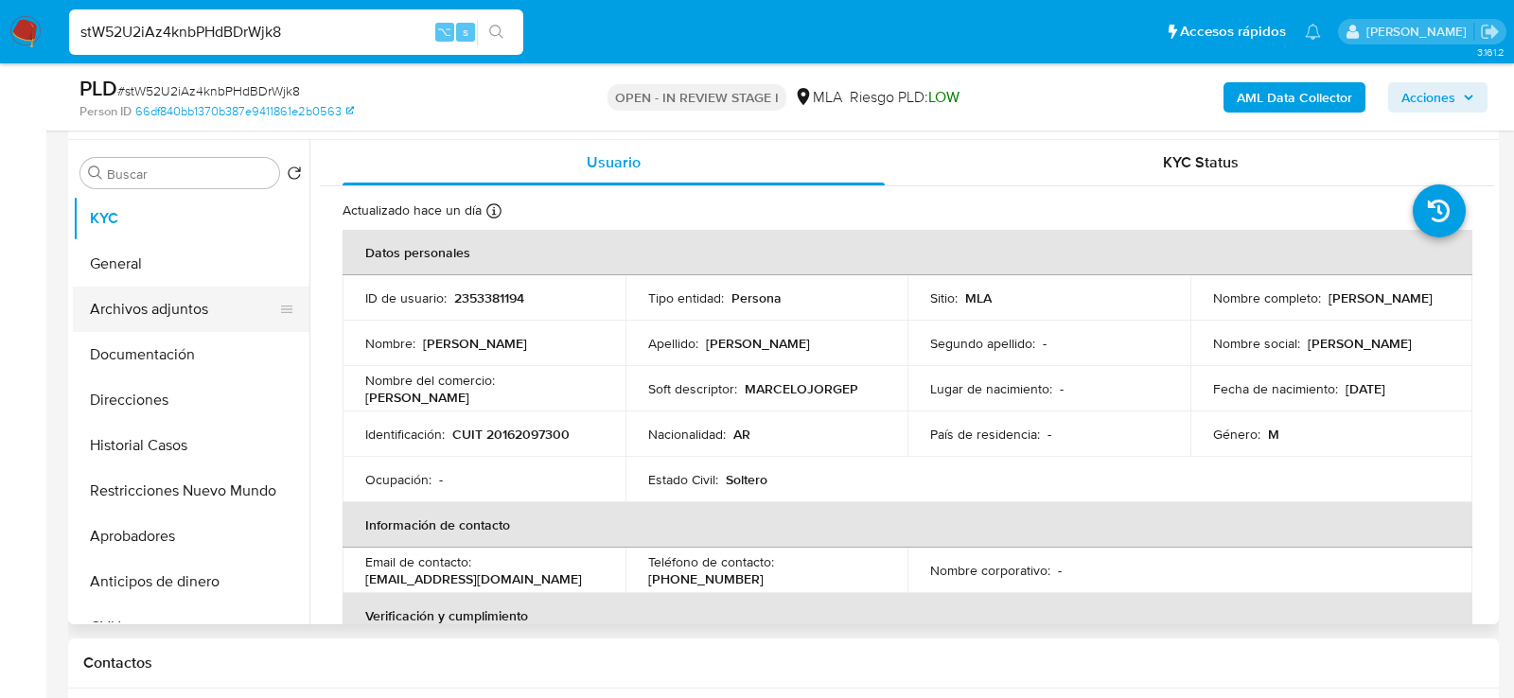
click at [134, 316] on button "Archivos adjuntos" at bounding box center [183, 309] width 221 height 45
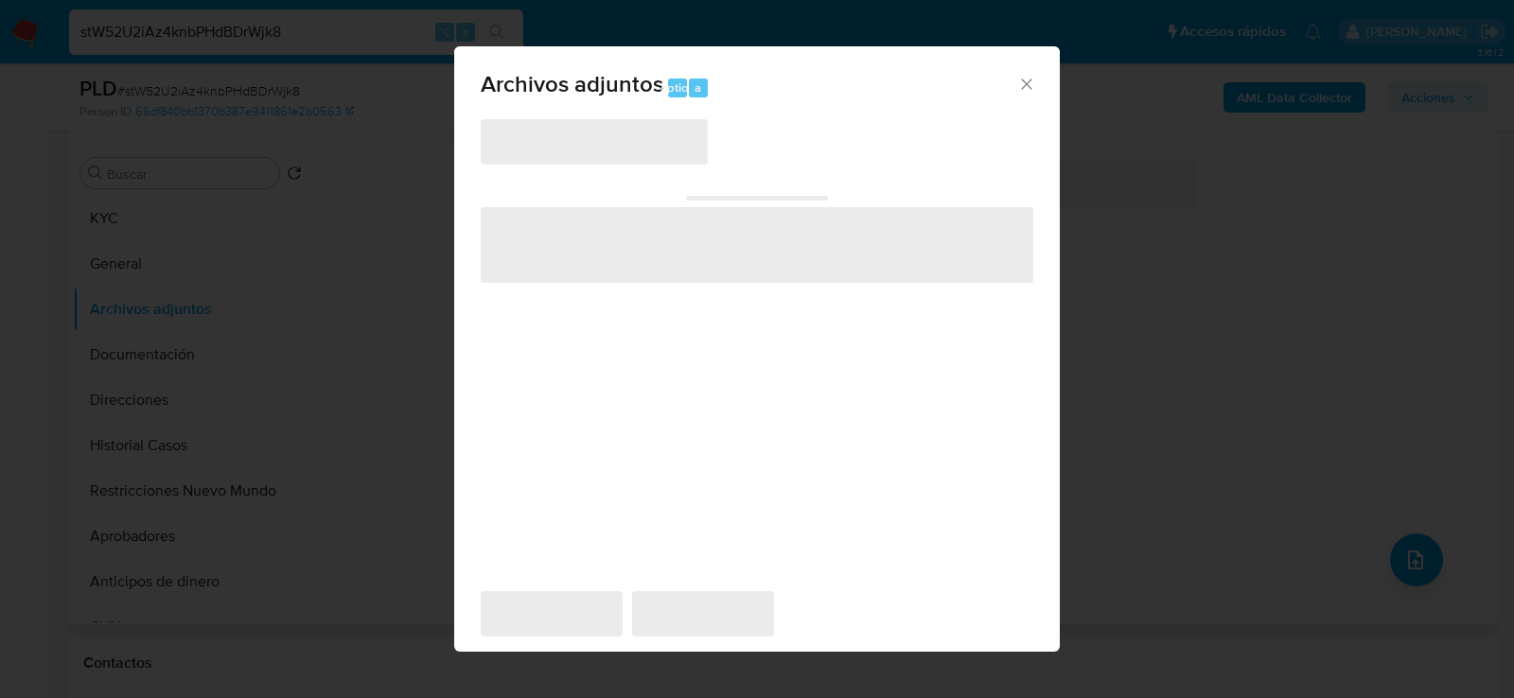
scroll to position [345, 0]
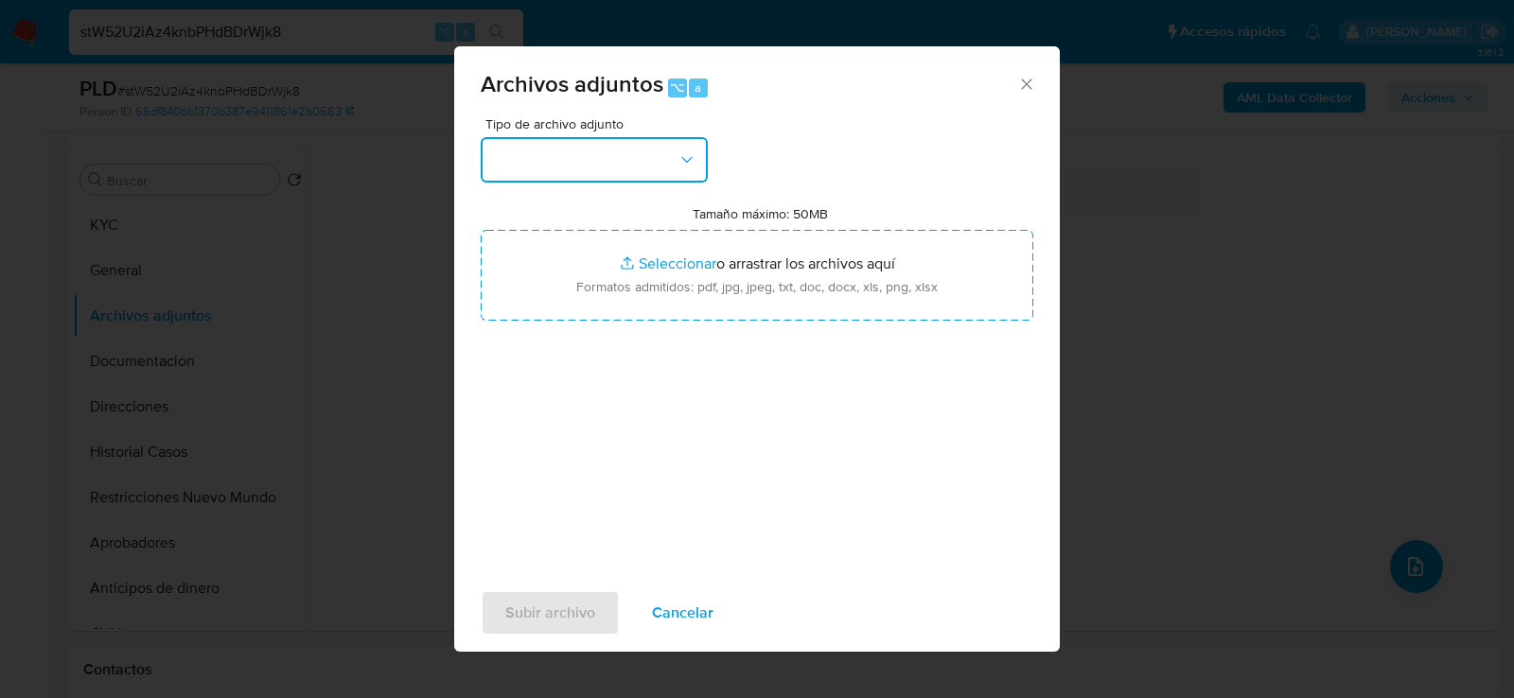
click at [592, 177] on button "button" at bounding box center [594, 159] width 227 height 45
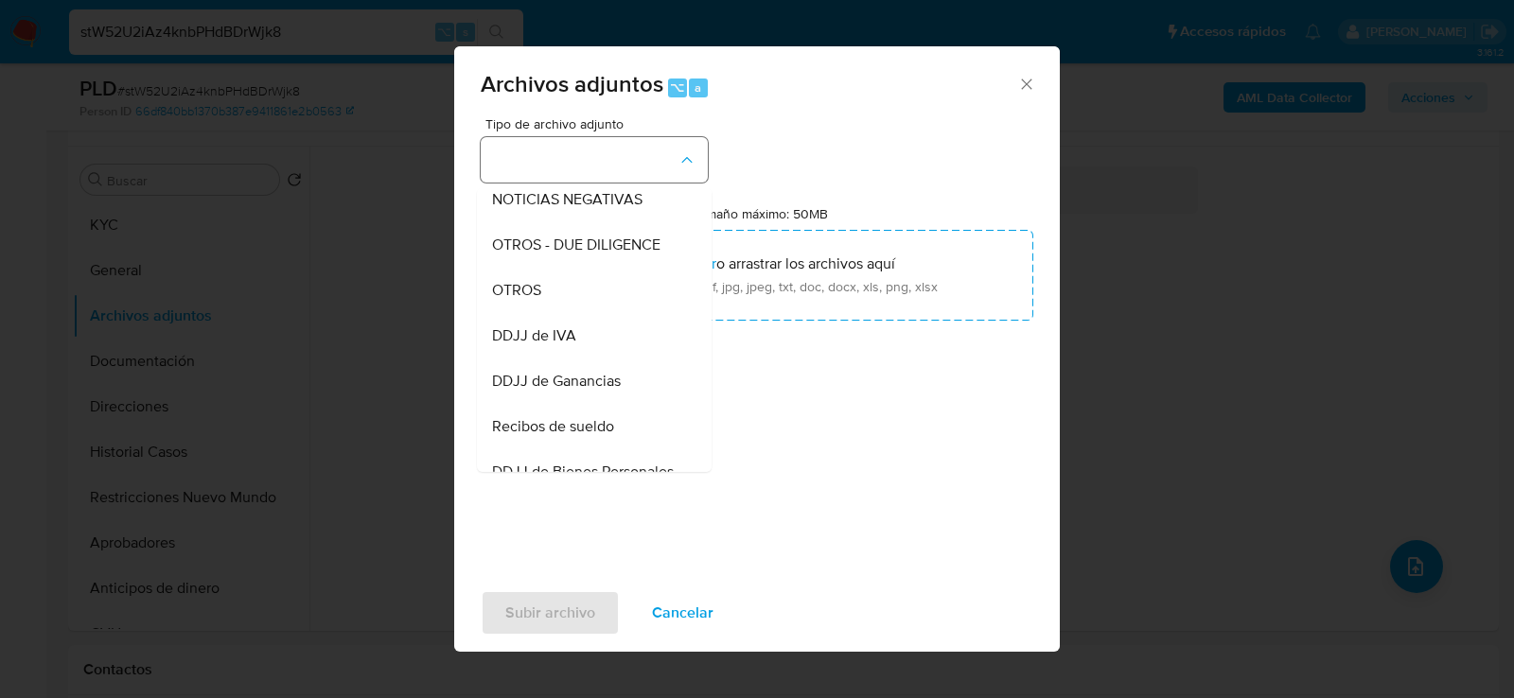
scroll to position [329, 0]
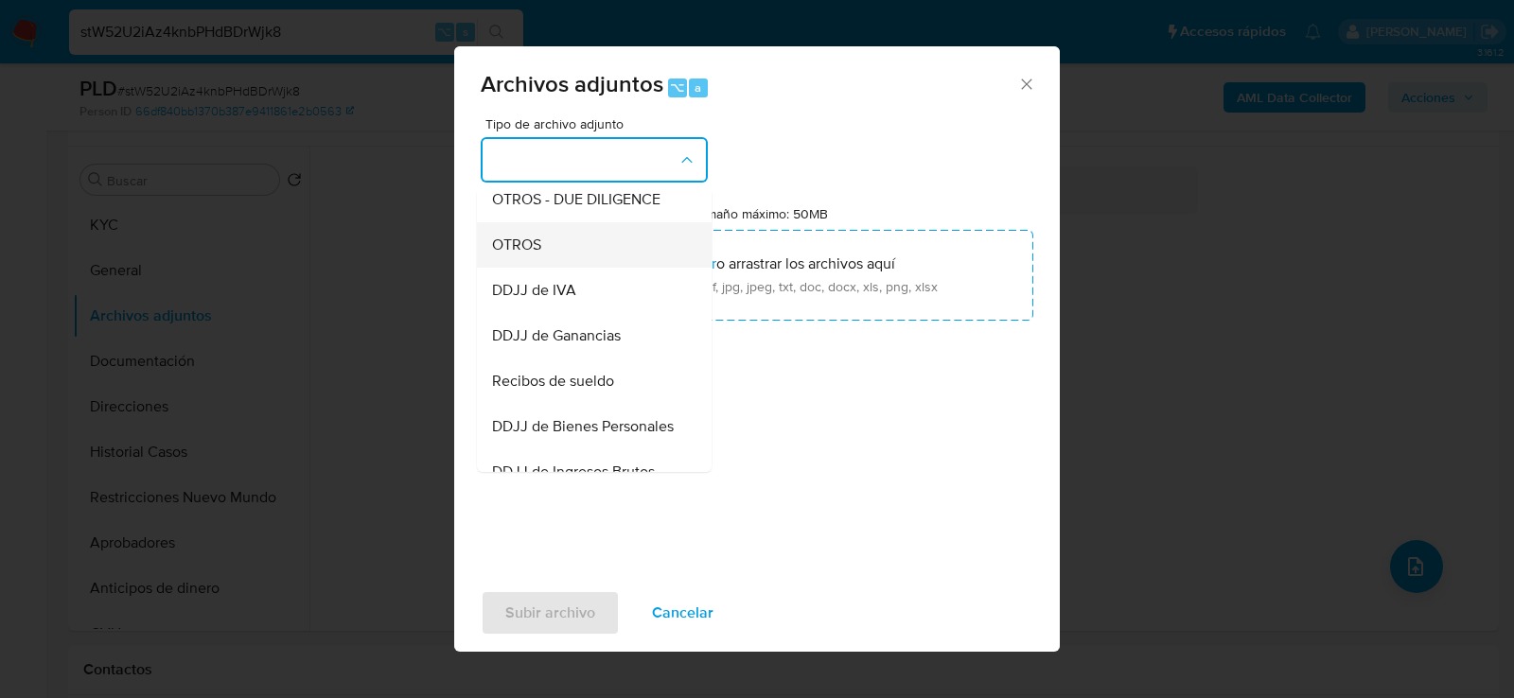
click at [583, 248] on div "OTROS" at bounding box center [588, 243] width 193 height 45
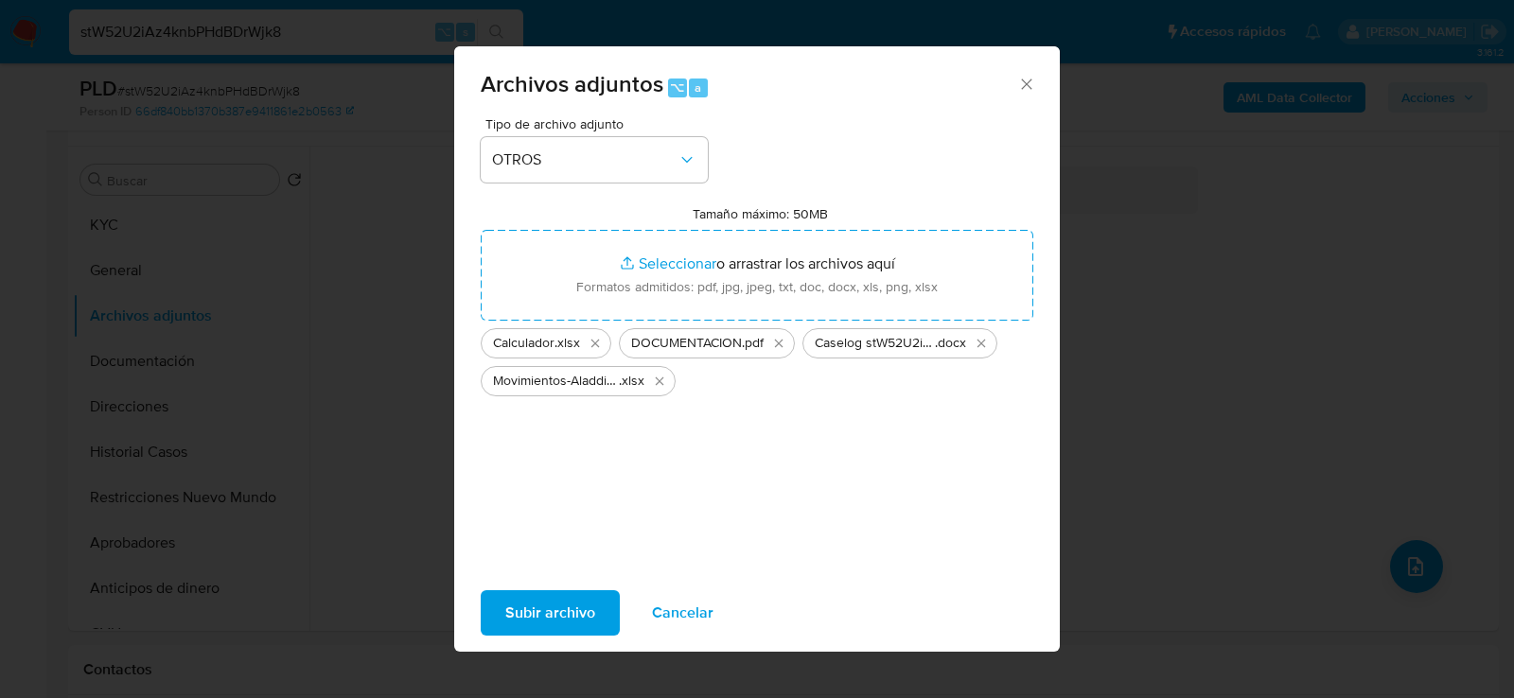
click at [544, 612] on span "Subir archivo" at bounding box center [550, 613] width 90 height 42
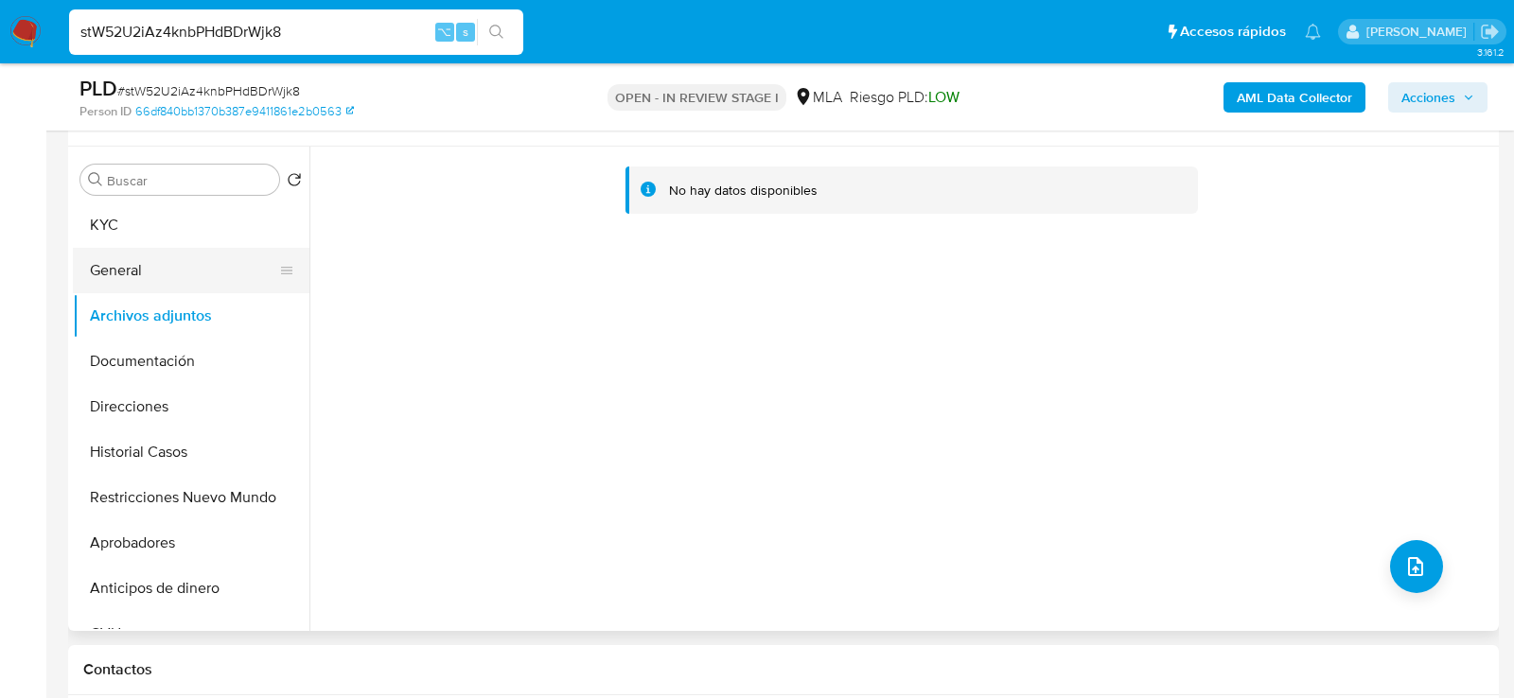
click at [119, 272] on button "General" at bounding box center [183, 270] width 221 height 45
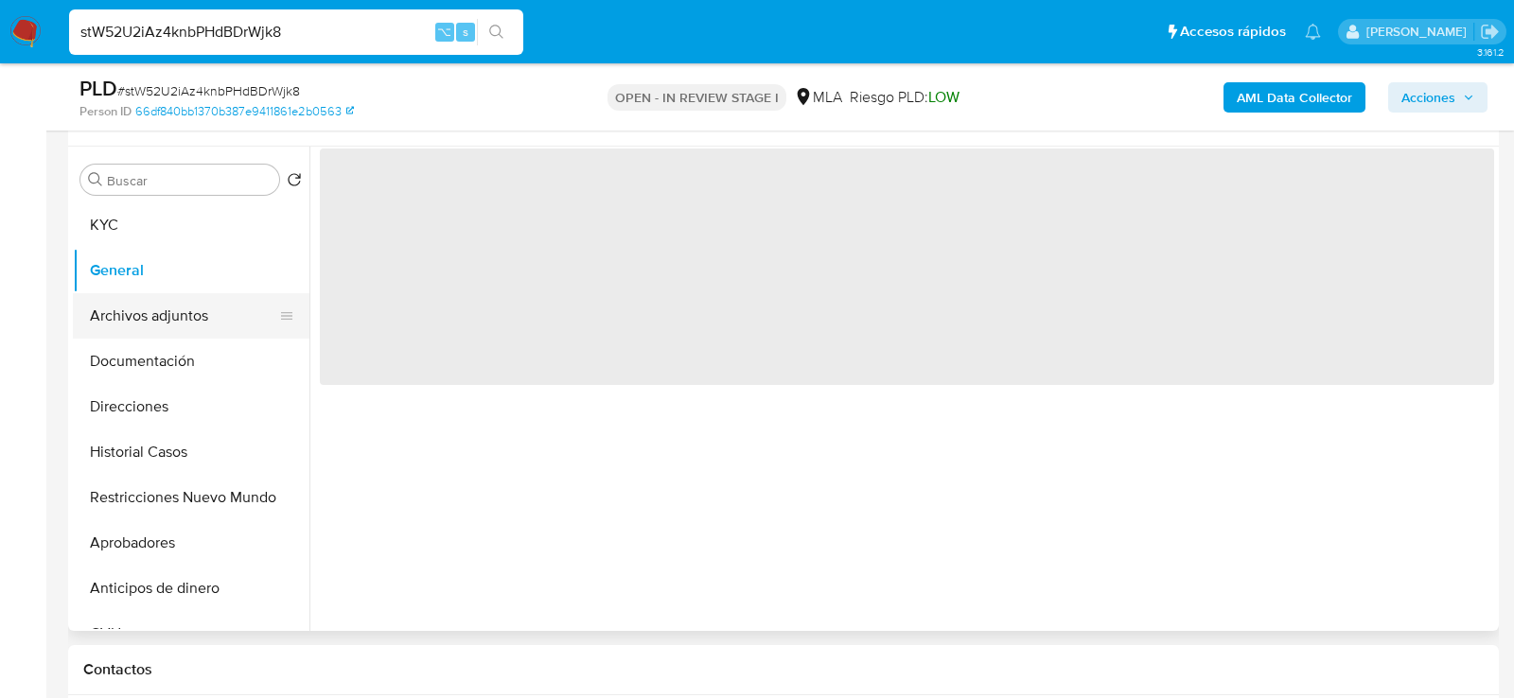
click at [119, 299] on button "Archivos adjuntos" at bounding box center [183, 315] width 221 height 45
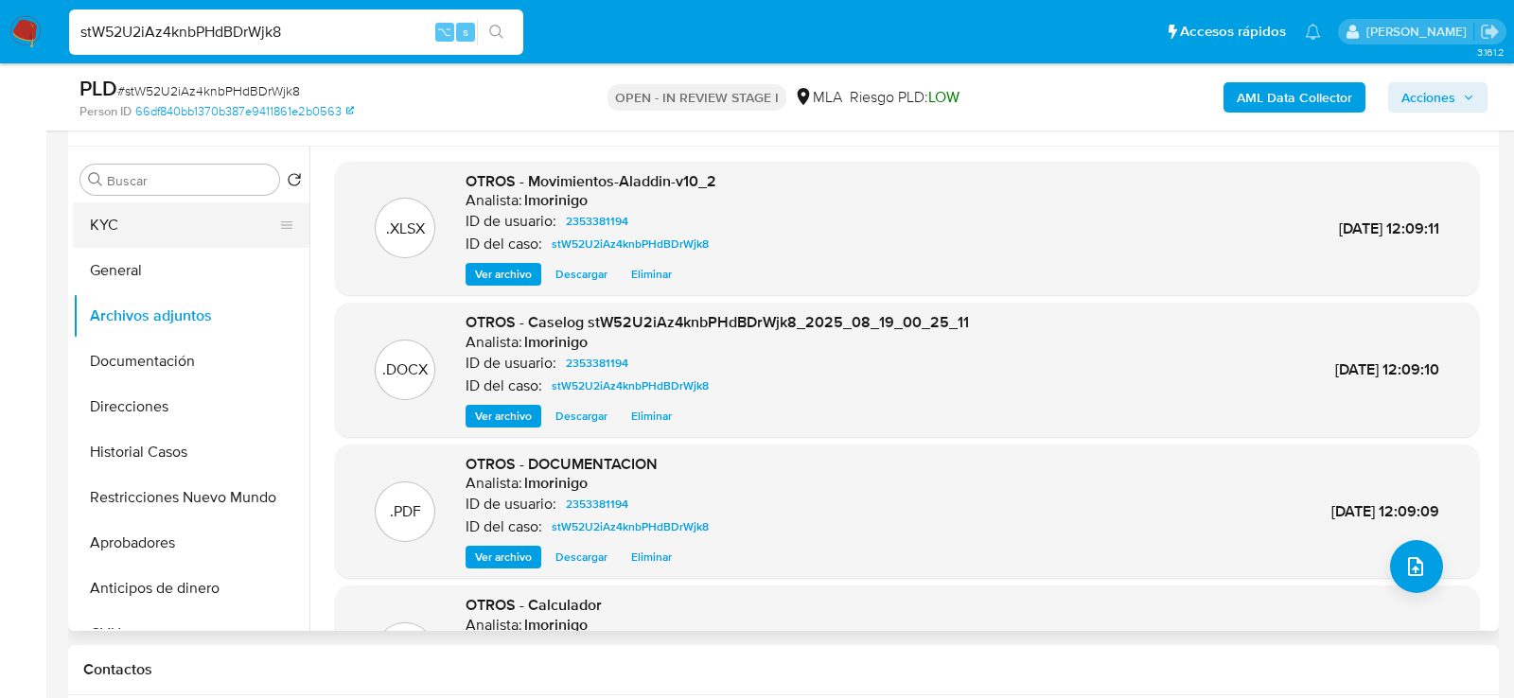
click at [131, 221] on button "KYC" at bounding box center [183, 225] width 221 height 45
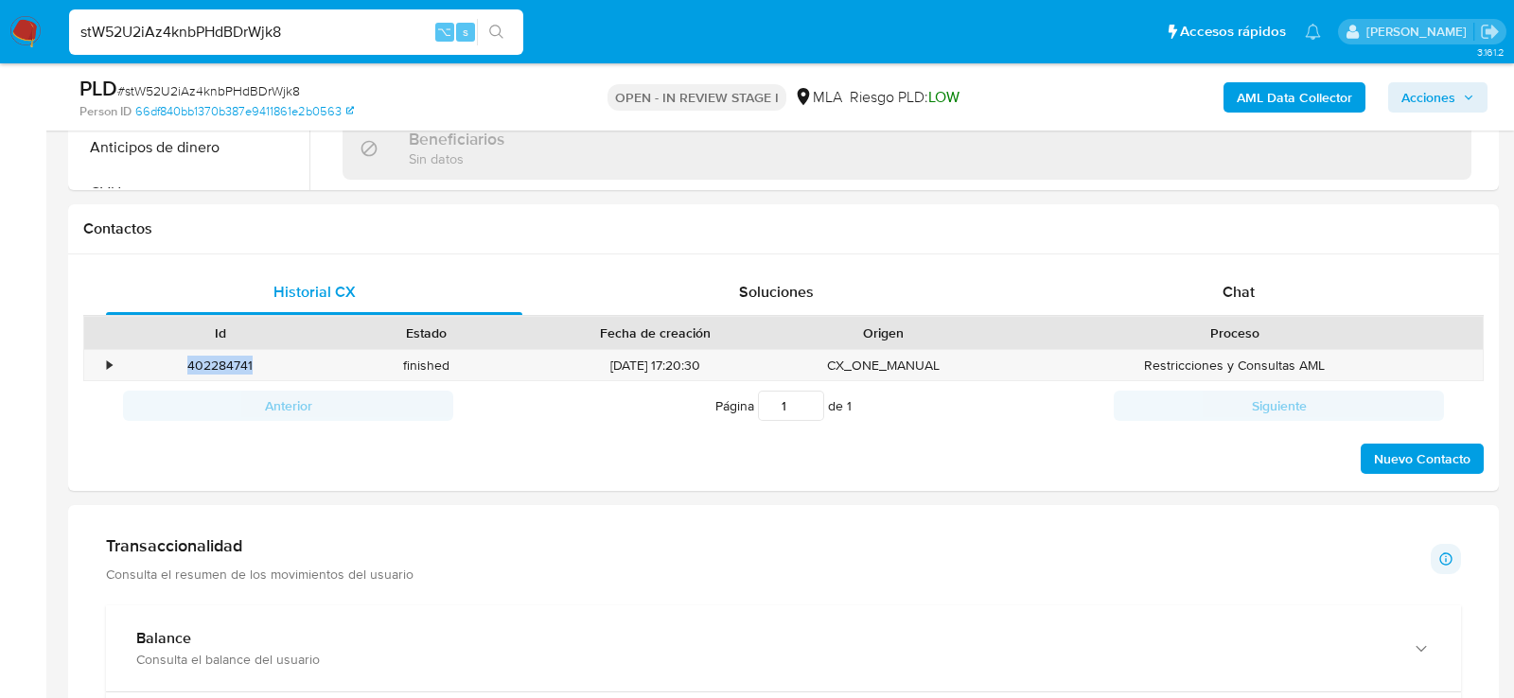
scroll to position [883, 0]
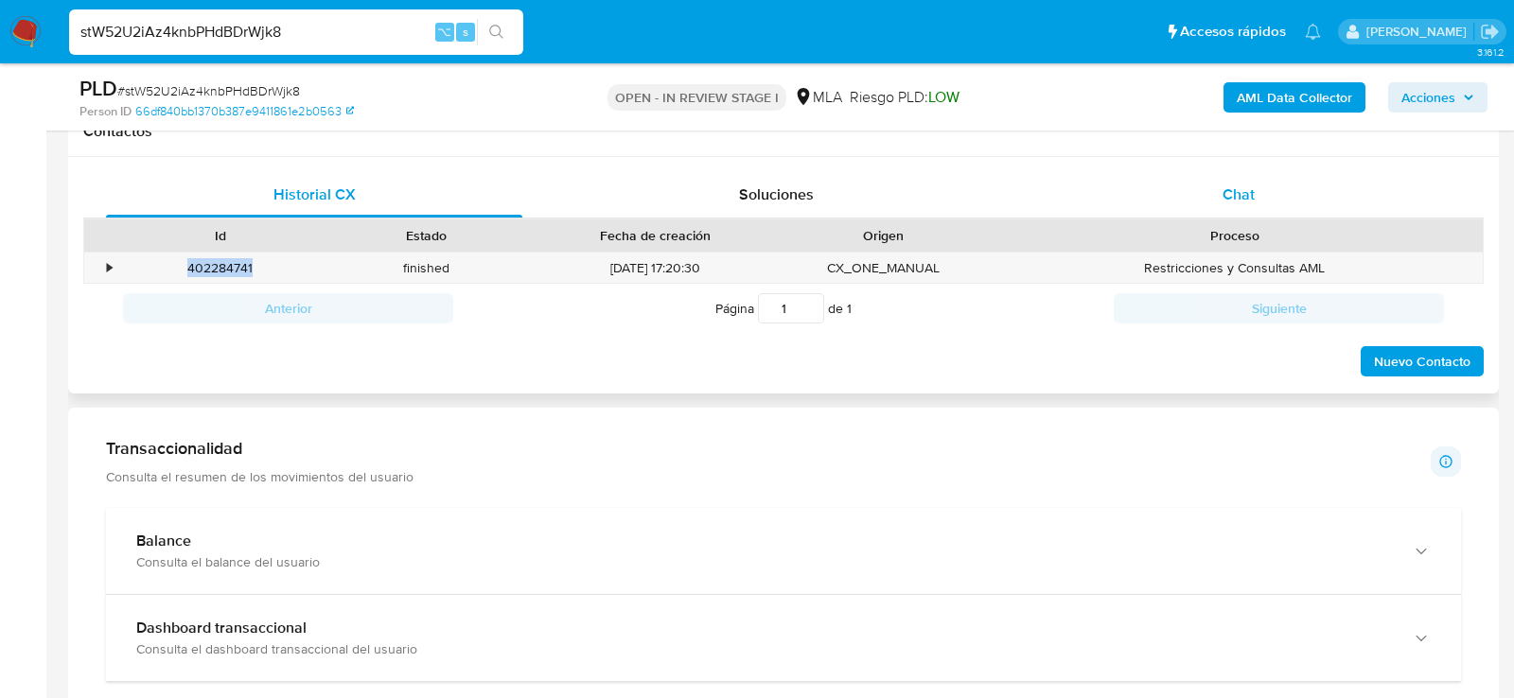
click at [1328, 179] on div "Chat" at bounding box center [1239, 194] width 416 height 45
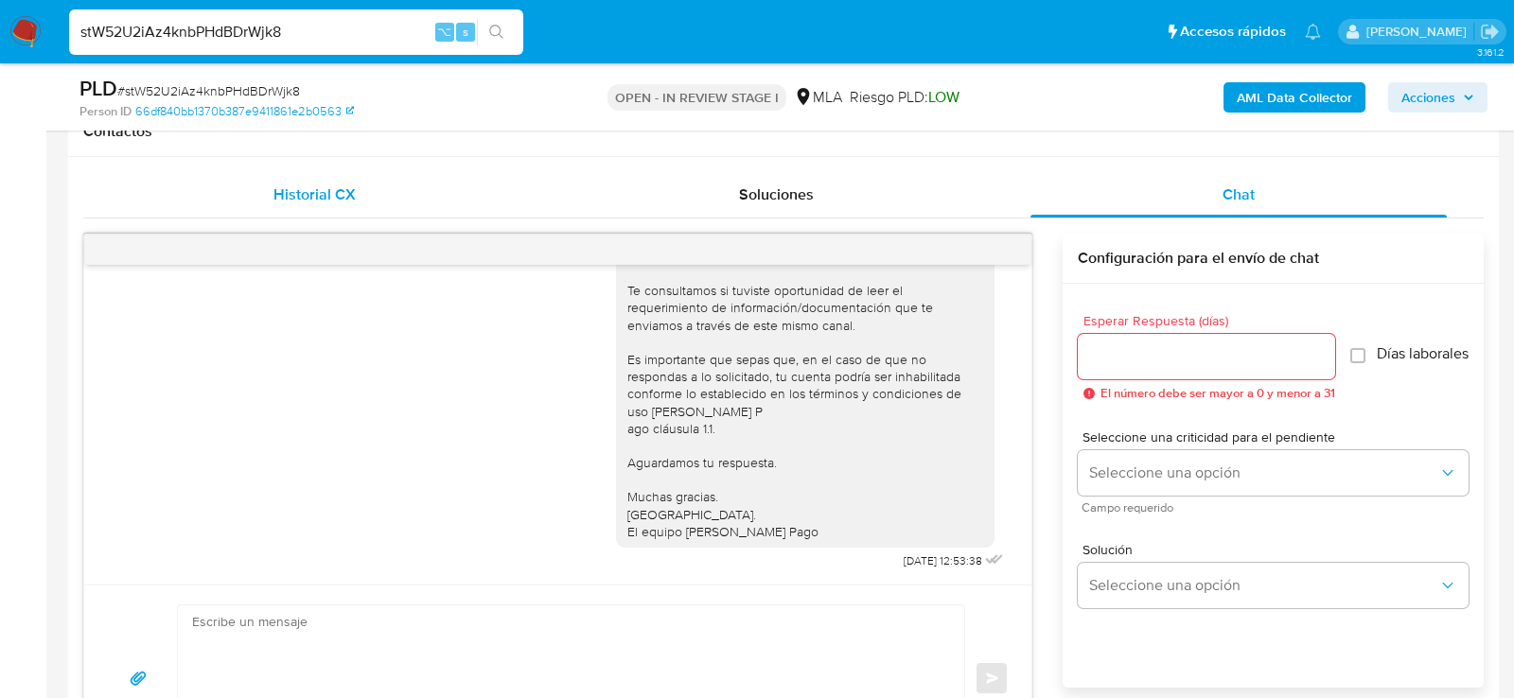
click at [430, 202] on div "Historial CX" at bounding box center [314, 194] width 416 height 45
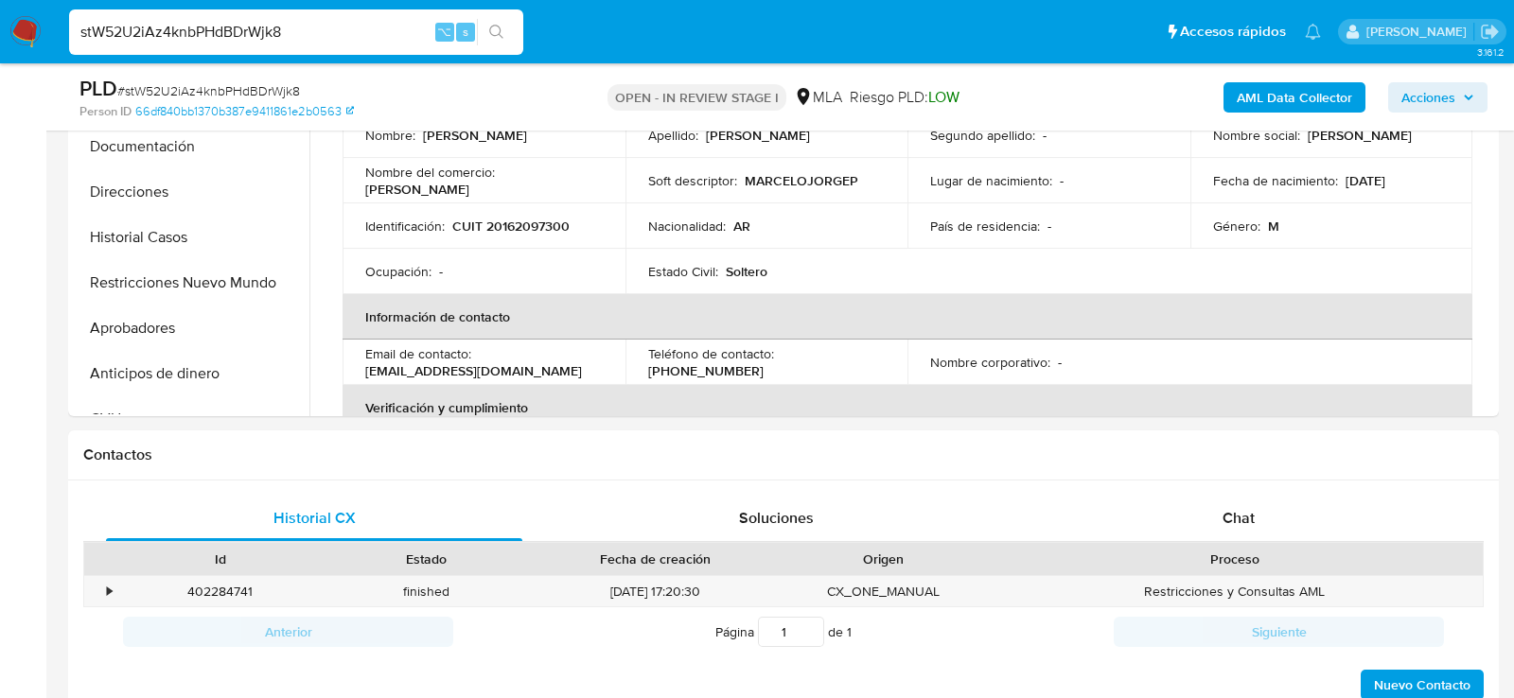
scroll to position [350, 0]
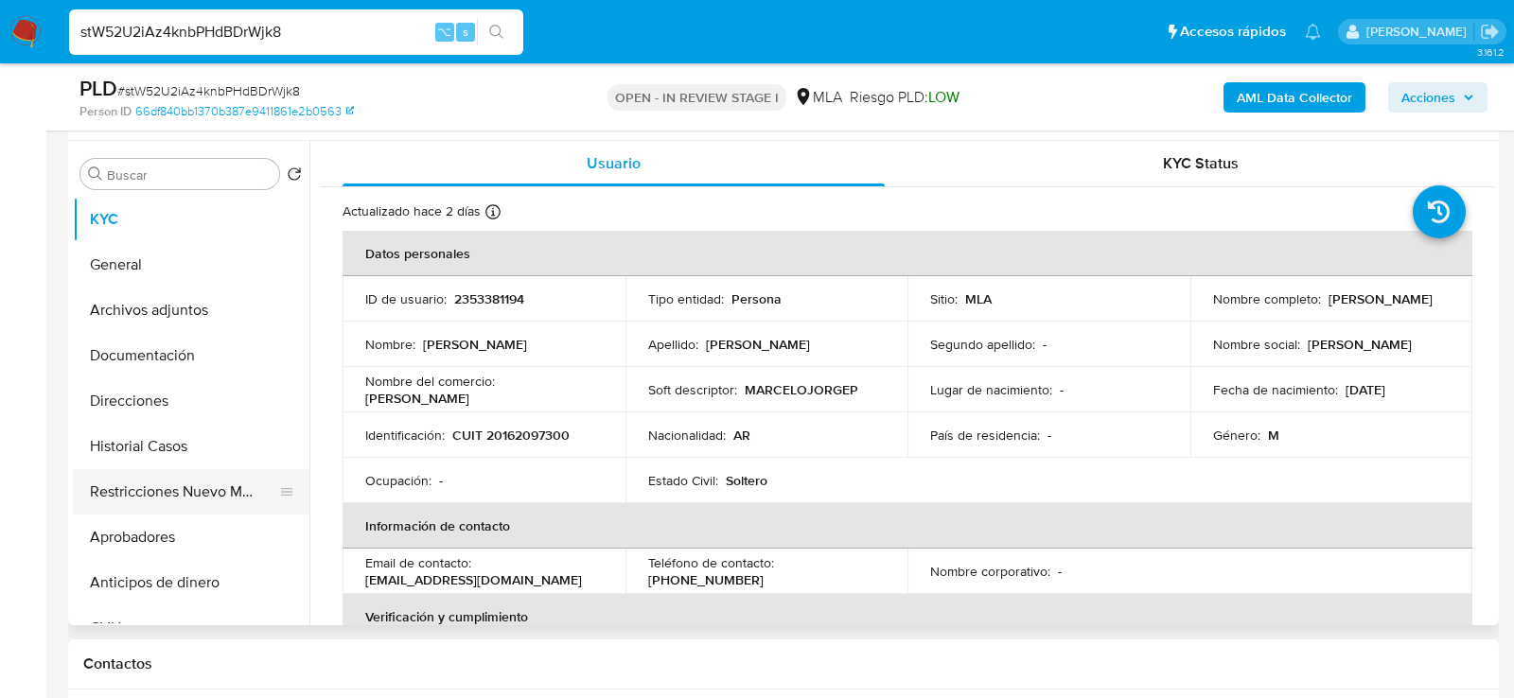
click at [146, 472] on button "Restricciones Nuevo Mundo" at bounding box center [183, 491] width 221 height 45
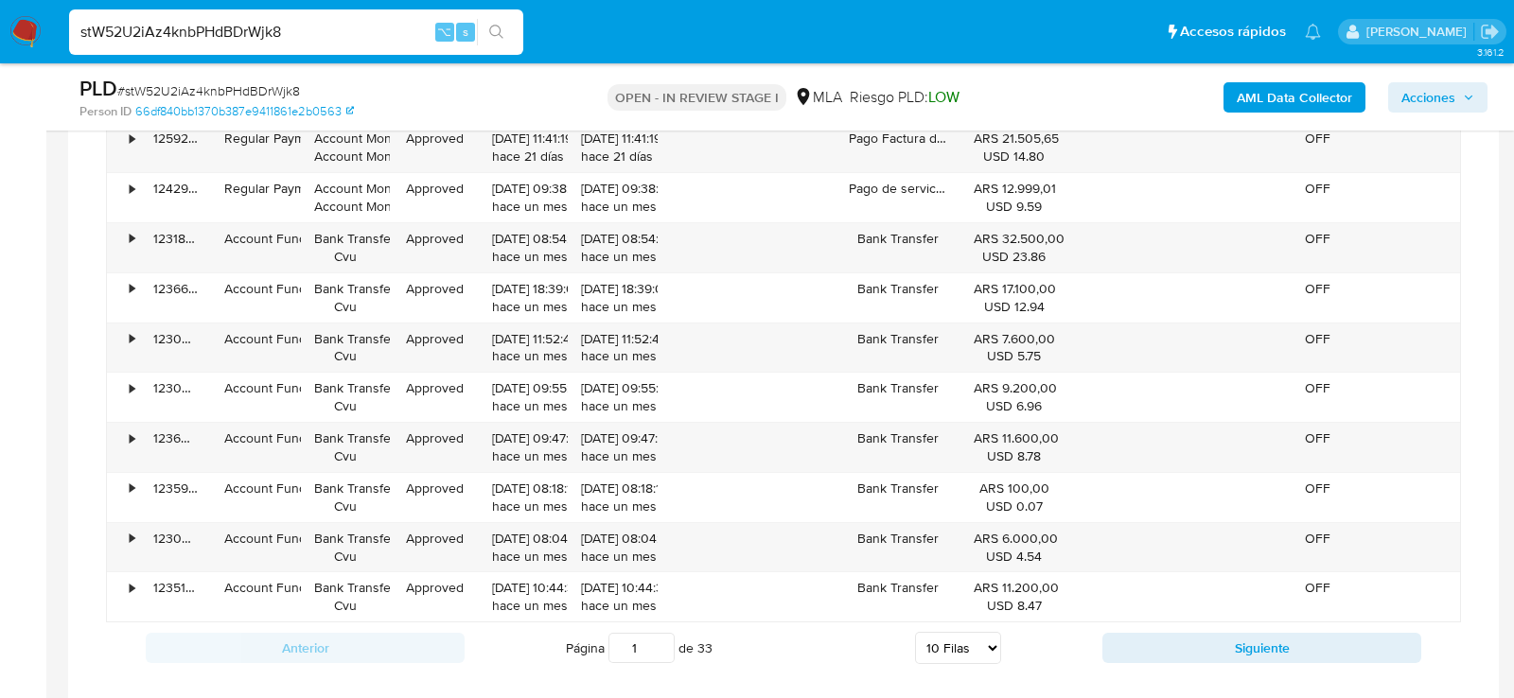
scroll to position [2530, 0]
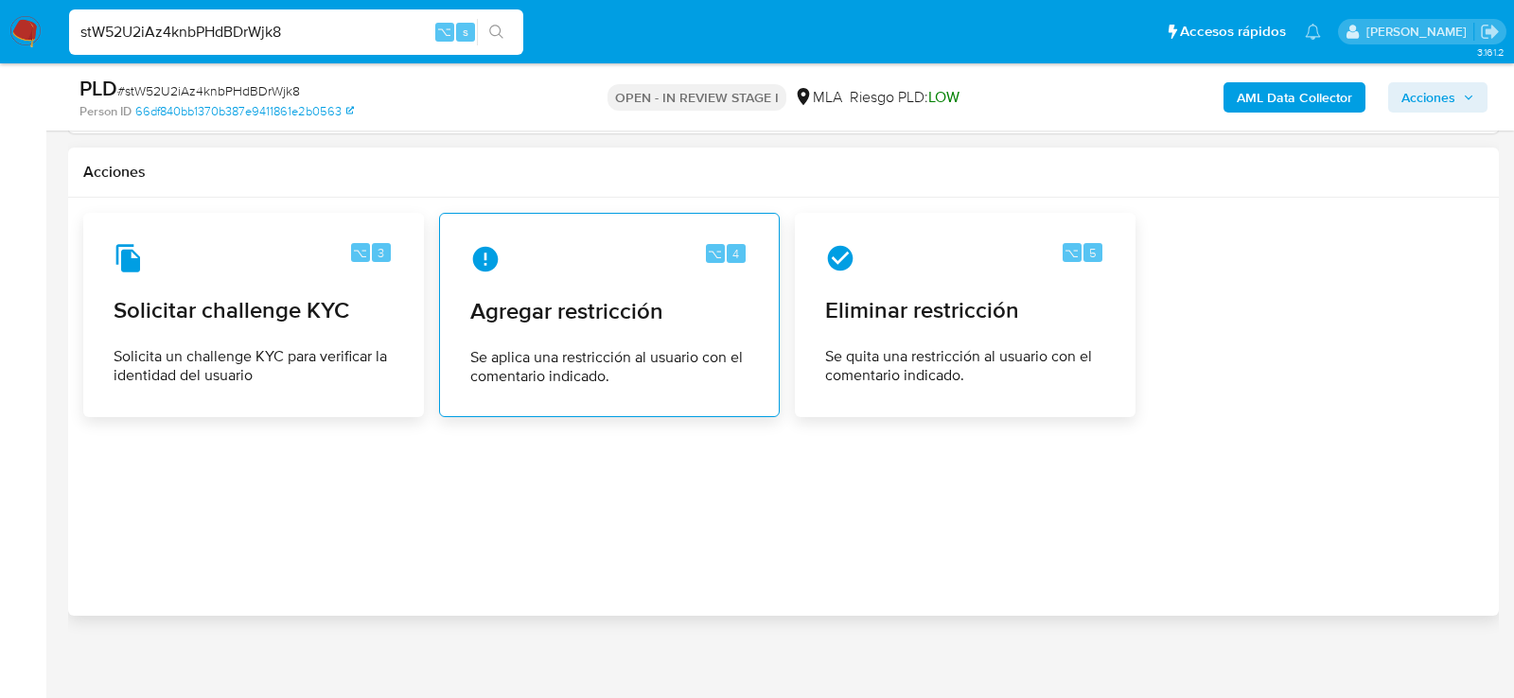
click at [527, 327] on div "⌥ 4 Agregar restricción Se aplica una restricción al usuario con el comentario …" at bounding box center [609, 315] width 309 height 172
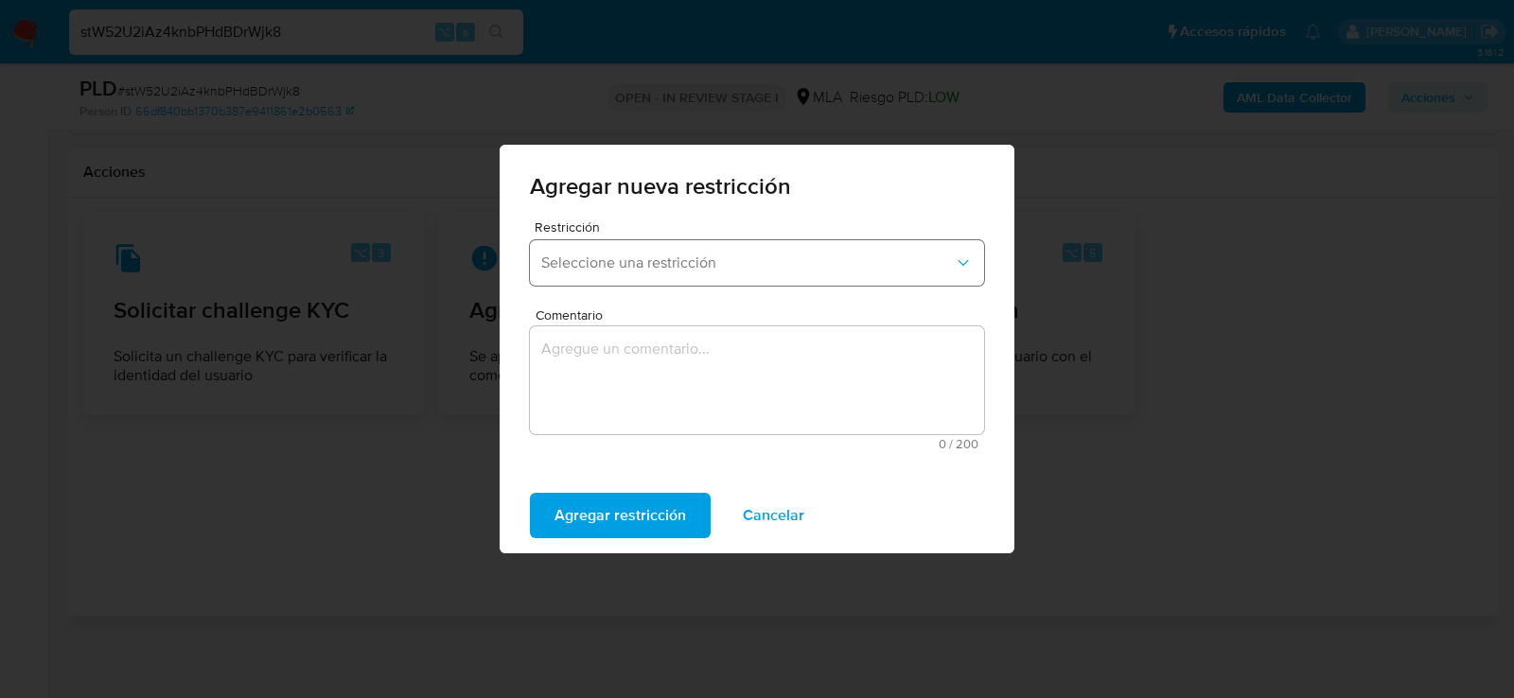
click at [647, 262] on span "Seleccione una restricción" at bounding box center [747, 263] width 413 height 19
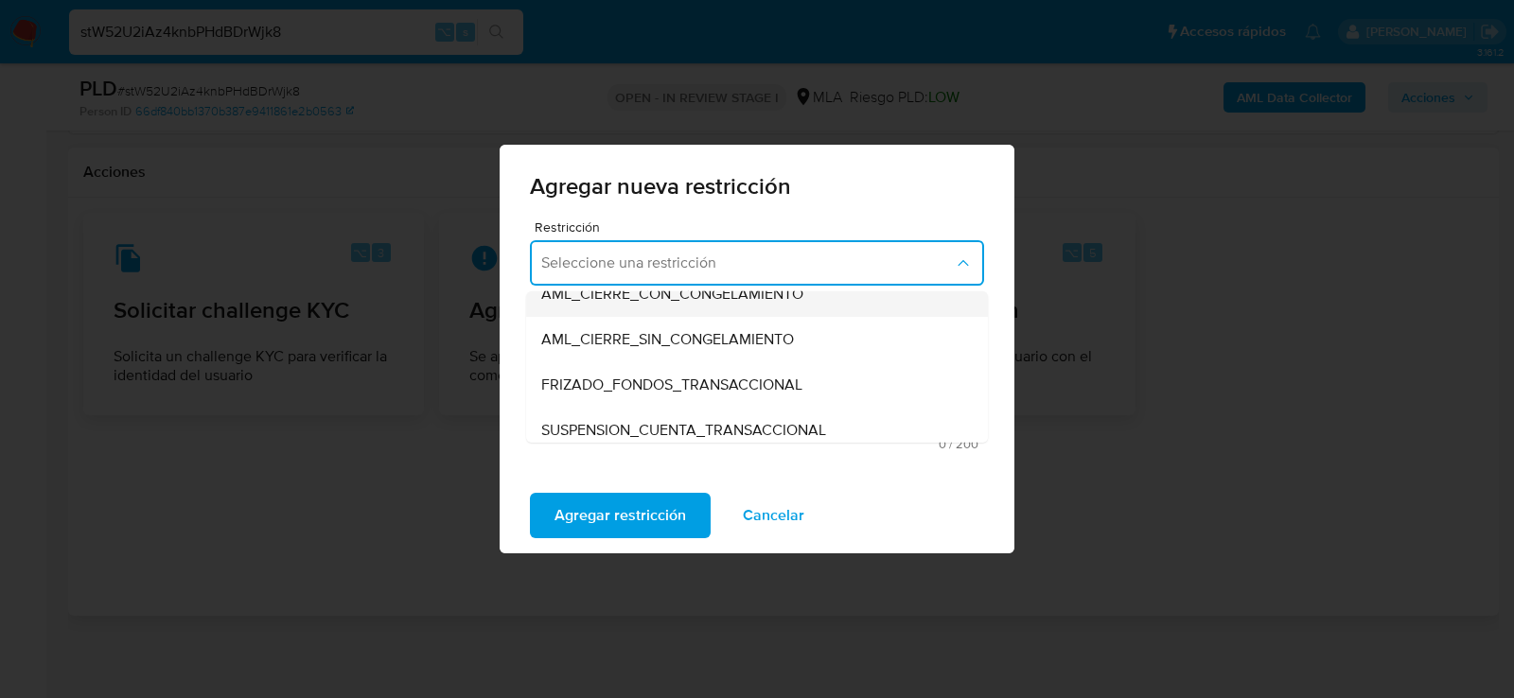
scroll to position [158, 0]
click at [642, 433] on span "SUSPENSION_CUENTA_TRANSACCIONAL" at bounding box center [683, 428] width 285 height 19
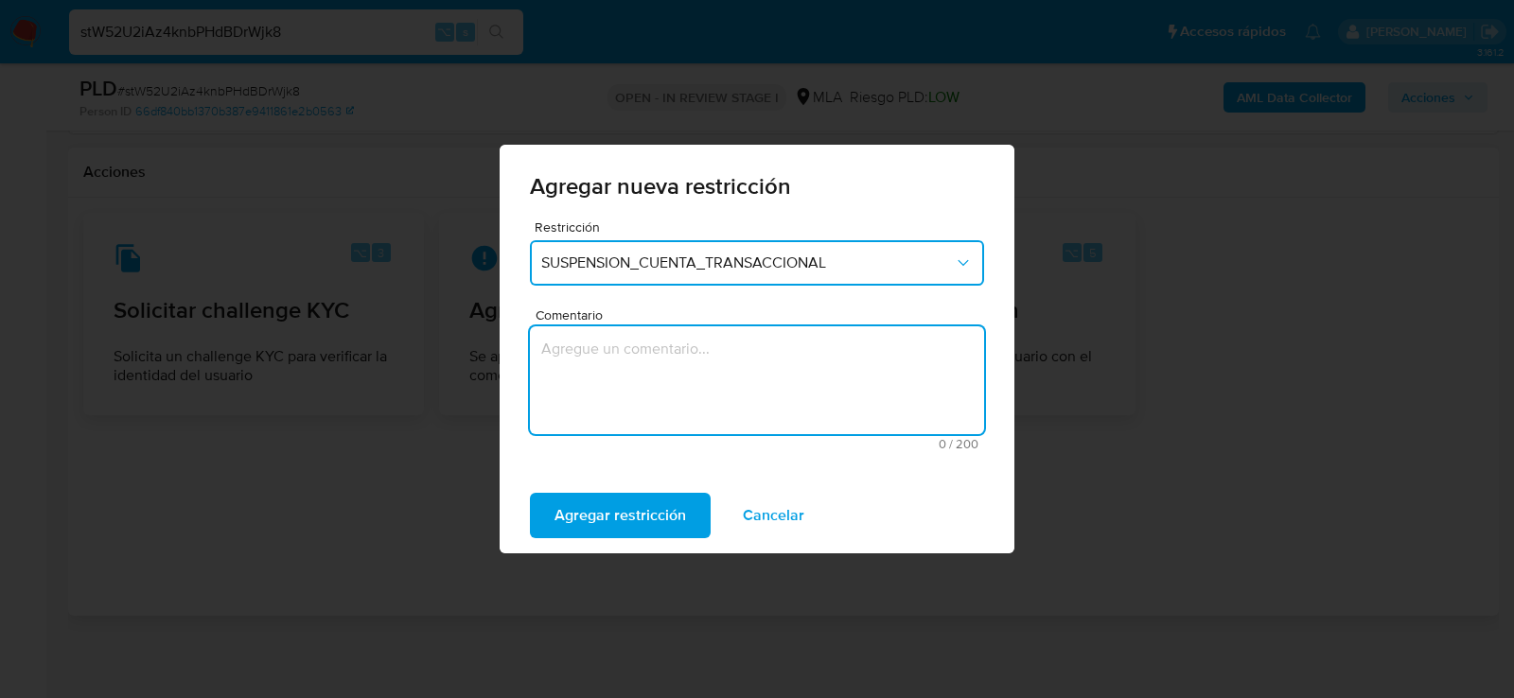
click at [642, 433] on textarea "Comentario" at bounding box center [757, 381] width 454 height 108
type textarea "AML"
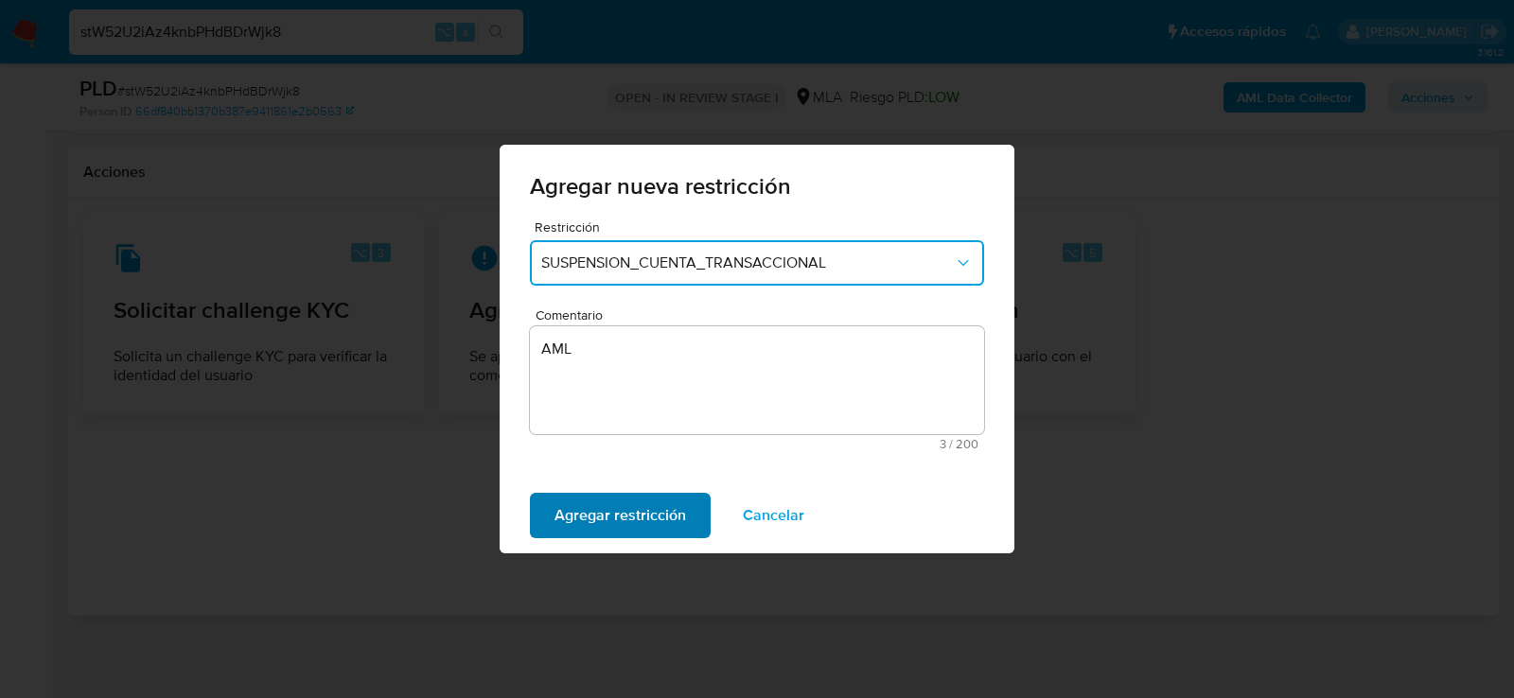
click at [624, 501] on span "Agregar restricción" at bounding box center [621, 516] width 132 height 42
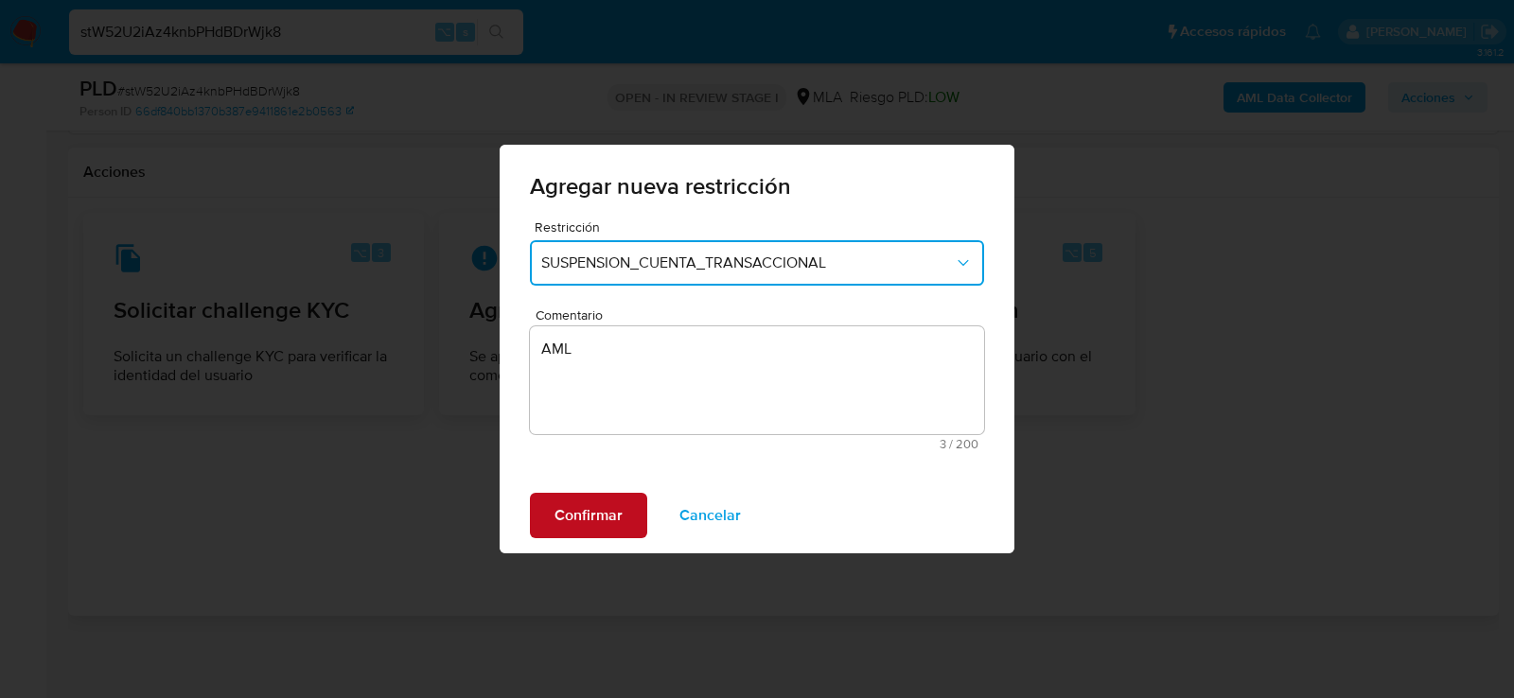
click at [549, 527] on button "Confirmar" at bounding box center [588, 515] width 117 height 45
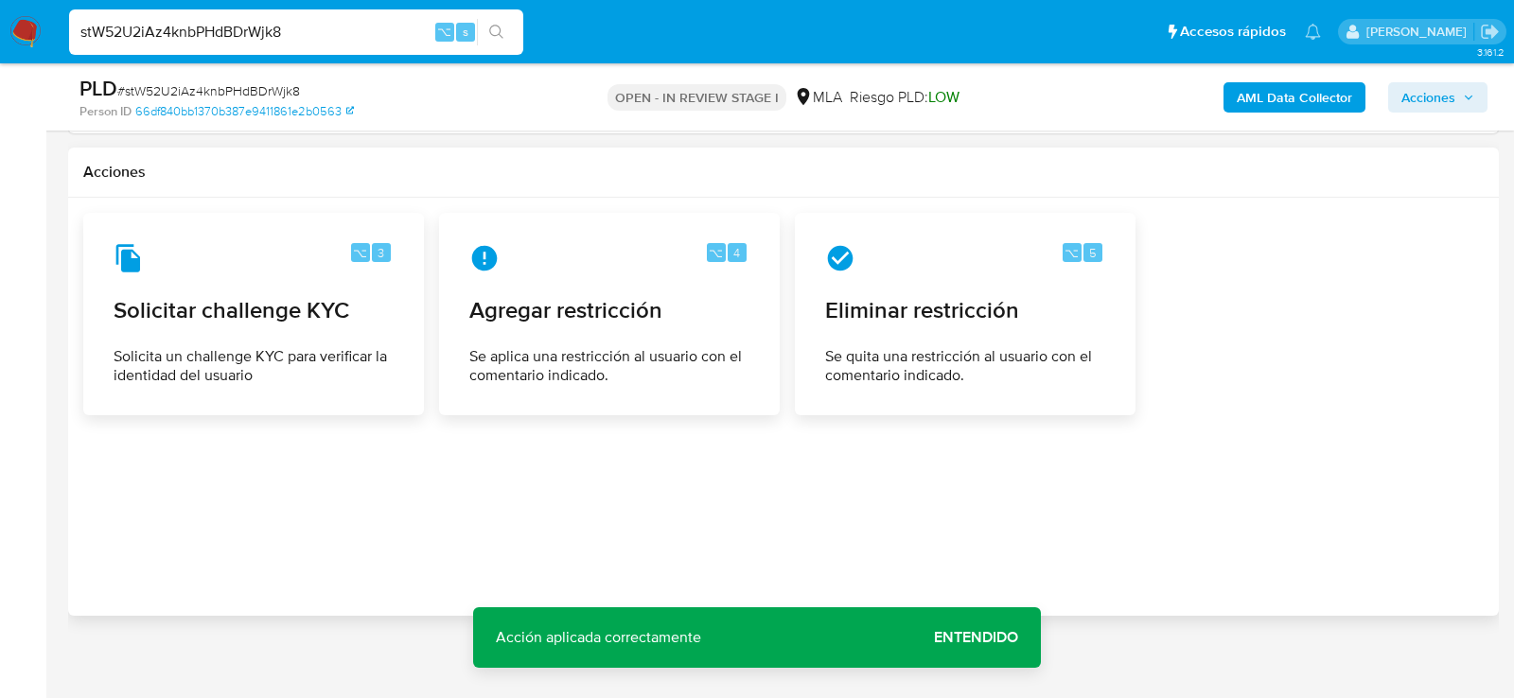
click at [1466, 92] on icon "button" at bounding box center [1468, 97] width 11 height 11
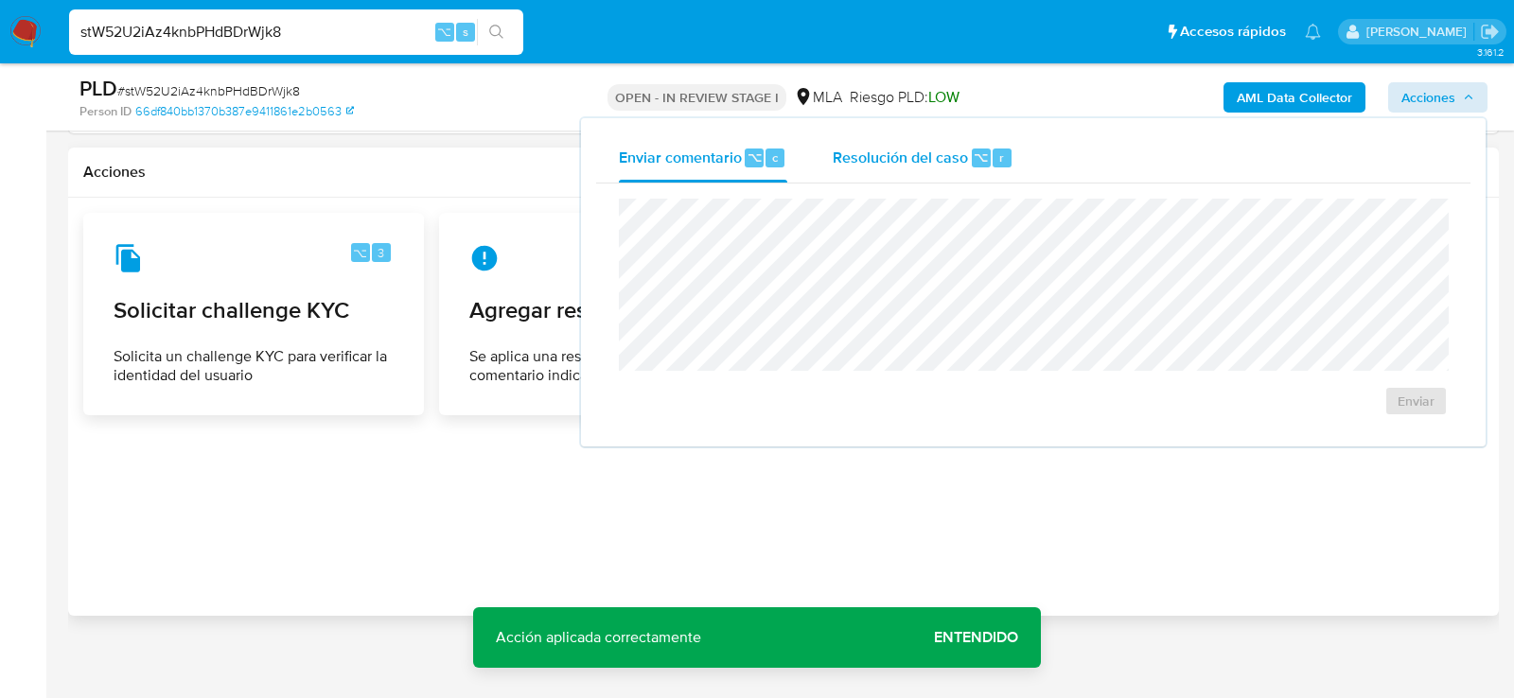
click at [993, 133] on div "Resolución del caso ⌥ r" at bounding box center [923, 157] width 181 height 49
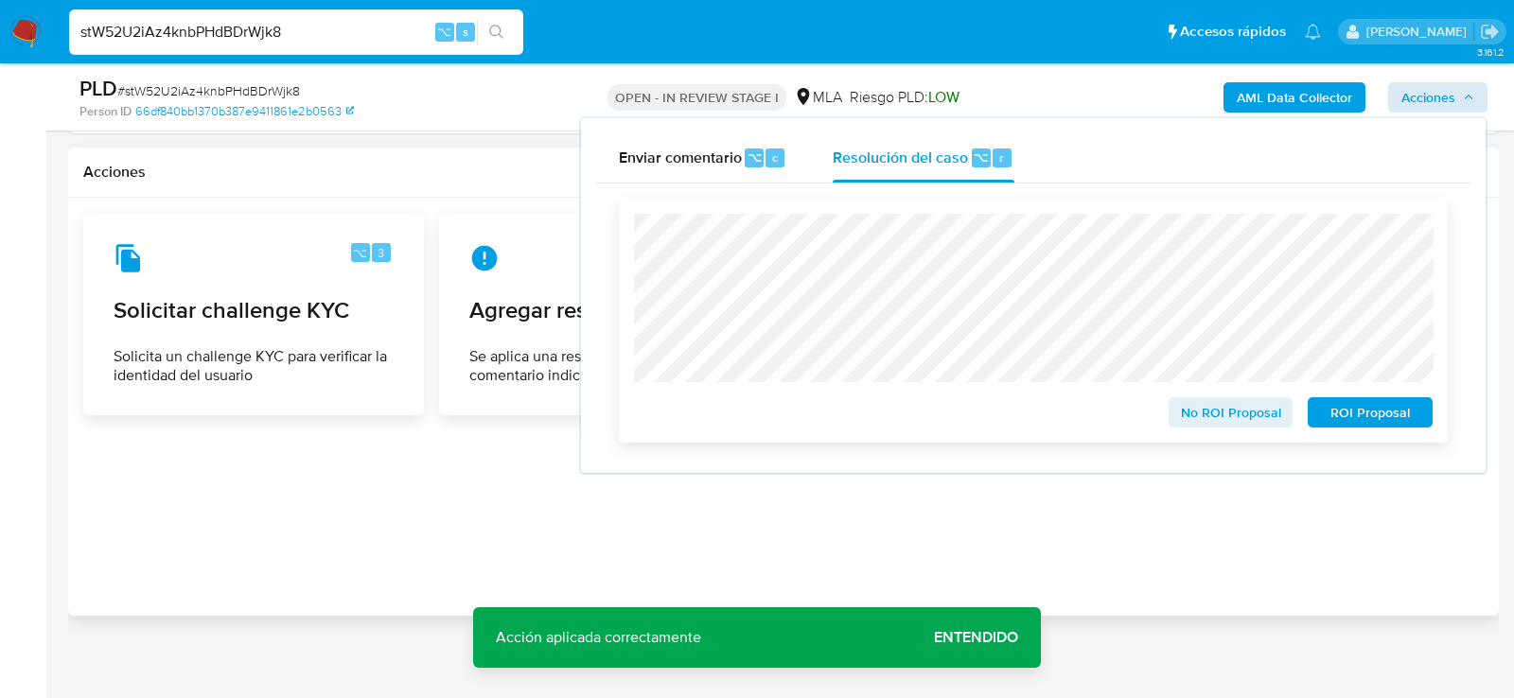
click at [1343, 417] on span "ROI Proposal" at bounding box center [1370, 412] width 98 height 27
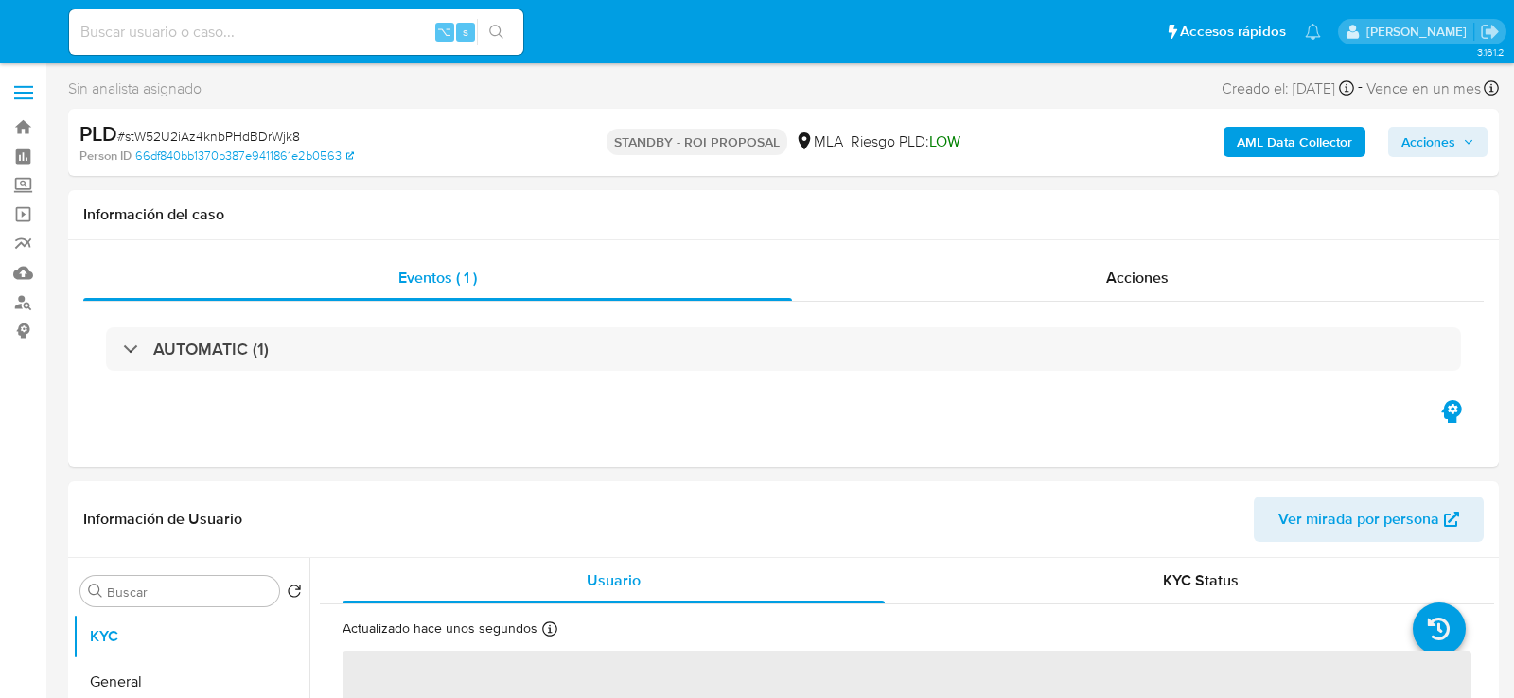
select select "10"
click at [308, 59] on nav "Pausado Ver notificaciones ⌥ s Accesos rápidos Presiona las siguientes teclas p…" at bounding box center [757, 31] width 1514 height 63
click at [308, 41] on input at bounding box center [296, 32] width 454 height 25
paste input "5yMHwlEZXGSxELrTLmlexuIJ"
type input "5yMHwlEZXGSxELrTLmlexuIJ"
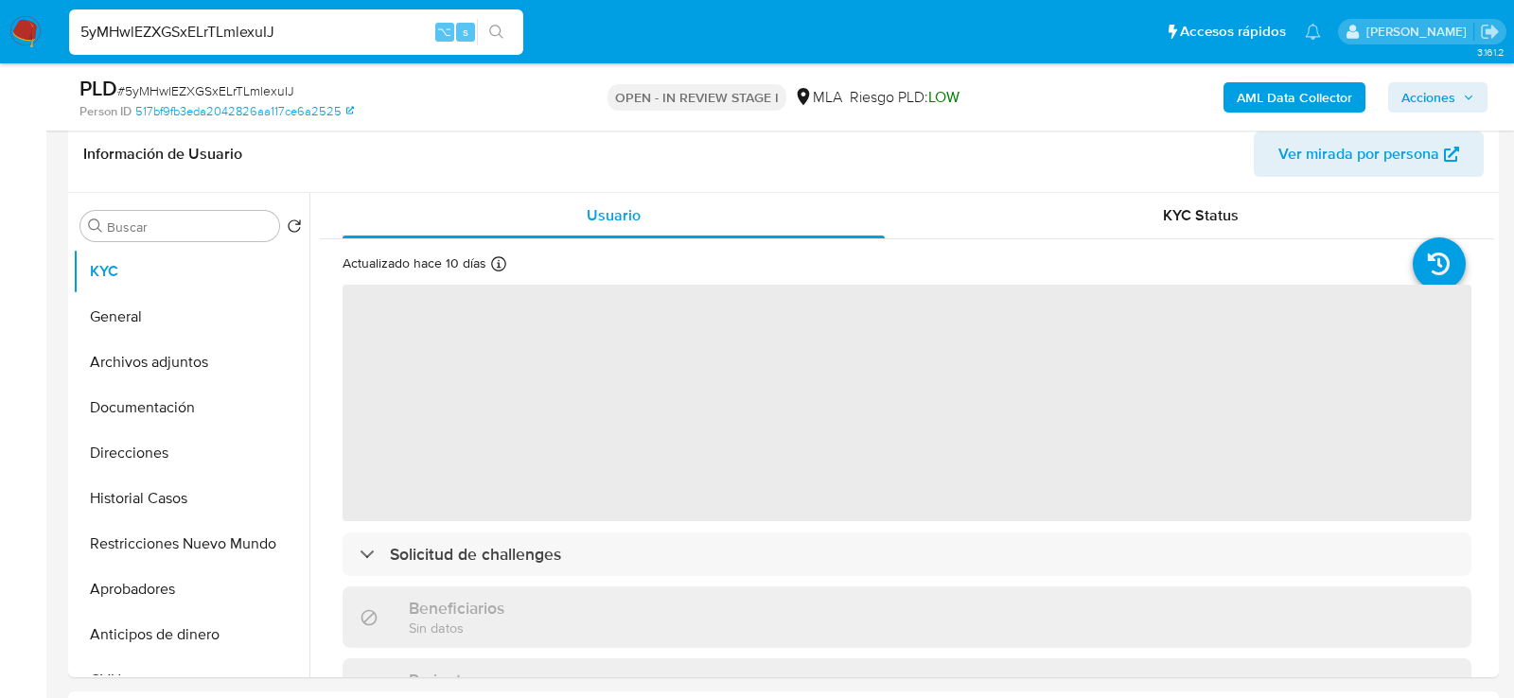
select select "10"
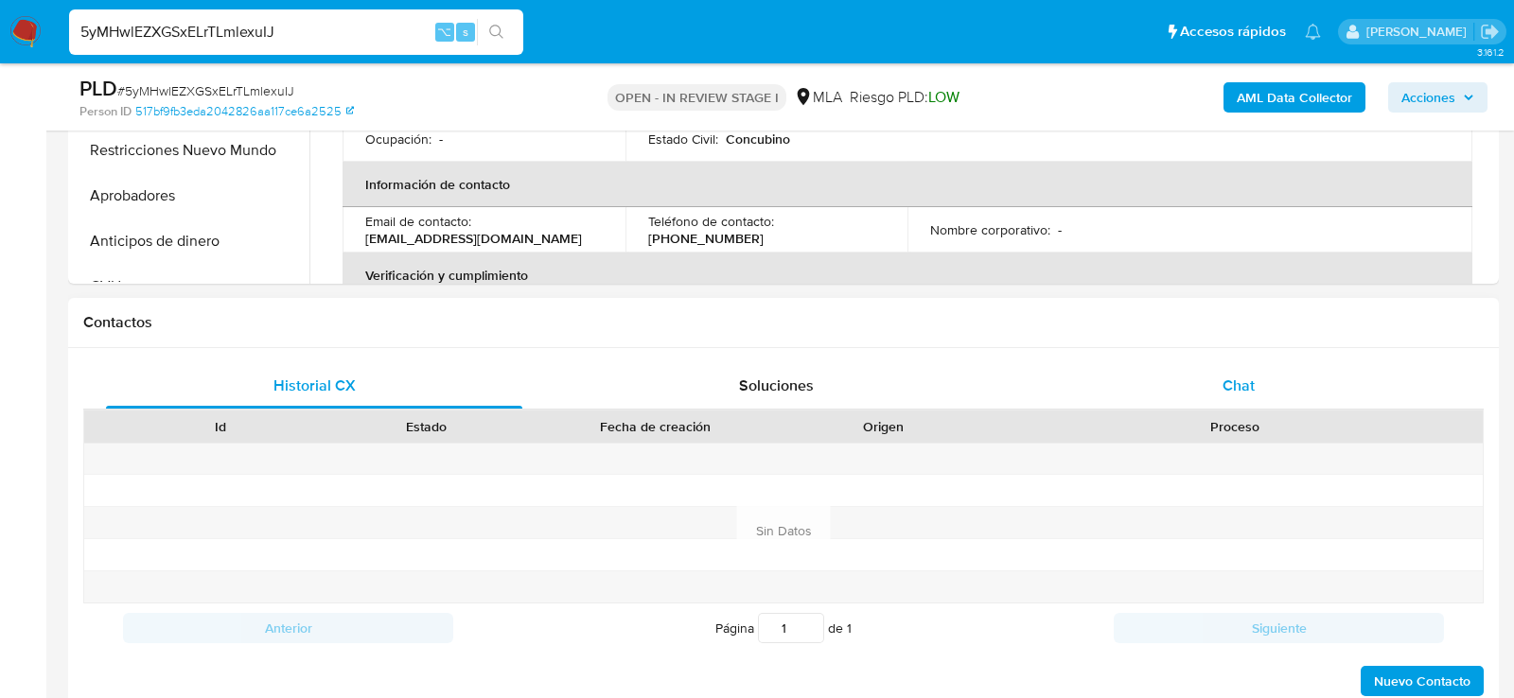
scroll to position [704, 0]
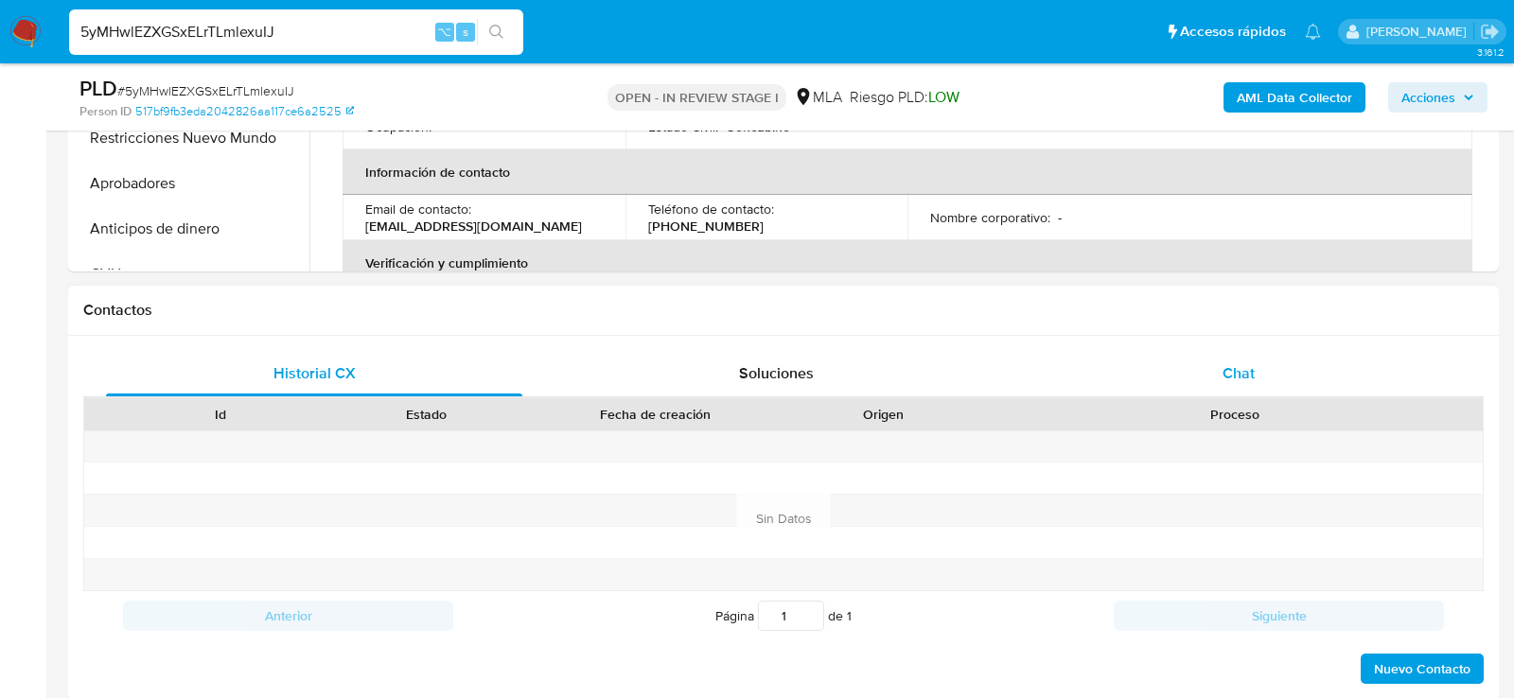
click at [1193, 380] on div "Chat" at bounding box center [1239, 373] width 416 height 45
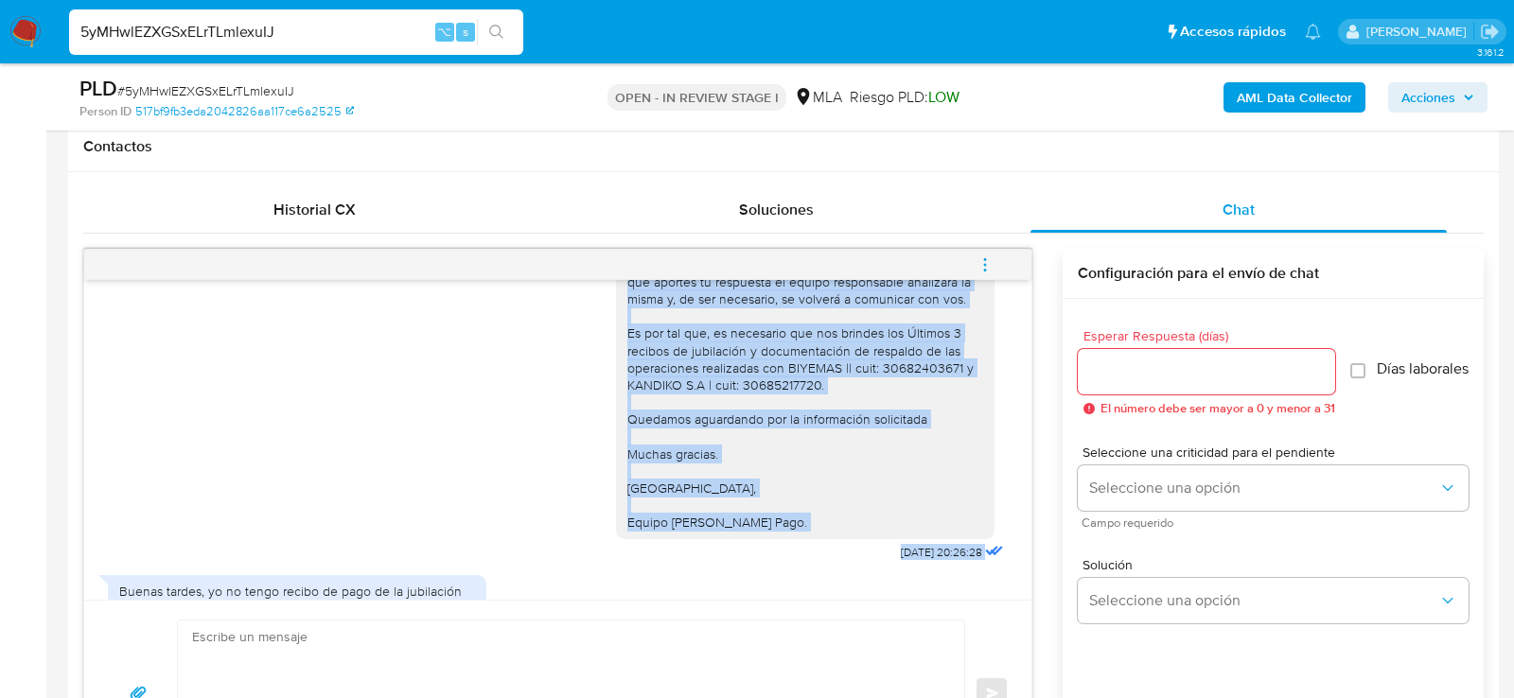
scroll to position [2461, 0]
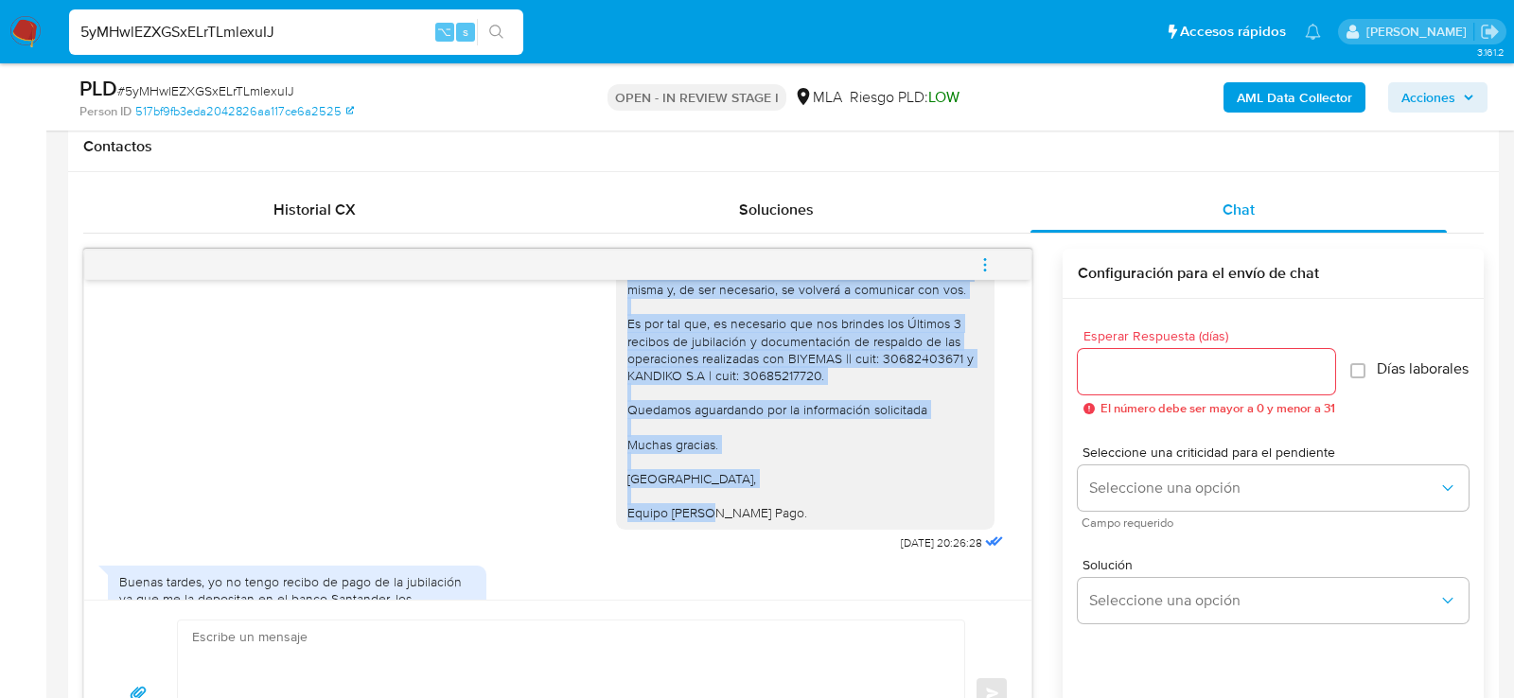
drag, startPoint x: 629, startPoint y: 333, endPoint x: 814, endPoint y: 529, distance: 269.2
click at [814, 521] on div "Hola, muchas gracias por tu respuesta. Te recordamos que este chat no es en tie…" at bounding box center [806, 366] width 356 height 309
copy div "Hola, muchas gracias por tu respuesta. Te recordamos que este chat no es en tie…"
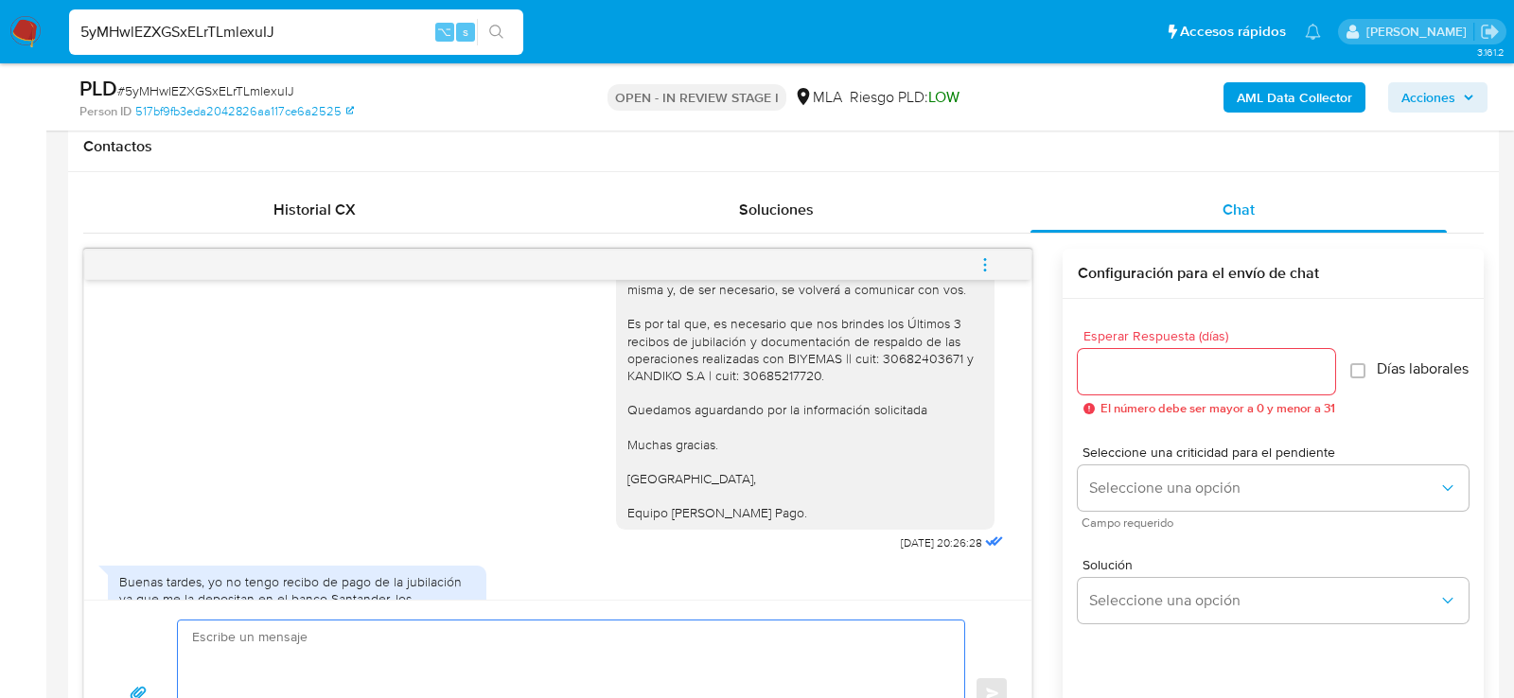
click at [706, 646] on textarea at bounding box center [566, 694] width 749 height 146
paste textarea "Hola, muchas gracias por tu respuesta. Te recordamos que este chat no es en tie…"
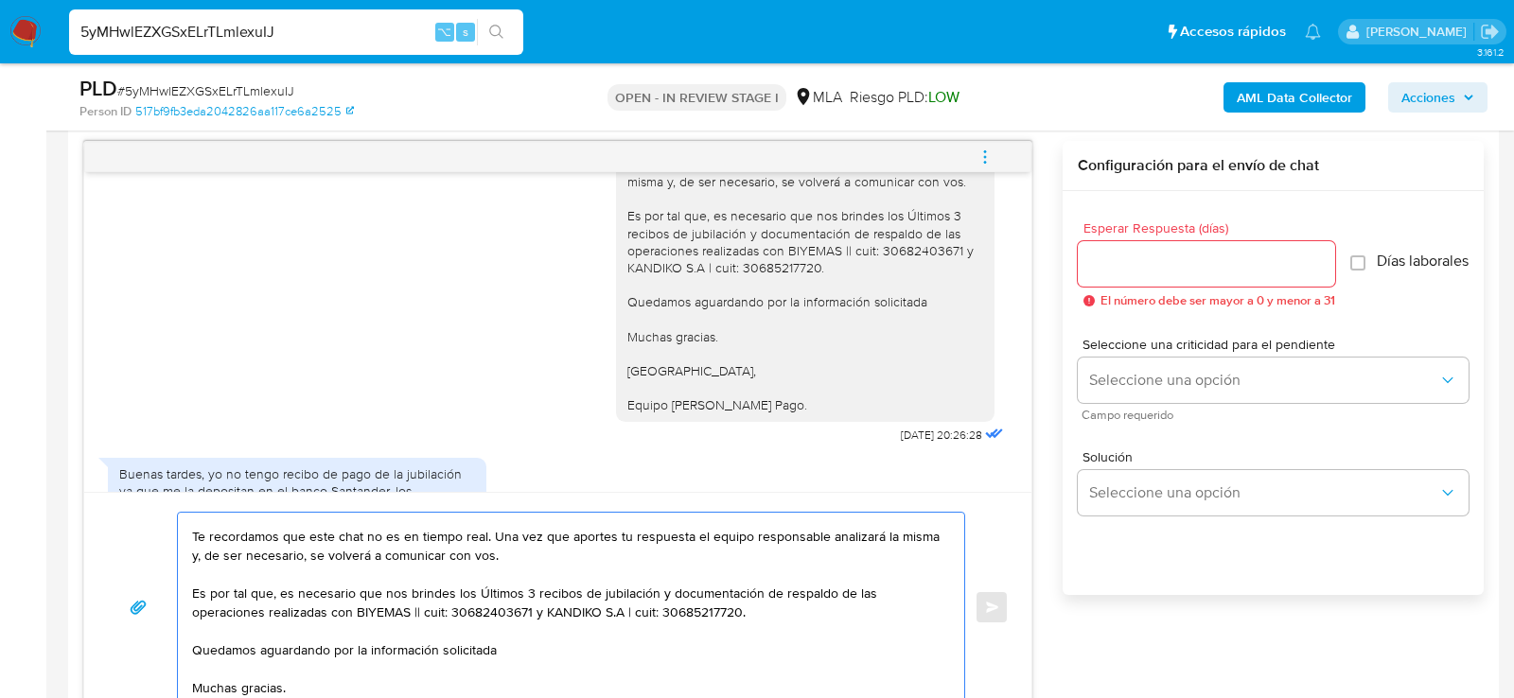
scroll to position [26, 0]
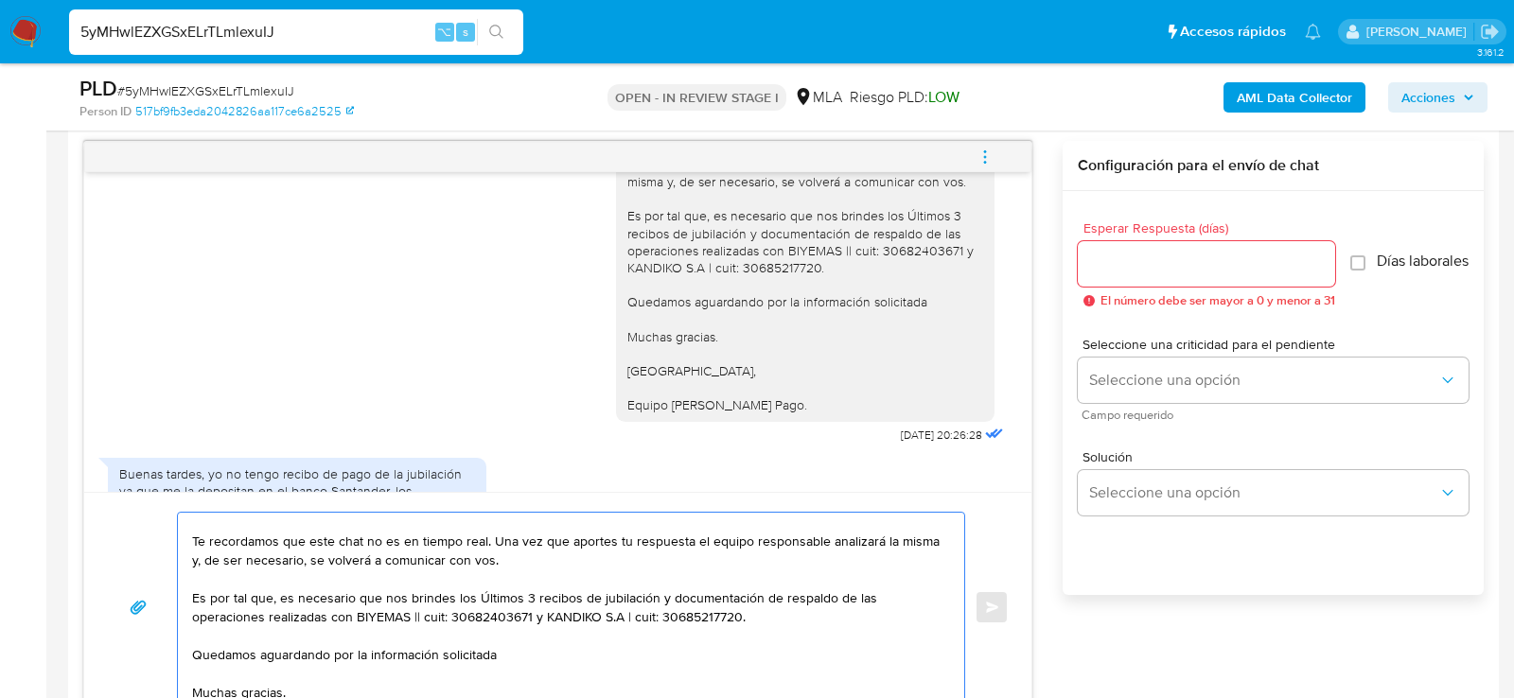
click at [453, 587] on textarea "Hola, muchas gracias por tu respuesta. Te recordamos que este chat no es en tie…" at bounding box center [566, 607] width 749 height 189
click at [528, 553] on textarea "Hola, muchas gracias por tu respuesta. Te recordamos que este chat no es en tie…" at bounding box center [566, 607] width 749 height 189
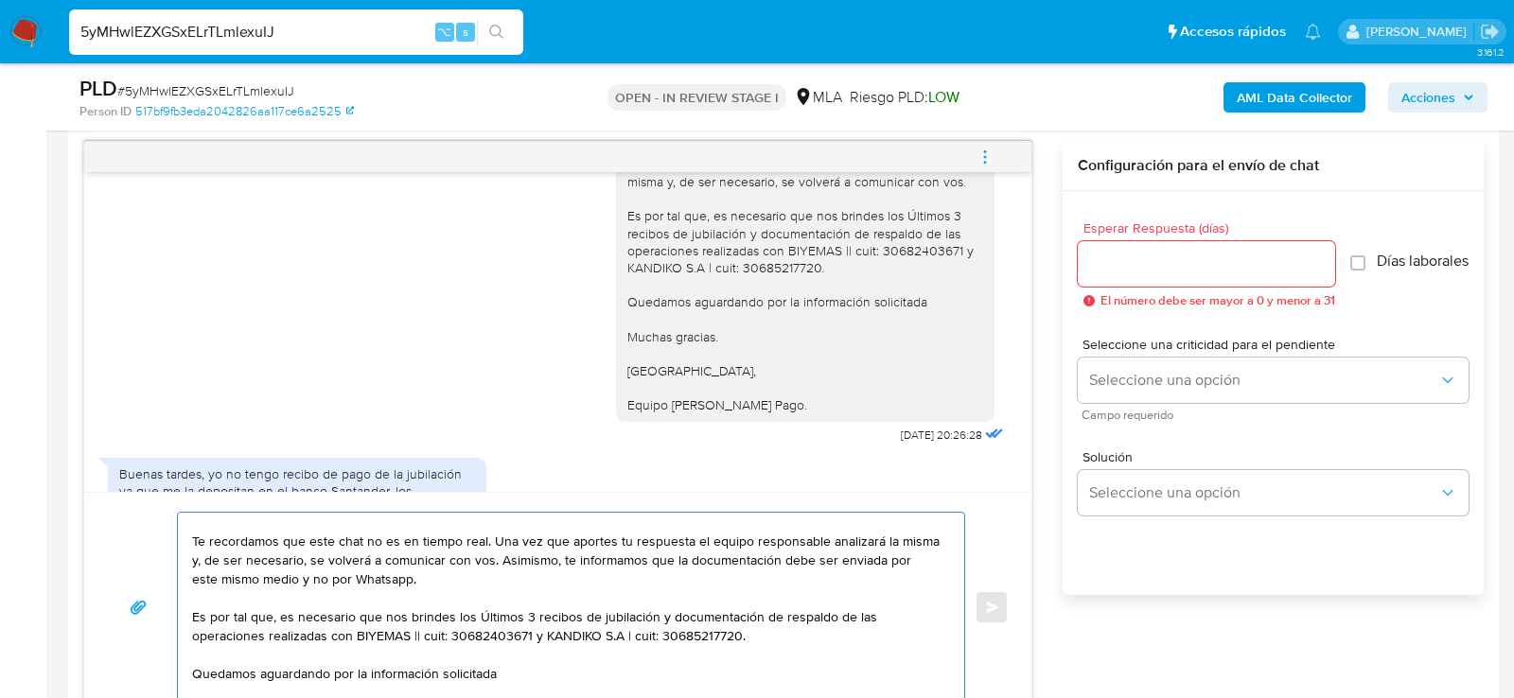
click at [369, 583] on textarea "Hola, muchas gracias por tu respuesta. Te recordamos que este chat no es en tie…" at bounding box center [566, 607] width 749 height 189
type textarea "Hola, muchas gracias por tu respuesta. Te recordamos que este chat no es en tie…"
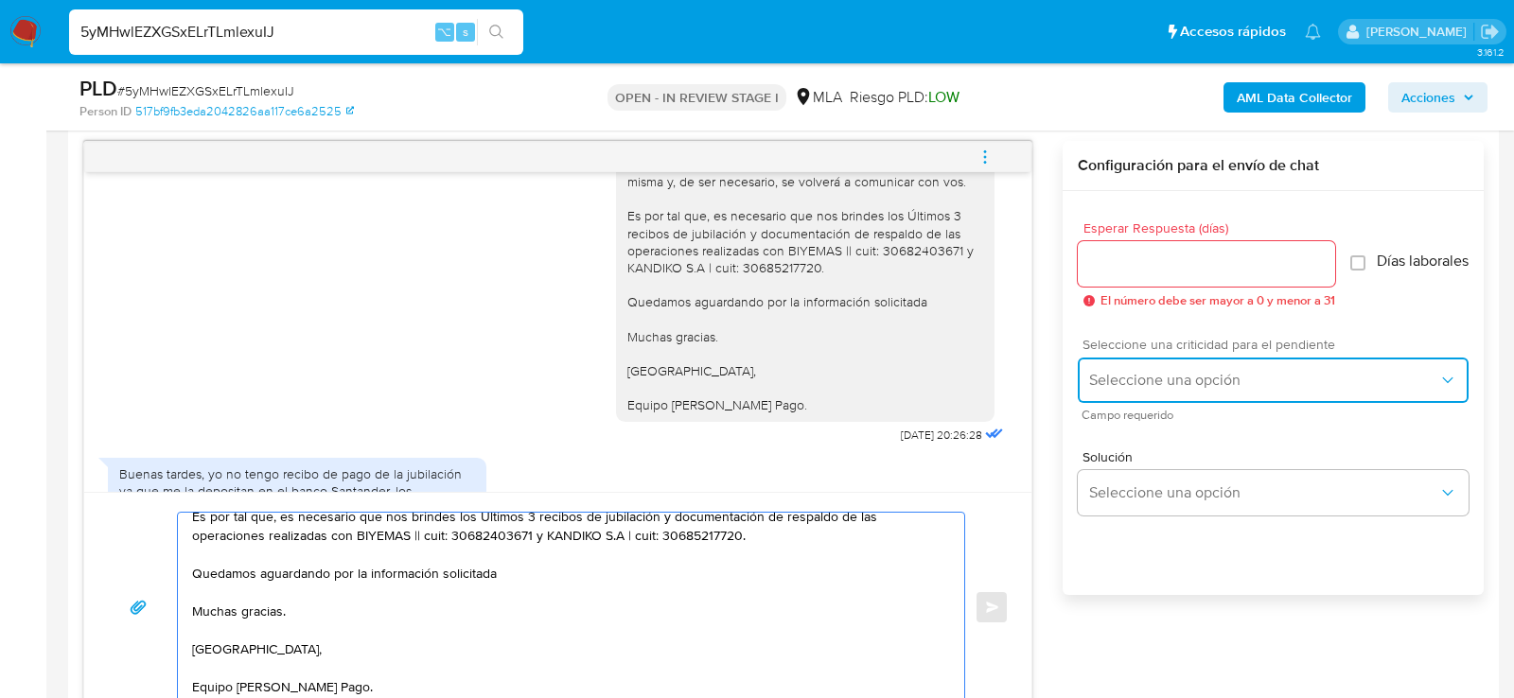
click at [1118, 390] on span "Seleccione una opción" at bounding box center [1263, 380] width 349 height 19
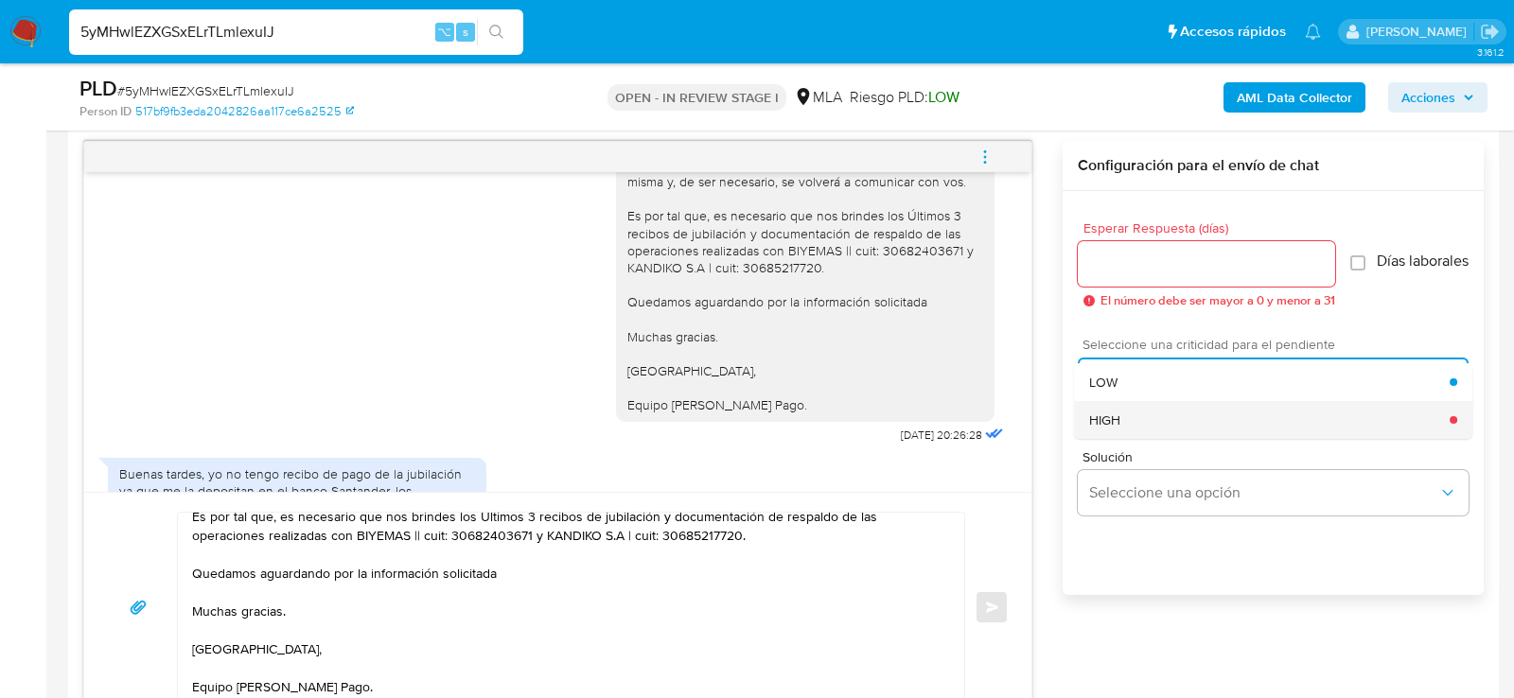
click at [1118, 439] on div "HIGH" at bounding box center [1269, 420] width 361 height 38
click at [1105, 281] on div at bounding box center [1206, 263] width 257 height 45
click at [1105, 261] on input "Esperar Respuesta (días)" at bounding box center [1206, 264] width 257 height 25
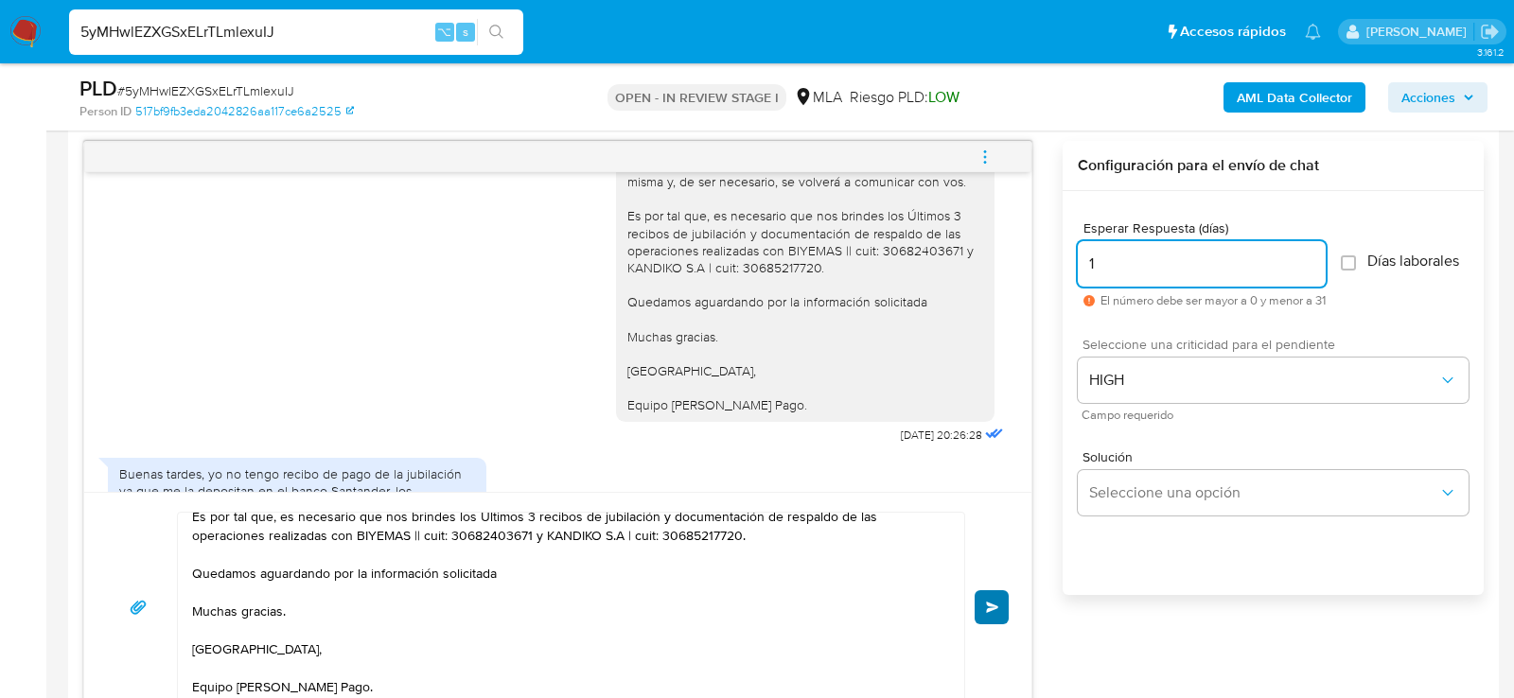
type input "1"
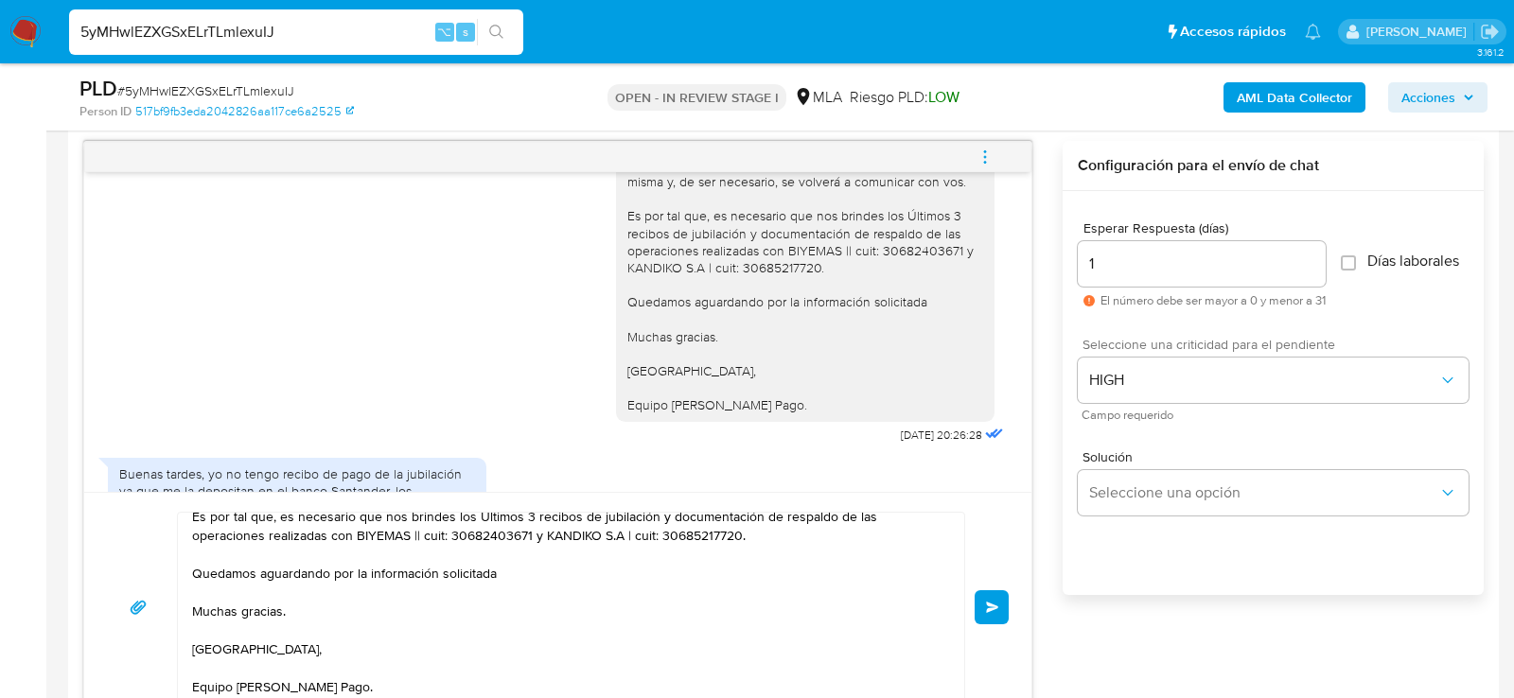
click at [984, 606] on button "Enviar" at bounding box center [992, 608] width 34 height 34
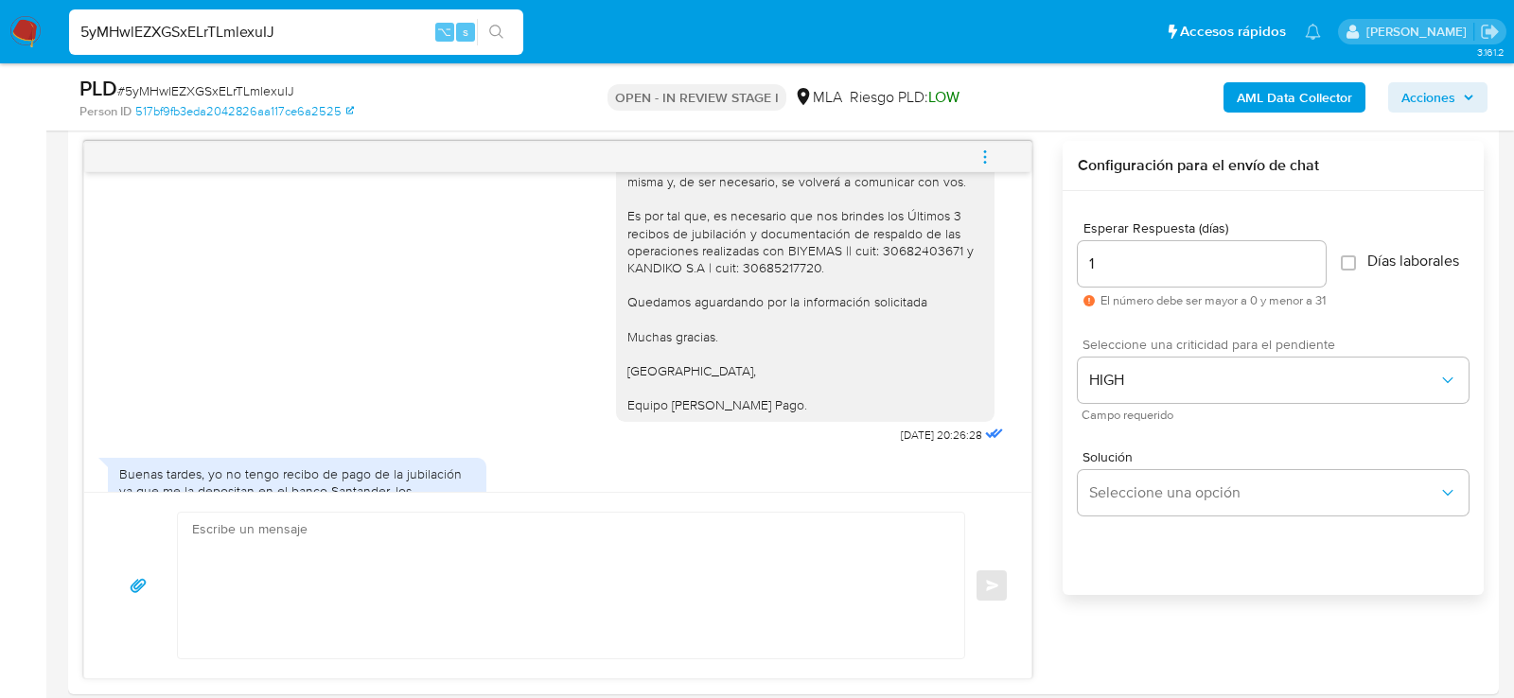
scroll to position [4126, 0]
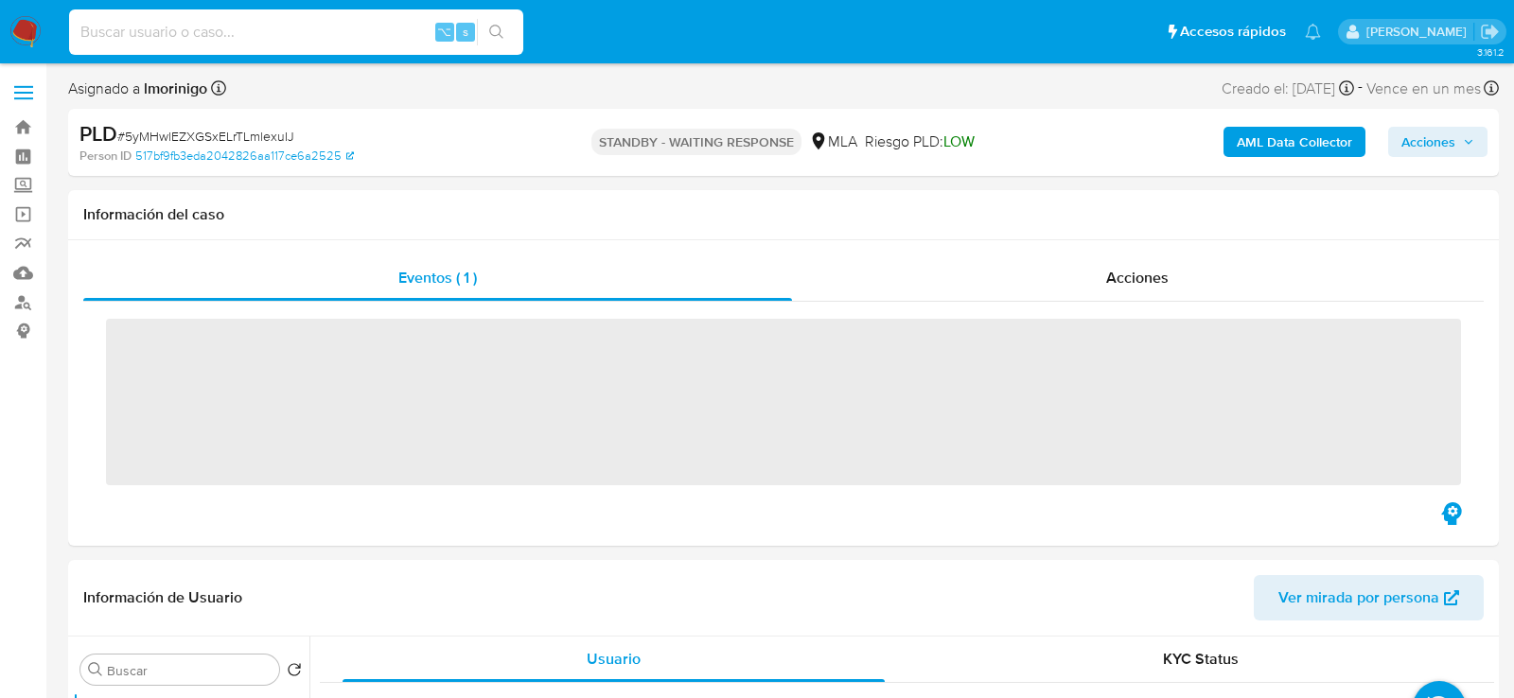
click at [252, 29] on input at bounding box center [296, 32] width 454 height 25
paste input "NBK1EiwMidrSCZYiwhVlQ8Js"
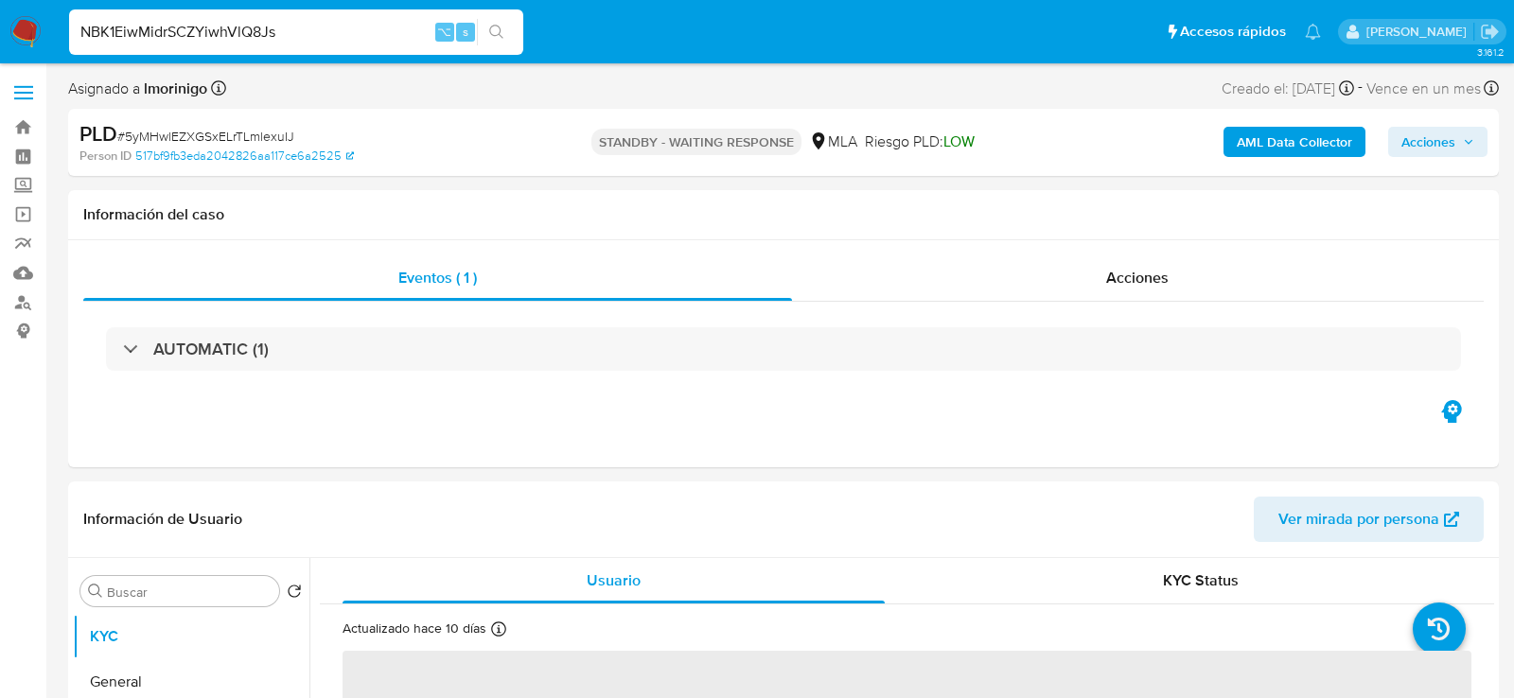
type input "NBK1EiwMidrSCZYiwhVlQ8Js"
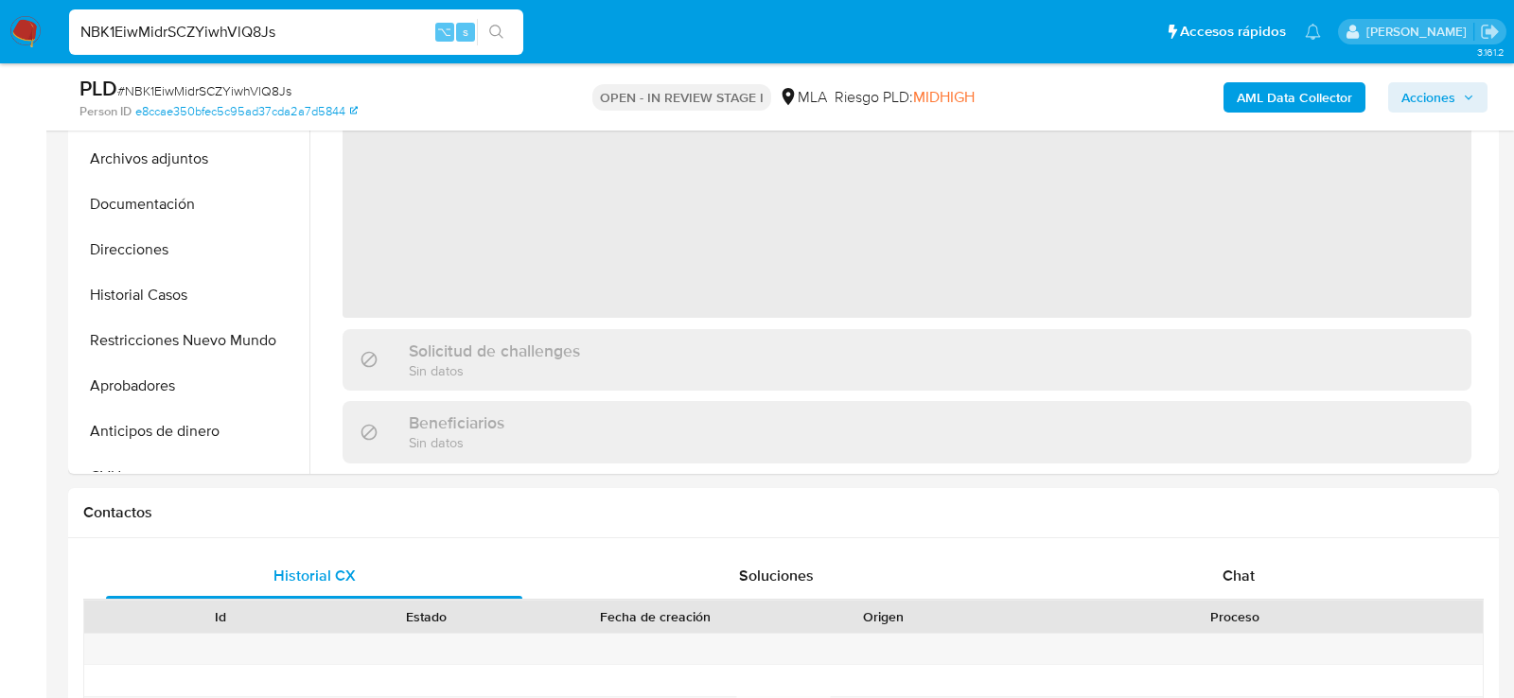
select select "10"
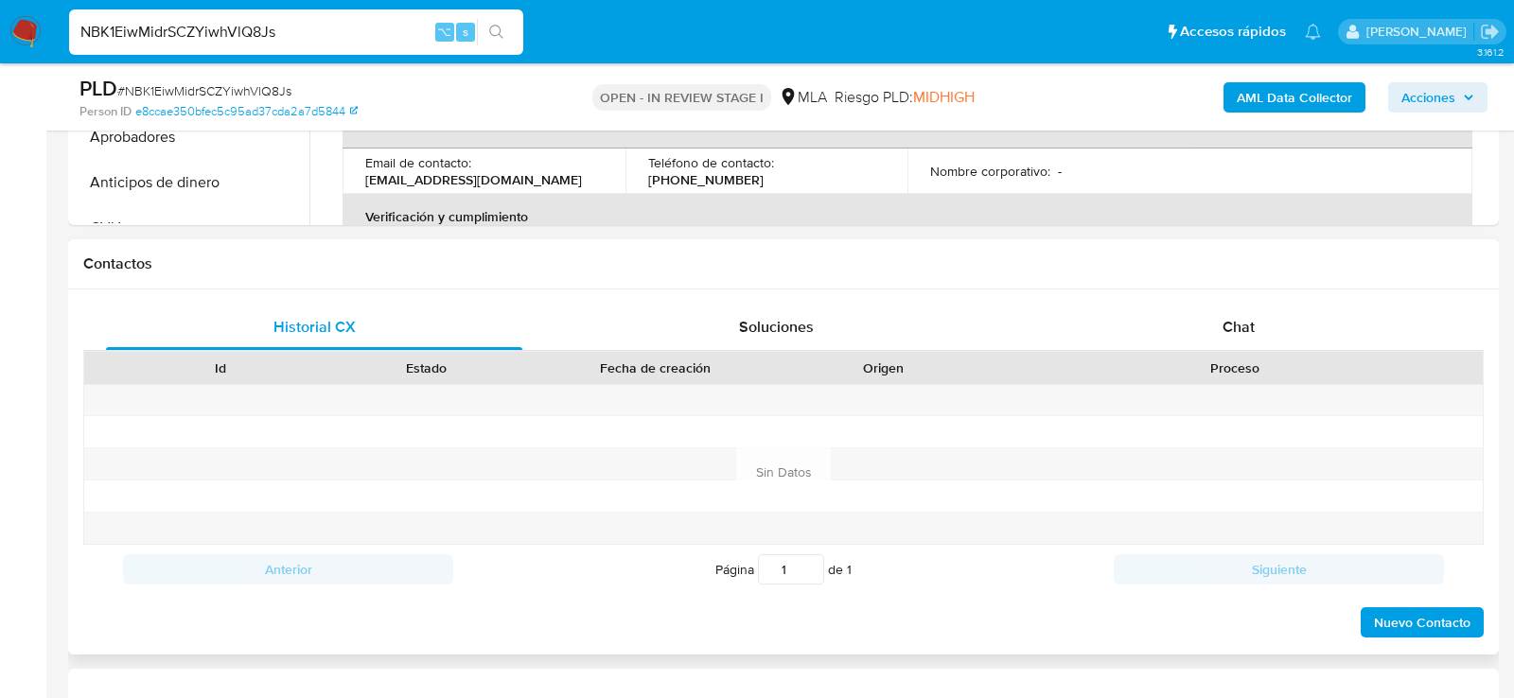
scroll to position [836, 0]
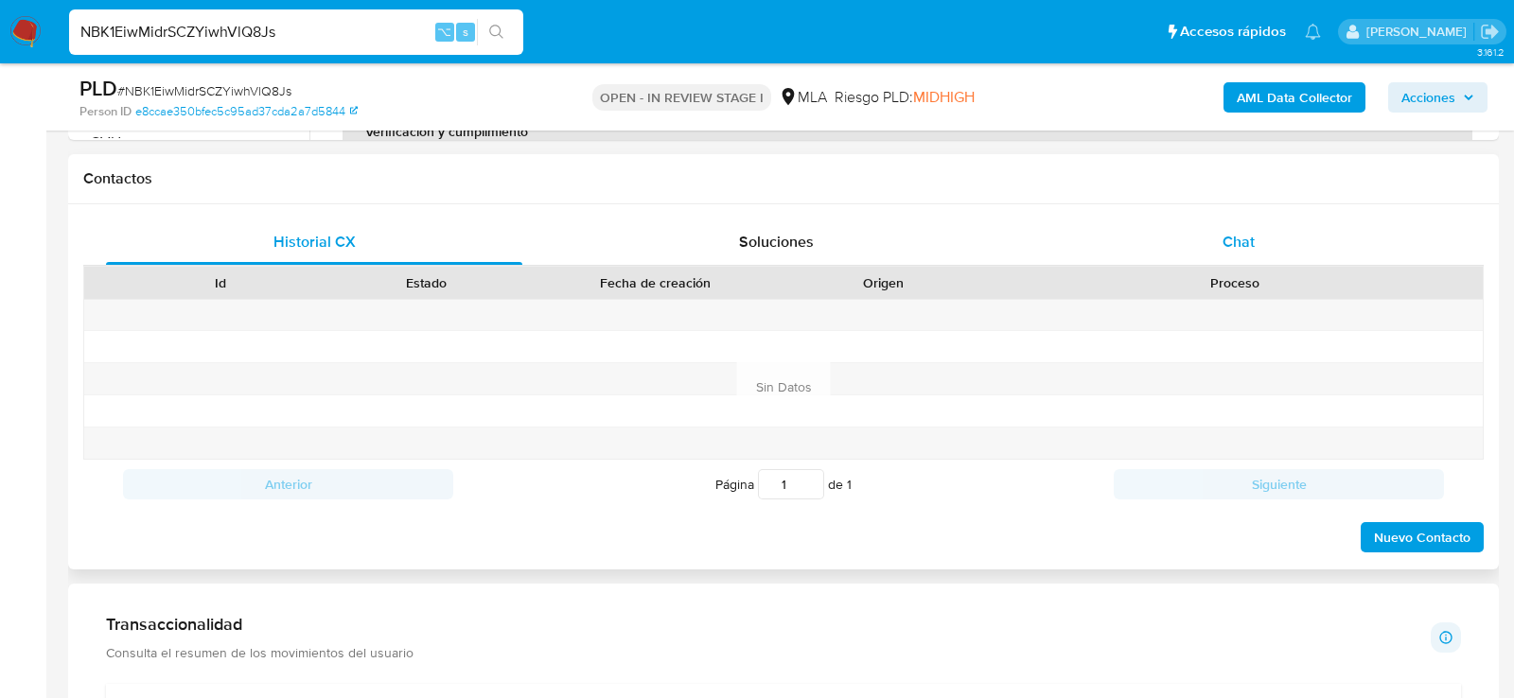
click at [1267, 240] on div "Chat" at bounding box center [1239, 242] width 416 height 45
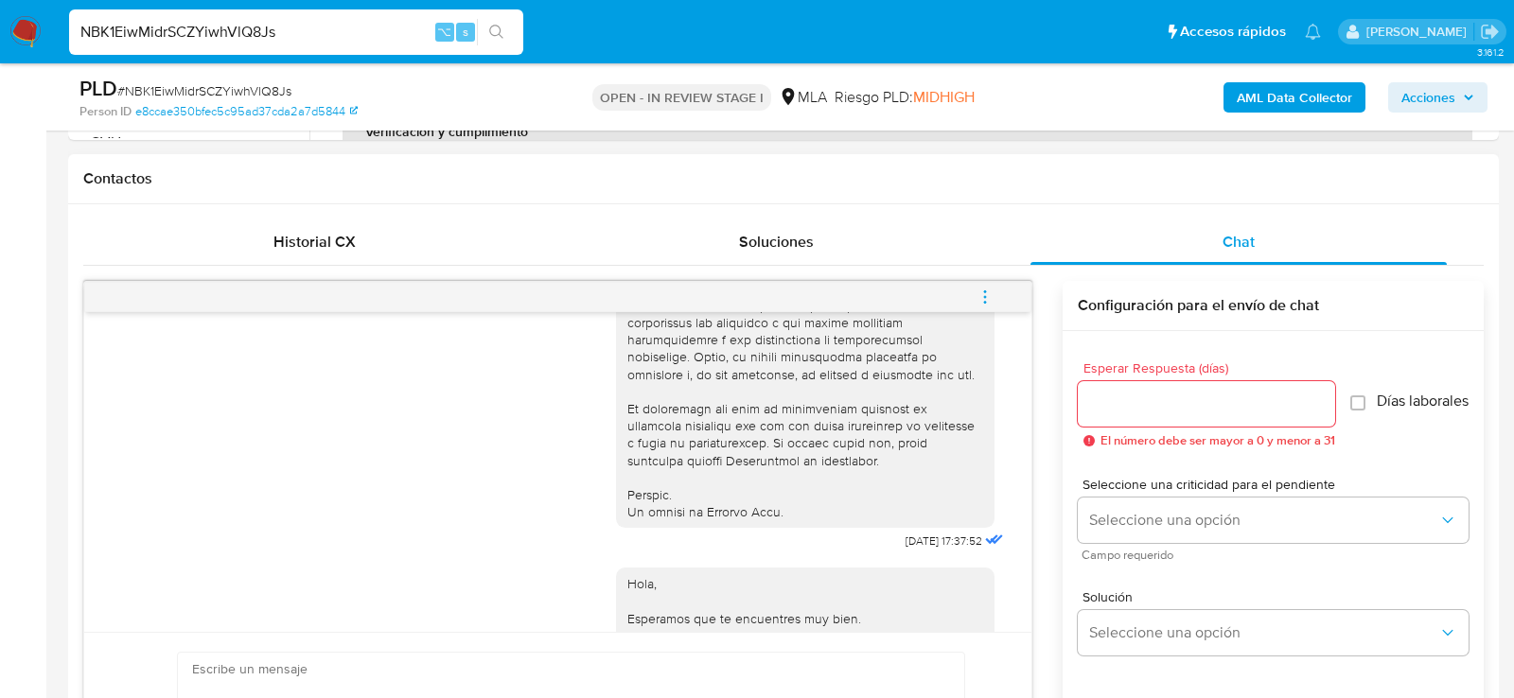
scroll to position [797, 0]
click at [306, 25] on input "NBK1EiwMidrSCZYiwhVlQ8Js" at bounding box center [296, 32] width 454 height 25
paste input "XnSc0jtUa8IlUpwbgRjglwPL"
type input "XnSc0jtUa8IlUpwbgRjglwPL"
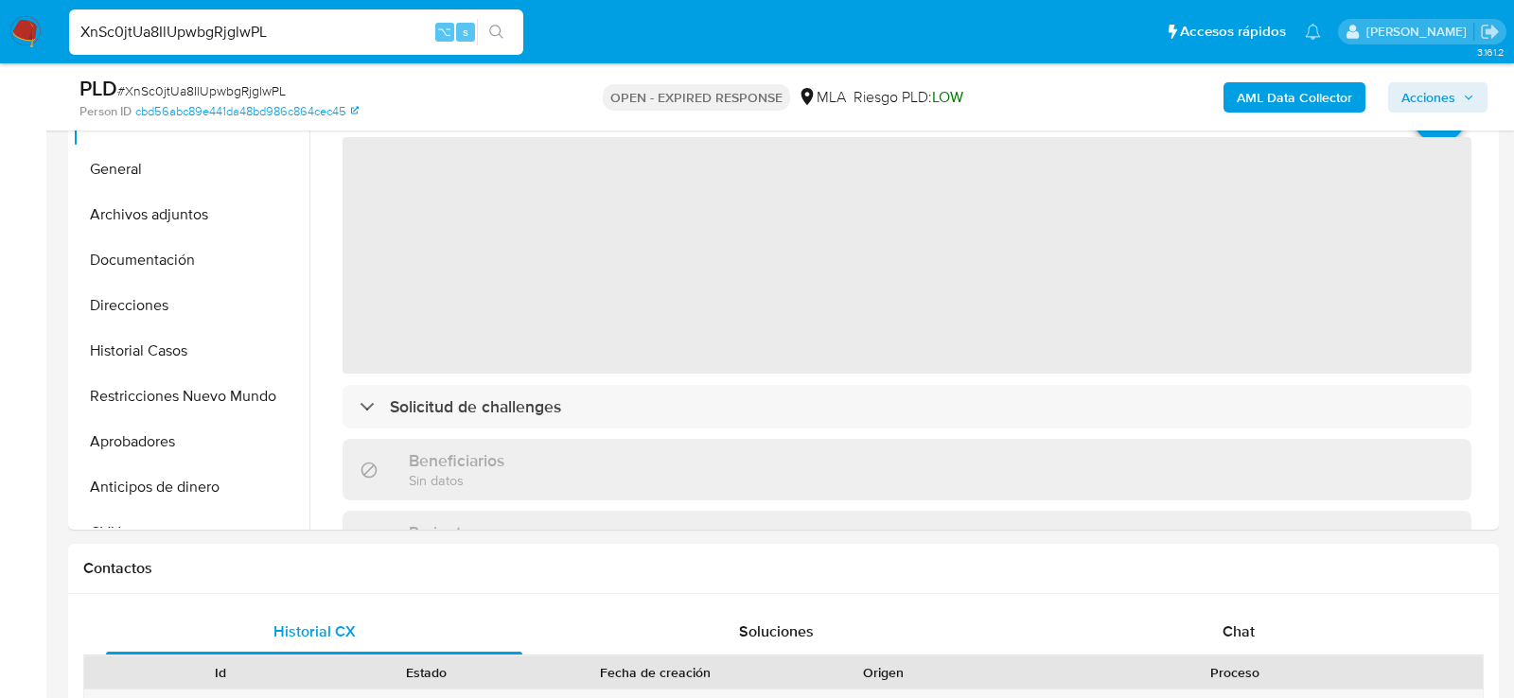
select select "10"
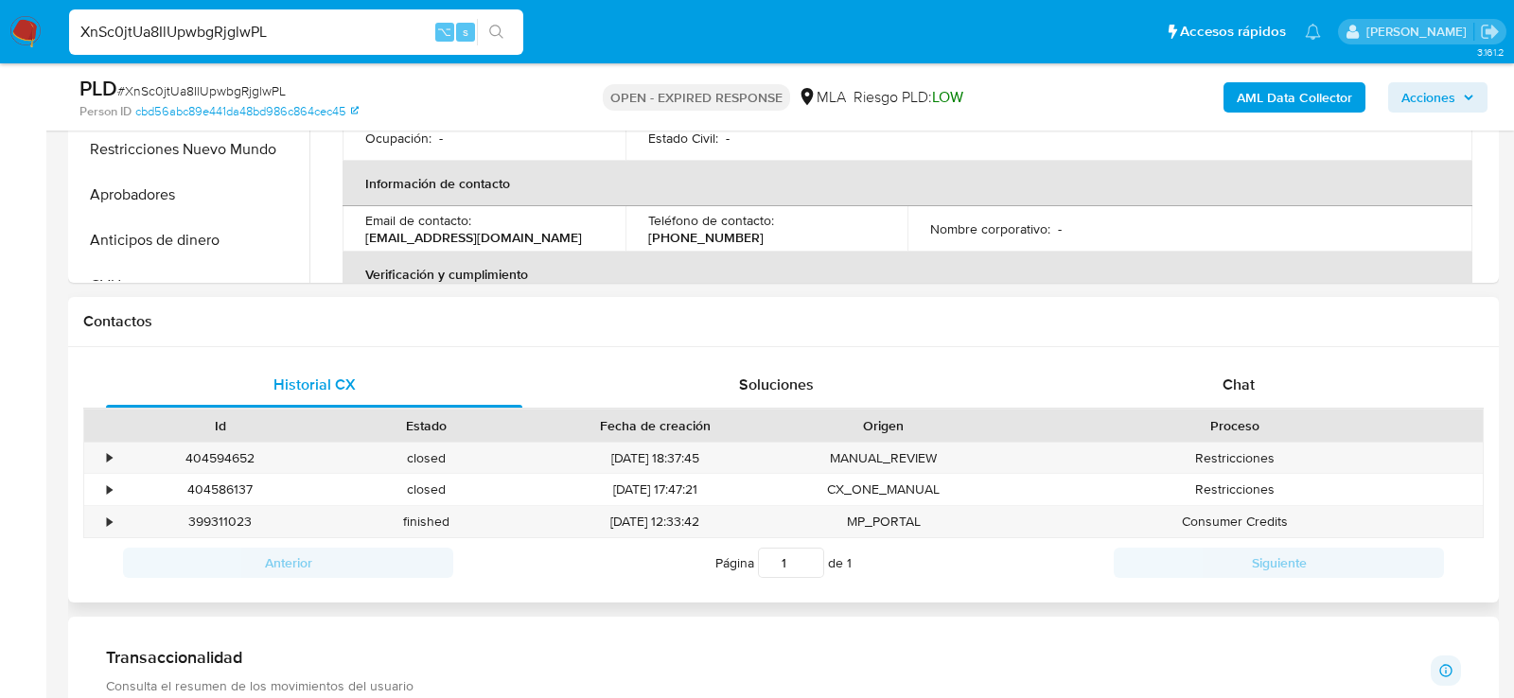
scroll to position [697, 0]
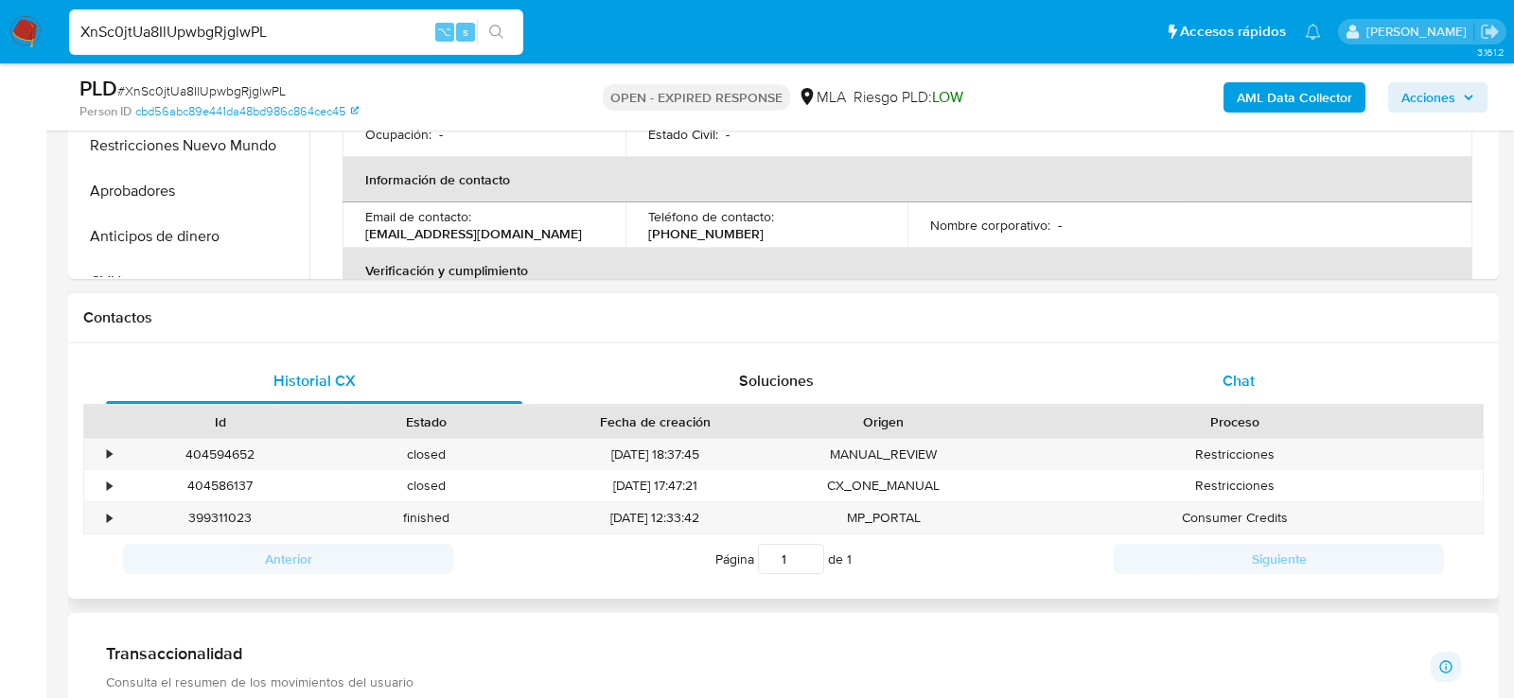
click at [1196, 379] on div "Chat" at bounding box center [1239, 381] width 416 height 45
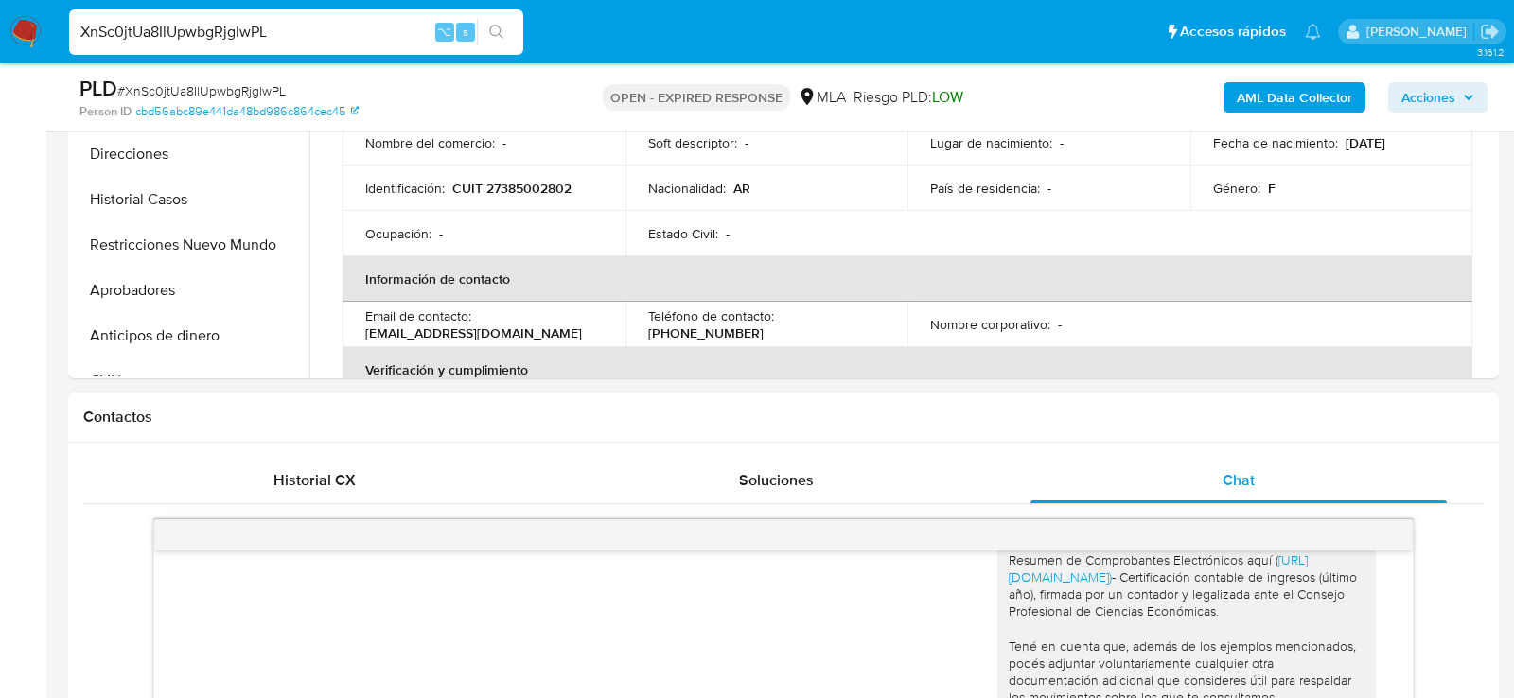
scroll to position [466, 0]
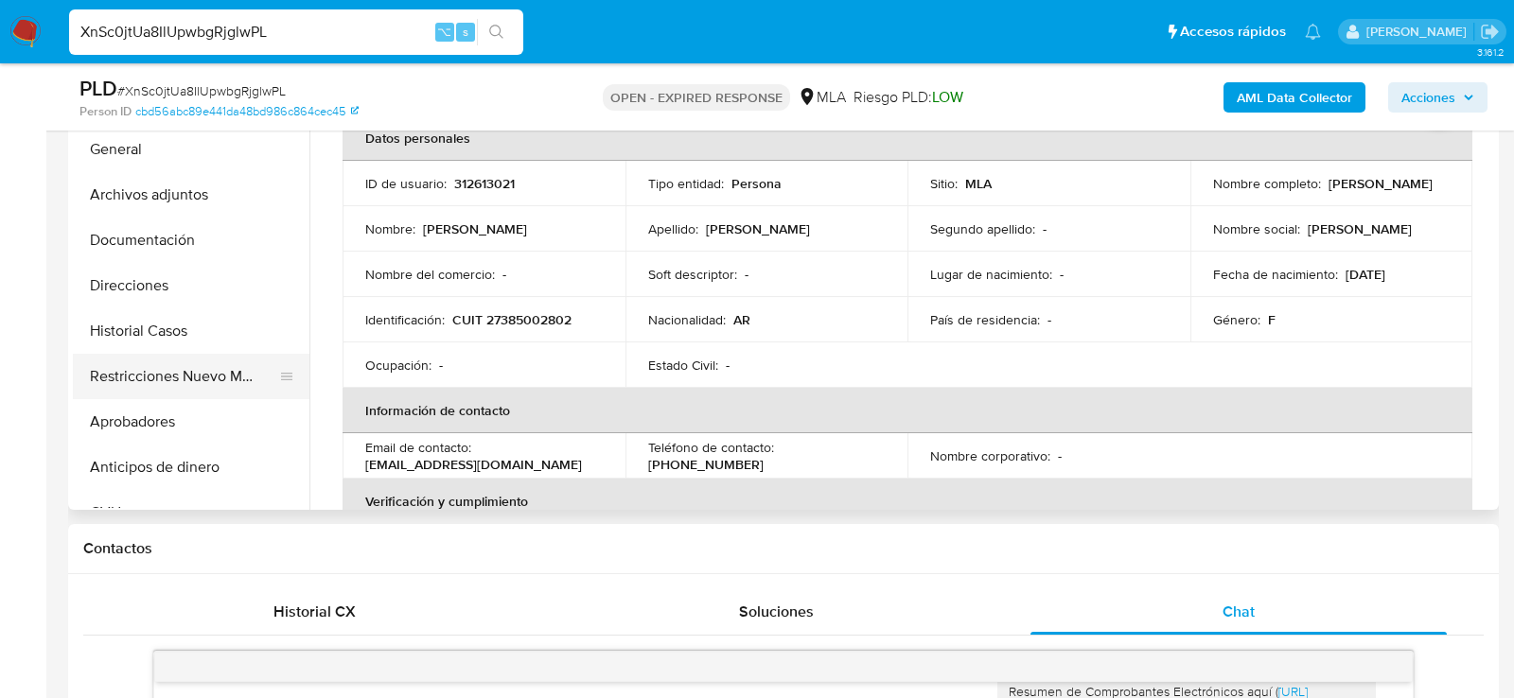
click at [151, 367] on button "Restricciones Nuevo Mundo" at bounding box center [183, 376] width 221 height 45
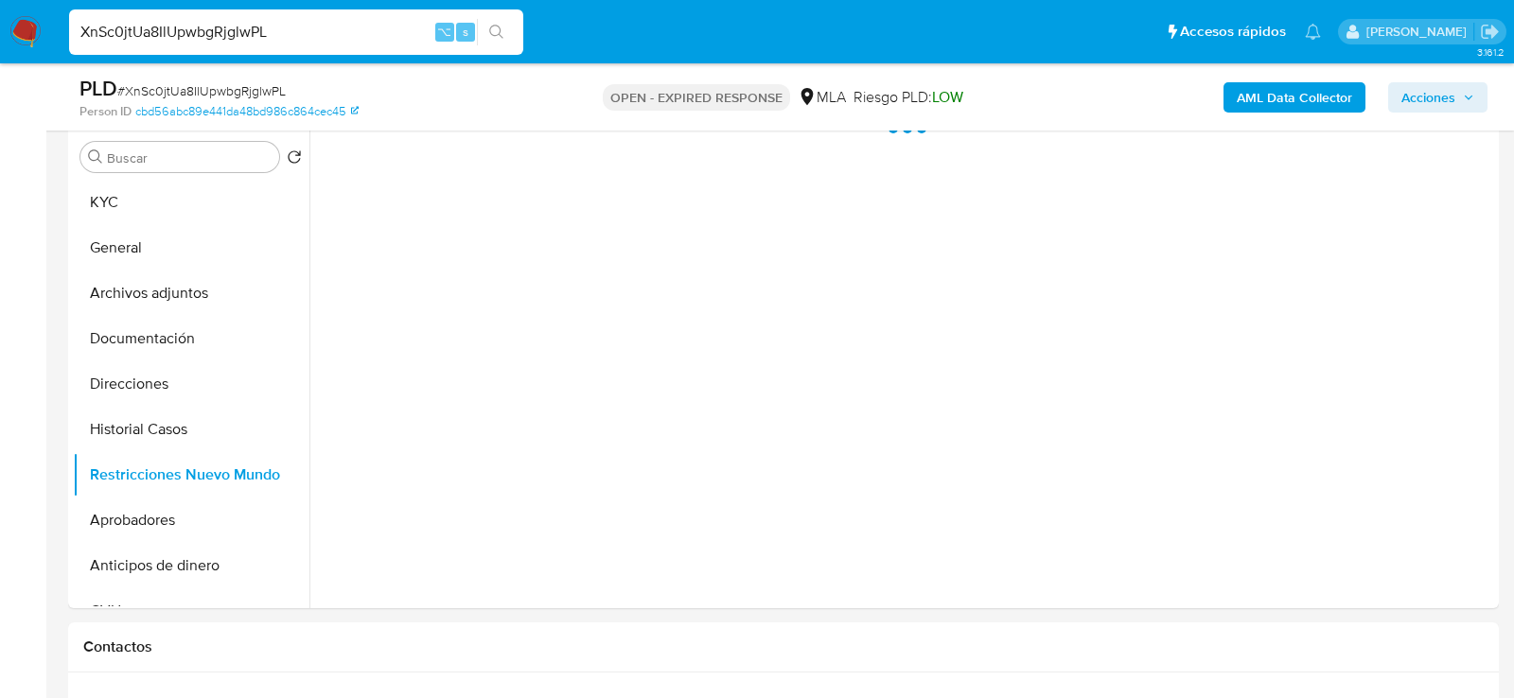
scroll to position [354, 0]
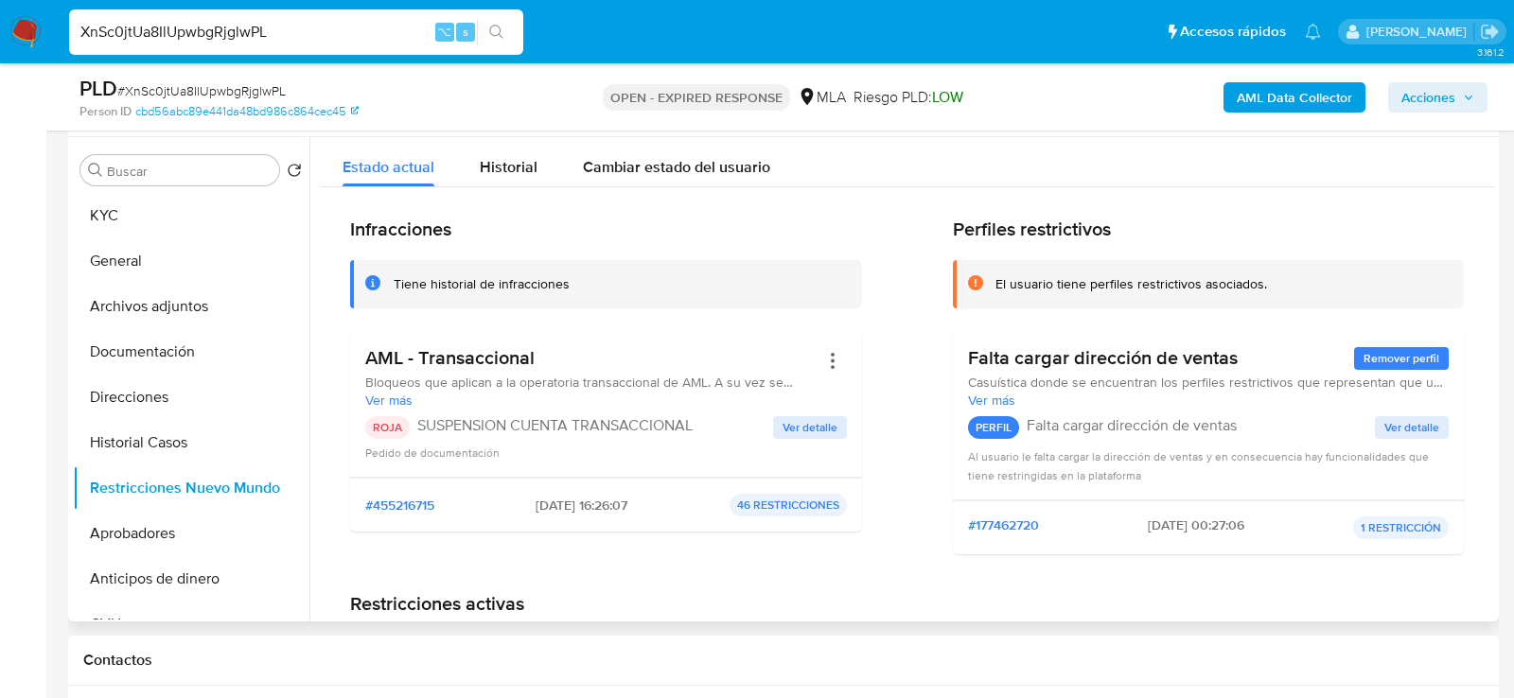
drag, startPoint x: 513, startPoint y: 498, endPoint x: 594, endPoint y: 498, distance: 81.4
click at [594, 499] on div "#455216715 09/09/2025 - 16:26:07 46 RESTRICCIONES" at bounding box center [606, 505] width 482 height 23
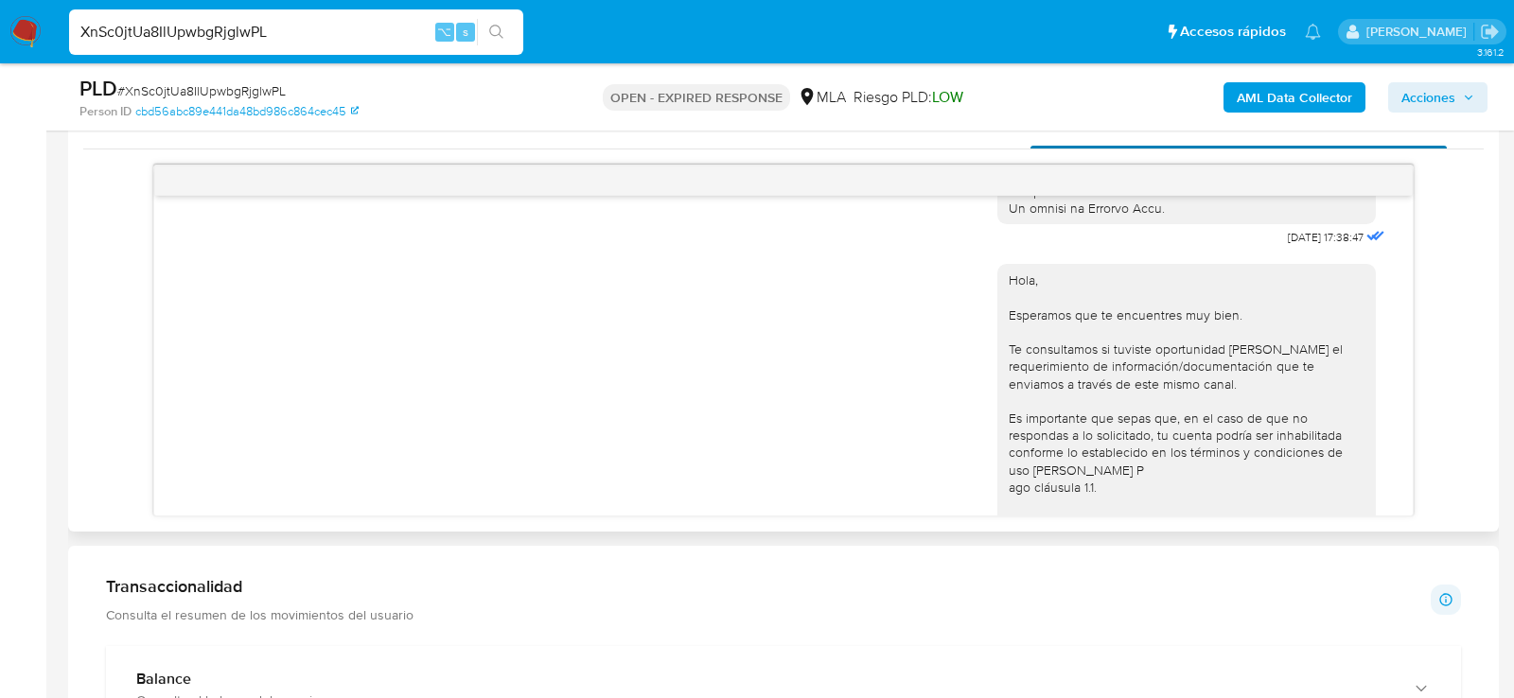
scroll to position [1016, 0]
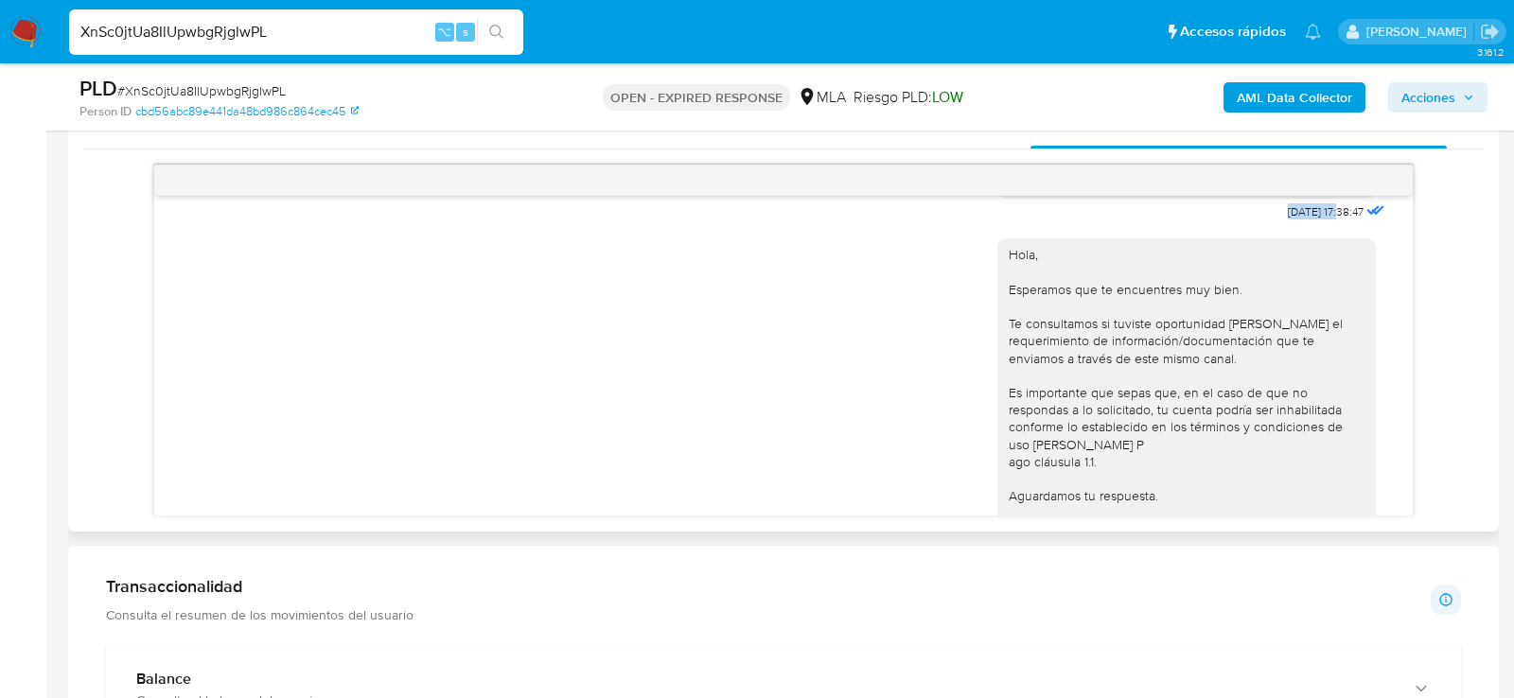
drag, startPoint x: 1320, startPoint y: 244, endPoint x: 1267, endPoint y: 244, distance: 53.0
click at [1288, 220] on span "18/08/2025 17:38:47" at bounding box center [1326, 211] width 76 height 15
copy span "18/08/2025"
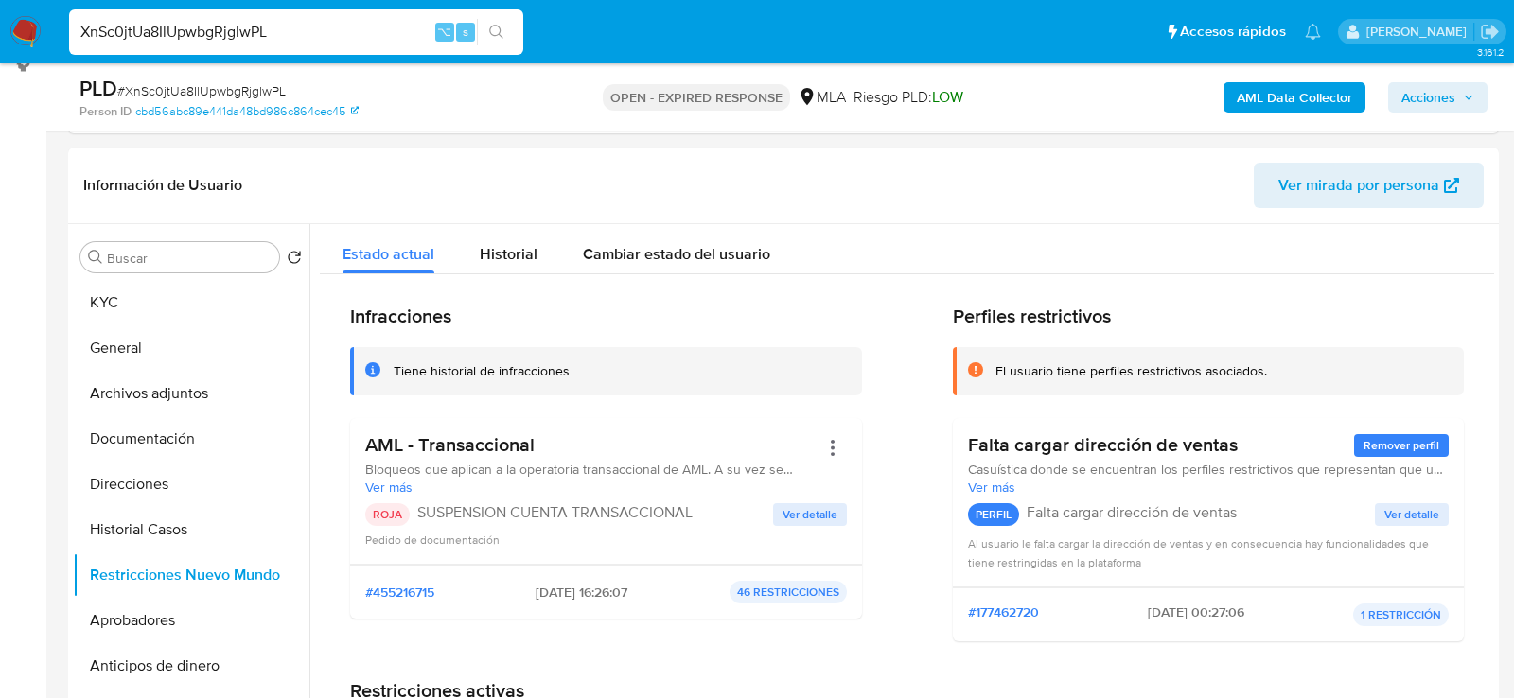
scroll to position [269, 0]
click at [108, 287] on button "KYC" at bounding box center [183, 300] width 221 height 45
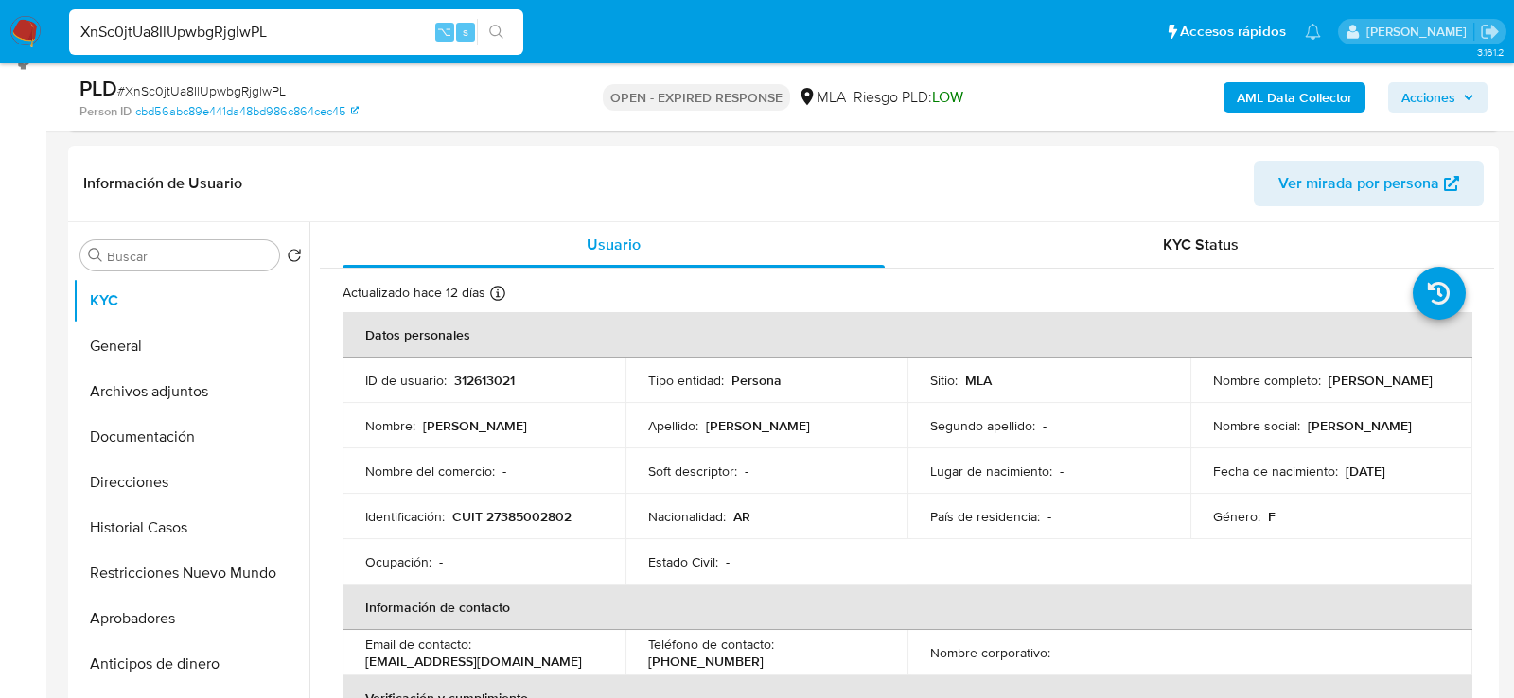
click at [261, 52] on div "XnSc0jtUa8IlUpwbgRjglwPL ⌥ s" at bounding box center [296, 31] width 454 height 45
click at [244, 38] on input "XnSc0jtUa8IlUpwbgRjglwPL" at bounding box center [296, 32] width 454 height 25
paste input "NBK1EiwMidrSCZYiwhVlQ8Js"
type input "NBK1EiwMidrSCZYiwhVlQ8Js"
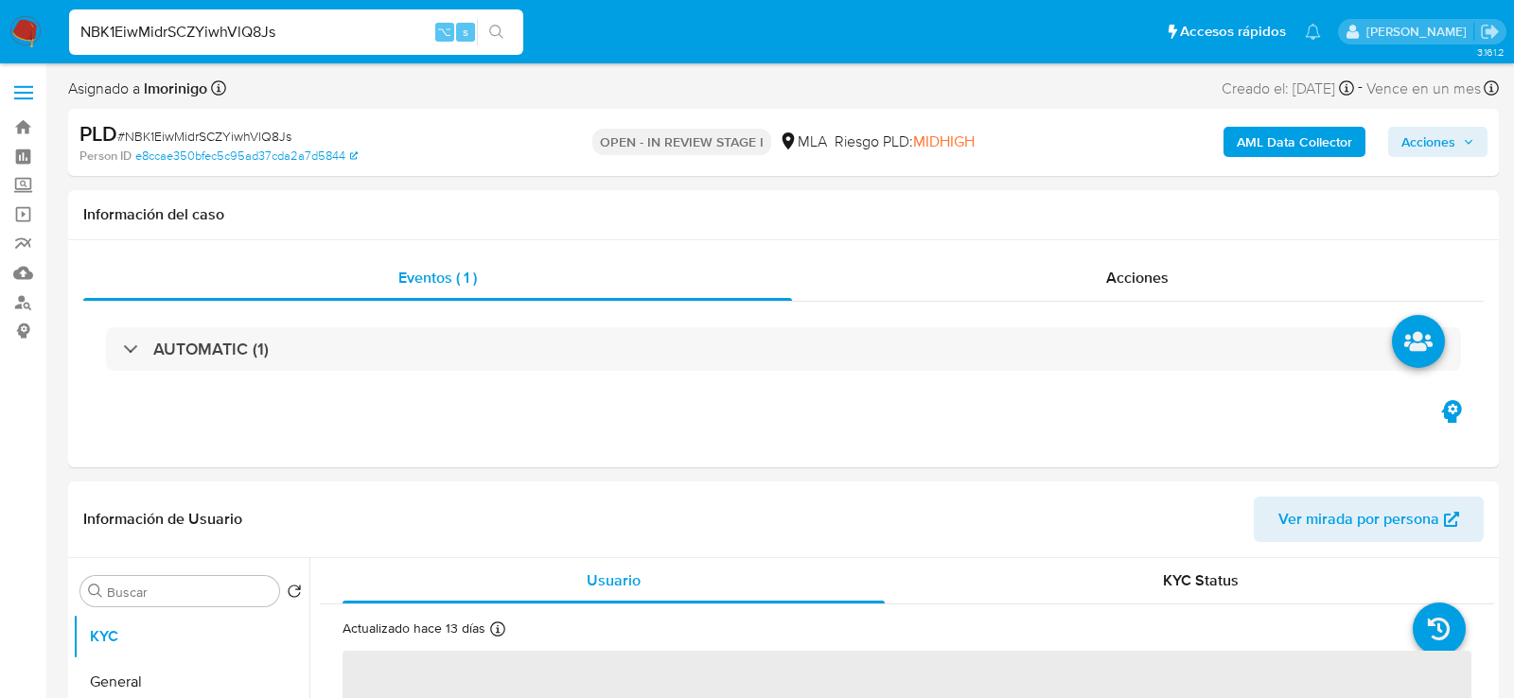
select select "10"
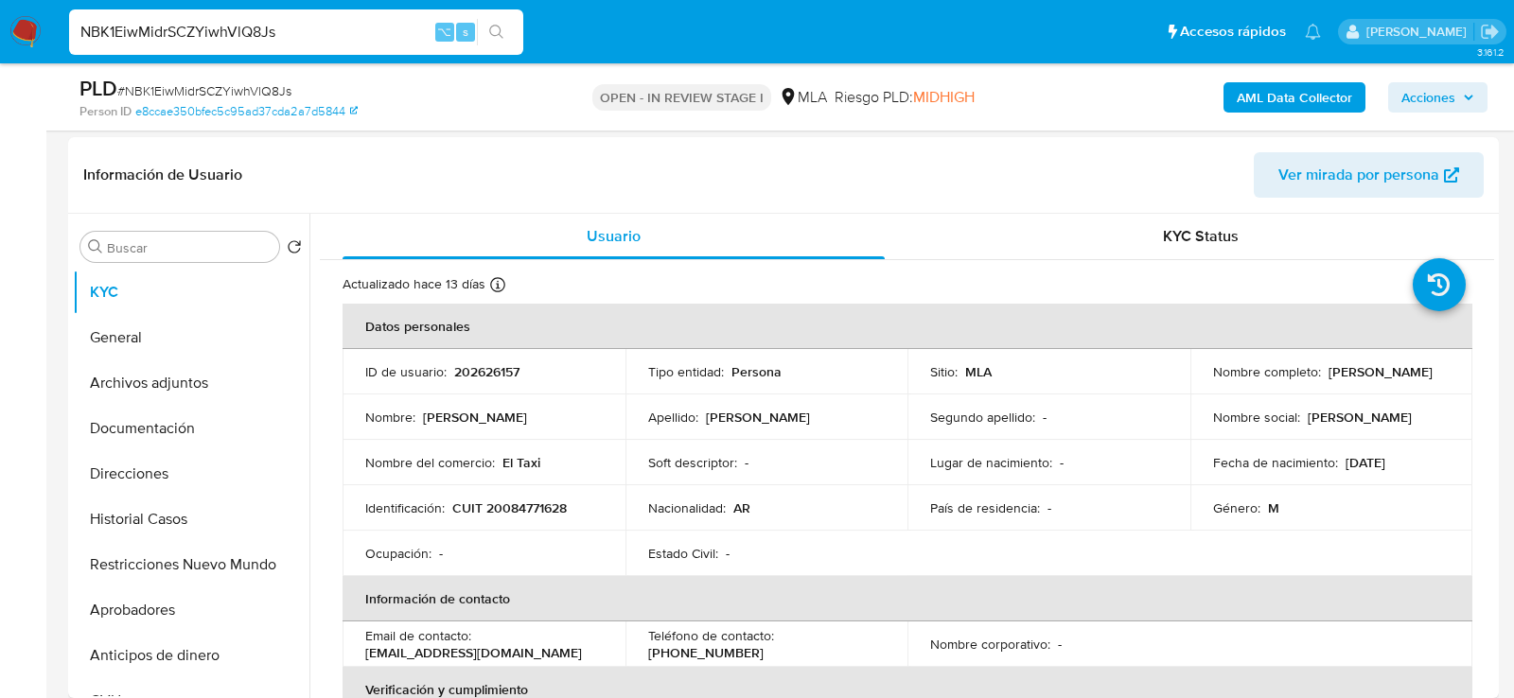
scroll to position [442, 0]
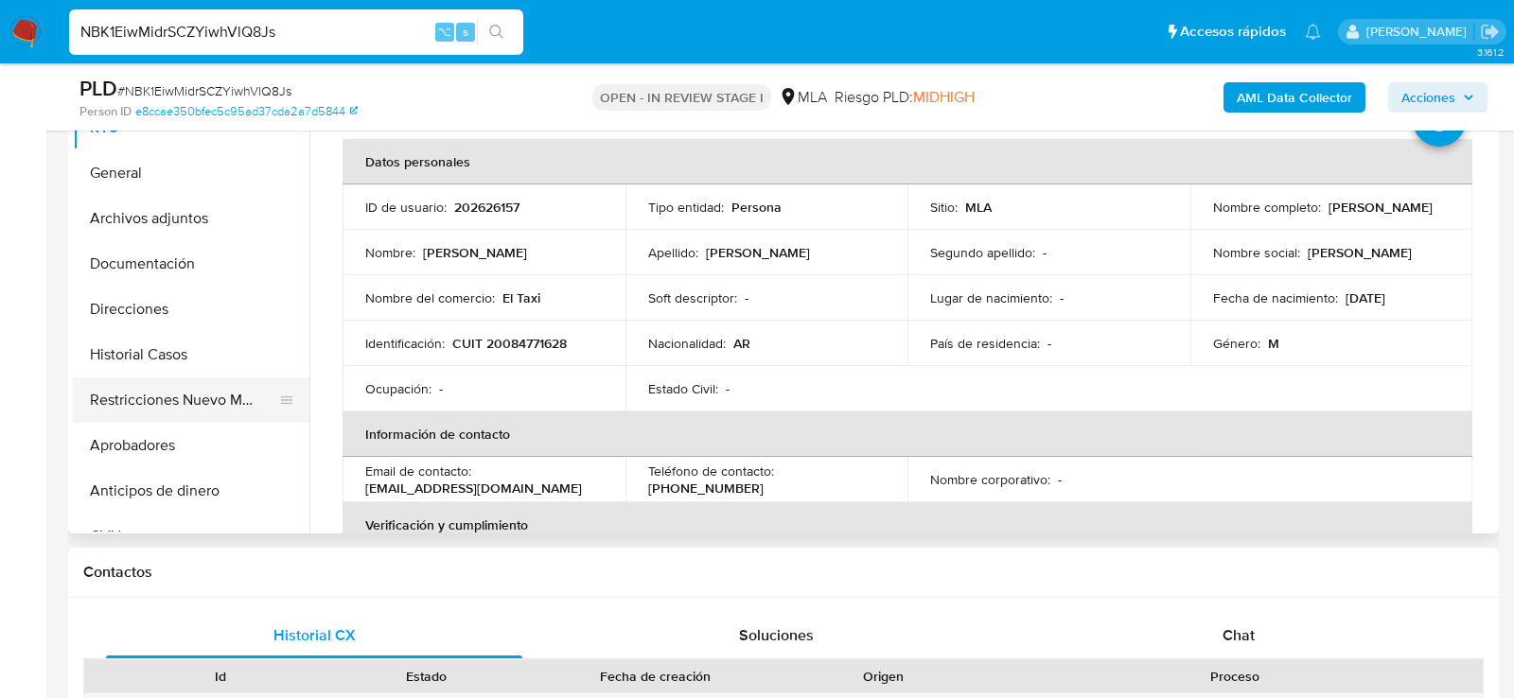
click at [150, 380] on button "Restricciones Nuevo Mundo" at bounding box center [183, 400] width 221 height 45
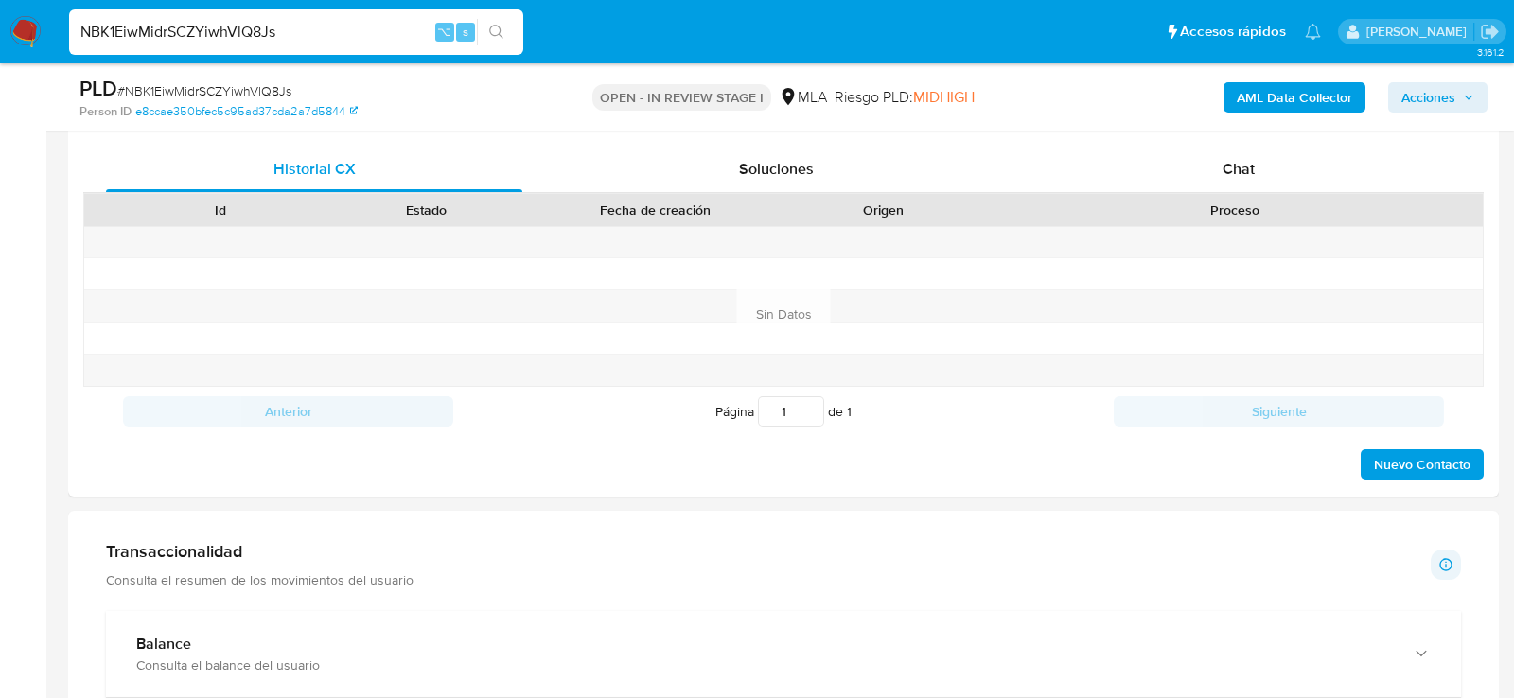
scroll to position [878, 0]
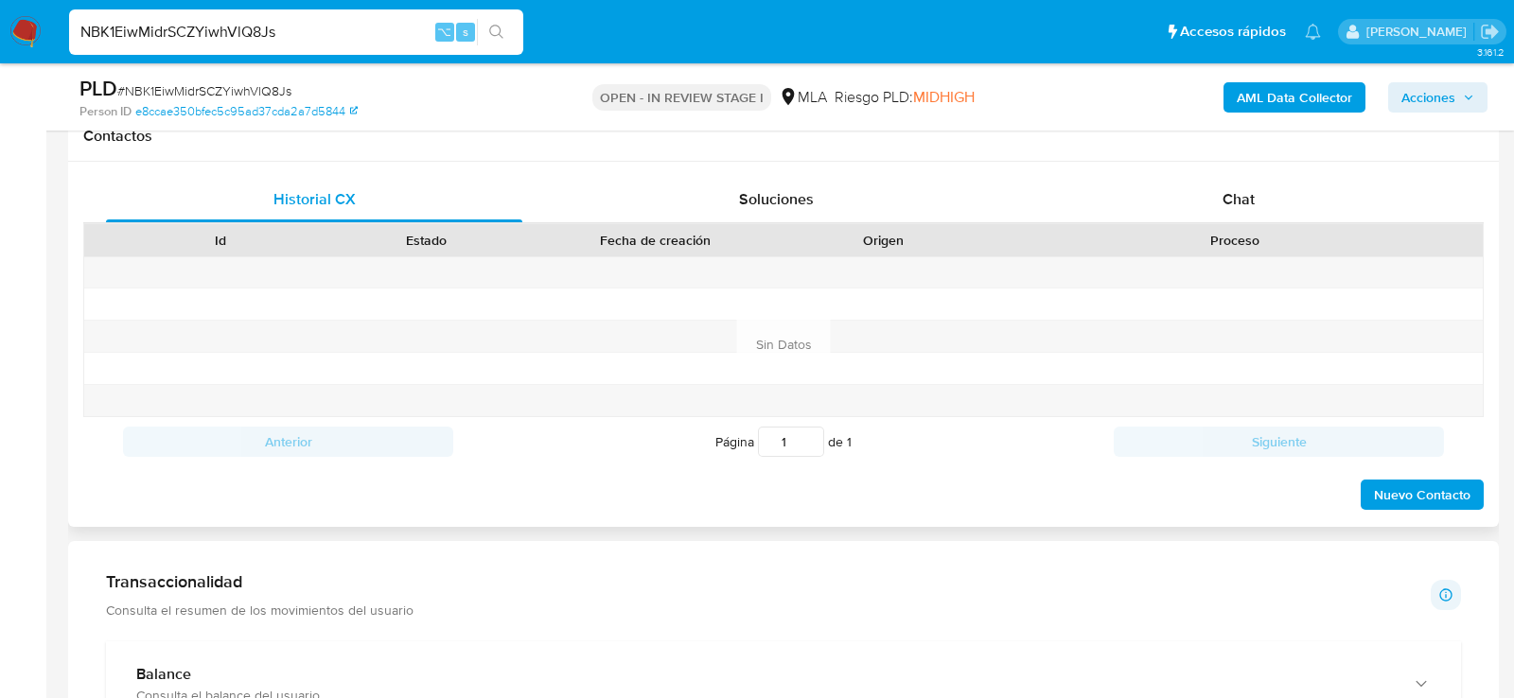
click at [1080, 274] on div at bounding box center [1235, 272] width 496 height 31
click at [1113, 232] on div "Proceso" at bounding box center [1234, 240] width 469 height 19
click at [1122, 209] on div "Chat" at bounding box center [1239, 199] width 416 height 45
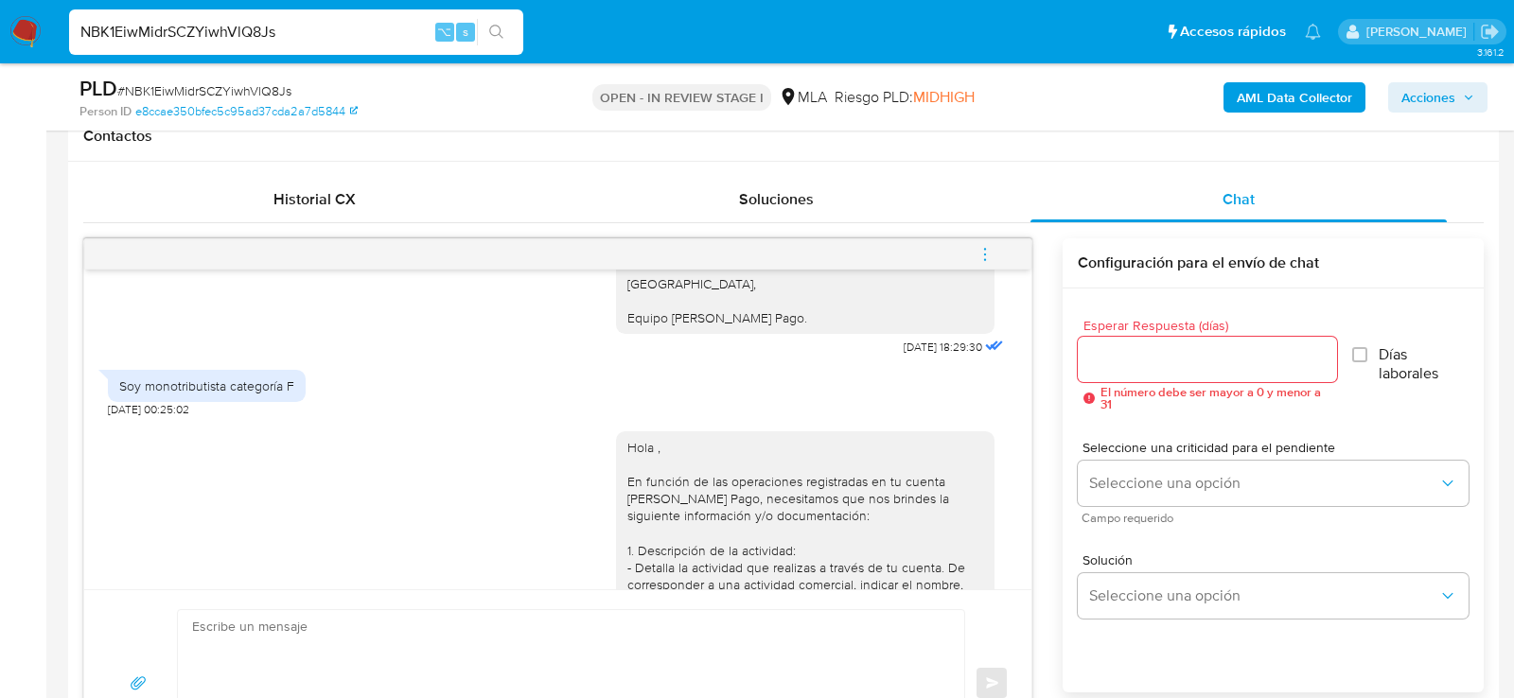
scroll to position [1838, 0]
drag, startPoint x: 935, startPoint y: 416, endPoint x: 879, endPoint y: 416, distance: 55.8
click at [904, 356] on span "26/08/2025 18:29:30" at bounding box center [943, 348] width 79 height 15
copy span "26/08/2025"
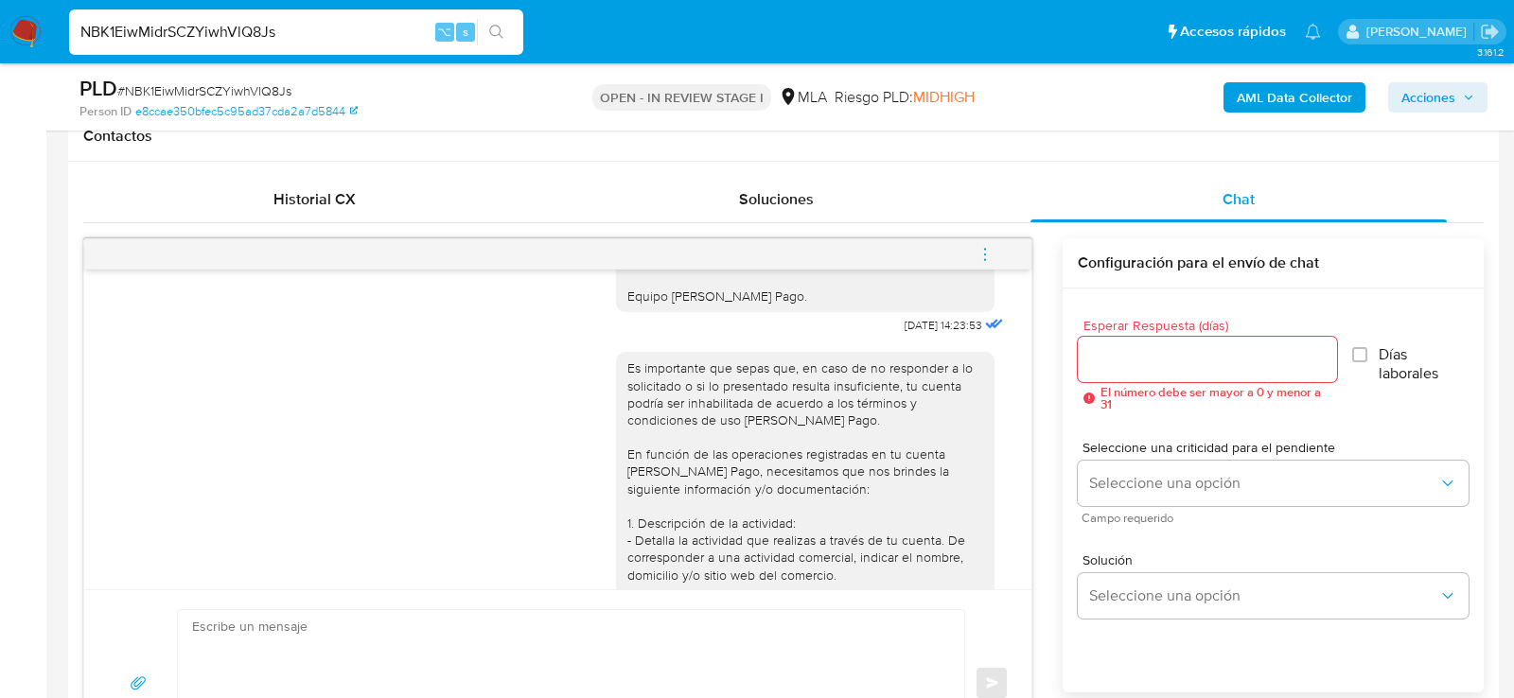
scroll to position [2674, 0]
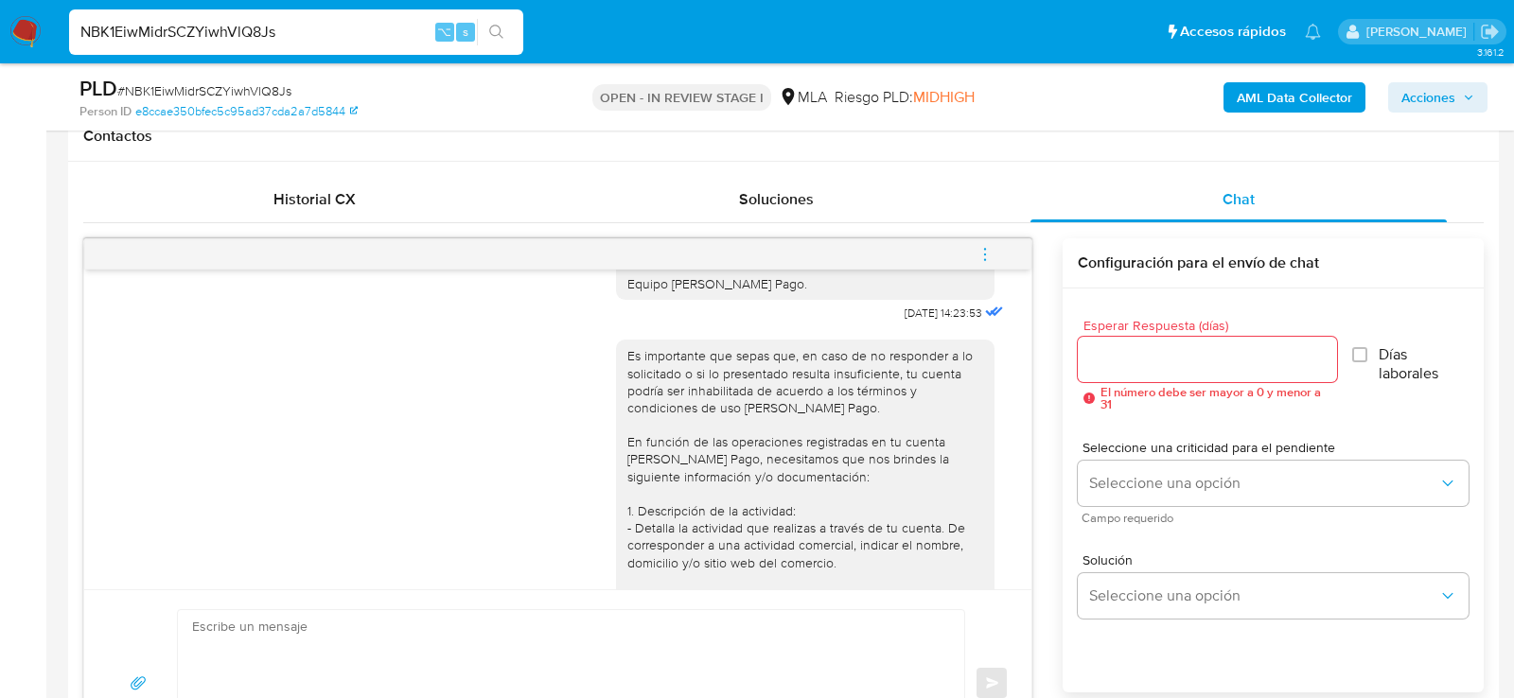
drag, startPoint x: 941, startPoint y: 413, endPoint x: 864, endPoint y: 413, distance: 76.7
copy div "15/09/2025"
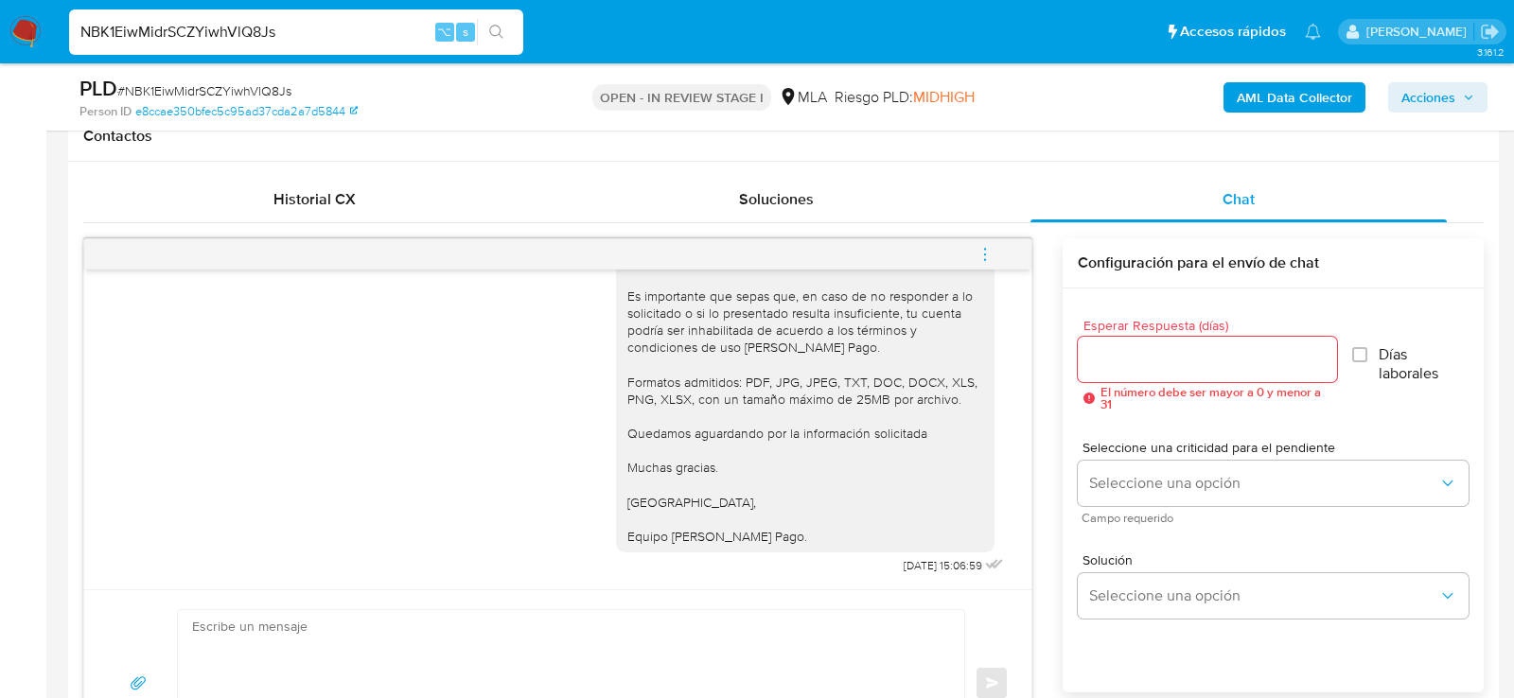
scroll to position [3353, 0]
drag, startPoint x: 939, startPoint y: 568, endPoint x: 867, endPoint y: 568, distance: 71.9
click at [867, 568] on div "Es importante que sepas que, en caso de no responder a lo solicitado o si lo pr…" at bounding box center [812, 181] width 392 height 795
copy span "23/09/2025"
click at [994, 250] on button "menu-action" at bounding box center [985, 254] width 62 height 45
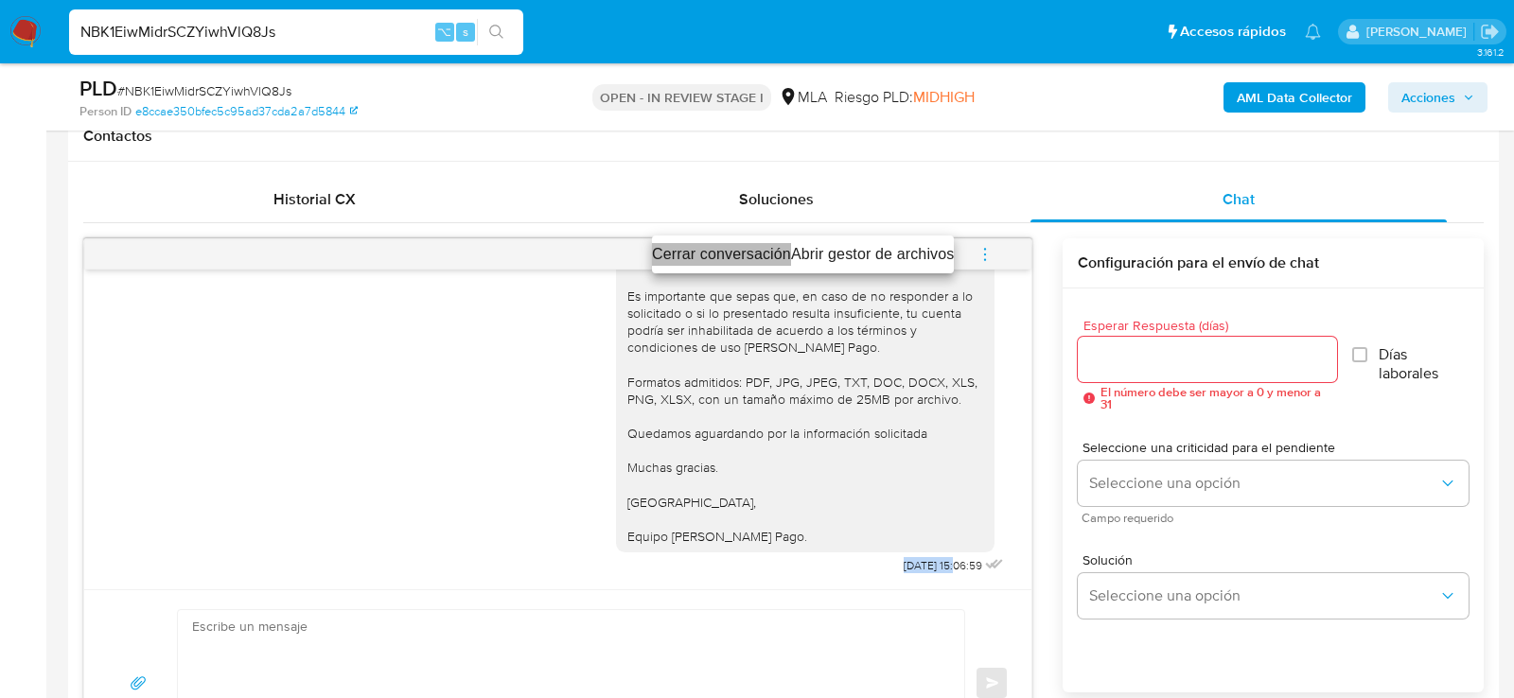
click at [737, 253] on li "Cerrar conversación" at bounding box center [721, 254] width 139 height 23
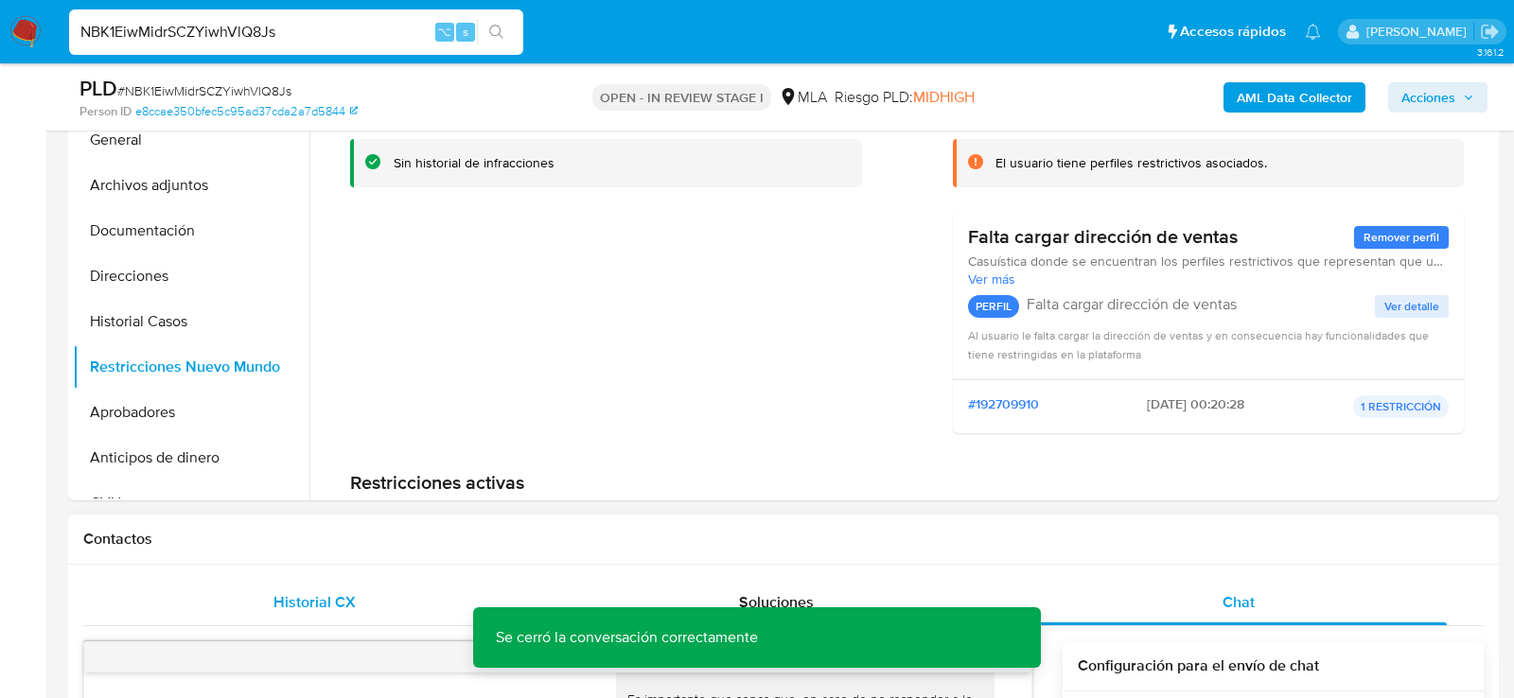
scroll to position [389, 0]
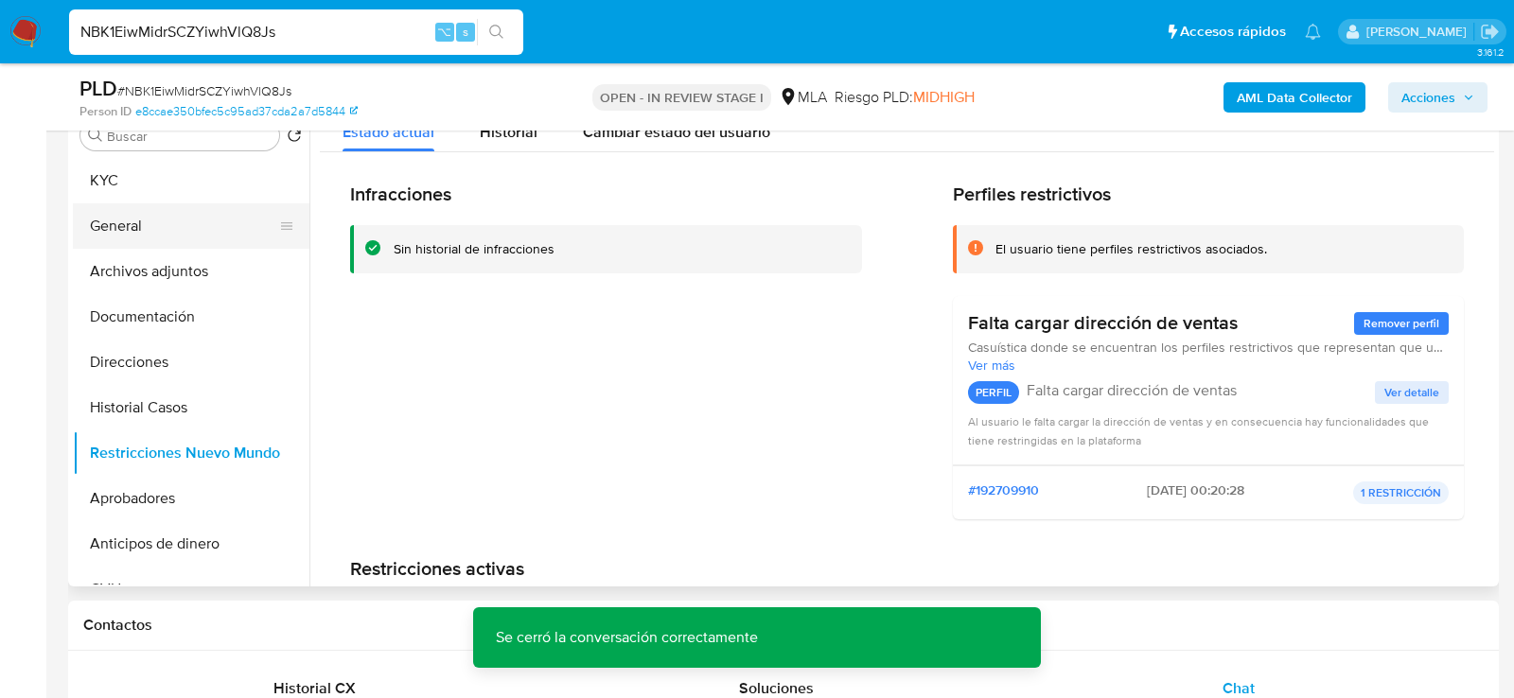
click at [183, 205] on button "General" at bounding box center [183, 225] width 221 height 45
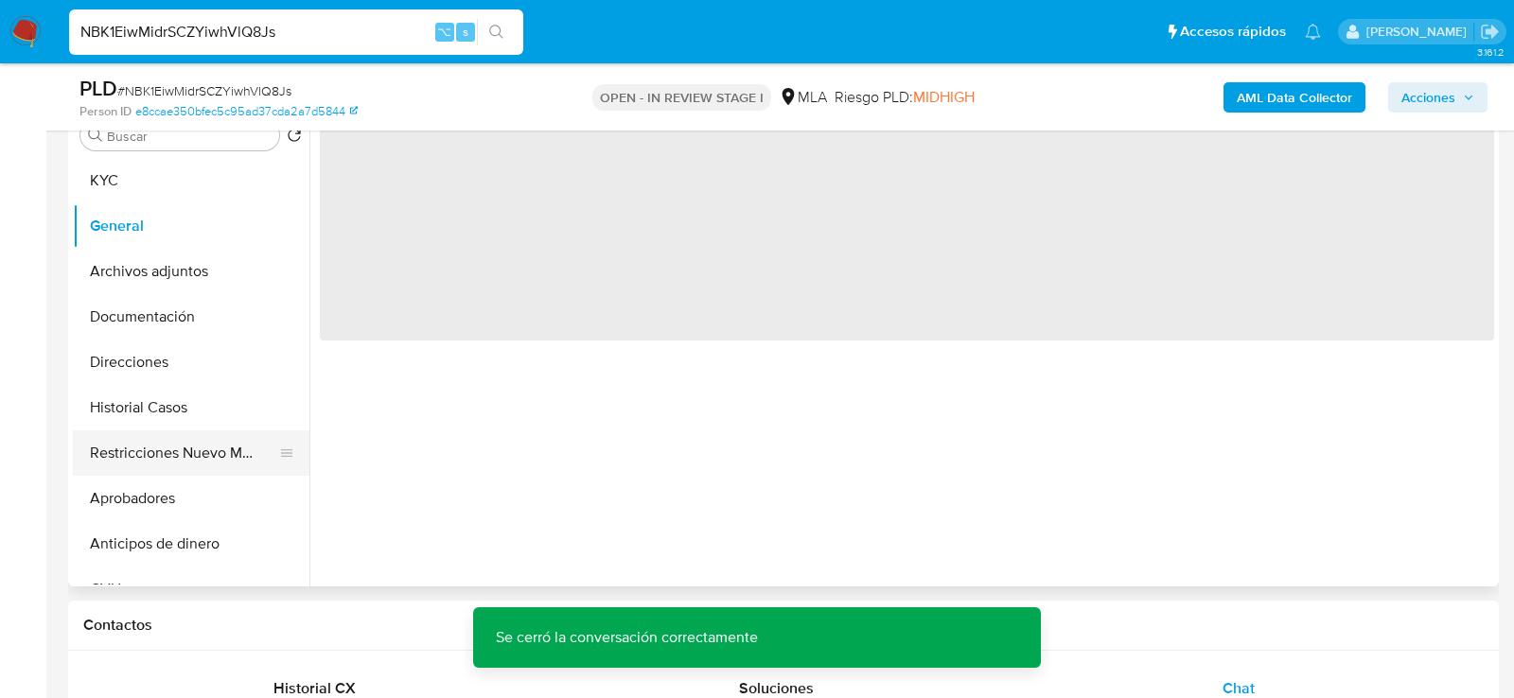
click at [183, 465] on button "Restricciones Nuevo Mundo" at bounding box center [183, 453] width 221 height 45
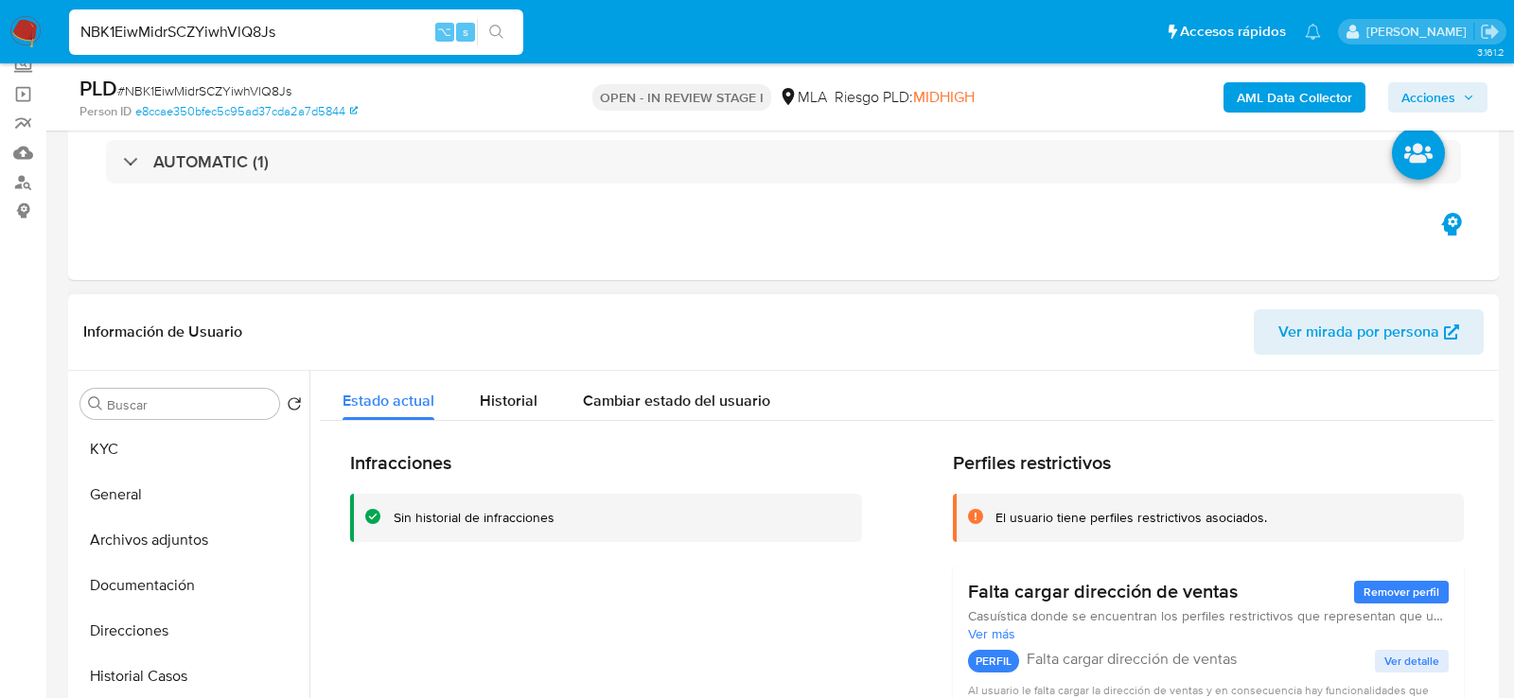
scroll to position [0, 0]
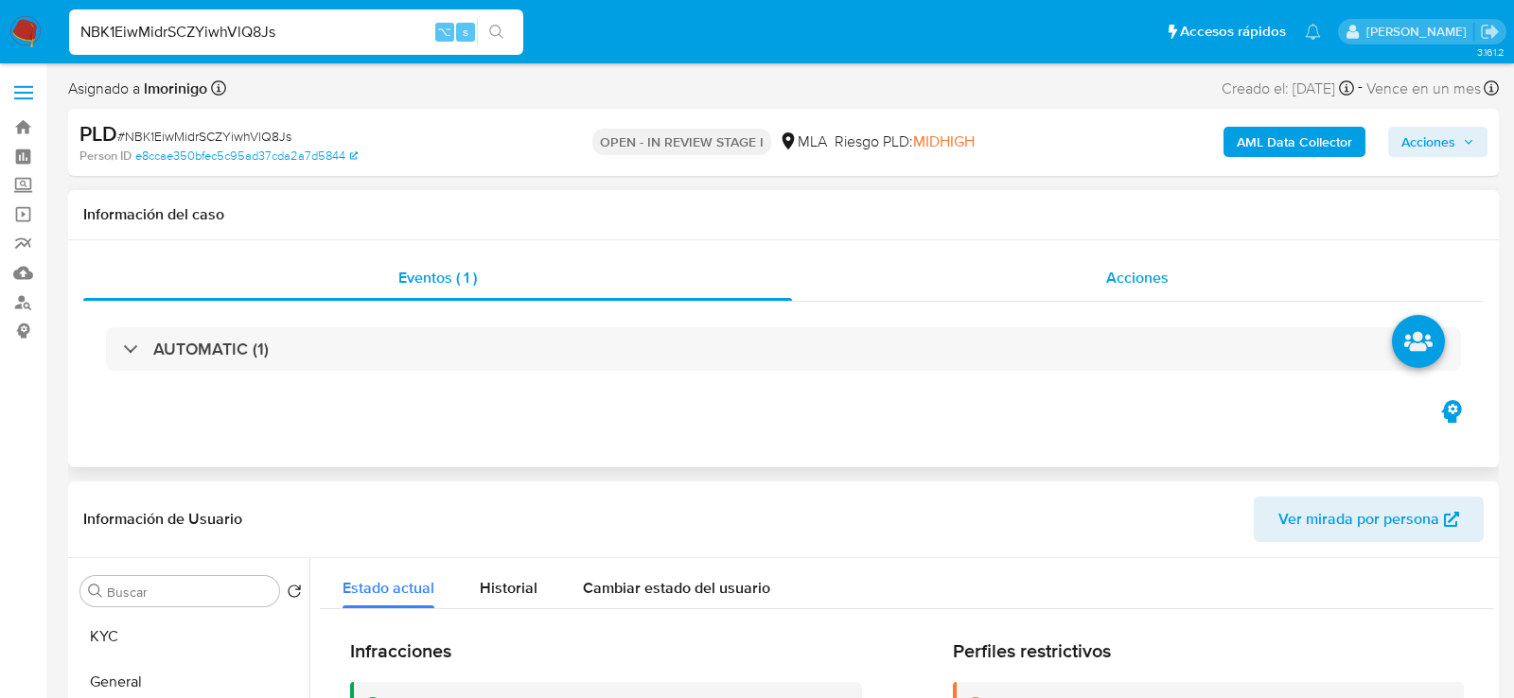
click at [1085, 266] on div "Acciones" at bounding box center [1138, 278] width 693 height 45
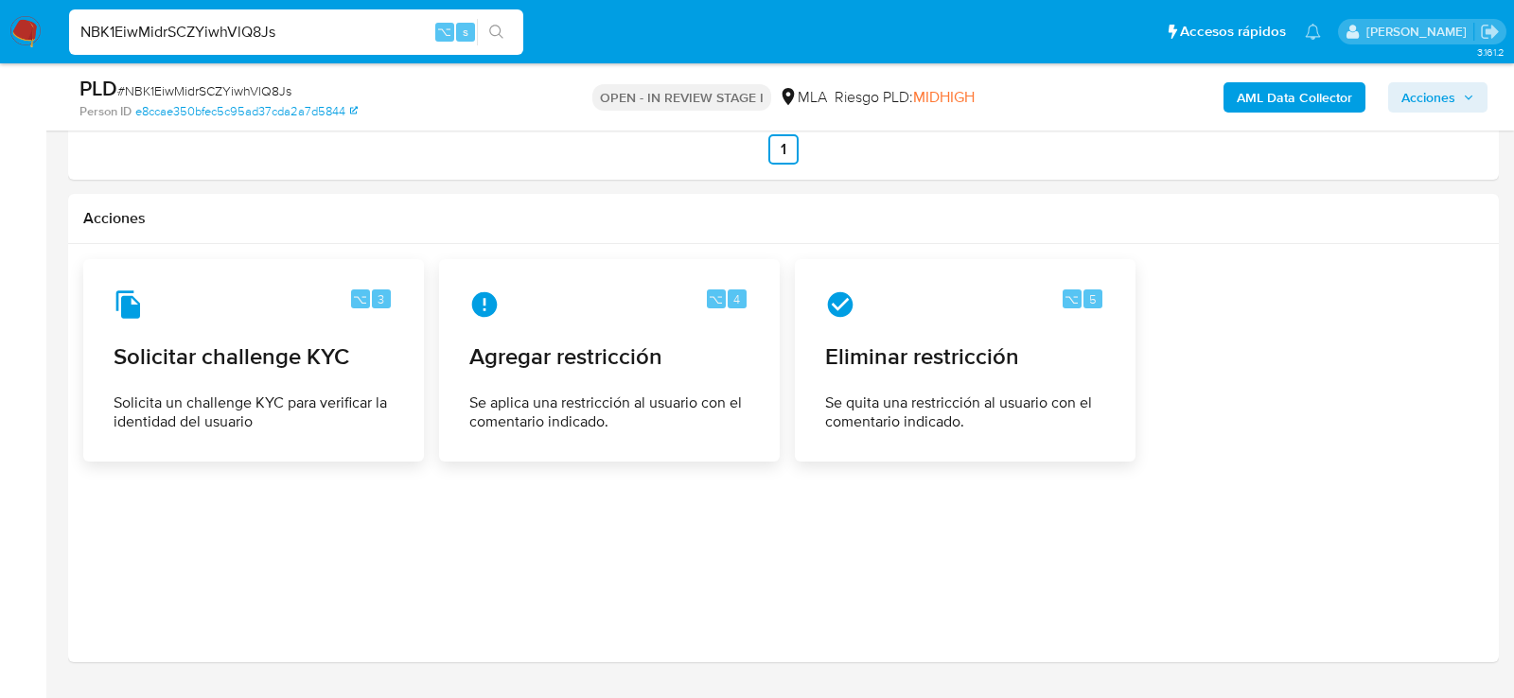
scroll to position [3022, 0]
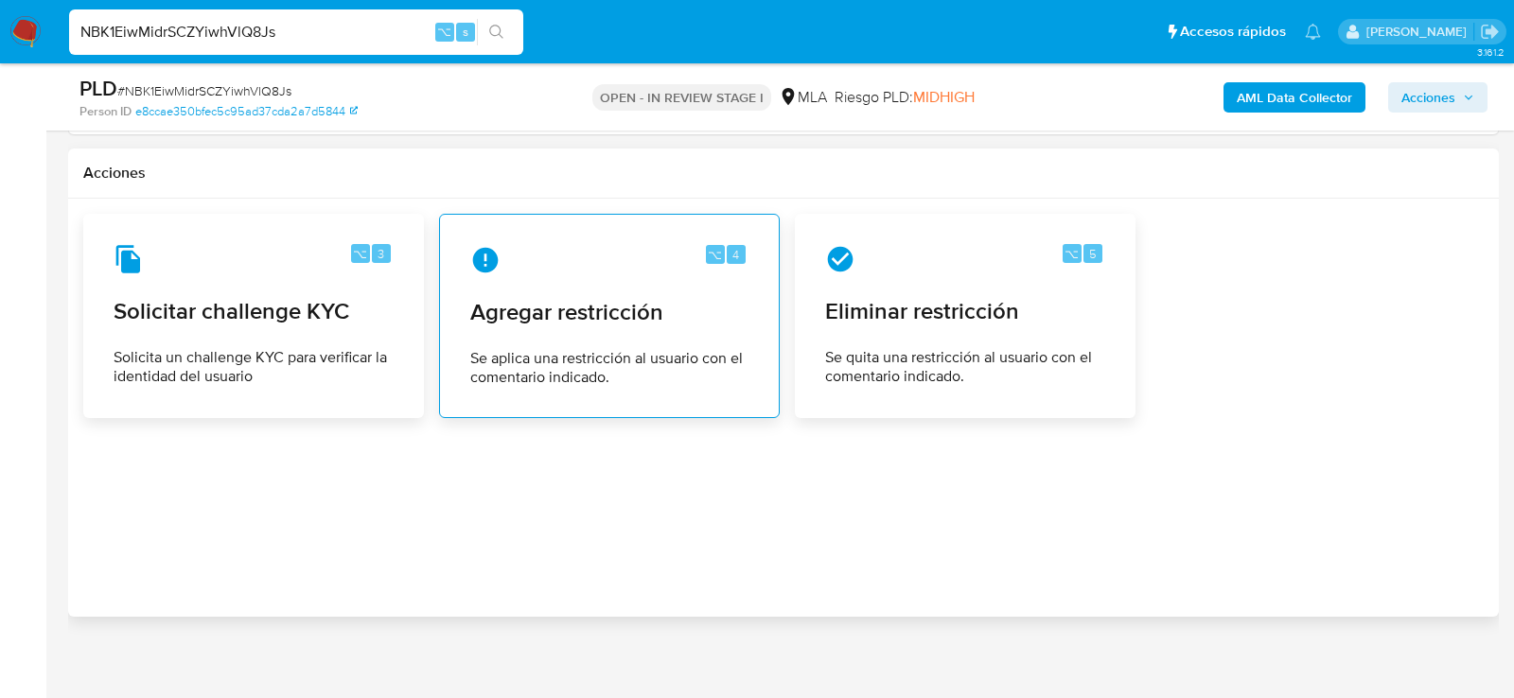
click at [614, 298] on span "Agregar restricción" at bounding box center [609, 312] width 278 height 28
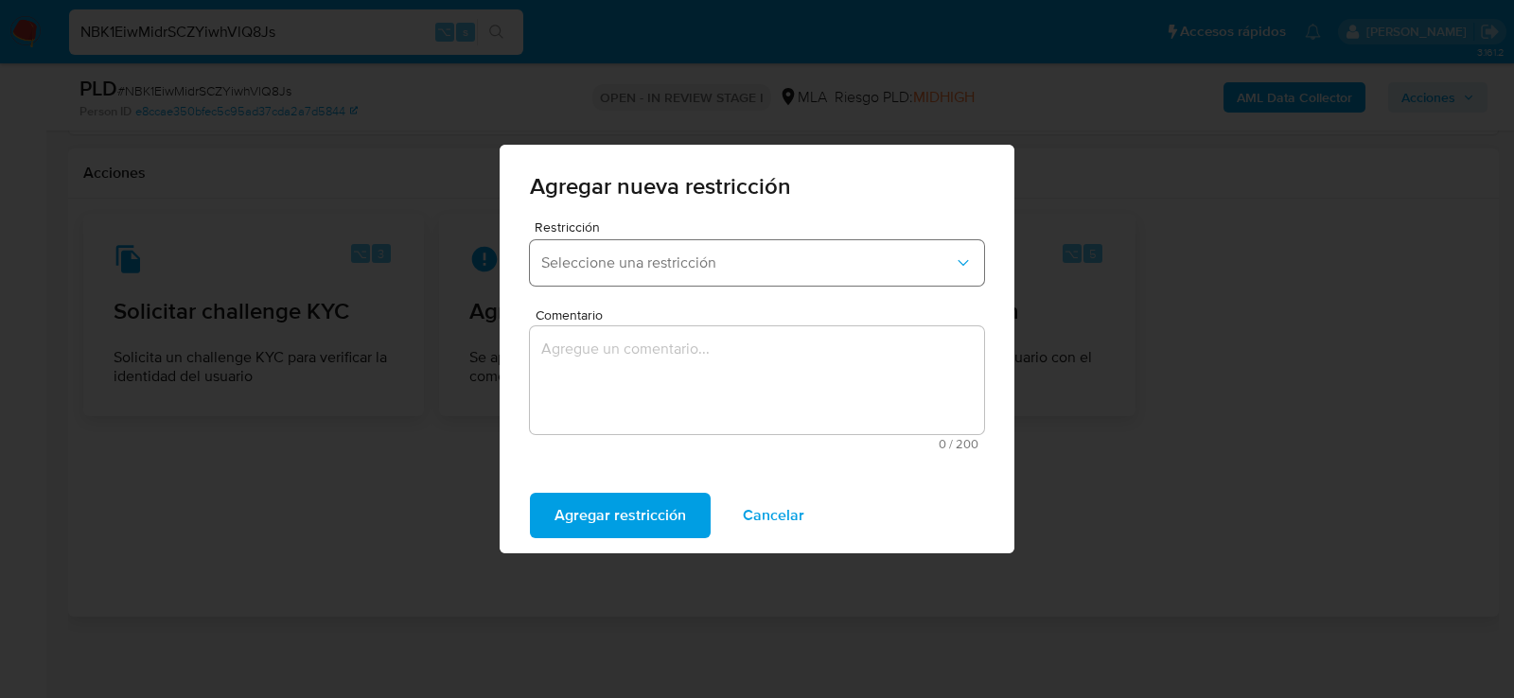
click at [604, 278] on button "Seleccione una restricción" at bounding box center [757, 262] width 454 height 45
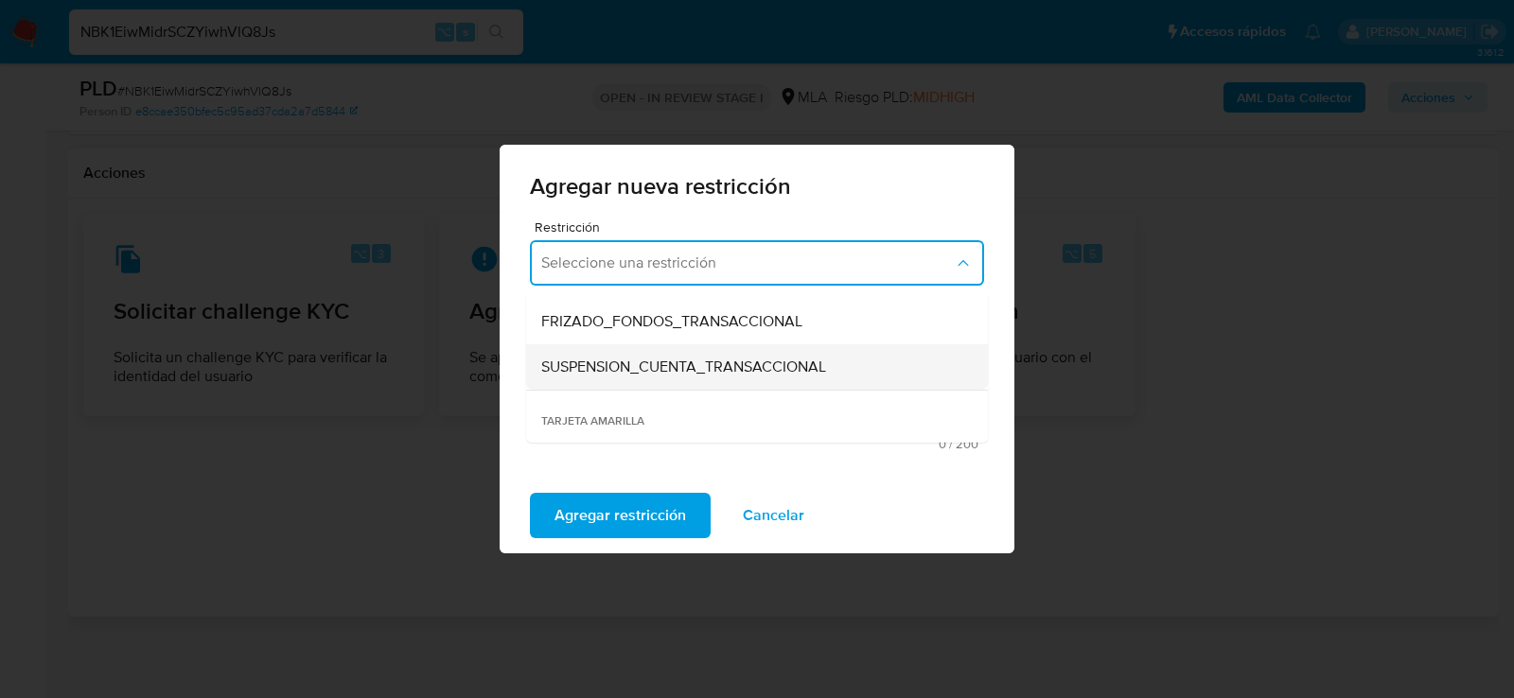
scroll to position [222, 0]
click at [607, 367] on span "SUSPENSION_CUENTA_TRANSACCIONAL" at bounding box center [683, 364] width 285 height 19
click at [607, 367] on textarea "Comentario" at bounding box center [757, 381] width 454 height 108
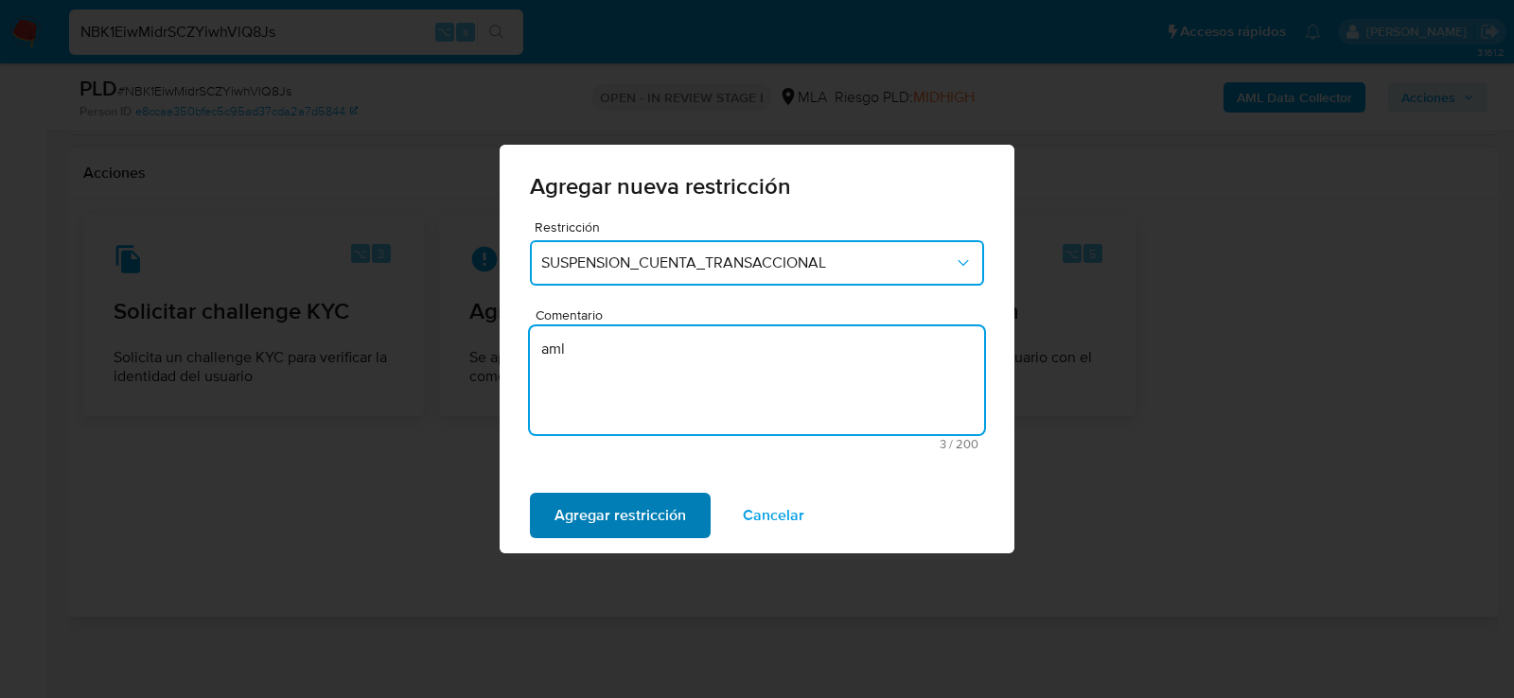
type textarea "aml"
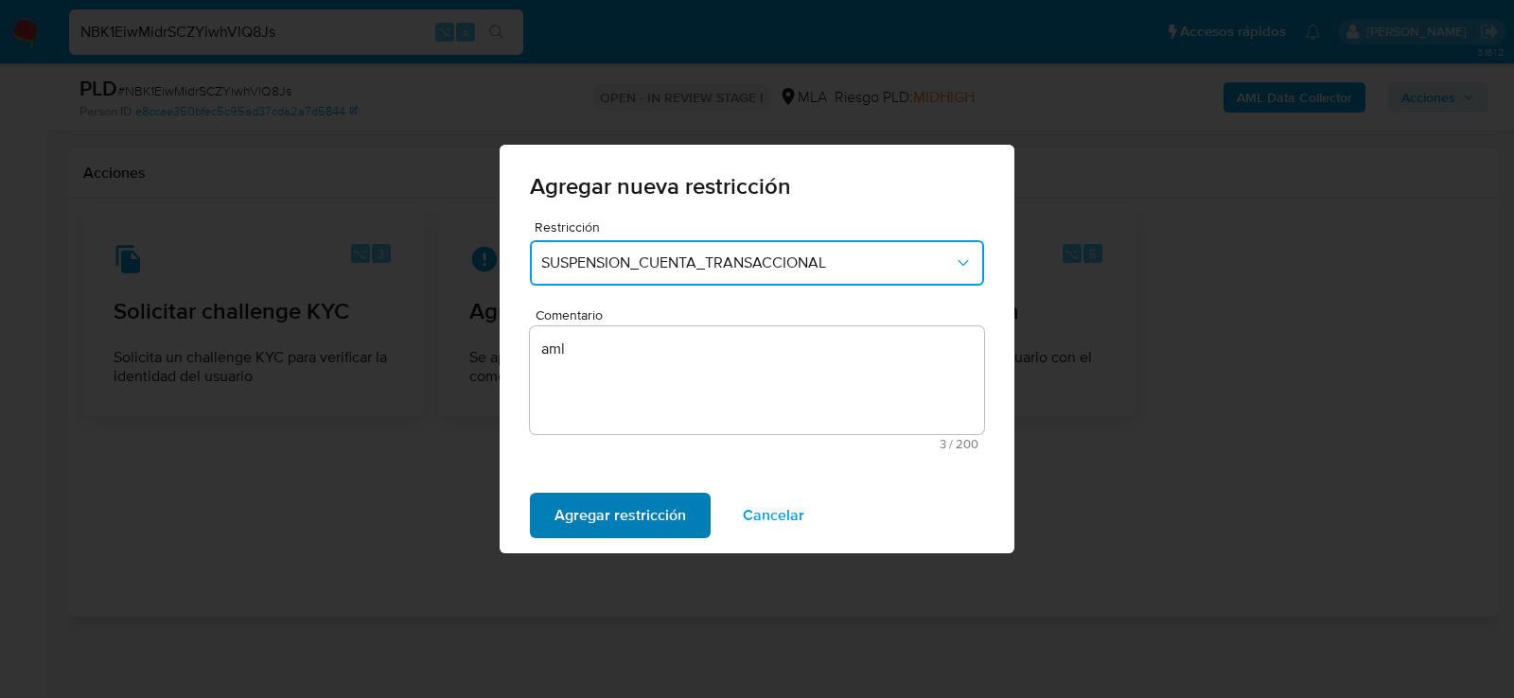
click at [584, 526] on span "Agregar restricción" at bounding box center [621, 516] width 132 height 42
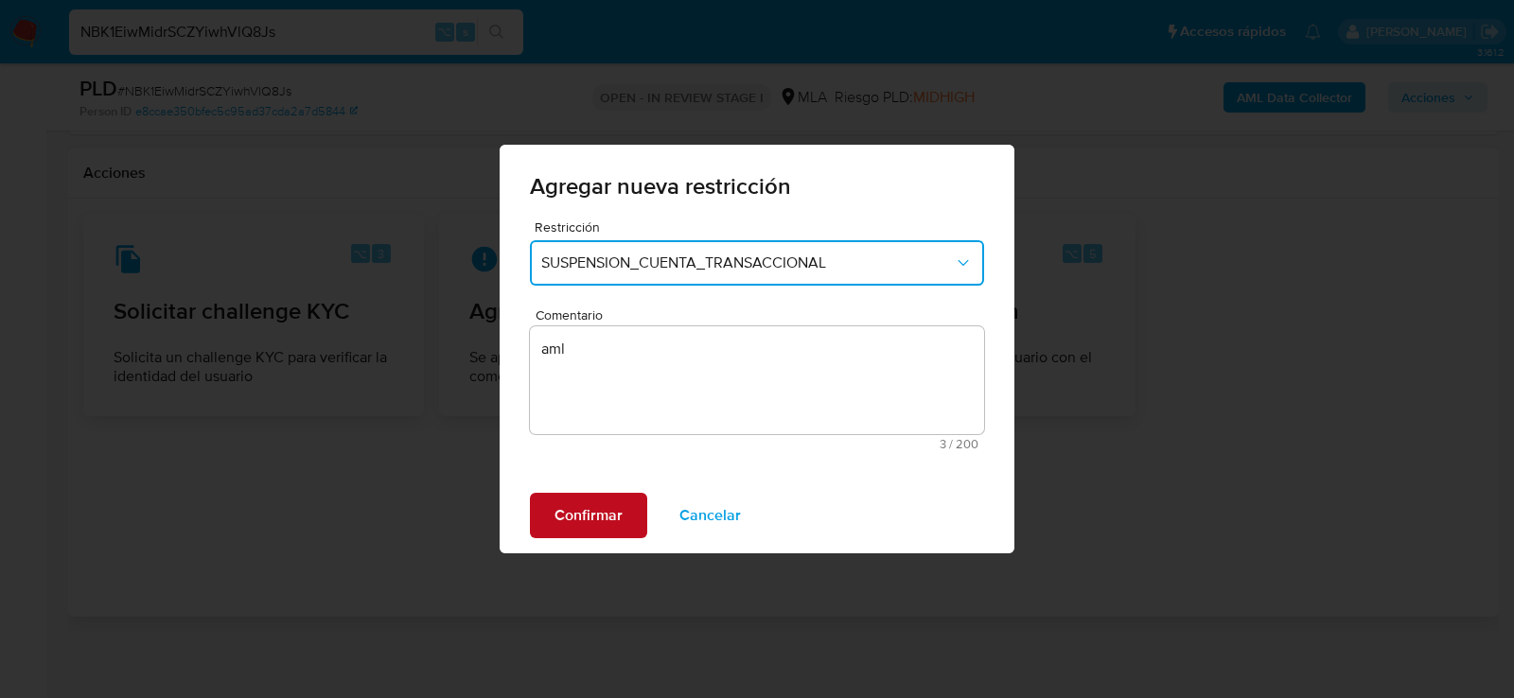
click at [610, 520] on span "Confirmar" at bounding box center [589, 516] width 68 height 42
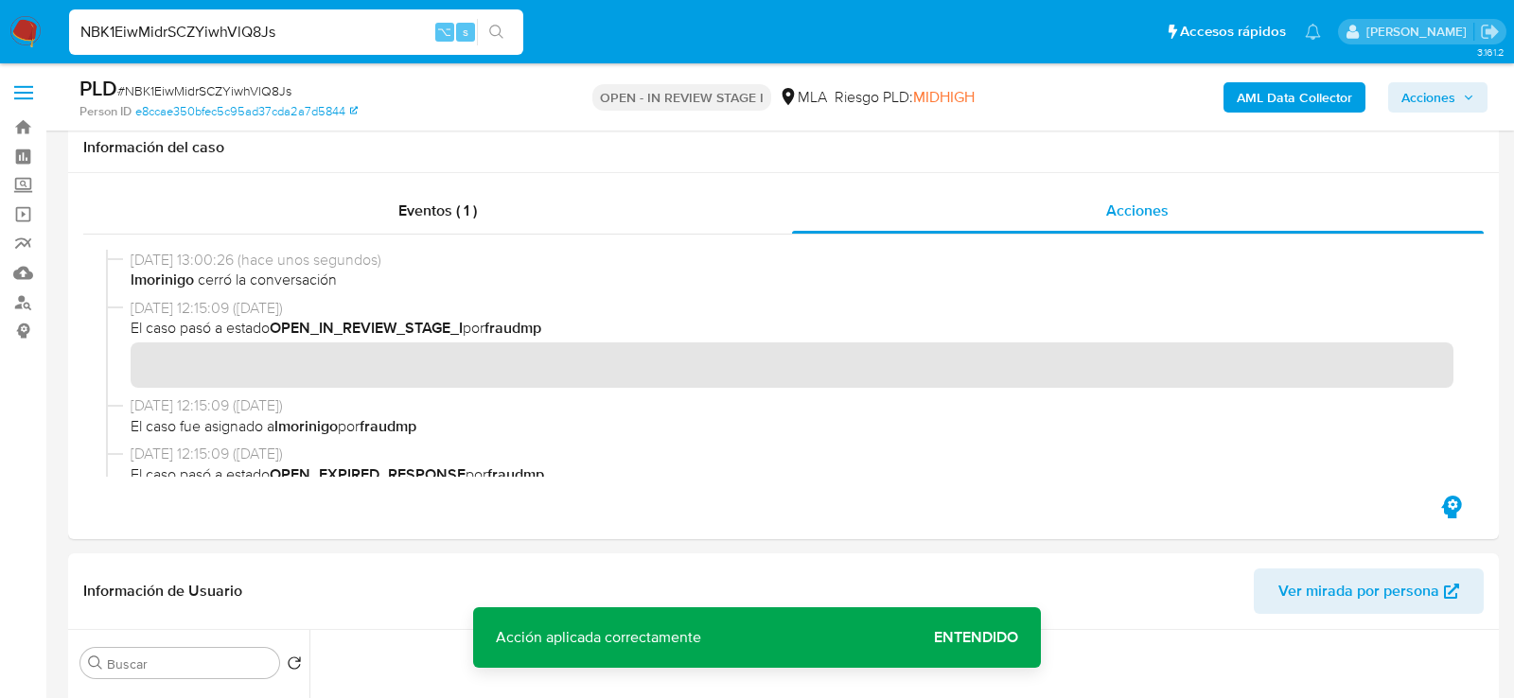
scroll to position [552, 0]
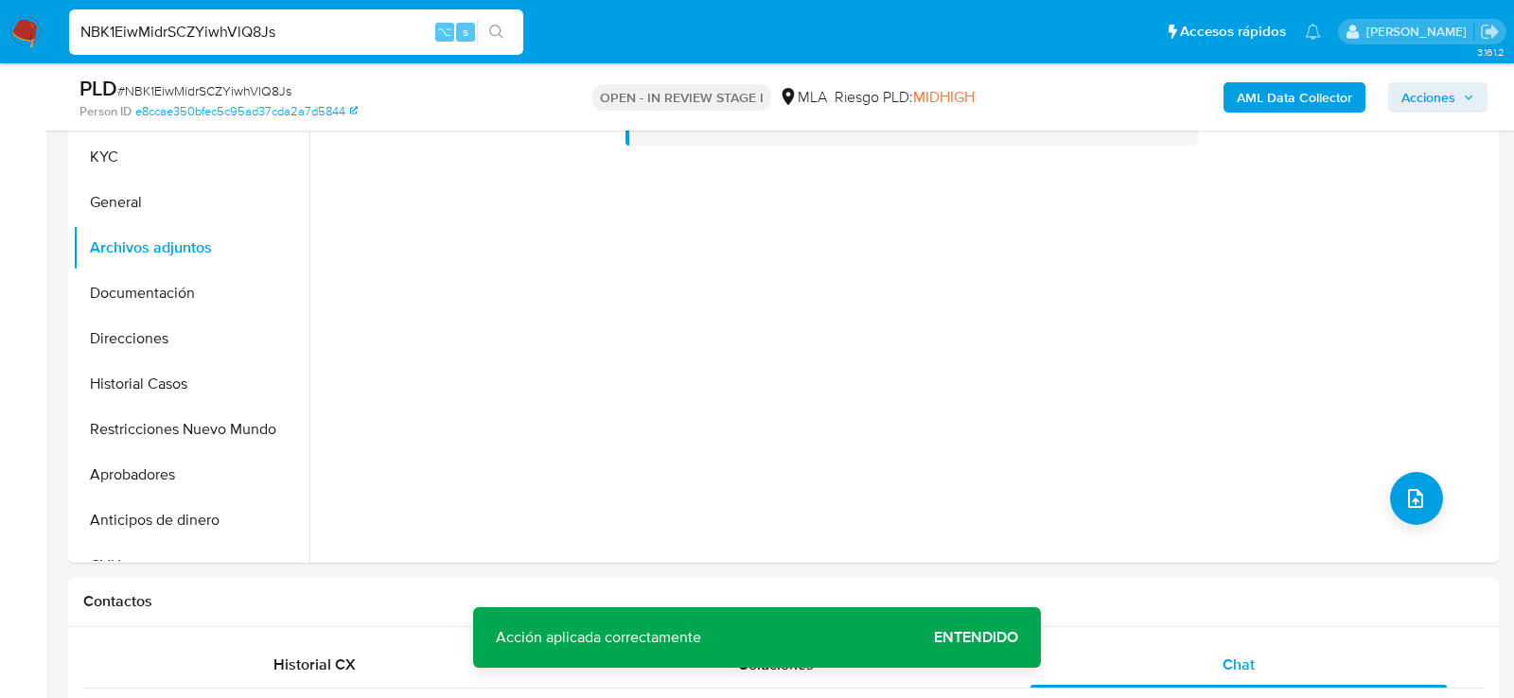
click at [1261, 110] on b "AML Data Collector" at bounding box center [1294, 97] width 115 height 30
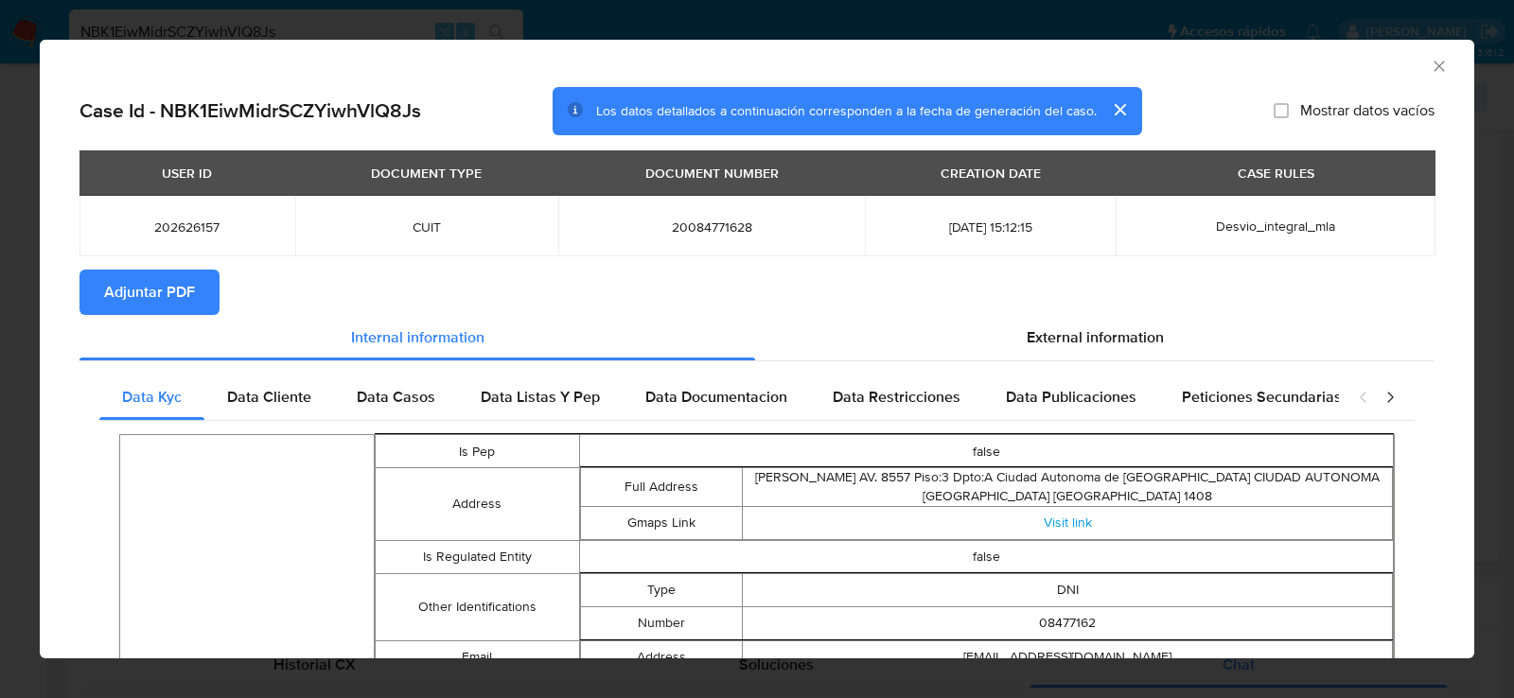
click at [1436, 66] on icon "Cerrar ventana" at bounding box center [1439, 66] width 19 height 19
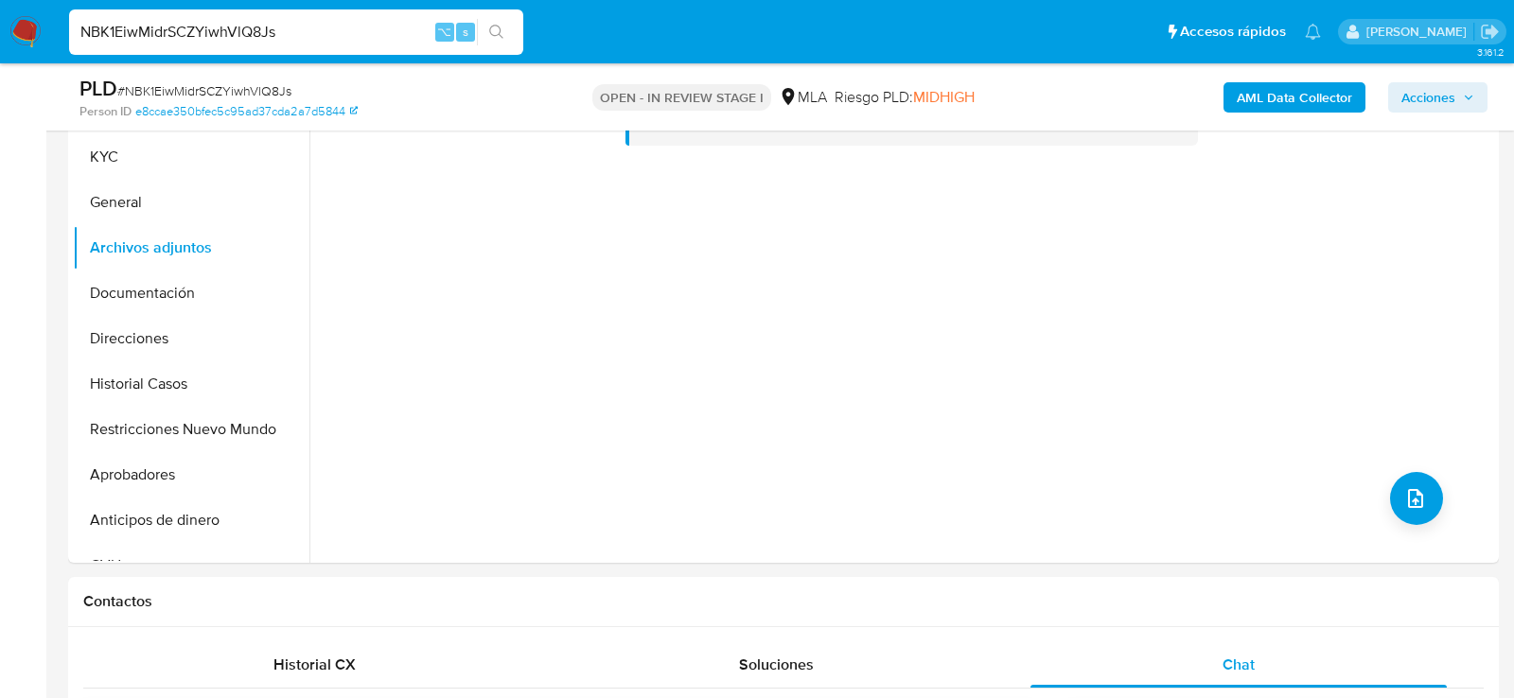
click at [122, 199] on button "General" at bounding box center [183, 202] width 221 height 45
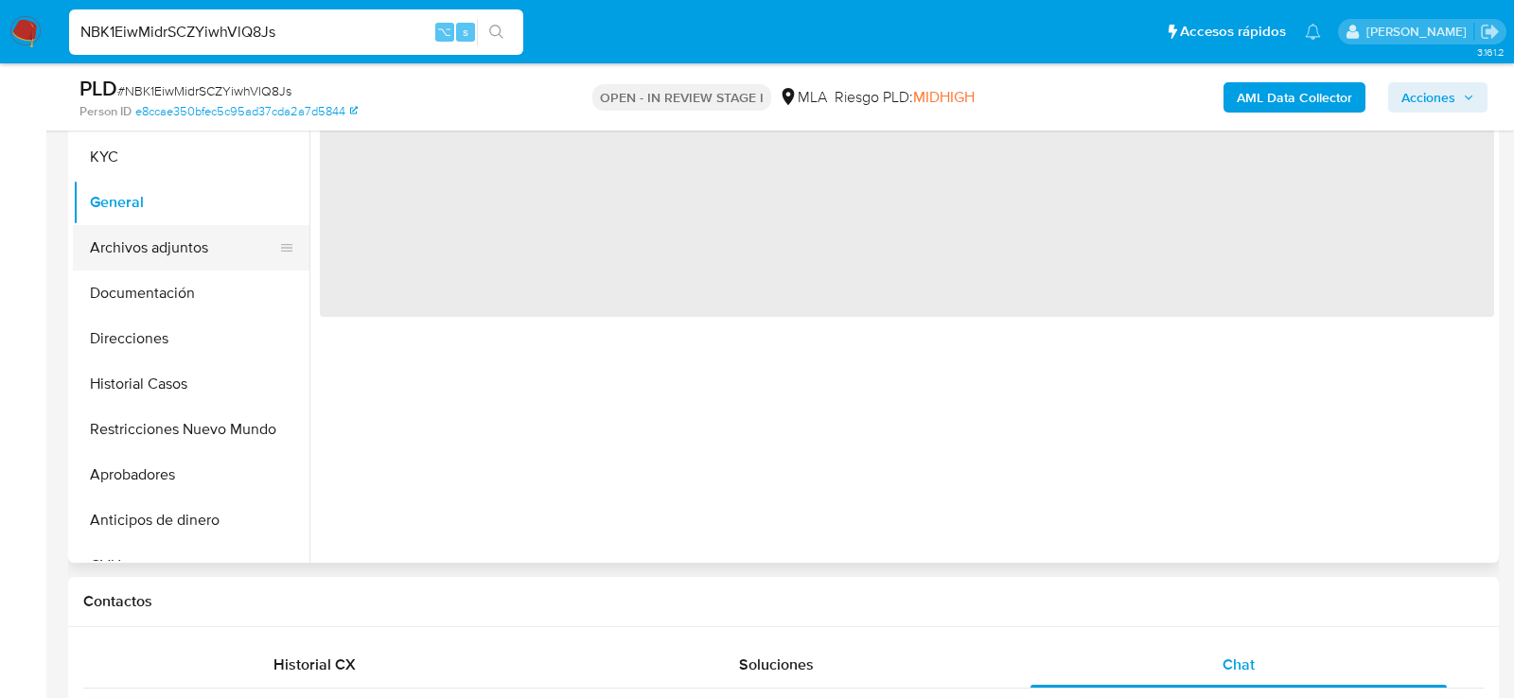
click at [122, 249] on button "Archivos adjuntos" at bounding box center [183, 247] width 221 height 45
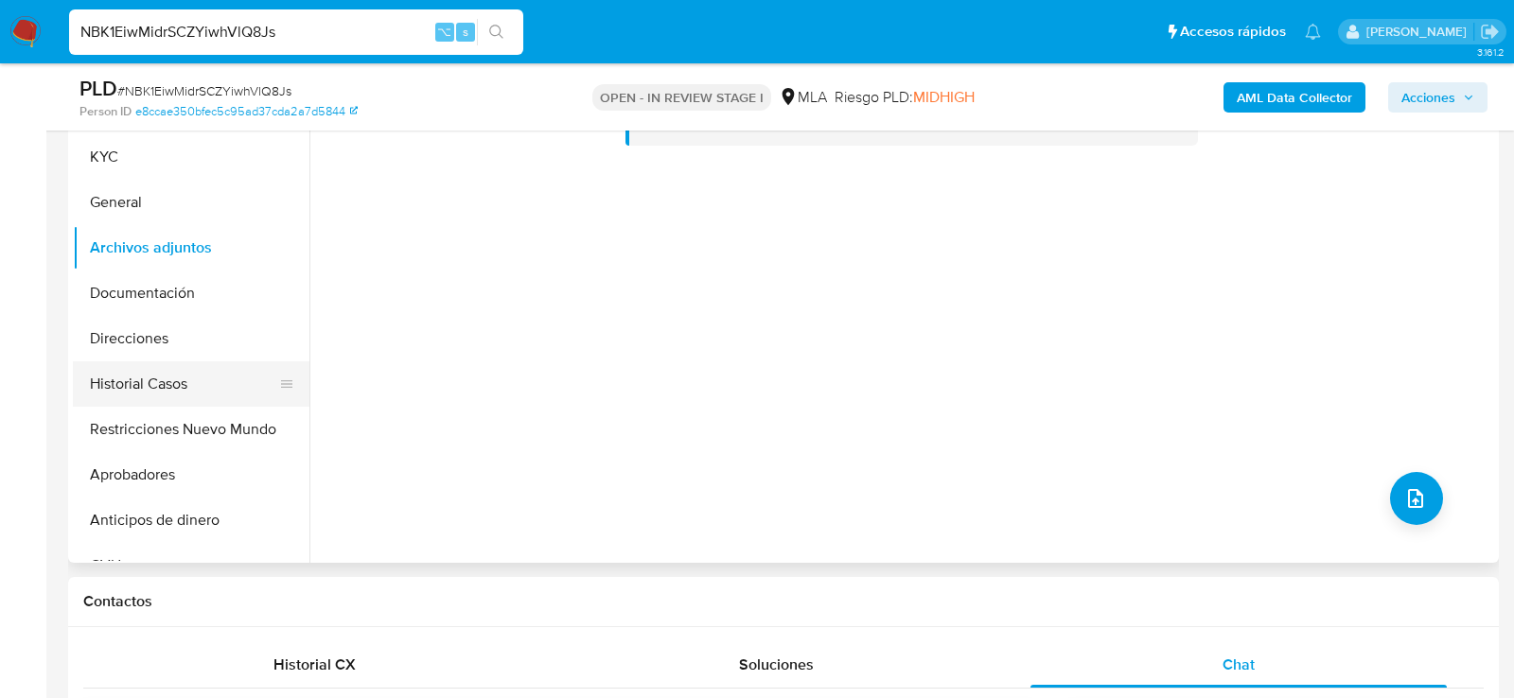
scroll to position [424, 0]
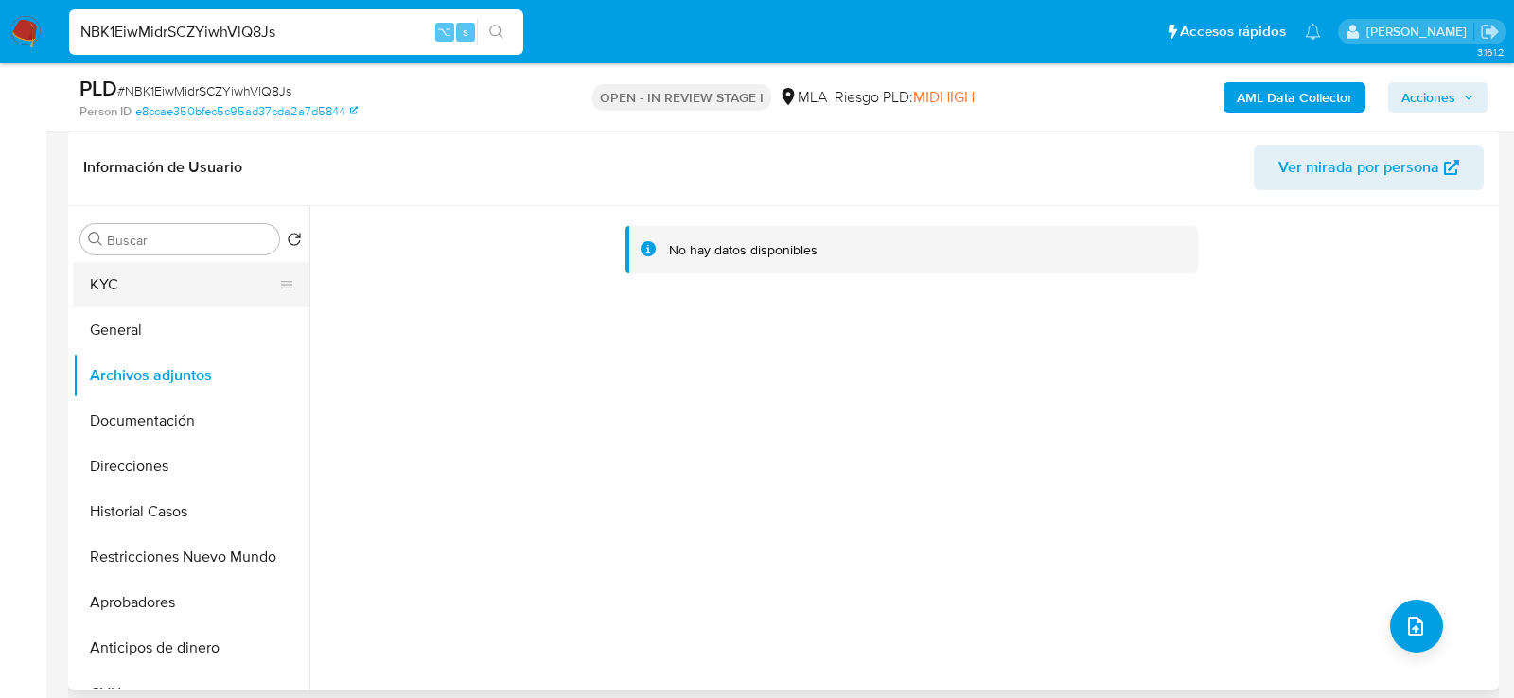
click at [181, 303] on button "KYC" at bounding box center [183, 284] width 221 height 45
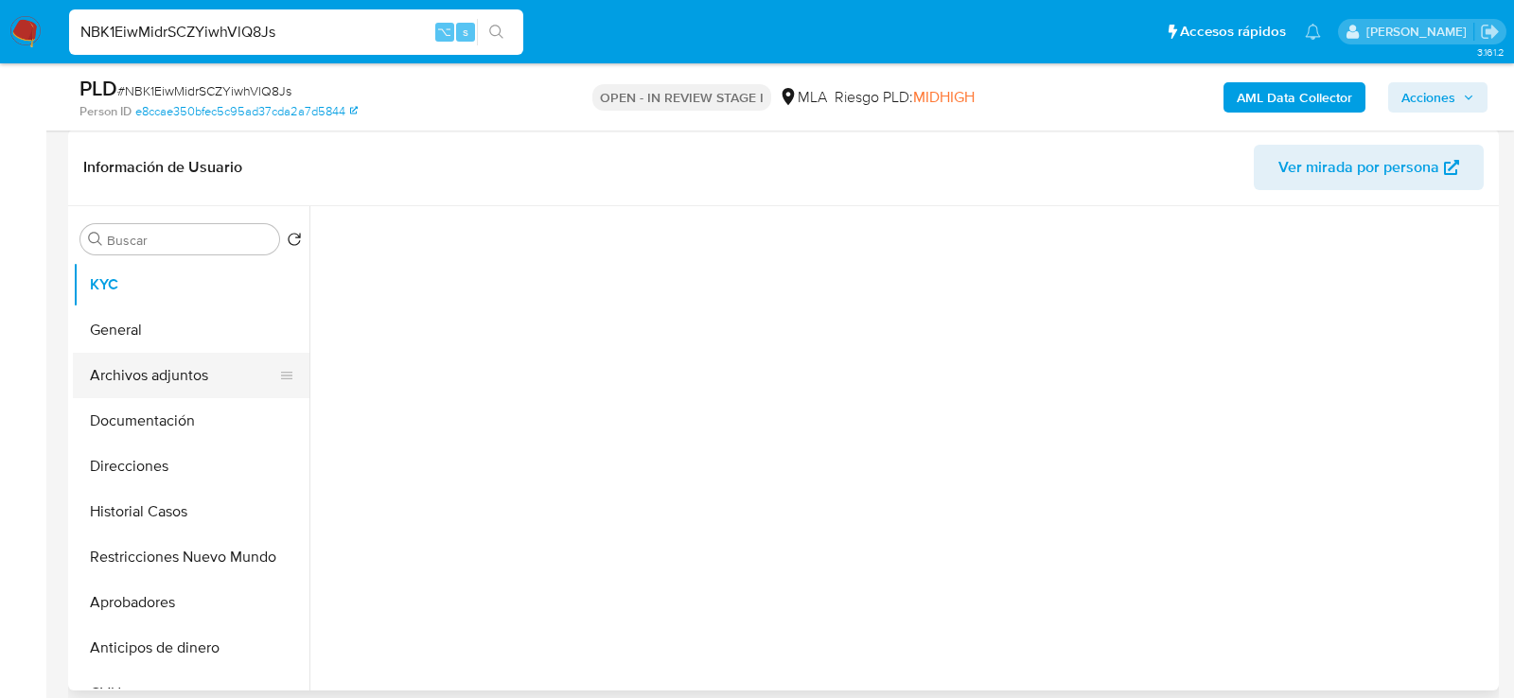
click at [181, 367] on button "Archivos adjuntos" at bounding box center [183, 375] width 221 height 45
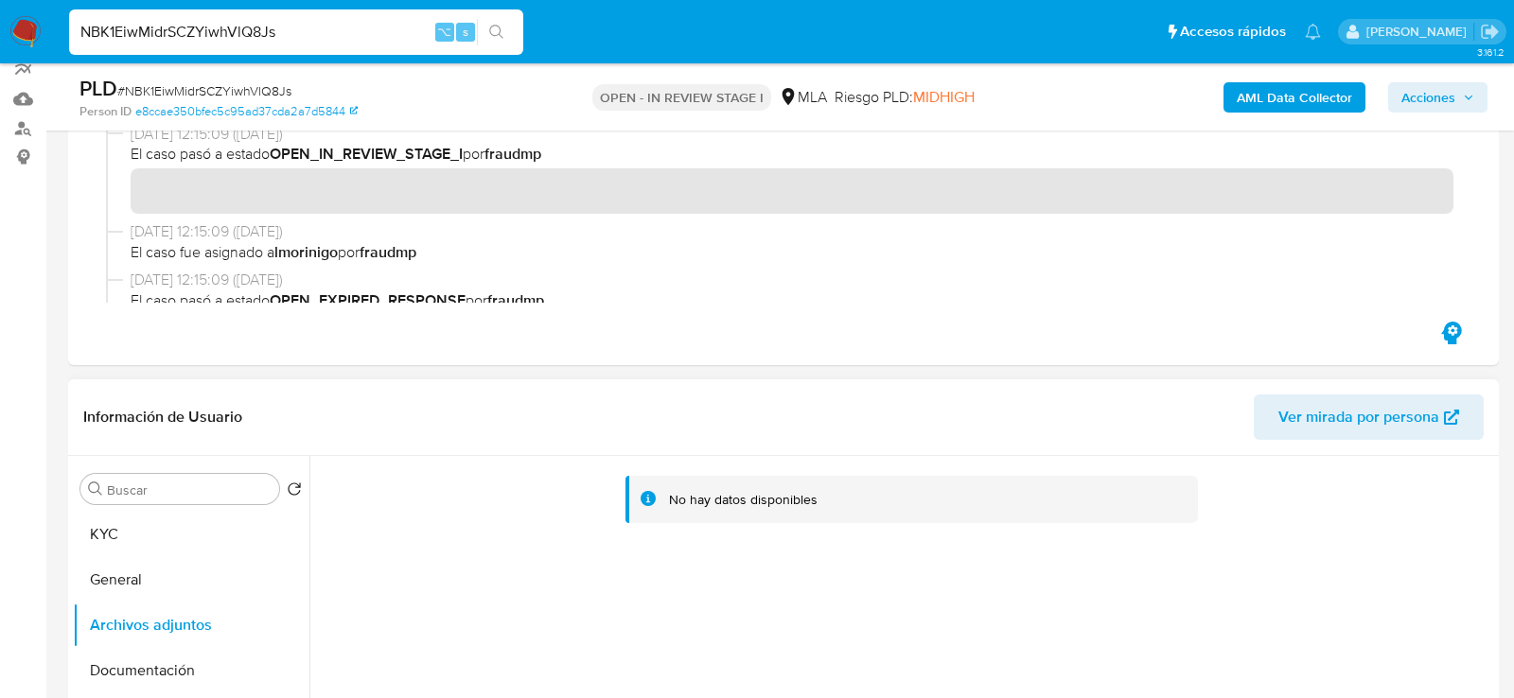
scroll to position [0, 0]
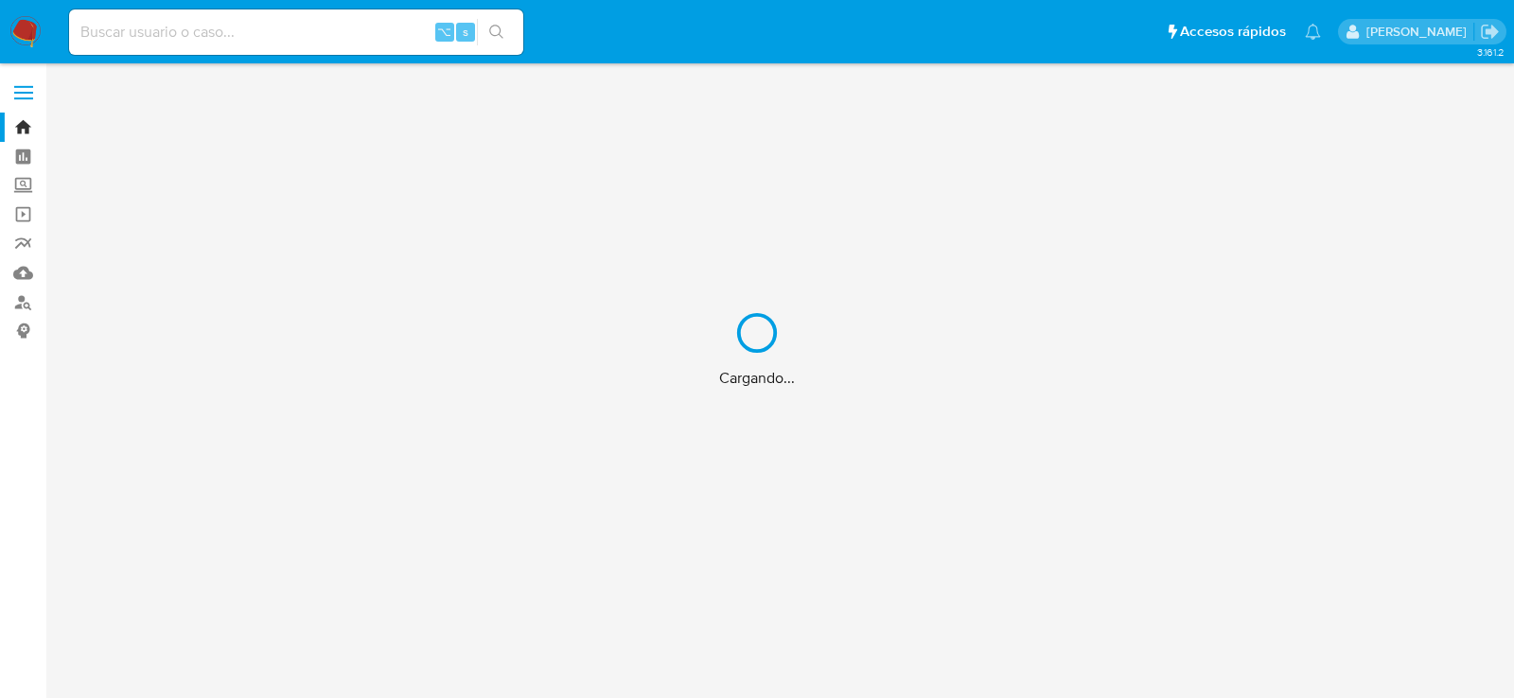
click at [259, 40] on div "Cargando..." at bounding box center [757, 349] width 1514 height 698
click at [244, 33] on div "Cargando..." at bounding box center [757, 349] width 1514 height 698
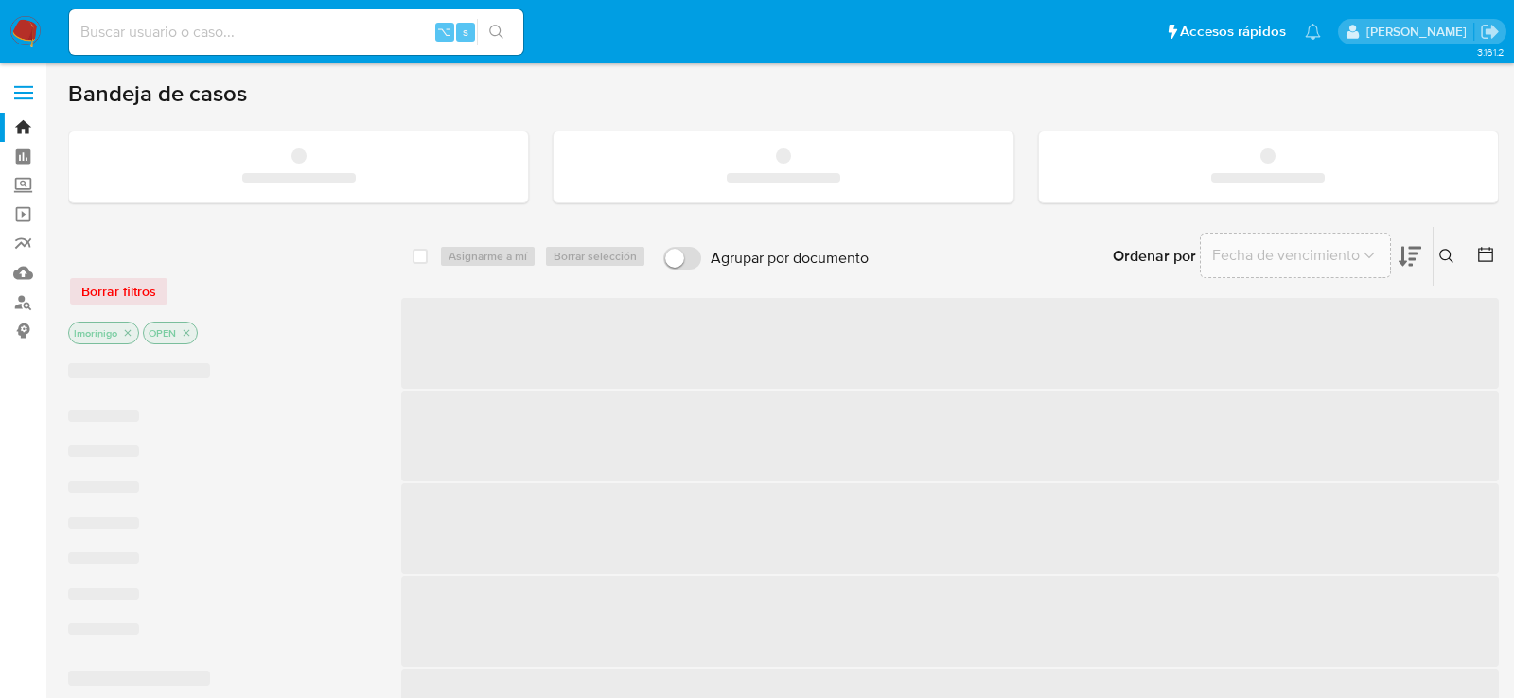
click at [245, 33] on input at bounding box center [296, 32] width 454 height 25
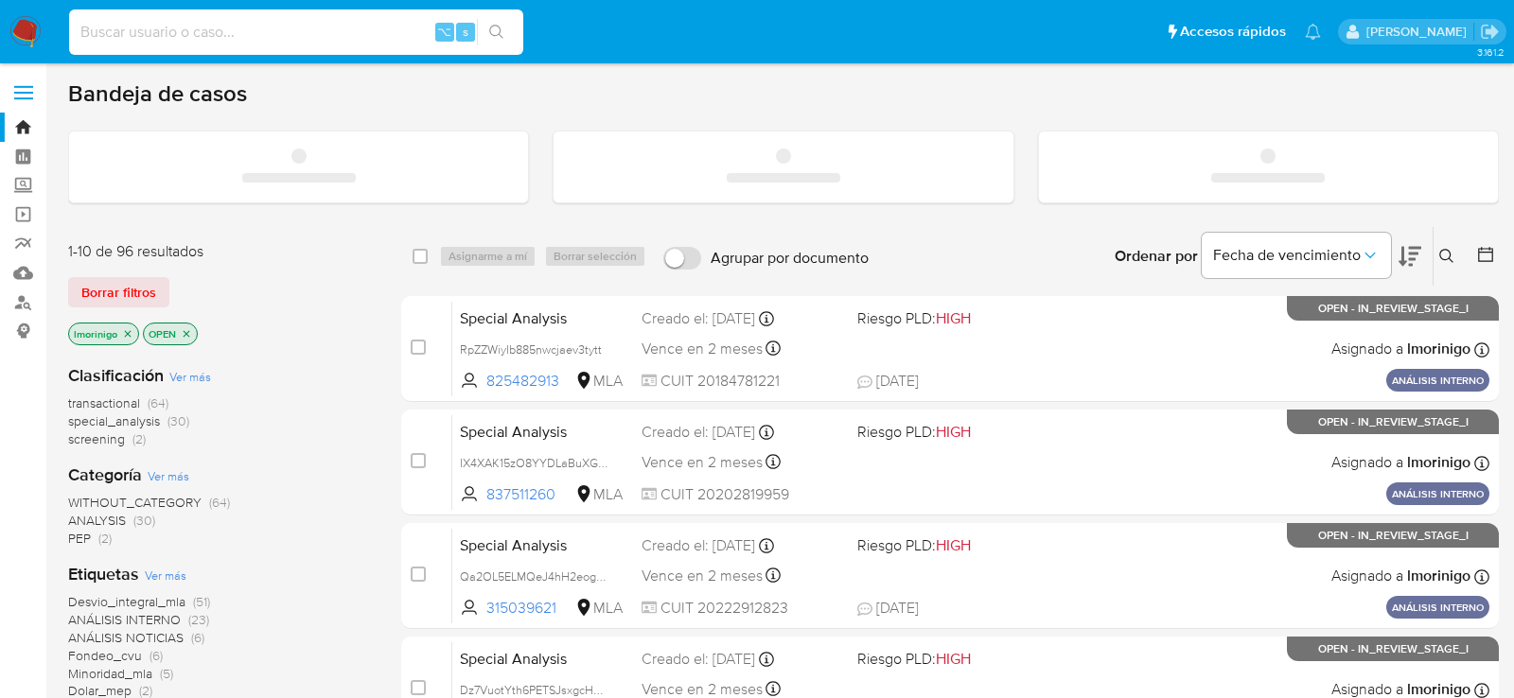
paste input "i4cOkg6p0fa6vM1MkOGIA0WA"
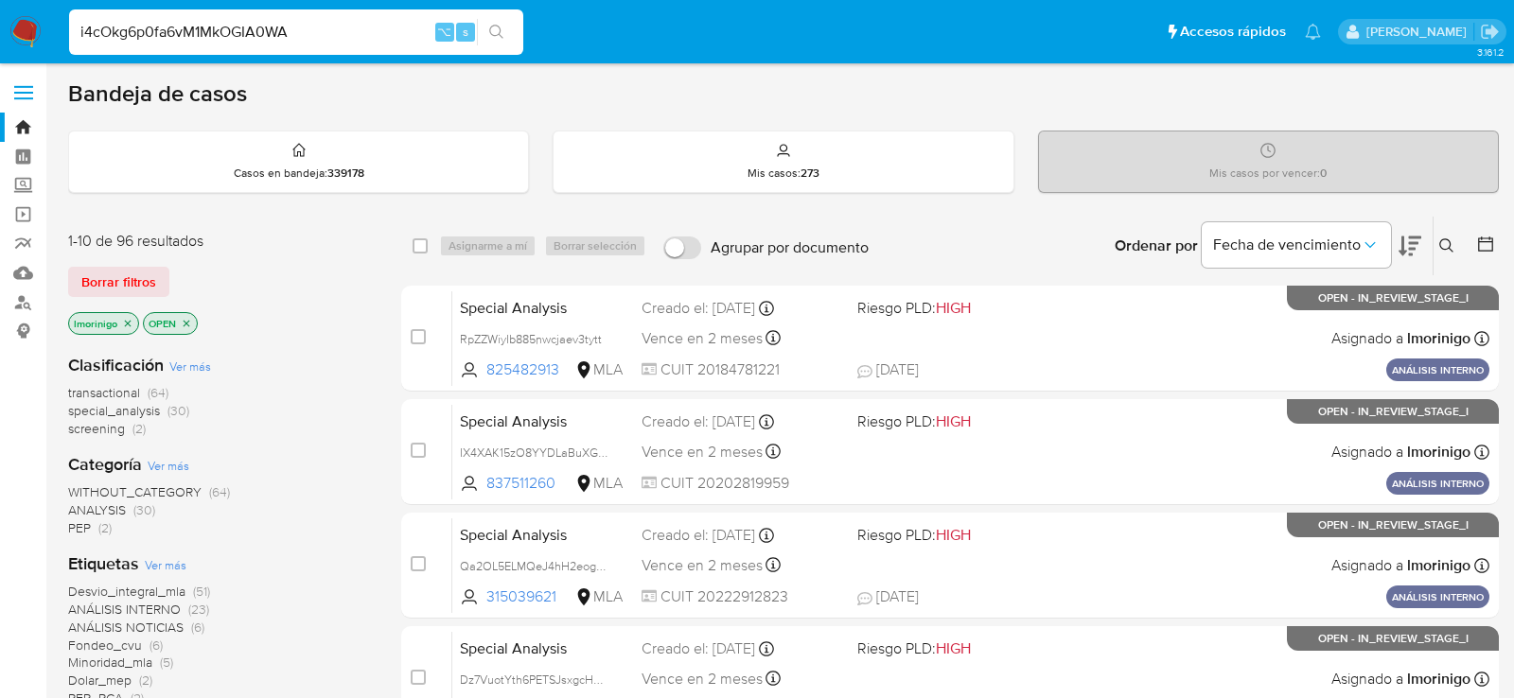
type input "i4cOkg6p0fa6vM1MkOGIA0WA"
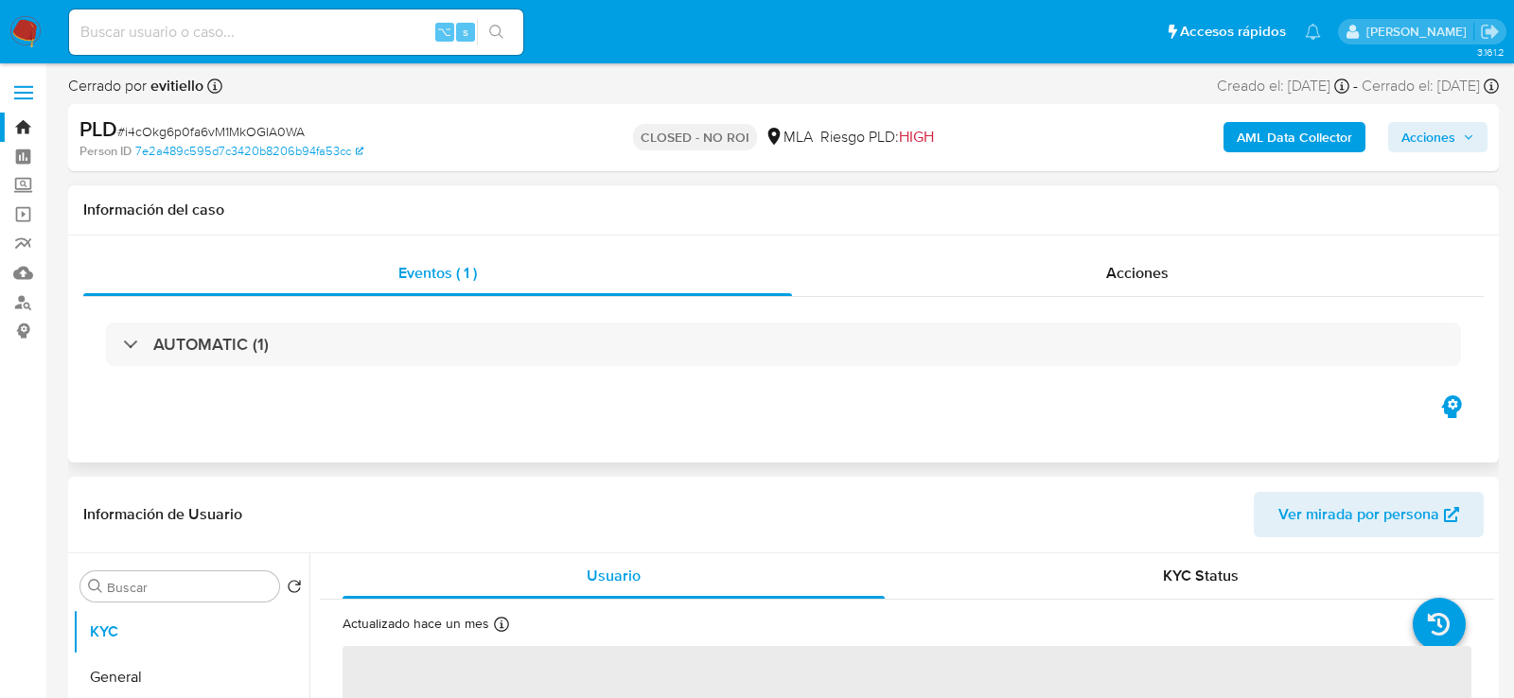
select select "10"
click at [928, 244] on div "Eventos ( 1 ) Acciones AUTOMATIC (1)" at bounding box center [783, 349] width 1431 height 227
click at [928, 264] on div "Acciones" at bounding box center [1138, 273] width 693 height 45
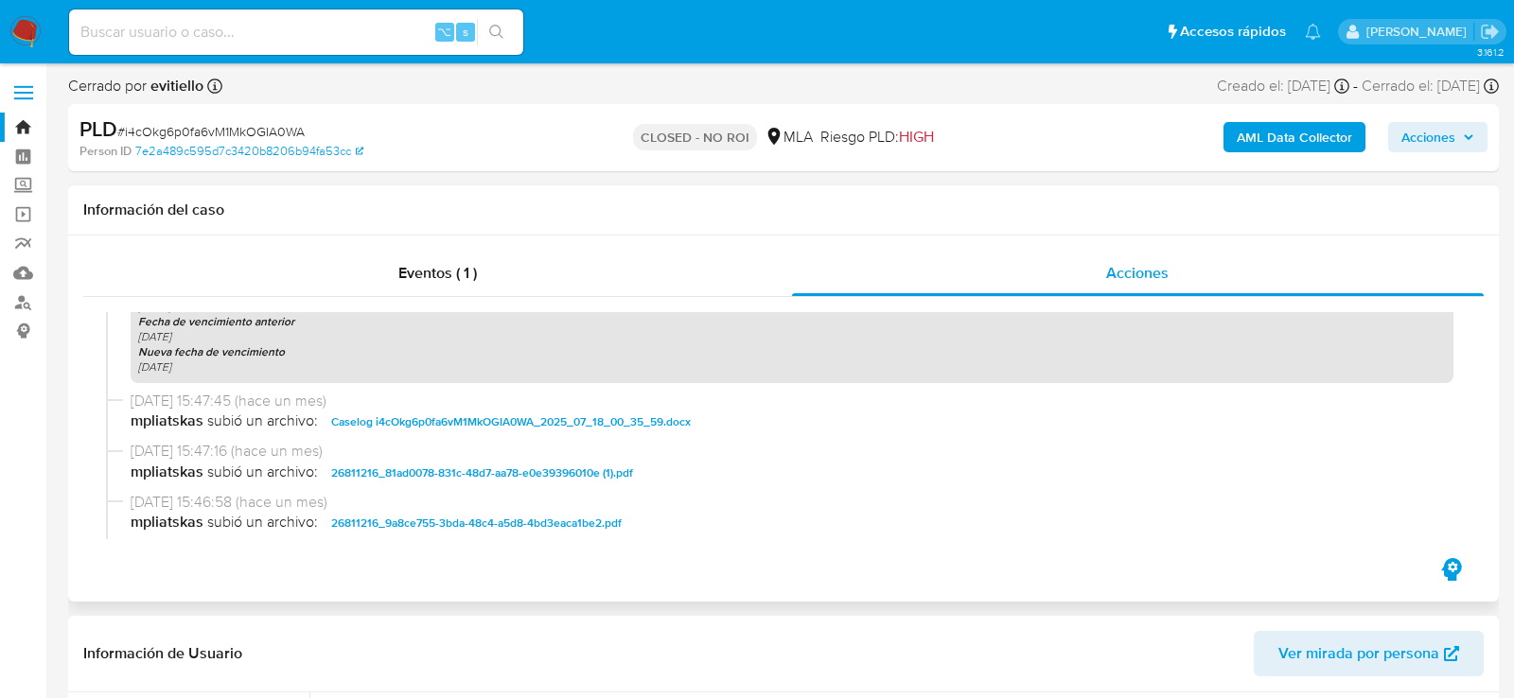
scroll to position [998, 0]
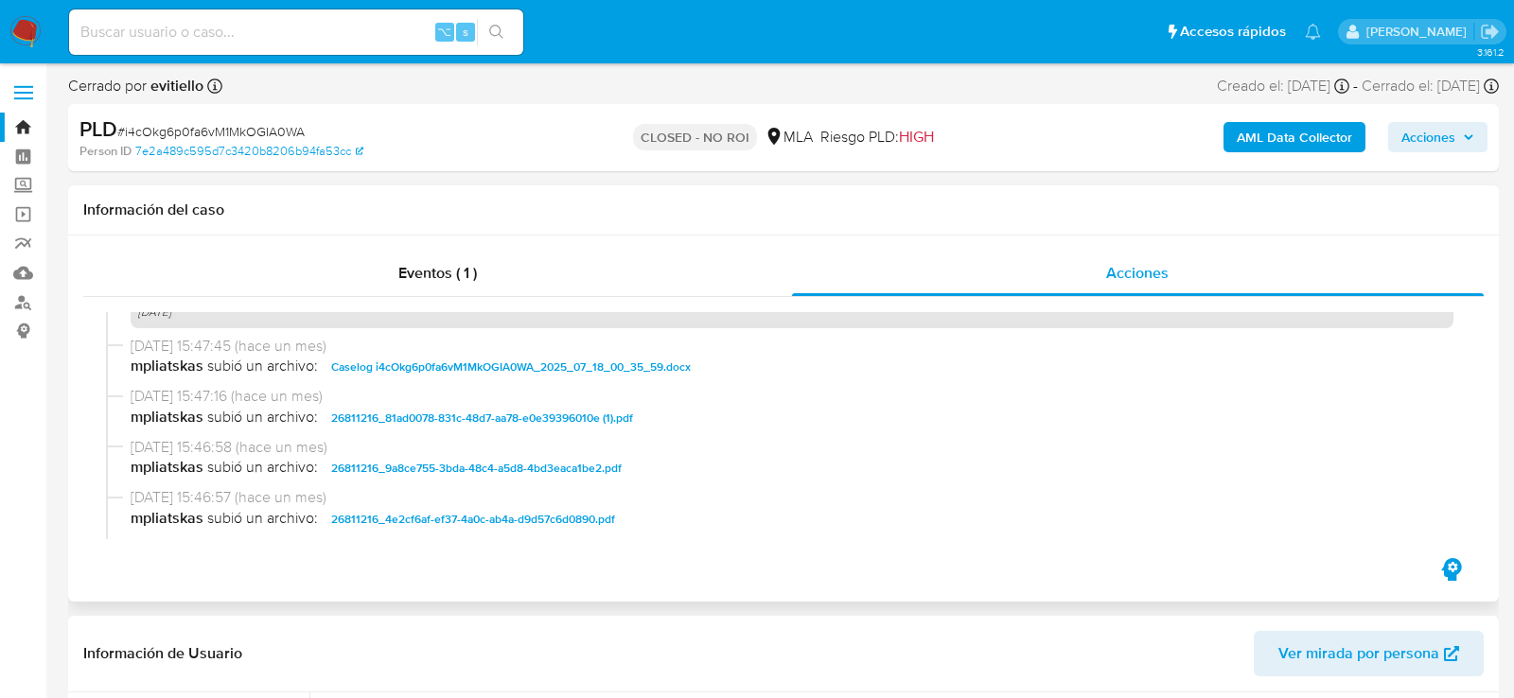
click at [635, 368] on span "Caselog i4cOkg6p0fa6vM1MkOGIA0WA_2025_07_18_00_35_59.docx" at bounding box center [511, 367] width 360 height 23
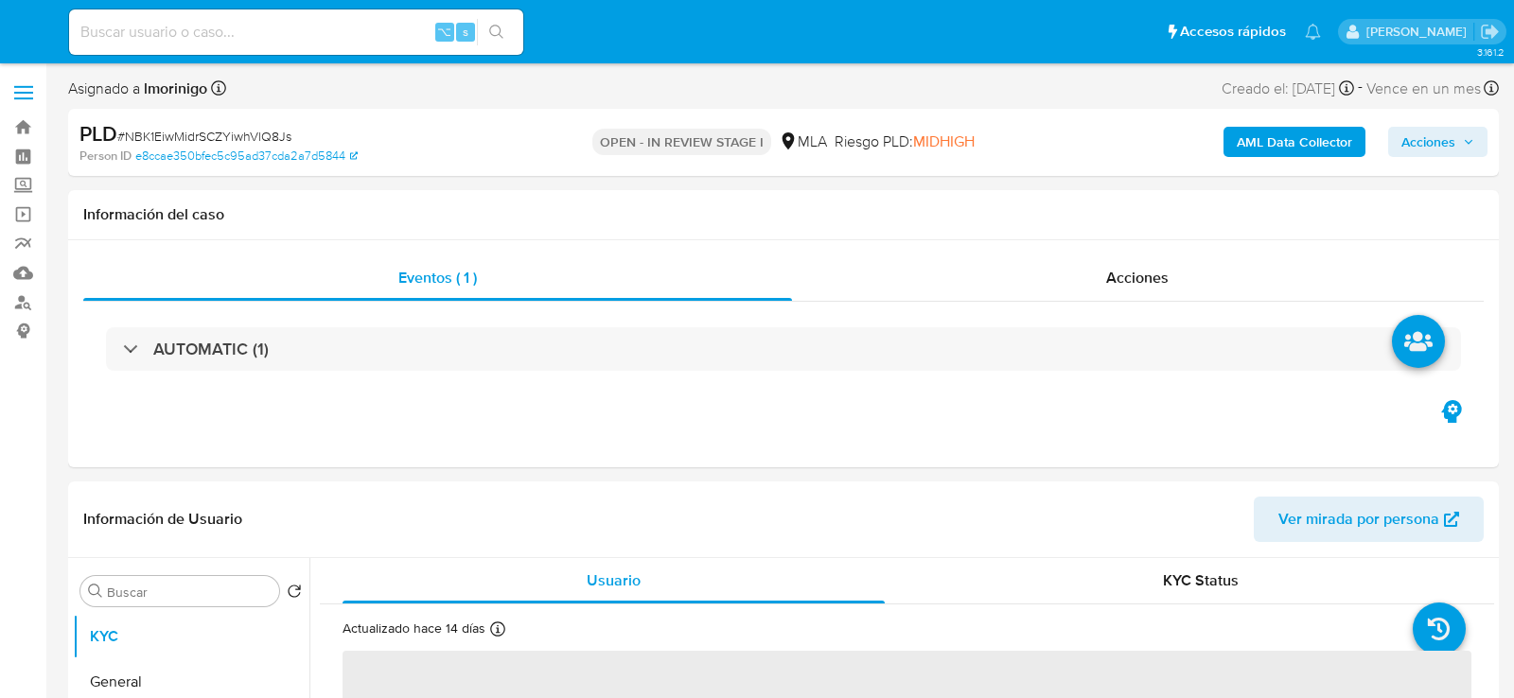
select select "10"
click at [1158, 293] on div "Acciones" at bounding box center [1138, 278] width 693 height 45
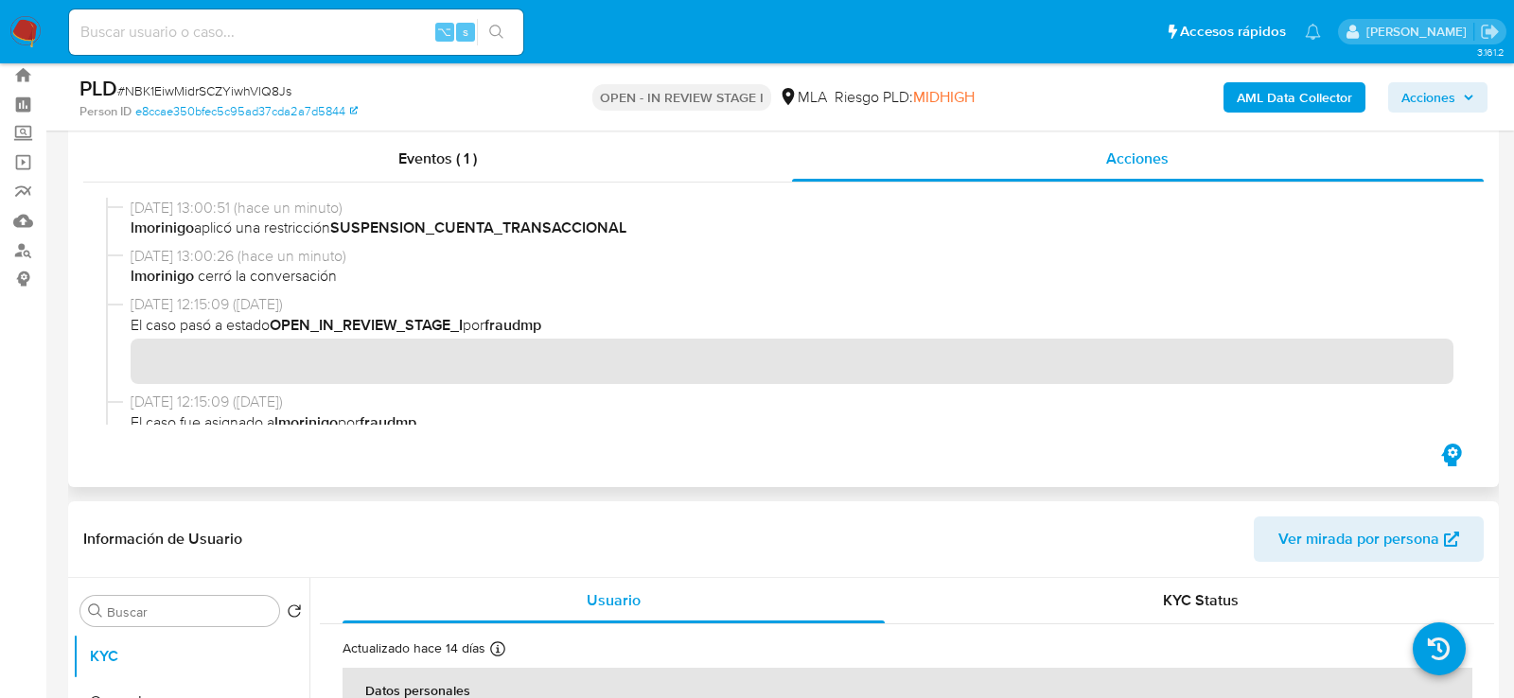
scroll to position [183, 0]
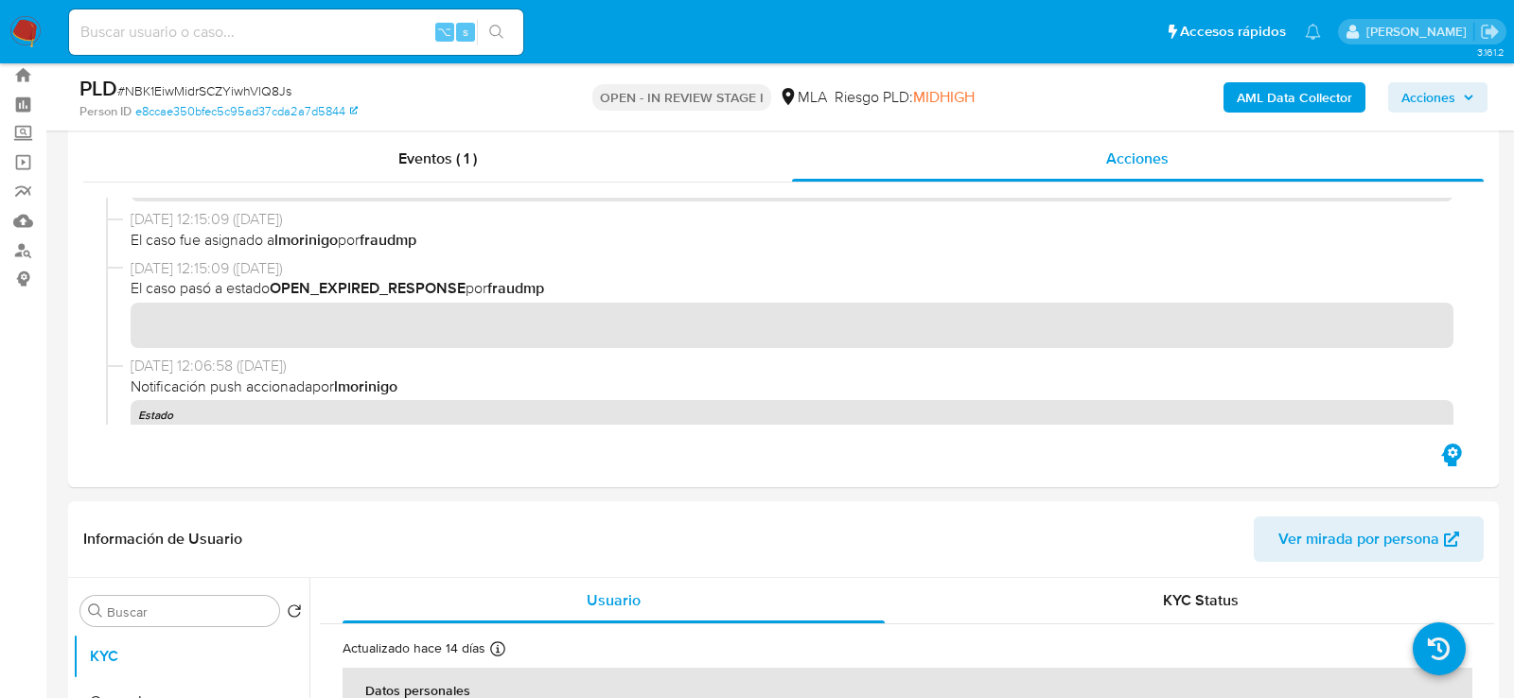
click at [1262, 105] on b "AML Data Collector" at bounding box center [1294, 97] width 115 height 30
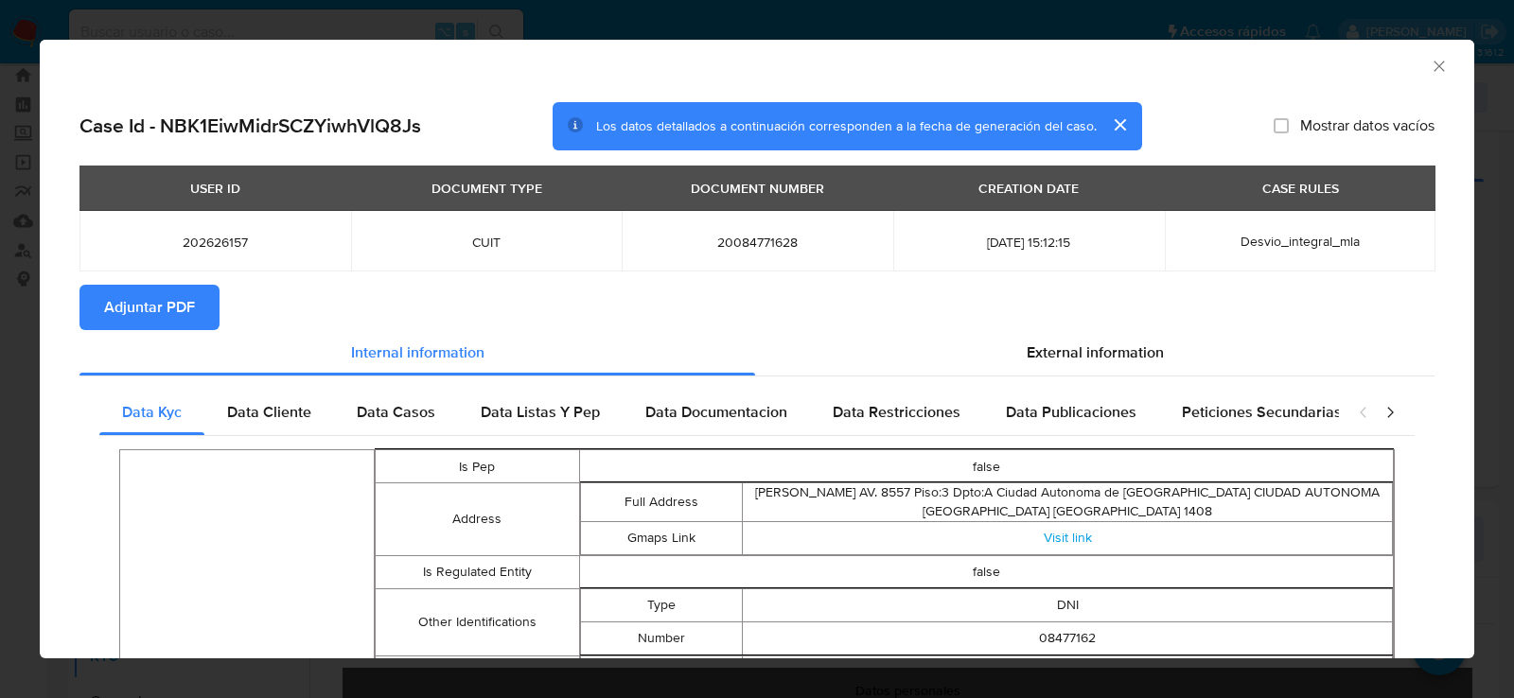
click at [1435, 70] on icon "Cerrar ventana" at bounding box center [1439, 66] width 10 height 10
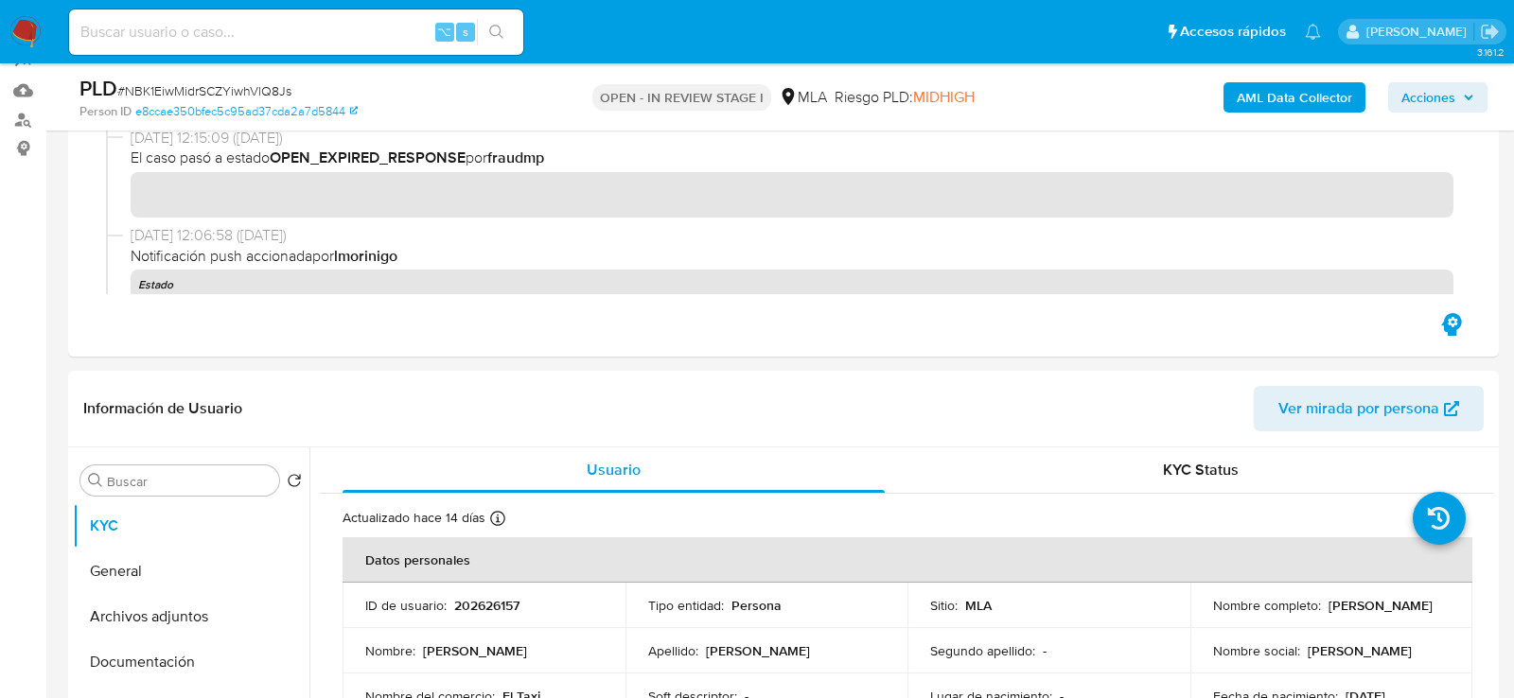
scroll to position [399, 0]
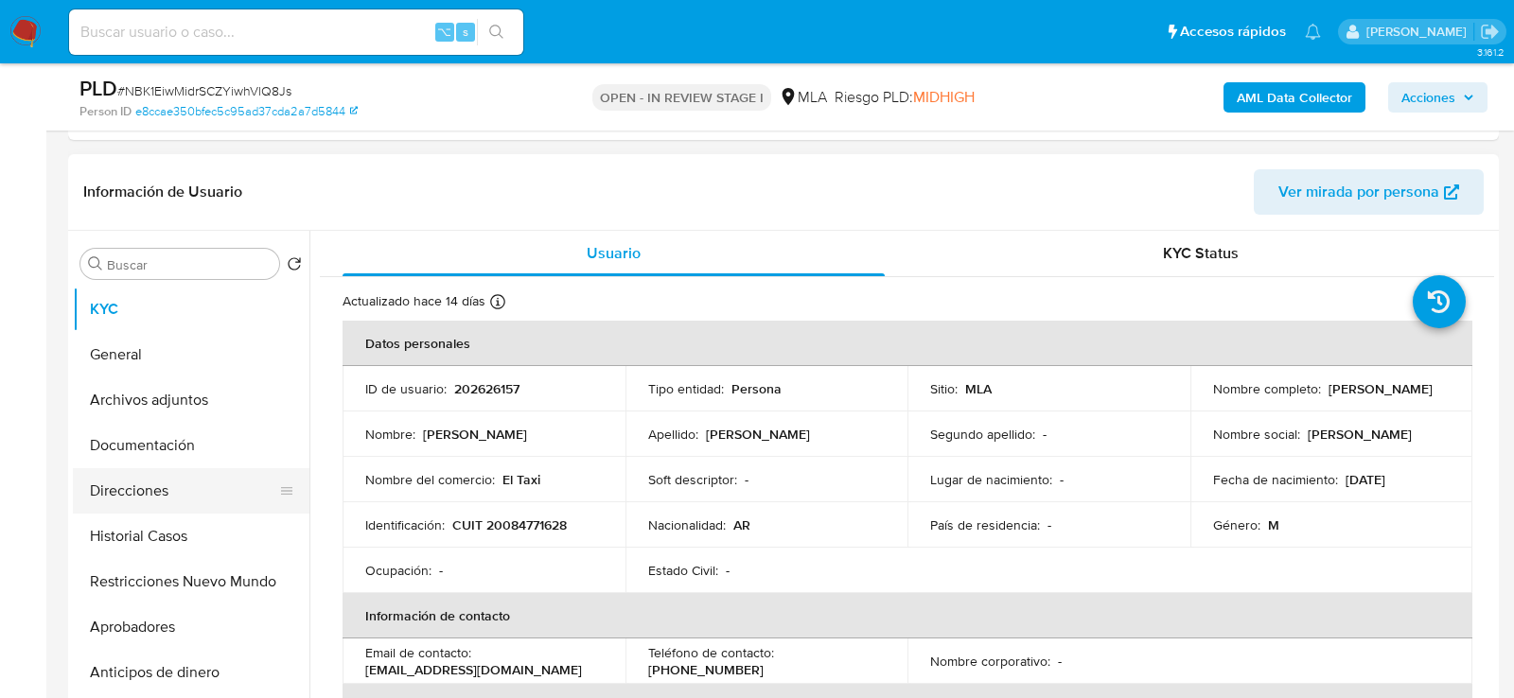
click at [143, 469] on button "Direcciones" at bounding box center [183, 490] width 221 height 45
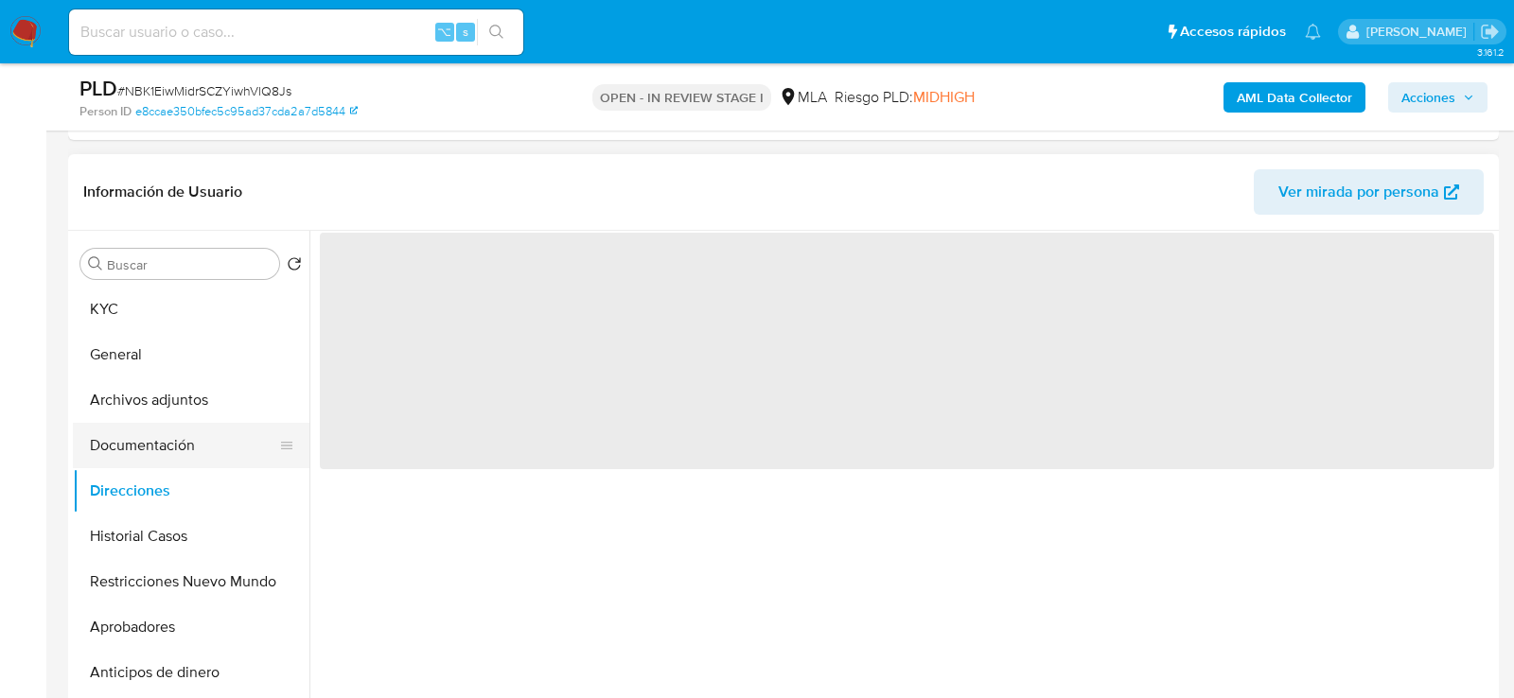
click at [141, 444] on button "Documentación" at bounding box center [183, 445] width 221 height 45
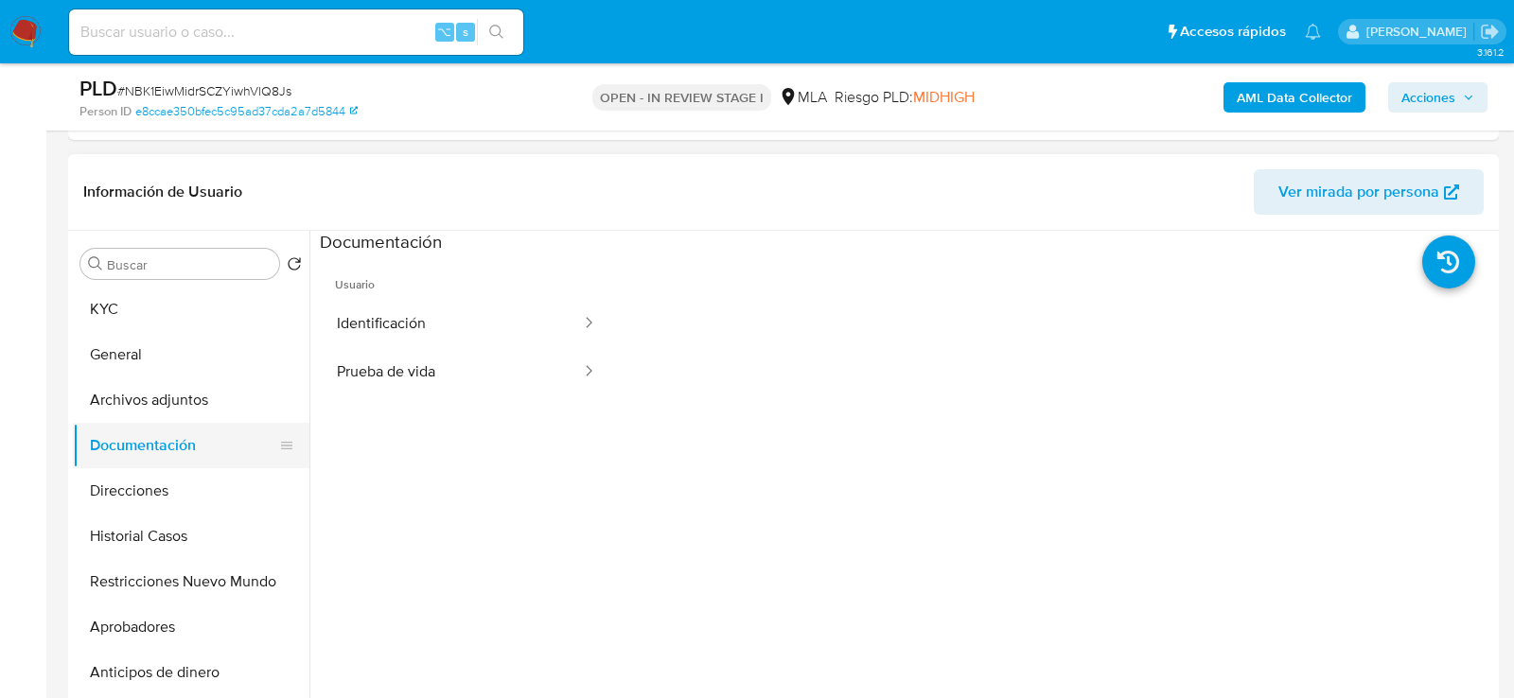
click at [137, 428] on button "Documentación" at bounding box center [183, 445] width 221 height 45
click at [135, 414] on button "Archivos adjuntos" at bounding box center [183, 400] width 221 height 45
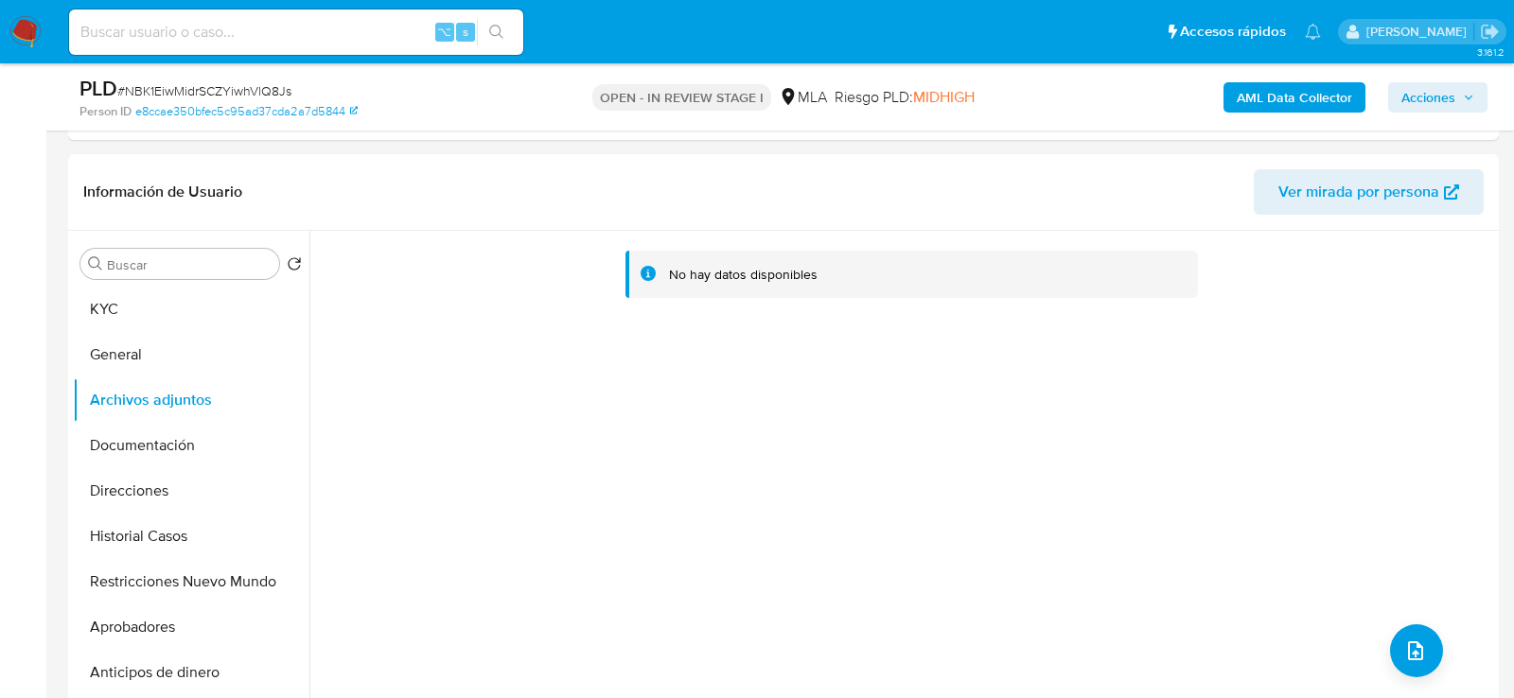
click at [1257, 100] on b "AML Data Collector" at bounding box center [1294, 97] width 115 height 30
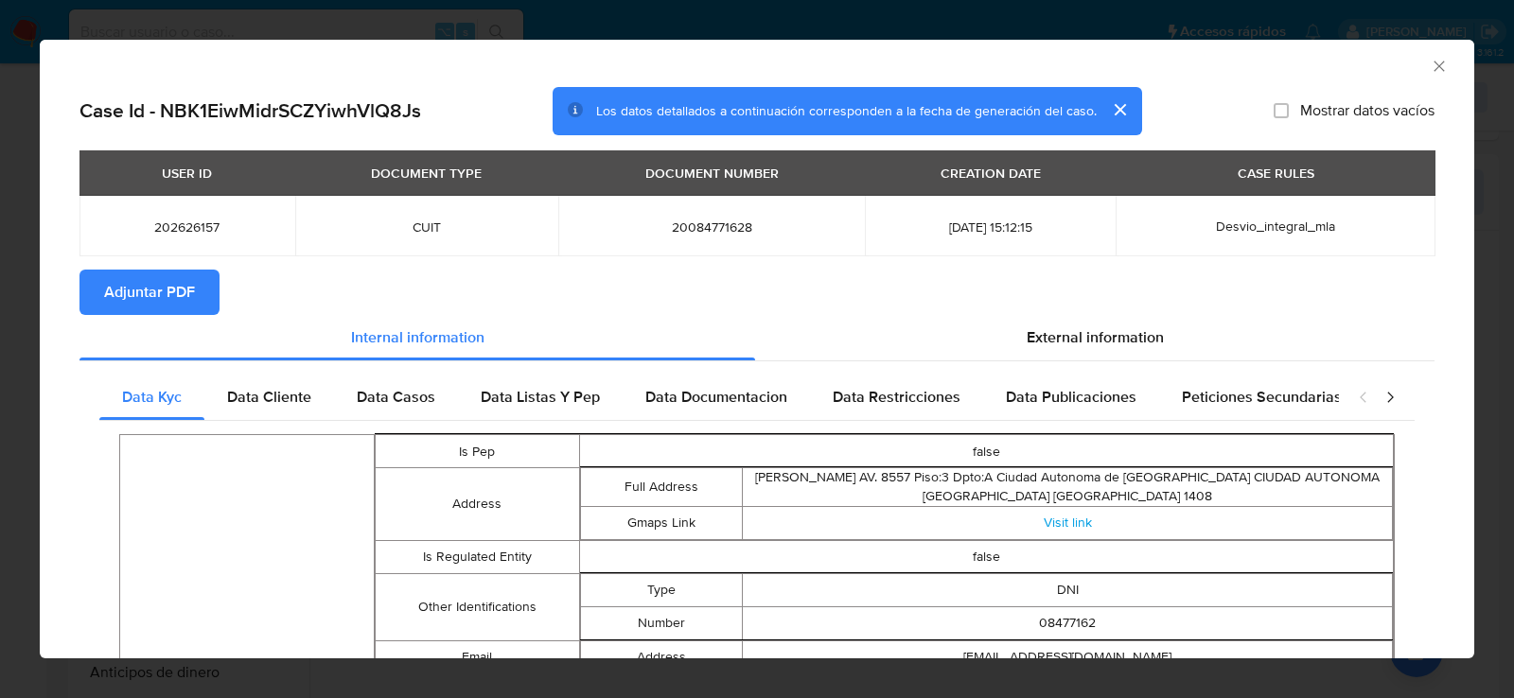
click at [169, 307] on span "Adjuntar PDF" at bounding box center [149, 293] width 91 height 42
click at [1442, 63] on icon "Cerrar ventana" at bounding box center [1439, 66] width 19 height 19
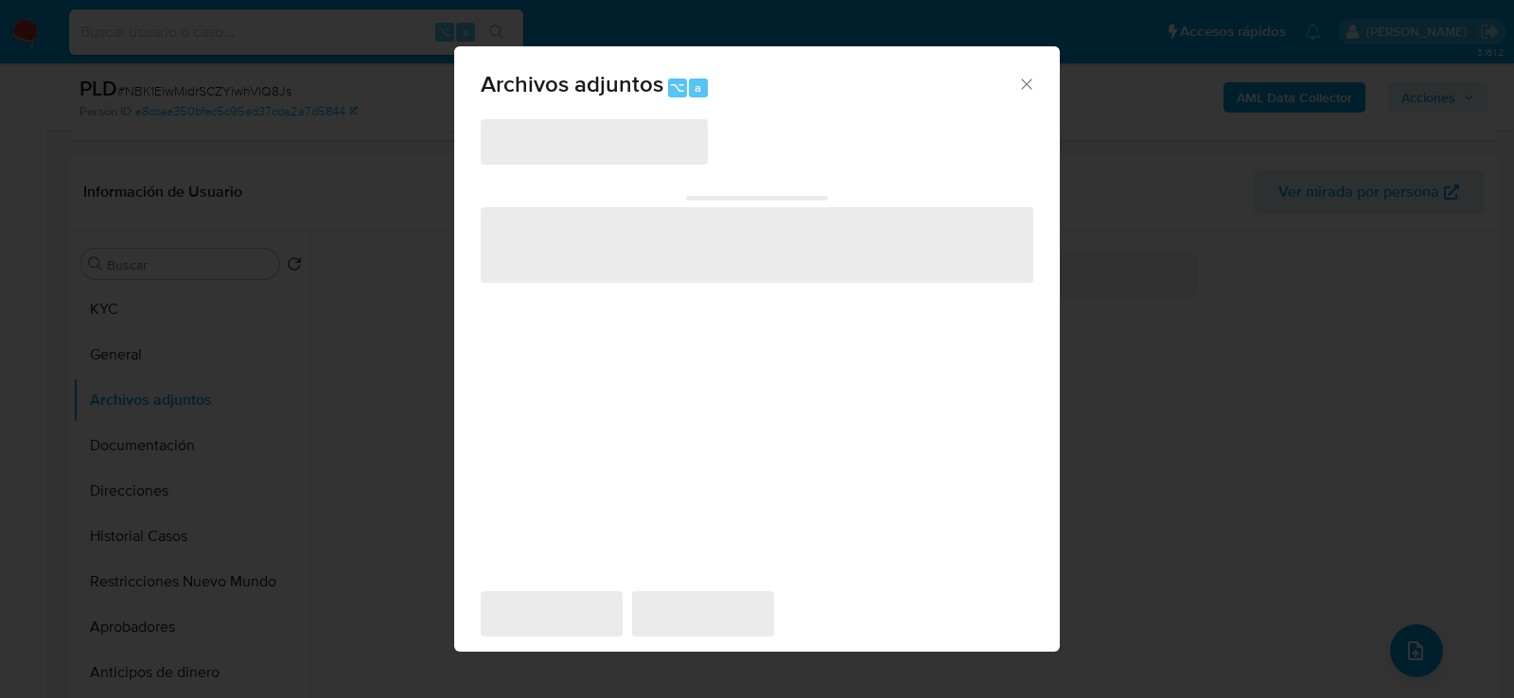
scroll to position [484, 0]
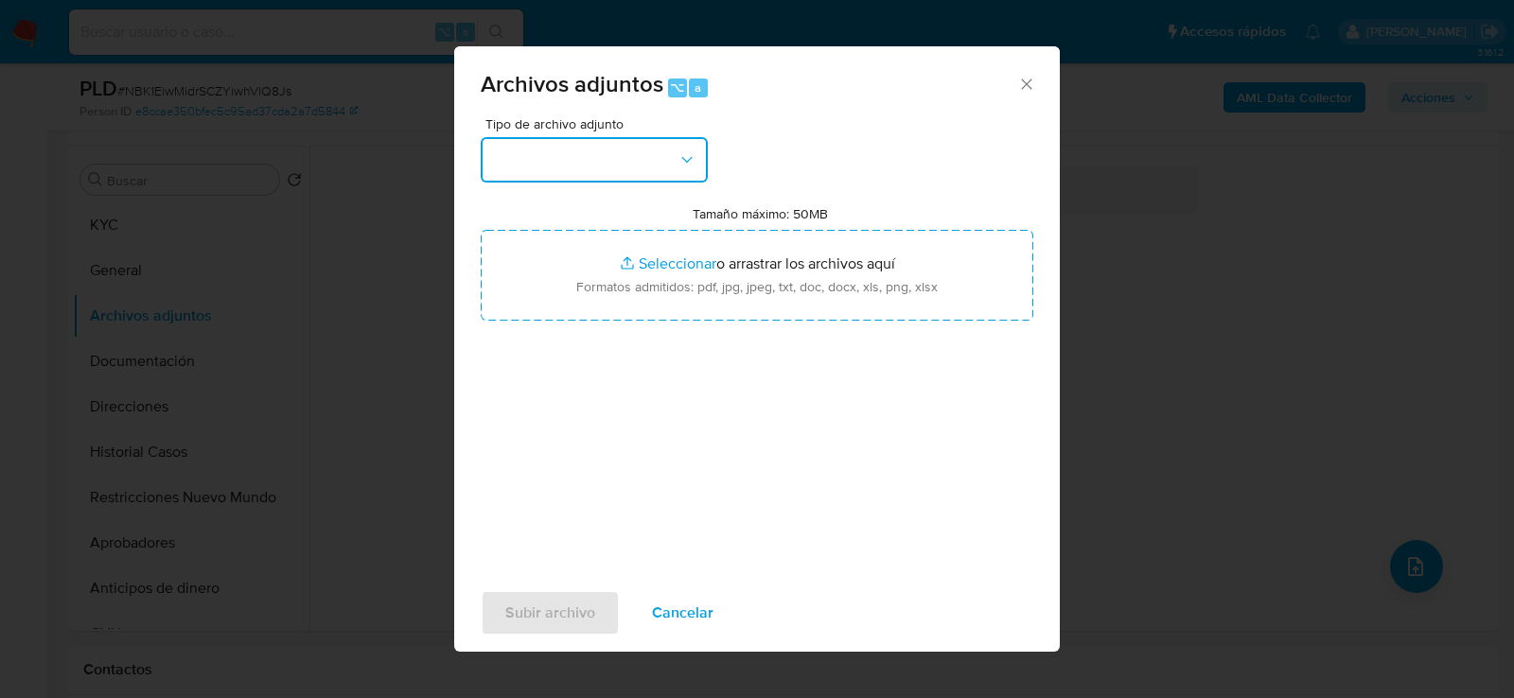
click at [691, 168] on icon "button" at bounding box center [687, 159] width 19 height 19
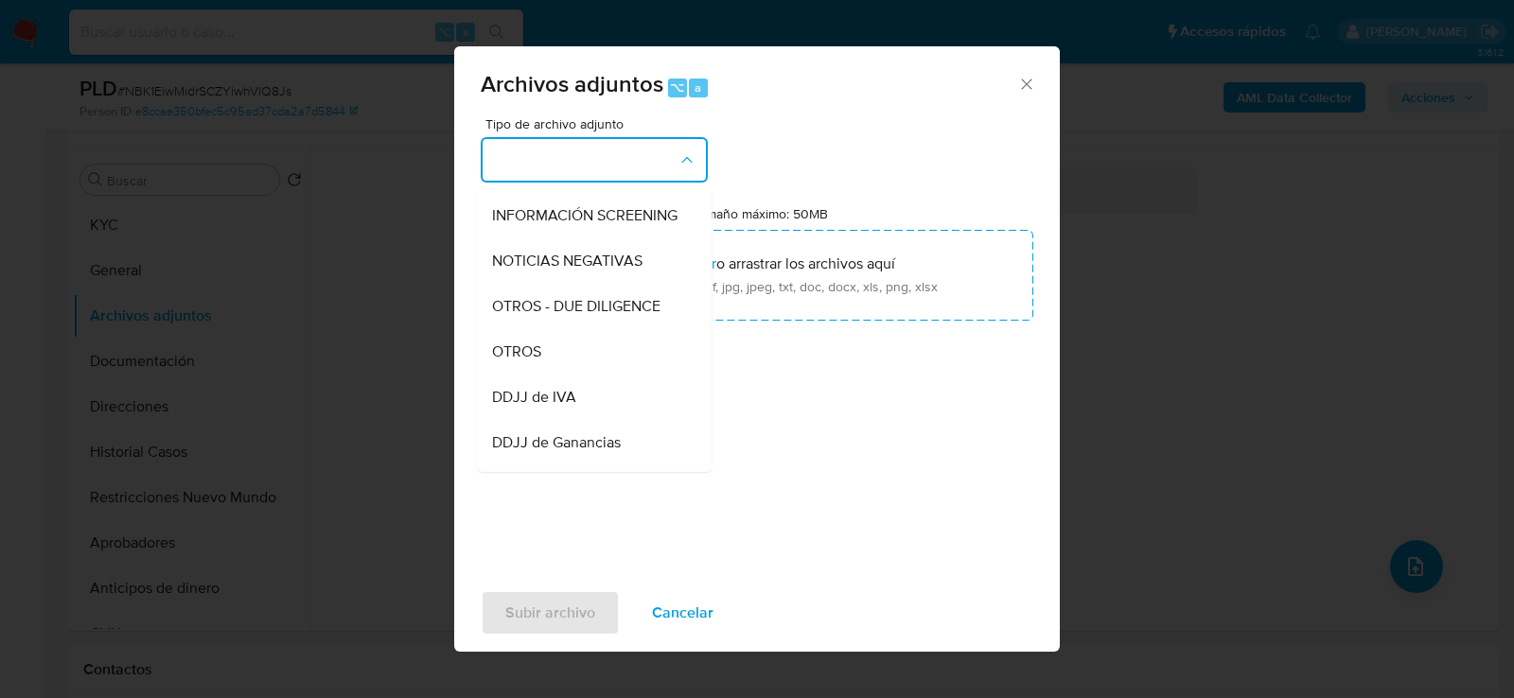
scroll to position [251, 0]
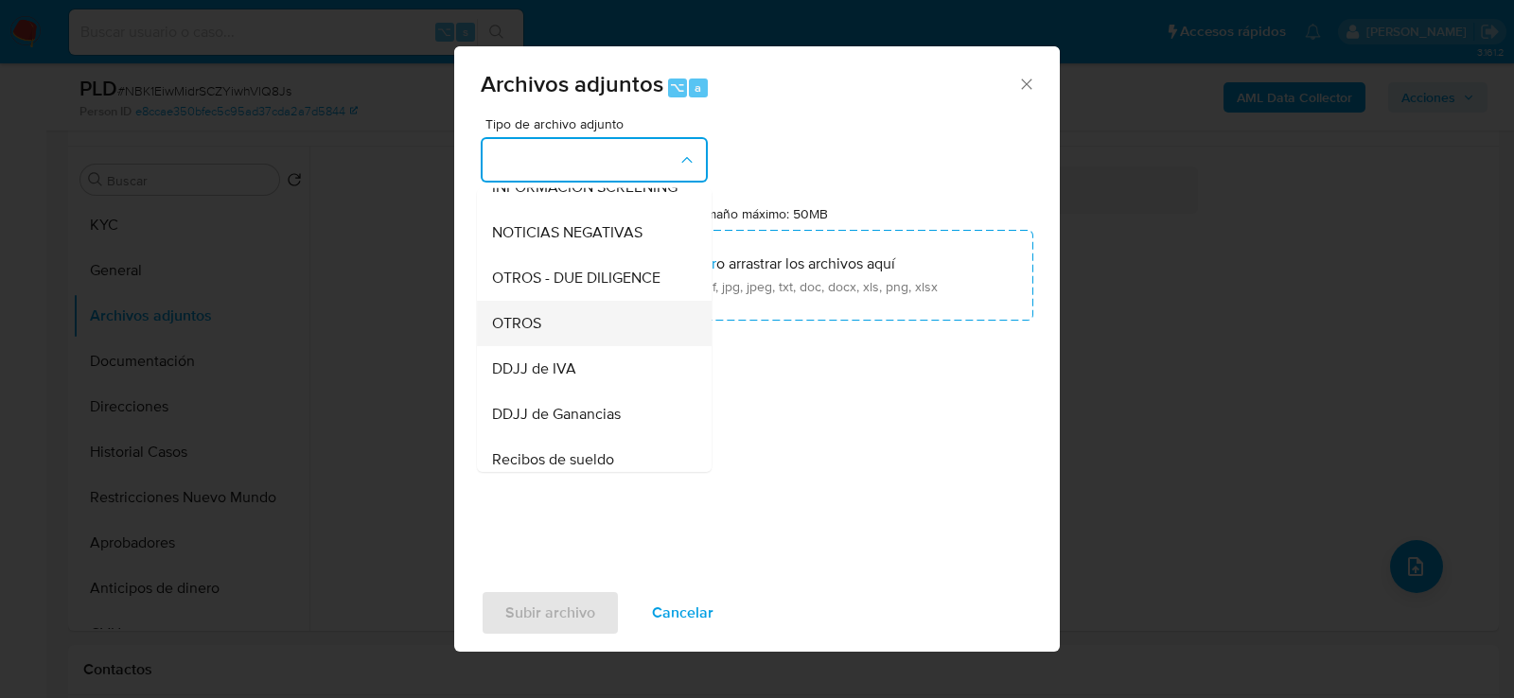
click at [605, 318] on div "OTROS" at bounding box center [588, 322] width 193 height 45
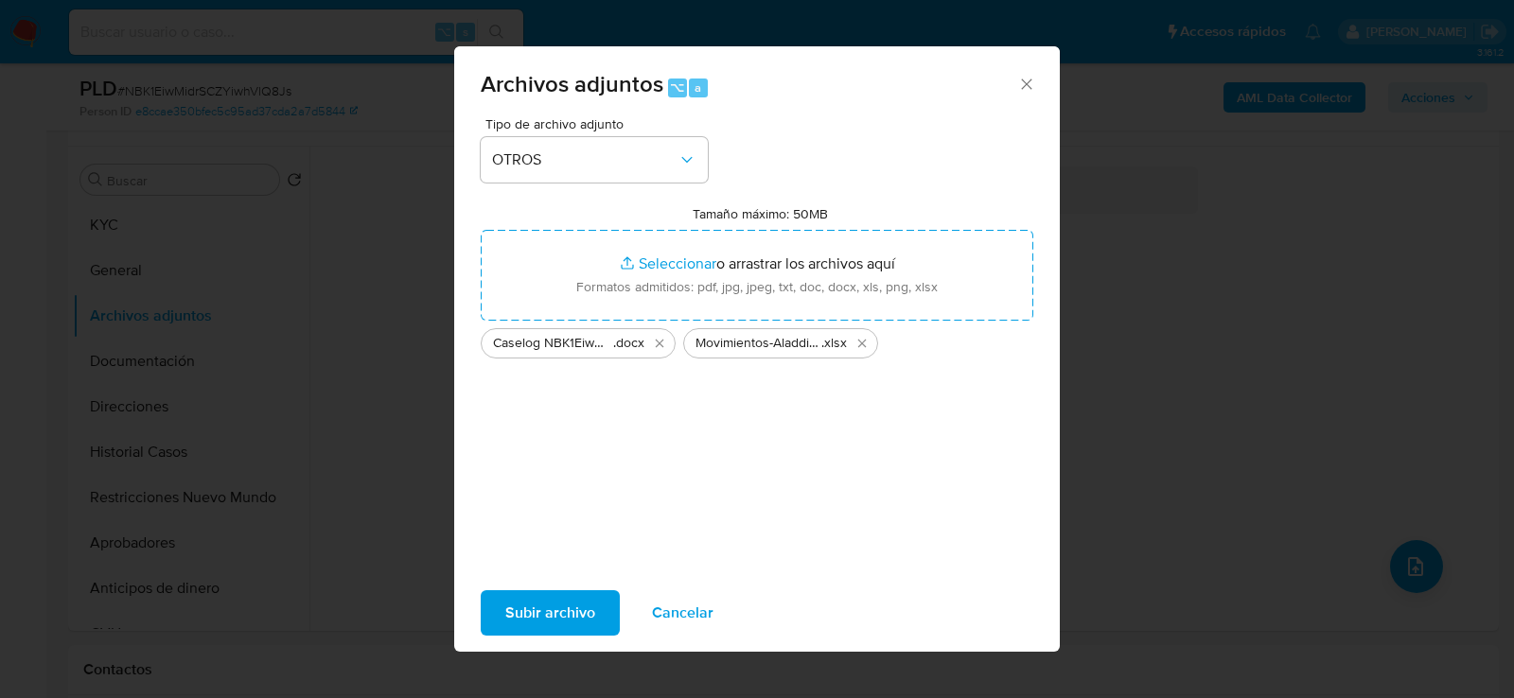
click at [549, 600] on span "Subir archivo" at bounding box center [550, 613] width 90 height 42
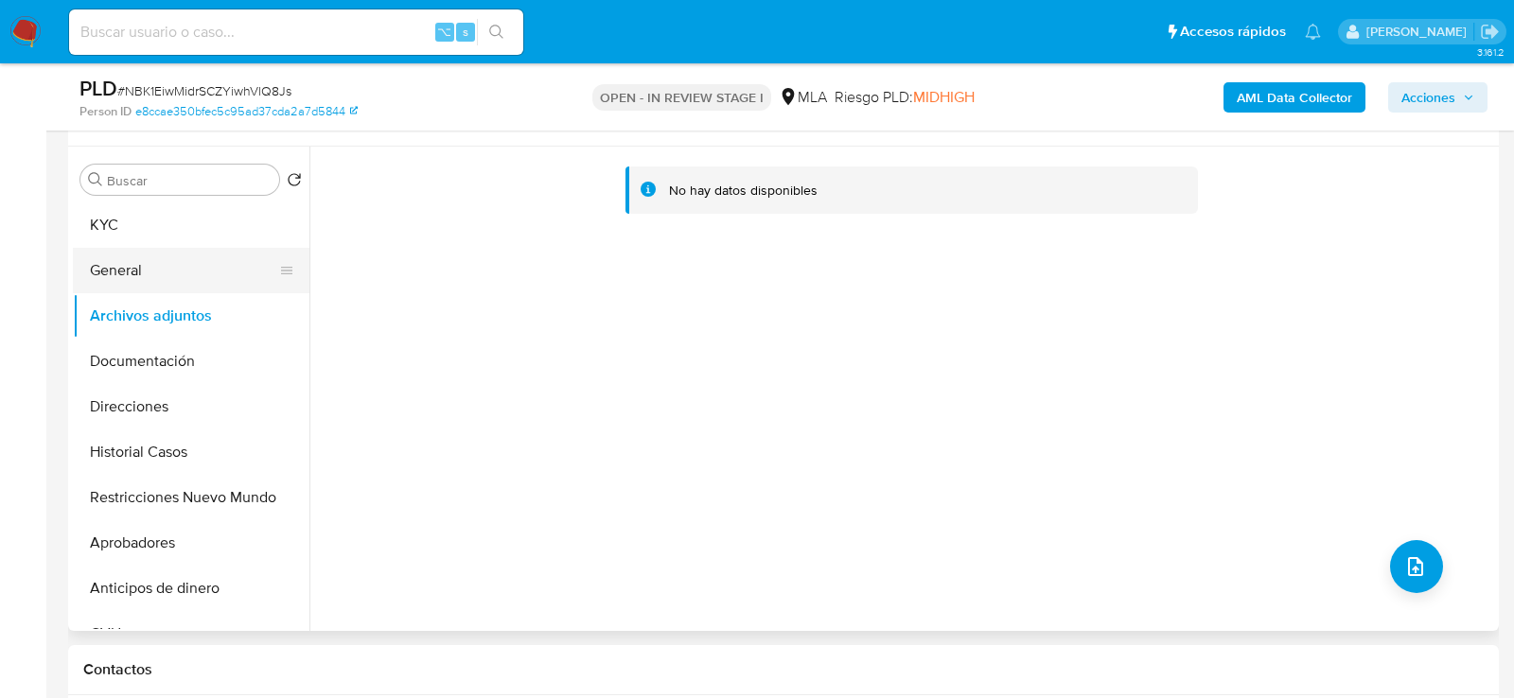
drag, startPoint x: 148, startPoint y: 258, endPoint x: 147, endPoint y: 282, distance: 23.7
click at [147, 258] on button "General" at bounding box center [183, 270] width 221 height 45
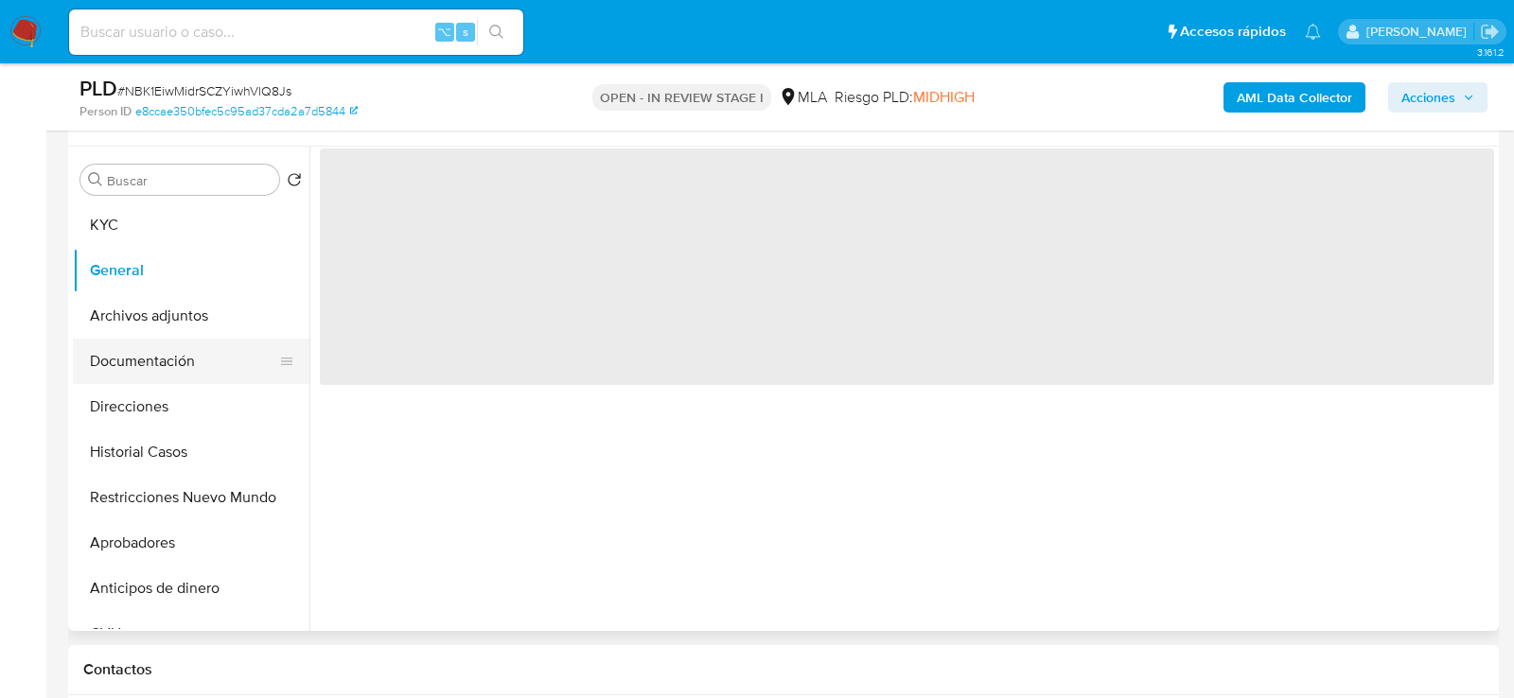
click at [147, 350] on button "Documentación" at bounding box center [183, 361] width 221 height 45
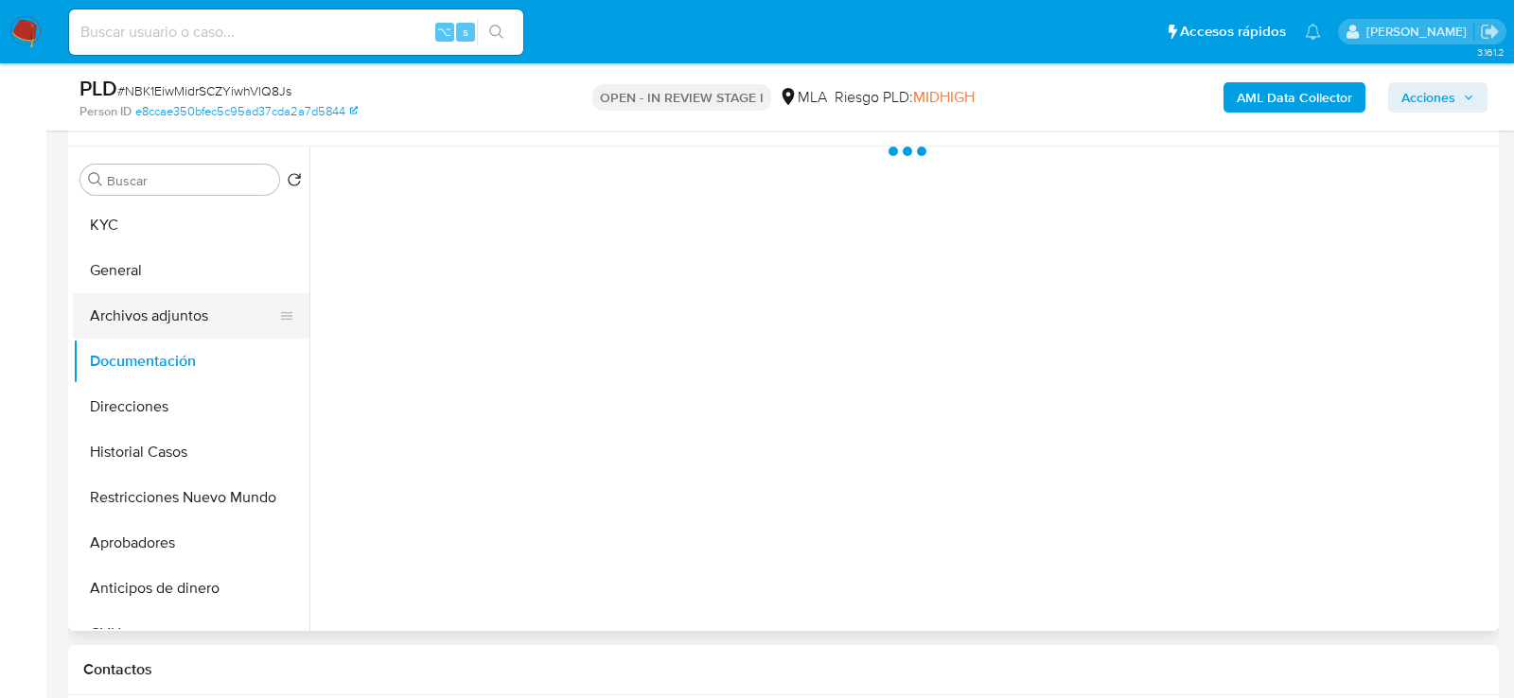
click at [146, 311] on button "Archivos adjuntos" at bounding box center [183, 315] width 221 height 45
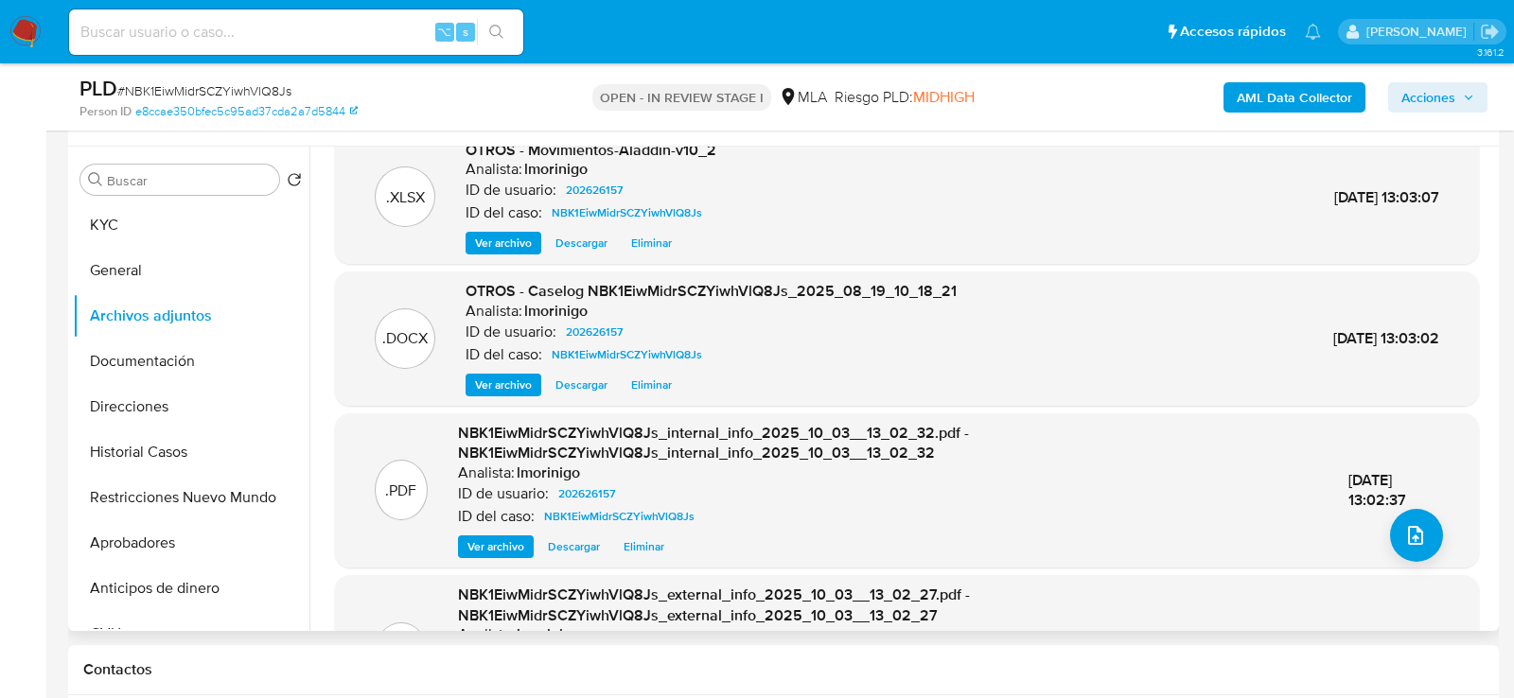
scroll to position [0, 0]
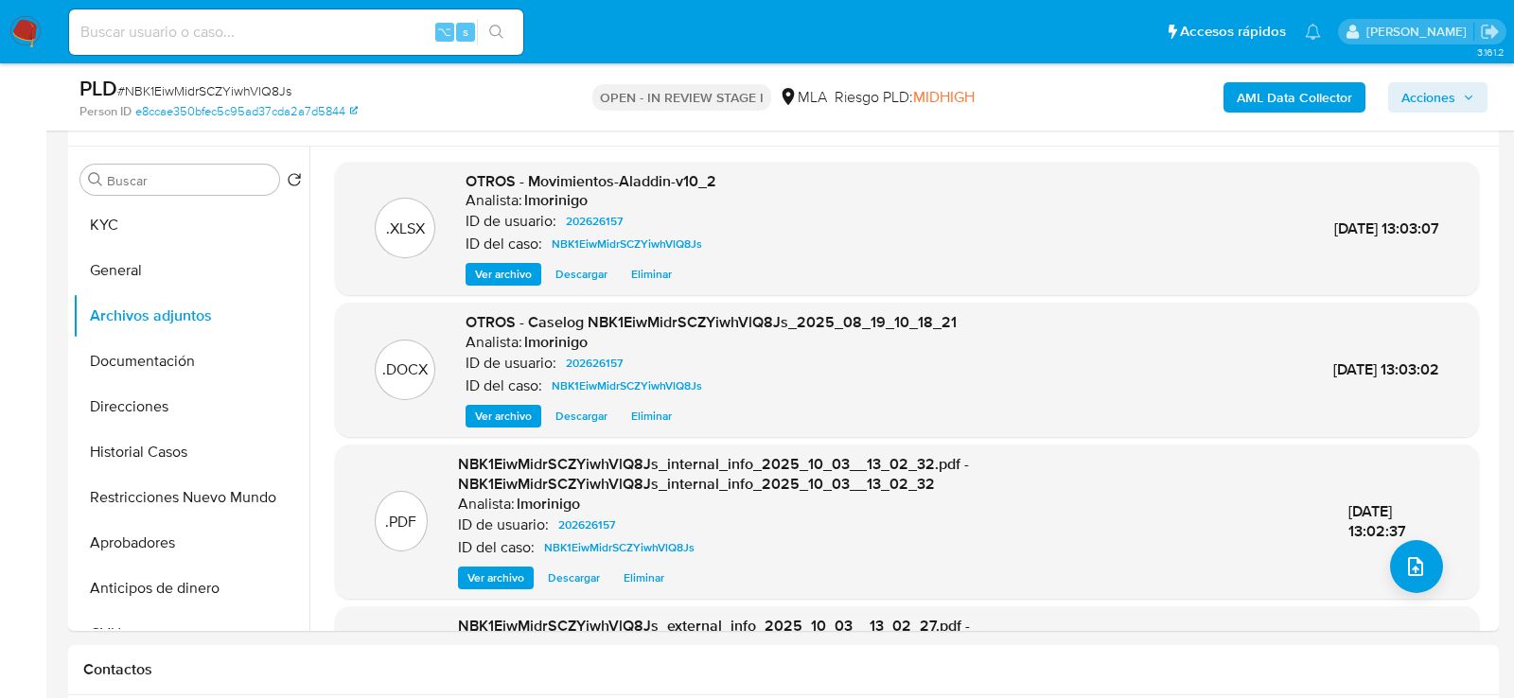
click at [1441, 97] on span "Acciones" at bounding box center [1429, 97] width 54 height 30
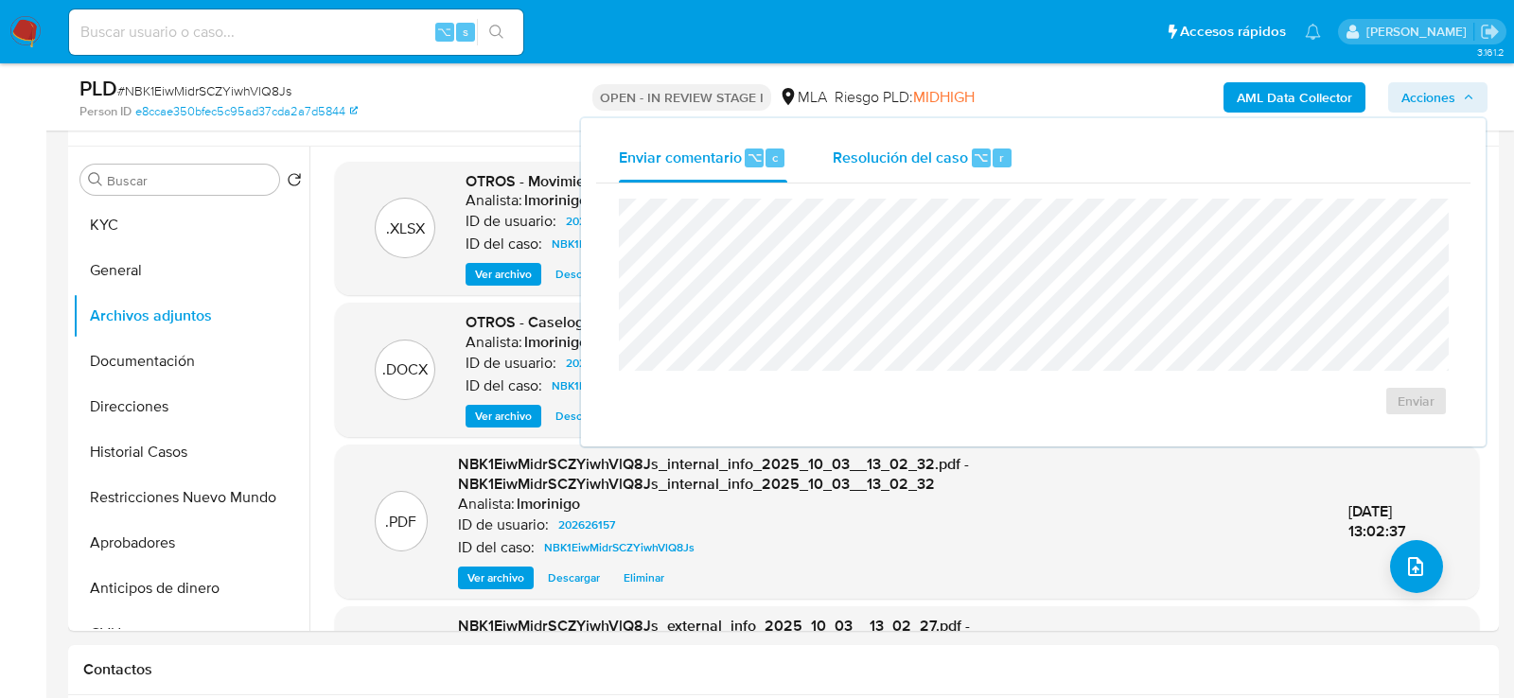
click at [971, 145] on div "Resolución del caso ⌥ r" at bounding box center [923, 157] width 181 height 49
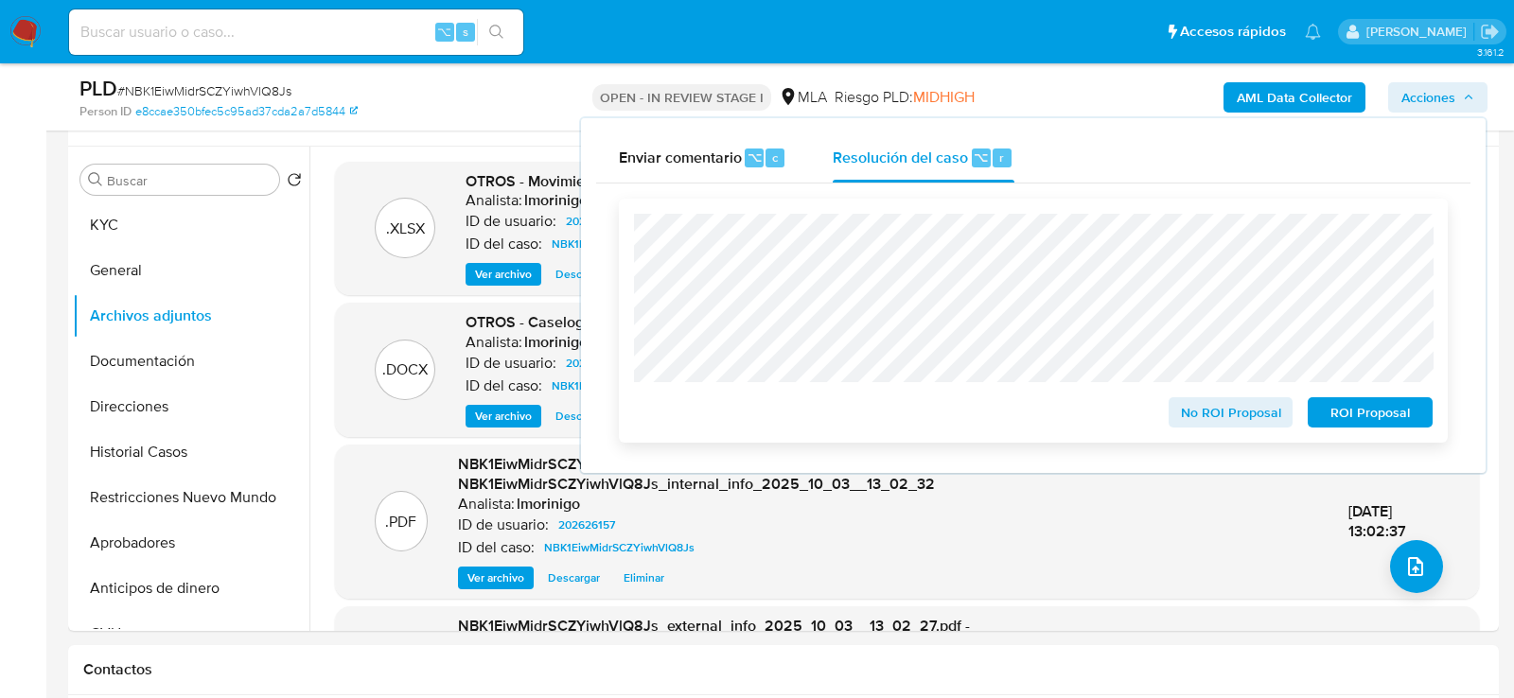
click at [1373, 415] on span "ROI Proposal" at bounding box center [1370, 412] width 98 height 27
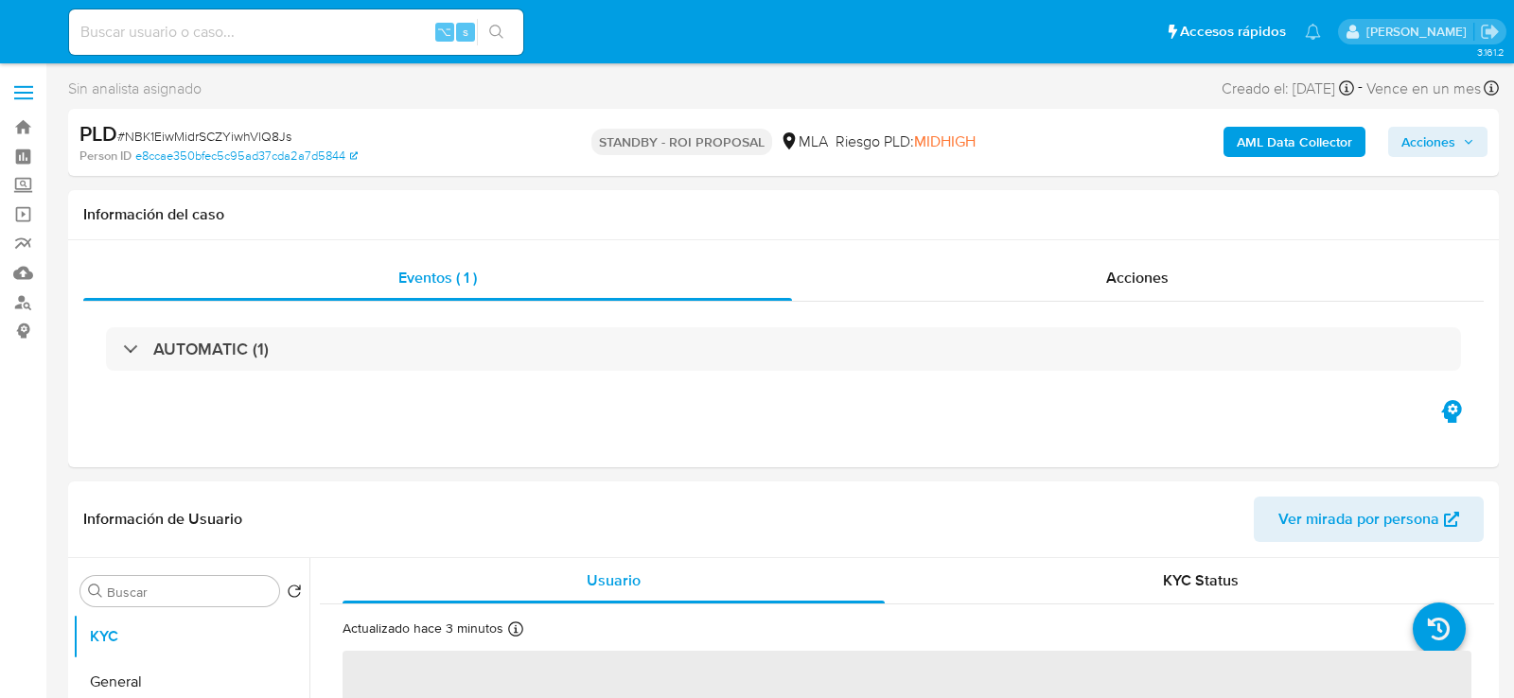
select select "10"
click at [213, 44] on input at bounding box center [296, 32] width 454 height 25
paste input "XnSc0jtUa8IlUpwbgRjglwPL"
type input "XnSc0jtUa8IlUpwbgRjglwPL"
select select "10"
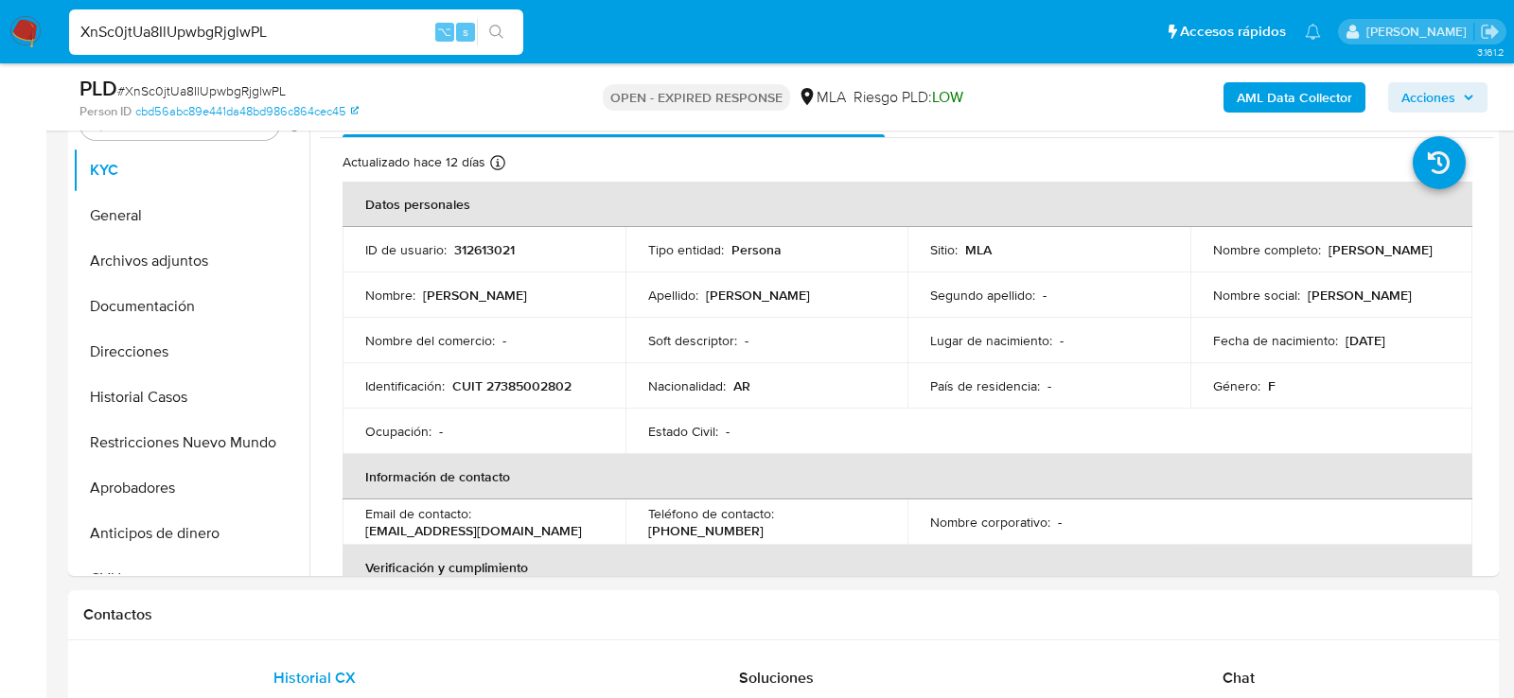
scroll to position [539, 0]
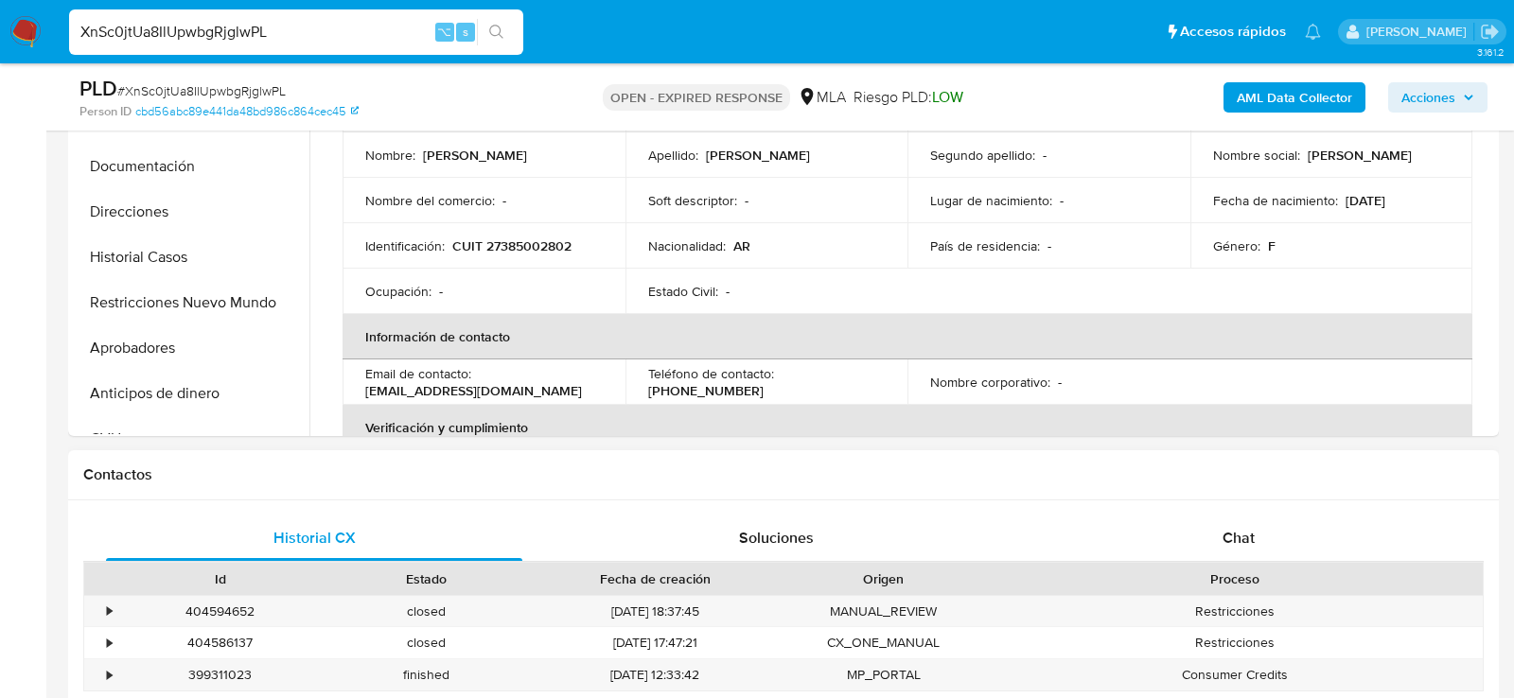
click at [1234, 563] on div "Proceso" at bounding box center [1235, 579] width 496 height 32
click at [1201, 542] on div "Chat" at bounding box center [1239, 538] width 416 height 45
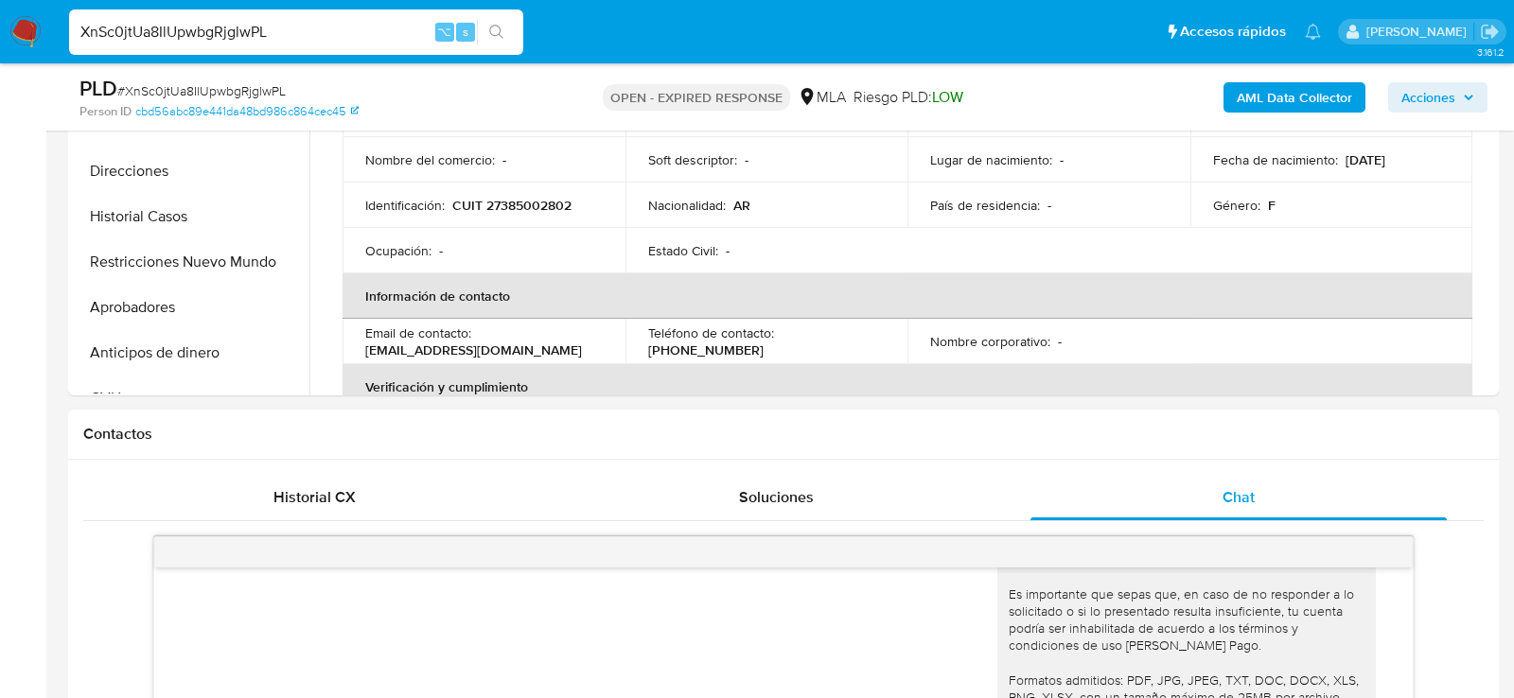
scroll to position [579, 0]
click at [463, 514] on div "Historial CX" at bounding box center [314, 498] width 416 height 45
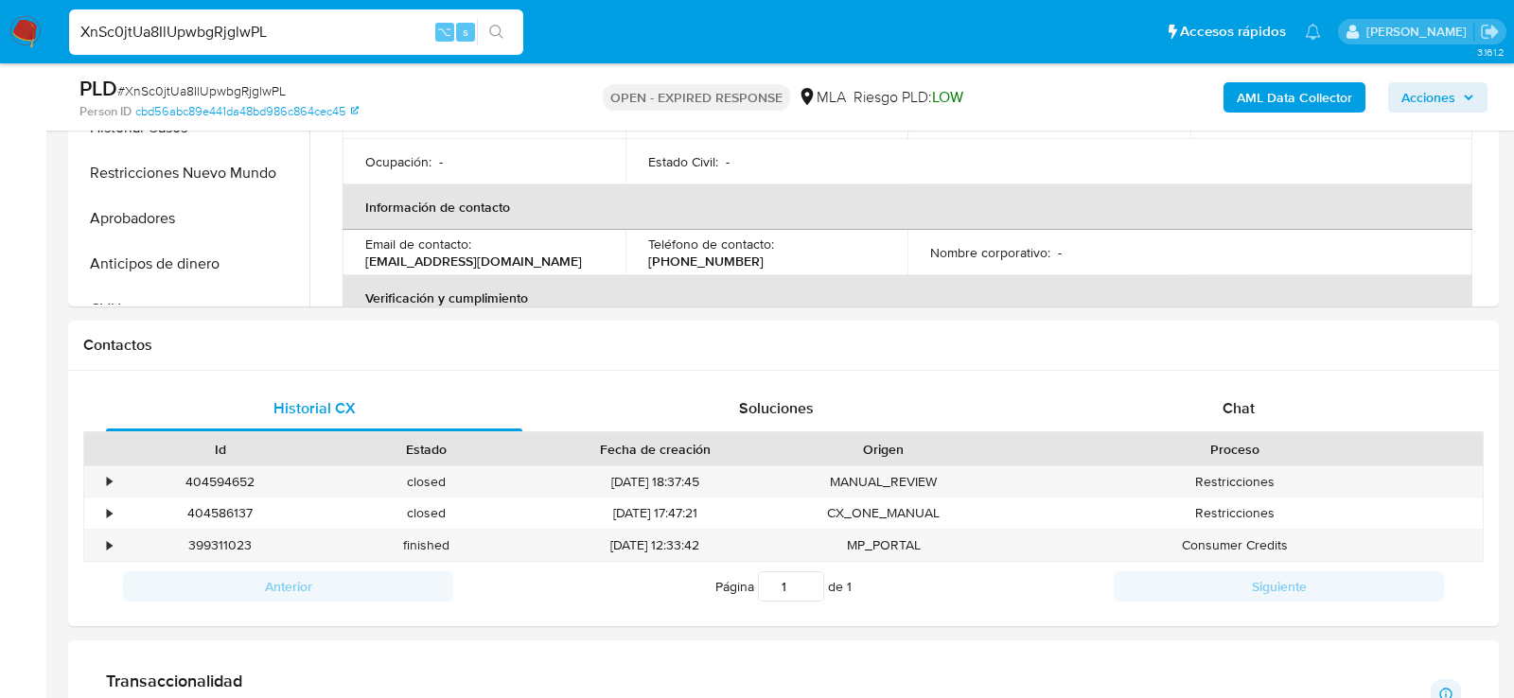
scroll to position [668, 0]
click at [234, 477] on div "404594652" at bounding box center [220, 483] width 206 height 31
click at [234, 476] on div "404594652" at bounding box center [220, 483] width 206 height 31
copy div "404594652"
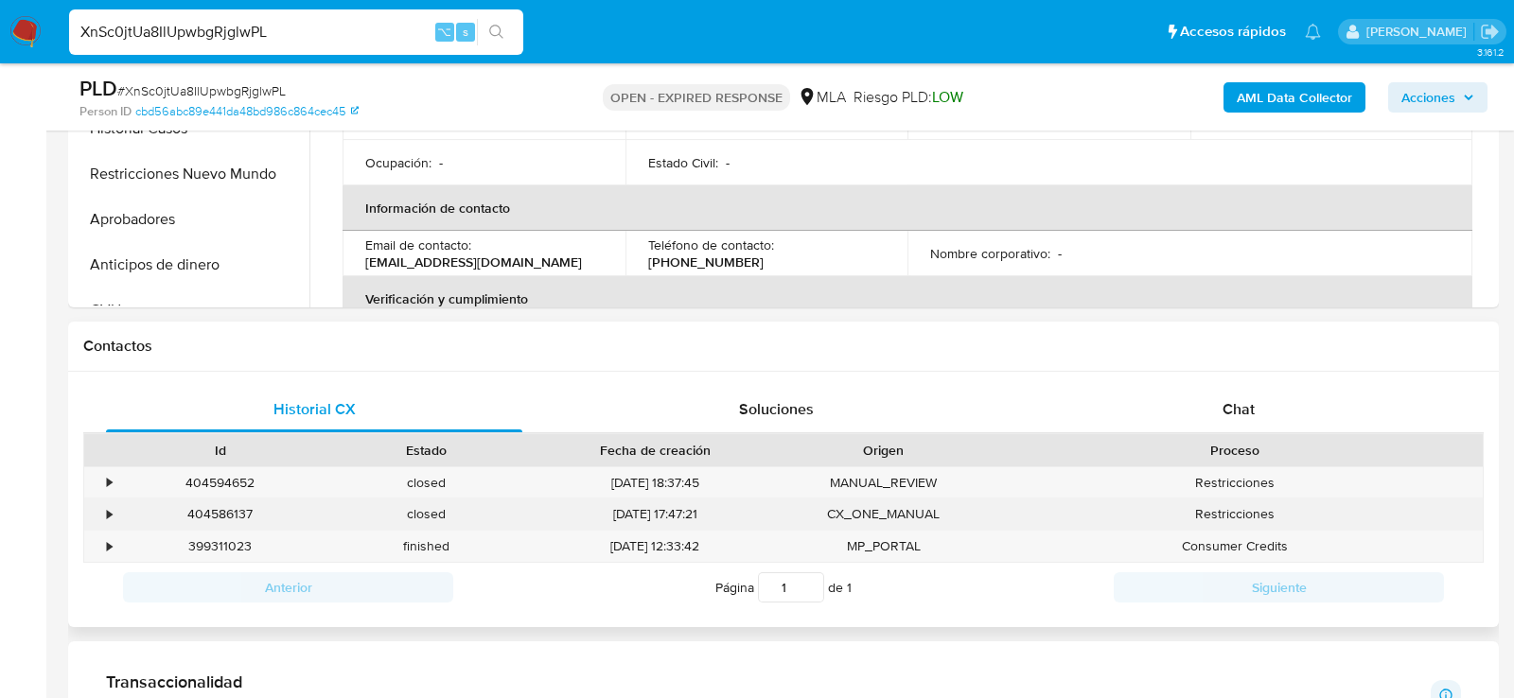
click at [217, 510] on div "404586137" at bounding box center [220, 514] width 206 height 31
copy div "404586137"
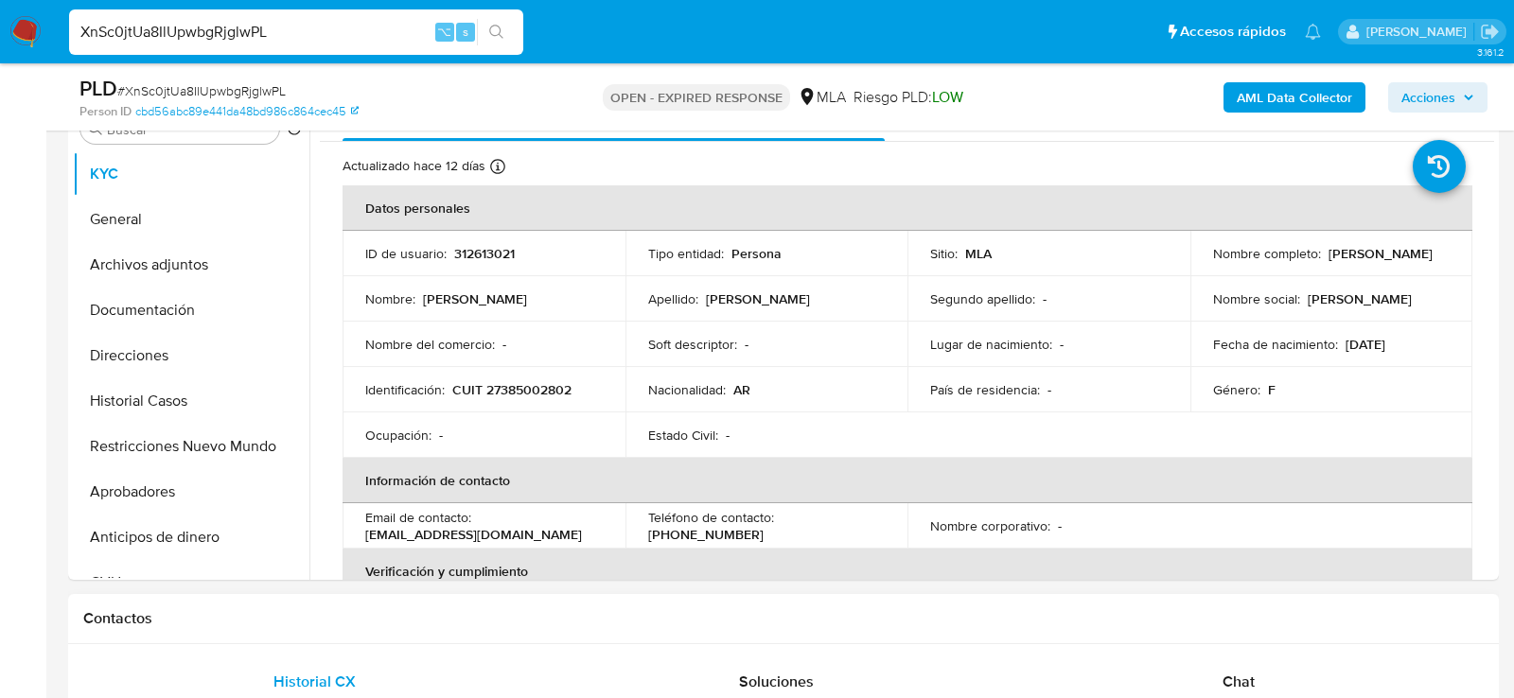
scroll to position [383, 0]
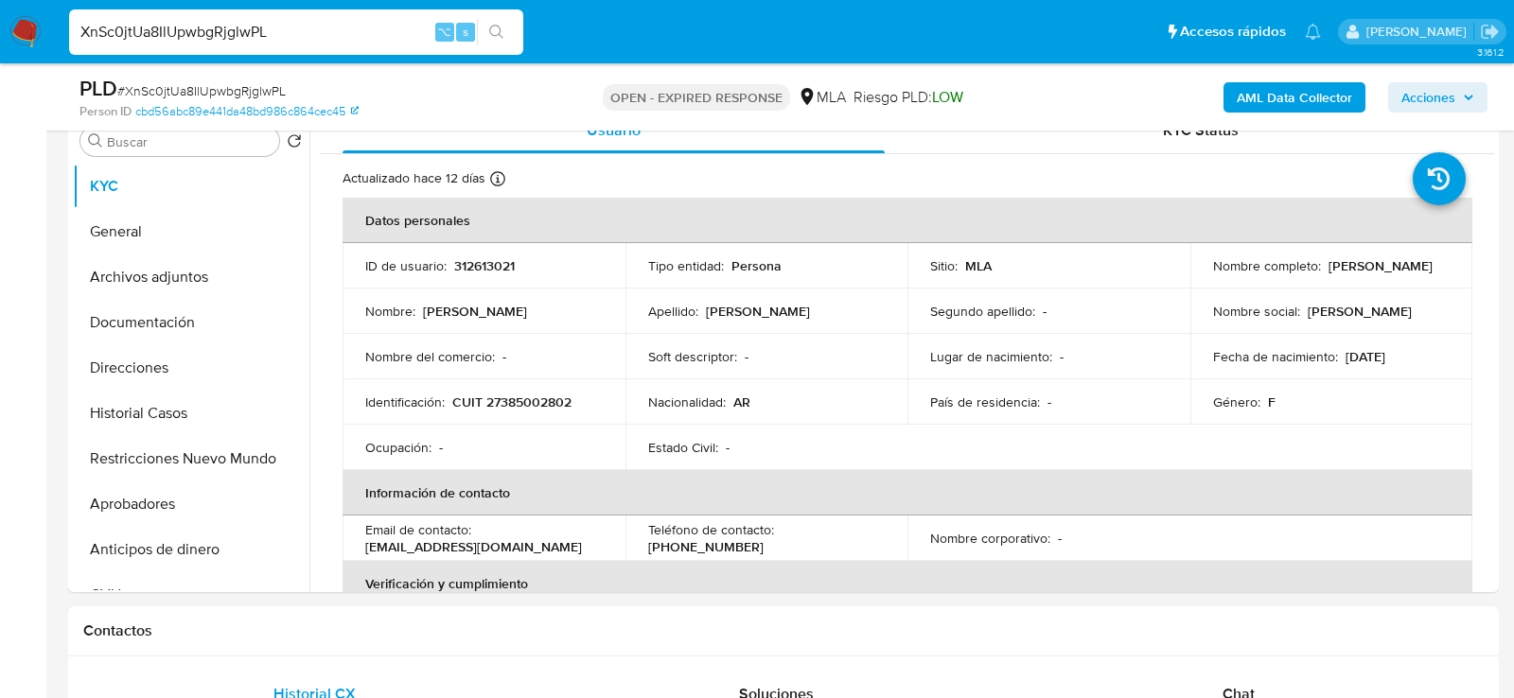
click at [303, 33] on input "XnSc0jtUa8IlUpwbgRjglwPL" at bounding box center [296, 32] width 454 height 25
paste input "e66oQIcCmbPIfmsf0QJvukbn"
type input "e66oQIcCmbPIfmsf0QJvukbn"
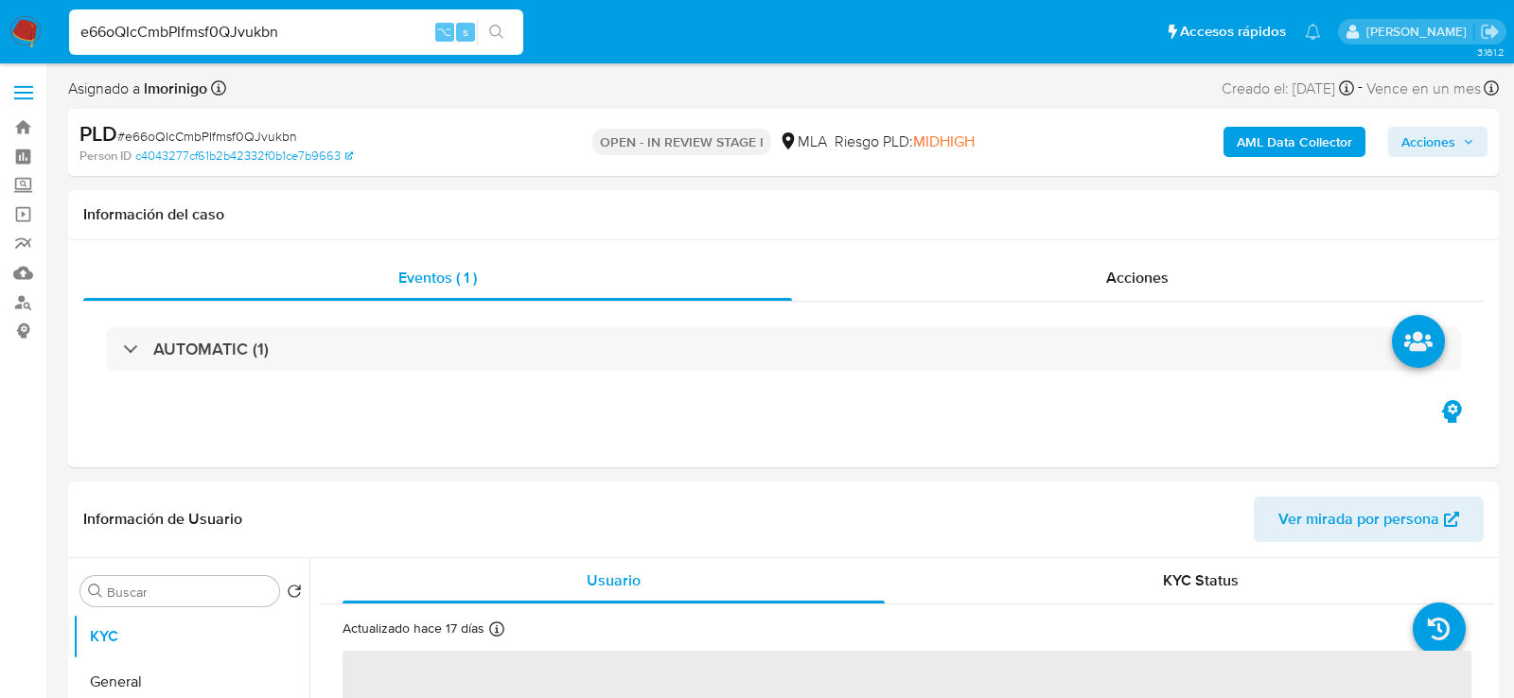
select select "10"
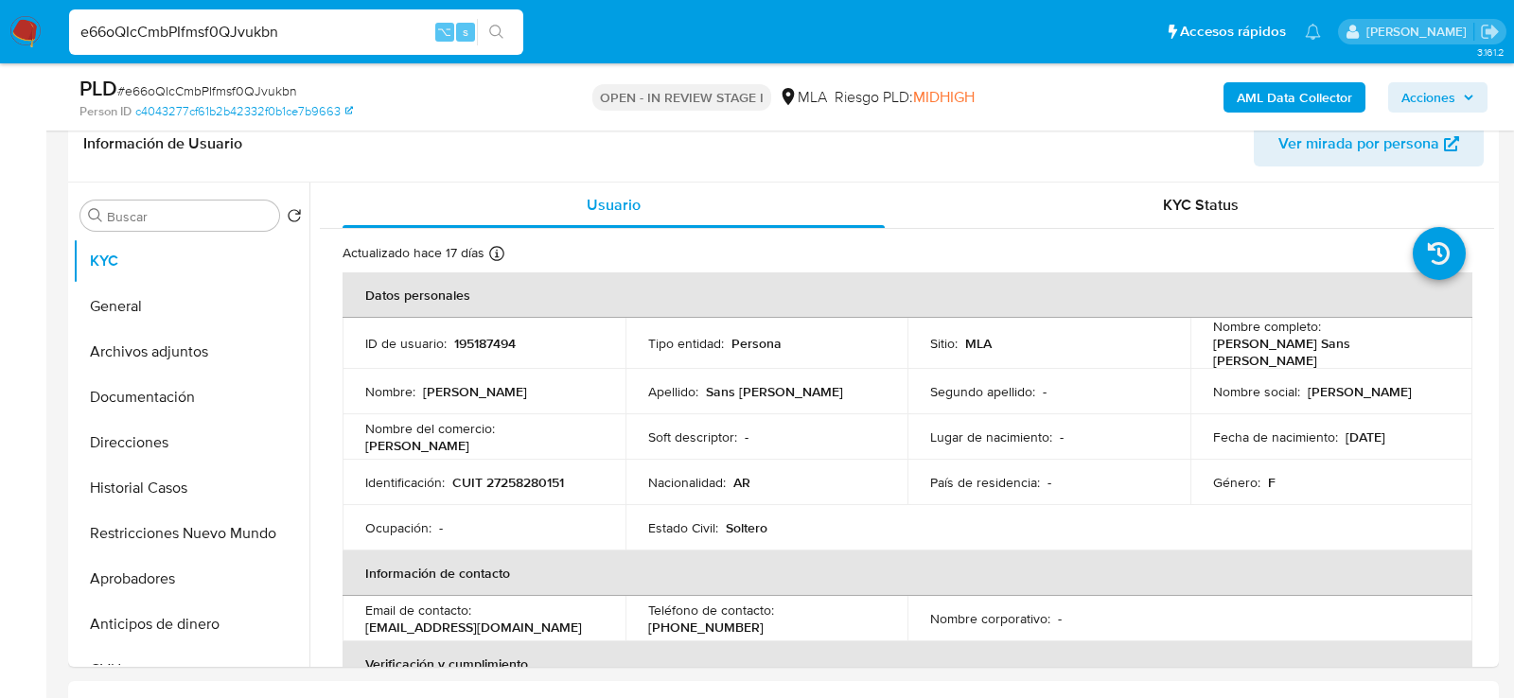
scroll to position [357, 0]
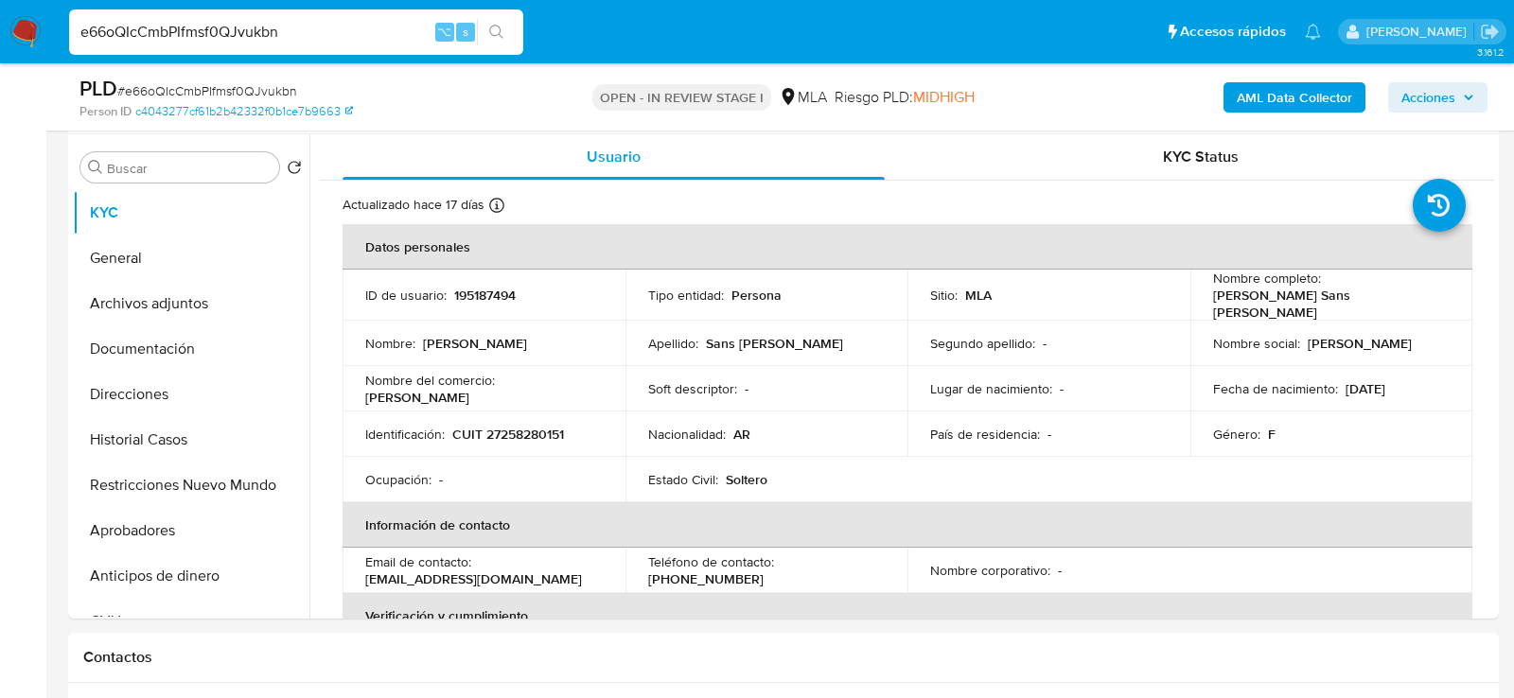
click at [284, 35] on input "e66oQIcCmbPIfmsf0QJvukbn" at bounding box center [296, 32] width 454 height 25
paste input "pUgs8mOOIsdpOjI49CoMFGJH"
type input "pUgs8mOOIsdpOjI49CoMFGJH"
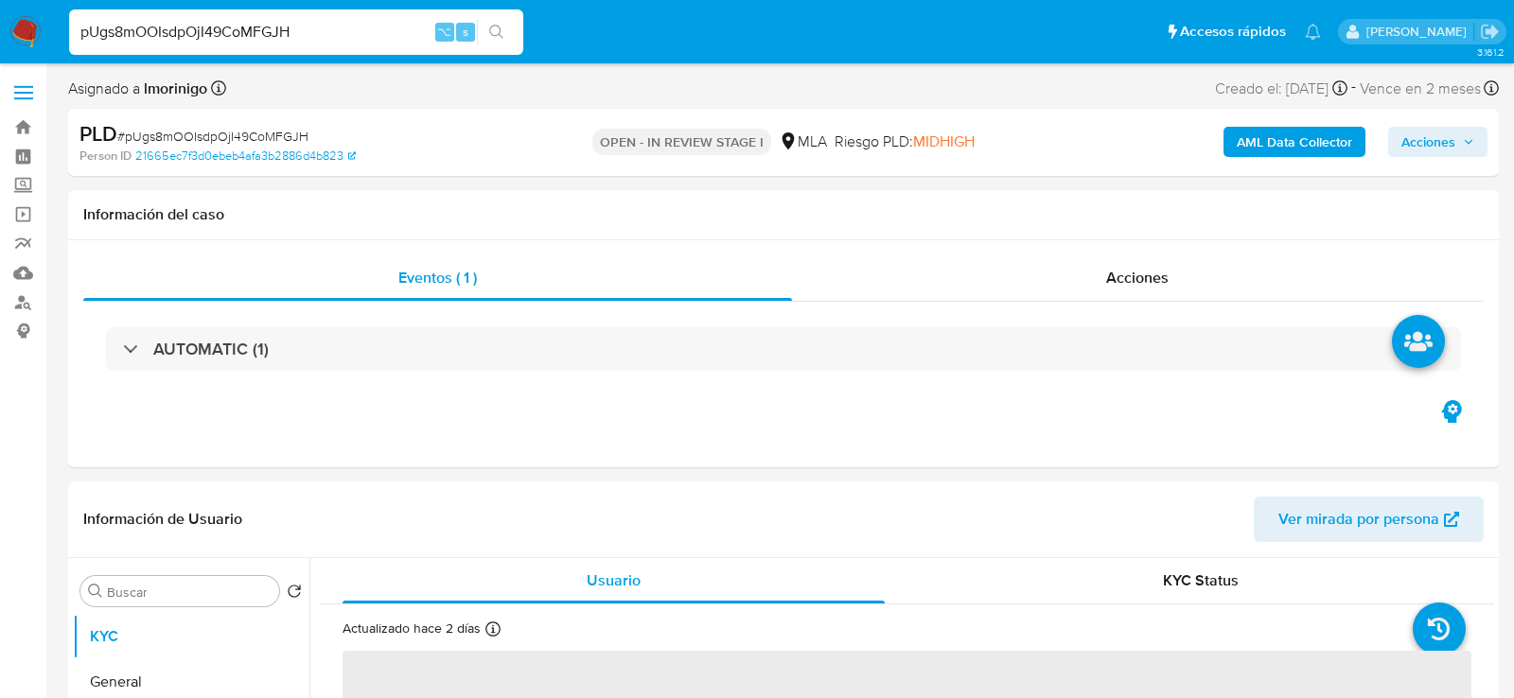
select select "10"
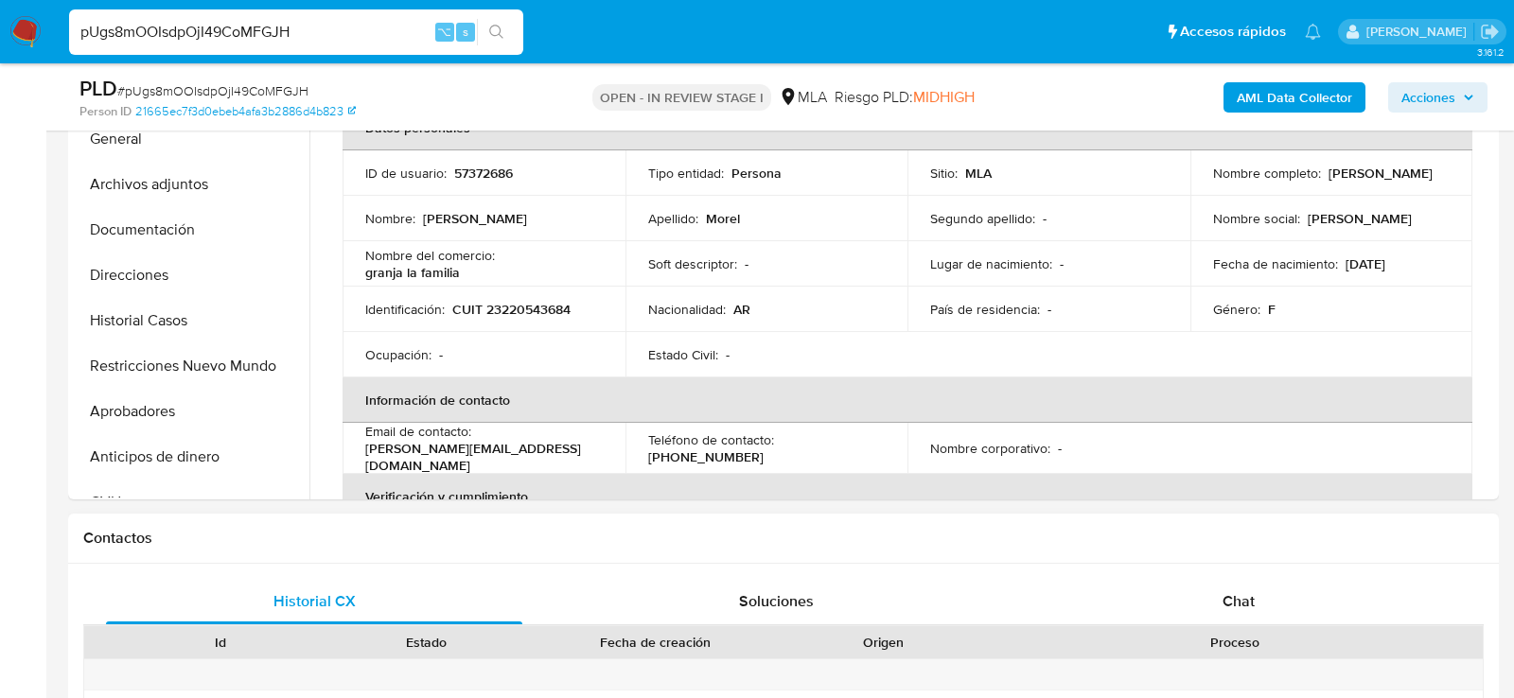
scroll to position [550, 0]
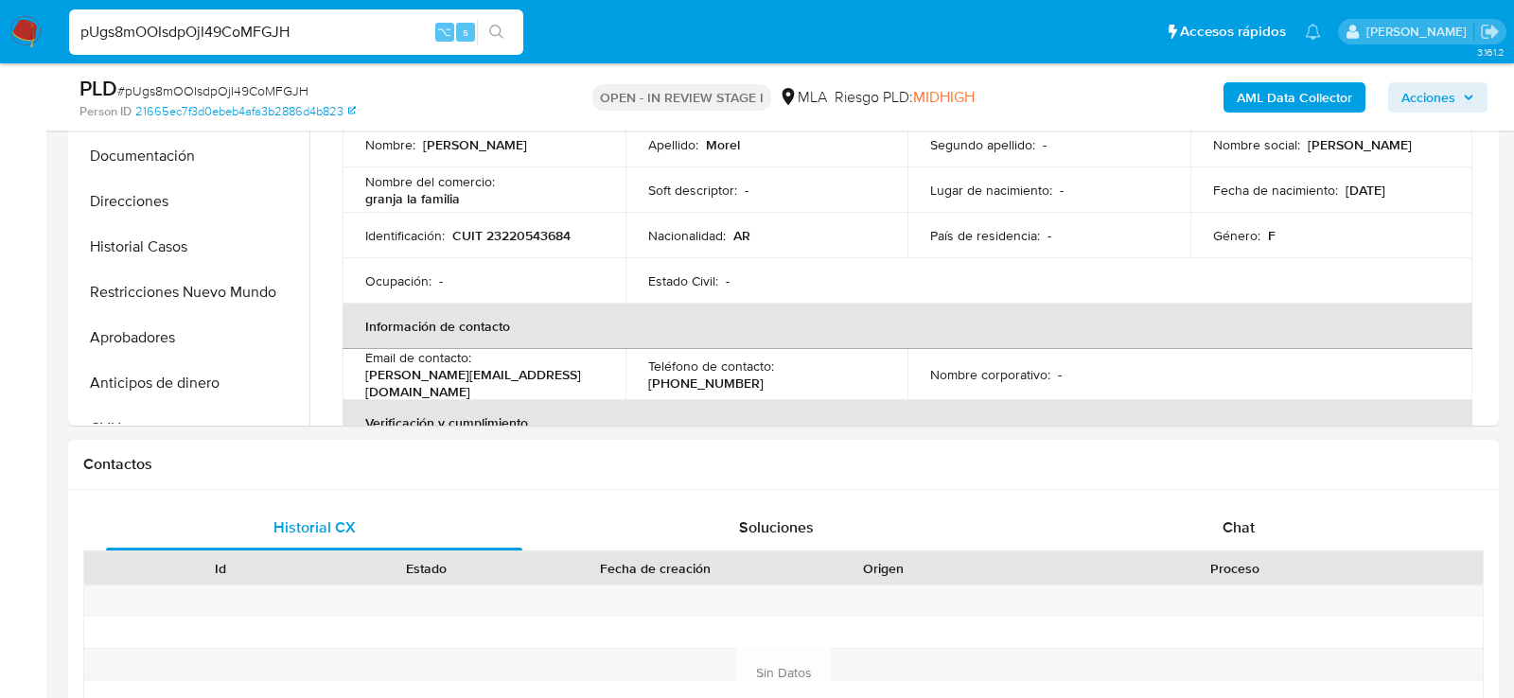
click at [1228, 494] on div "Historial CX Soluciones Chat Id Estado Fecha de creación Origen Proceso Anterio…" at bounding box center [783, 672] width 1431 height 365
click at [1228, 522] on span "Chat" at bounding box center [1239, 528] width 32 height 22
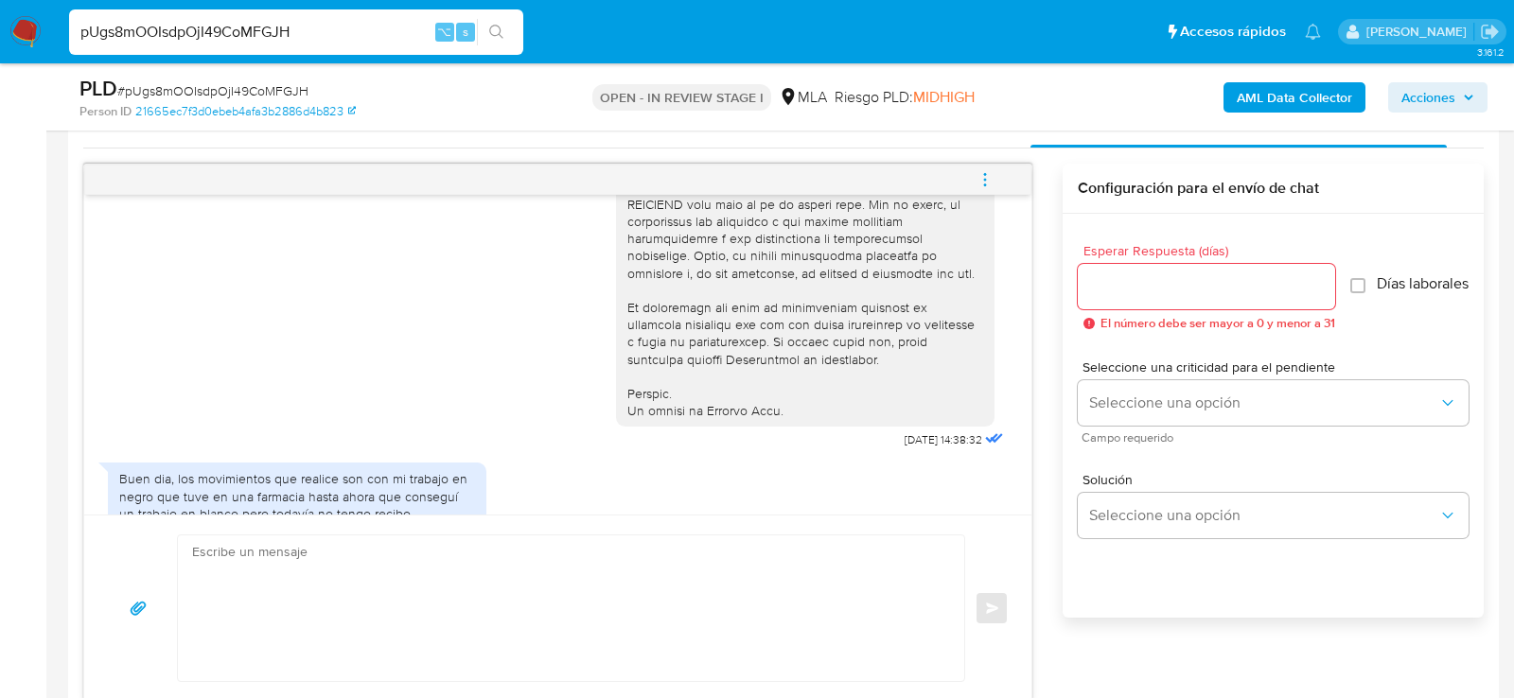
scroll to position [1136, 0]
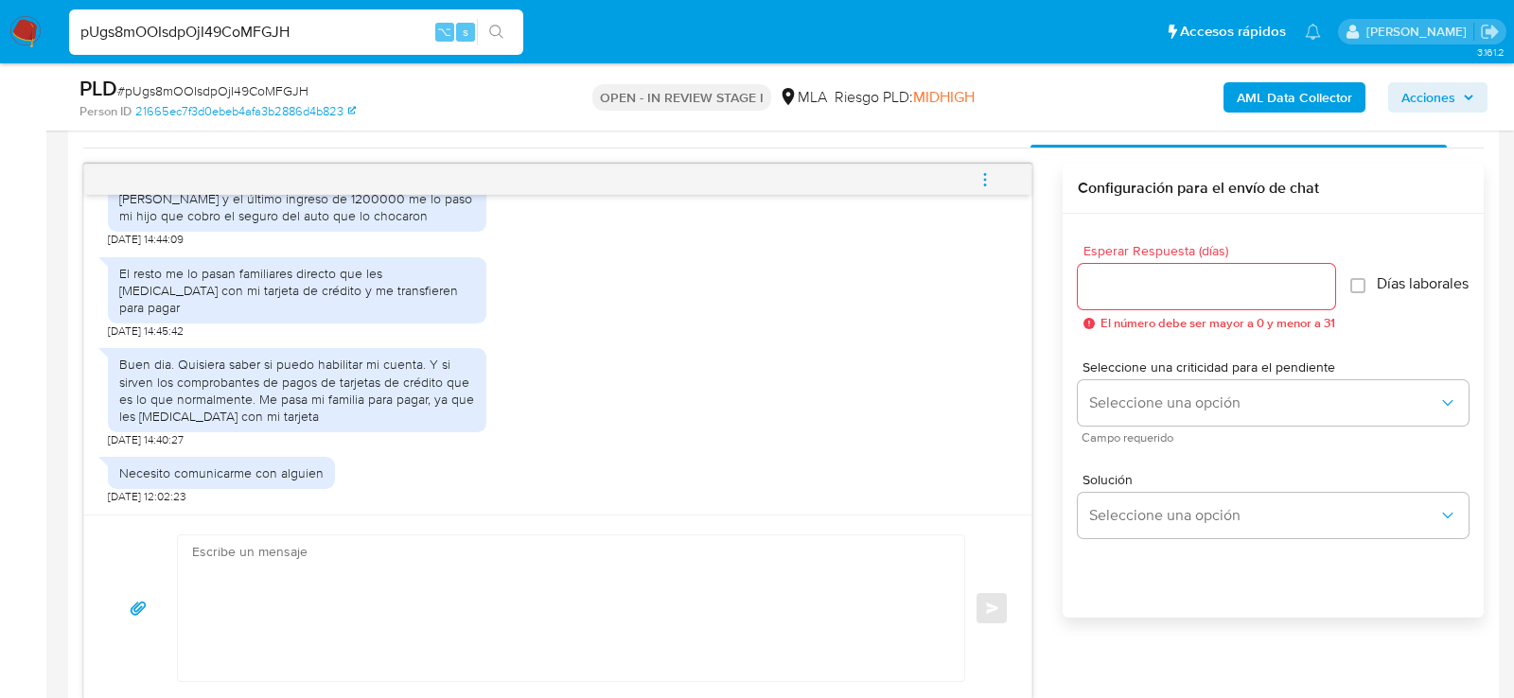
click at [498, 601] on textarea at bounding box center [566, 609] width 749 height 146
type textarea "h"
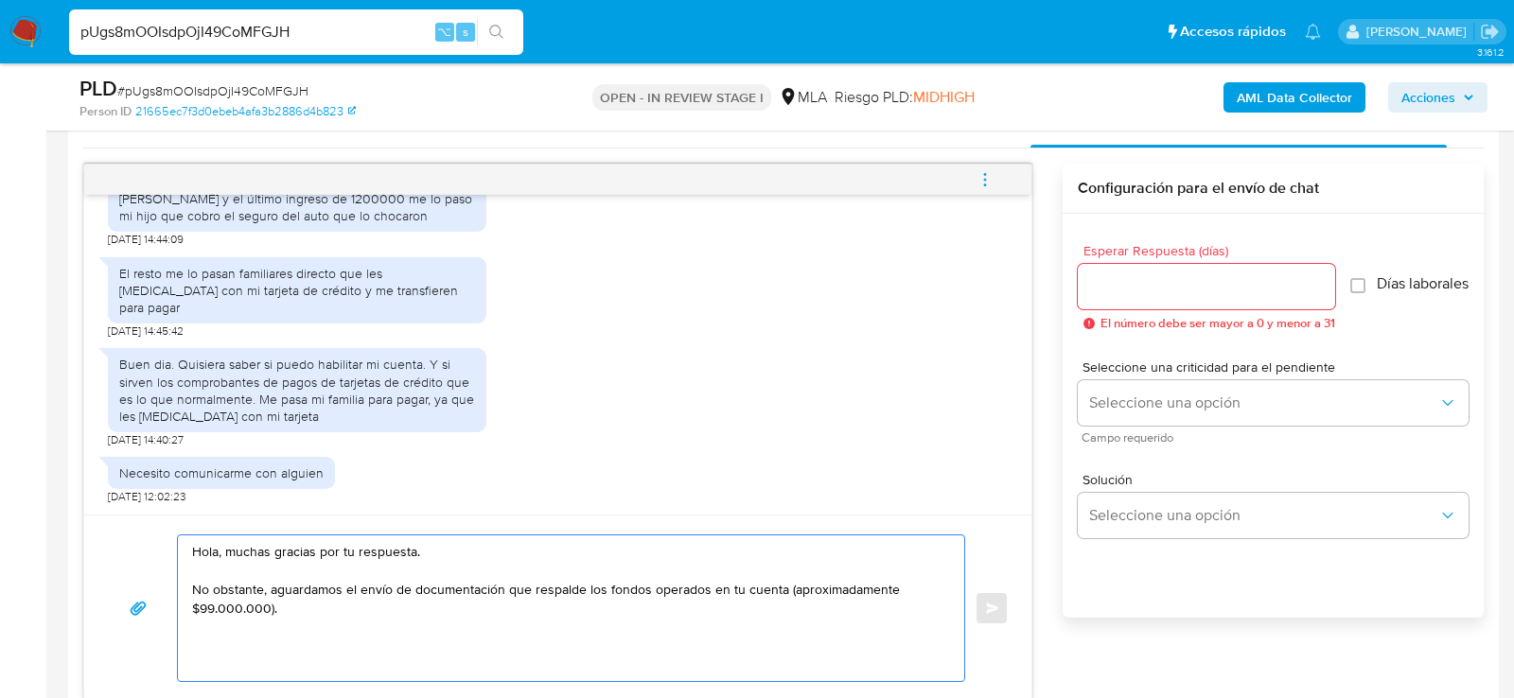
click at [781, 590] on textarea "Hola, muchas gracias por tu respuesta. No obstante, aguardamos el envío de docu…" at bounding box center [566, 609] width 749 height 146
paste textarea "Mayo"
paste textarea "Agosto"
click at [691, 588] on textarea "Hola, muchas gracias por tu respuesta. No obstante, aguardamos el envío de docu…" at bounding box center [566, 609] width 749 height 146
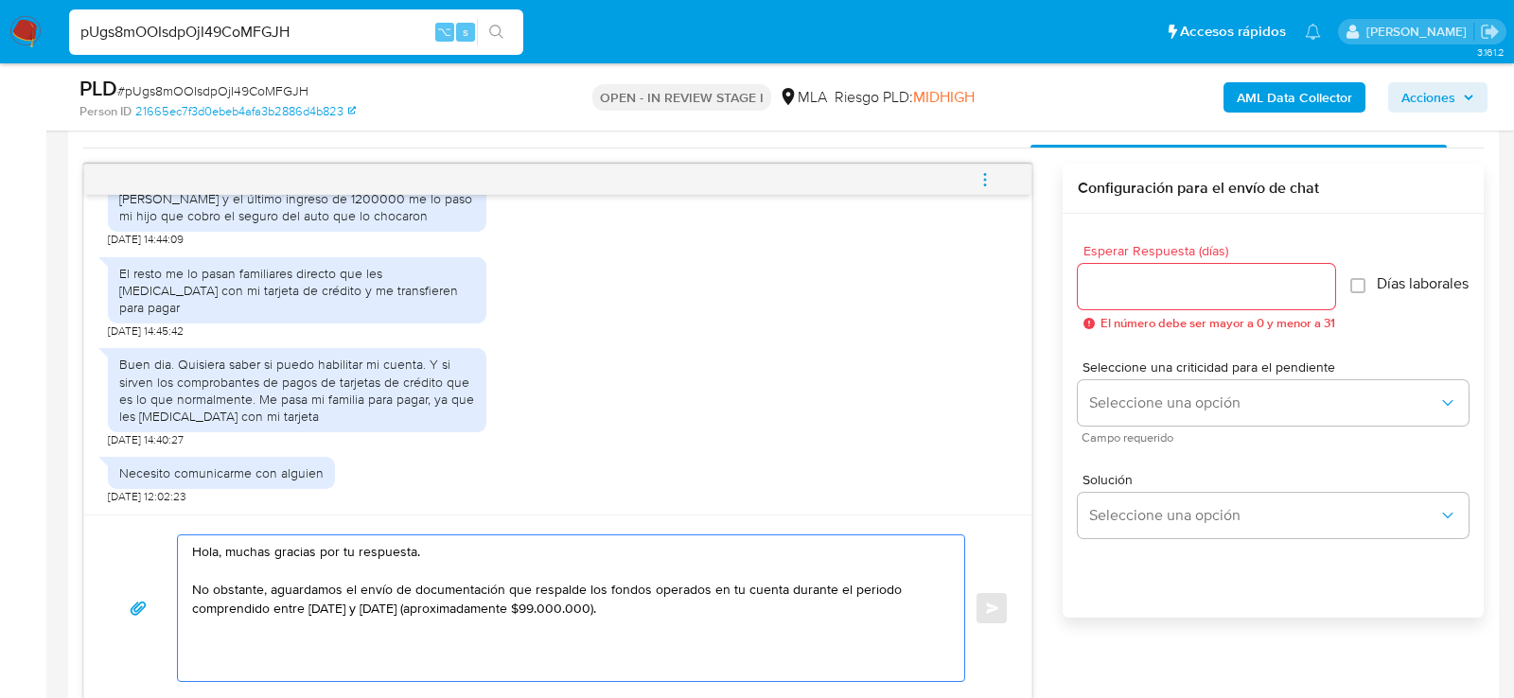
click at [691, 601] on textarea "Hola, muchas gracias por tu respuesta. No obstante, aguardamos el envío de docu…" at bounding box center [566, 609] width 749 height 146
paste textarea "Es importante que sepas que, en caso de no responder a lo solicitado o si lo pr…"
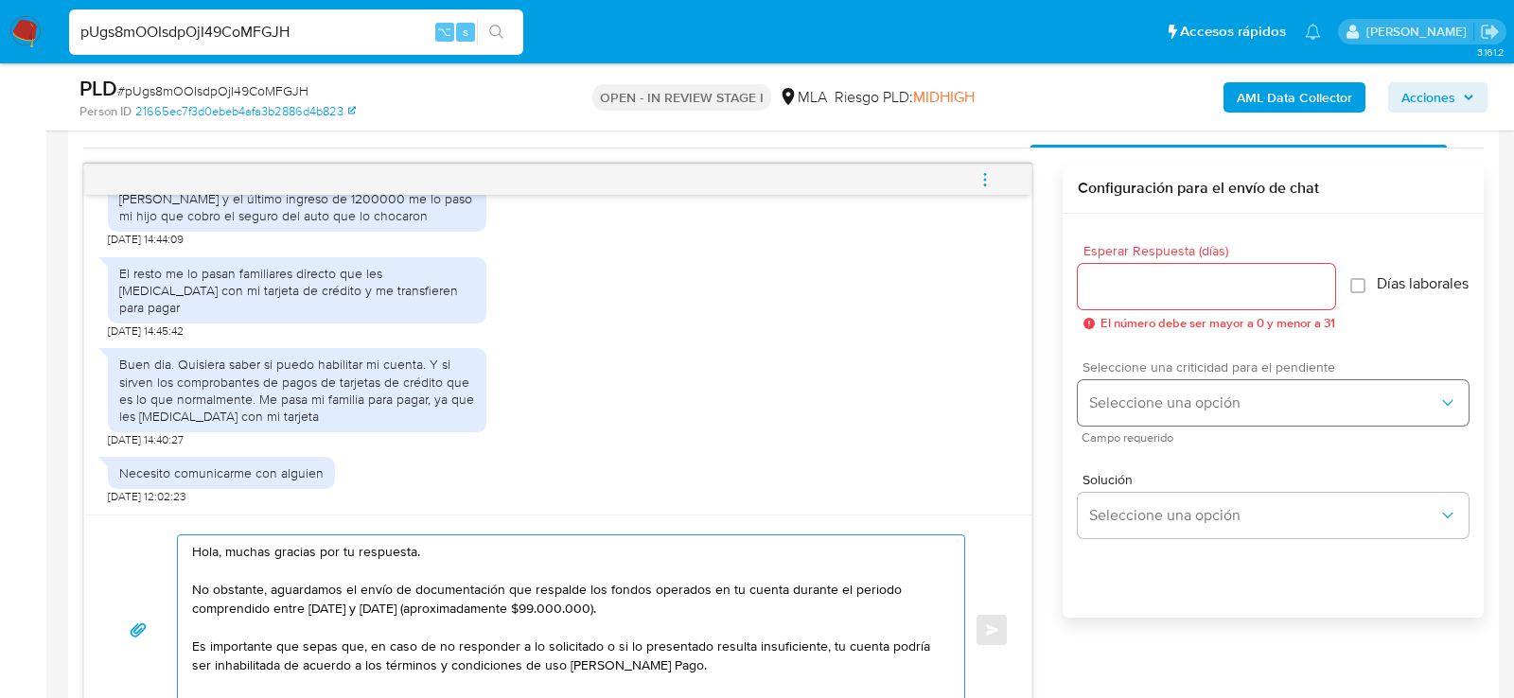
type textarea "Hola, muchas gracias por tu respuesta. No obstante, aguardamos el envío de docu…"
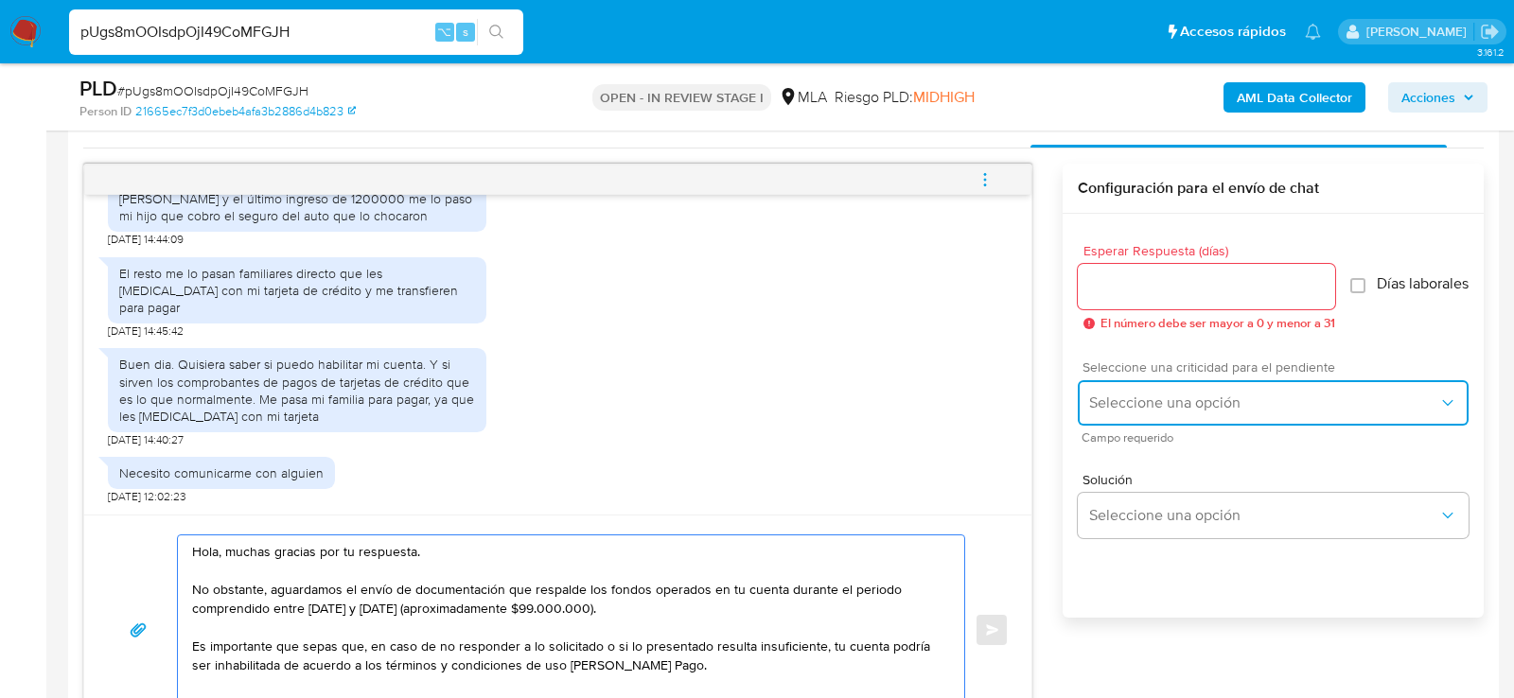
click at [1114, 422] on button "Seleccione una opción" at bounding box center [1273, 402] width 391 height 45
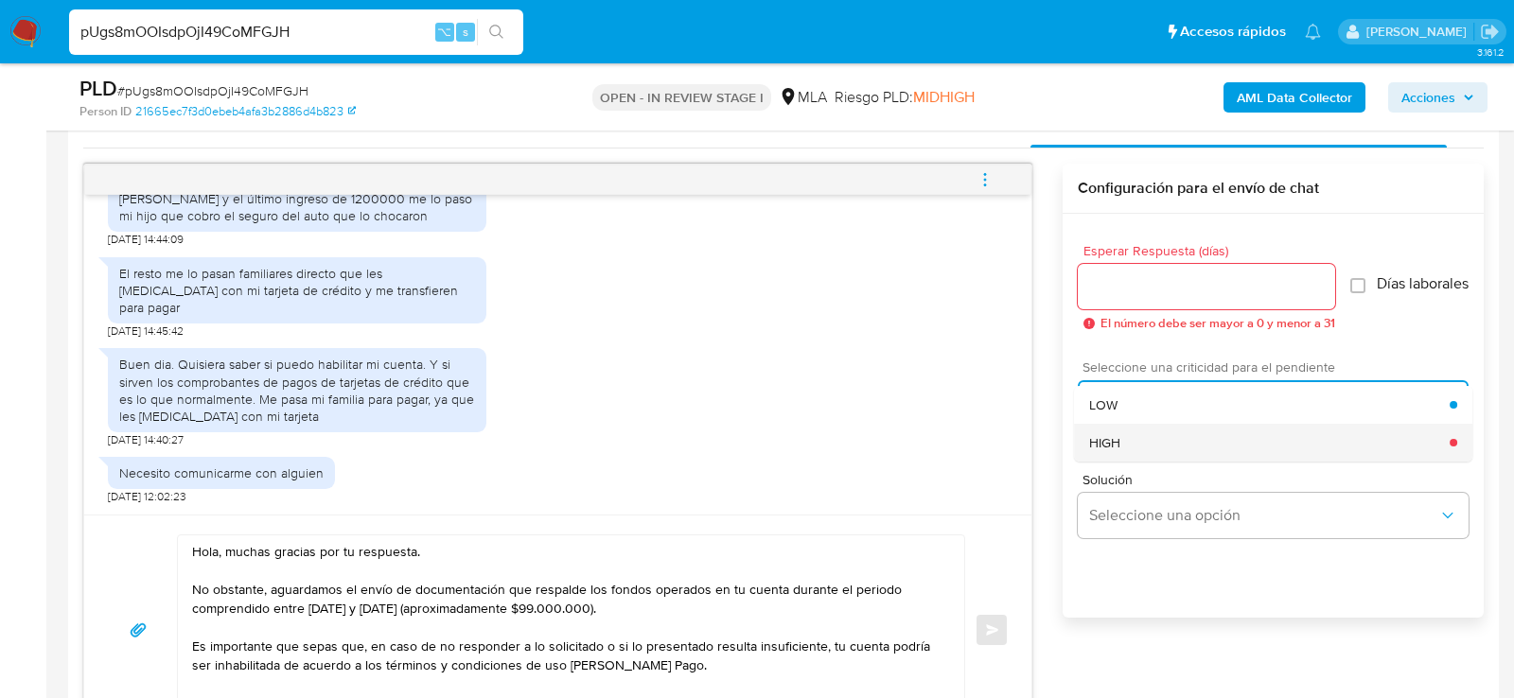
click at [1114, 437] on div "HIGH" at bounding box center [1269, 443] width 361 height 38
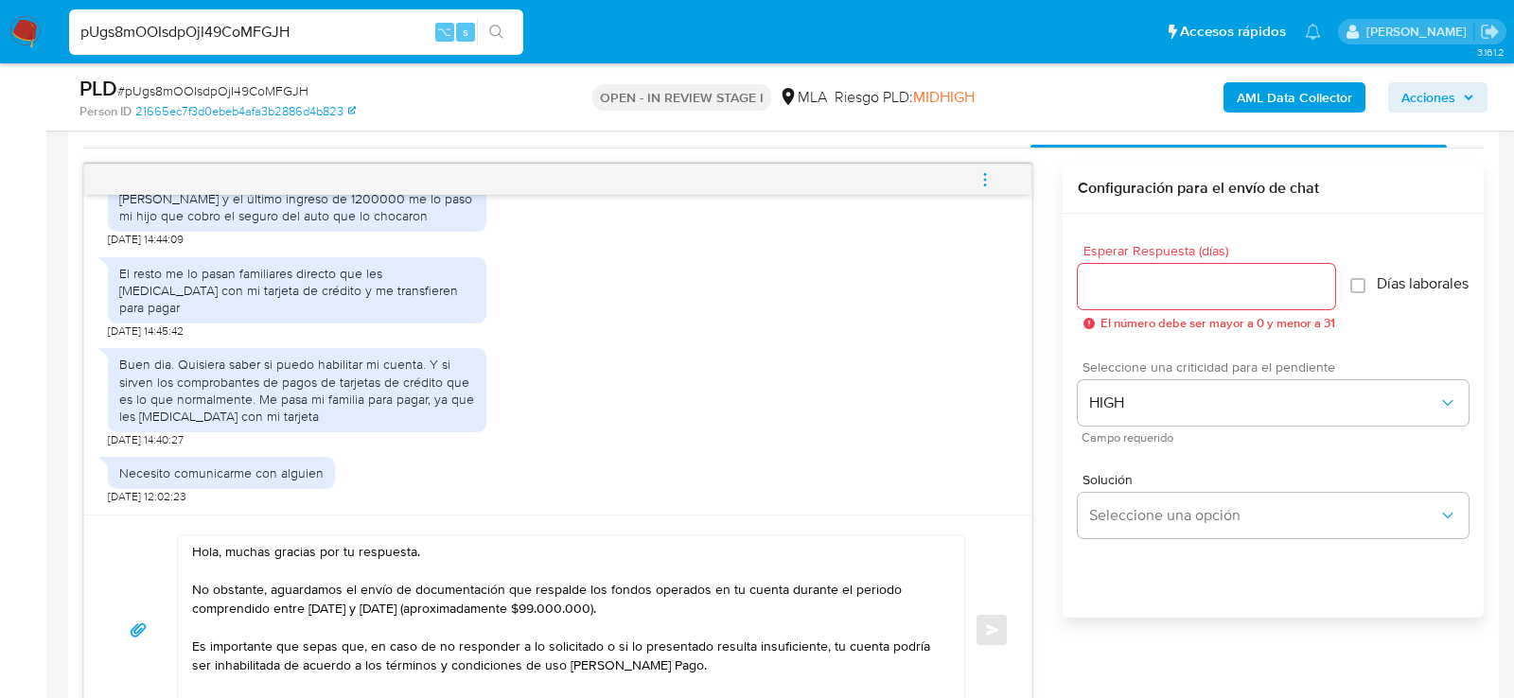
click at [1111, 287] on input "Esperar Respuesta (días)" at bounding box center [1206, 286] width 257 height 25
type input "2"
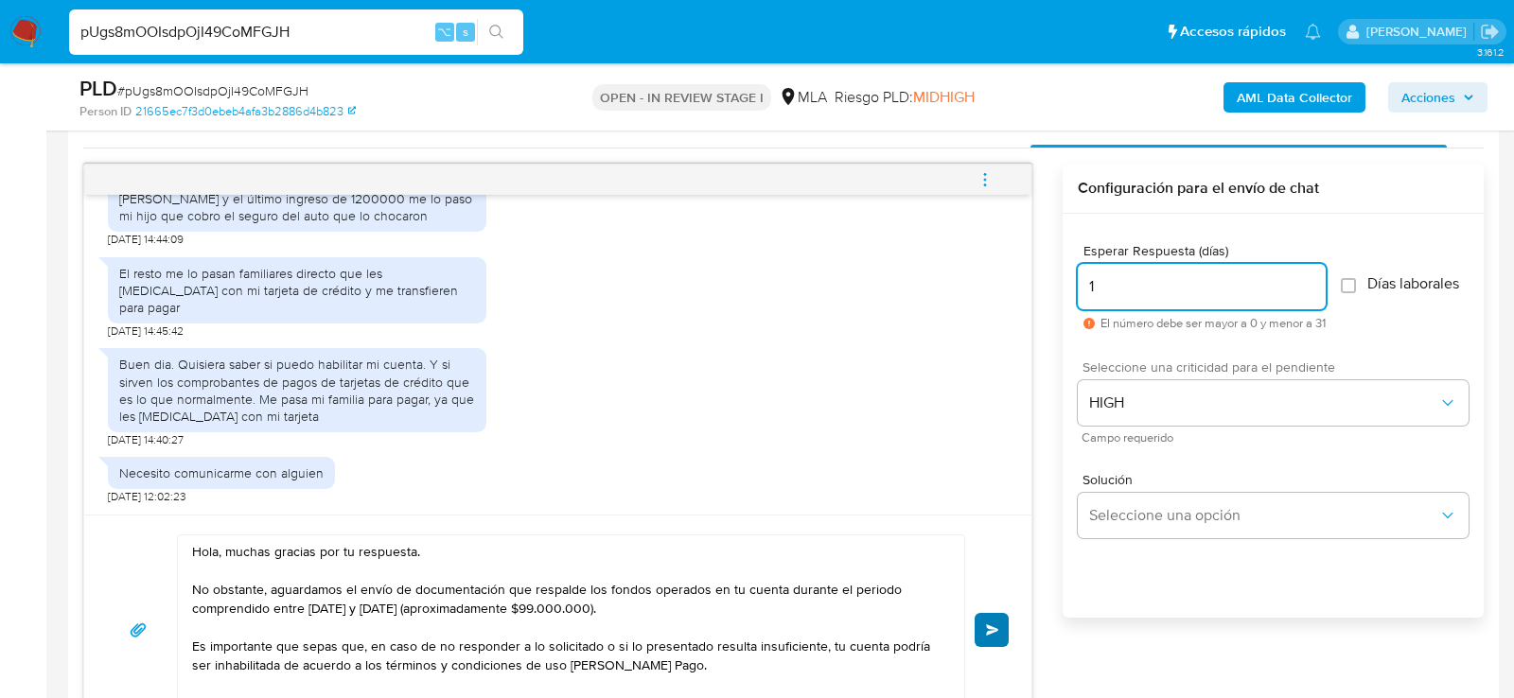
type input "1"
click at [1003, 630] on button "Enviar" at bounding box center [992, 630] width 34 height 34
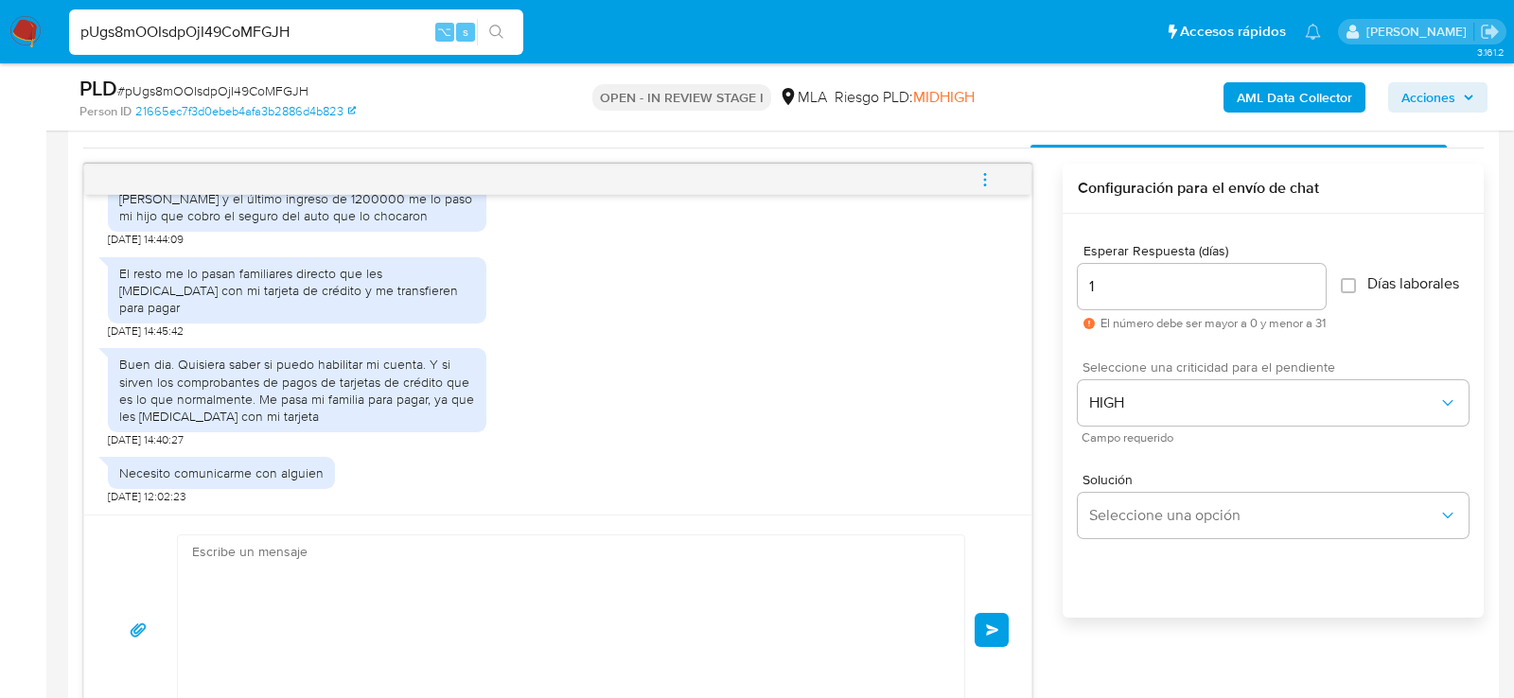
scroll to position [1569, 0]
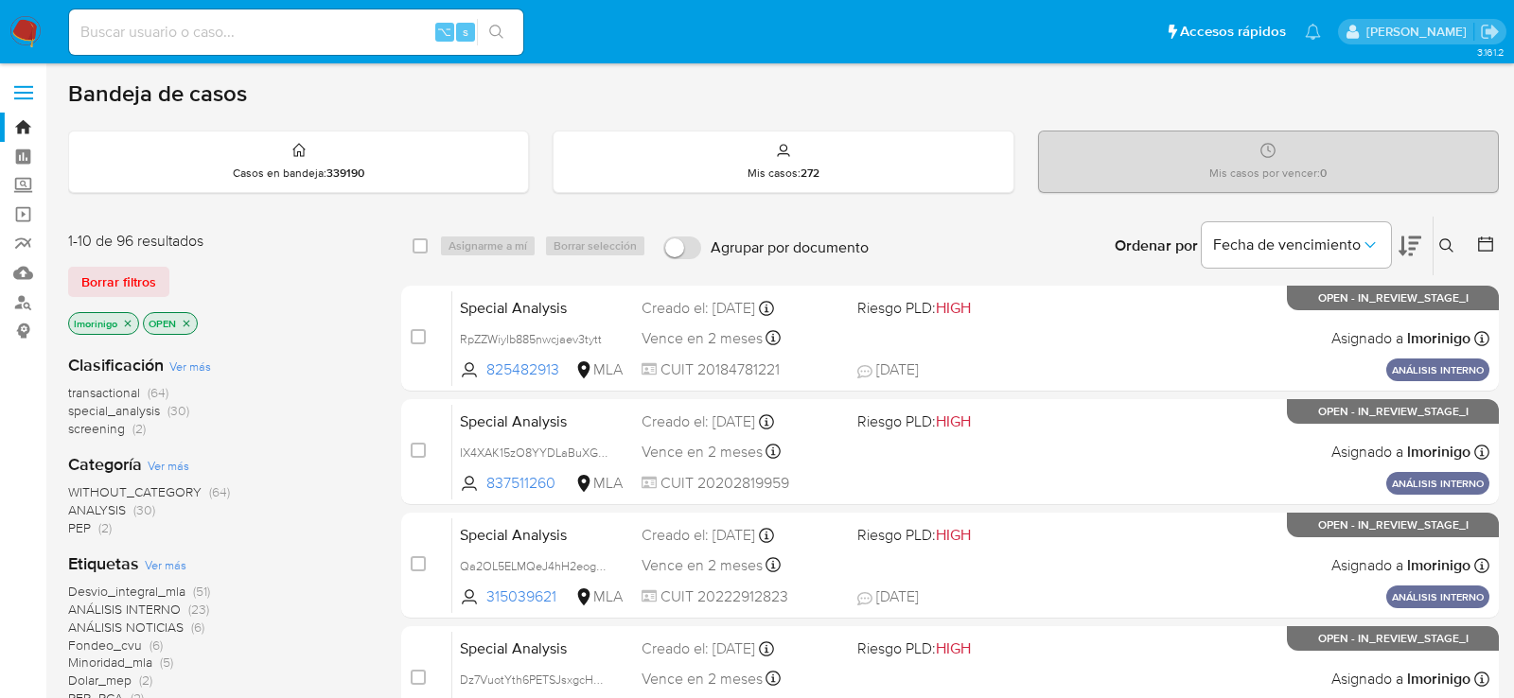
click at [130, 322] on icon "close-filter" at bounding box center [127, 323] width 11 height 11
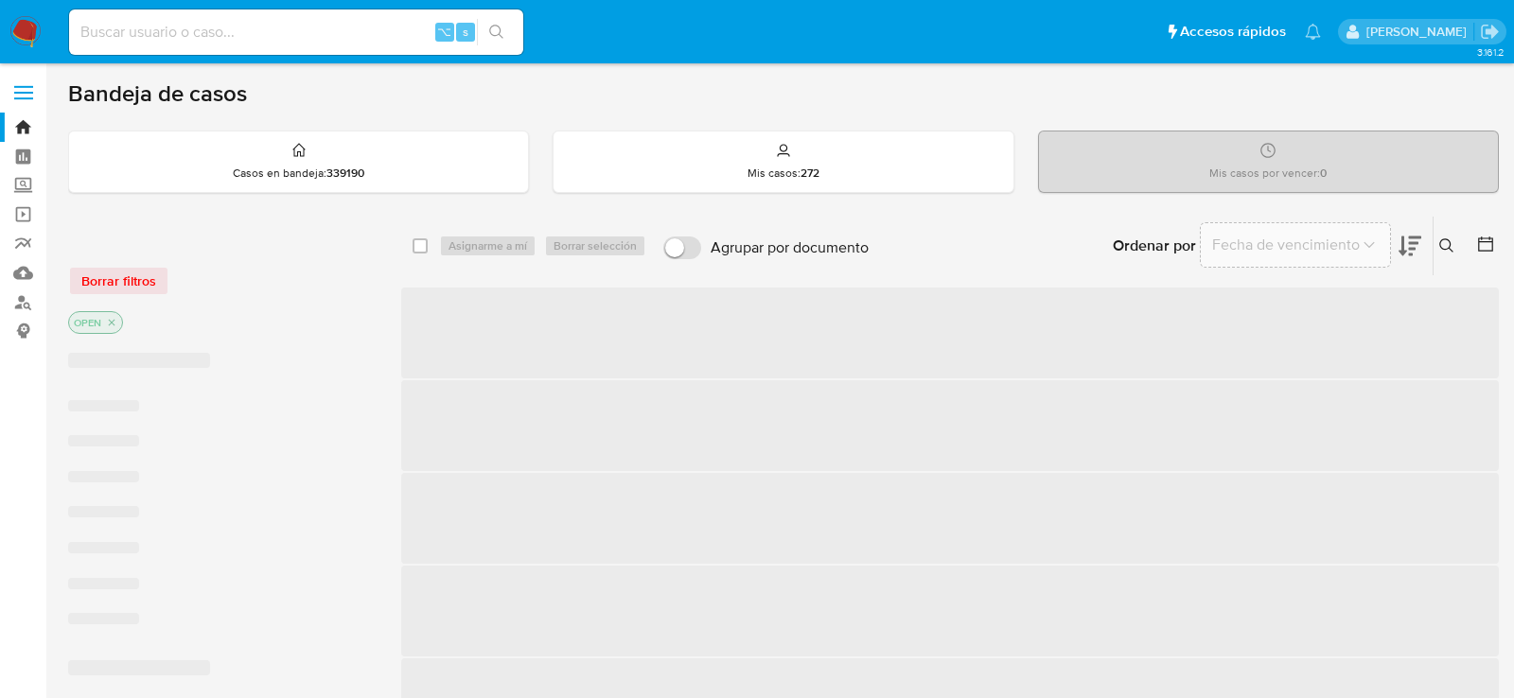
click at [130, 322] on div "OPEN" at bounding box center [219, 324] width 303 height 27
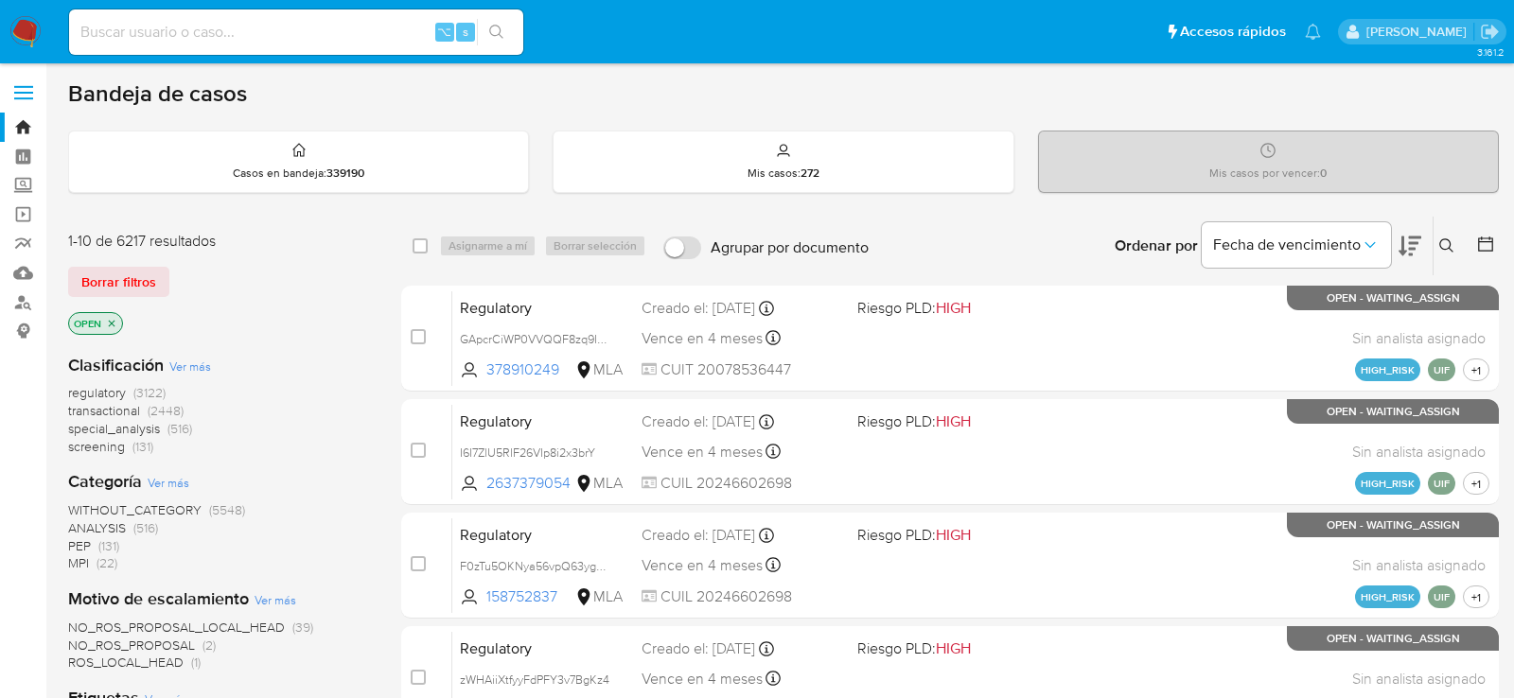
click at [117, 322] on p "OPEN" at bounding box center [95, 323] width 53 height 21
click at [114, 322] on icon "close-filter" at bounding box center [111, 323] width 11 height 11
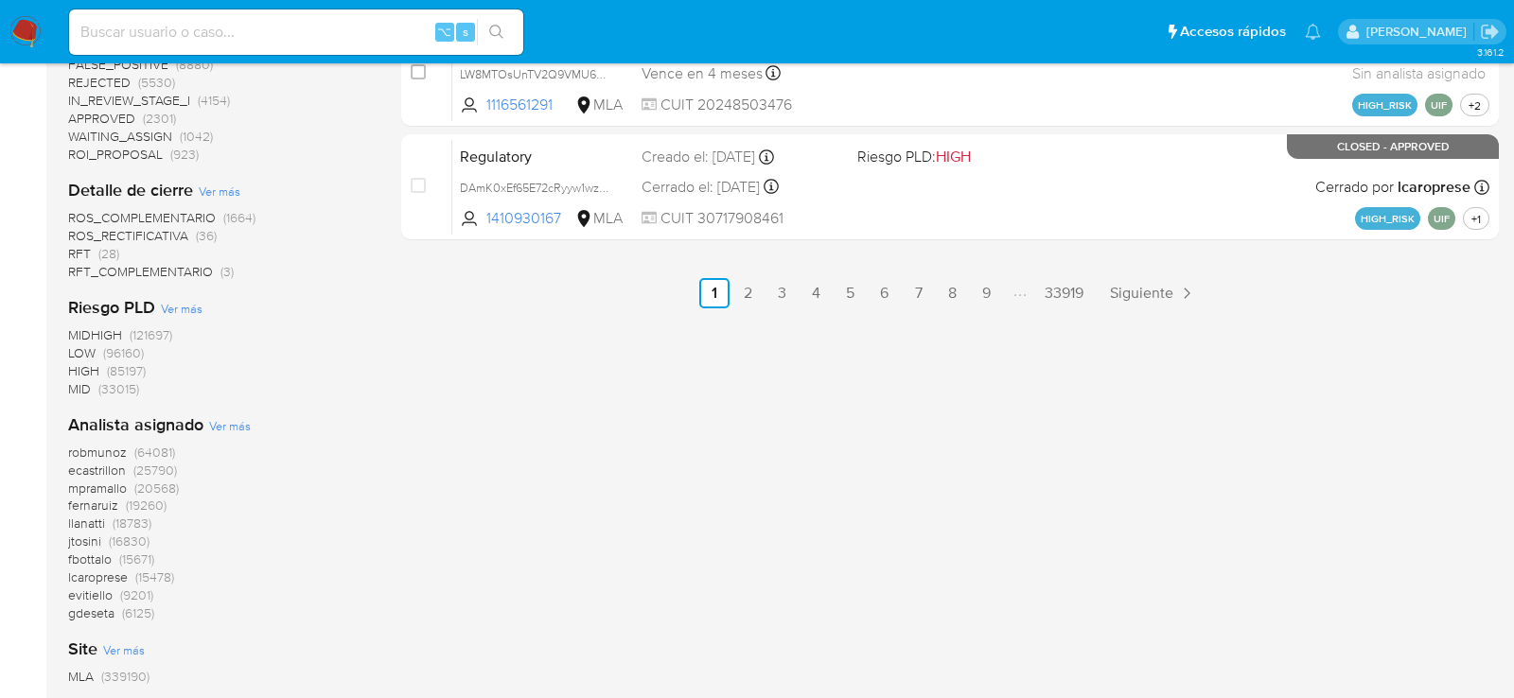
scroll to position [1179, 0]
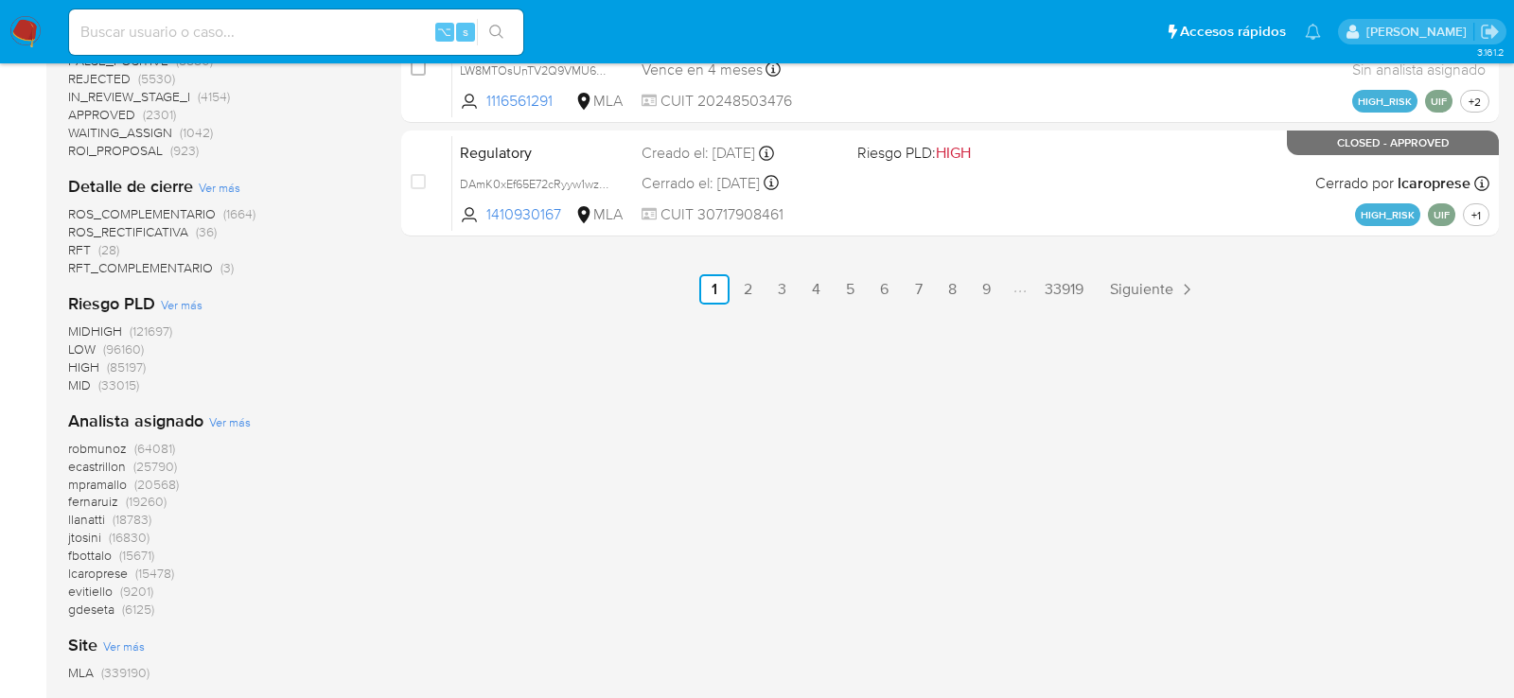
click at [238, 423] on span "Ver más" at bounding box center [230, 422] width 42 height 17
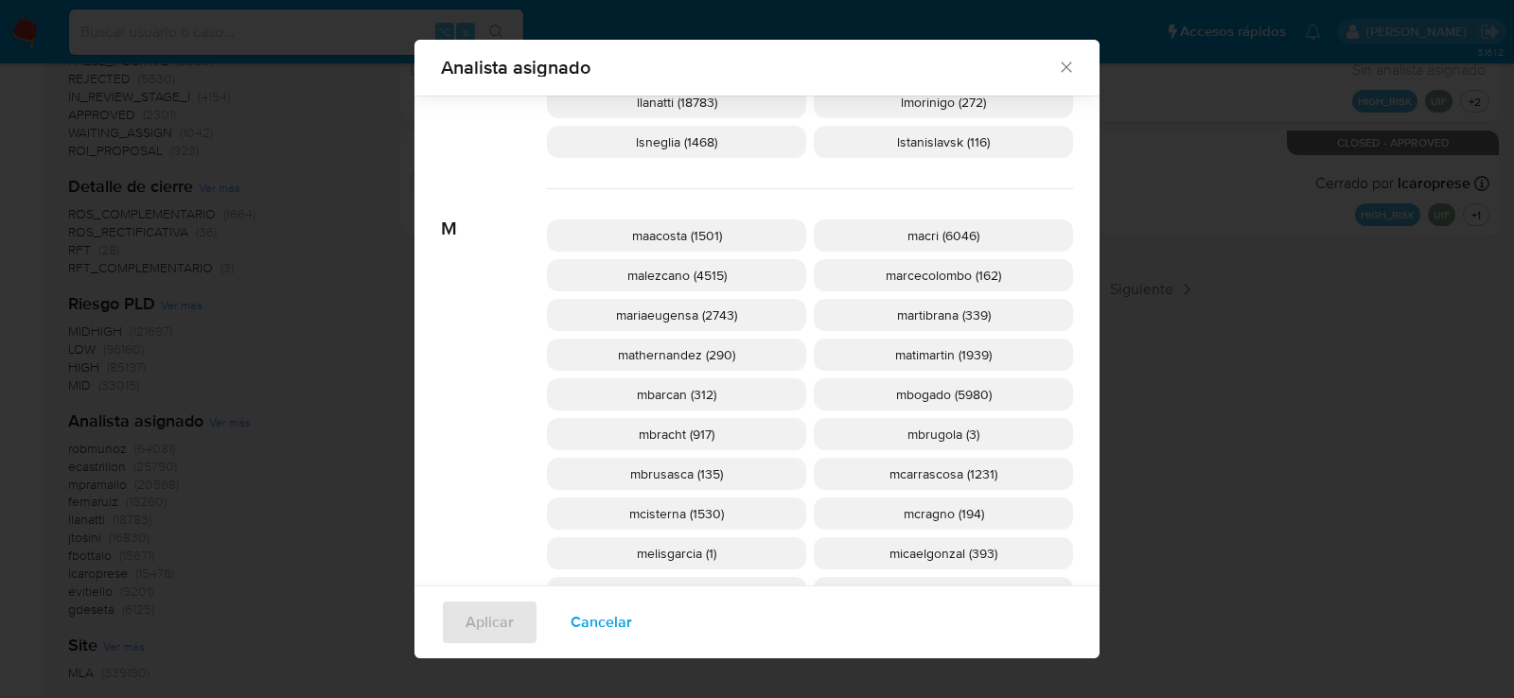
scroll to position [1672, 0]
click at [733, 500] on p "mcisterna (1530)" at bounding box center [676, 512] width 259 height 32
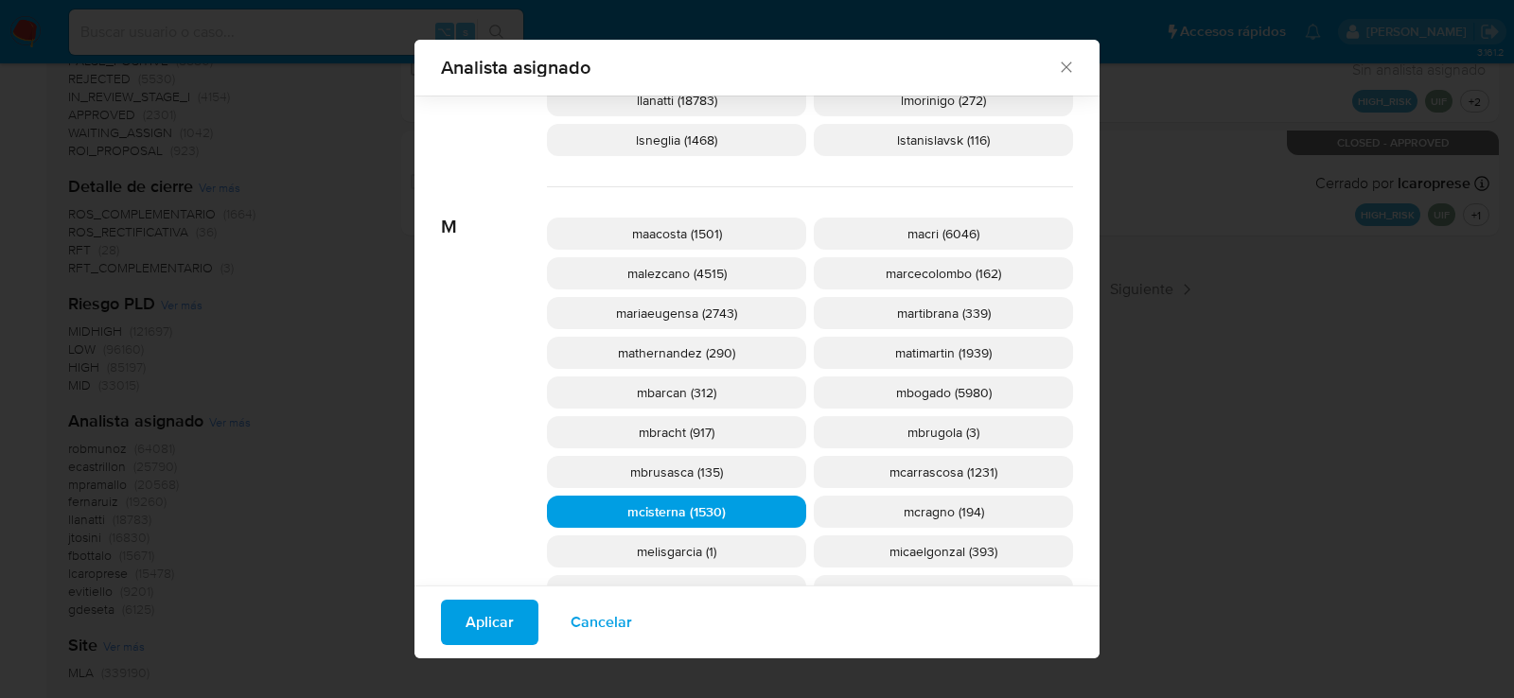
click at [476, 647] on div "Aplicar Cancelar" at bounding box center [757, 622] width 685 height 73
click at [476, 634] on span "Aplicar" at bounding box center [490, 623] width 48 height 42
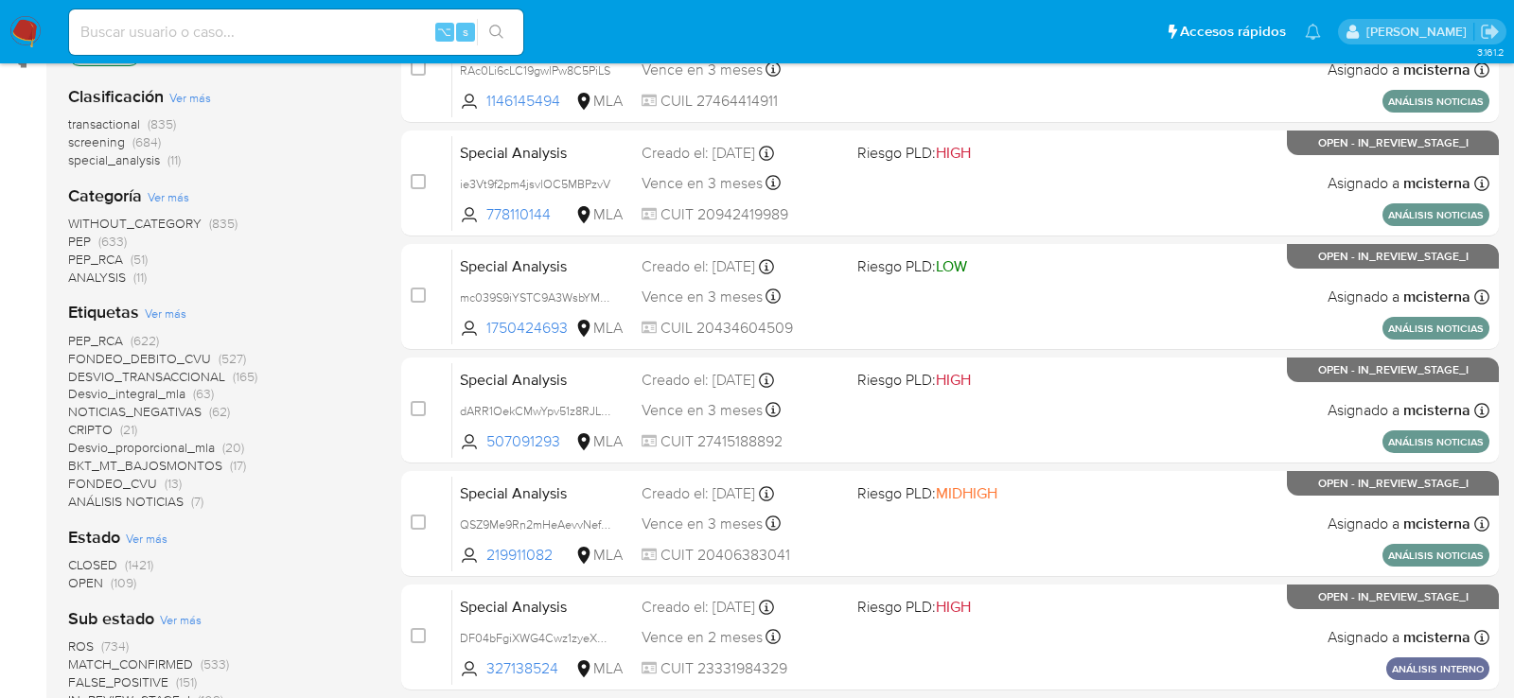
scroll to position [299, 0]
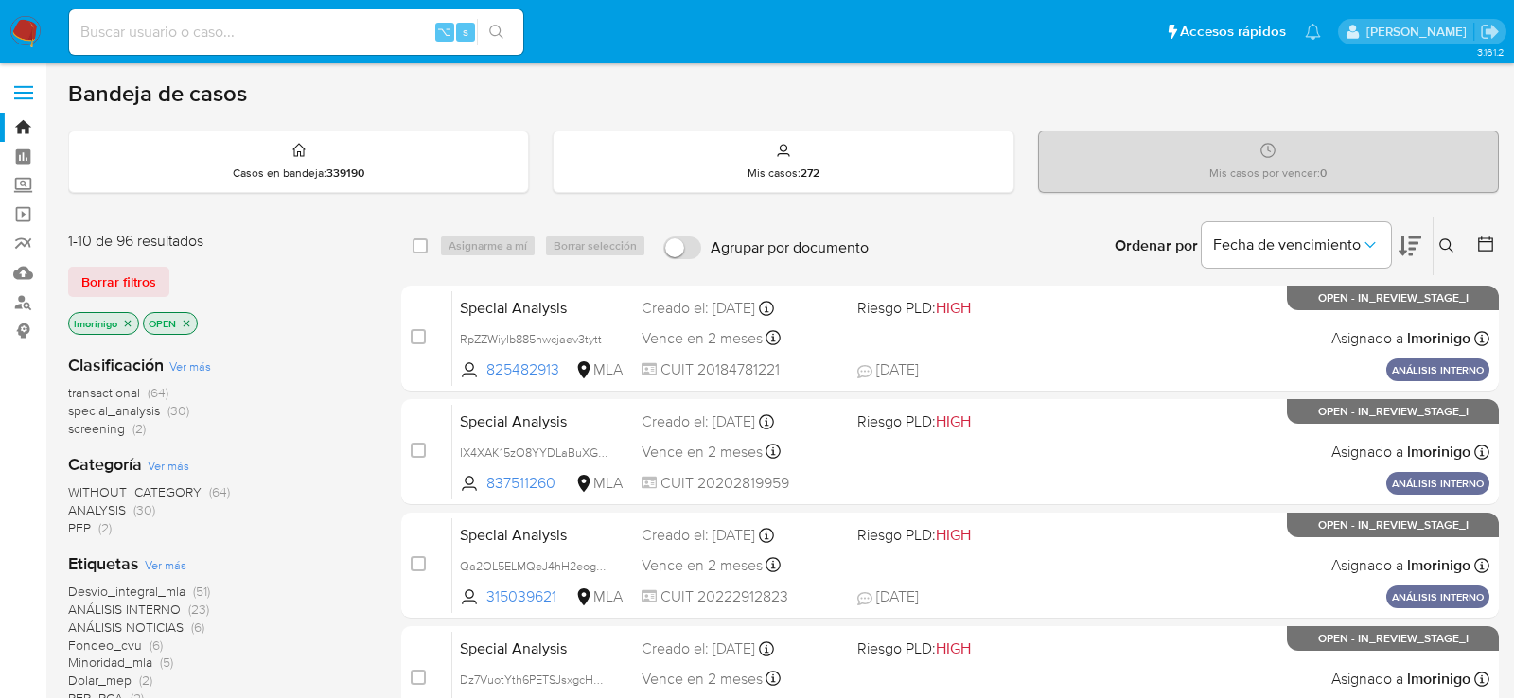
click at [299, 399] on div "transactional (64) special_analysis (30) screening (2)" at bounding box center [219, 411] width 303 height 54
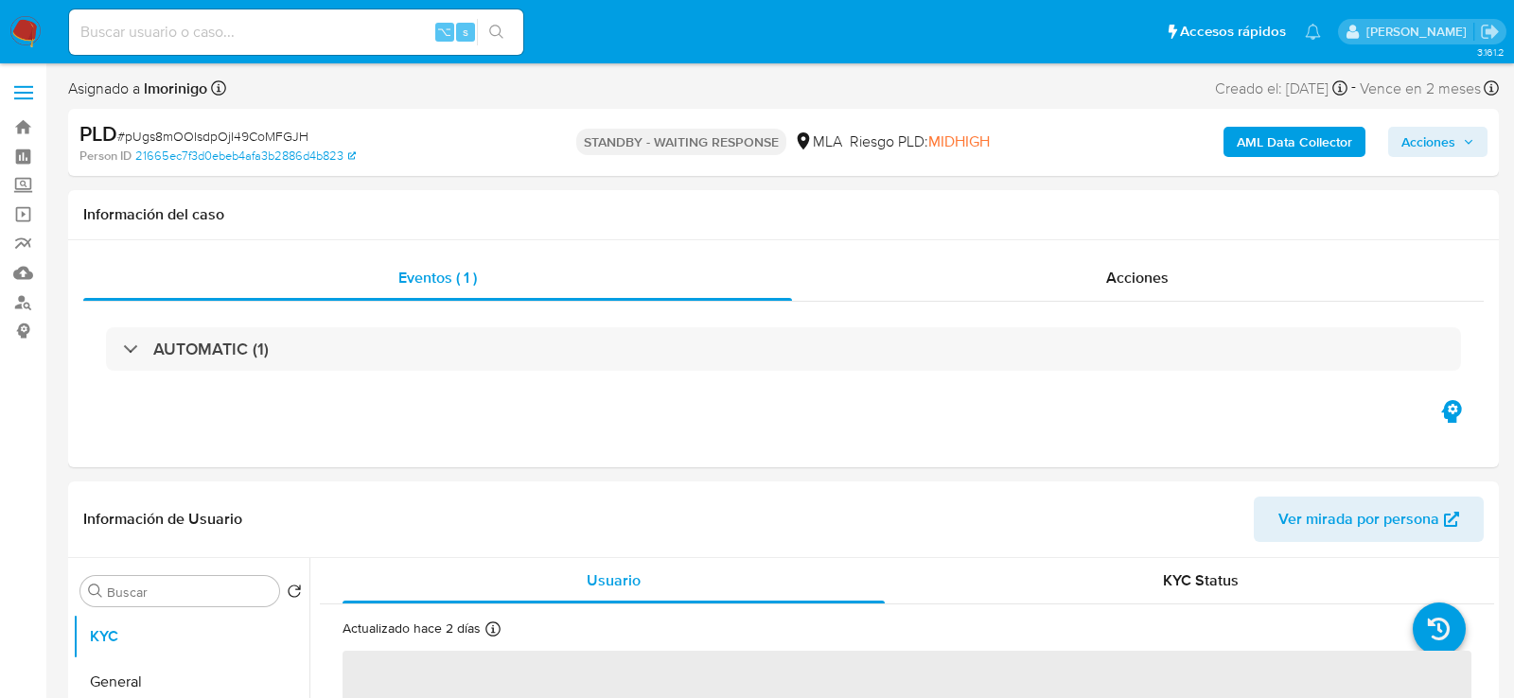
click at [282, 17] on div "⌥ s" at bounding box center [296, 31] width 454 height 45
click at [282, 31] on input at bounding box center [296, 32] width 454 height 25
select select "10"
paste input "j0mQdu2jwrjHKzeHHCb7ywFg"
type input "j0mQdu2jwrjHKzeHHCb7ywFg"
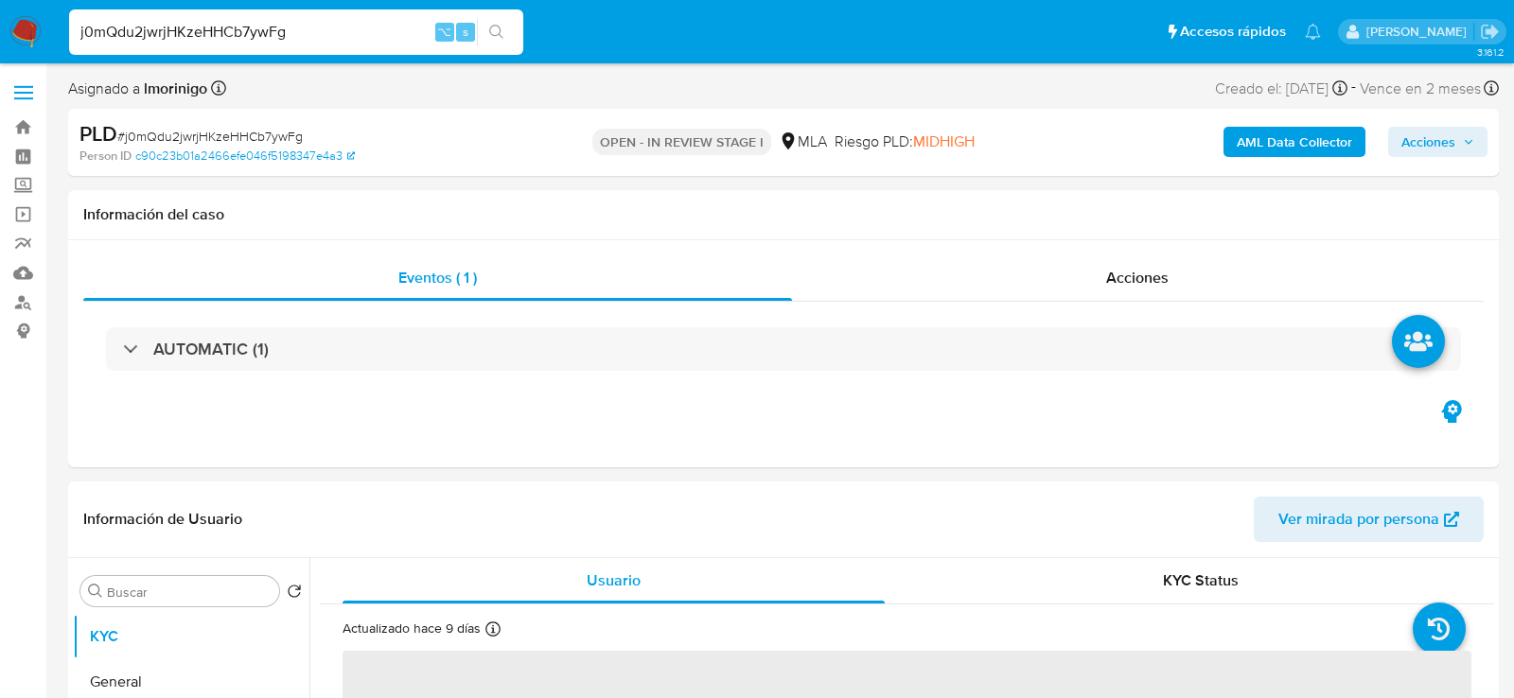
select select "10"
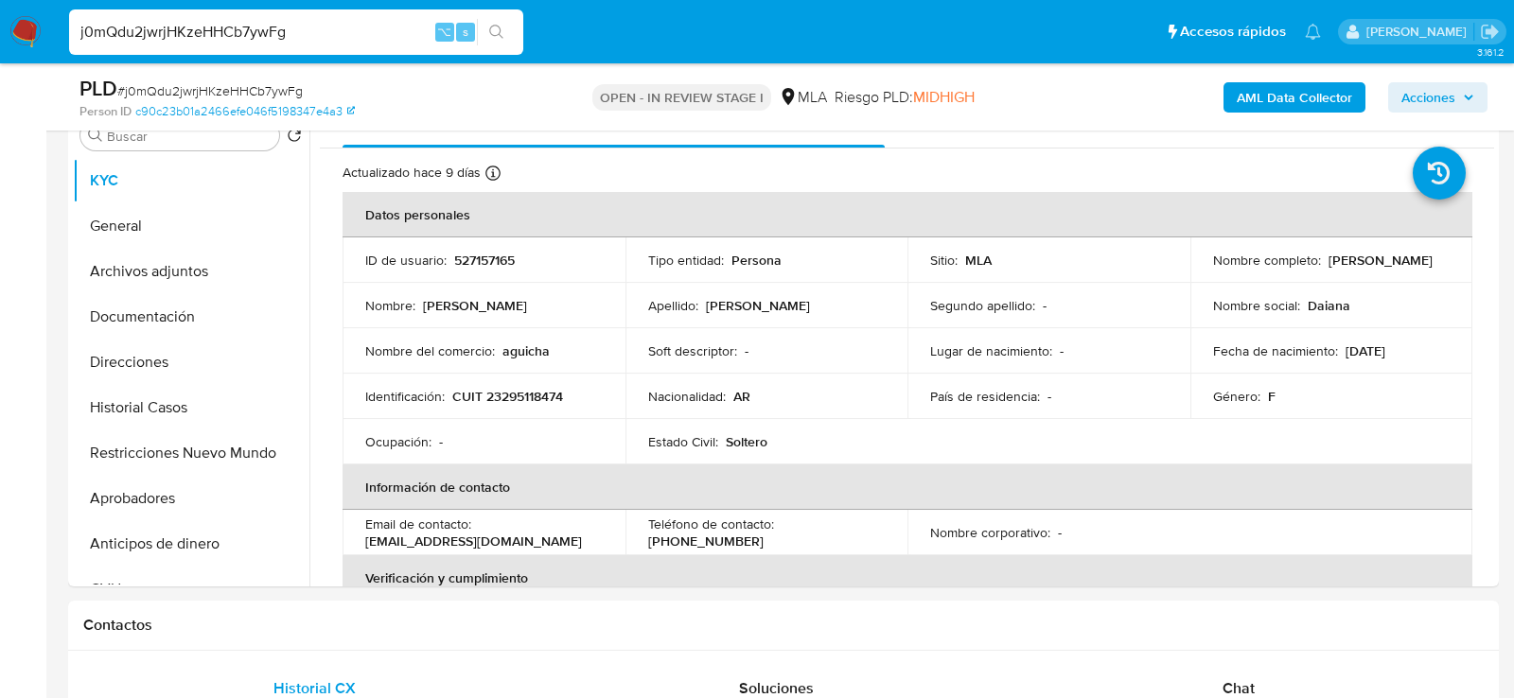
scroll to position [393, 0]
